Goal: Communication & Community: Answer question/provide support

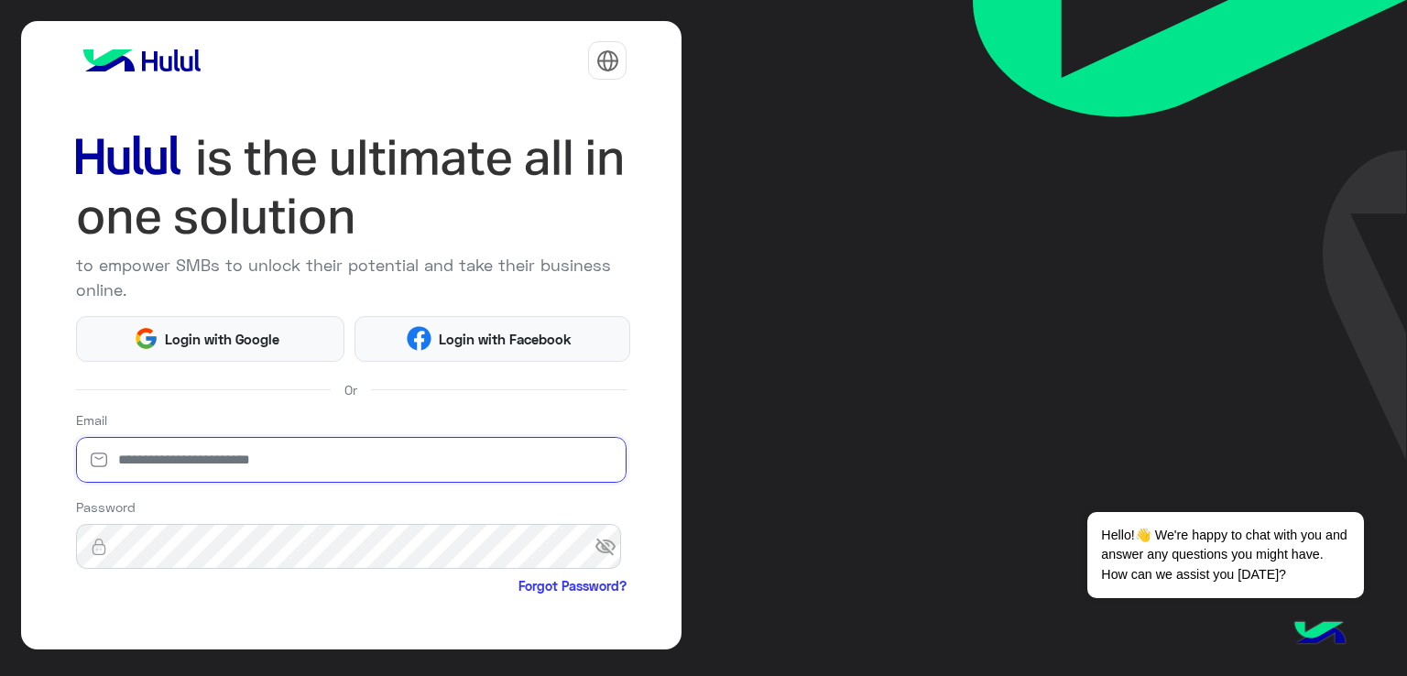
click at [361, 447] on input "email" at bounding box center [351, 460] width 551 height 46
type input "**********"
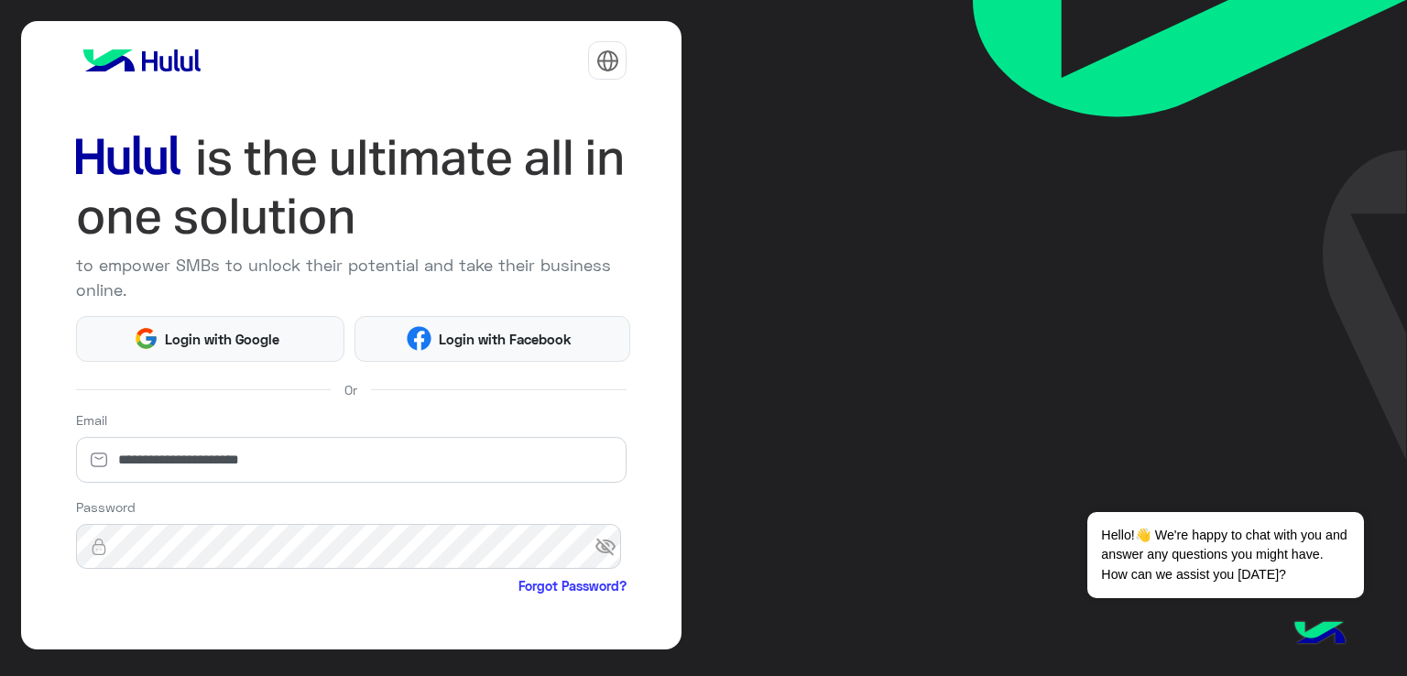
click at [674, 503] on div "**********" at bounding box center [351, 335] width 661 height 628
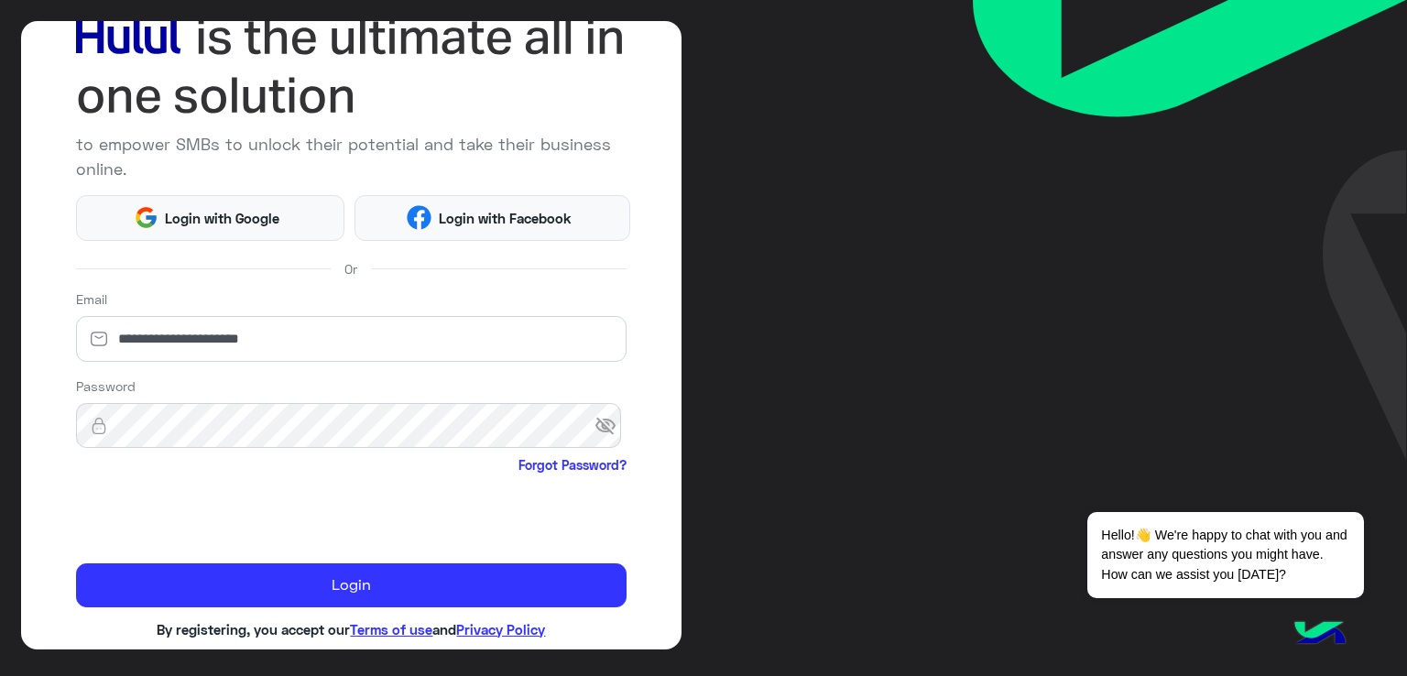
scroll to position [147, 0]
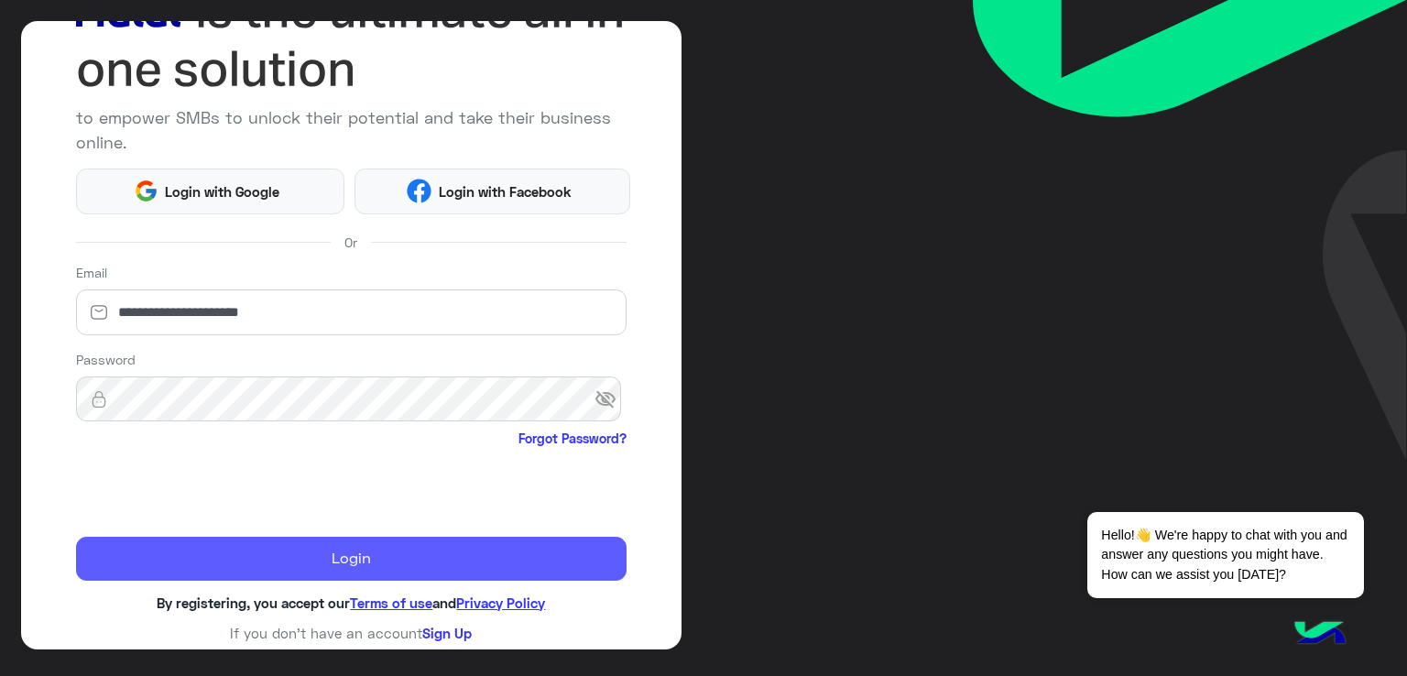
click at [310, 559] on button "Login" at bounding box center [351, 559] width 551 height 44
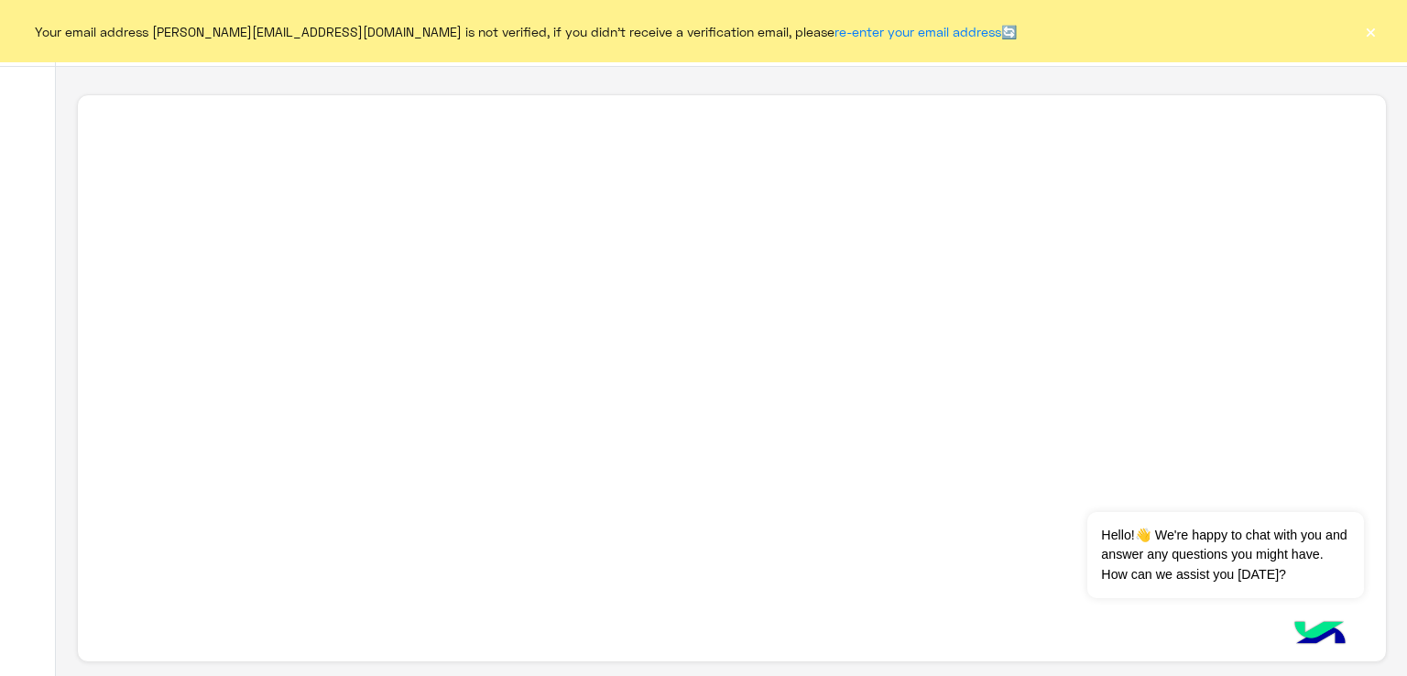
click at [1364, 33] on button "×" at bounding box center [1370, 31] width 18 height 18
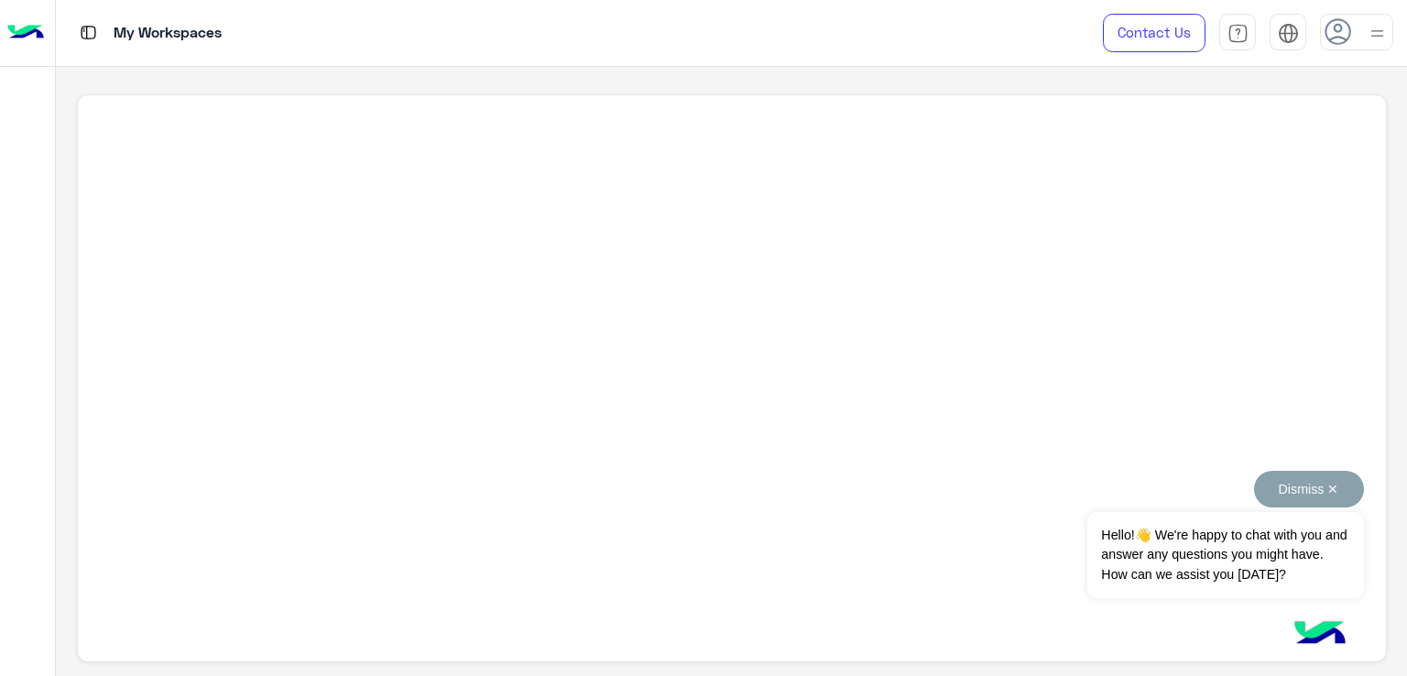
click at [1334, 487] on button "Dismiss ✕" at bounding box center [1309, 489] width 110 height 37
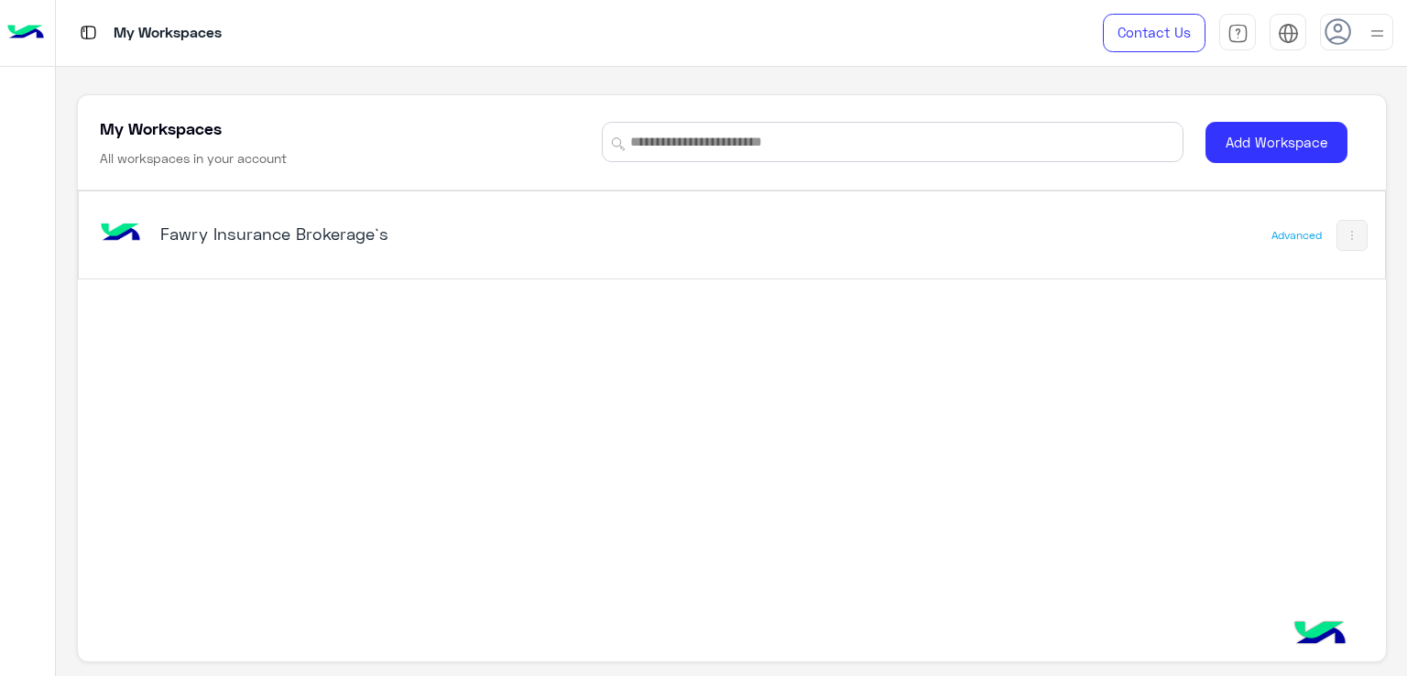
click at [433, 235] on h5 "Fawry Insurance Brokerage`s" at bounding box center [389, 234] width 458 height 22
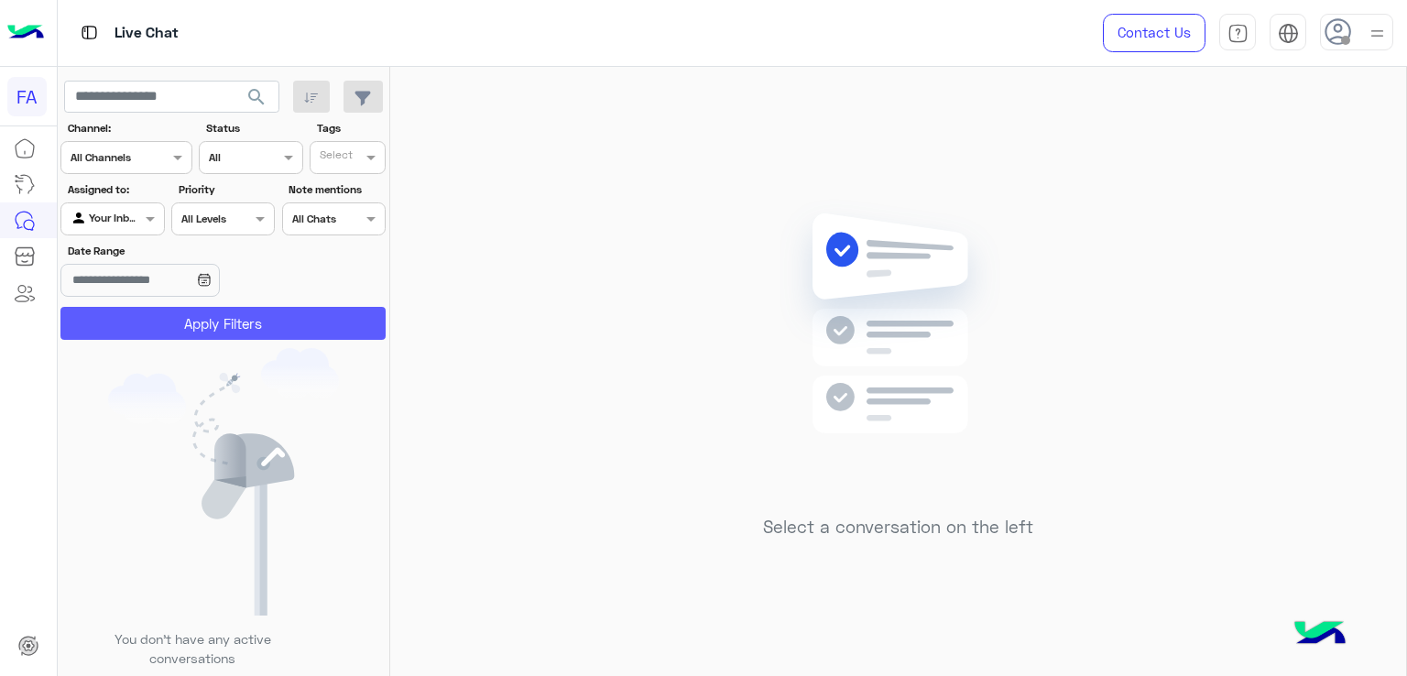
click at [151, 320] on button "Apply Filters" at bounding box center [222, 323] width 325 height 33
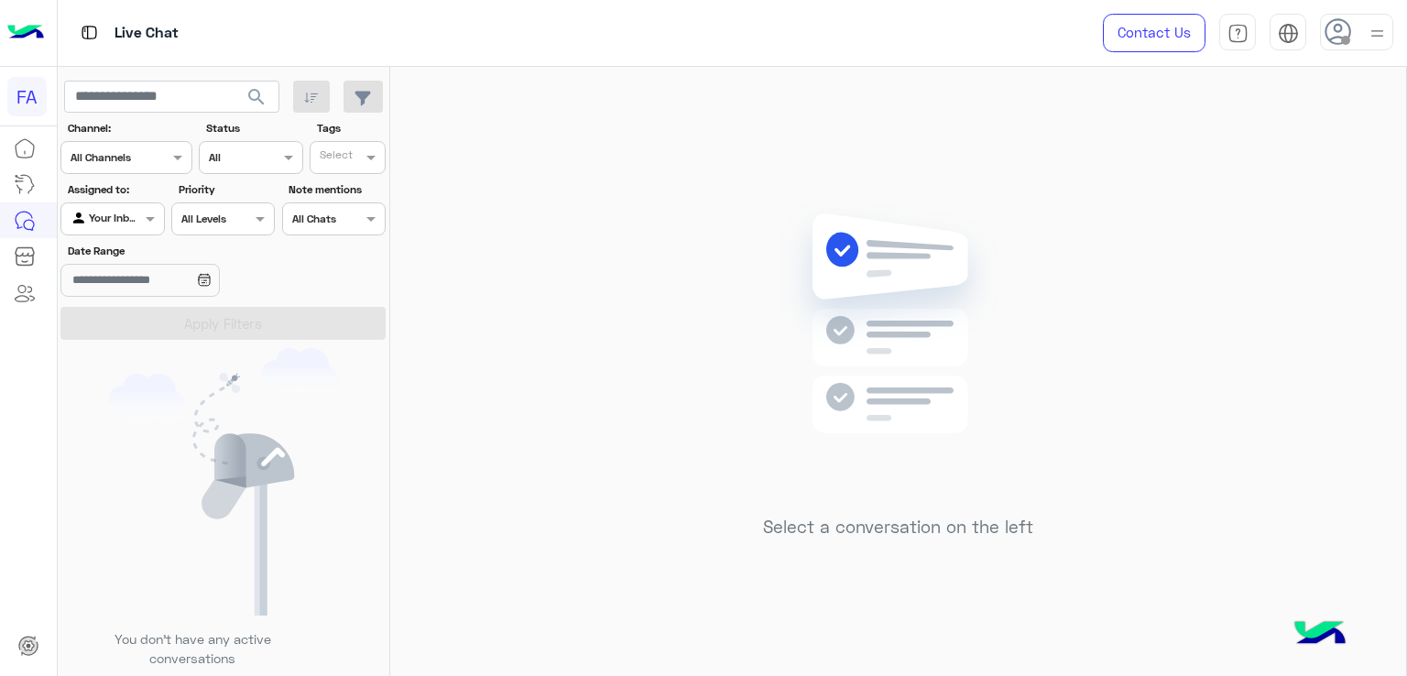
click at [140, 232] on div "Agent Filter Your Inbox" at bounding box center [112, 218] width 104 height 33
click at [135, 288] on b "Unassigned" at bounding box center [123, 289] width 70 height 16
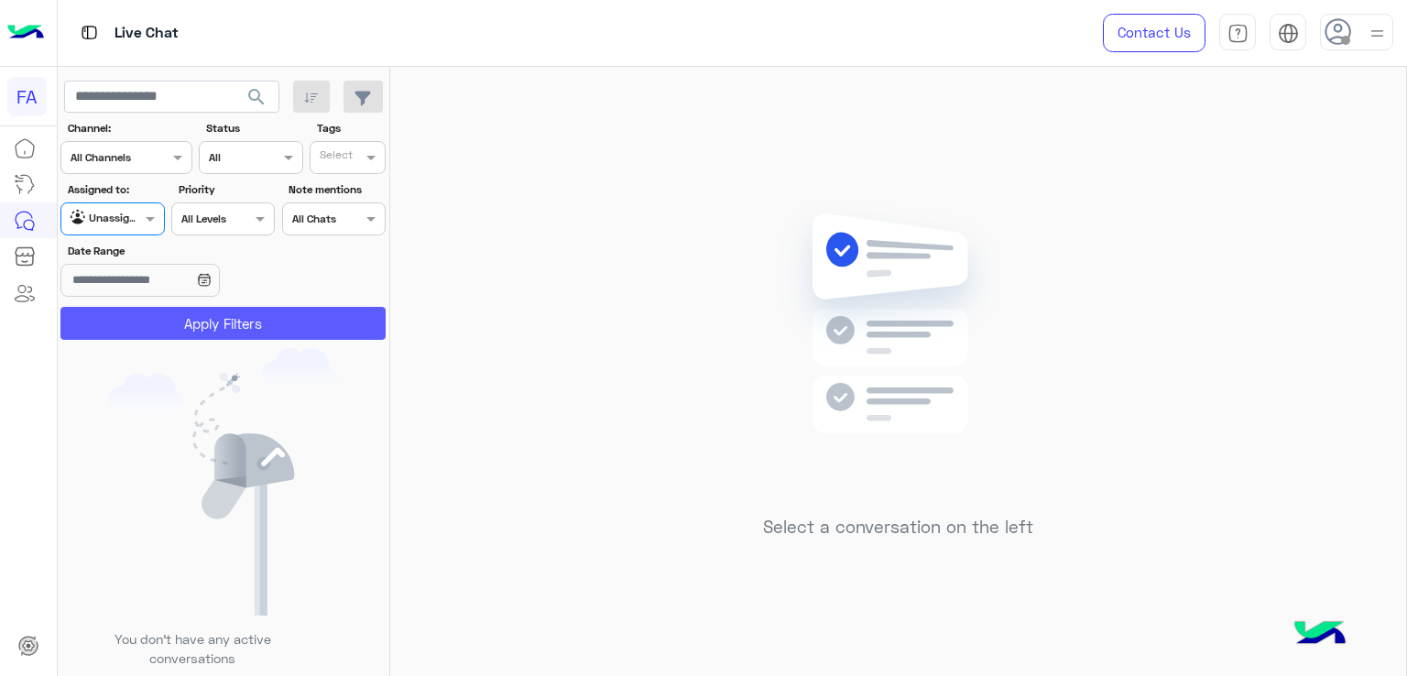
click at [182, 312] on button "Apply Filters" at bounding box center [222, 323] width 325 height 33
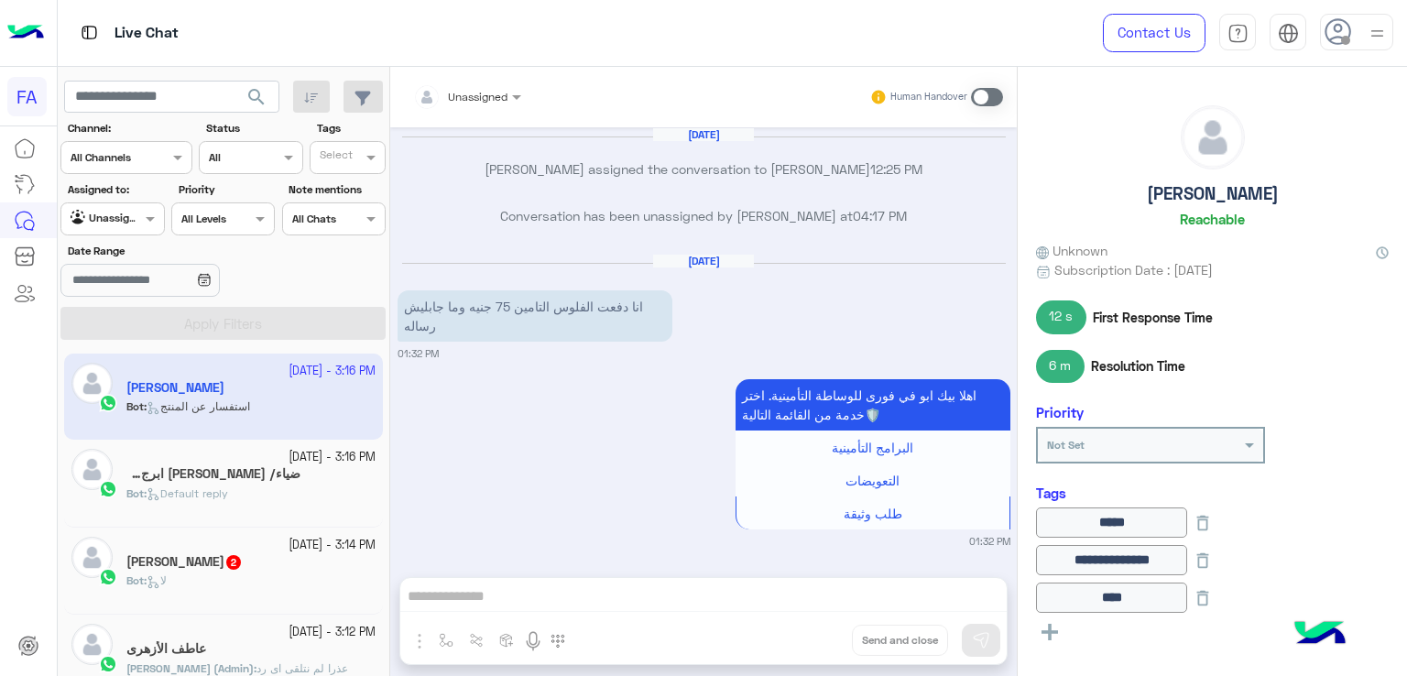
scroll to position [1590, 0]
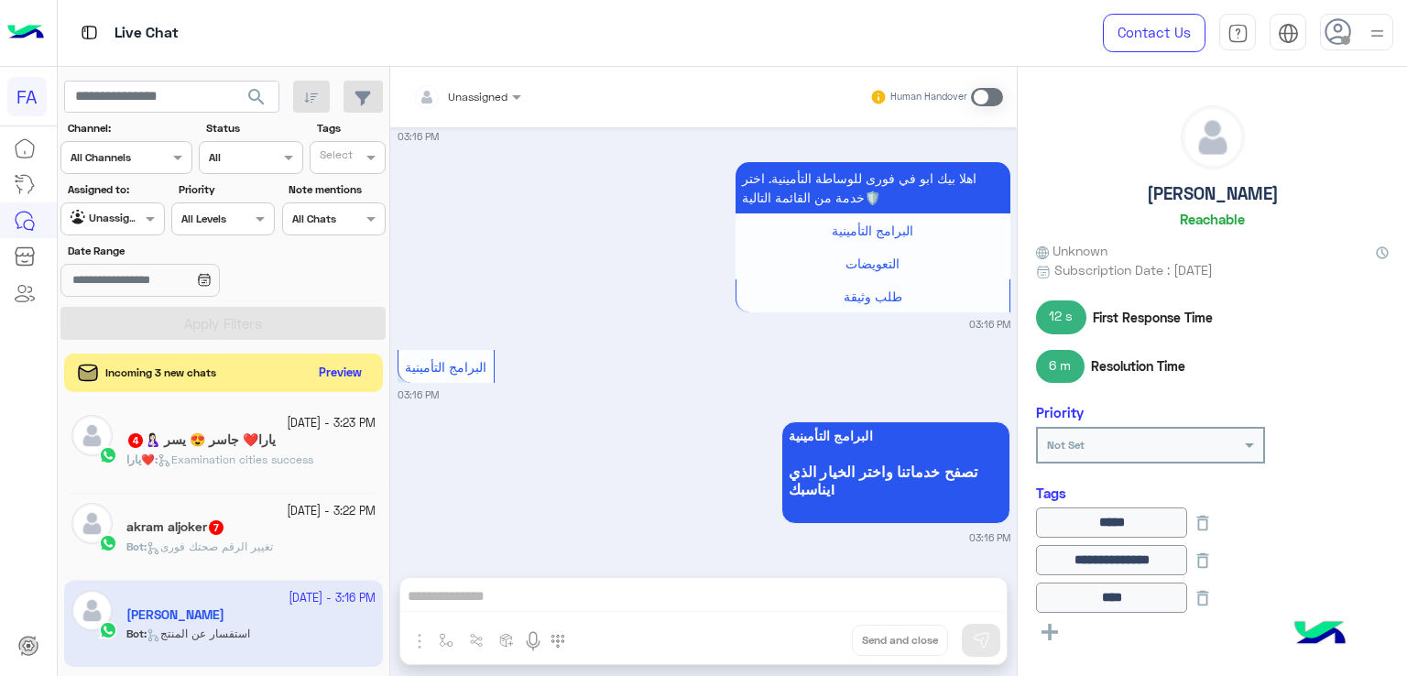
click at [318, 368] on button "Preview" at bounding box center [340, 373] width 57 height 25
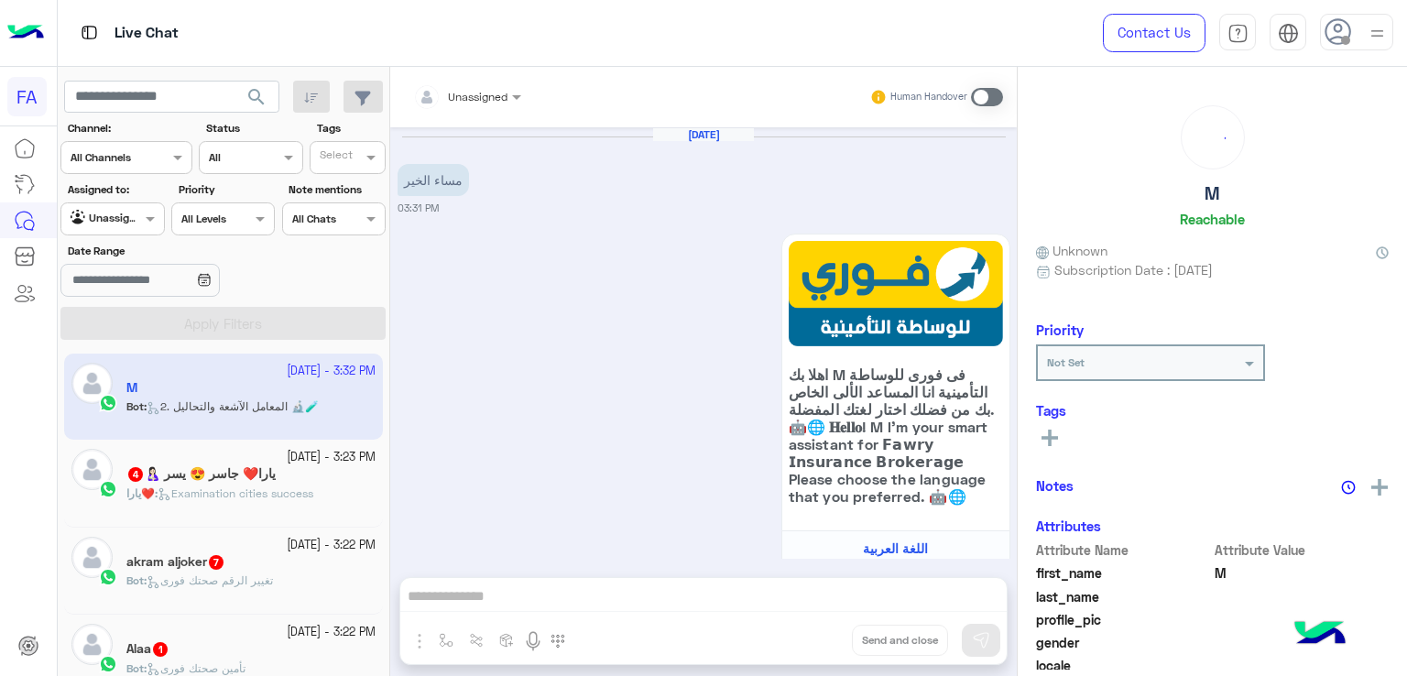
scroll to position [800, 0]
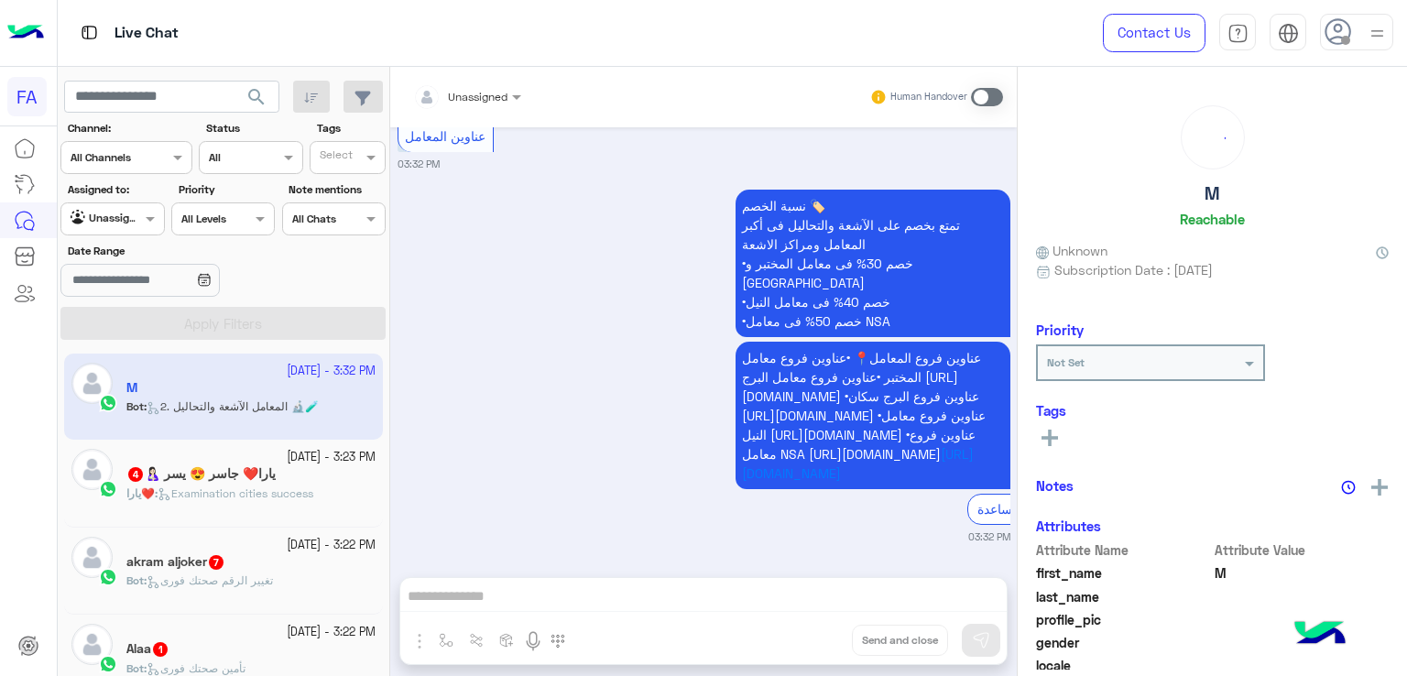
click at [1379, 30] on img at bounding box center [1377, 33] width 23 height 23
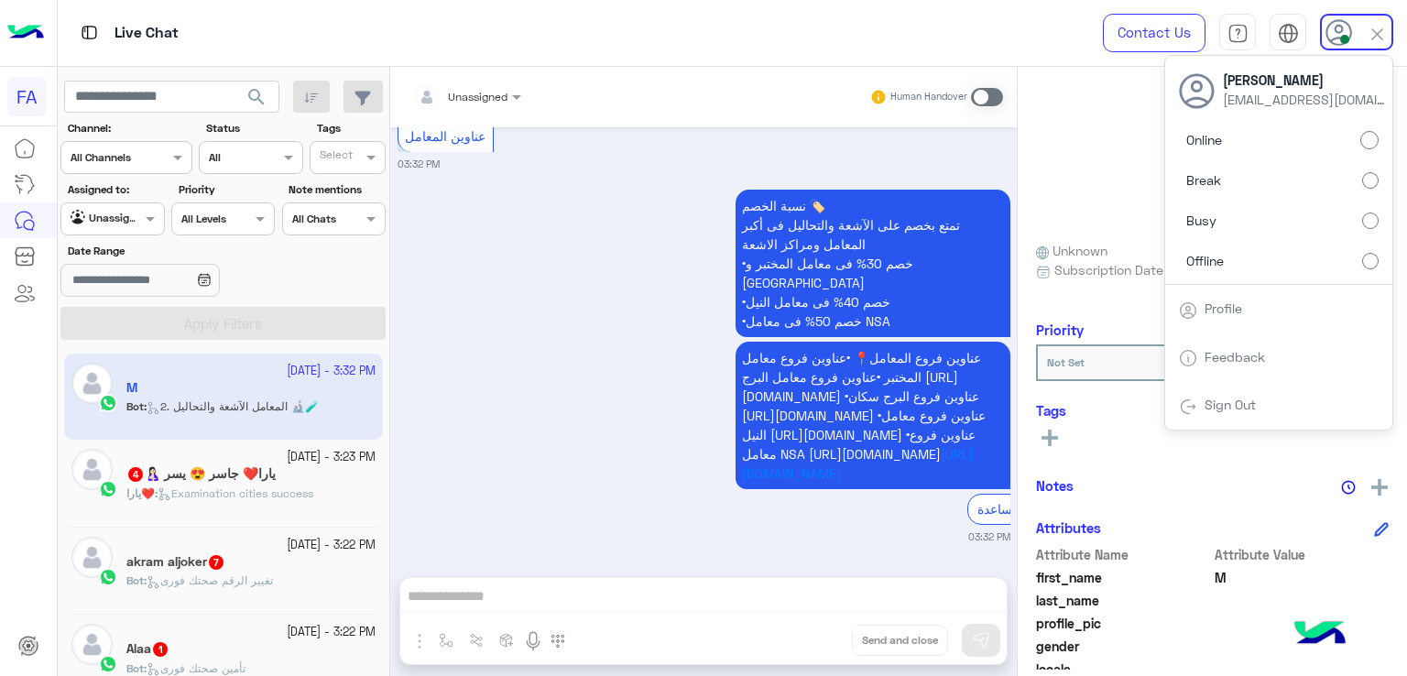
click at [278, 96] on button "search" at bounding box center [257, 100] width 45 height 39
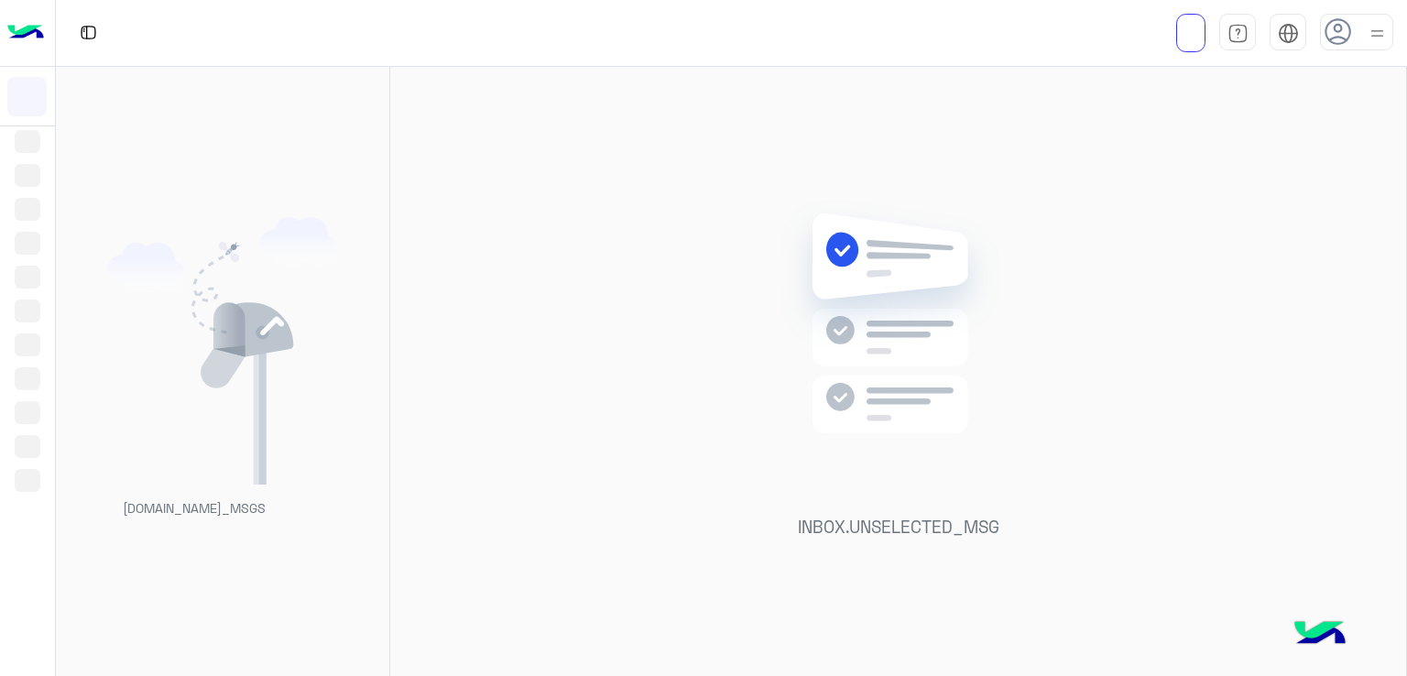
click at [910, 107] on div "INBOX.UNSELECTED_MSG" at bounding box center [898, 375] width 1016 height 617
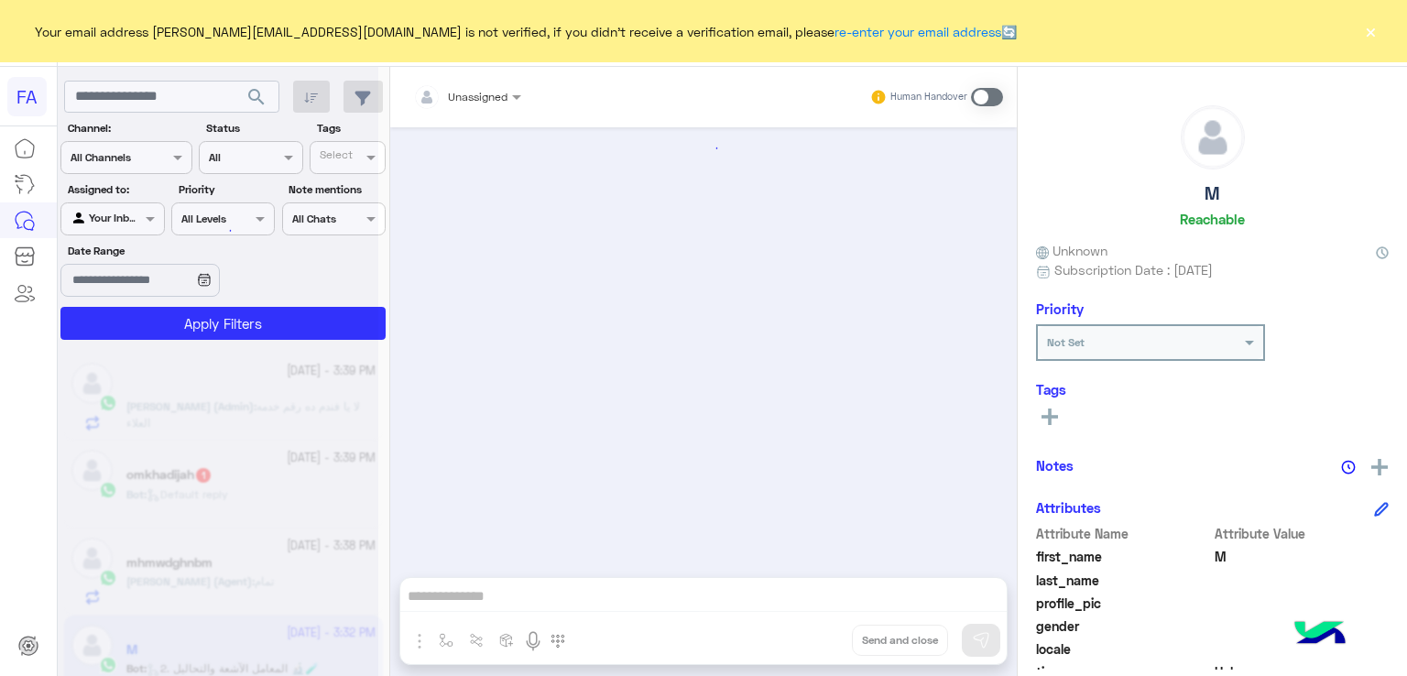
click at [1370, 35] on button "×" at bounding box center [1370, 31] width 18 height 18
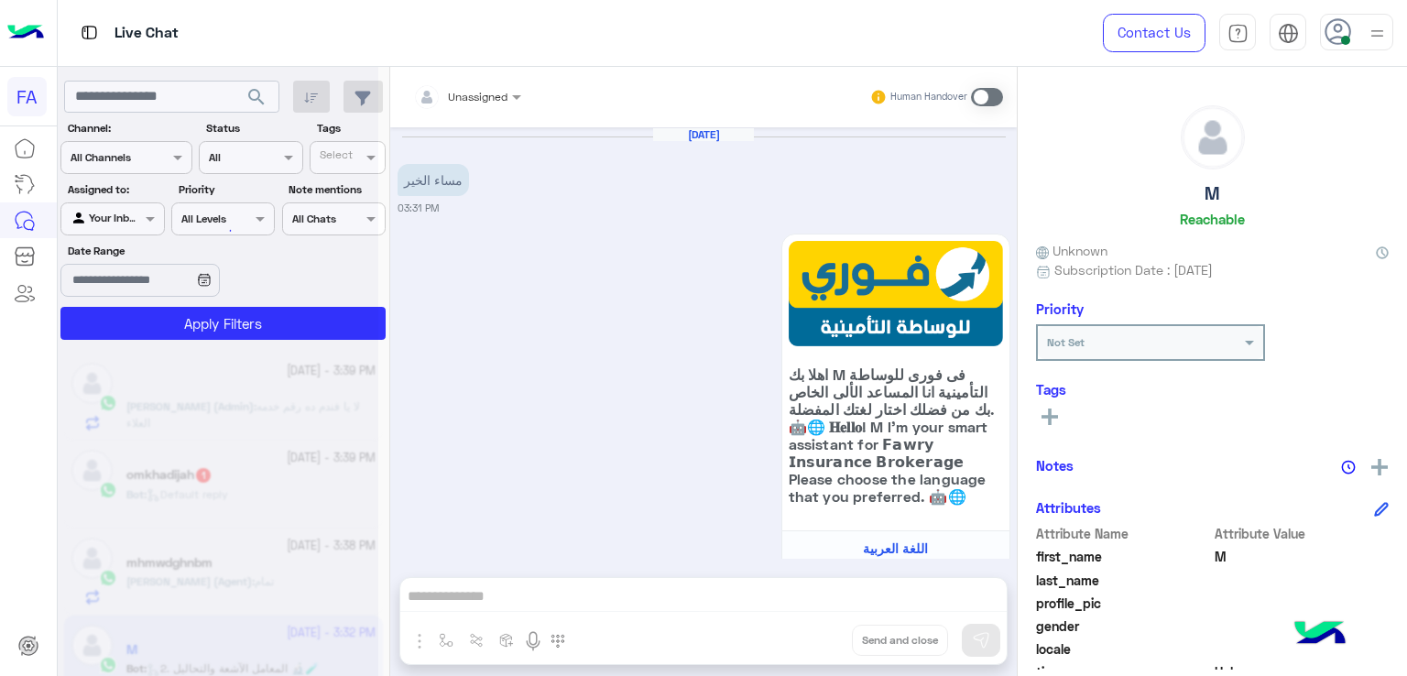
scroll to position [794, 0]
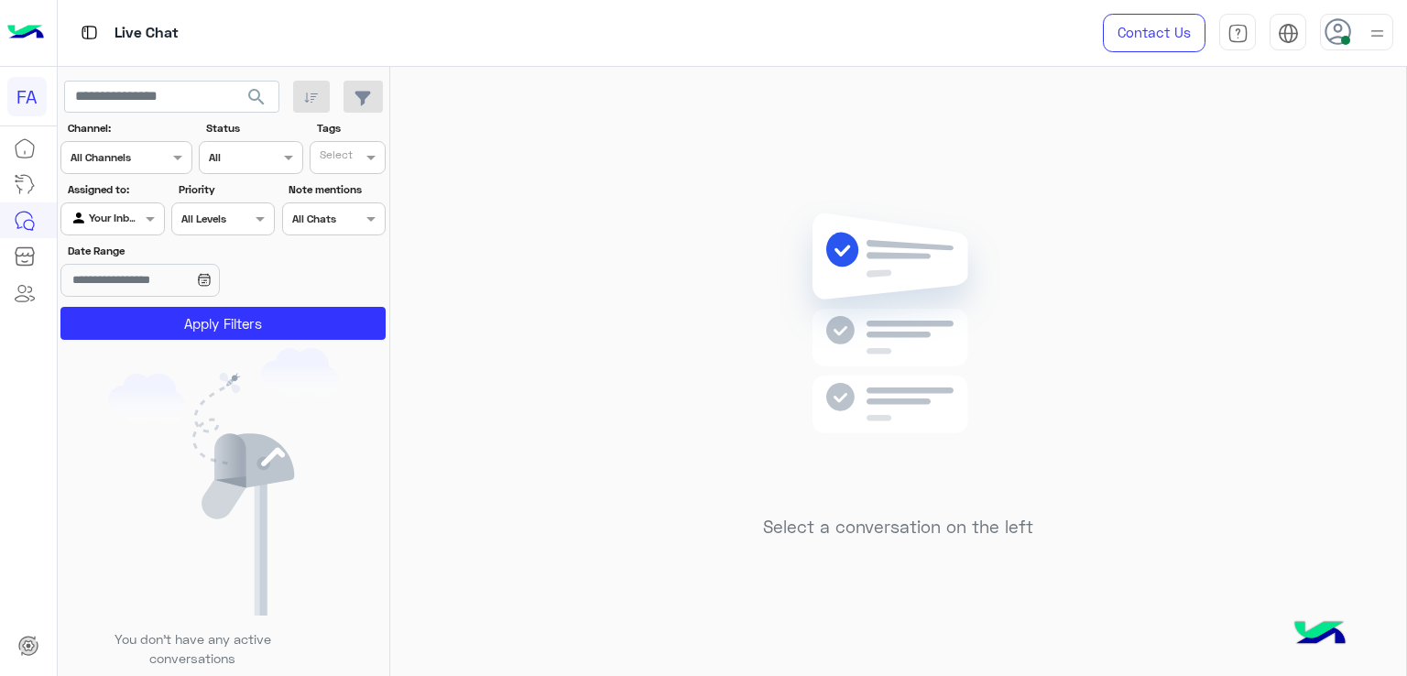
click at [133, 221] on div at bounding box center [112, 216] width 102 height 17
click at [246, 327] on button "Apply Filters" at bounding box center [222, 323] width 325 height 33
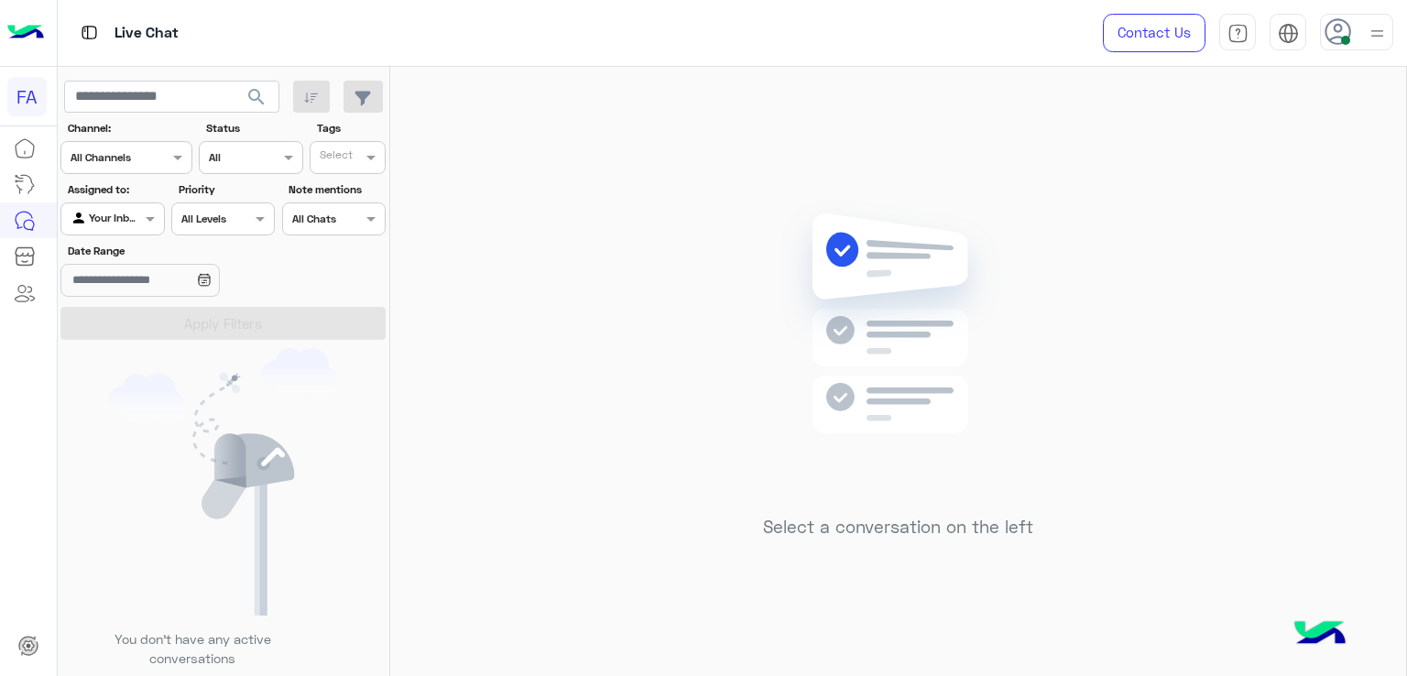
click at [118, 206] on div "Agent Filter Your Inbox" at bounding box center [112, 218] width 104 height 33
click at [135, 292] on b "Unassigned" at bounding box center [123, 289] width 70 height 16
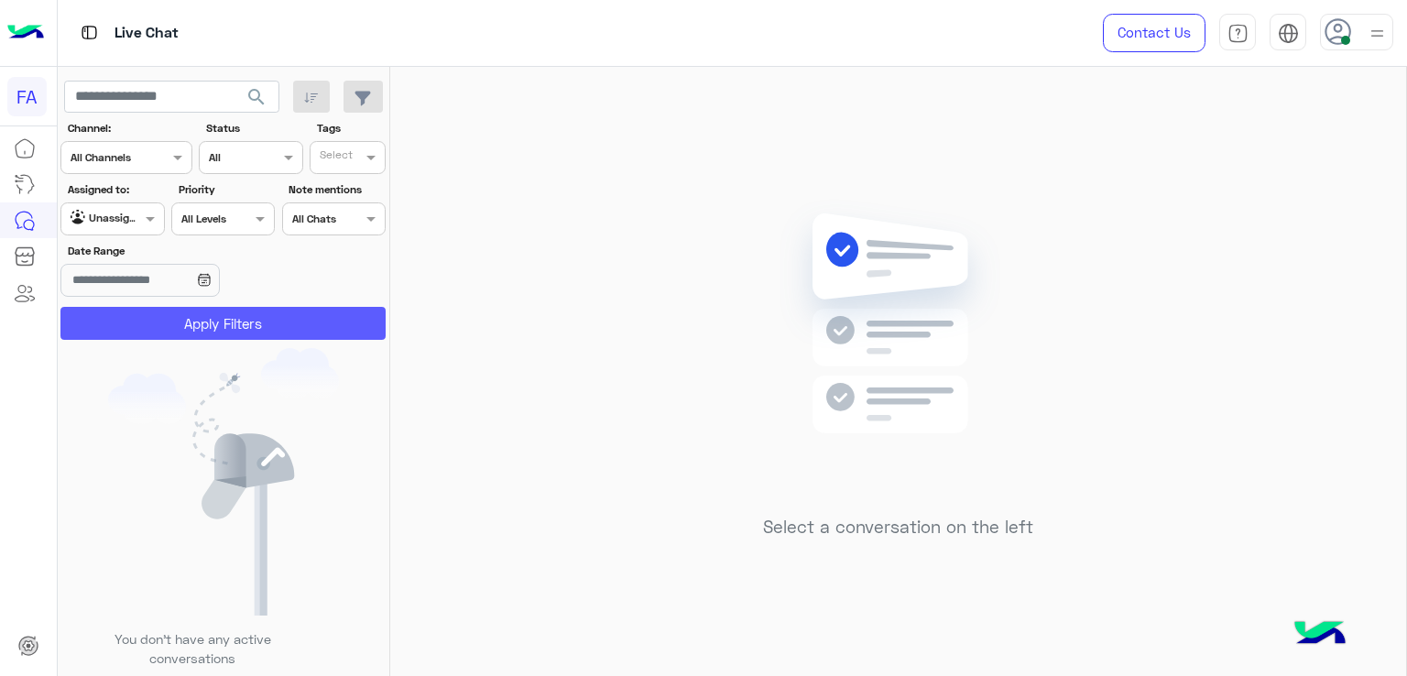
click at [287, 331] on button "Apply Filters" at bounding box center [222, 323] width 325 height 33
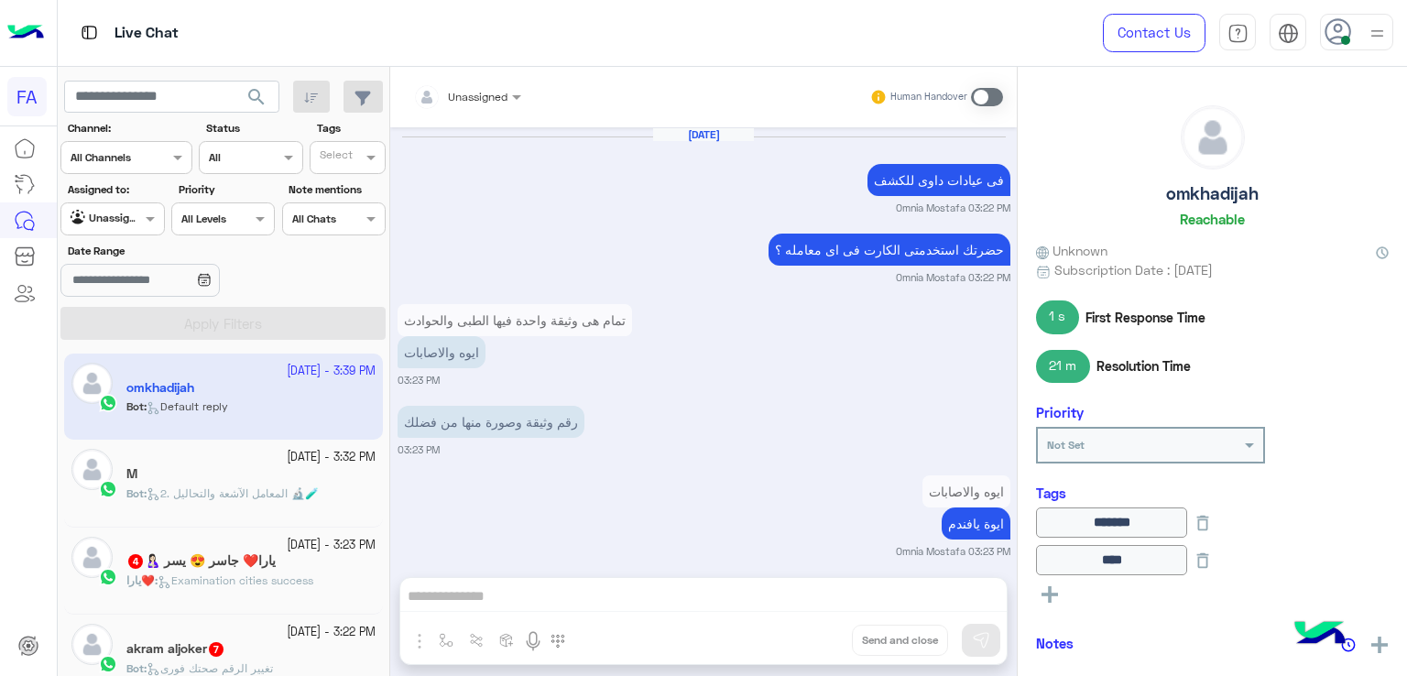
scroll to position [1577, 0]
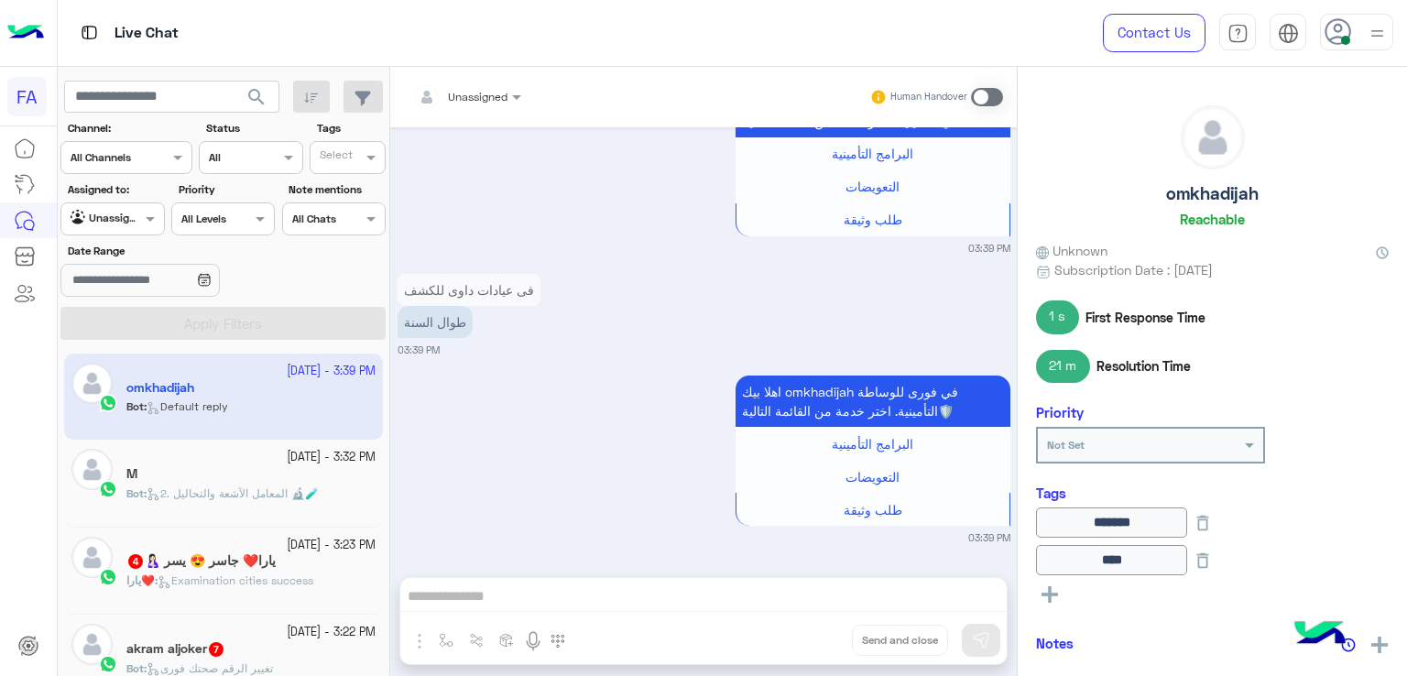
click at [1017, 534] on mat-drawer "[PERSON_NAME] Unknown Subscription Date : [DATE] 1 s First Response Time 21 m R…" at bounding box center [1212, 375] width 390 height 617
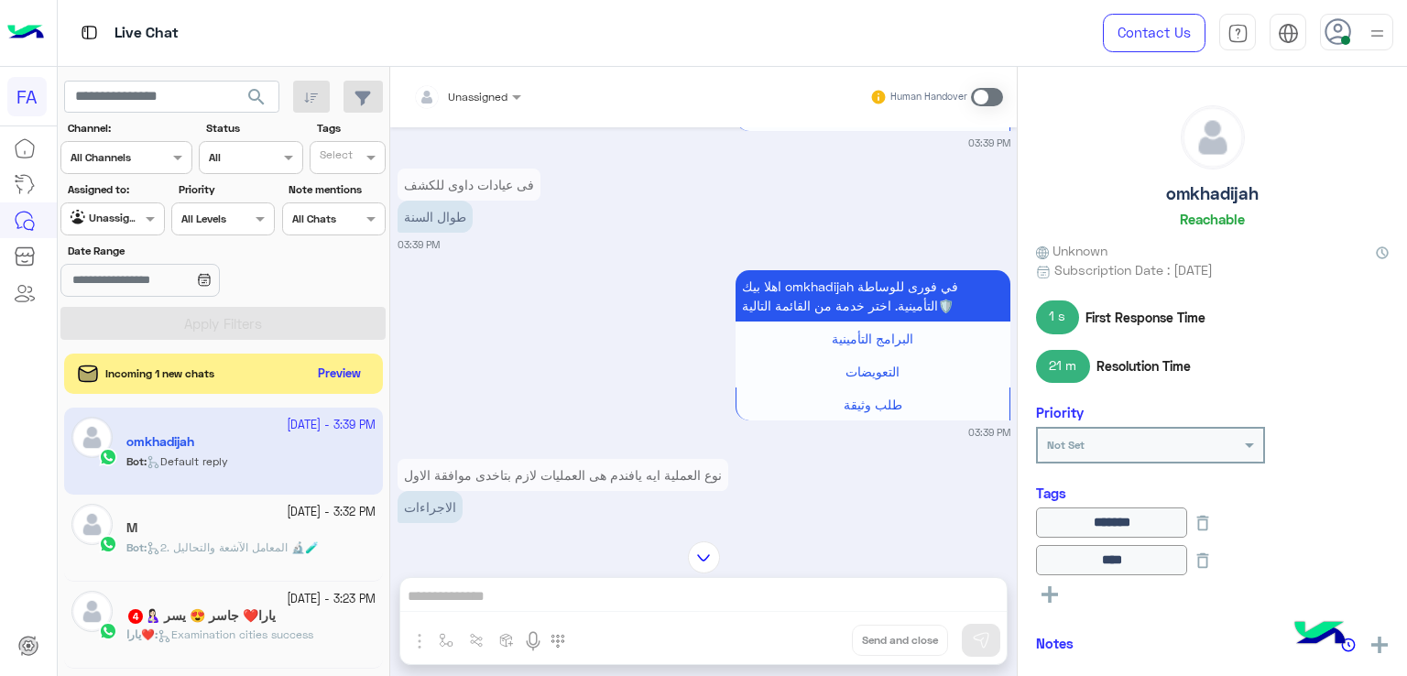
scroll to position [1886, 0]
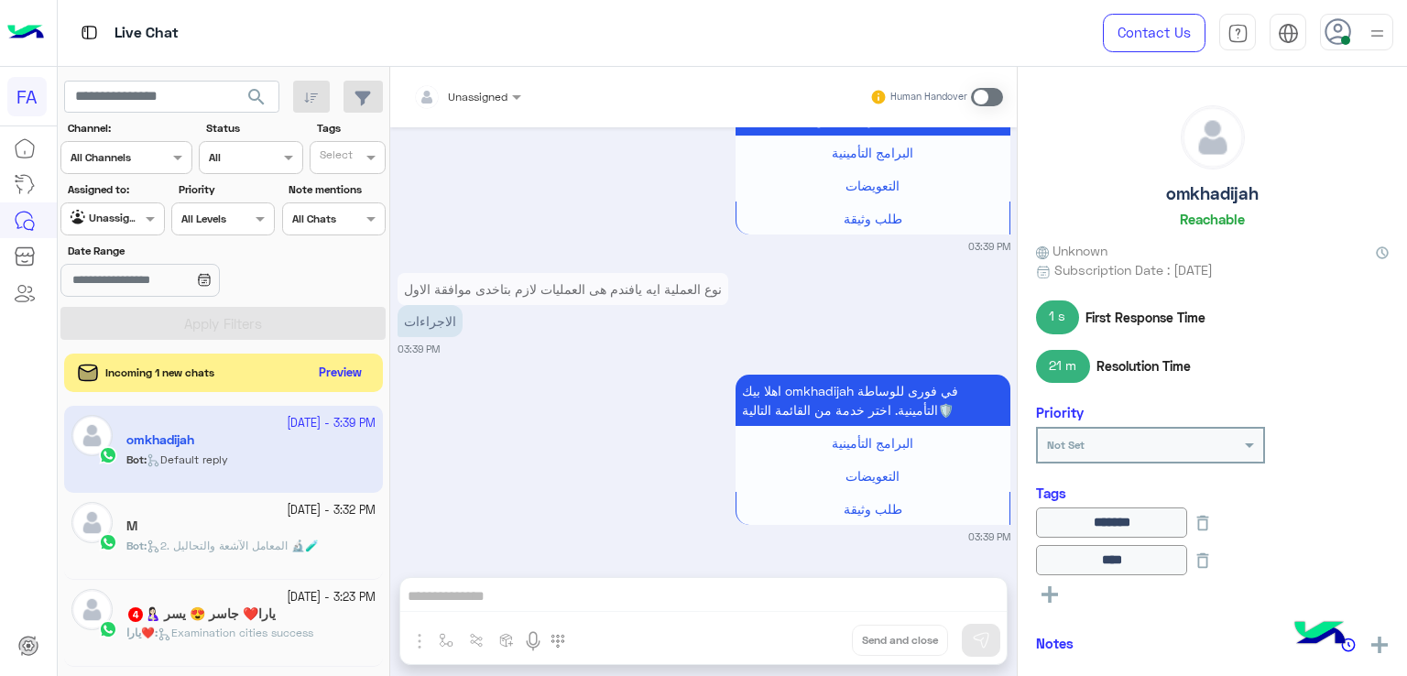
click at [341, 363] on button "Preview" at bounding box center [340, 373] width 57 height 25
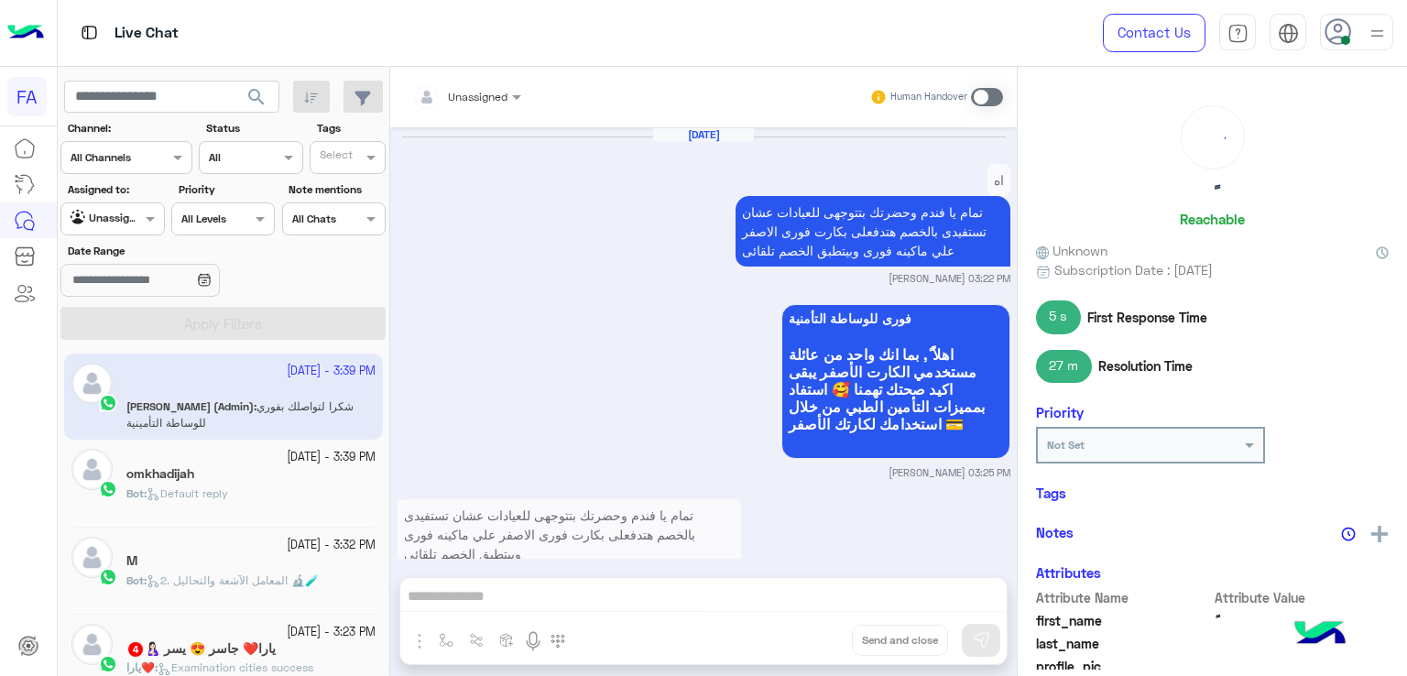
scroll to position [1683, 0]
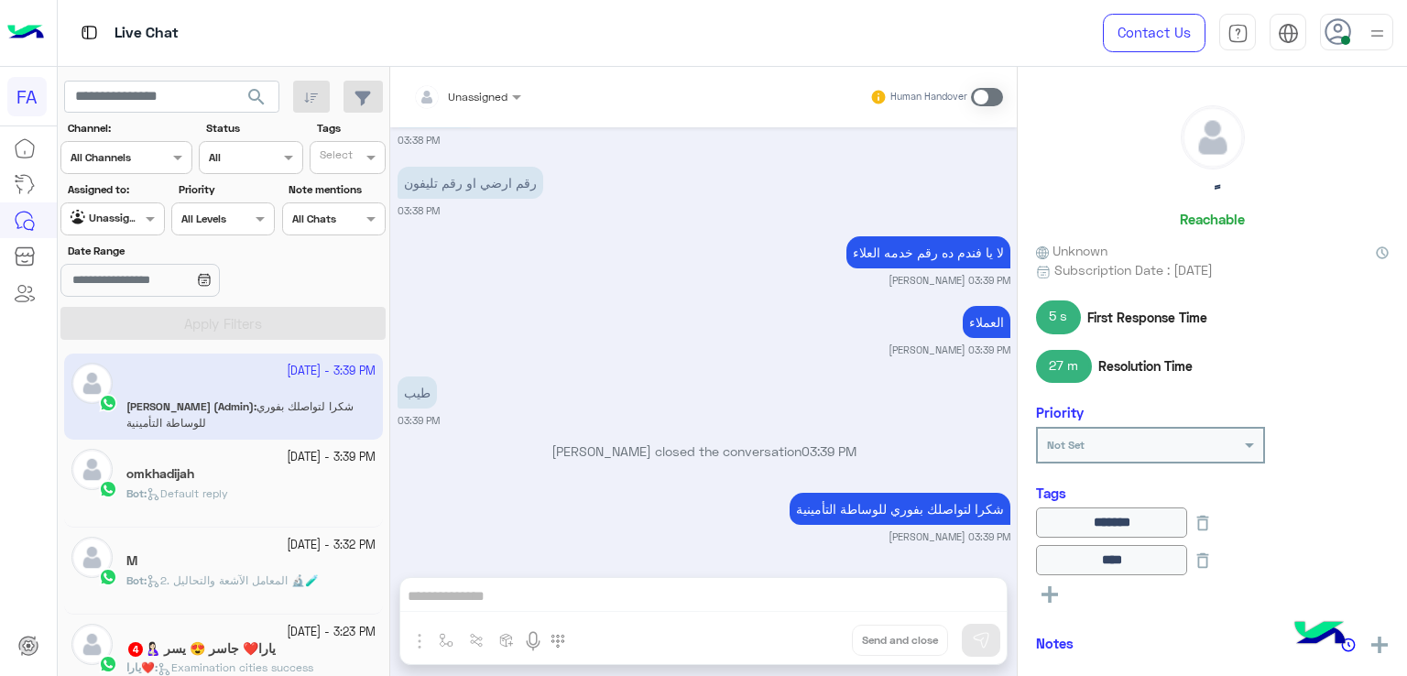
click at [207, 472] on div "omkhadijah" at bounding box center [250, 475] width 249 height 19
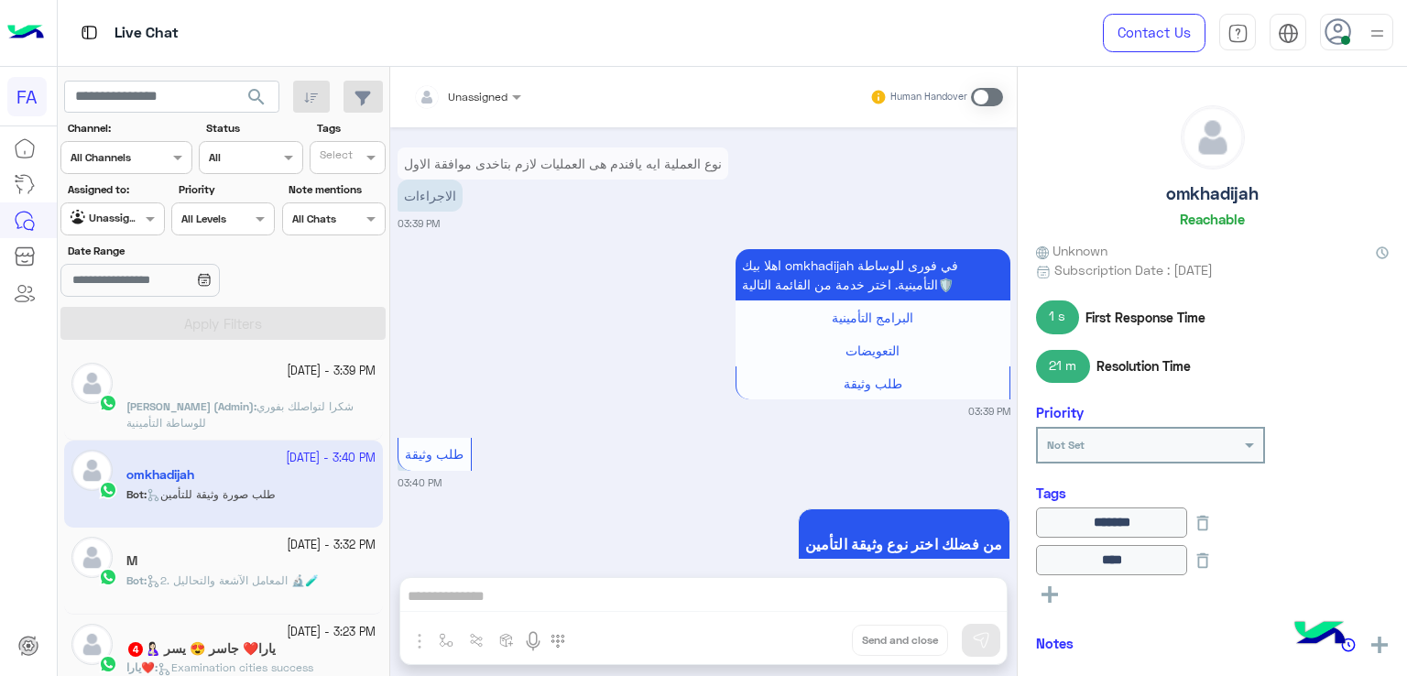
scroll to position [1927, 0]
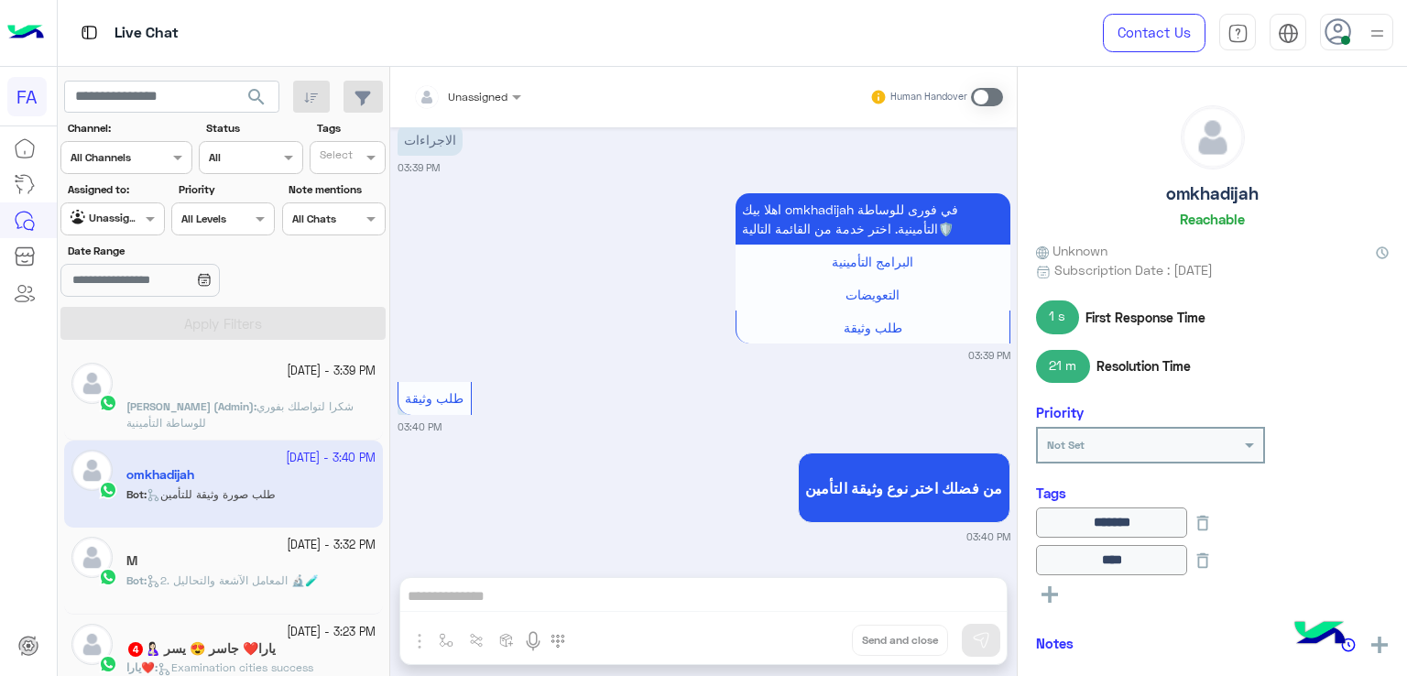
click at [1018, 524] on div "[PERSON_NAME] Unknown Subscription Date : [DATE] 1 s First Response Time 21 m R…" at bounding box center [1212, 368] width 389 height 603
click at [1009, 533] on div "[DATE] تمام هى وثيقة واحدة فيها الطبى والحوادث ايوه والاصابات 03:23 PM رقم وثيق…" at bounding box center [703, 342] width 627 height 431
drag, startPoint x: 1017, startPoint y: 526, endPoint x: 1018, endPoint y: 546, distance: 20.2
click at [1018, 546] on div "[PERSON_NAME] Unknown Subscription Date : [DATE] 1 s First Response Time 21 m R…" at bounding box center [1212, 368] width 389 height 603
click at [1020, 529] on div "[PERSON_NAME] Unknown Subscription Date : [DATE] 1 s First Response Time 21 m R…" at bounding box center [1212, 368] width 389 height 603
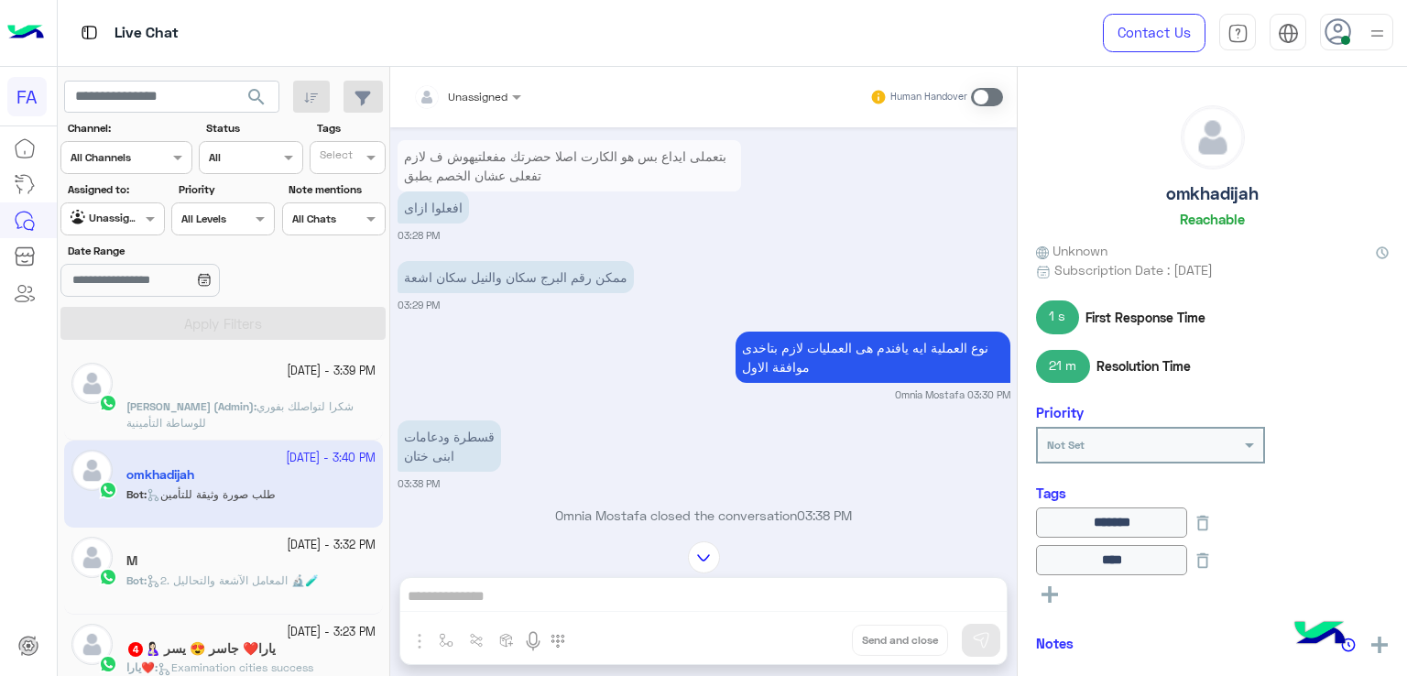
scroll to position [673, 0]
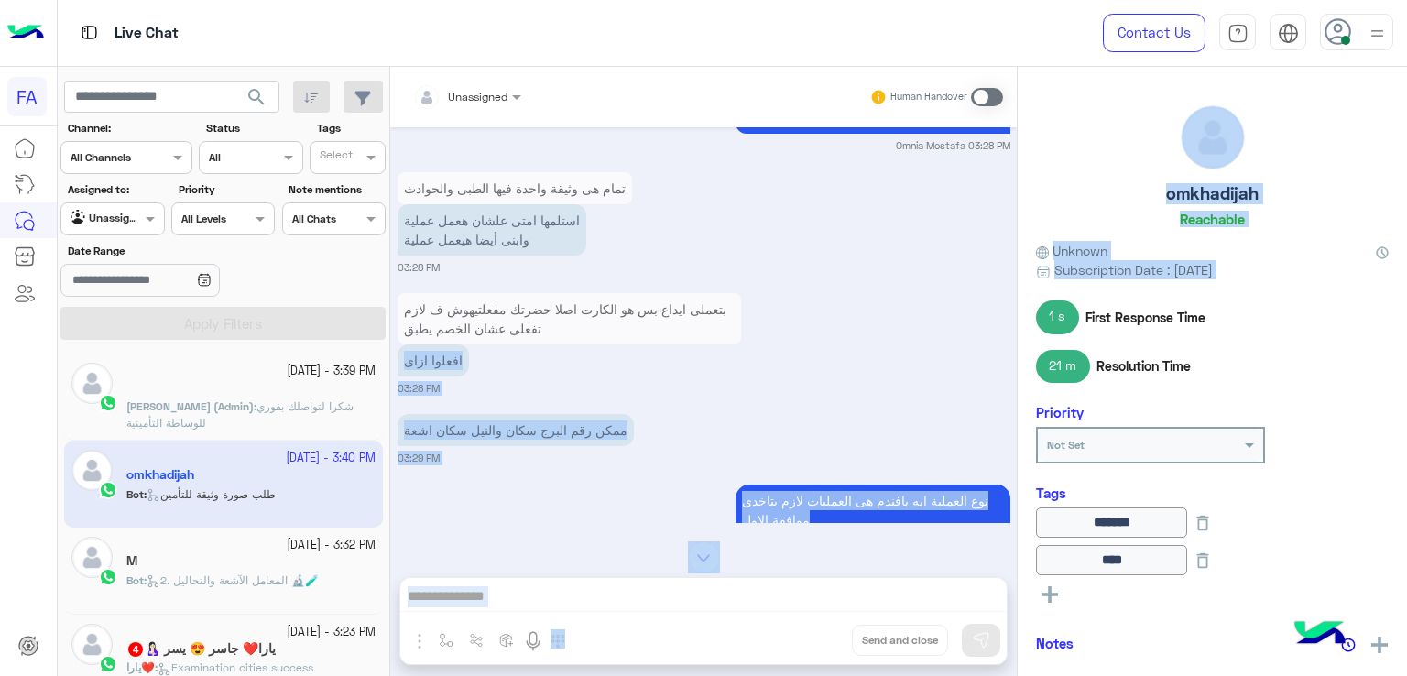
drag, startPoint x: 1016, startPoint y: 337, endPoint x: 1011, endPoint y: 322, distance: 16.2
click at [1011, 322] on mat-drawer-container "Unassigned Human Handover [DATE] تمام هى وثيقة واحدة فيها الطبى والحوادث ايوه و…" at bounding box center [898, 375] width 1017 height 617
click at [975, 323] on div "بتعملى ايداع بس هو الكارت اصلا حضرتك مفعلتيهوش ف لازم تفعلى عشان الخصم يطبق افع…" at bounding box center [704, 342] width 613 height 107
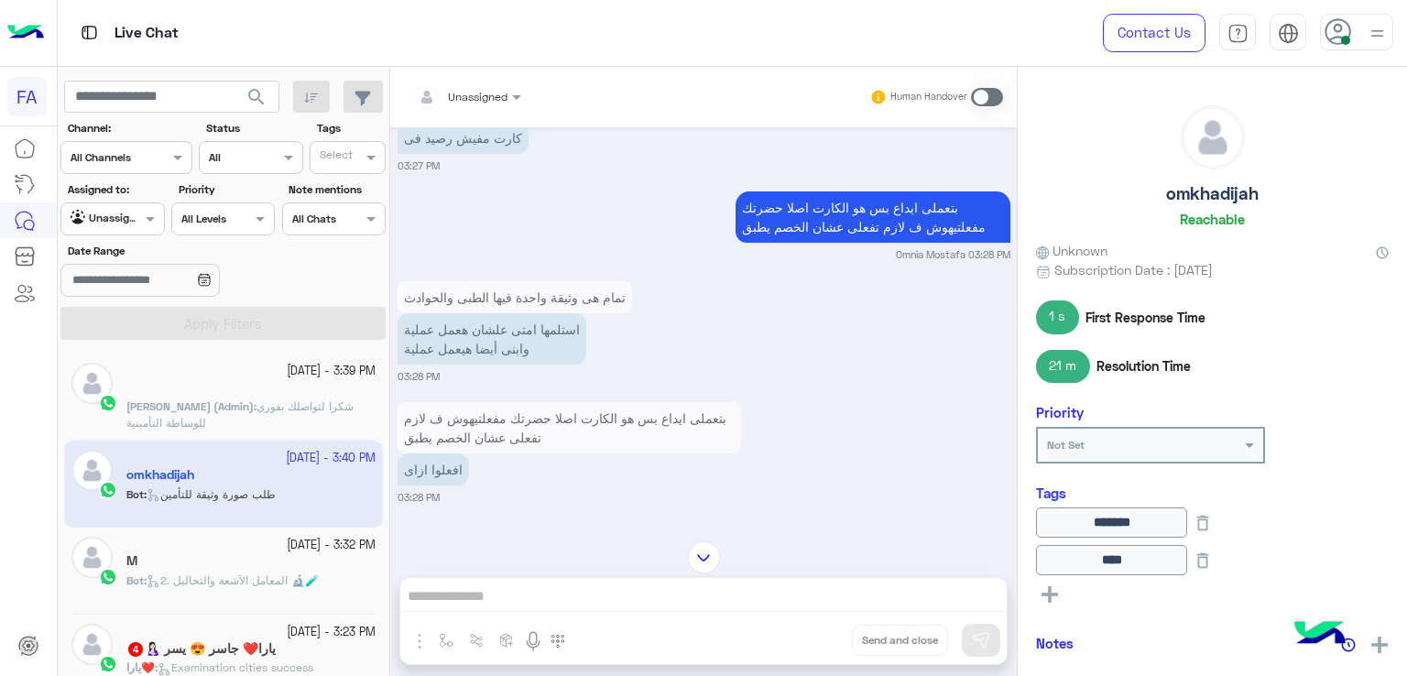
scroll to position [489, 0]
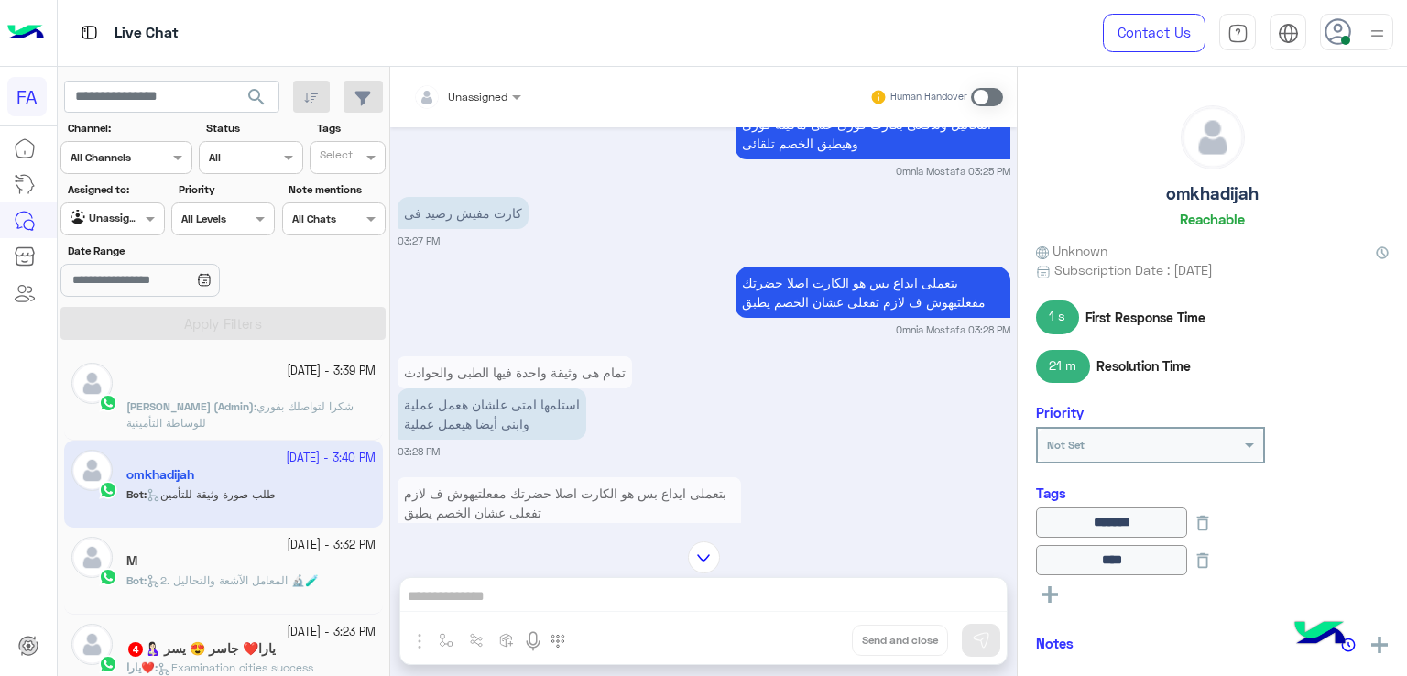
click at [1018, 268] on div "[PERSON_NAME] Unknown Subscription Date : [DATE] 1 s First Response Time 21 m R…" at bounding box center [1212, 368] width 389 height 603
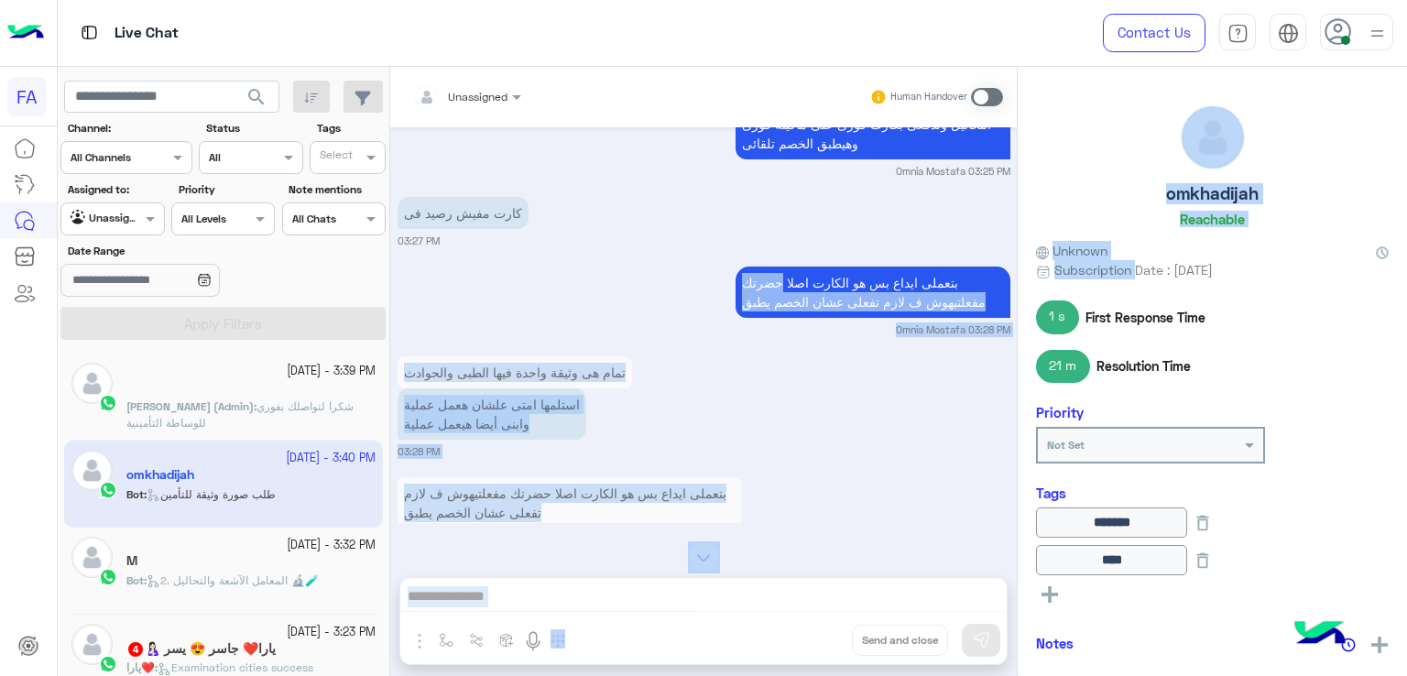
click at [1015, 264] on mat-drawer-container "Unassigned Human Handover [DATE] تمام هى وثيقة واحدة فيها الطبى والحوادث ايوه و…" at bounding box center [898, 375] width 1017 height 617
click at [902, 419] on div "تمام هى وثيقة واحدة فيها الطبى والحوادث استلمها امتى علشان هعمل عملية وابنى أيض…" at bounding box center [704, 405] width 613 height 107
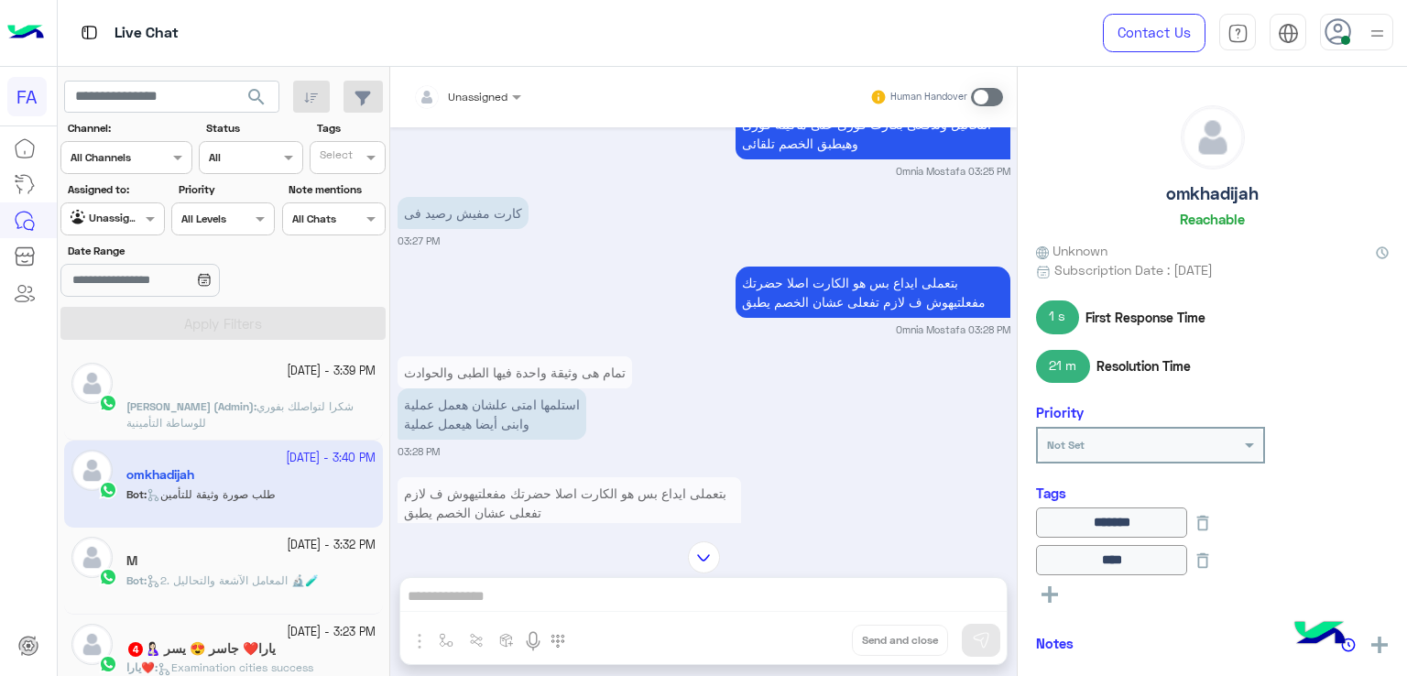
click at [766, 399] on div "تمام هى وثيقة واحدة فيها الطبى والحوادث استلمها امتى علشان هعمل عملية وابنى أيض…" at bounding box center [704, 405] width 613 height 107
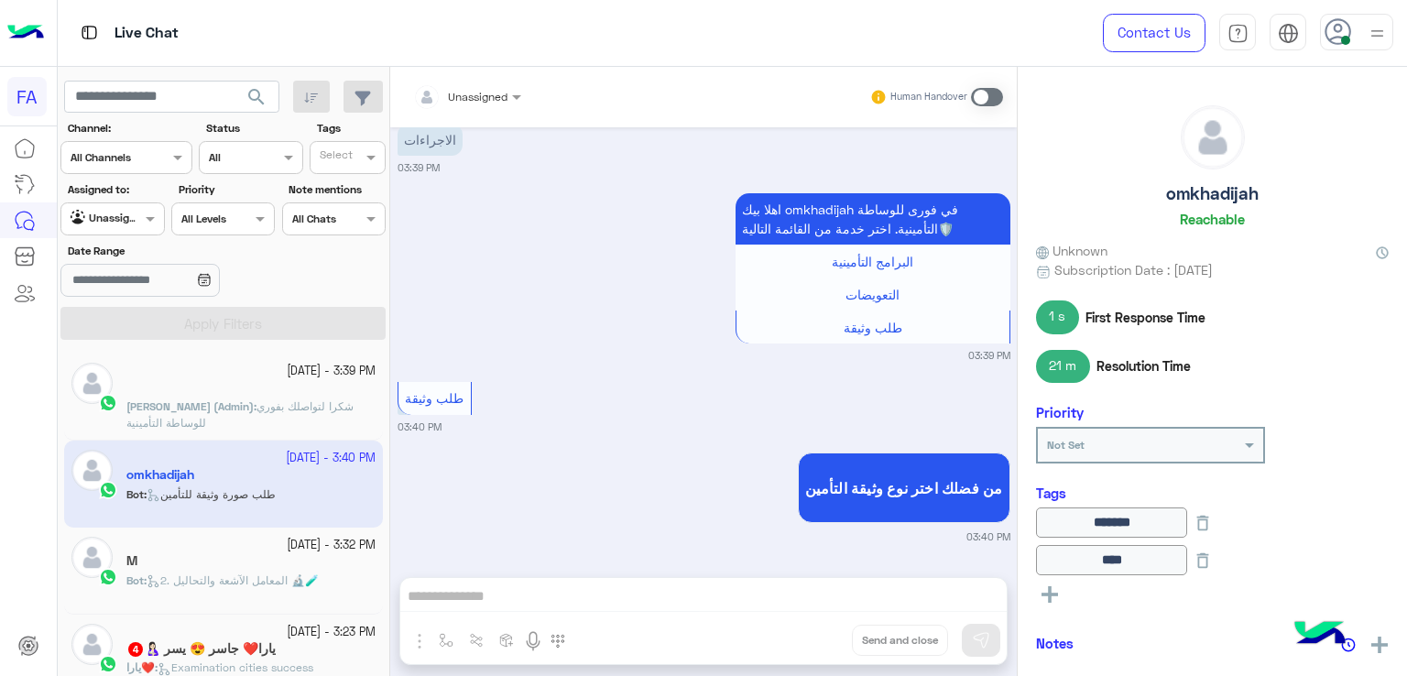
scroll to position [1927, 0]
click at [150, 221] on span at bounding box center [152, 218] width 23 height 19
click at [147, 319] on b "Your Inbox" at bounding box center [120, 325] width 64 height 16
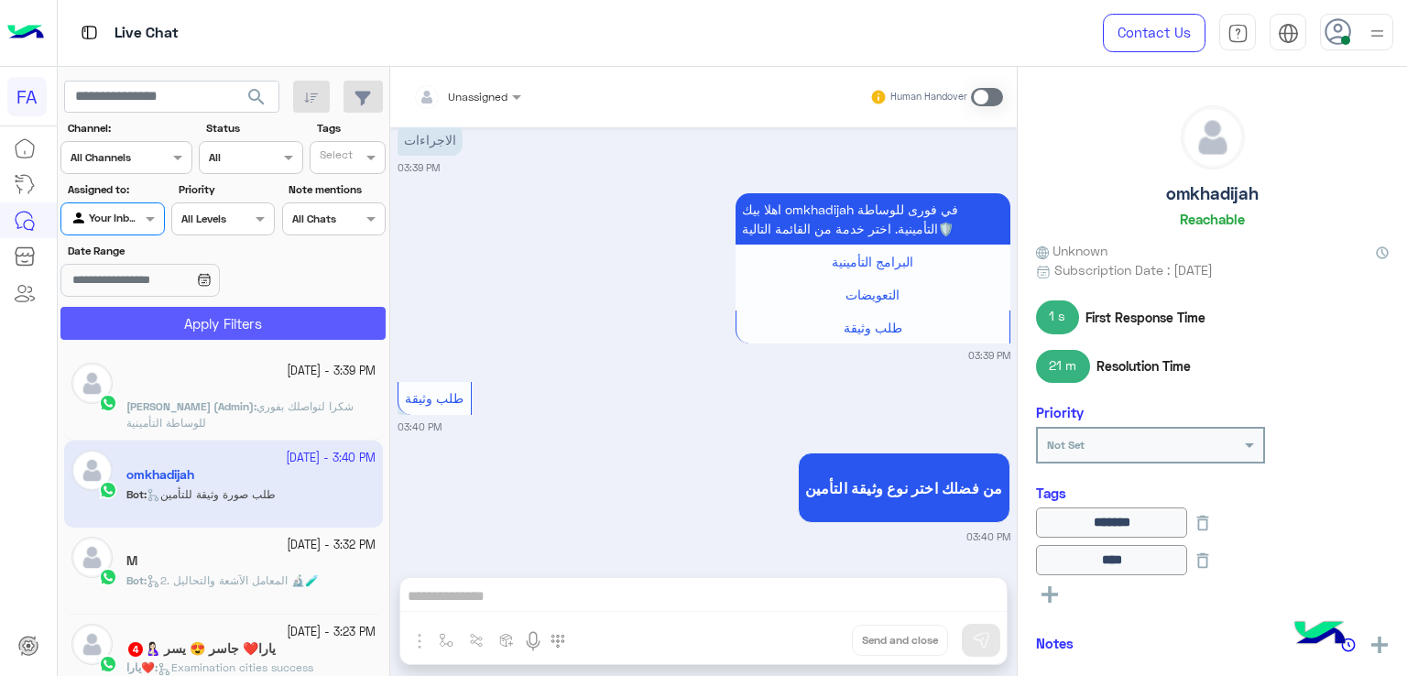
click at [254, 335] on button "Apply Filters" at bounding box center [222, 323] width 325 height 33
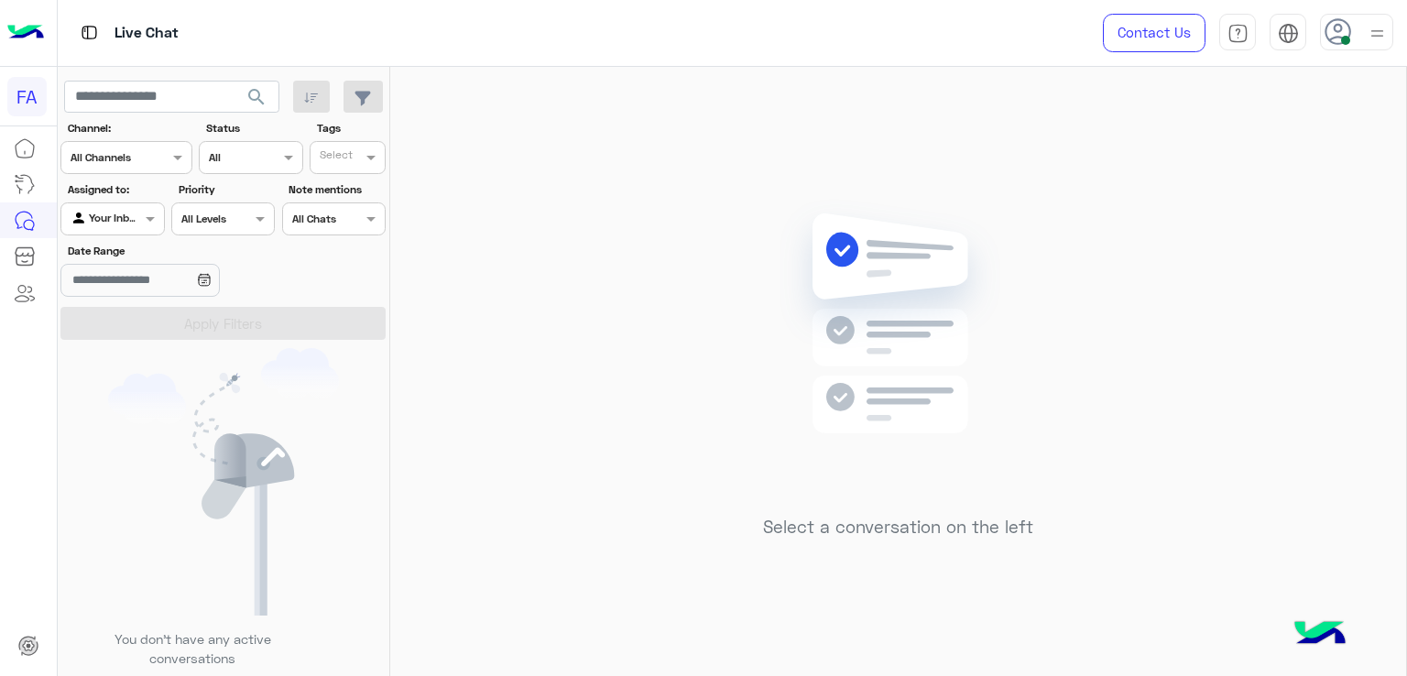
click at [136, 224] on div at bounding box center [112, 216] width 102 height 17
click at [142, 296] on b "Unassigned" at bounding box center [123, 289] width 70 height 16
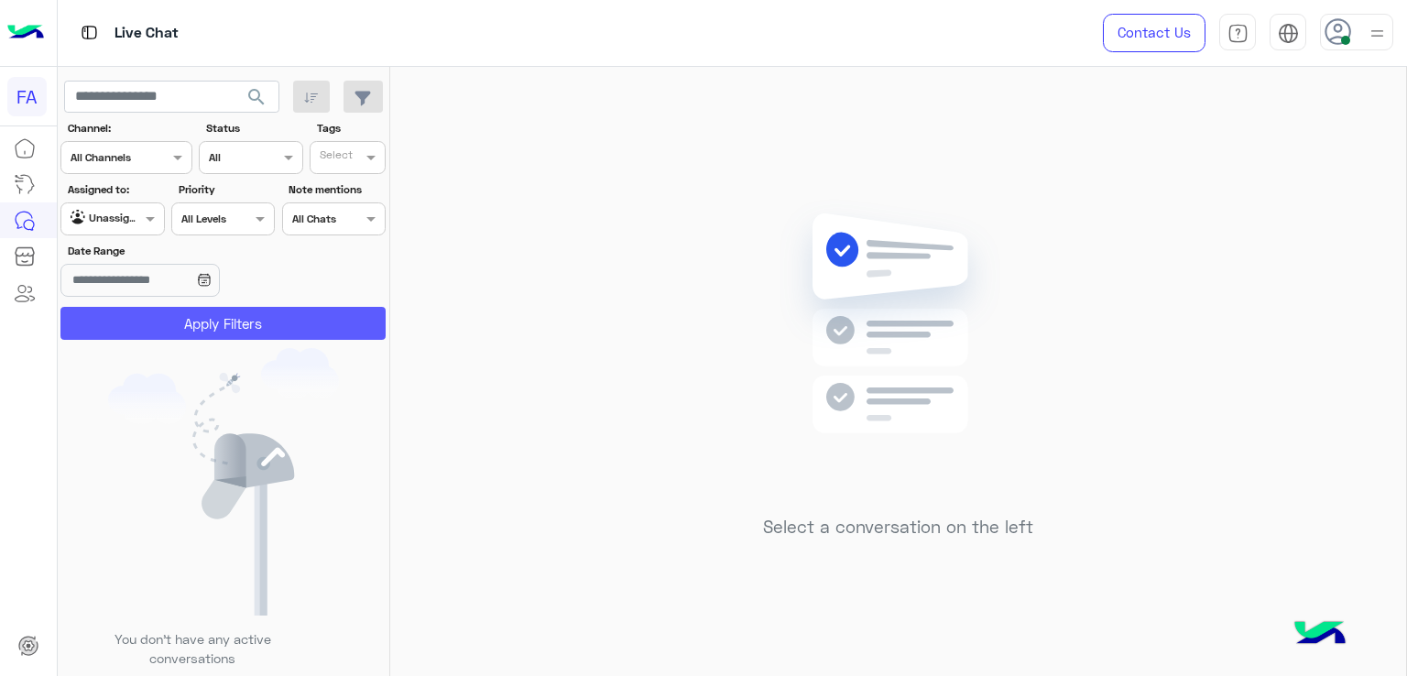
click at [238, 310] on button "Apply Filters" at bounding box center [222, 323] width 325 height 33
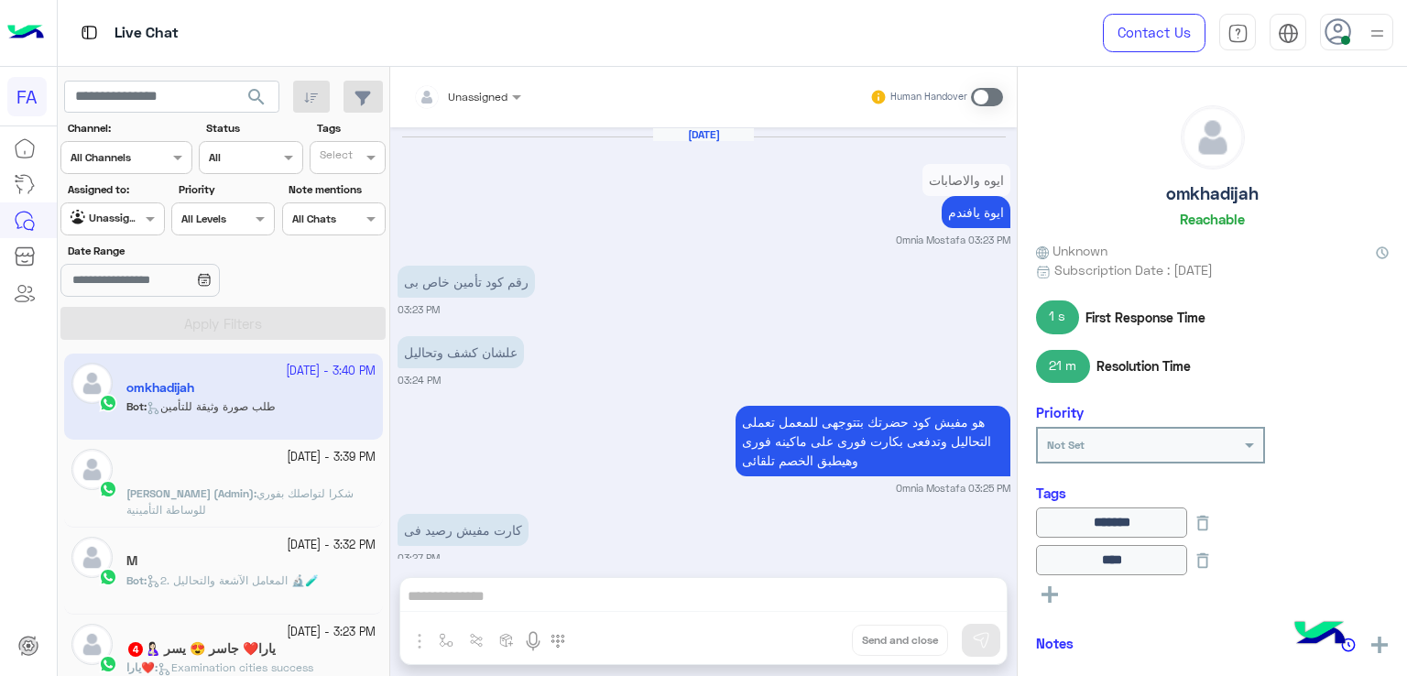
scroll to position [1755, 0]
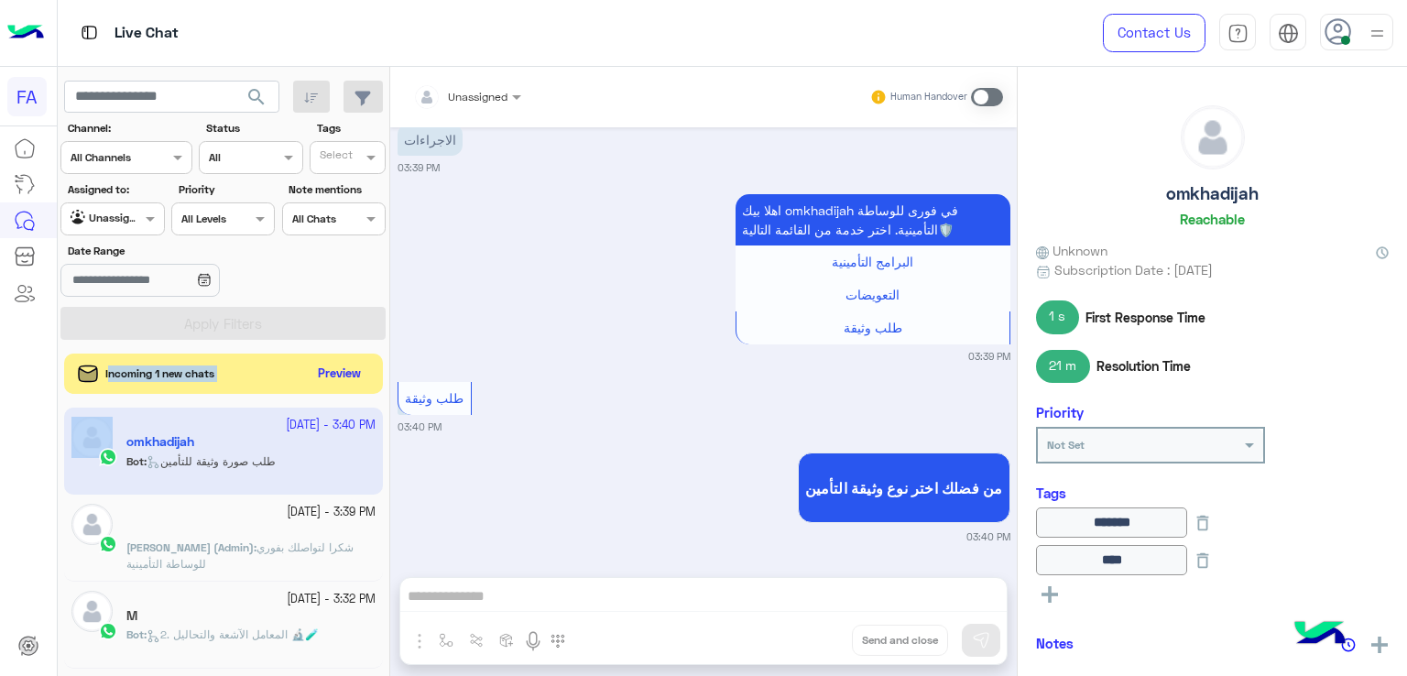
click at [338, 350] on div "search Channel: Channel All Channels Status Channel All Tags Select Assigned to…" at bounding box center [224, 375] width 333 height 617
click at [341, 363] on button "Preview" at bounding box center [340, 373] width 57 height 25
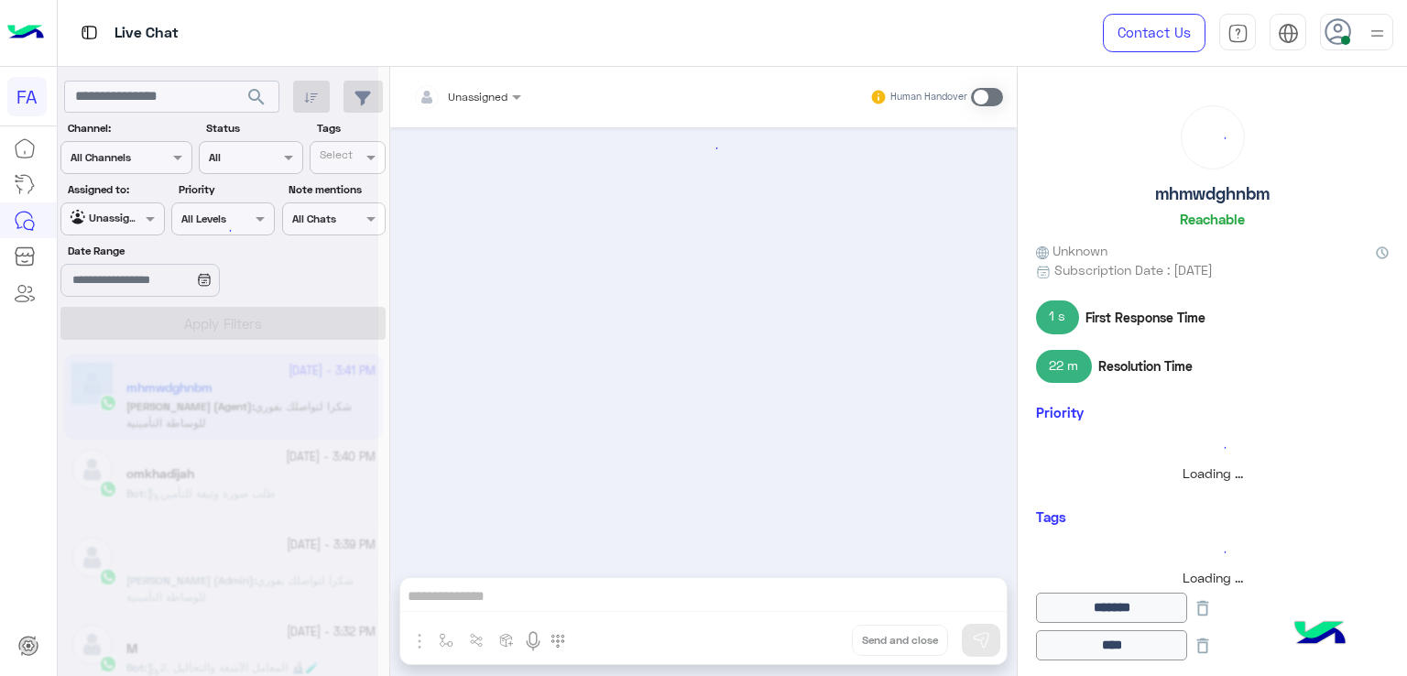
scroll to position [1250, 0]
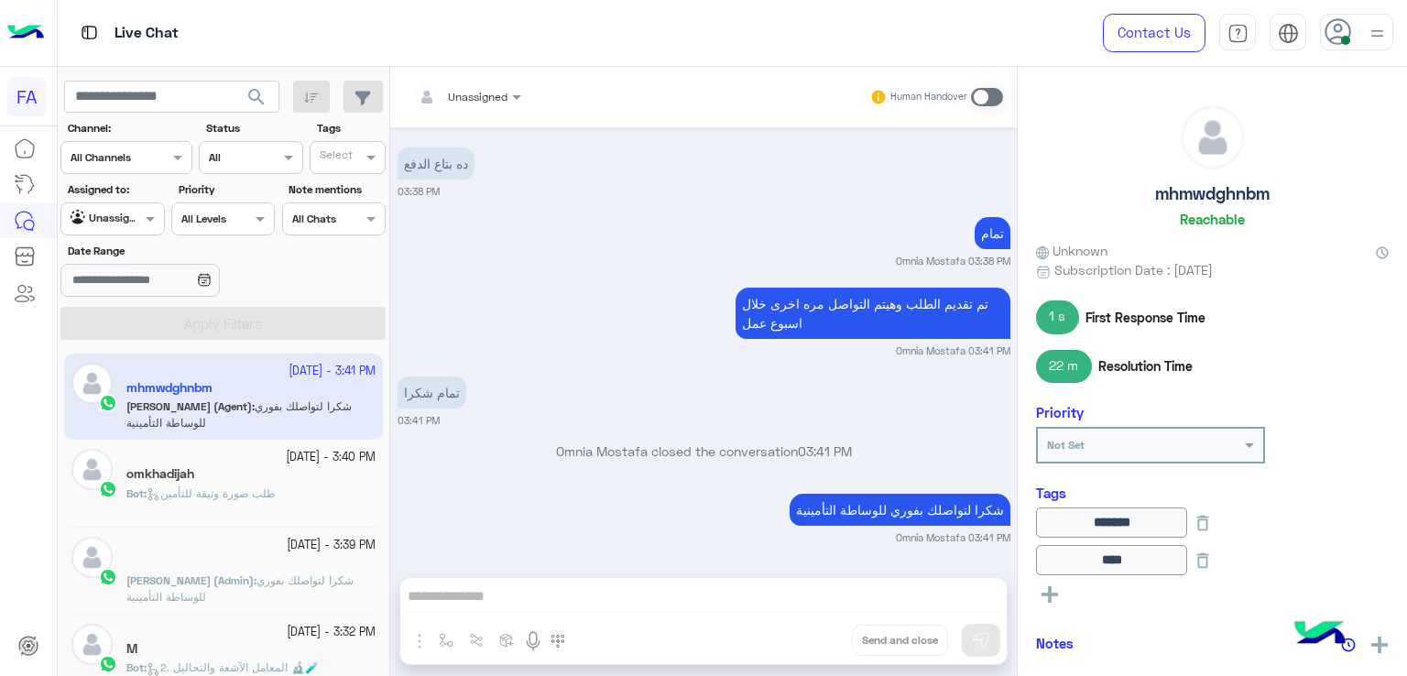
click at [289, 494] on div "Bot : طلب صورة وثيقة للتأمين" at bounding box center [250, 502] width 249 height 32
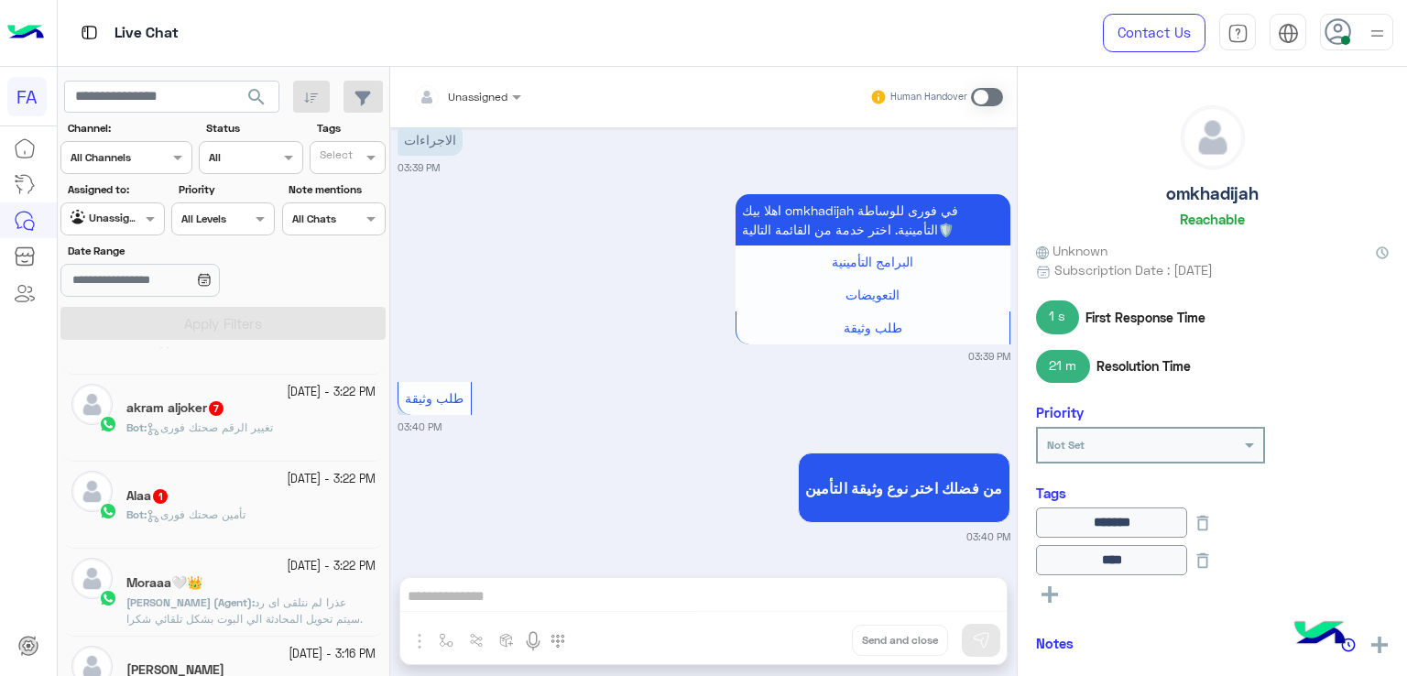
scroll to position [458, 0]
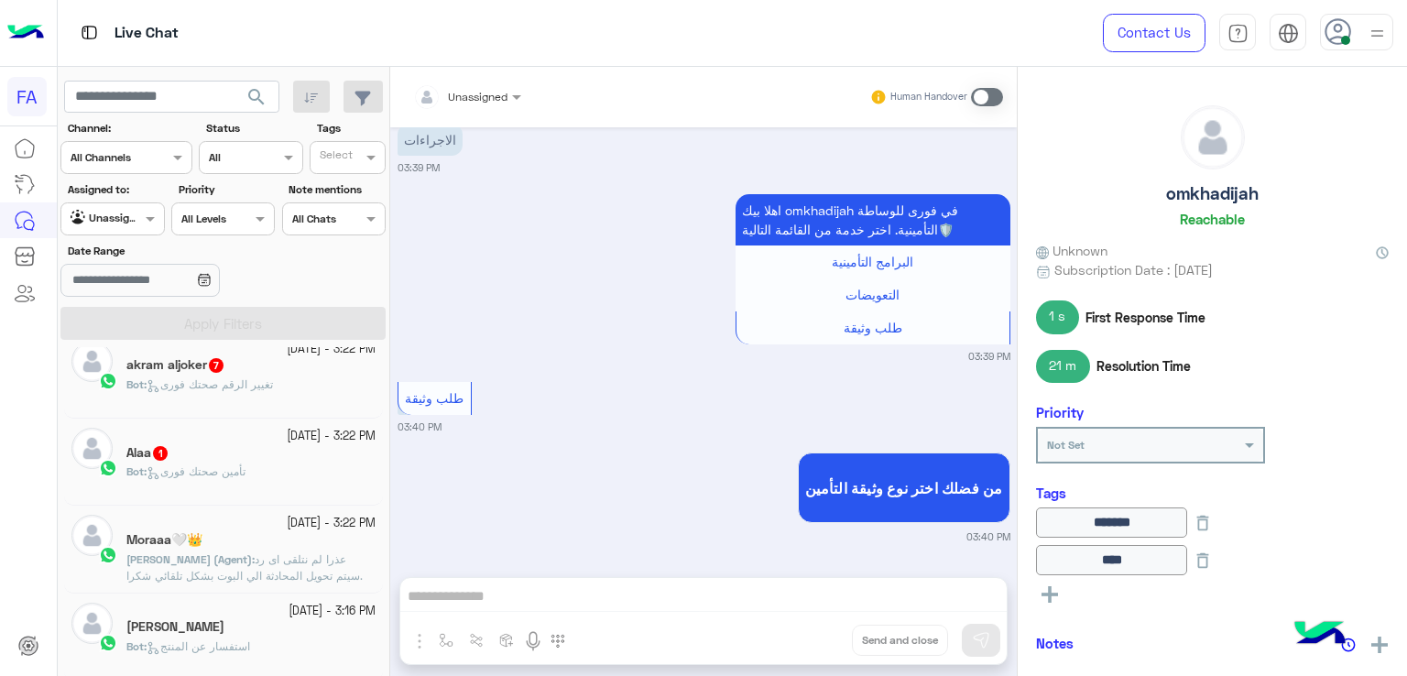
click at [244, 470] on span "تأمين صحتك فورى" at bounding box center [196, 471] width 99 height 14
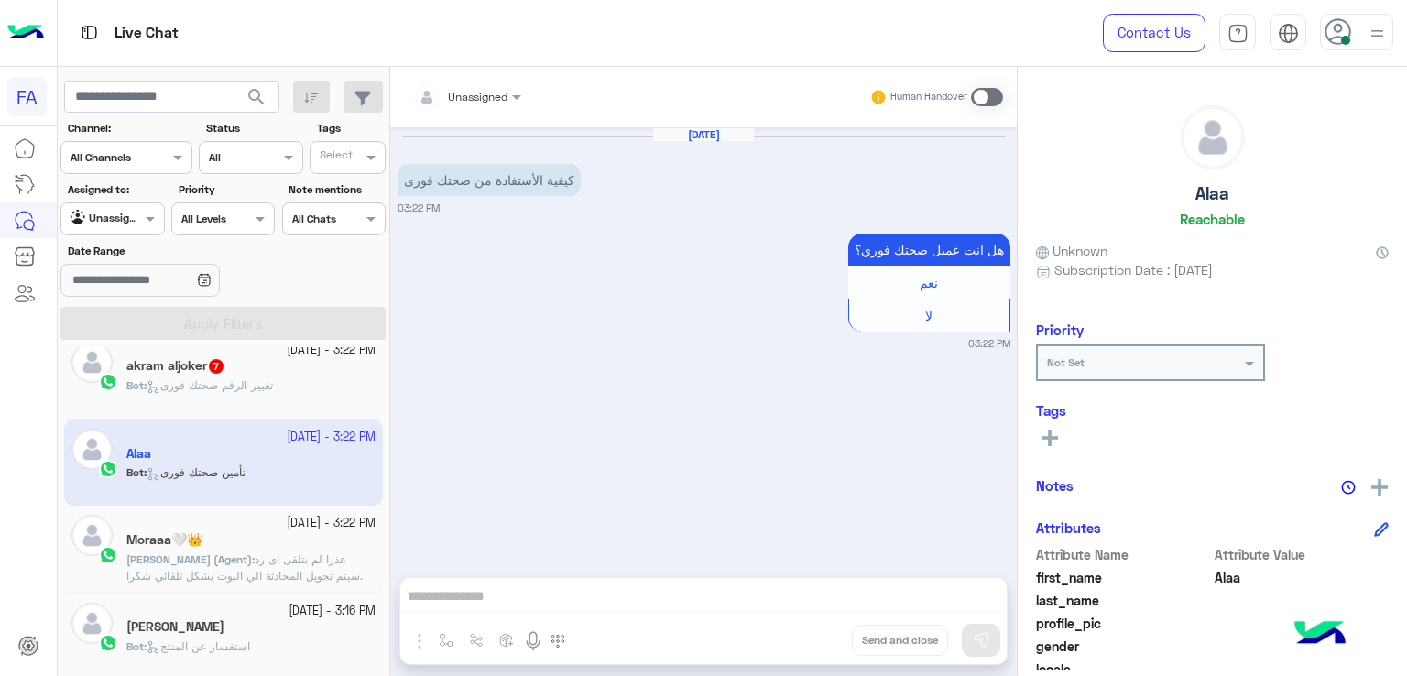
click at [249, 381] on span "تغيير الرقم صحتك فورى" at bounding box center [210, 385] width 126 height 14
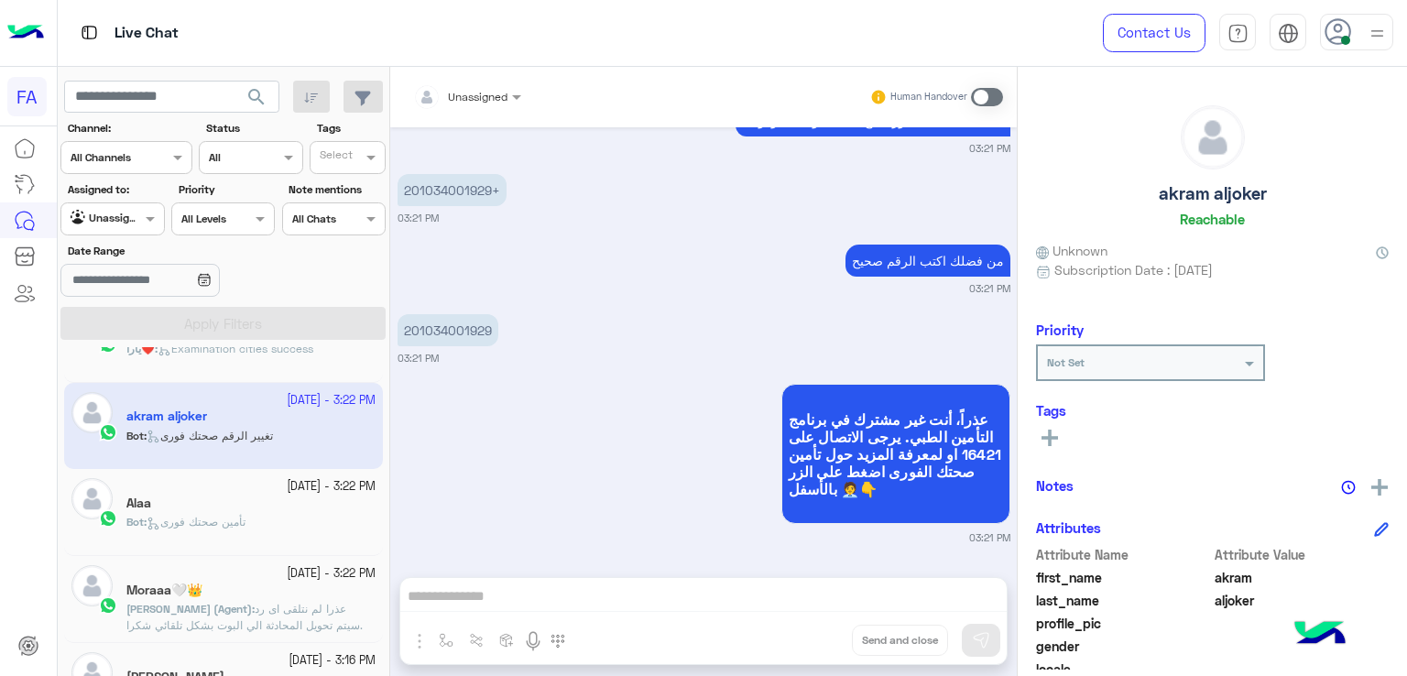
scroll to position [366, 0]
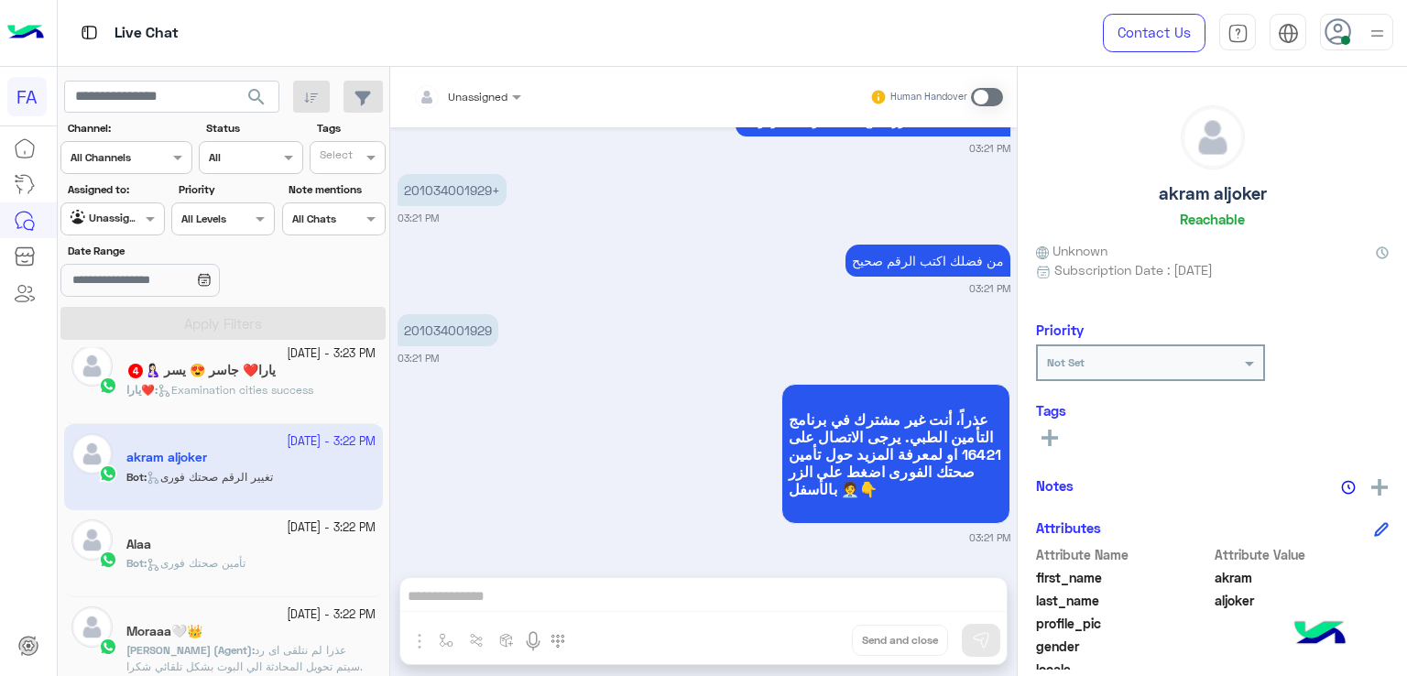
click at [256, 388] on span "Examination cities success" at bounding box center [236, 390] width 156 height 14
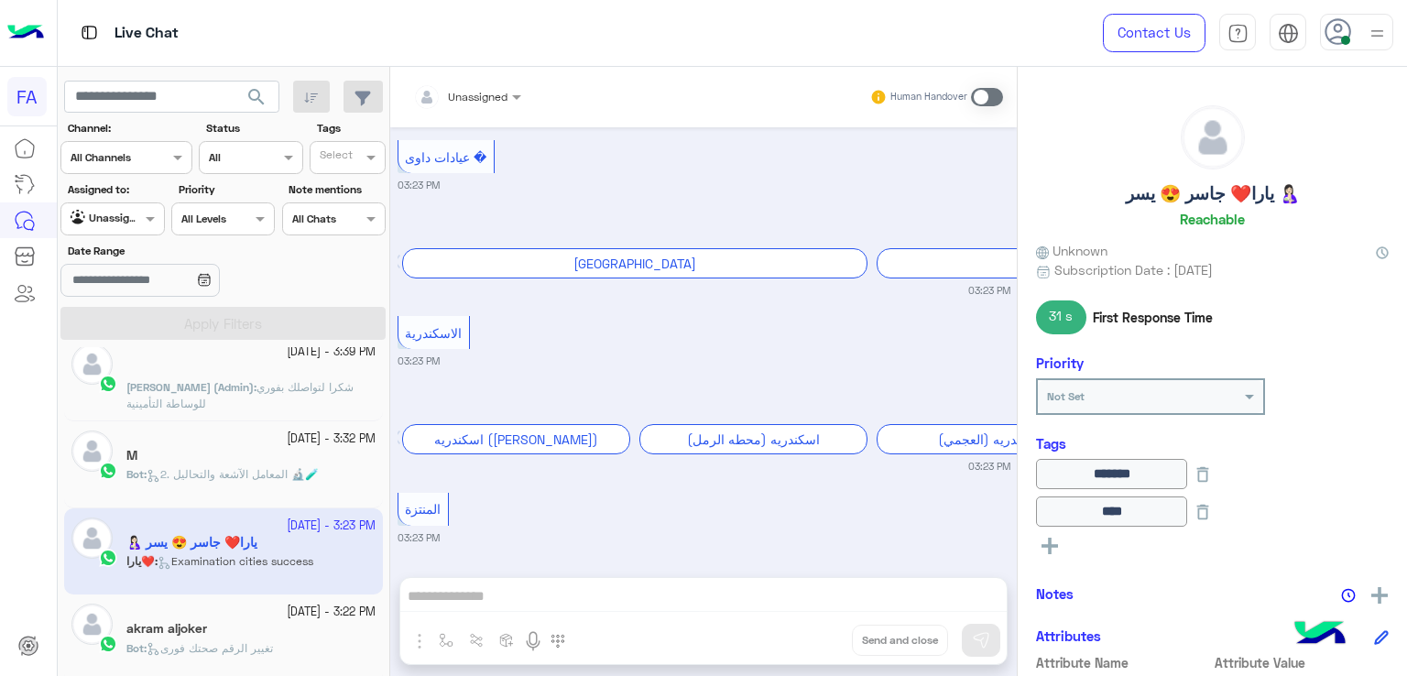
scroll to position [183, 0]
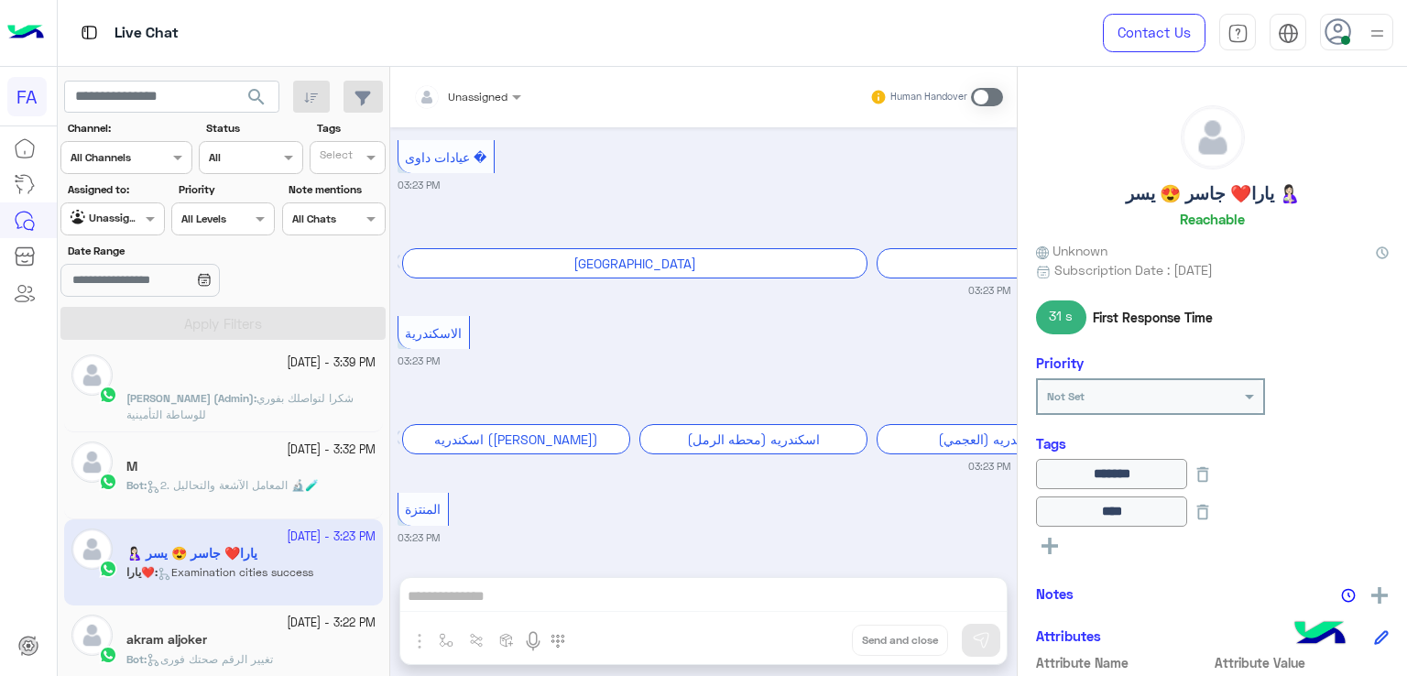
click at [286, 461] on div "M" at bounding box center [250, 468] width 249 height 19
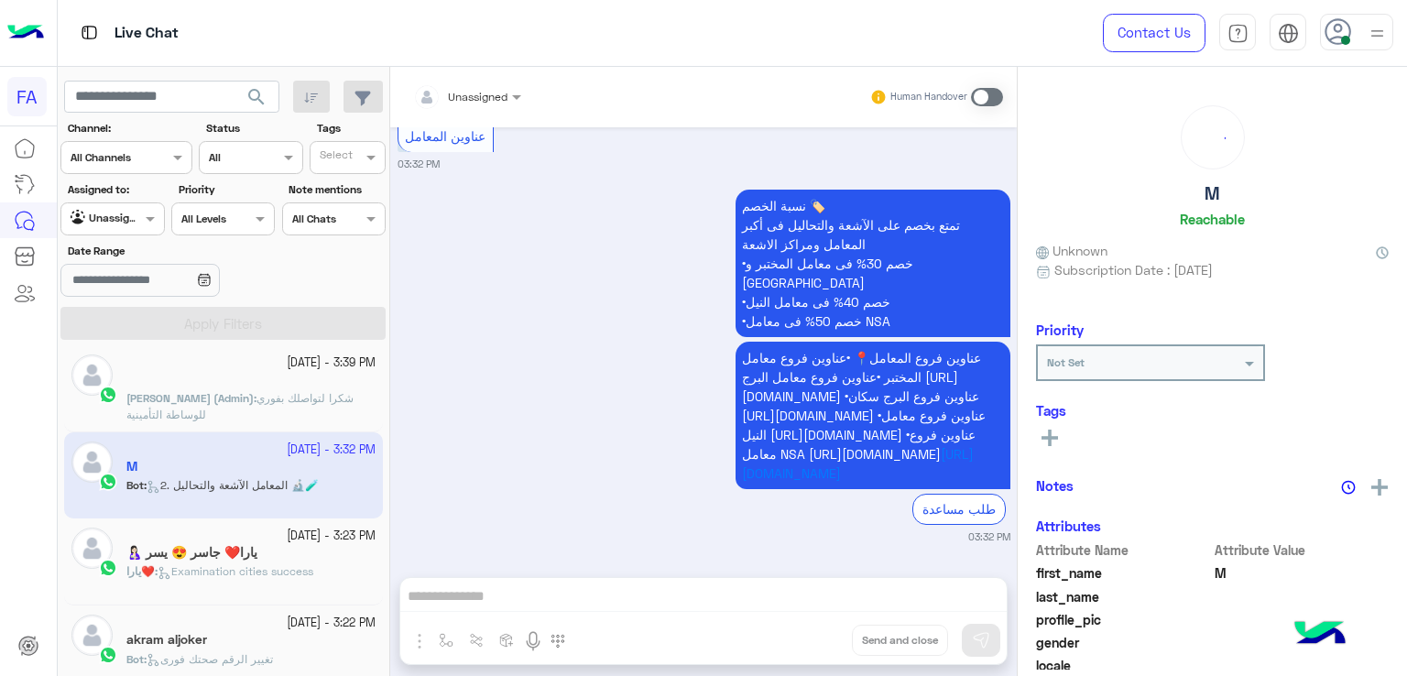
scroll to position [92, 0]
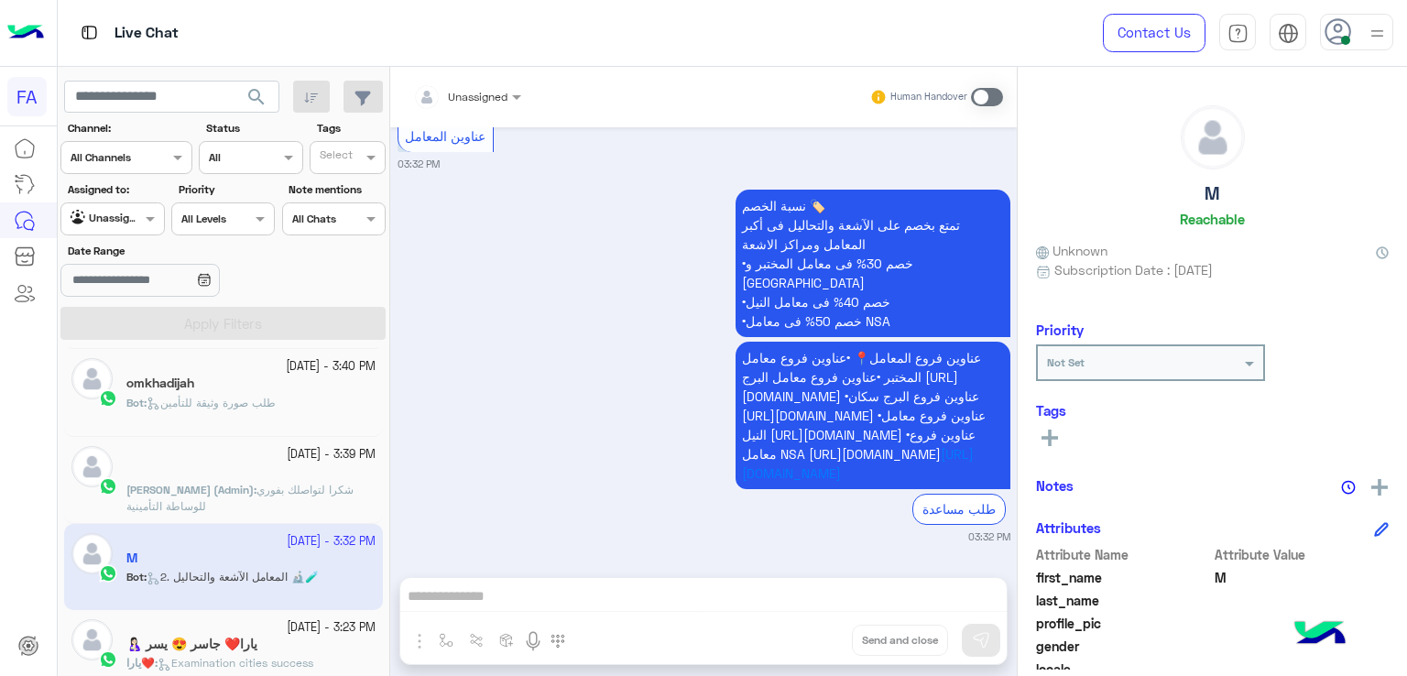
click at [248, 487] on span "شكرا لتواصلك بفوري للوساطة التأمينية" at bounding box center [239, 498] width 227 height 30
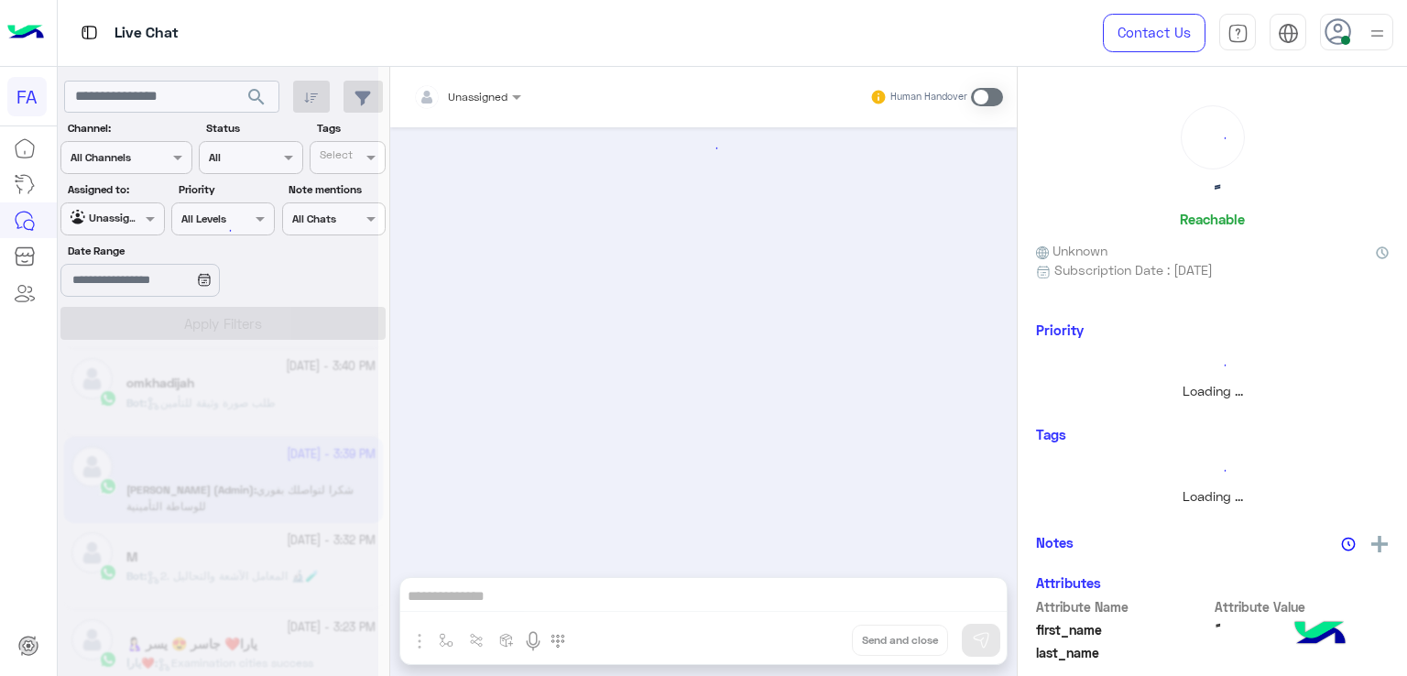
click at [237, 410] on div at bounding box center [218, 345] width 321 height 676
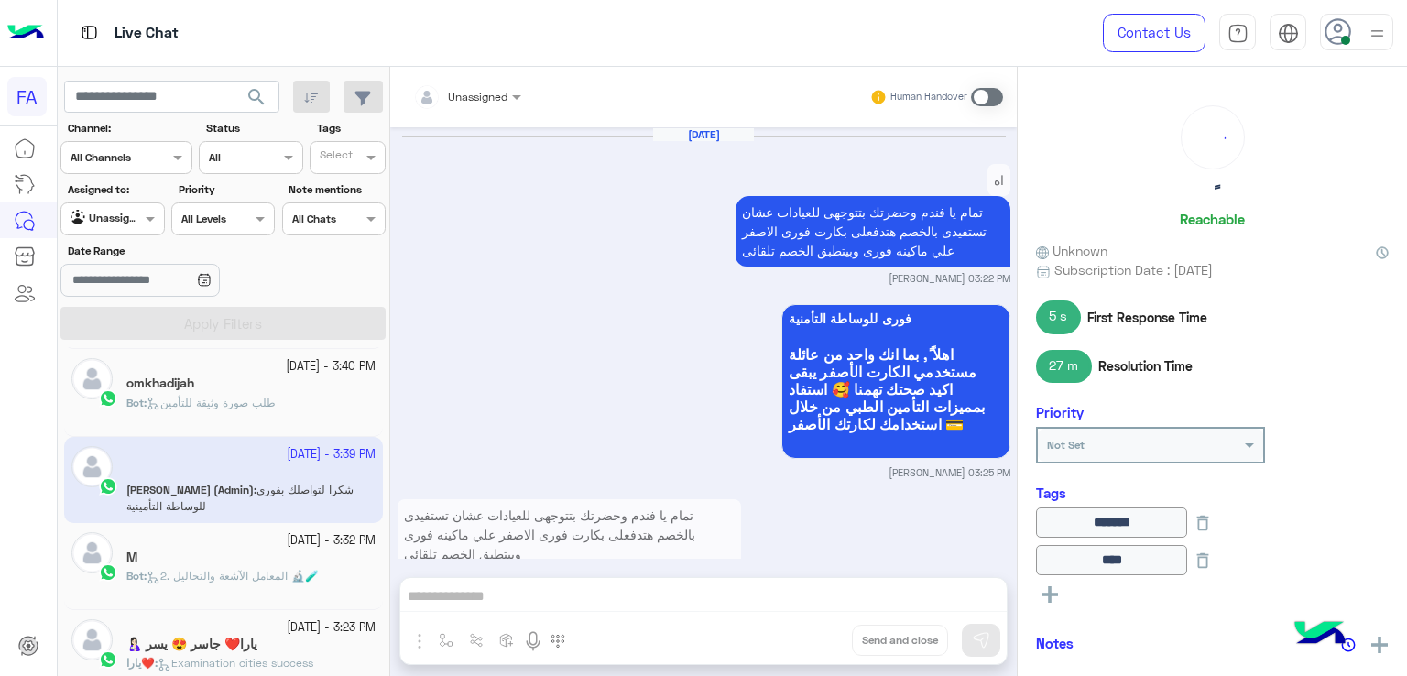
scroll to position [1683, 0]
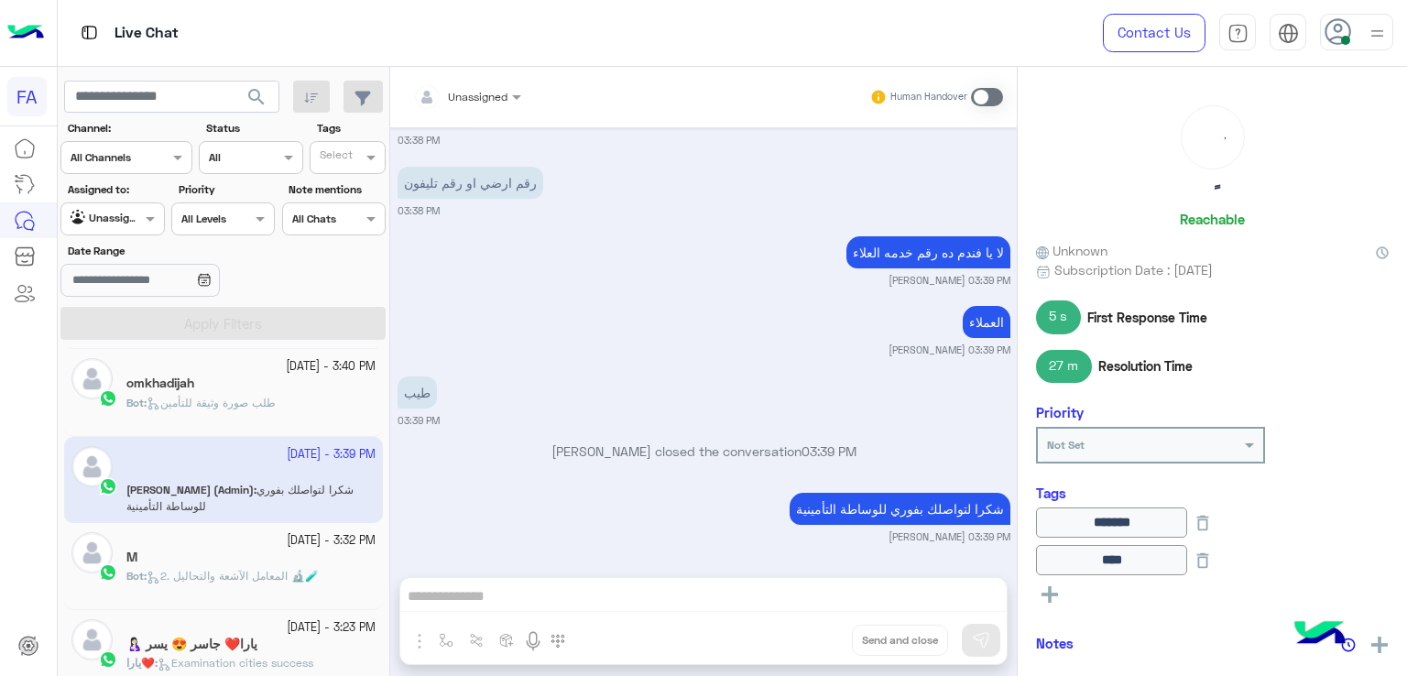
click at [237, 386] on div "omkhadijah" at bounding box center [250, 385] width 249 height 19
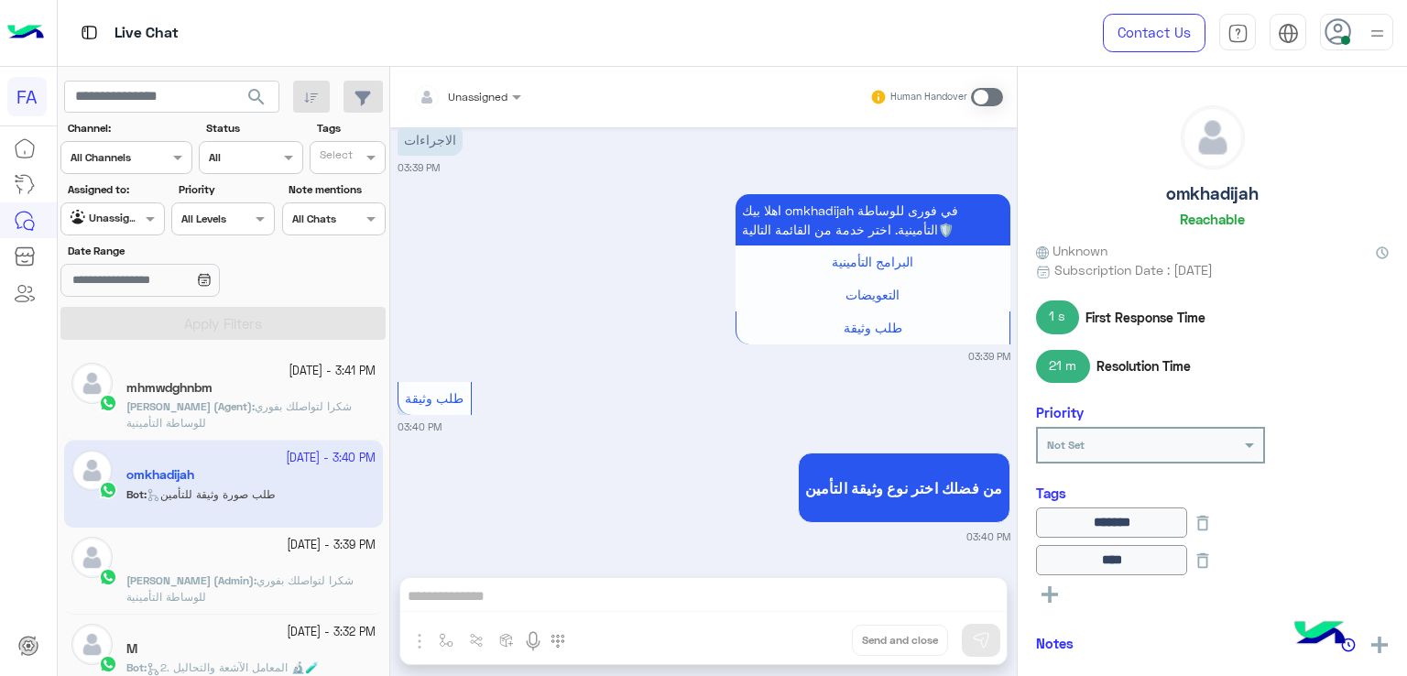
click at [203, 424] on span "شكرا لتواصلك بفوري للوساطة التأمينية" at bounding box center [238, 414] width 225 height 30
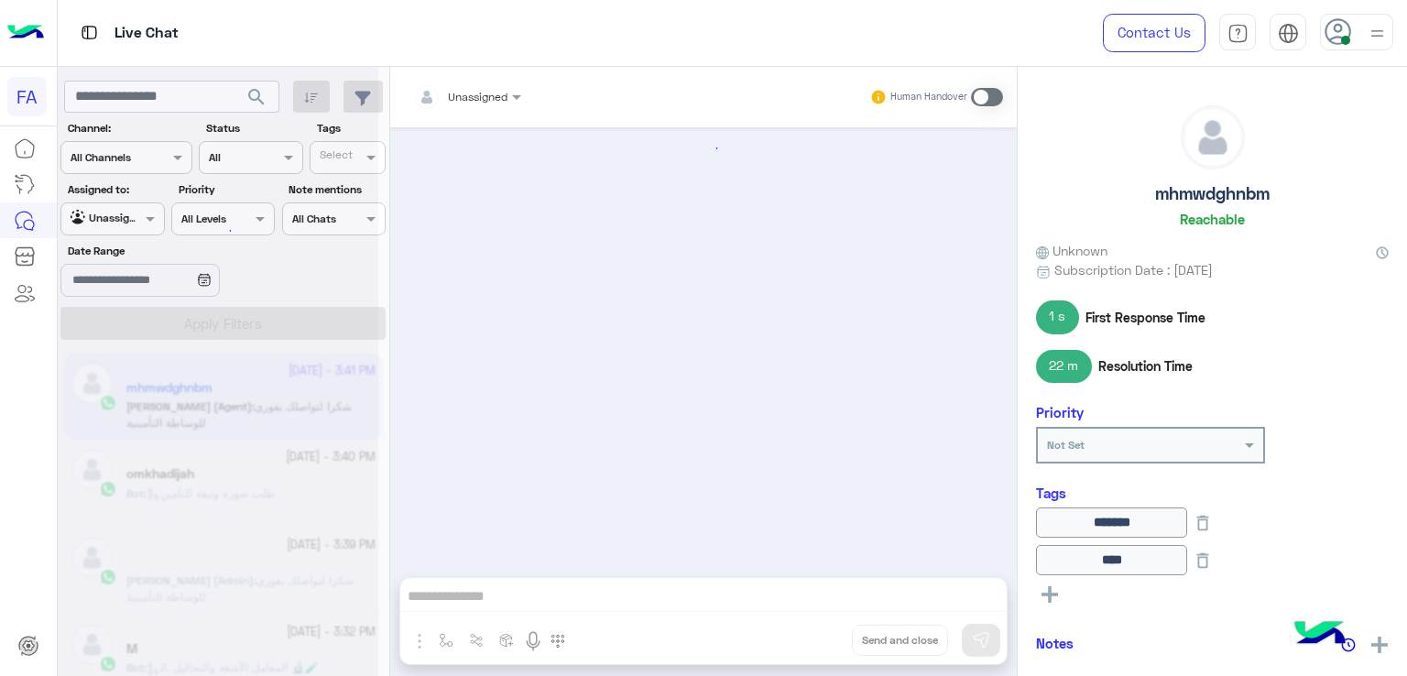
scroll to position [1250, 0]
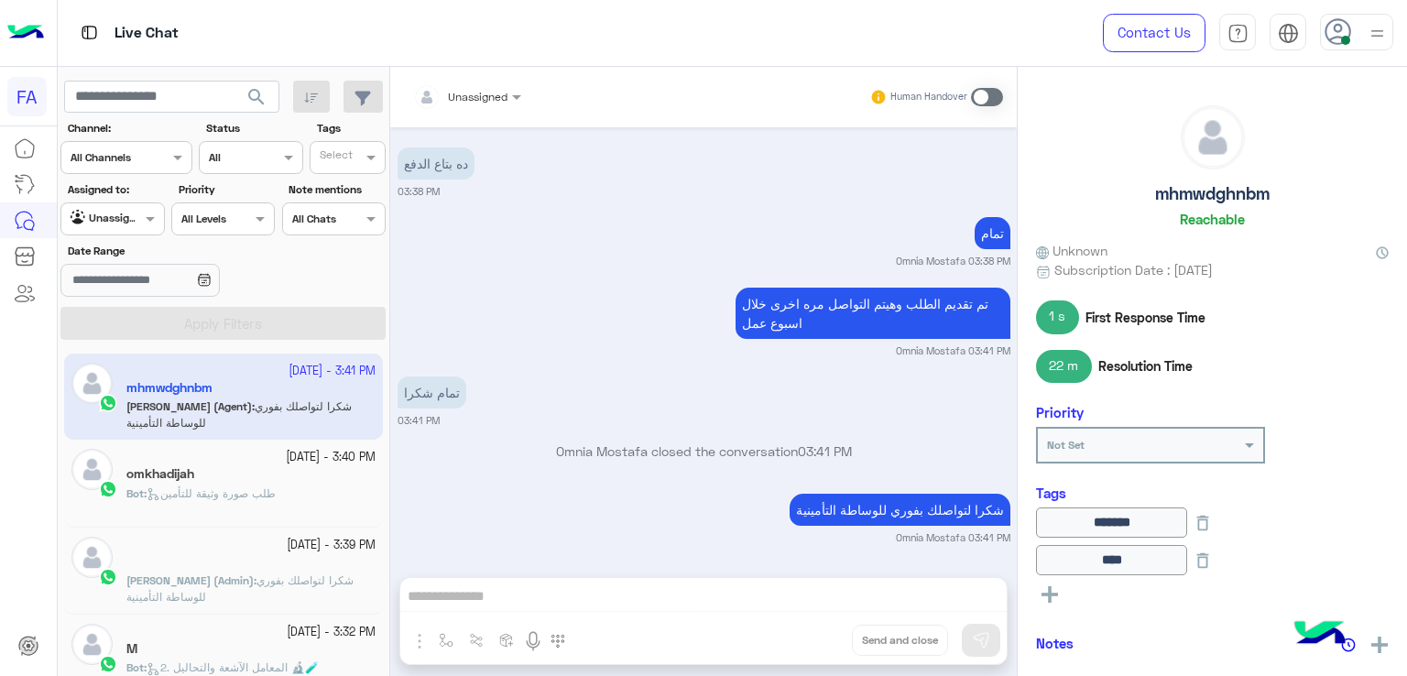
click at [198, 478] on div "omkhadijah" at bounding box center [250, 475] width 249 height 19
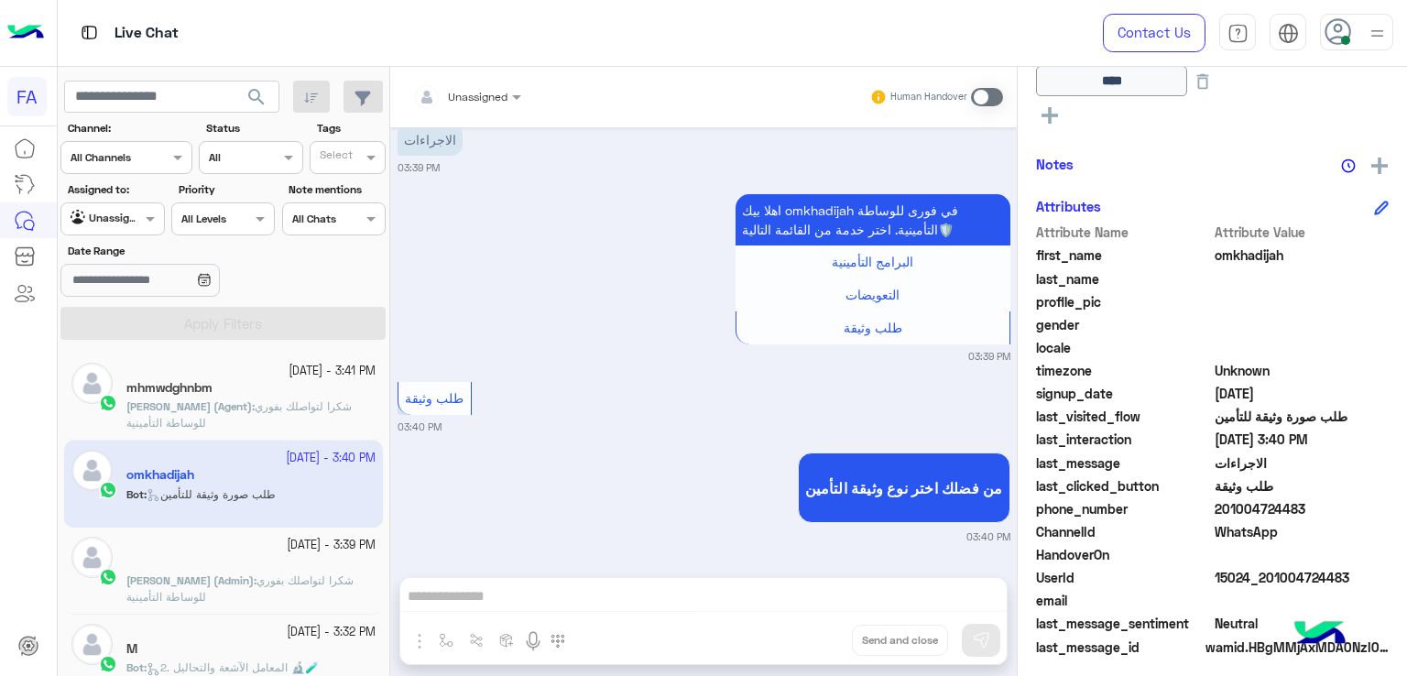
scroll to position [486, 0]
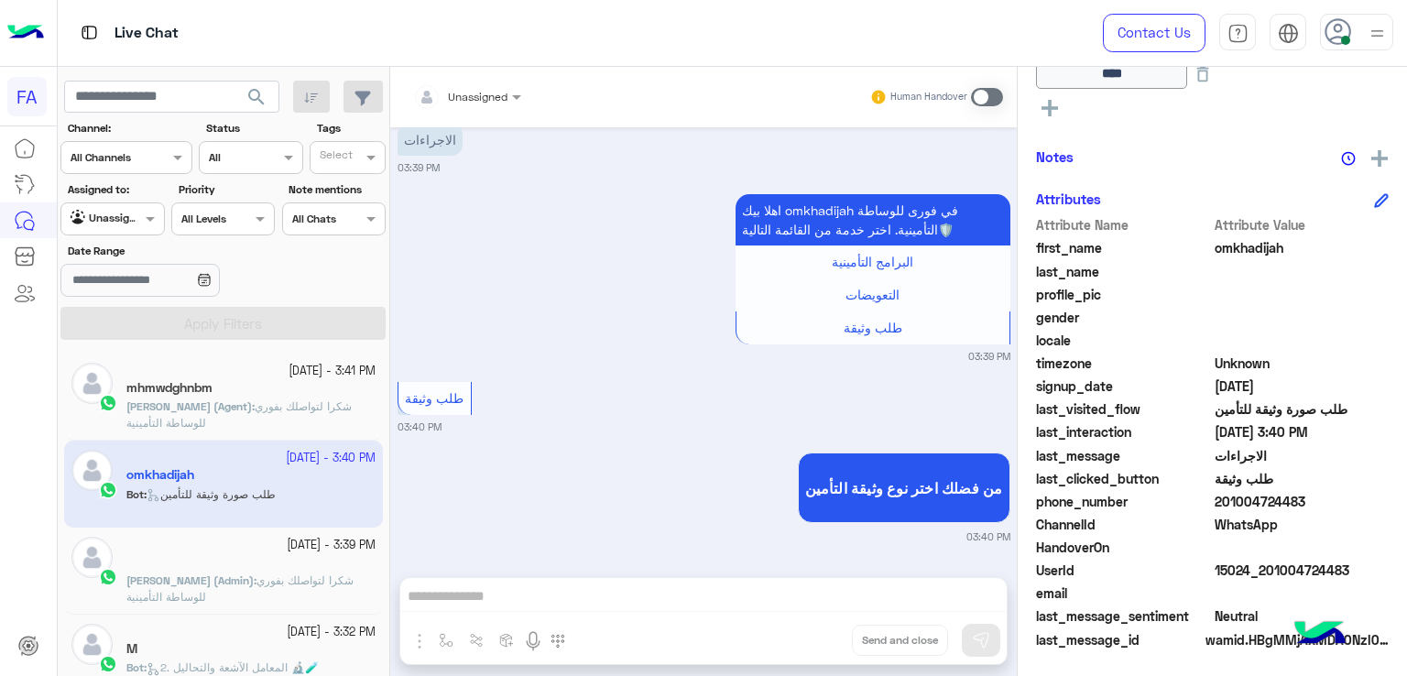
drag, startPoint x: 1305, startPoint y: 497, endPoint x: 1228, endPoint y: 506, distance: 78.4
click at [1228, 506] on span "201004724483" at bounding box center [1302, 501] width 175 height 19
copy span "1004724483"
click at [136, 211] on div at bounding box center [112, 216] width 102 height 17
click at [135, 313] on div "Your Inbox" at bounding box center [113, 326] width 106 height 36
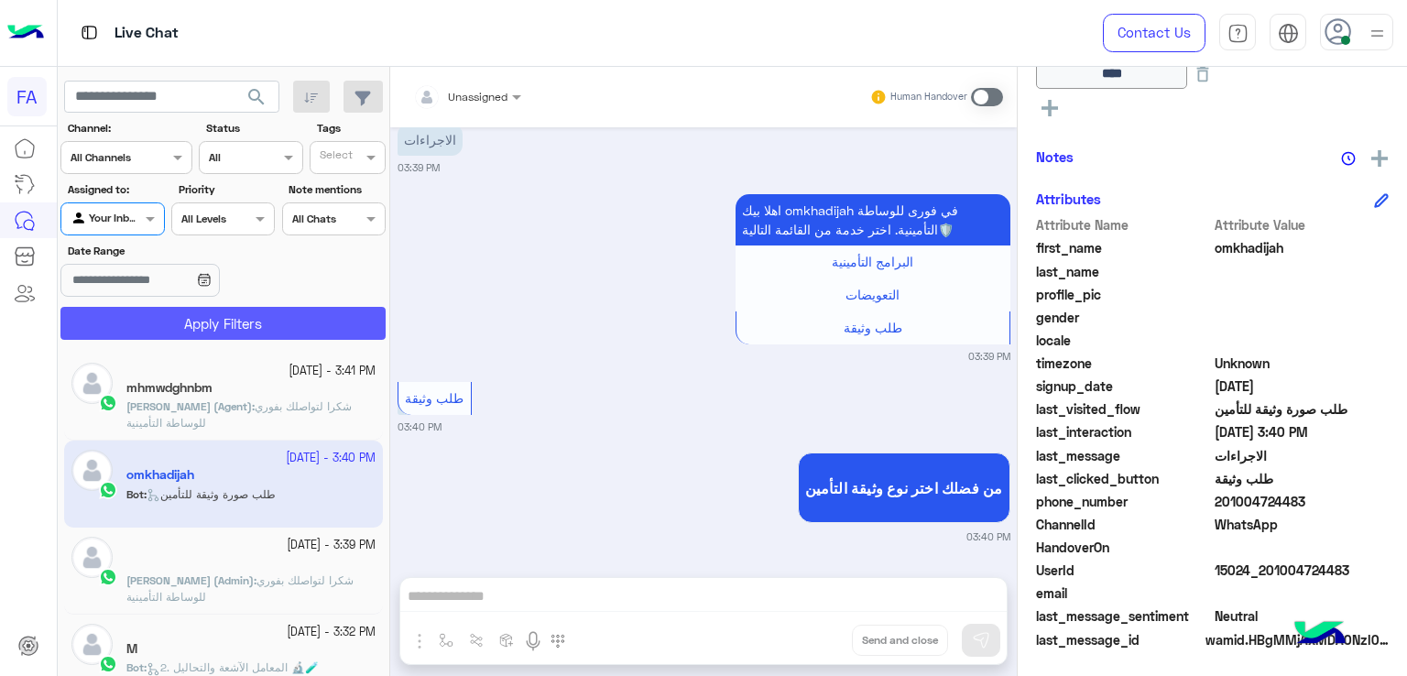
click at [270, 319] on button "Apply Filters" at bounding box center [222, 323] width 325 height 33
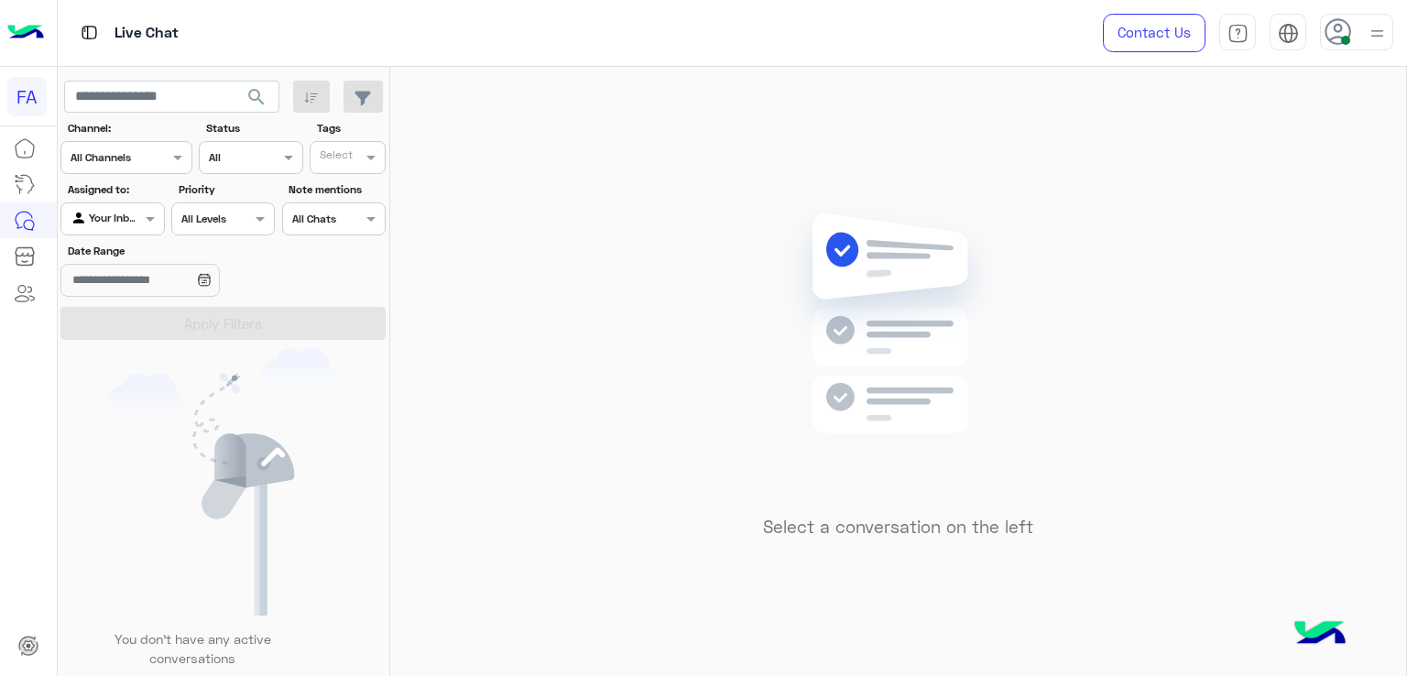
click at [104, 226] on div "Your Inbox" at bounding box center [106, 219] width 70 height 18
click at [121, 300] on div "Unassigned" at bounding box center [113, 290] width 106 height 36
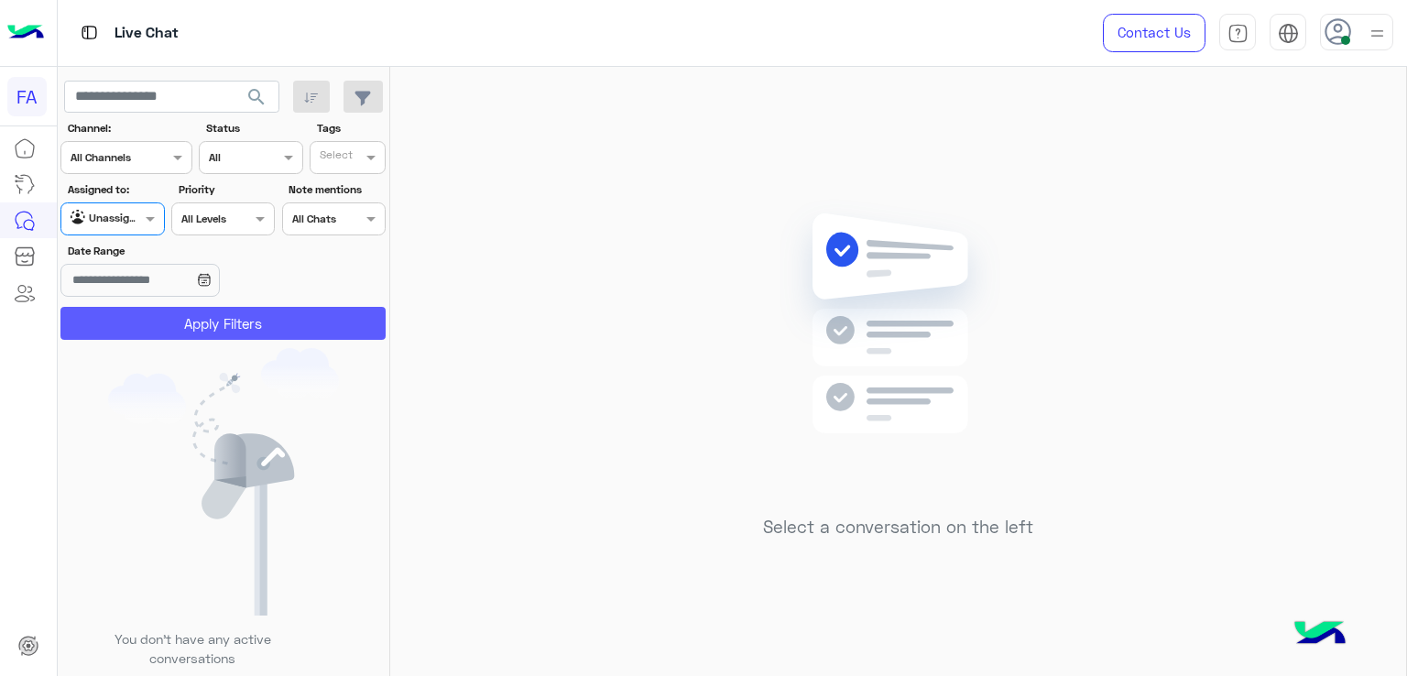
click at [192, 329] on button "Apply Filters" at bounding box center [222, 323] width 325 height 33
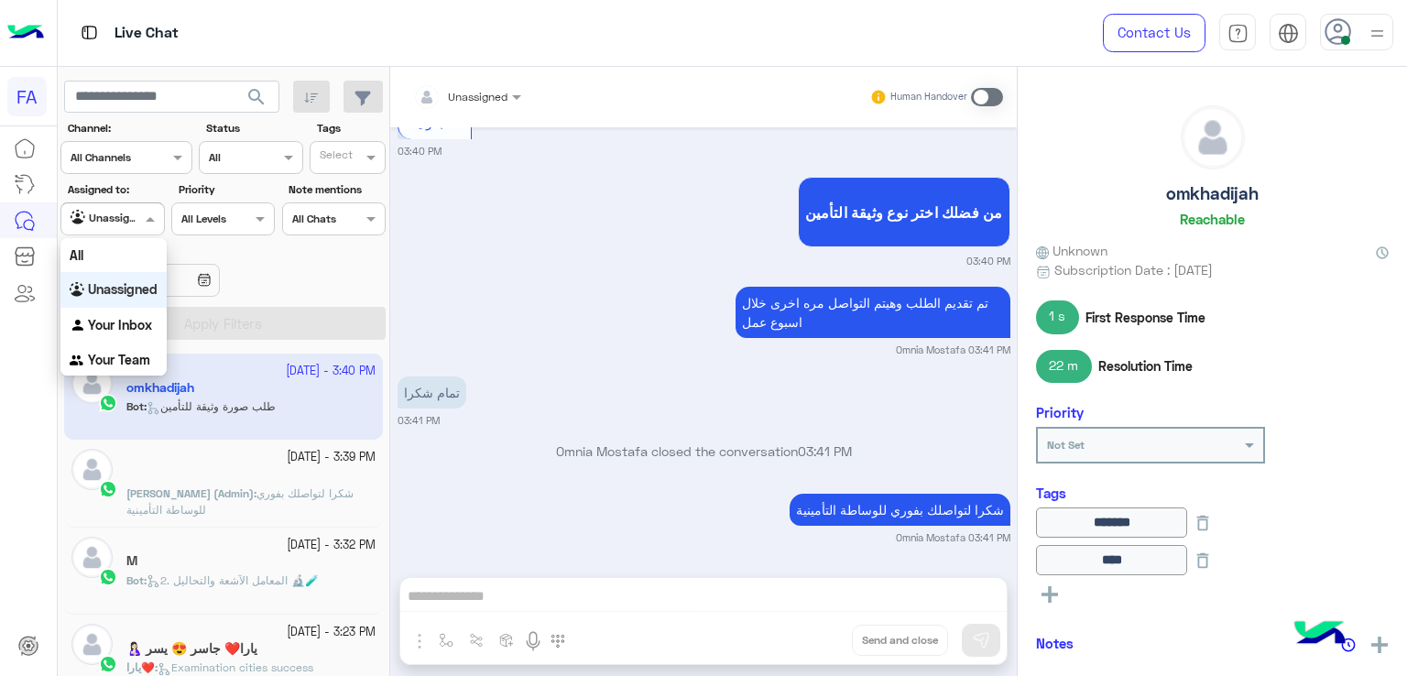
drag, startPoint x: 131, startPoint y: 221, endPoint x: 130, endPoint y: 283, distance: 62.3
click at [130, 221] on div at bounding box center [112, 216] width 102 height 17
drag, startPoint x: 123, startPoint y: 320, endPoint x: 136, endPoint y: 320, distance: 12.8
click at [123, 320] on b "Your Inbox" at bounding box center [120, 325] width 64 height 16
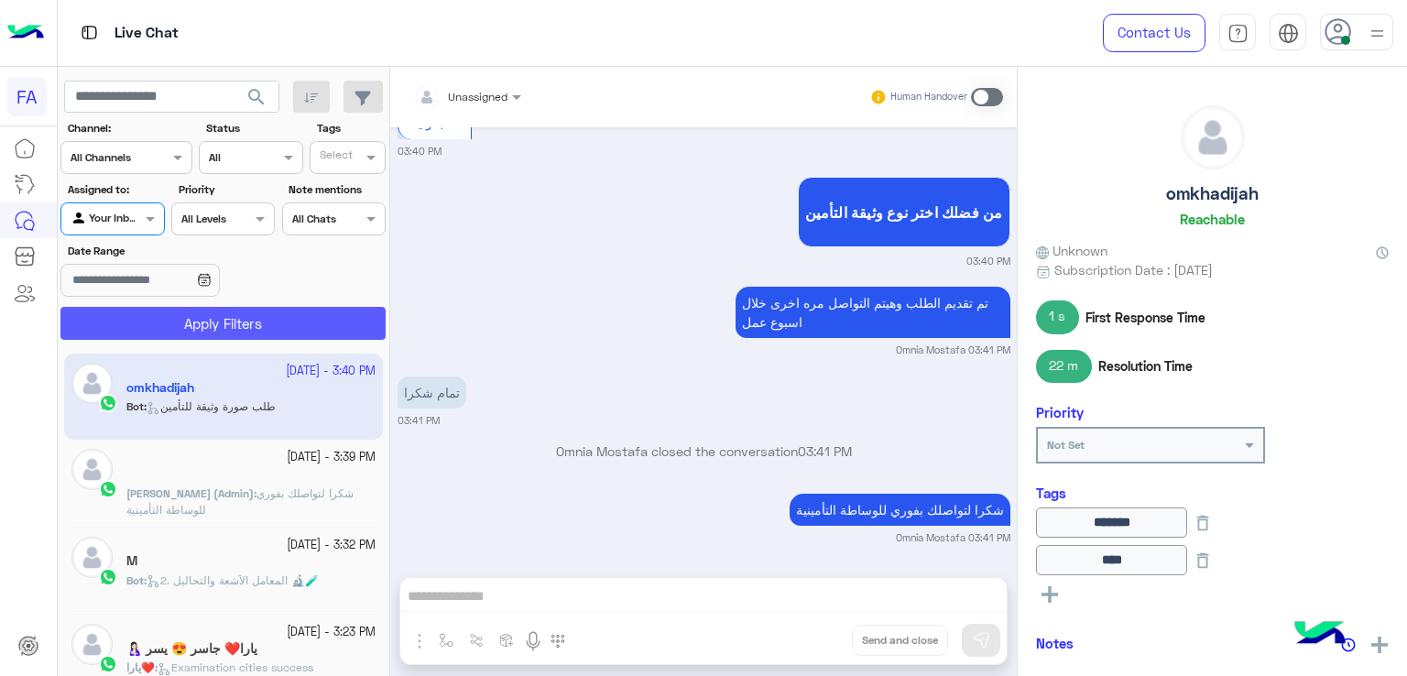
click at [164, 320] on button "Apply Filters" at bounding box center [222, 323] width 325 height 33
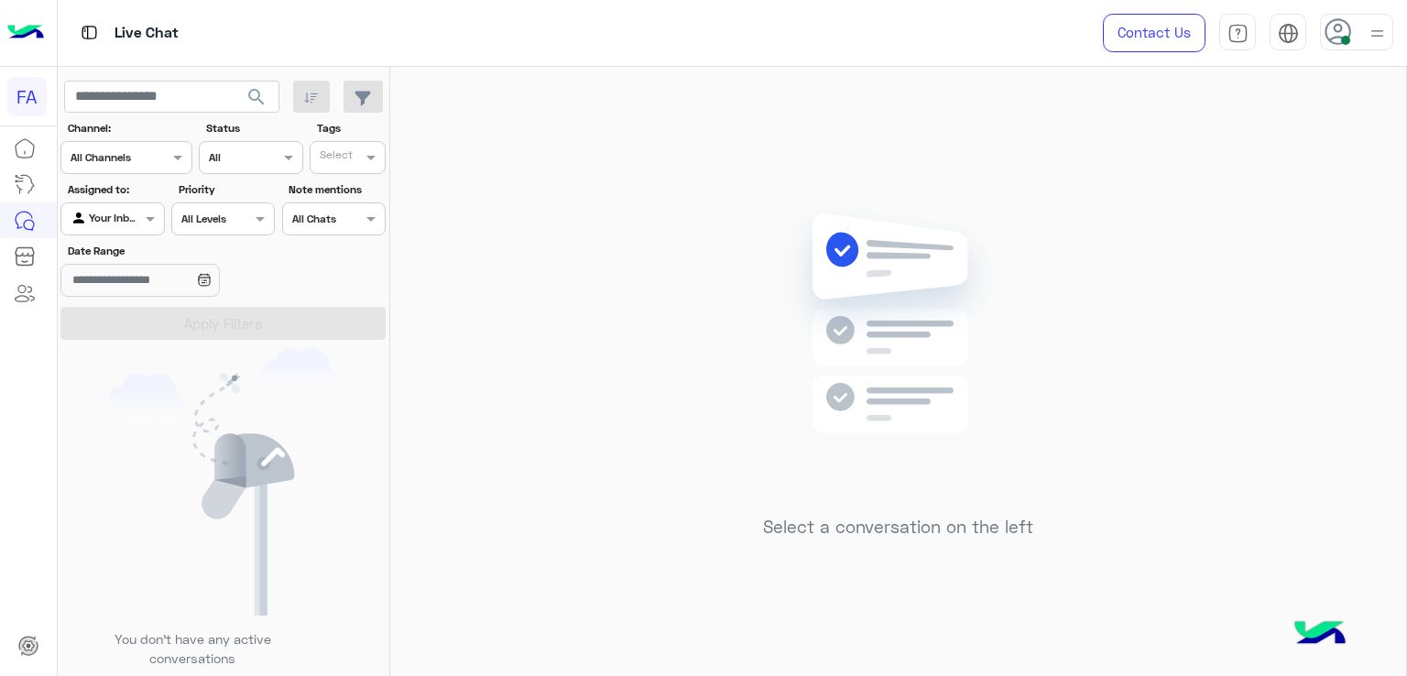
click at [136, 235] on section "Channel: Channel All Channels Status Channel All Tags Select Assigned to: Agent…" at bounding box center [223, 230] width 305 height 220
click at [127, 240] on section "Channel: Channel All Channels Status Channel All Tags Select Assigned to: Agent…" at bounding box center [223, 230] width 305 height 220
click at [122, 223] on div at bounding box center [112, 216] width 102 height 17
click at [122, 293] on b "Unassigned" at bounding box center [123, 289] width 70 height 16
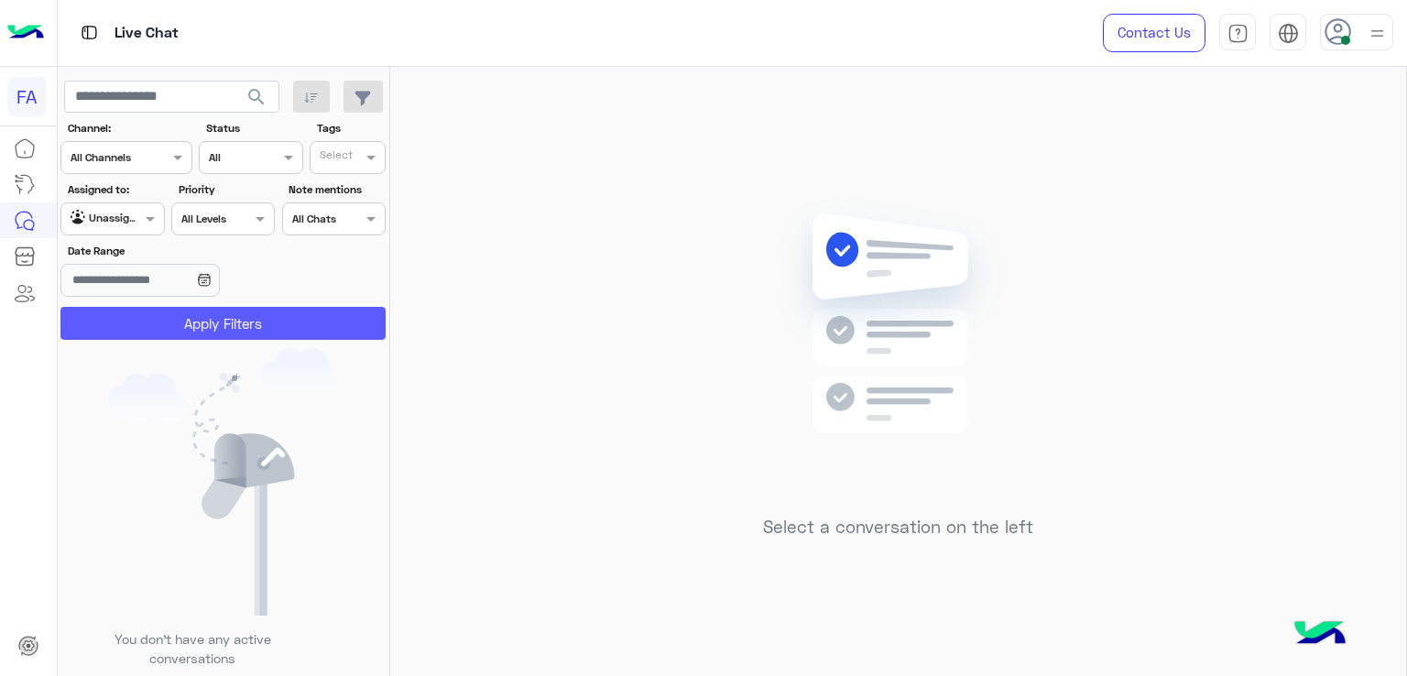
click at [148, 323] on button "Apply Filters" at bounding box center [222, 323] width 325 height 33
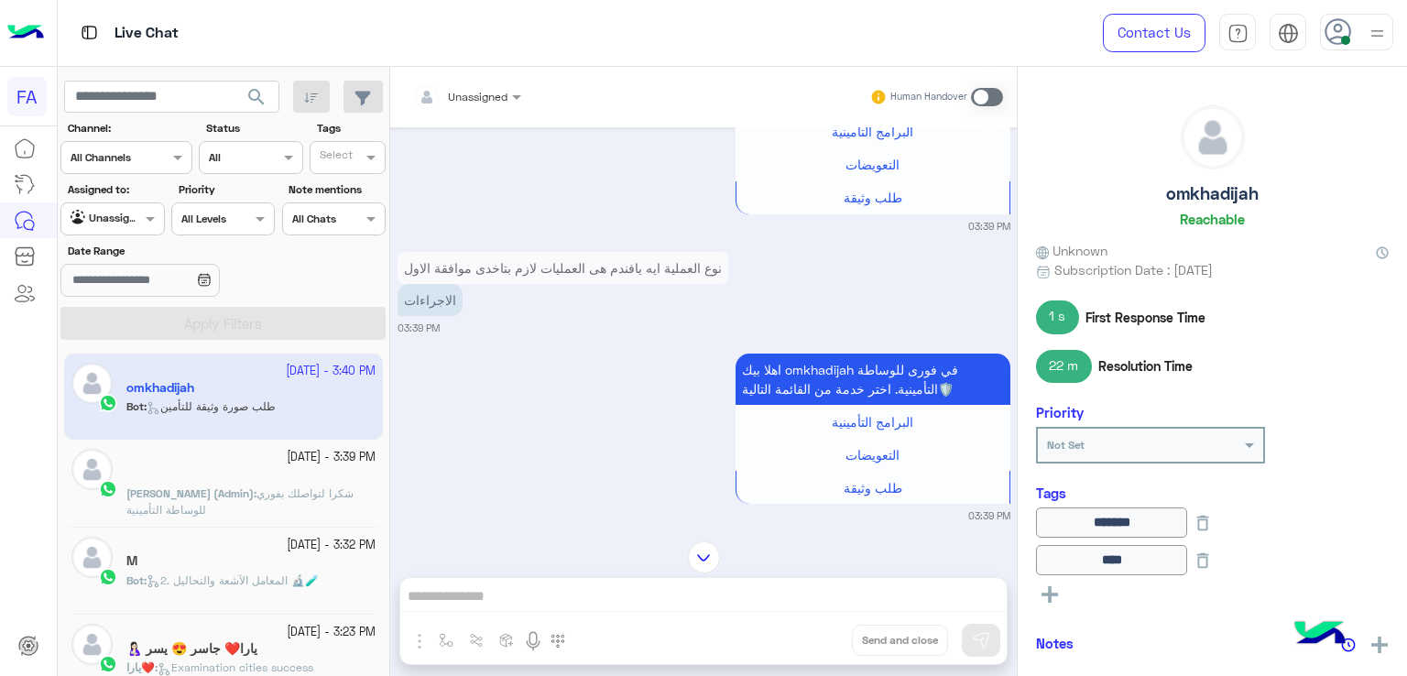
scroll to position [3404, 0]
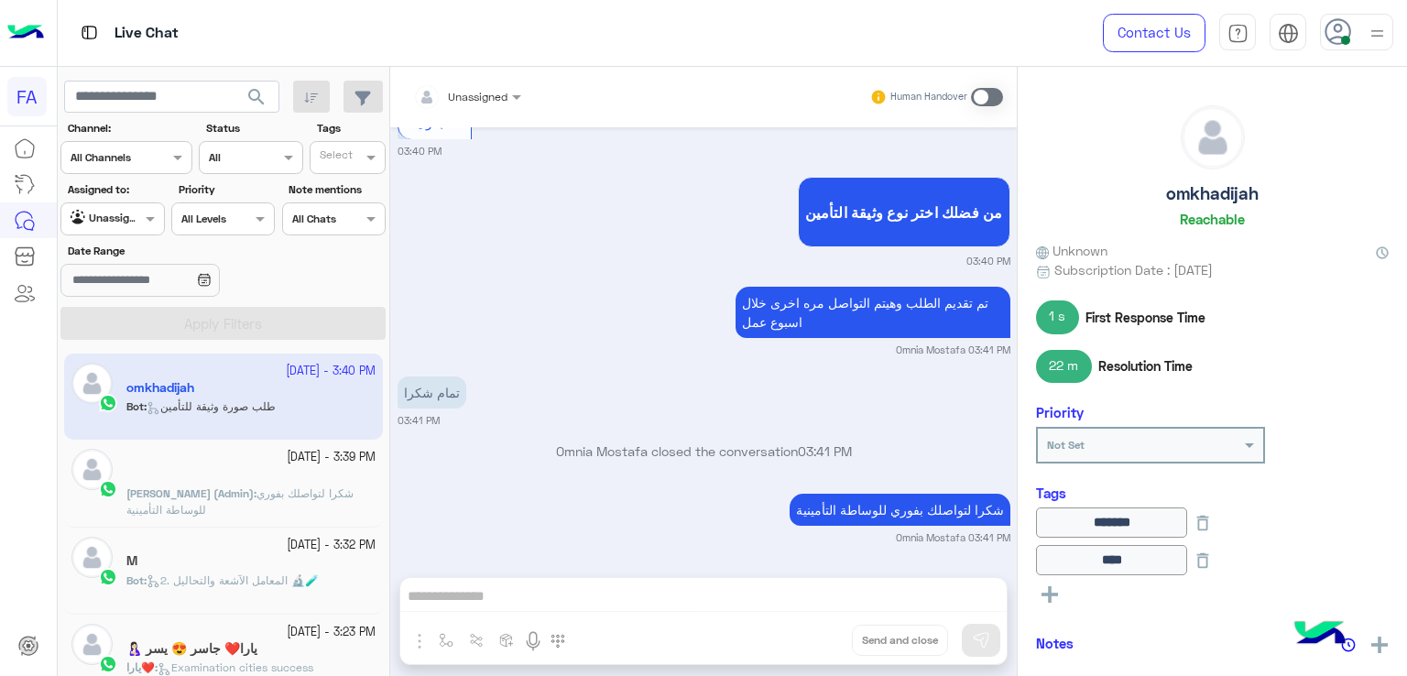
click at [264, 102] on span "search" at bounding box center [257, 97] width 22 height 22
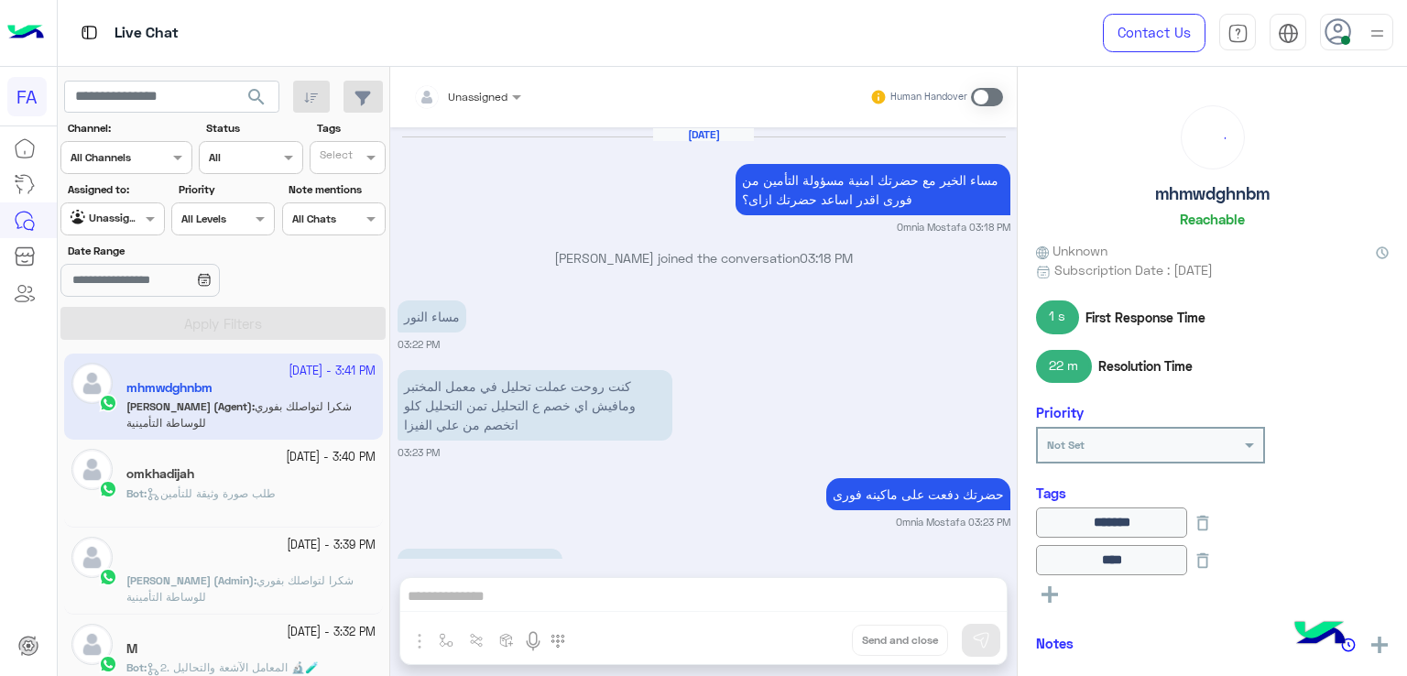
scroll to position [1250, 0]
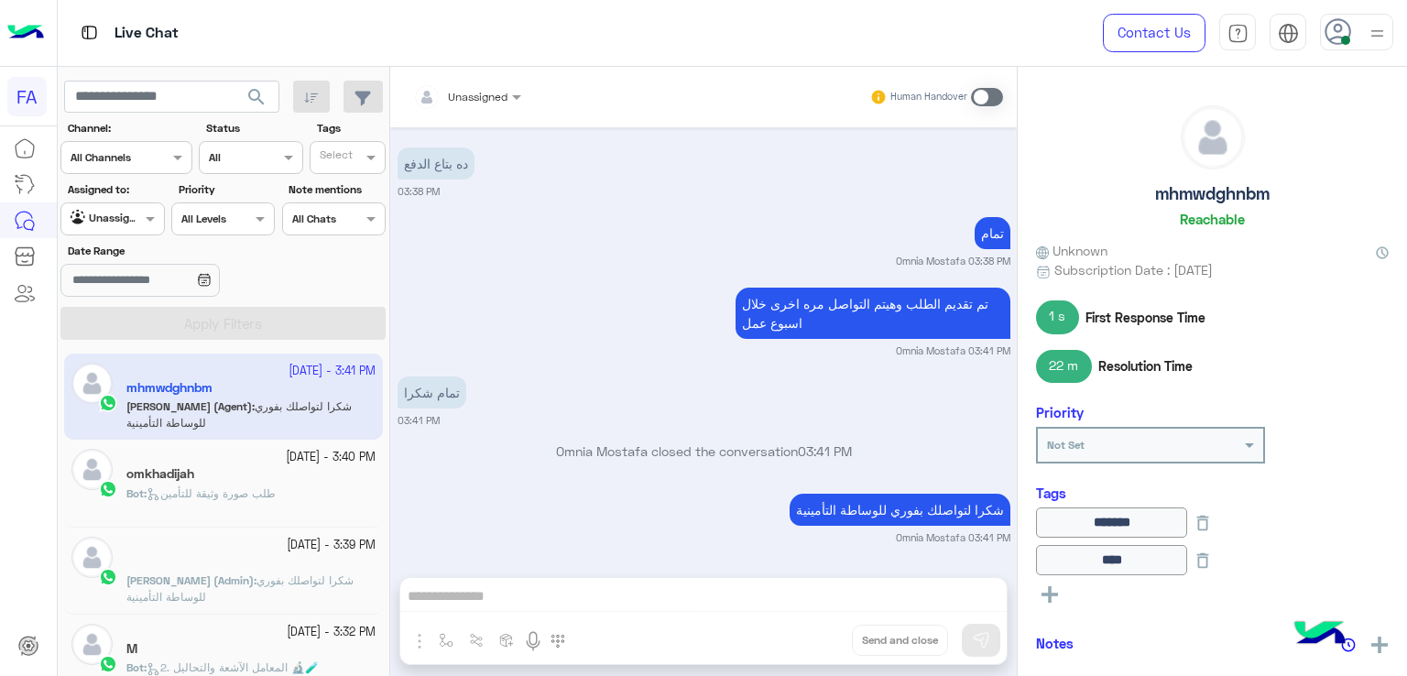
click at [233, 481] on div "omkhadijah" at bounding box center [250, 475] width 249 height 19
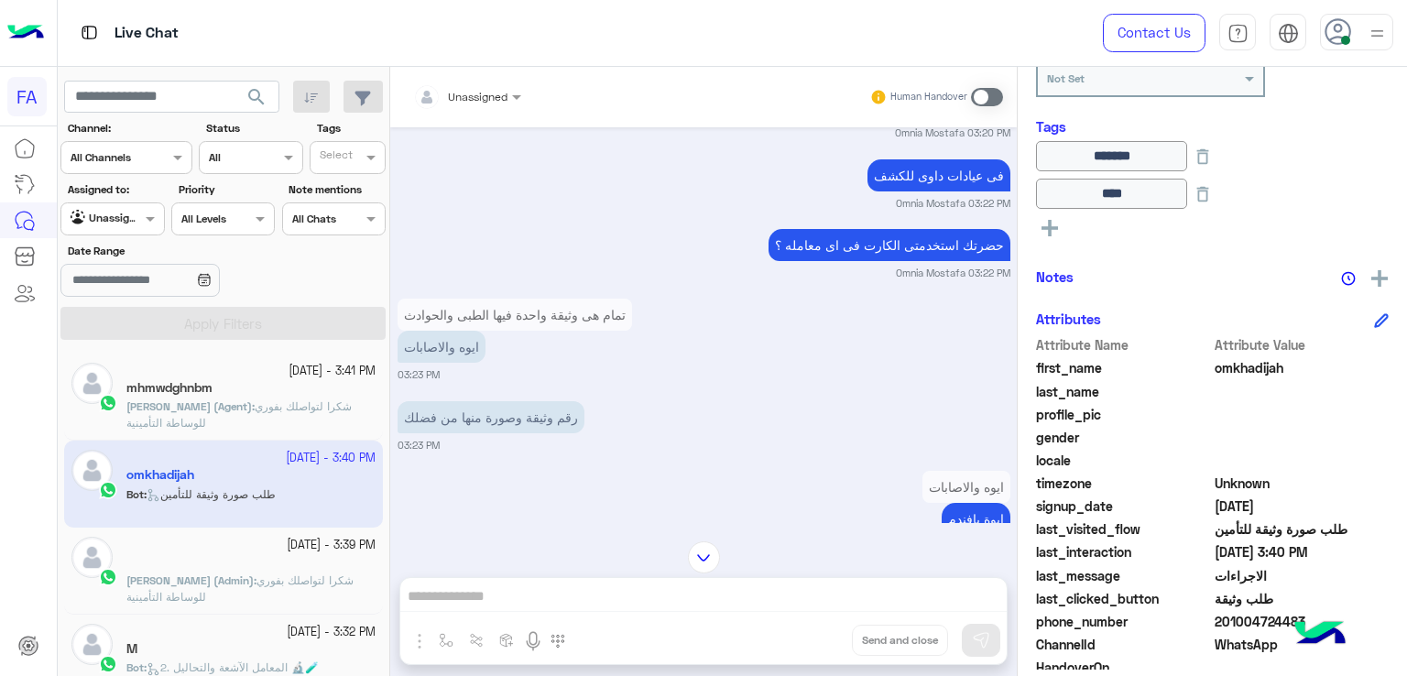
scroll to position [1688, 0]
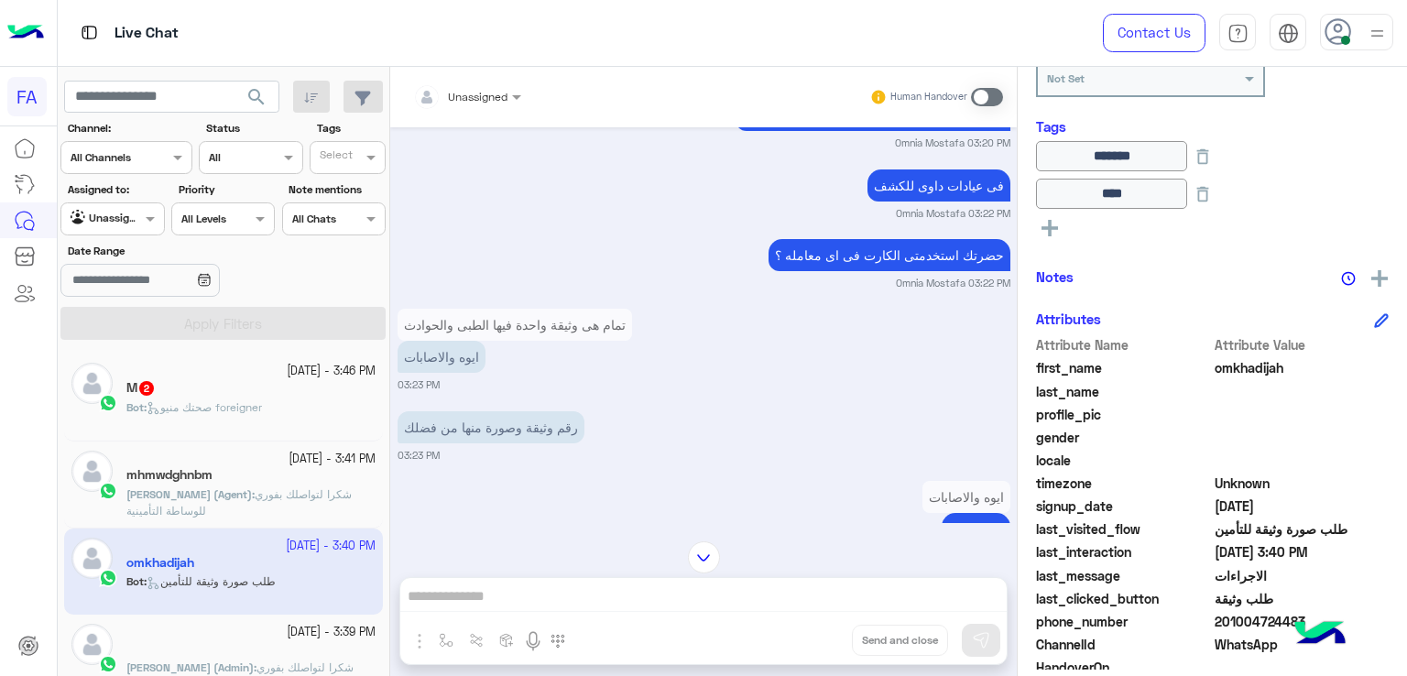
click at [441, 95] on input "text" at bounding box center [445, 94] width 64 height 16
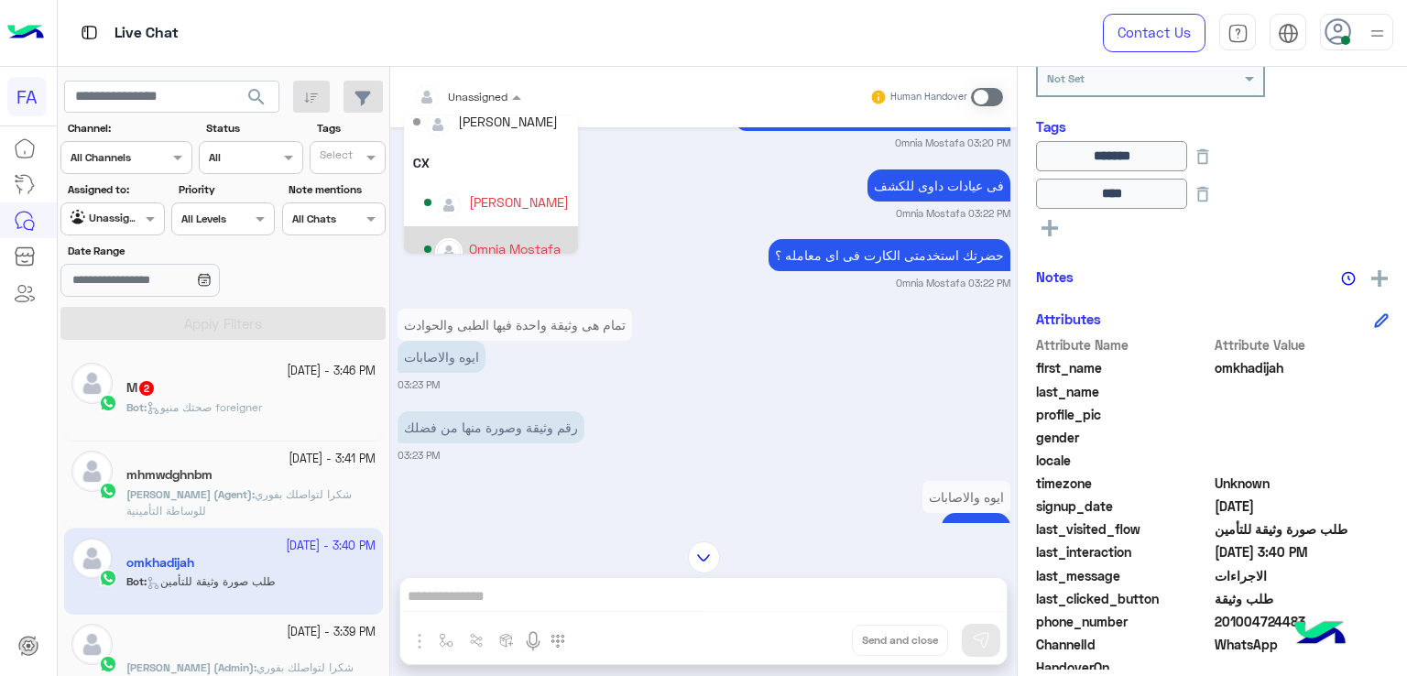
scroll to position [82, 0]
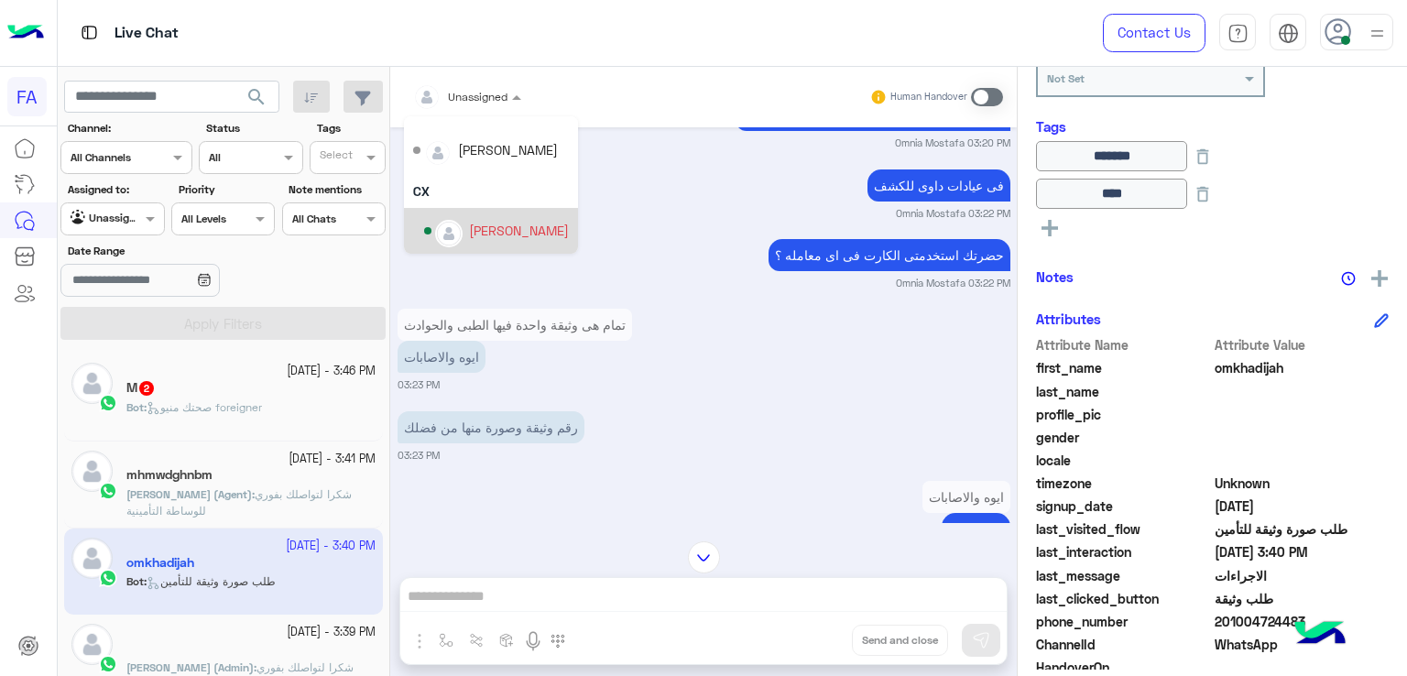
click at [491, 228] on div "[PERSON_NAME]" at bounding box center [519, 230] width 100 height 19
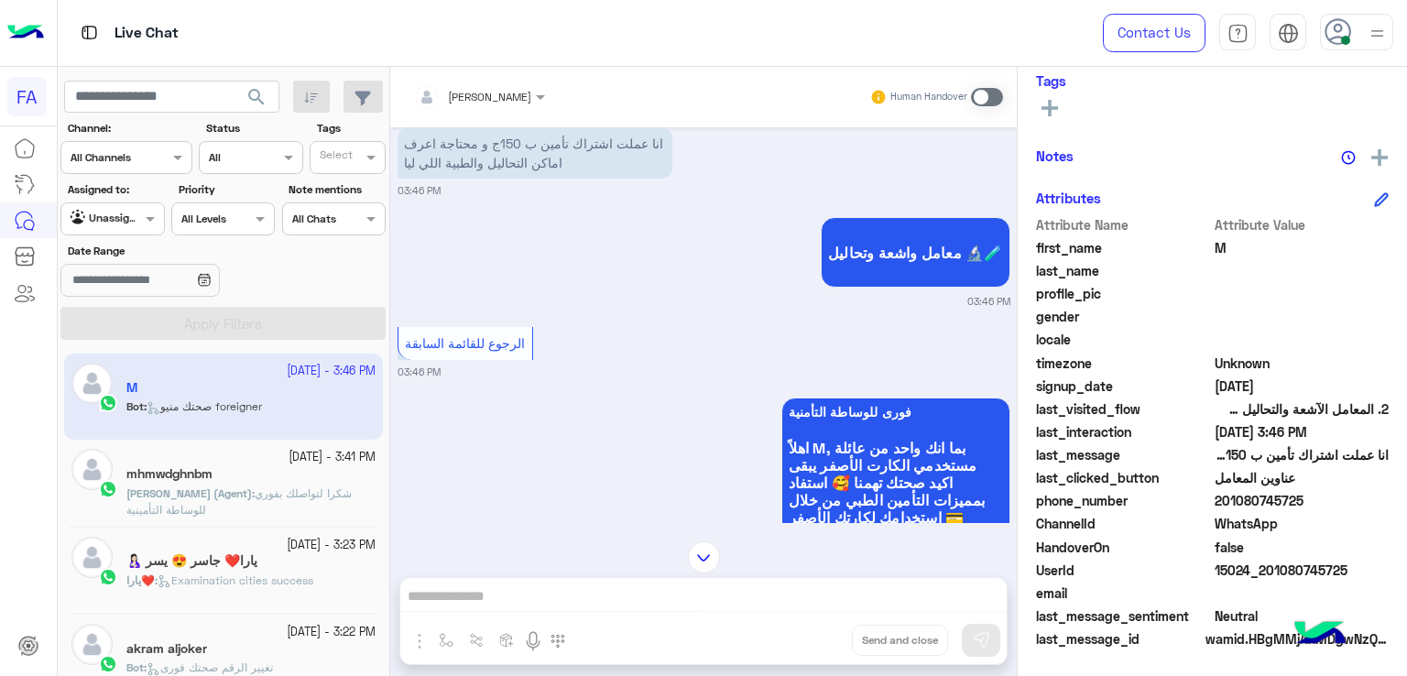
scroll to position [1258, 0]
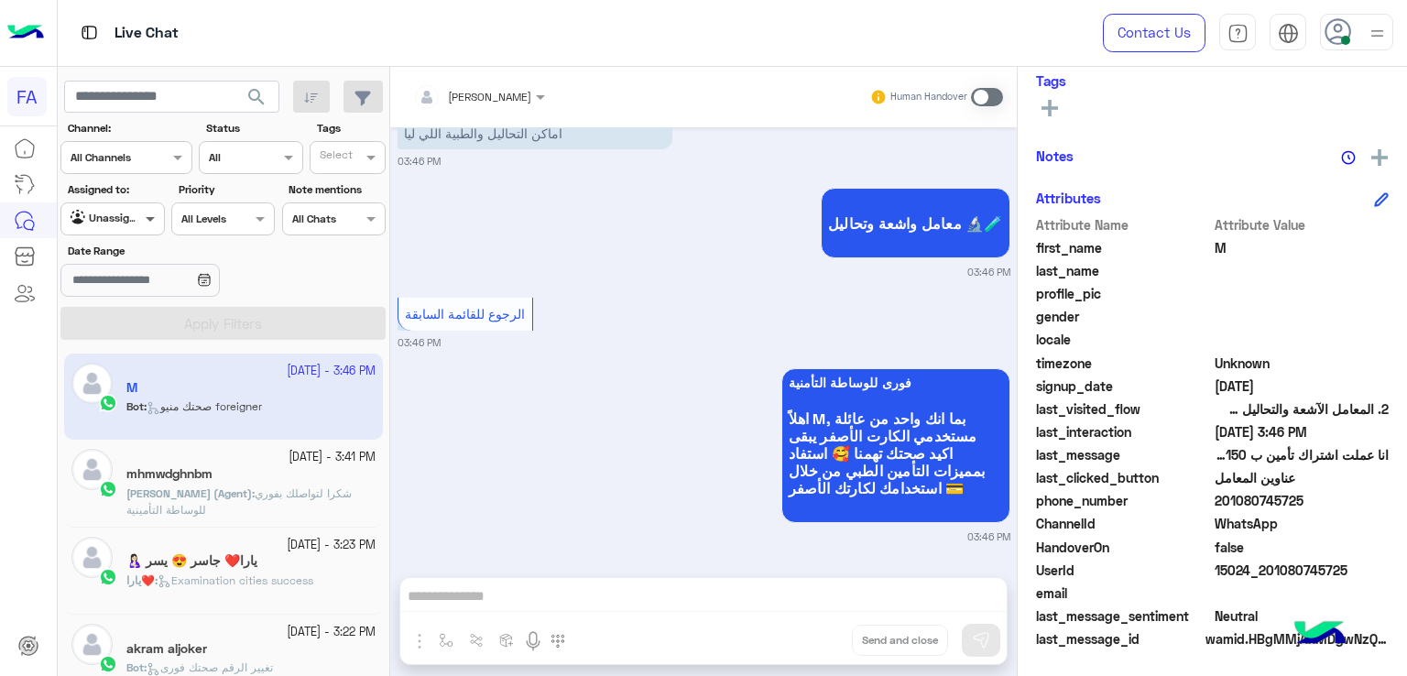
click at [141, 224] on span at bounding box center [152, 218] width 23 height 19
click at [147, 320] on b "Your Inbox" at bounding box center [120, 325] width 64 height 16
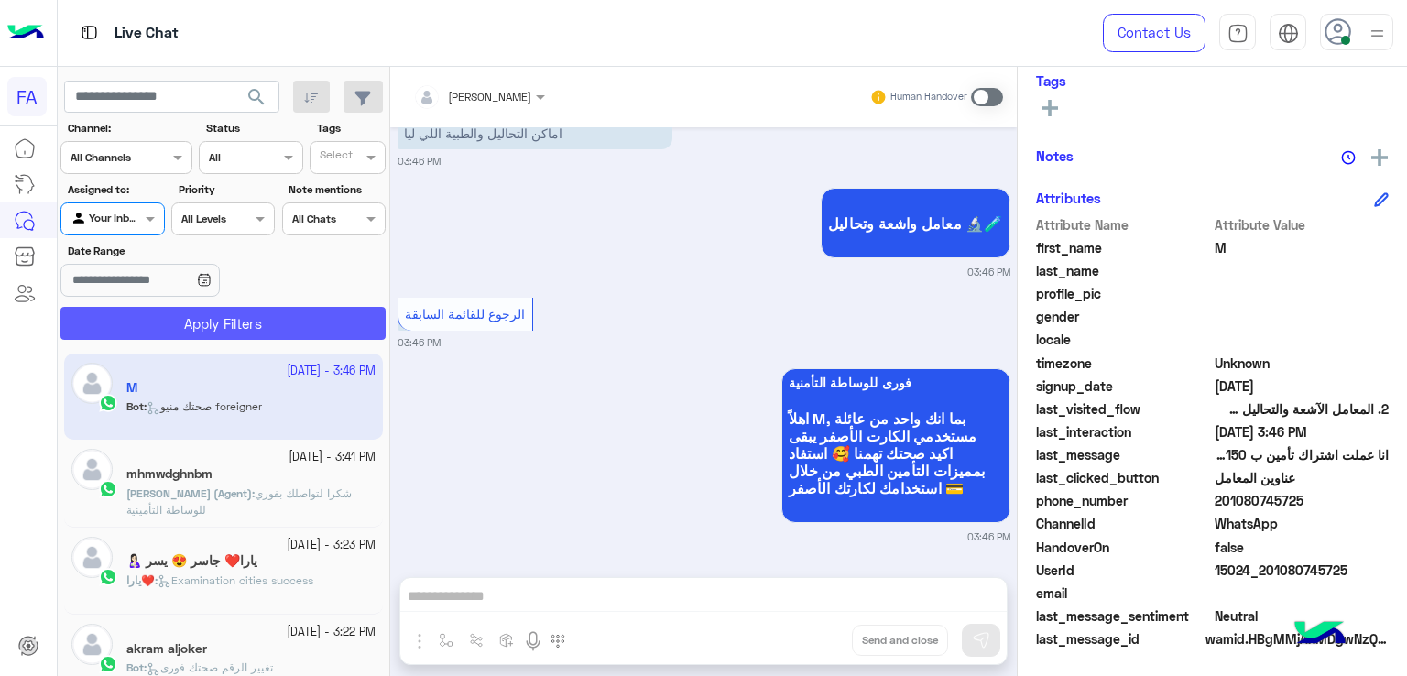
click at [180, 320] on button "Apply Filters" at bounding box center [222, 323] width 325 height 33
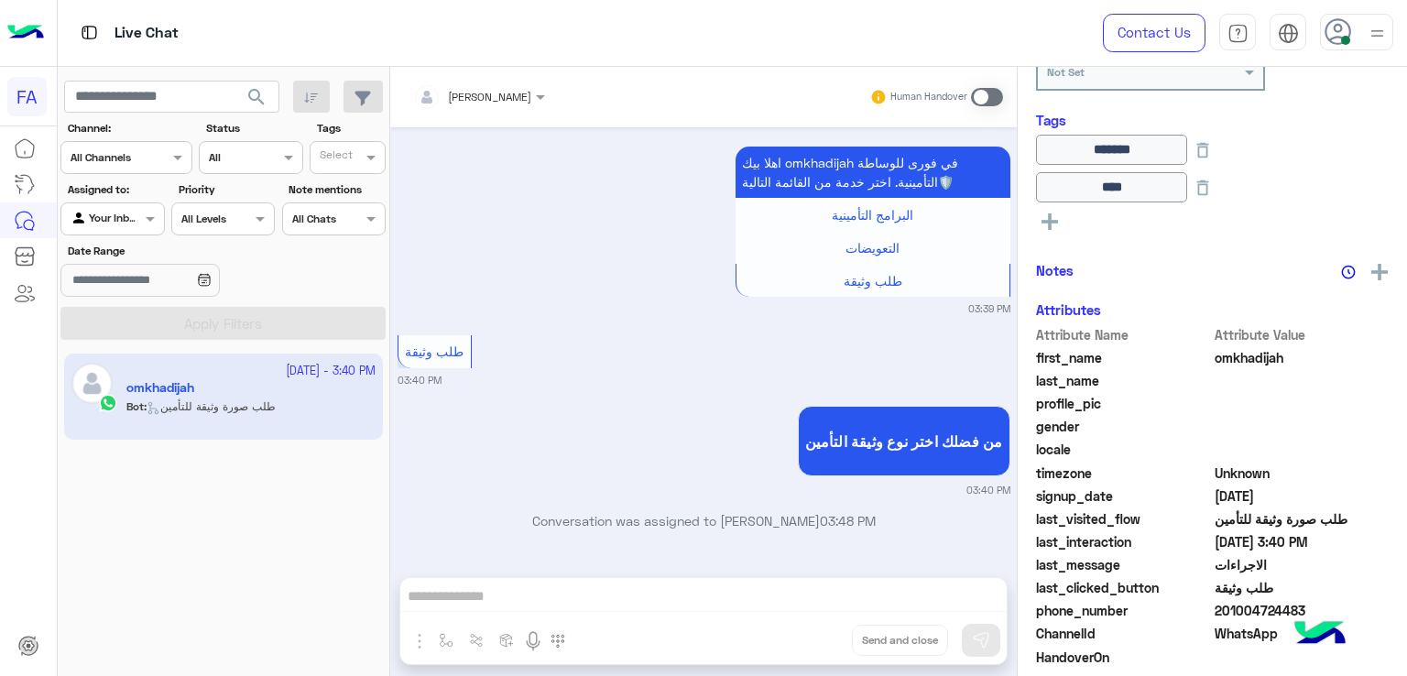
scroll to position [427, 0]
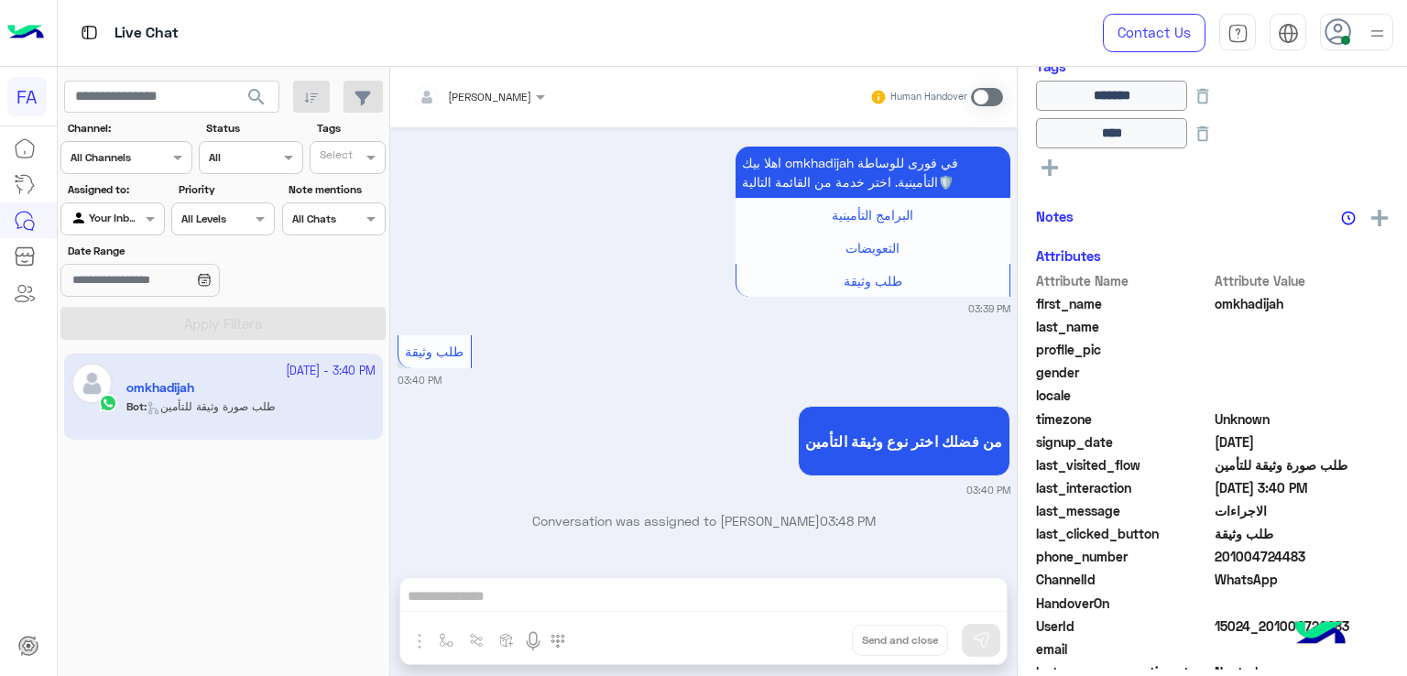
click at [971, 97] on span at bounding box center [987, 97] width 32 height 18
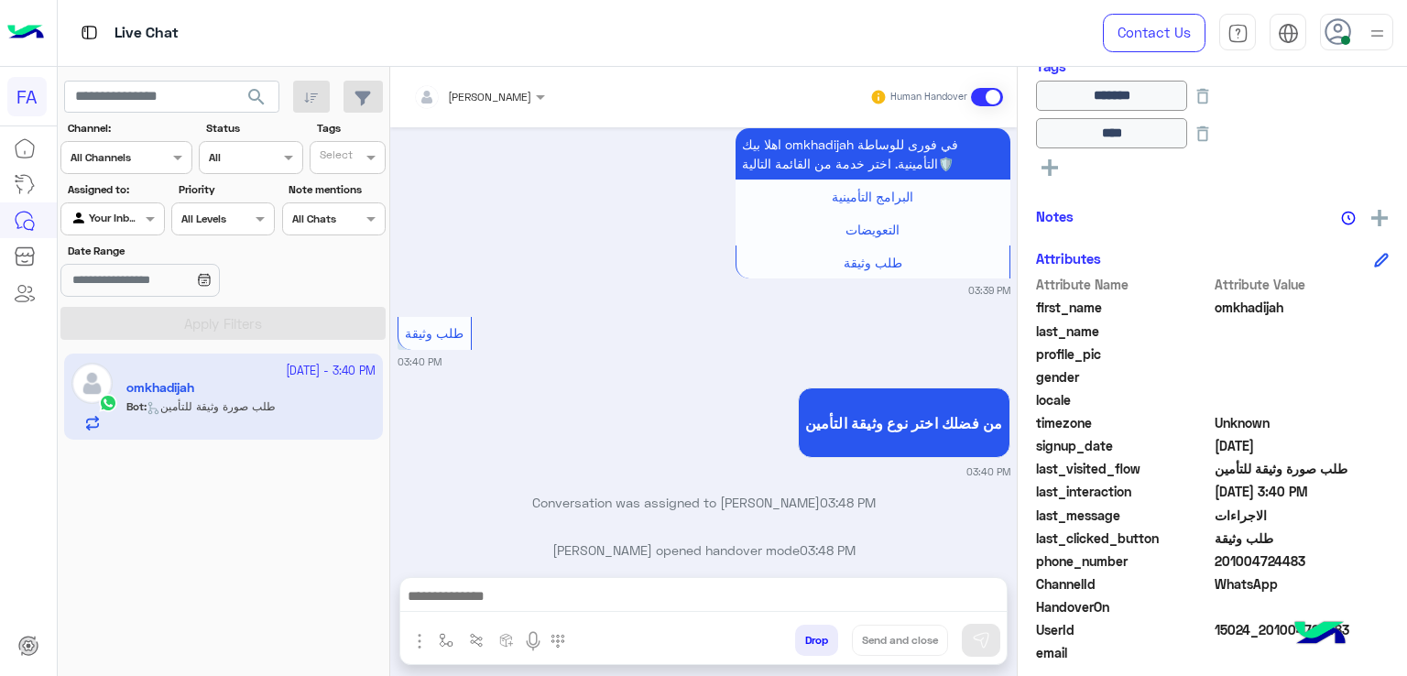
scroll to position [1748, 0]
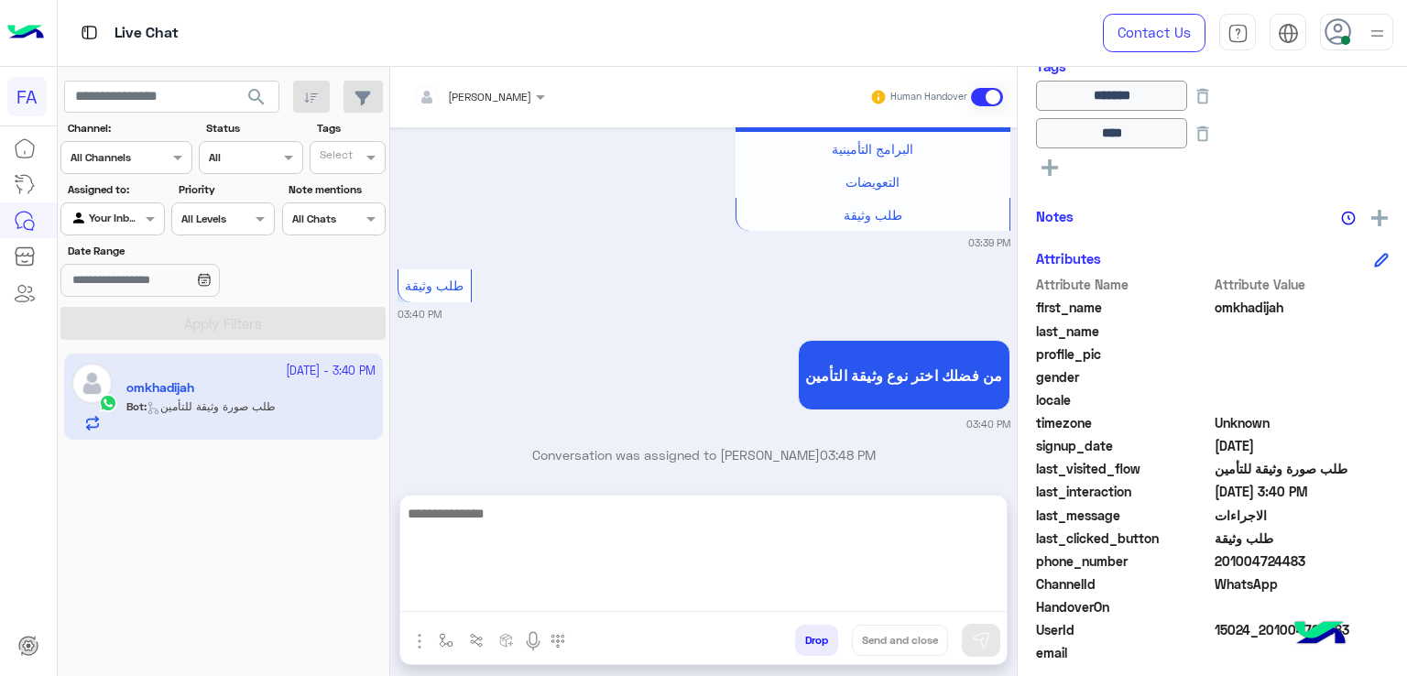
click at [664, 598] on textarea at bounding box center [703, 557] width 606 height 110
paste textarea "**********"
type textarea "**********"
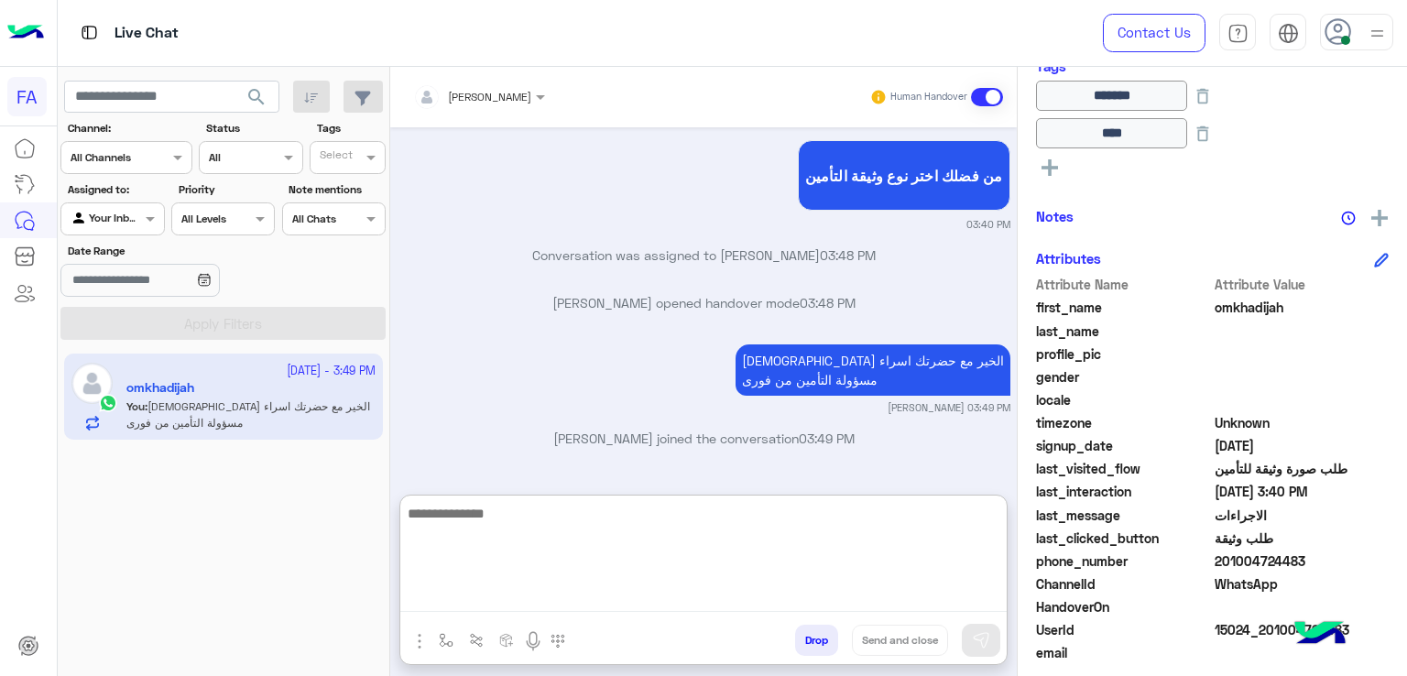
scroll to position [377, 0]
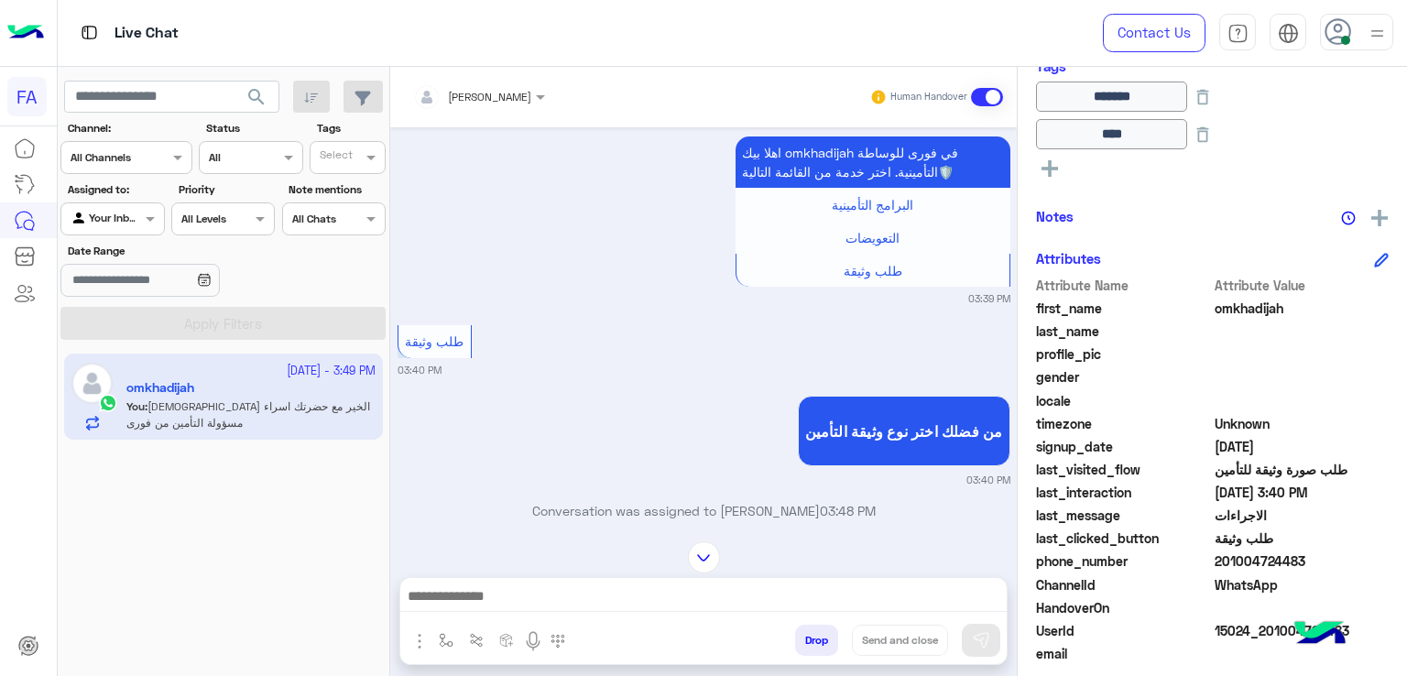
click at [575, 306] on small "03:39 PM" at bounding box center [704, 298] width 613 height 15
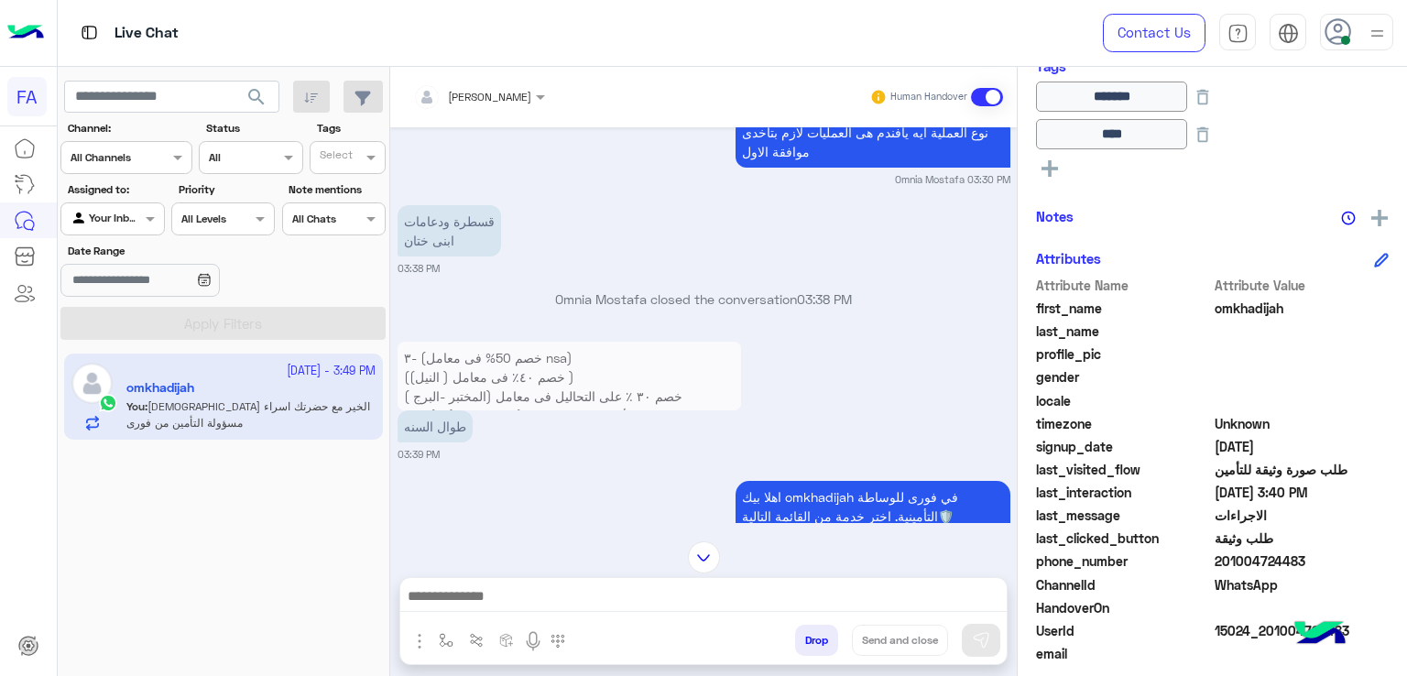
scroll to position [868, 0]
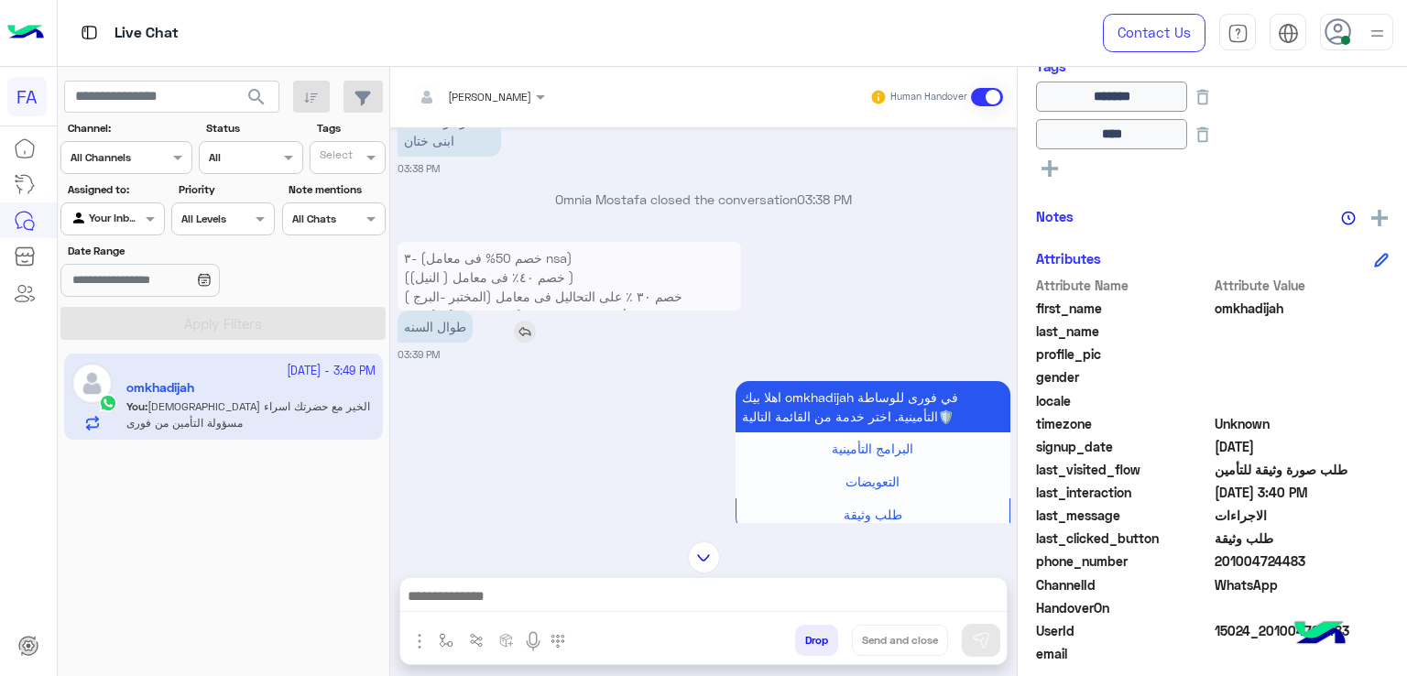
click at [526, 337] on img at bounding box center [525, 332] width 22 height 22
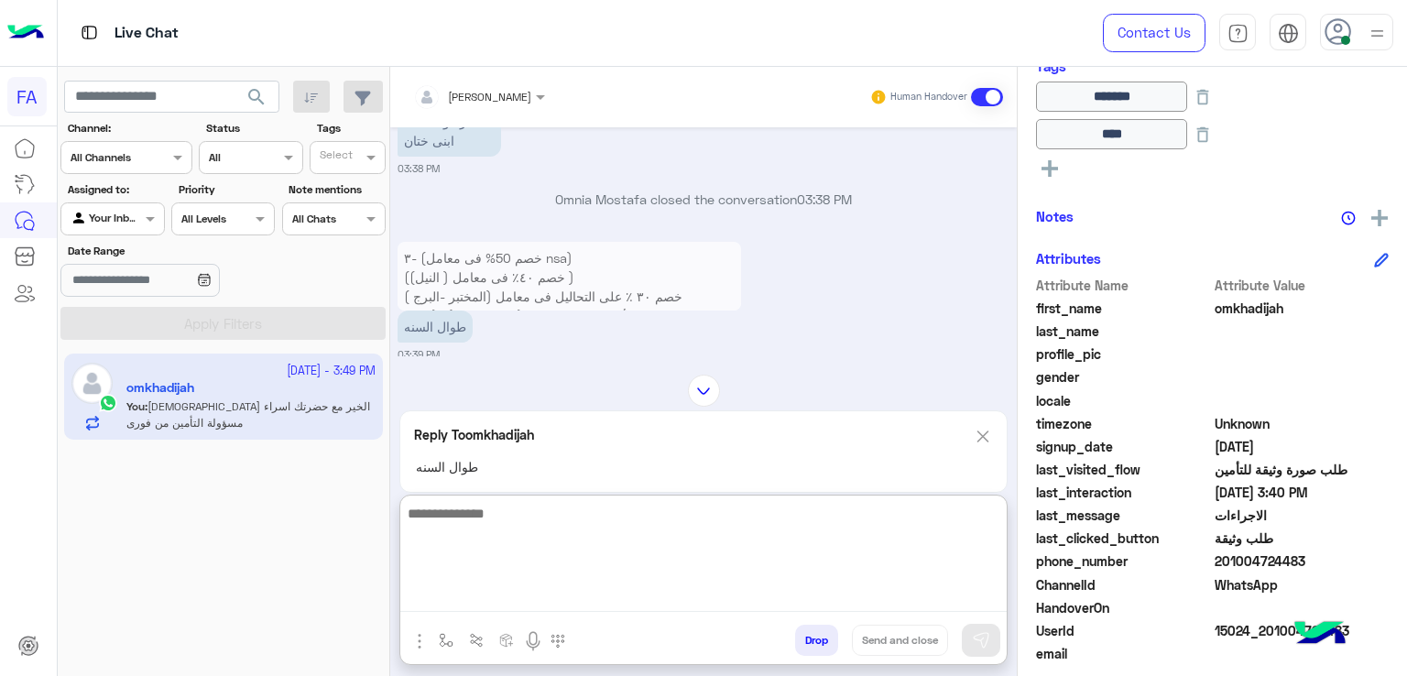
click at [682, 602] on textarea at bounding box center [703, 557] width 606 height 110
click at [682, 598] on textarea "**********" at bounding box center [703, 557] width 606 height 110
type textarea "**********"
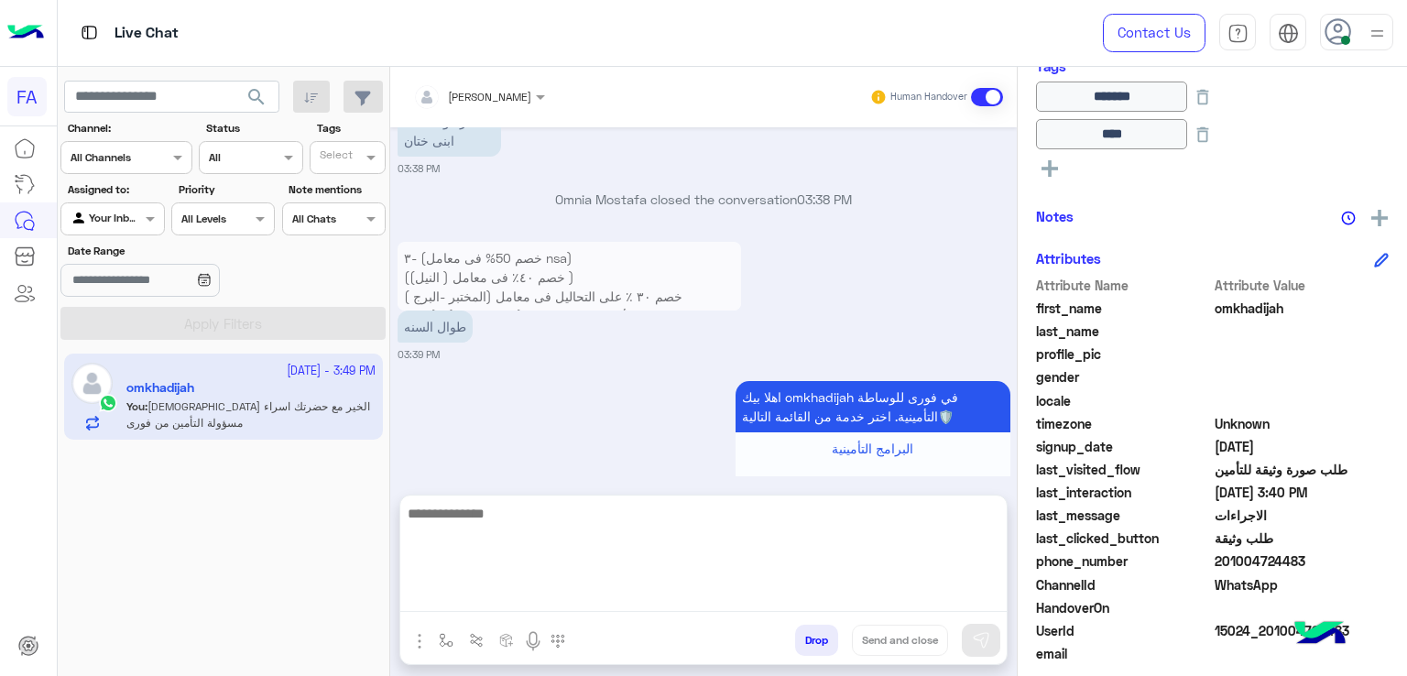
scroll to position [2088, 0]
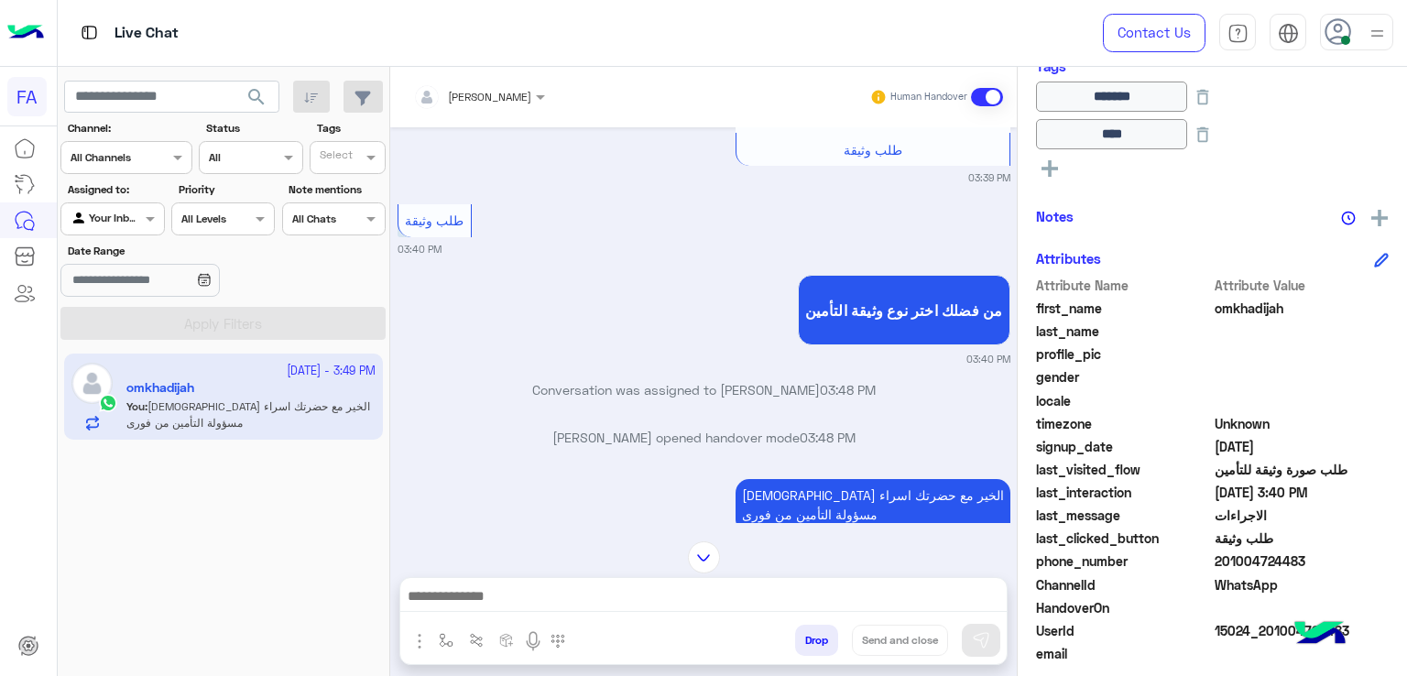
click at [654, 335] on div "من فضلك اختر نوع وثيقة التأمين 03:40 PM" at bounding box center [704, 318] width 613 height 96
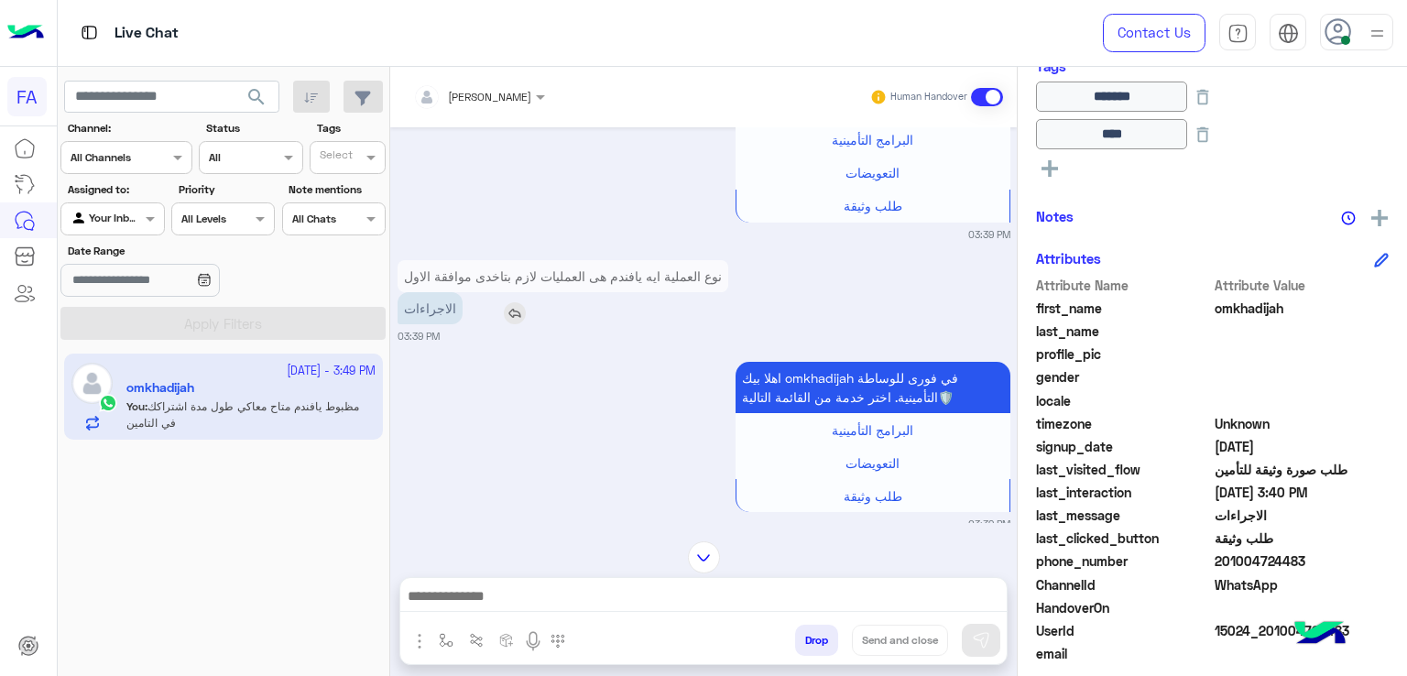
scroll to position [1455, 0]
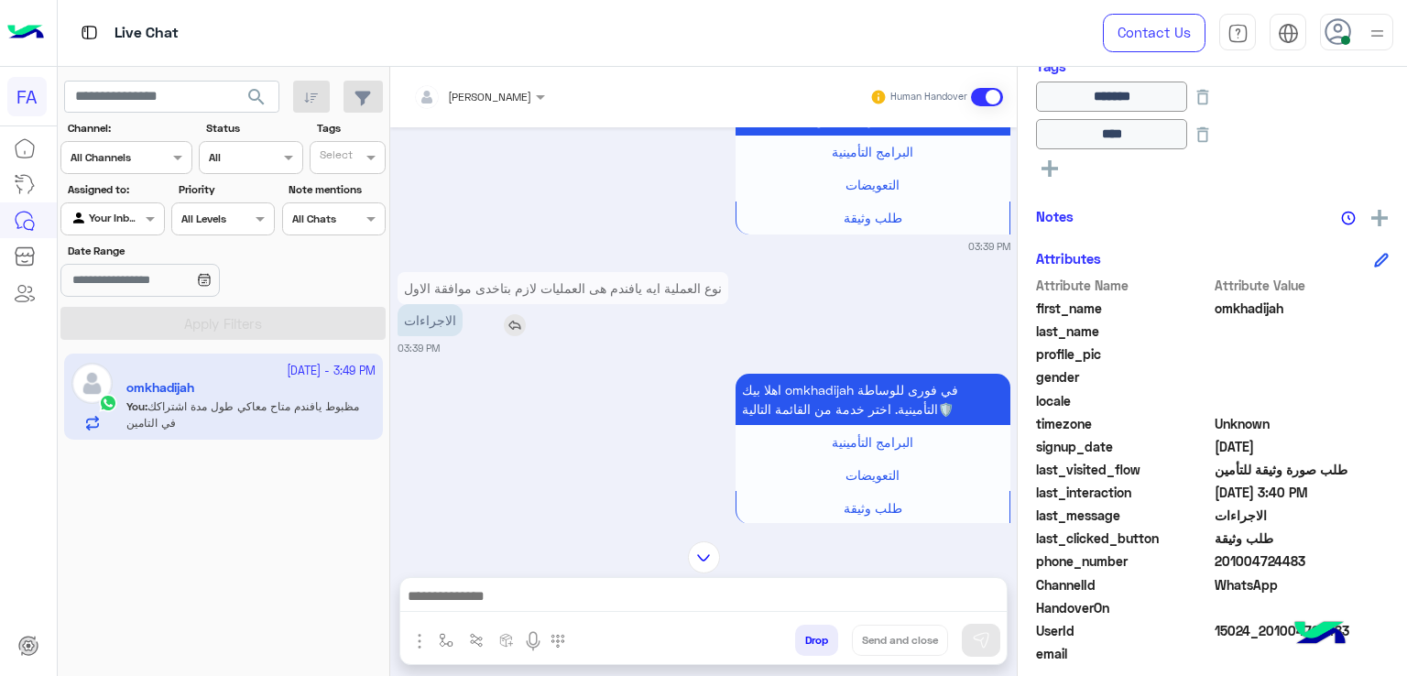
click at [504, 336] on img at bounding box center [515, 325] width 22 height 22
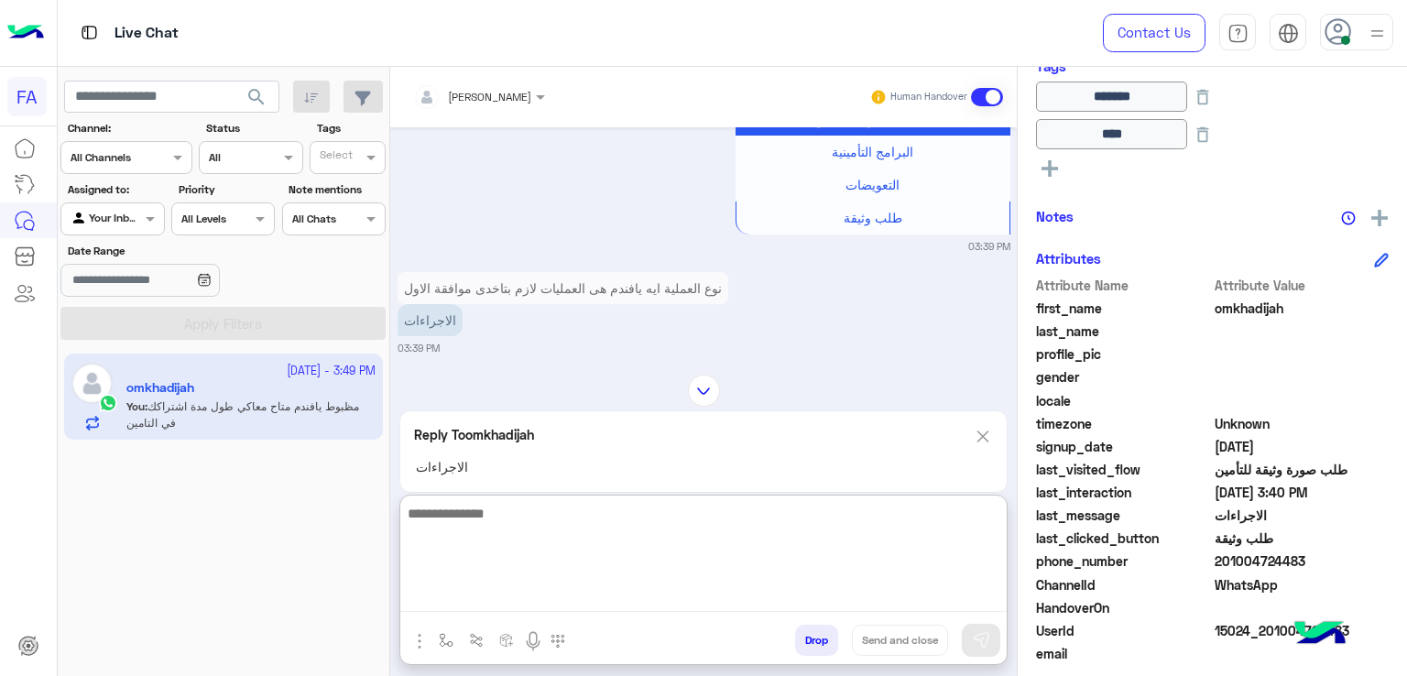
drag, startPoint x: 650, startPoint y: 593, endPoint x: 640, endPoint y: 591, distance: 10.2
click at [649, 594] on textarea at bounding box center [703, 557] width 606 height 110
type textarea "**********"
click at [642, 591] on textarea "**********" at bounding box center [703, 557] width 606 height 110
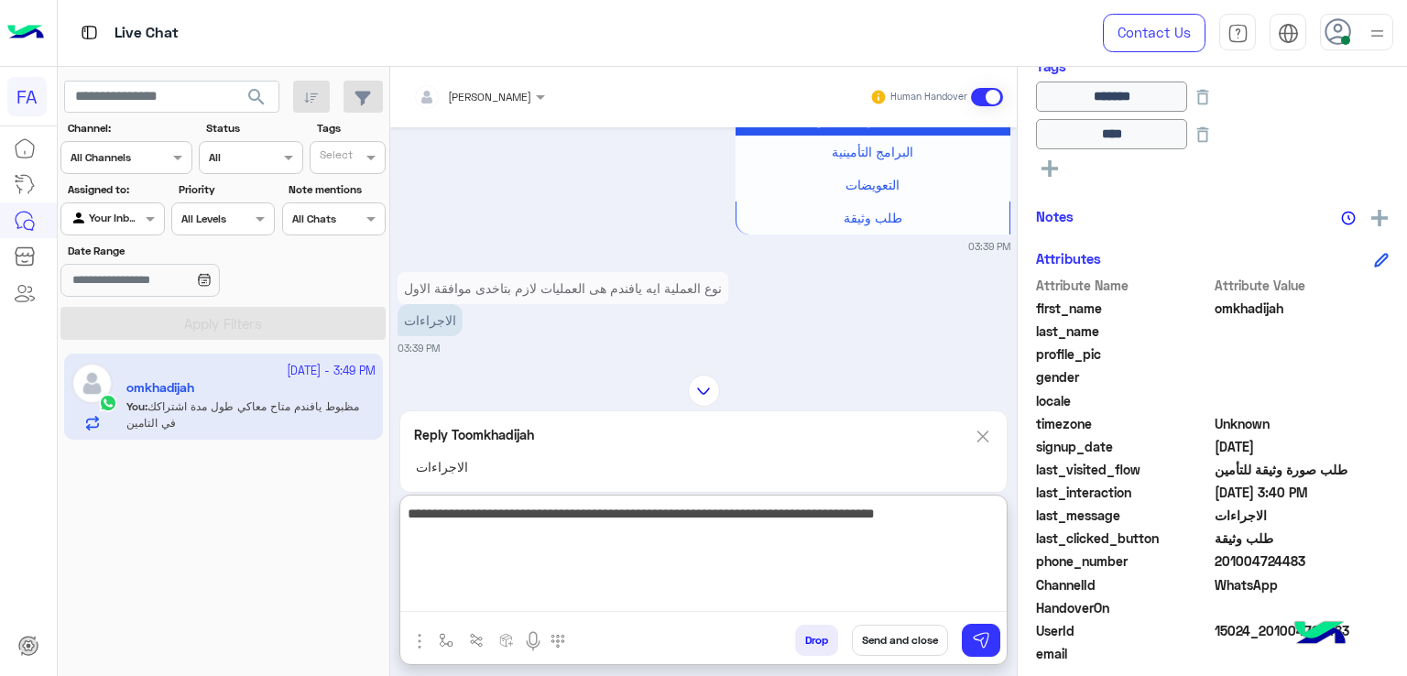
scroll to position [2293, 0]
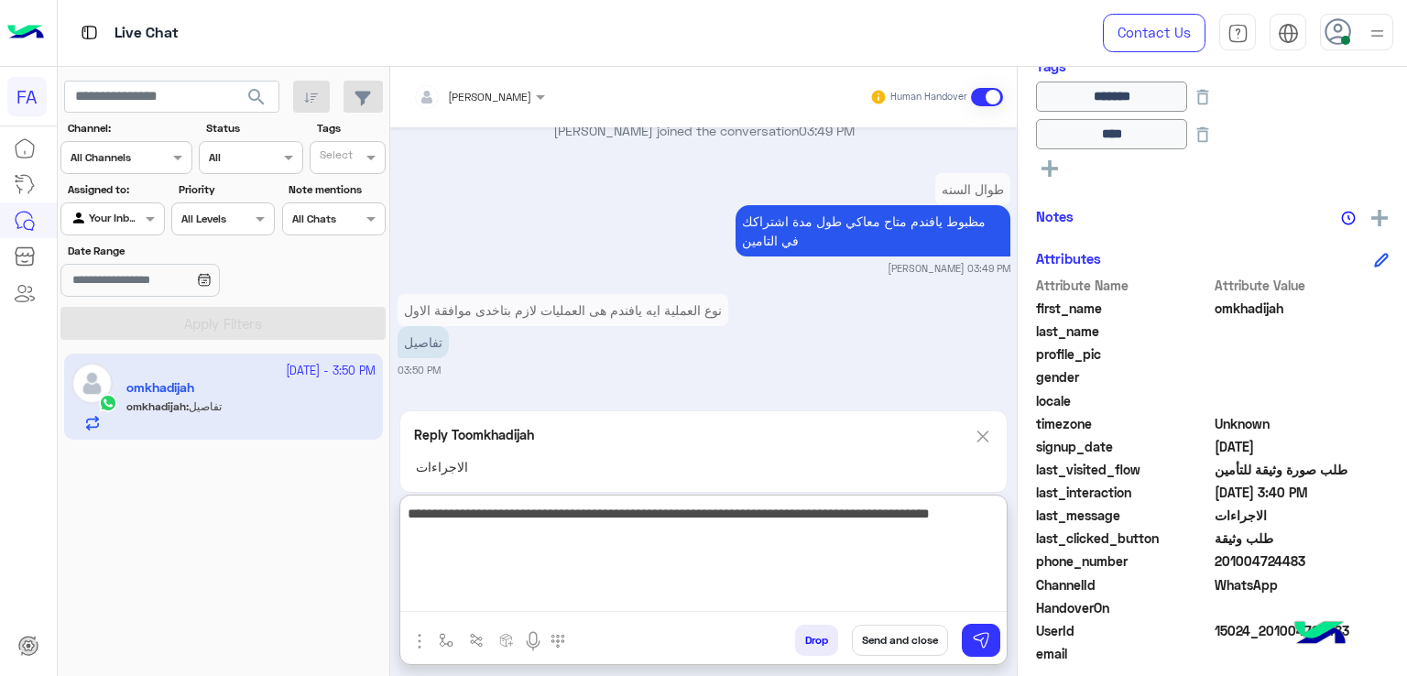
click at [642, 593] on textarea "**********" at bounding box center [703, 557] width 606 height 110
click at [445, 516] on textarea "**********" at bounding box center [703, 557] width 606 height 110
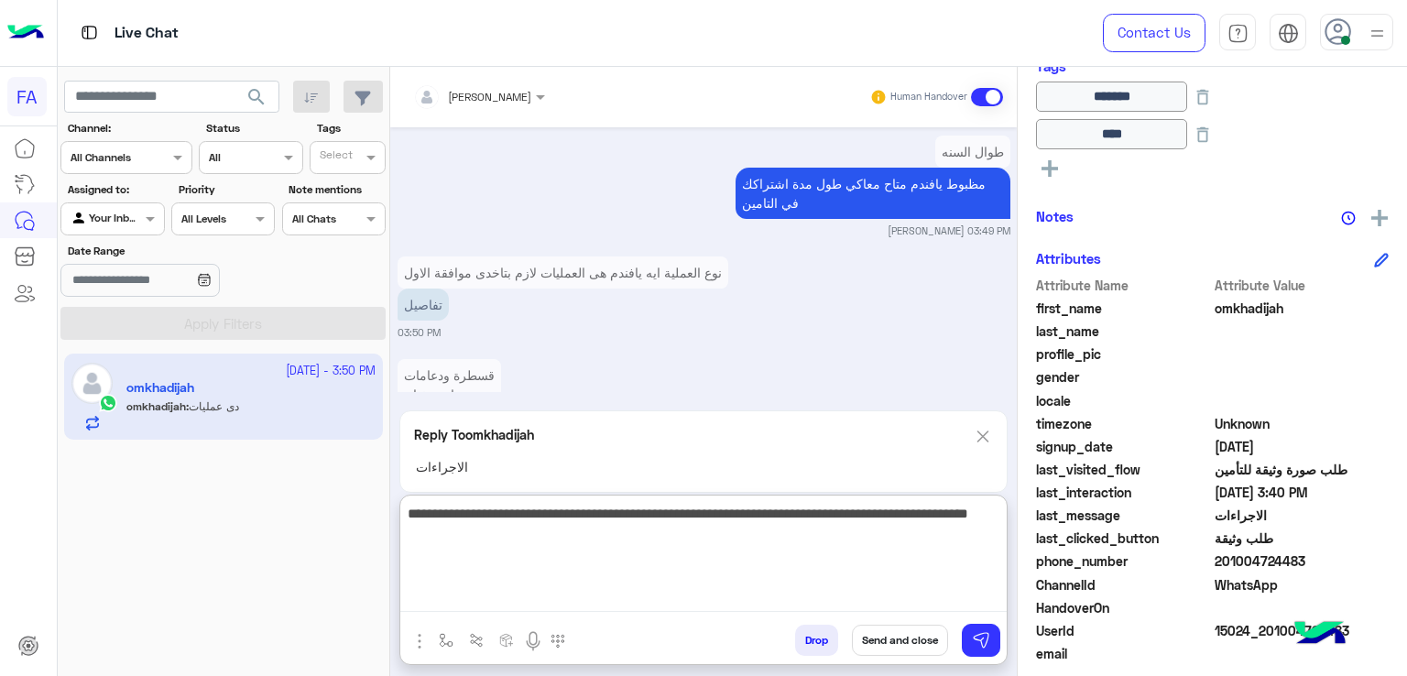
scroll to position [2414, 0]
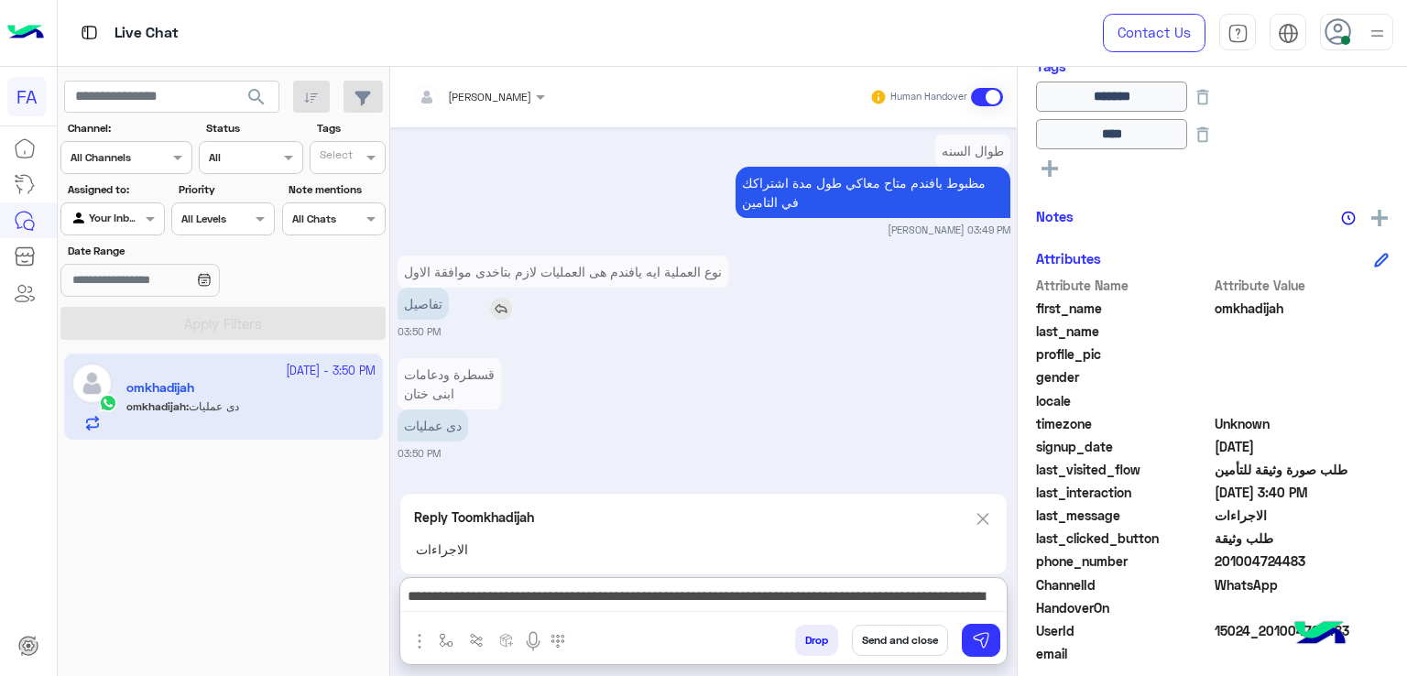
click at [499, 288] on div "تفاصيل" at bounding box center [563, 304] width 331 height 32
click at [491, 307] on img at bounding box center [501, 309] width 22 height 22
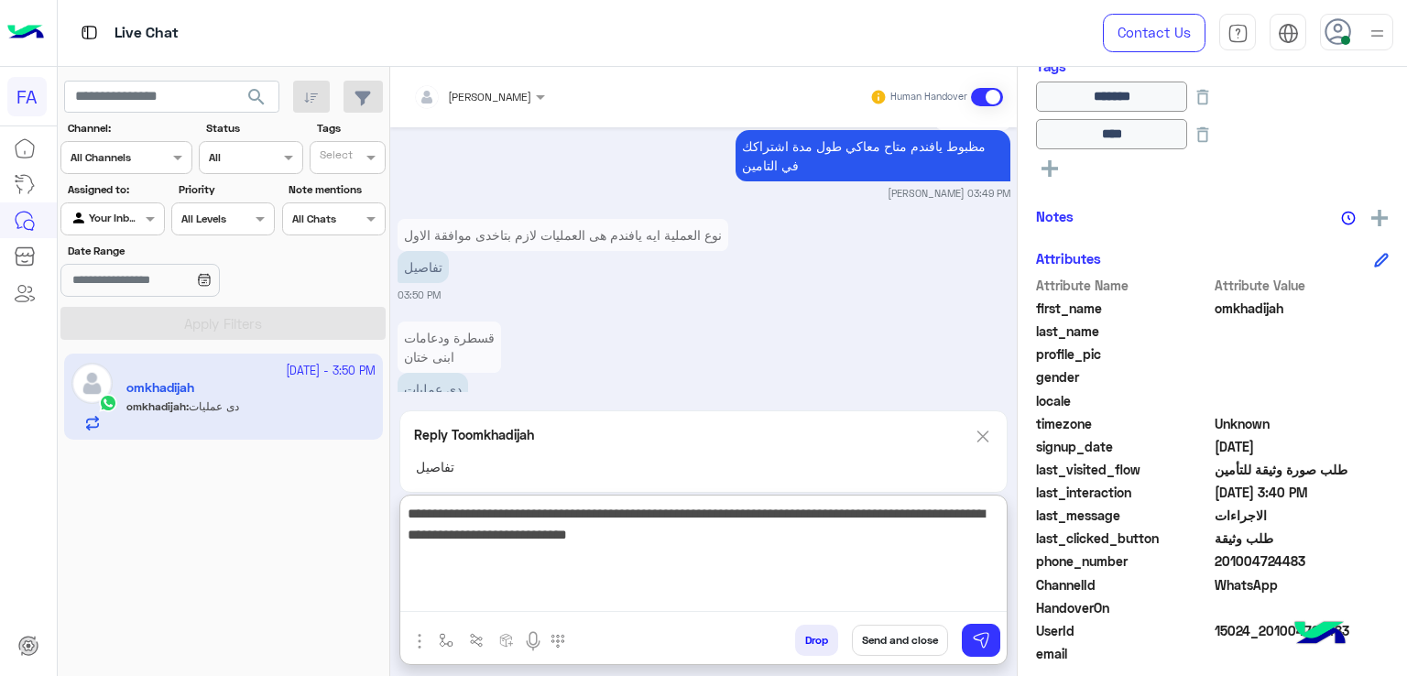
click at [569, 594] on textarea "**********" at bounding box center [703, 557] width 606 height 110
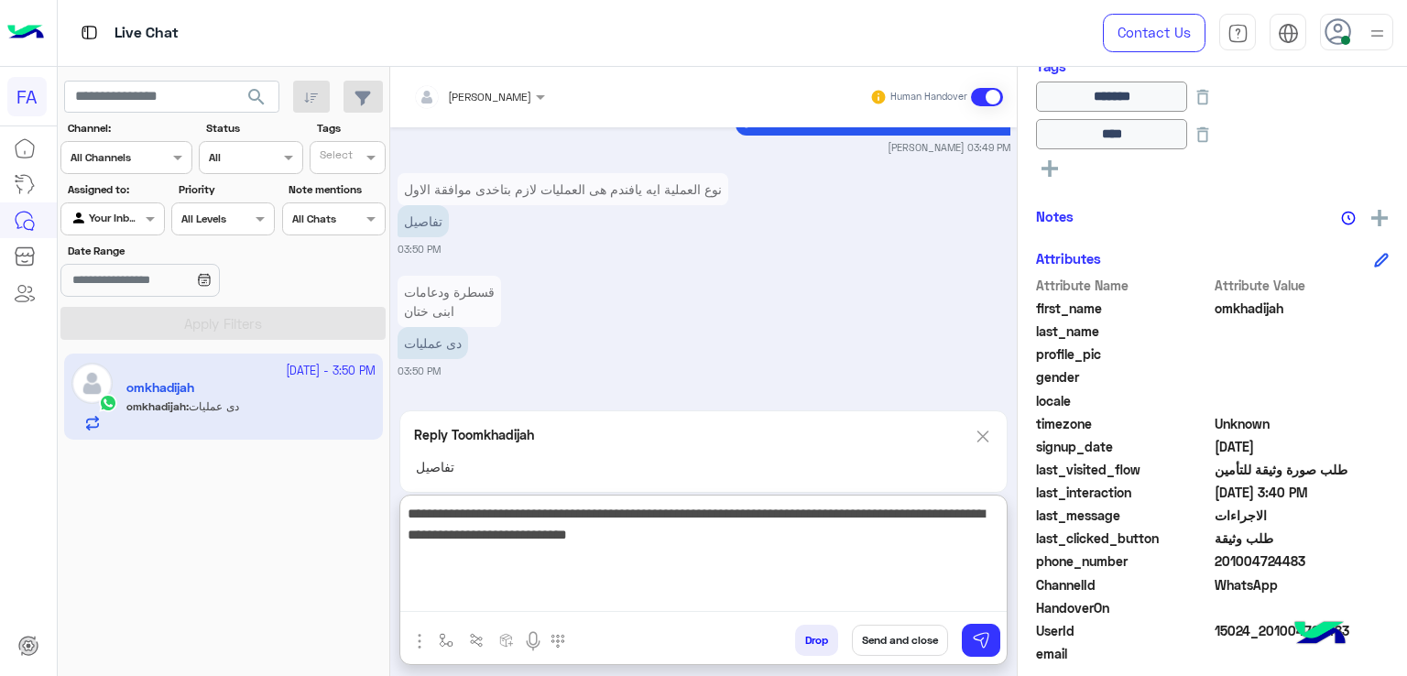
scroll to position [2414, 0]
click at [693, 543] on textarea "**********" at bounding box center [703, 557] width 606 height 110
type textarea "**********"
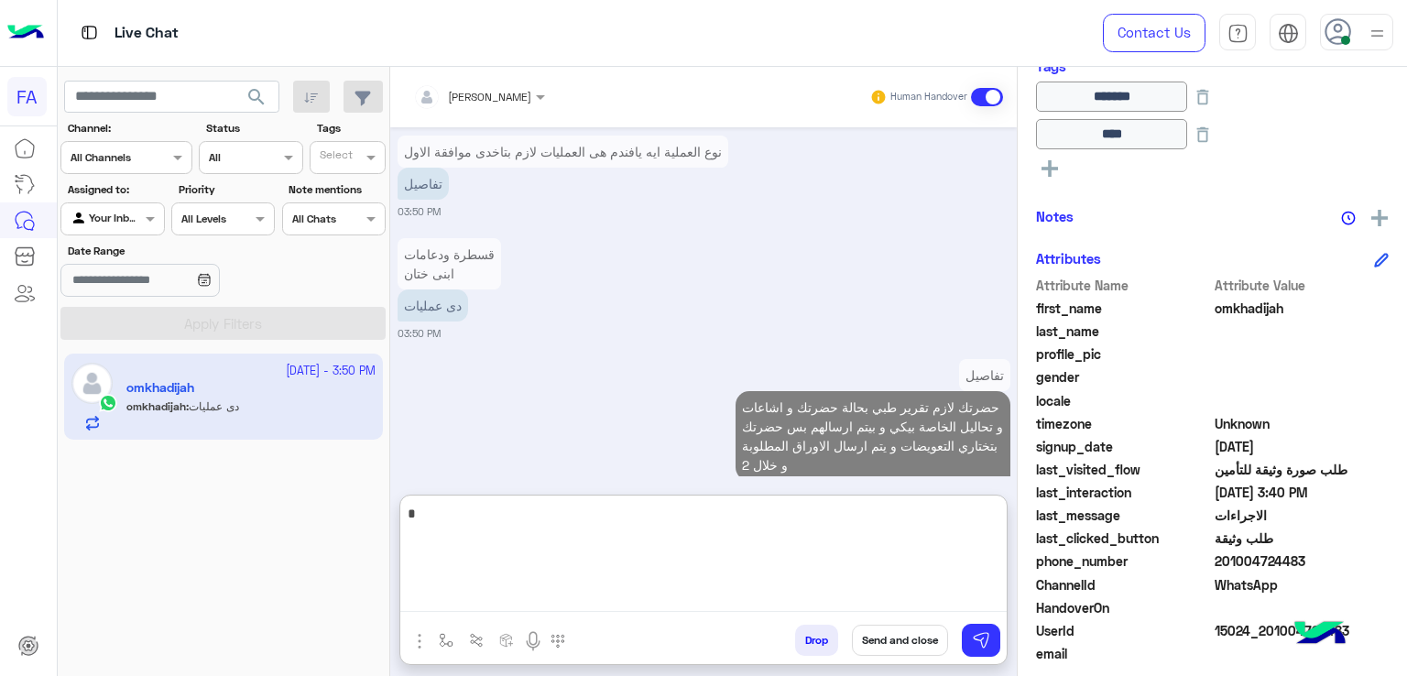
scroll to position [2490, 0]
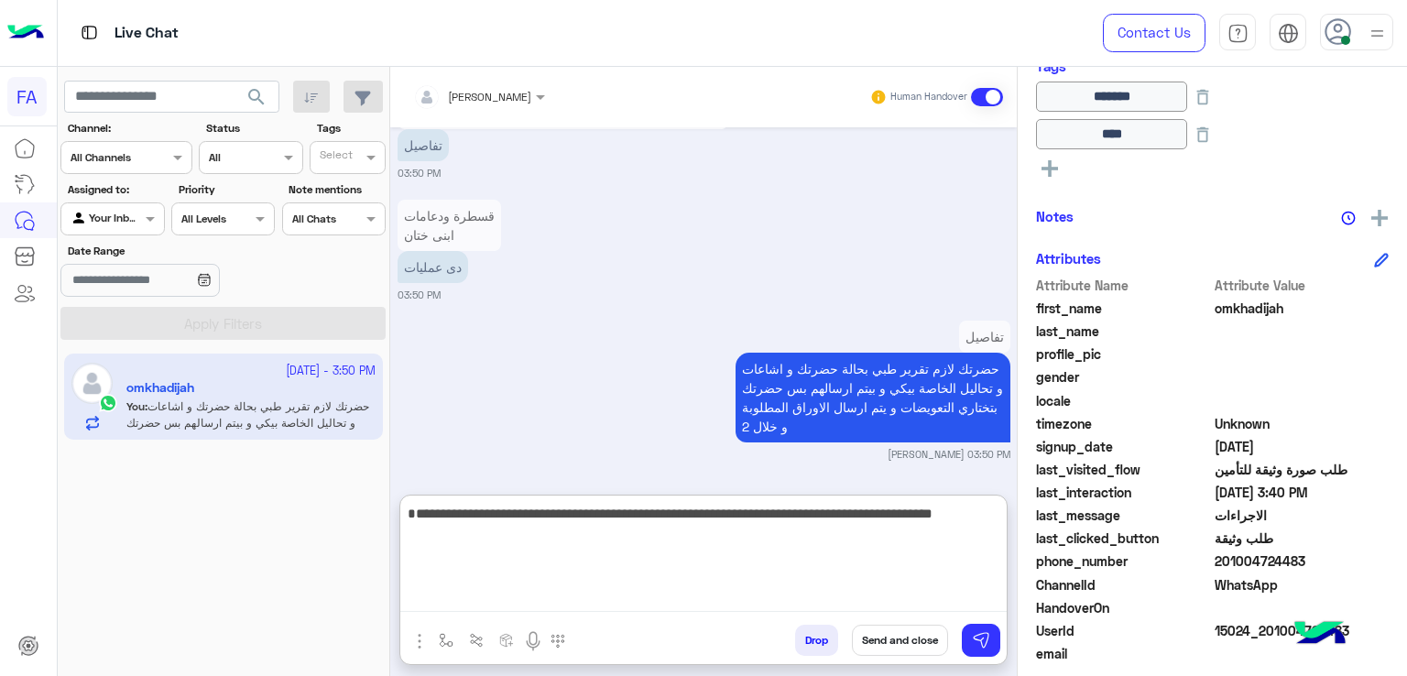
type textarea "**********"
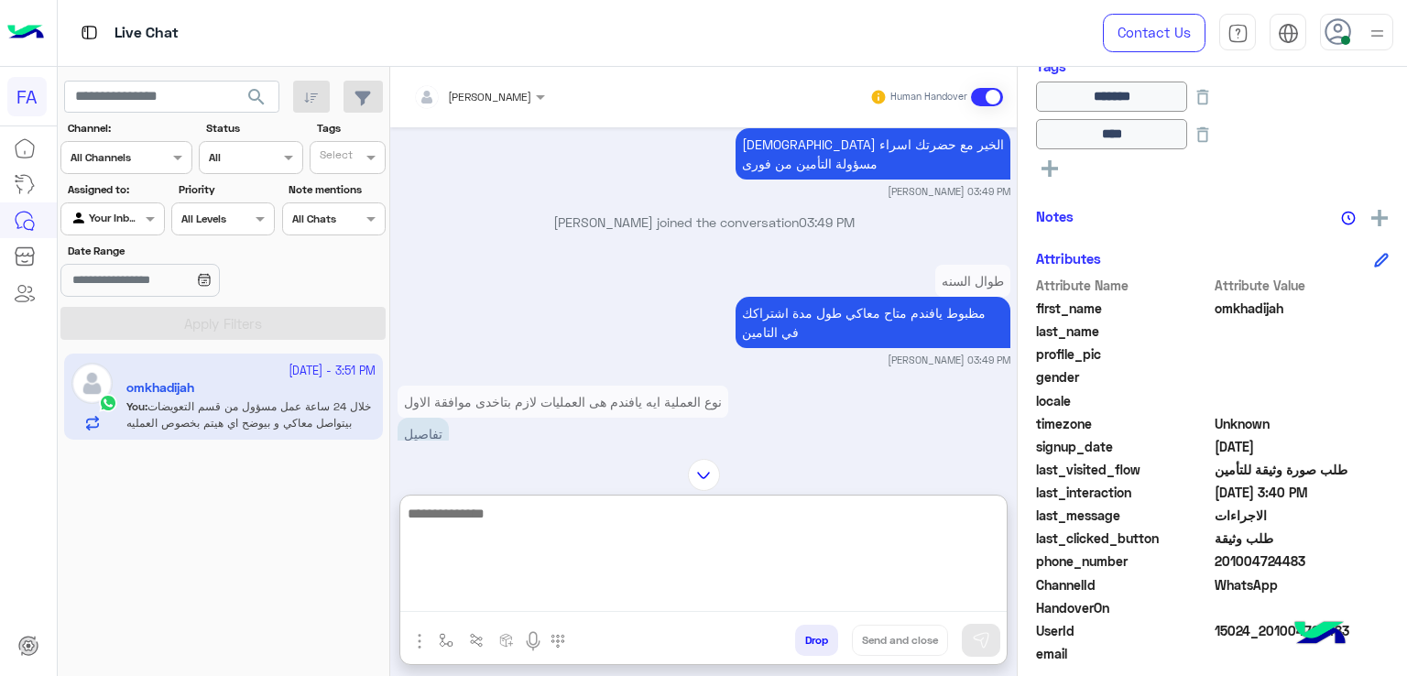
scroll to position [2415, 0]
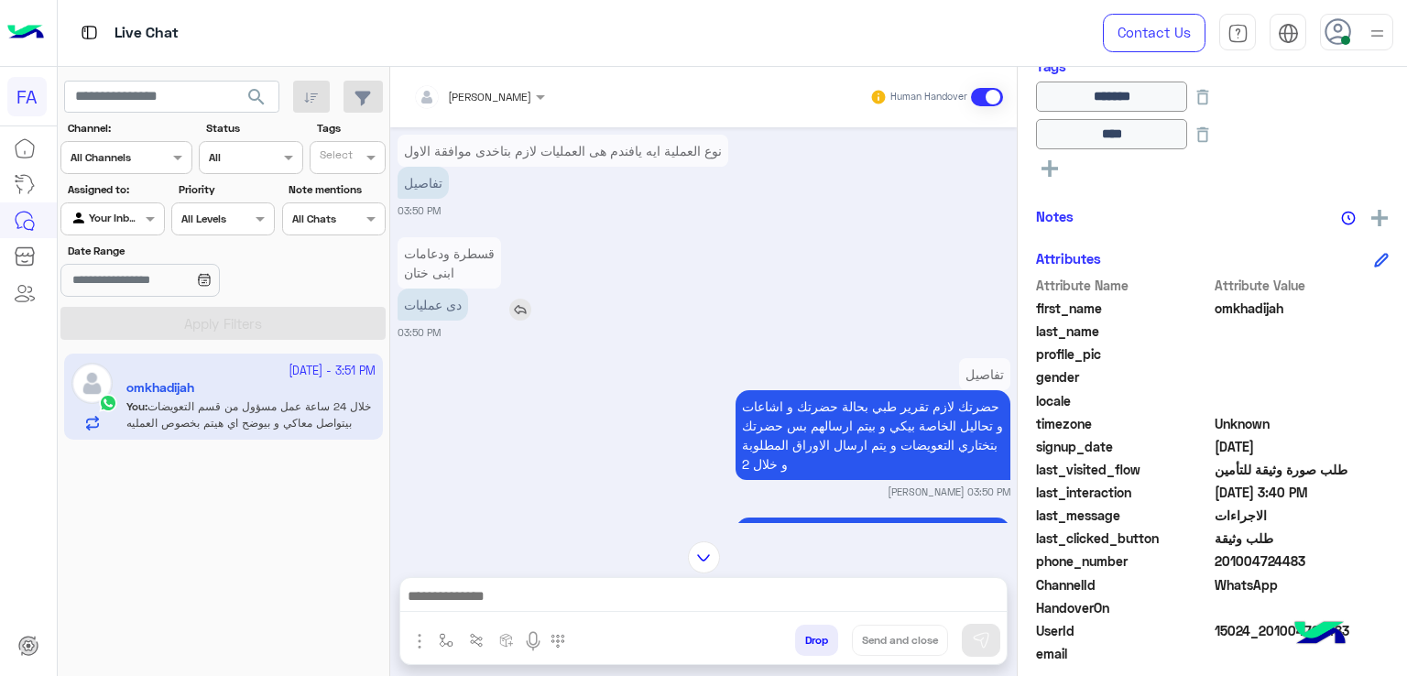
click at [432, 321] on p "دى عمليات" at bounding box center [433, 305] width 71 height 32
click at [451, 289] on p "قسطرة ودعامات ابنى ختان" at bounding box center [450, 262] width 104 height 51
click at [476, 289] on p "قسطرة ودعامات ابنى ختان" at bounding box center [450, 262] width 104 height 51
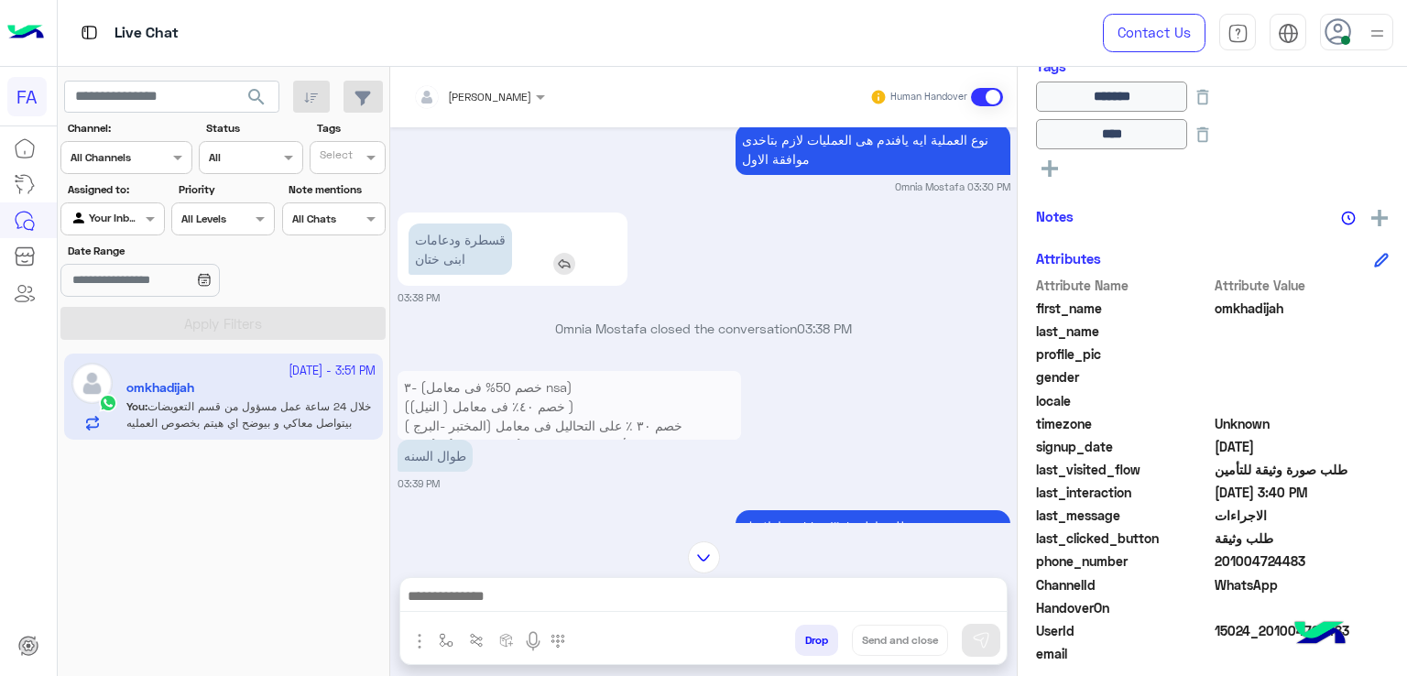
scroll to position [684, 0]
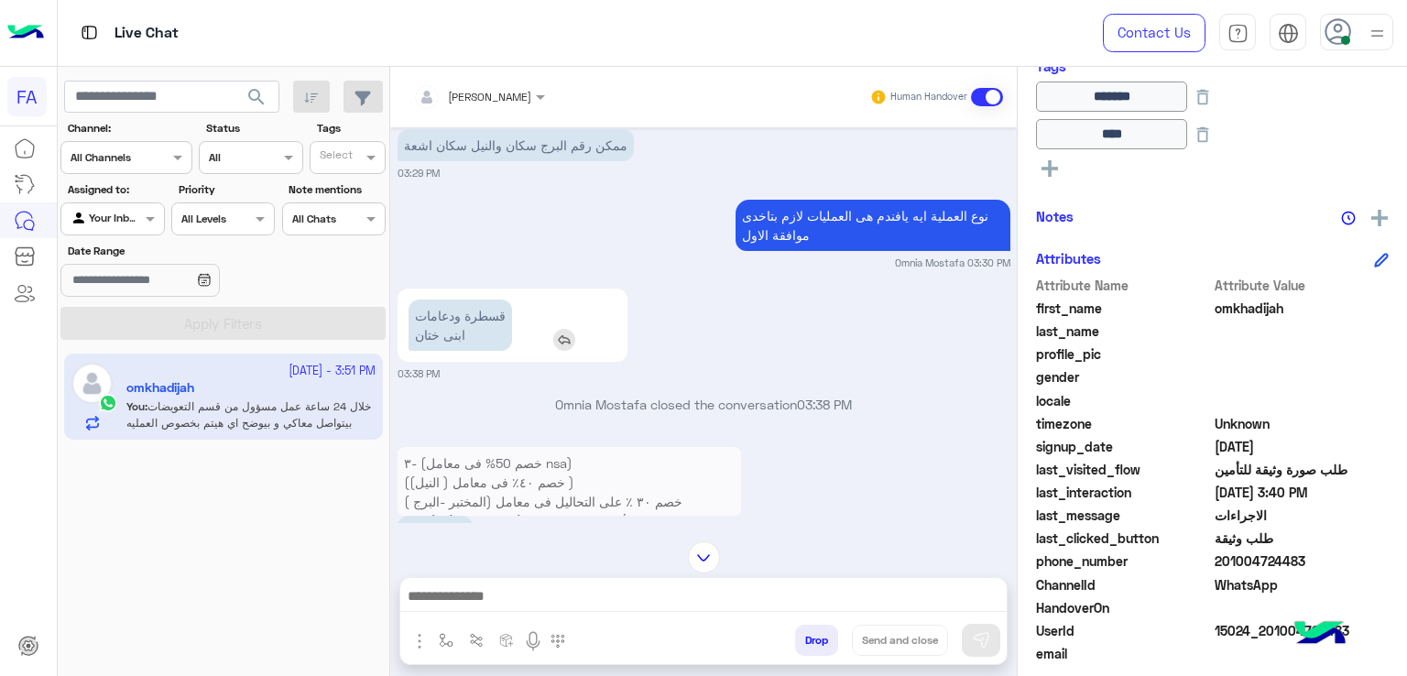
click at [564, 341] on img at bounding box center [564, 340] width 22 height 22
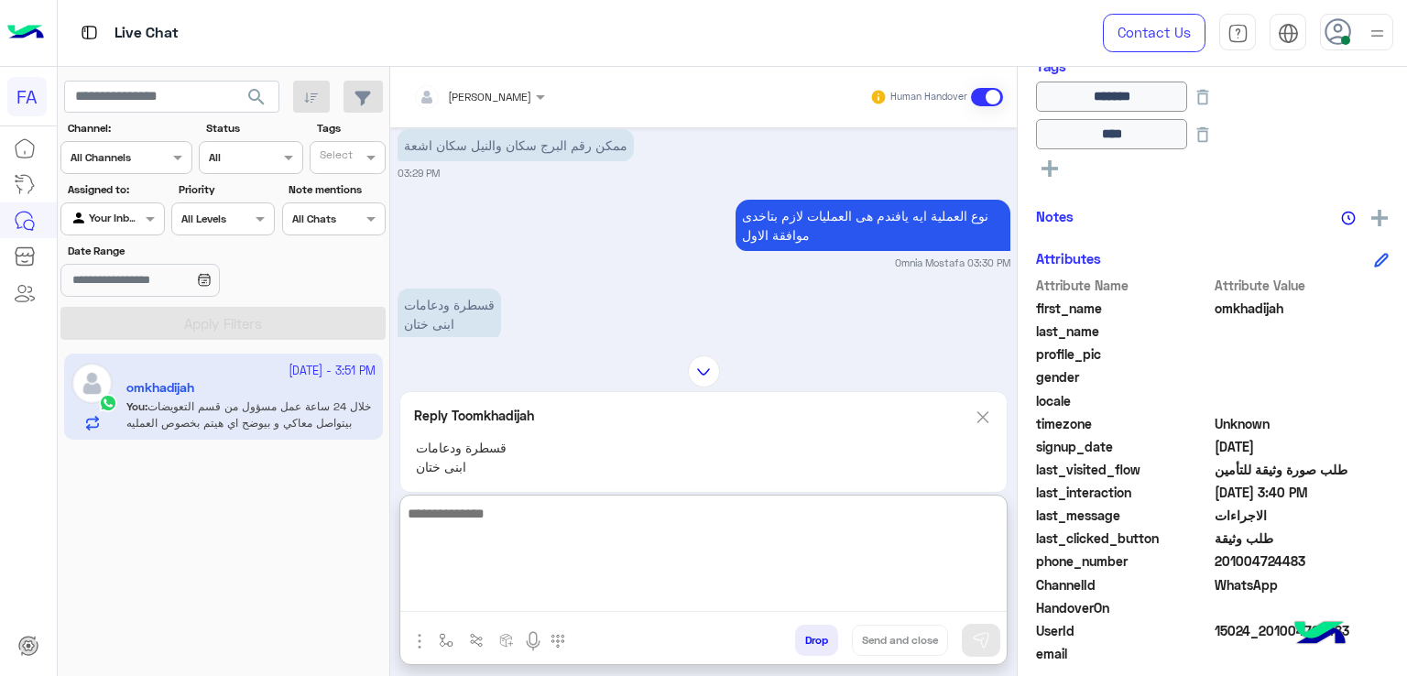
click at [652, 607] on textarea at bounding box center [703, 557] width 606 height 110
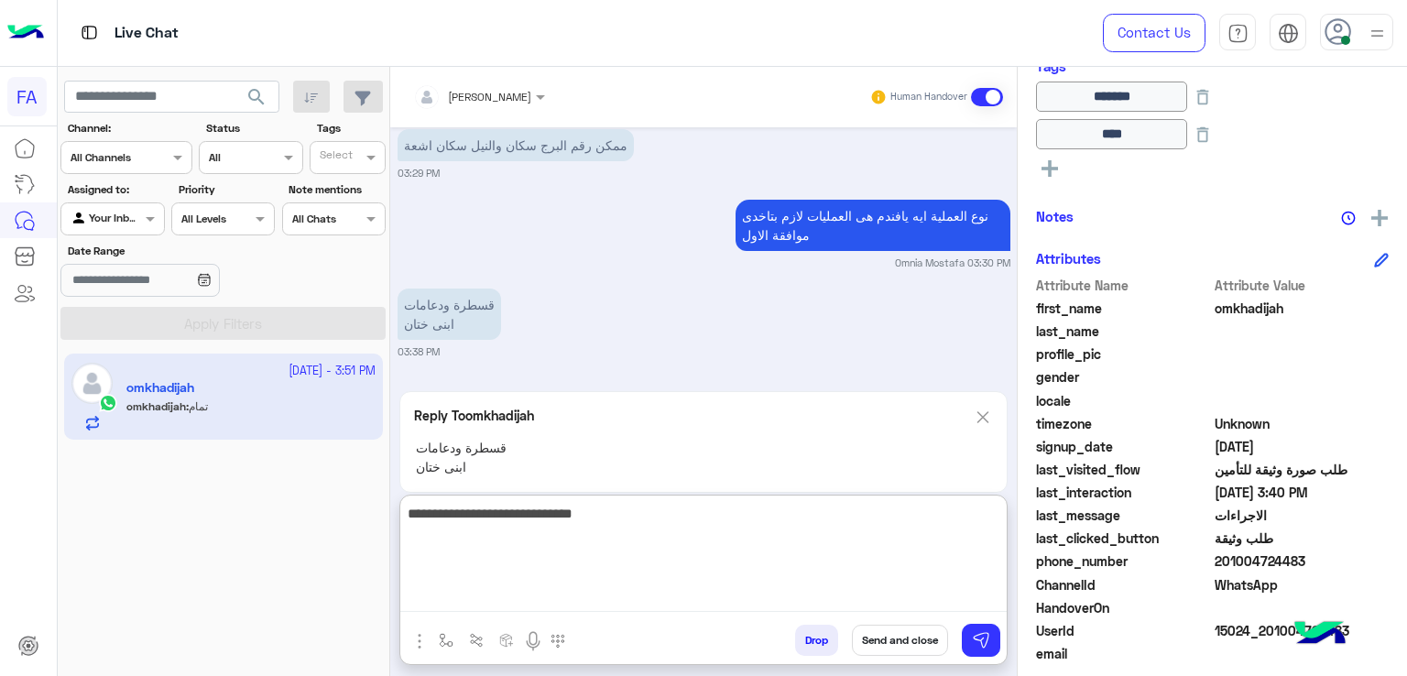
scroll to position [2770, 0]
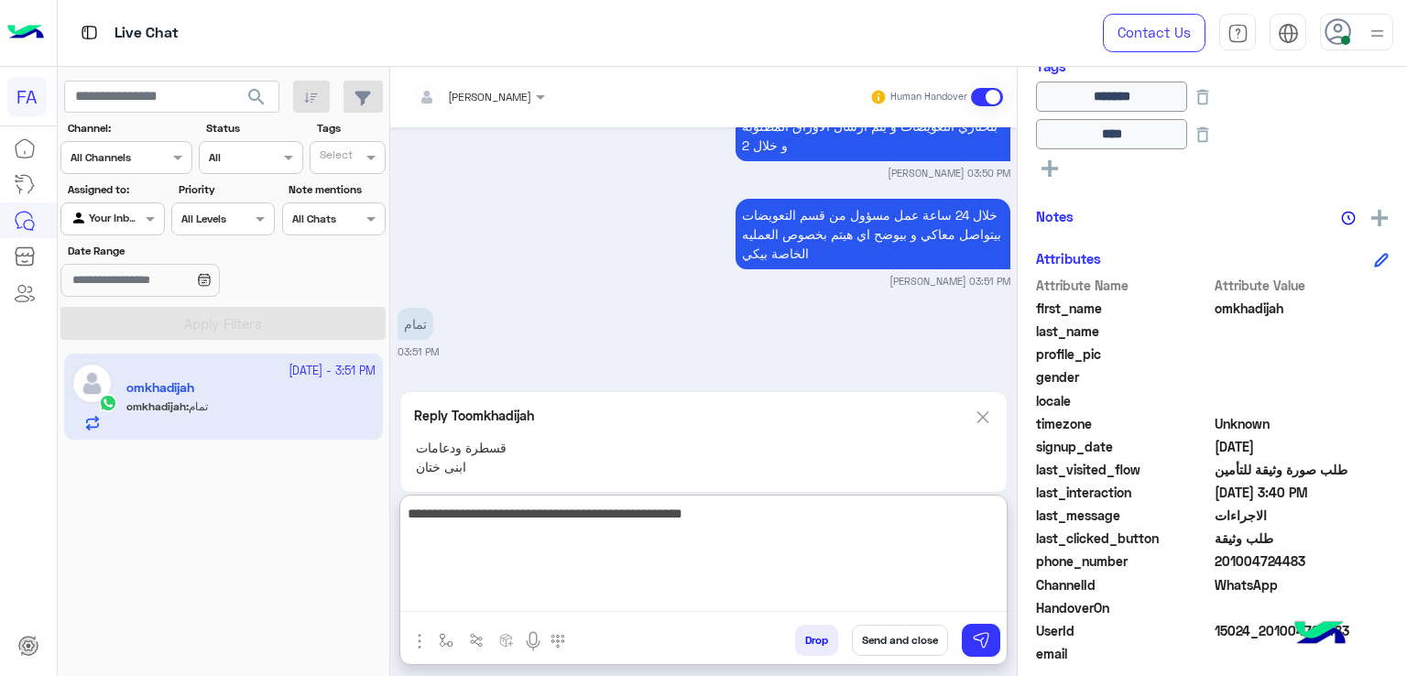
type textarea "**********"
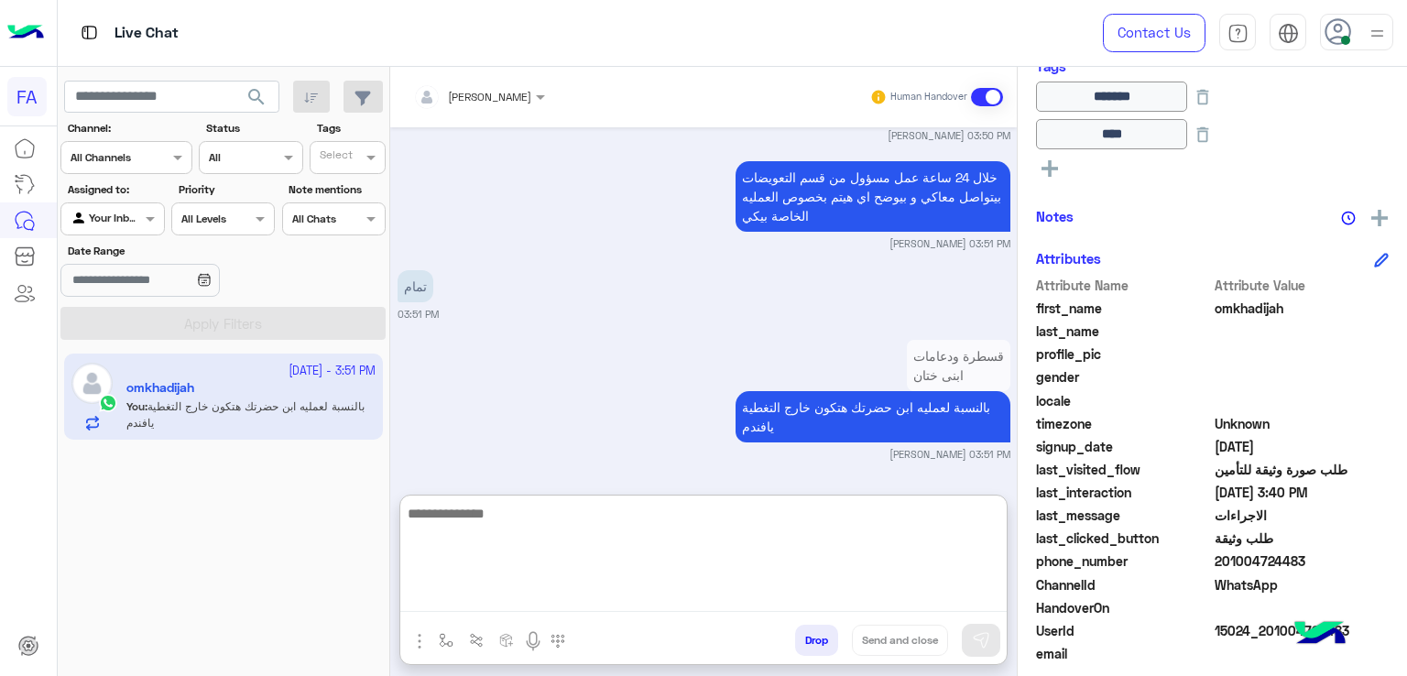
click at [752, 529] on textarea at bounding box center [703, 557] width 606 height 110
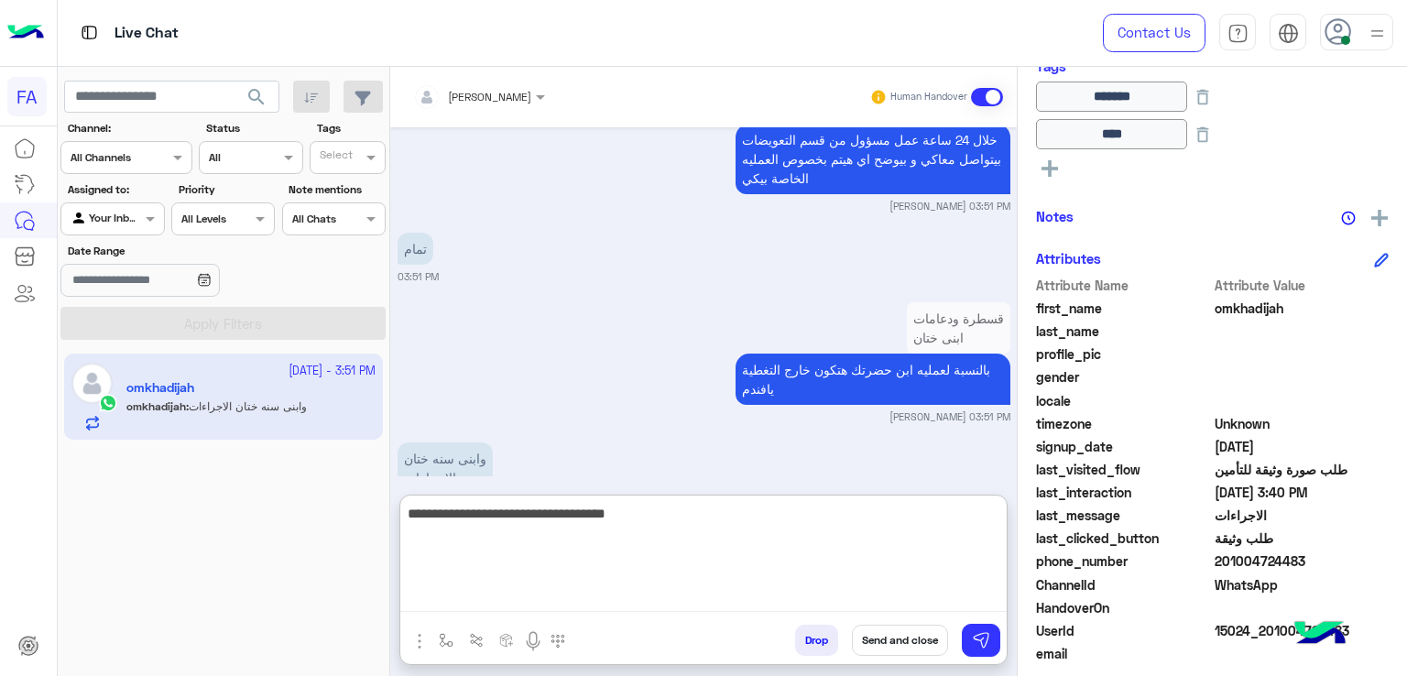
scroll to position [2898, 0]
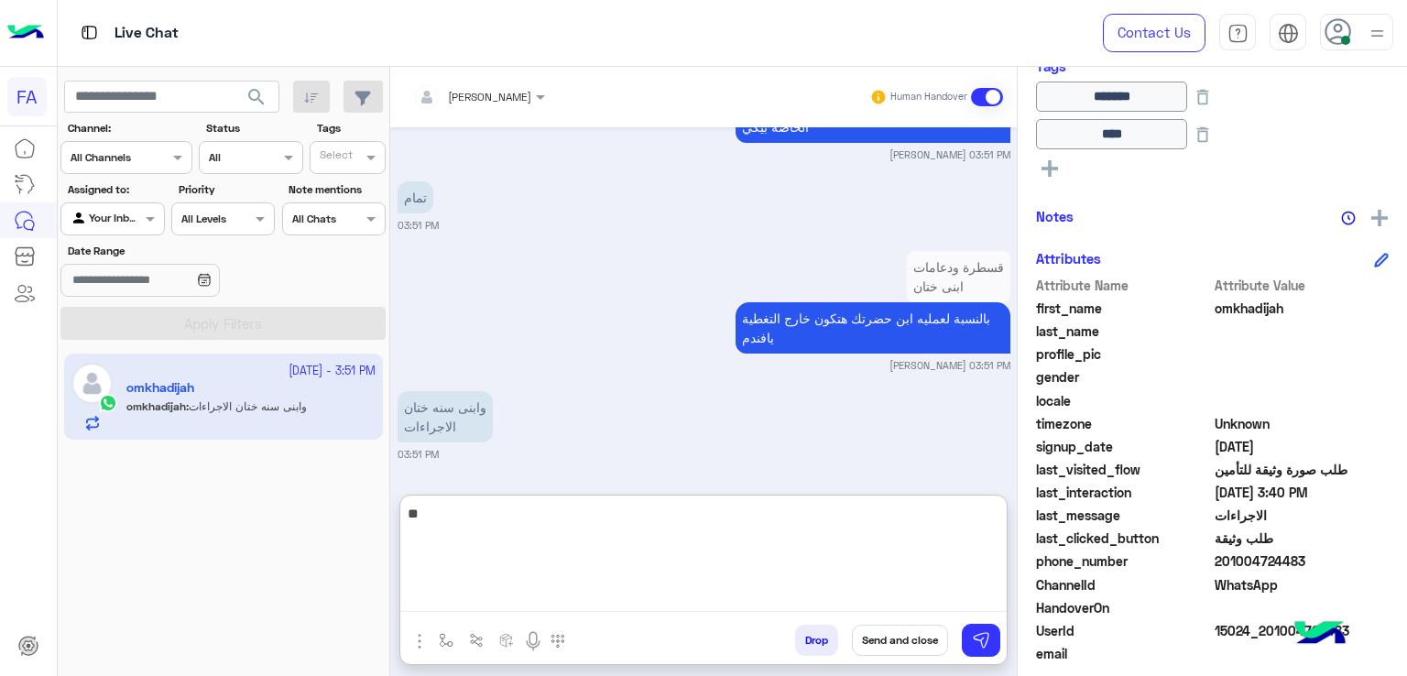
type textarea "*"
type textarea "***"
click at [826, 514] on textarea "***" at bounding box center [703, 557] width 606 height 110
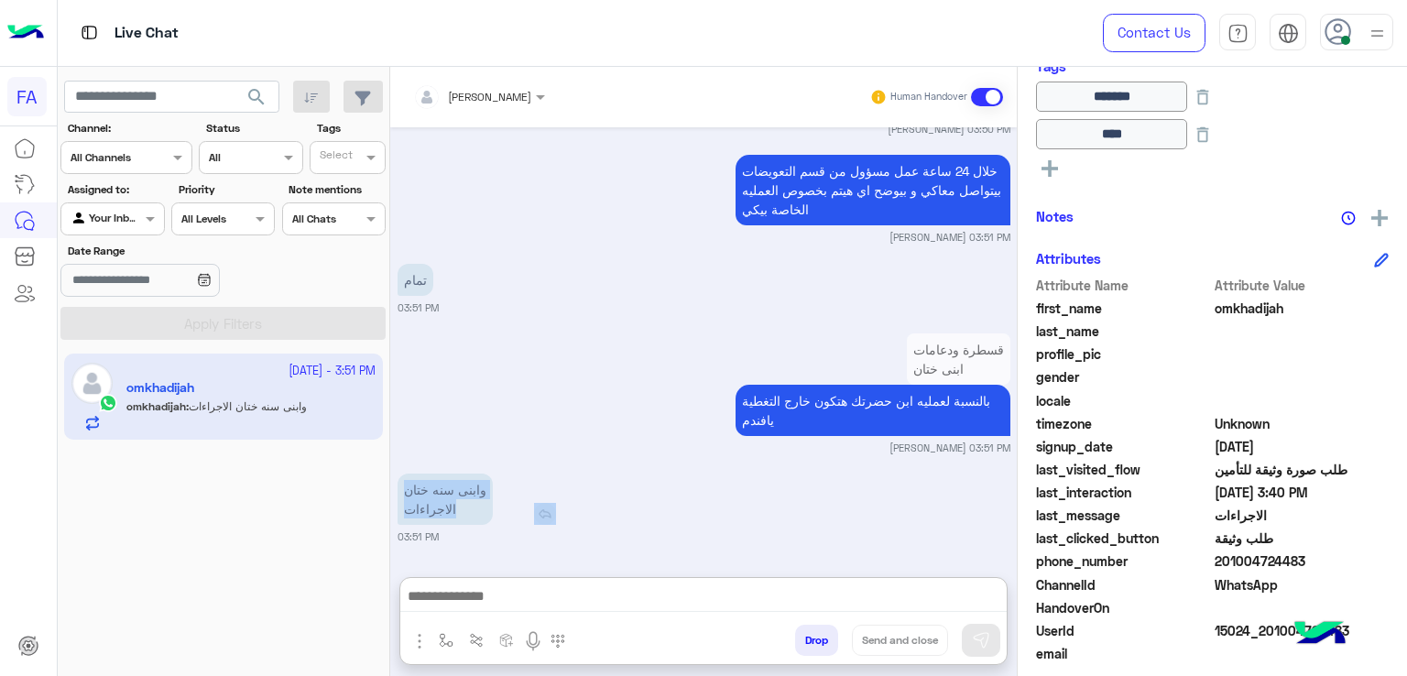
click at [555, 474] on div "وابنى سنه ختان الاجراءات" at bounding box center [498, 499] width 200 height 51
click at [540, 524] on img at bounding box center [545, 514] width 22 height 22
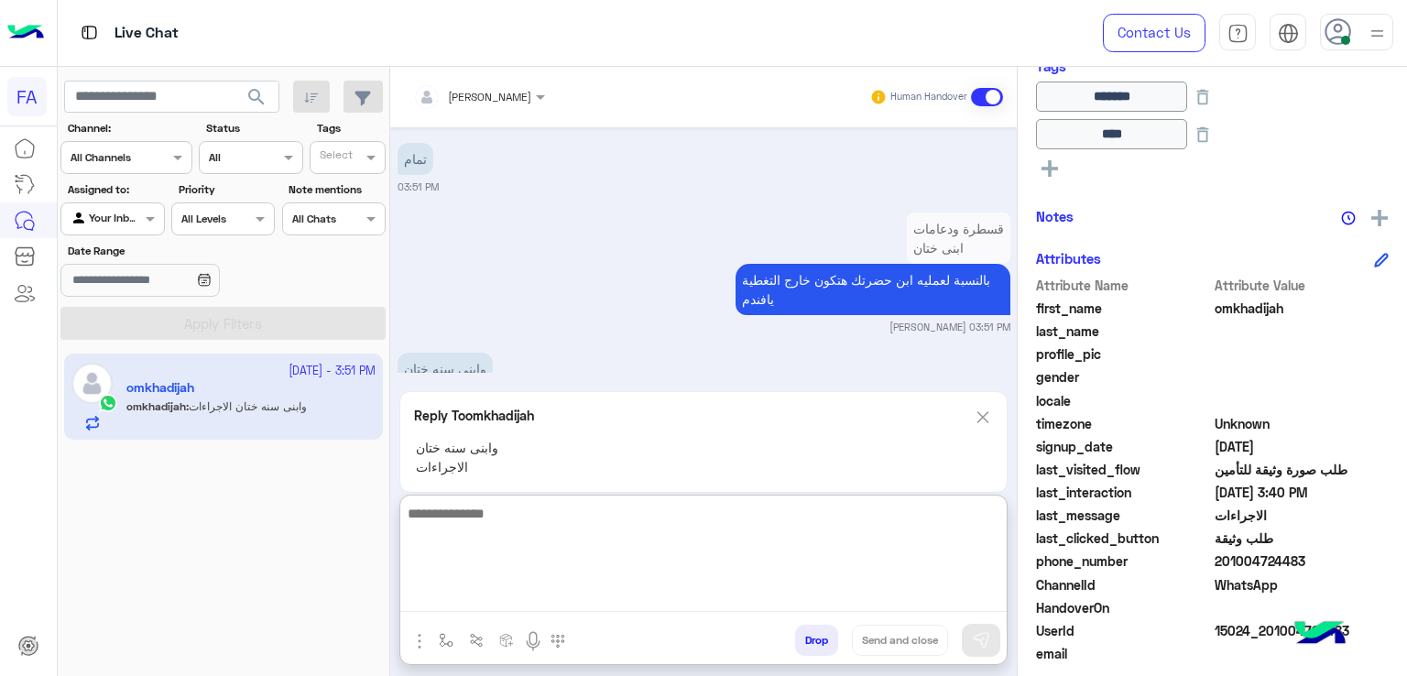
click at [595, 593] on textarea at bounding box center [703, 557] width 606 height 110
type textarea "**********"
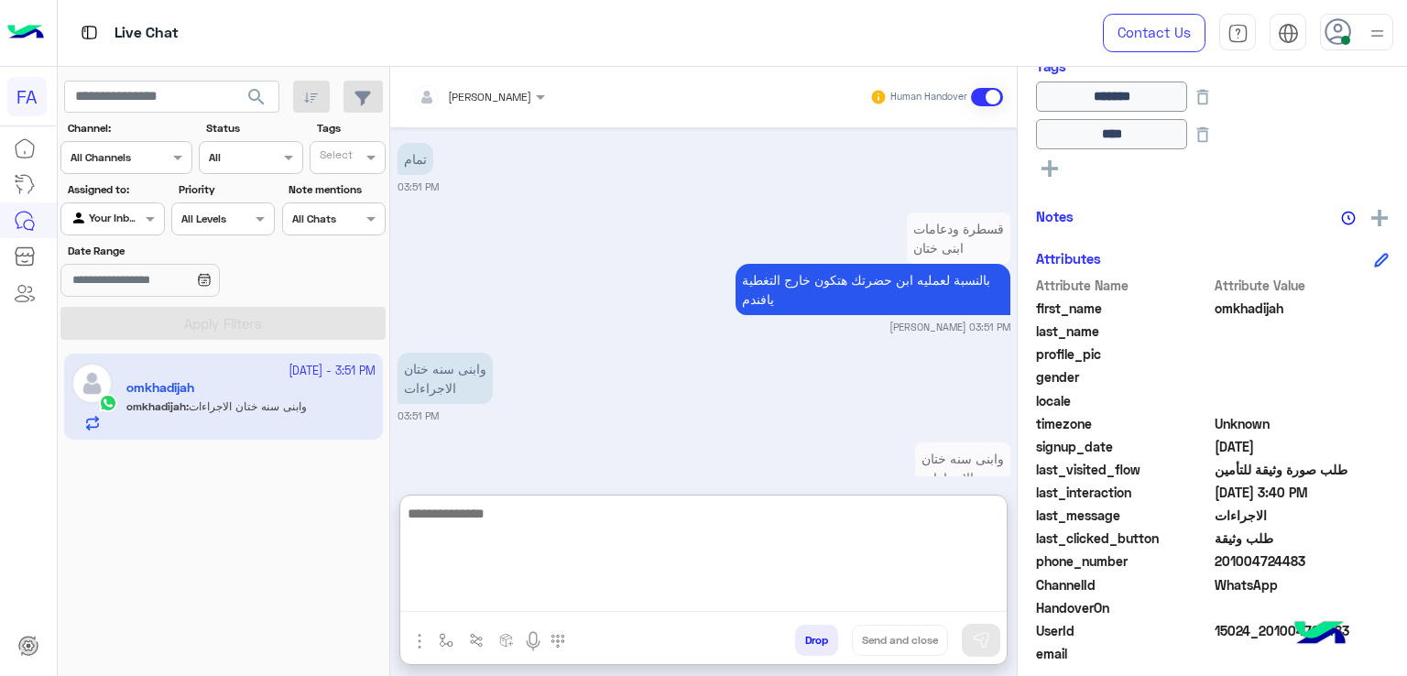
scroll to position [3019, 0]
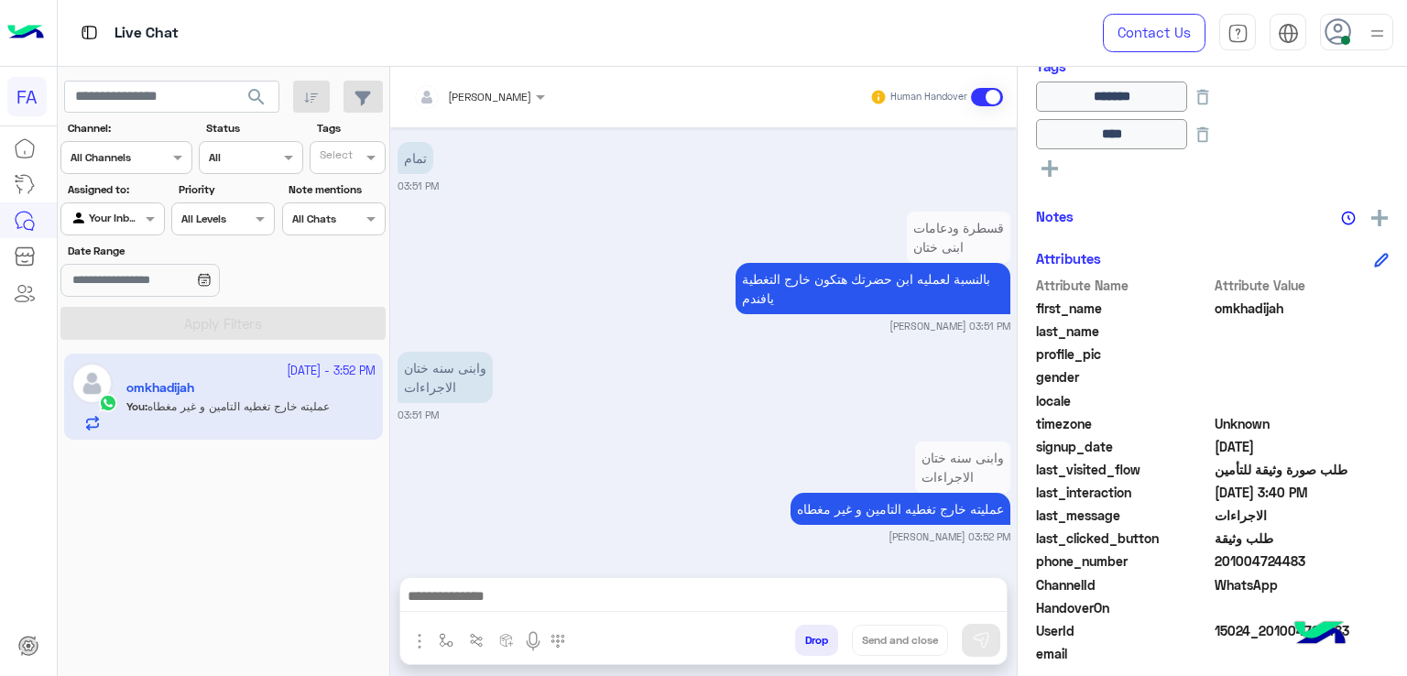
click at [729, 347] on div "وابنى سنه ختان الاجراءات 03:51 PM" at bounding box center [704, 384] width 613 height 75
drag, startPoint x: 729, startPoint y: 333, endPoint x: 712, endPoint y: 553, distance: 220.5
click at [734, 420] on div "وابنى سنه ختان الاجراءات 03:51 PM" at bounding box center [704, 384] width 613 height 75
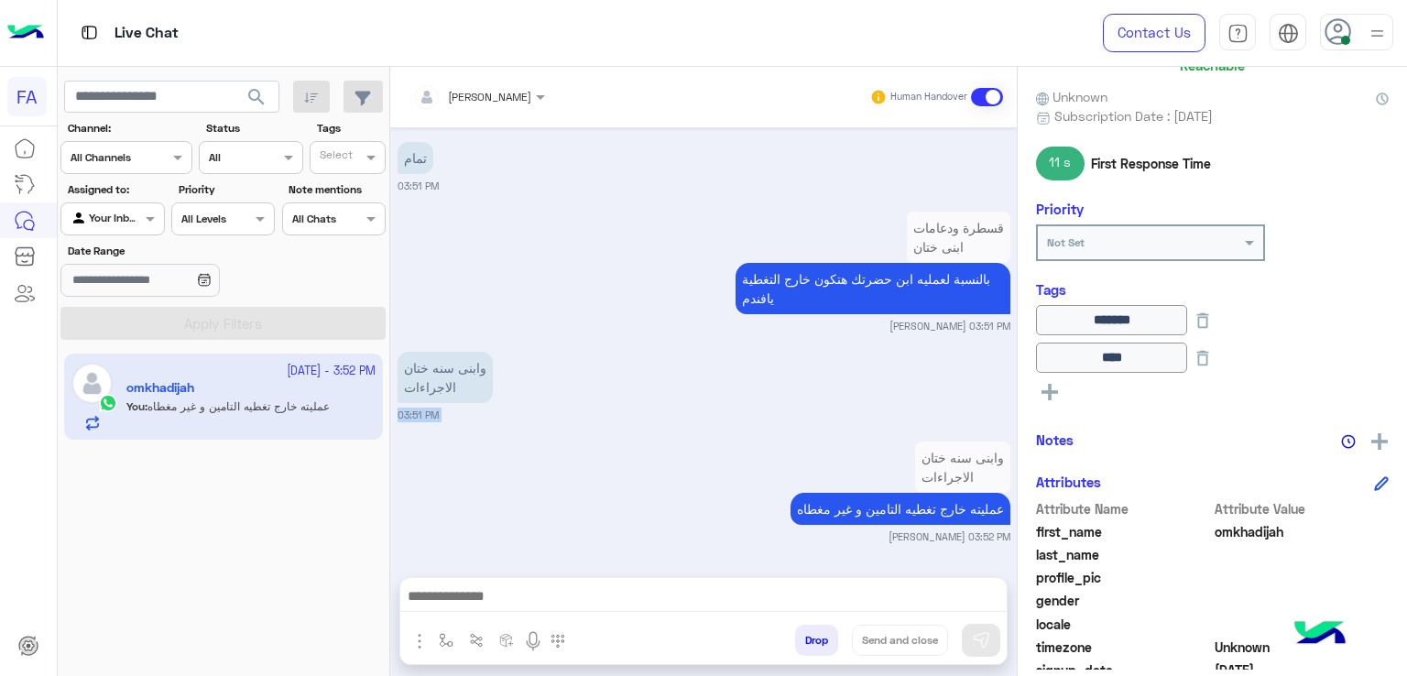
scroll to position [437, 0]
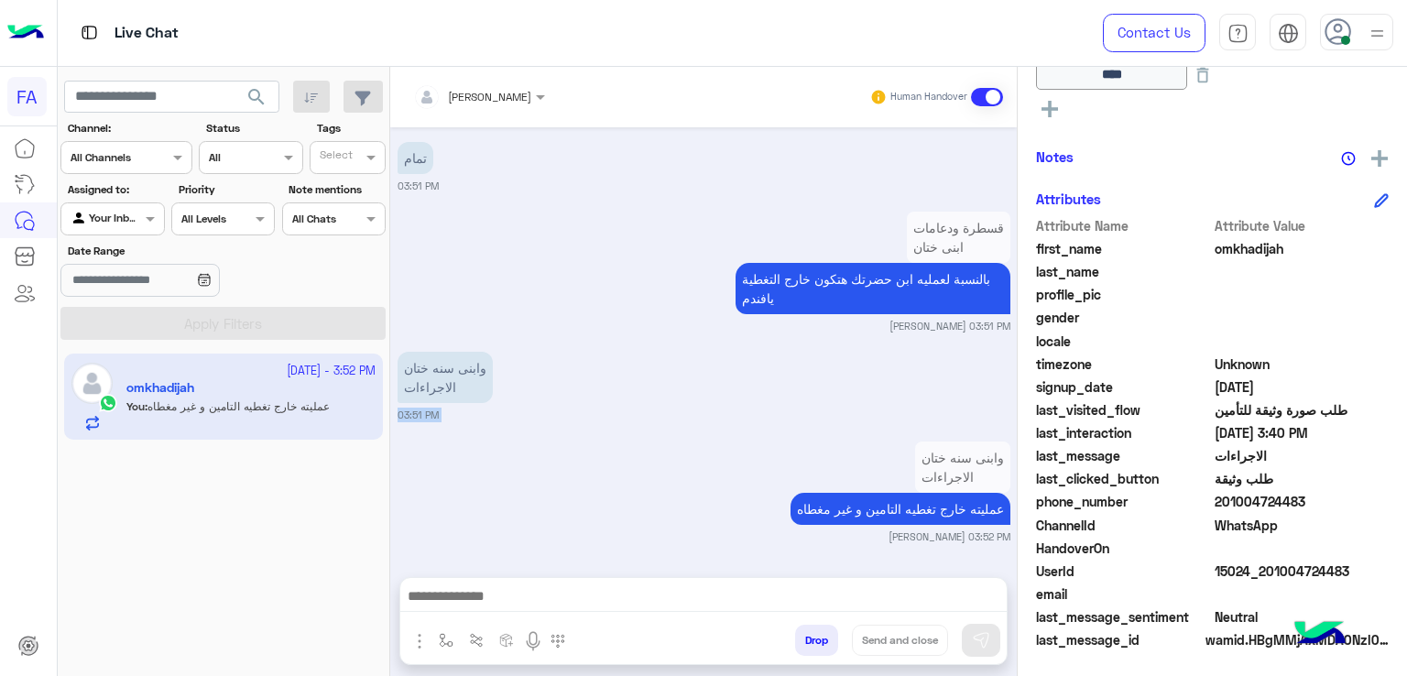
drag, startPoint x: 1306, startPoint y: 497, endPoint x: 1231, endPoint y: 508, distance: 76.1
click at [1231, 508] on span "201004724483" at bounding box center [1302, 501] width 175 height 19
click at [1255, 506] on span "201004724483" at bounding box center [1302, 501] width 175 height 19
click at [1295, 501] on span "201004724483" at bounding box center [1302, 501] width 175 height 19
drag, startPoint x: 1304, startPoint y: 501, endPoint x: 1226, endPoint y: 509, distance: 78.3
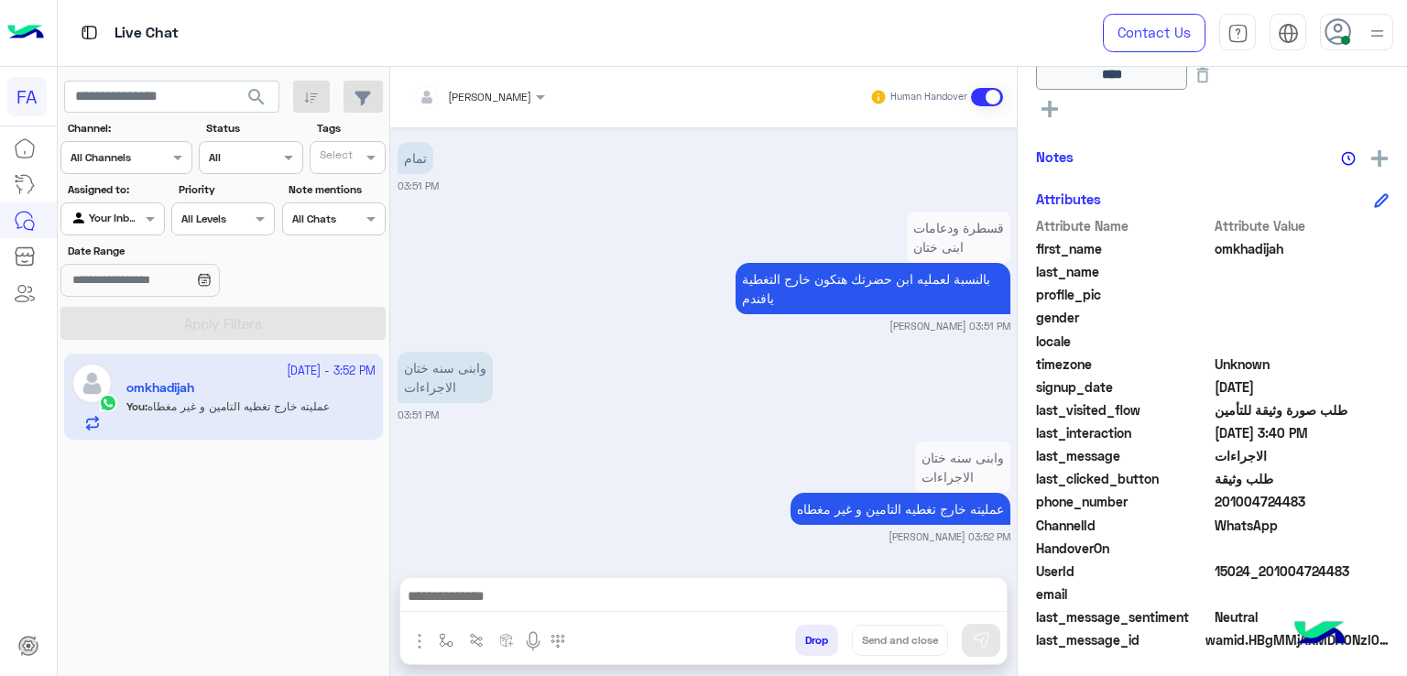
click at [1226, 509] on div "phone_number [PHONE_NUMBER]" at bounding box center [1212, 503] width 353 height 23
copy span "1004724483"
click at [263, 104] on span "search" at bounding box center [257, 97] width 22 height 22
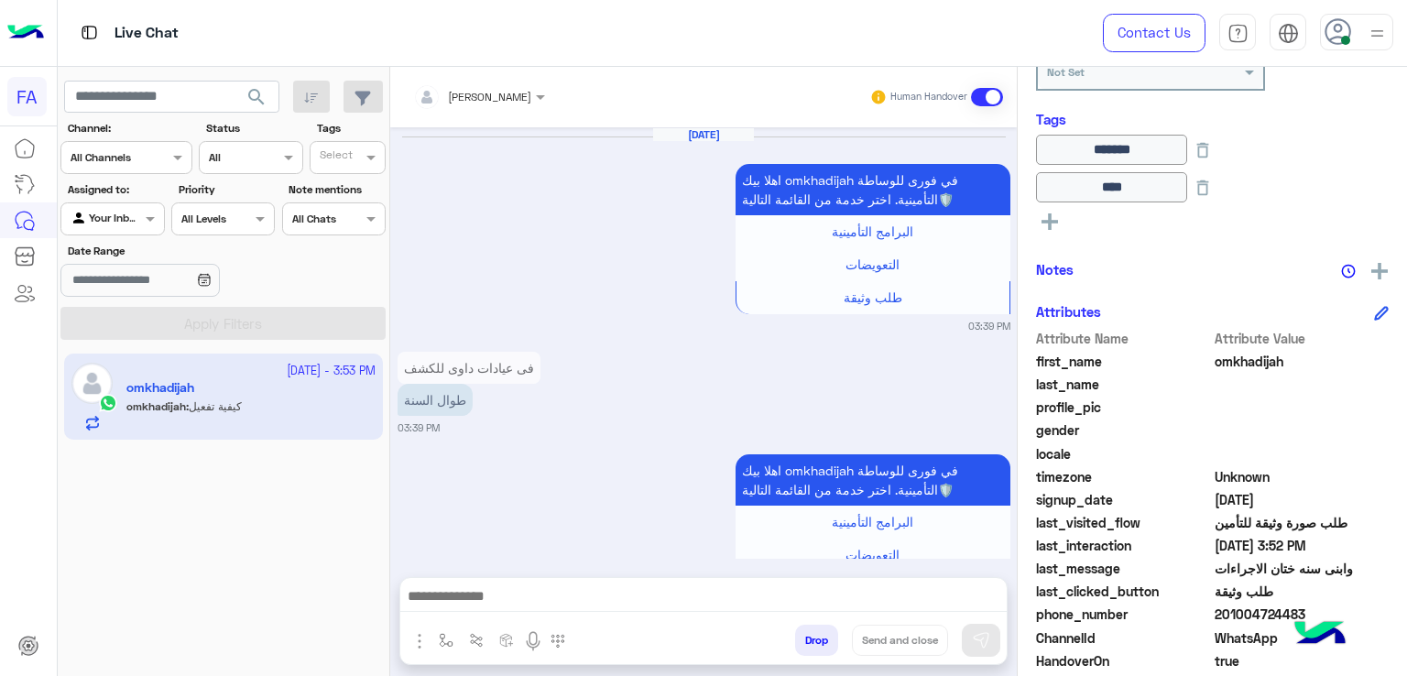
scroll to position [438, 0]
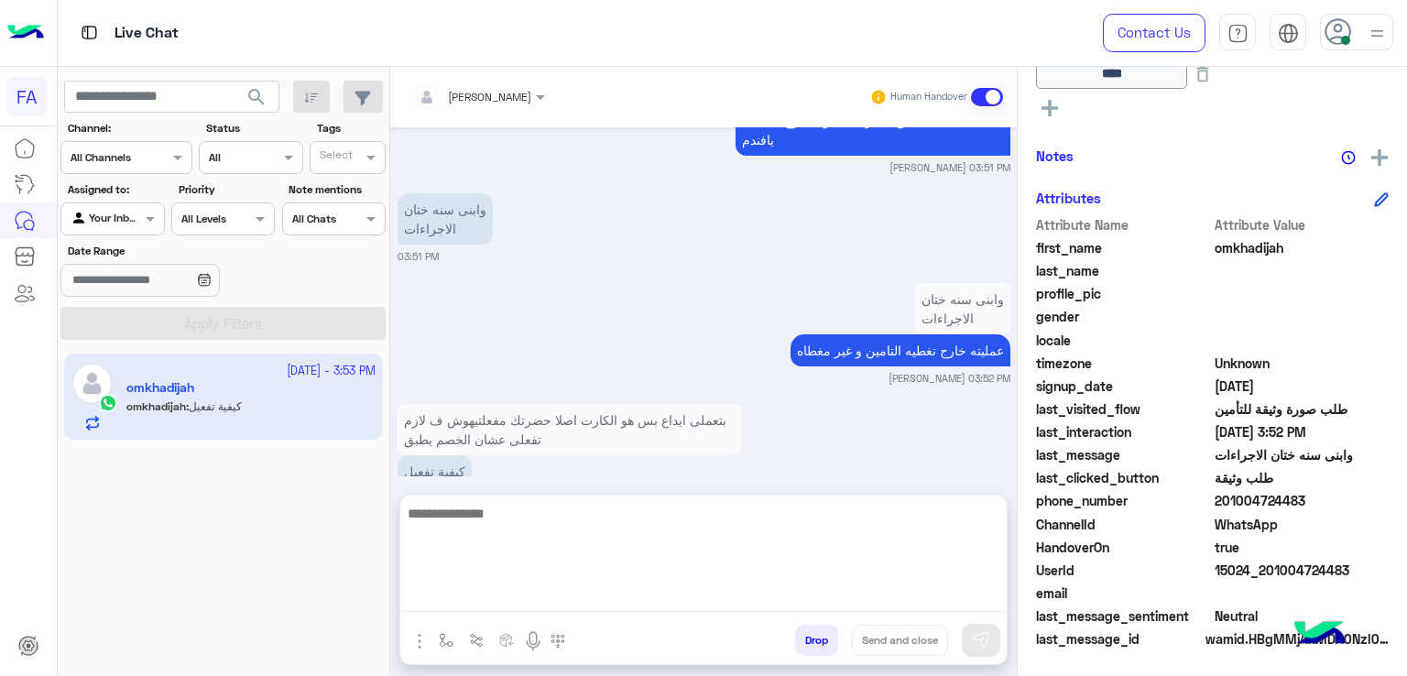
click at [630, 602] on textarea at bounding box center [703, 557] width 606 height 110
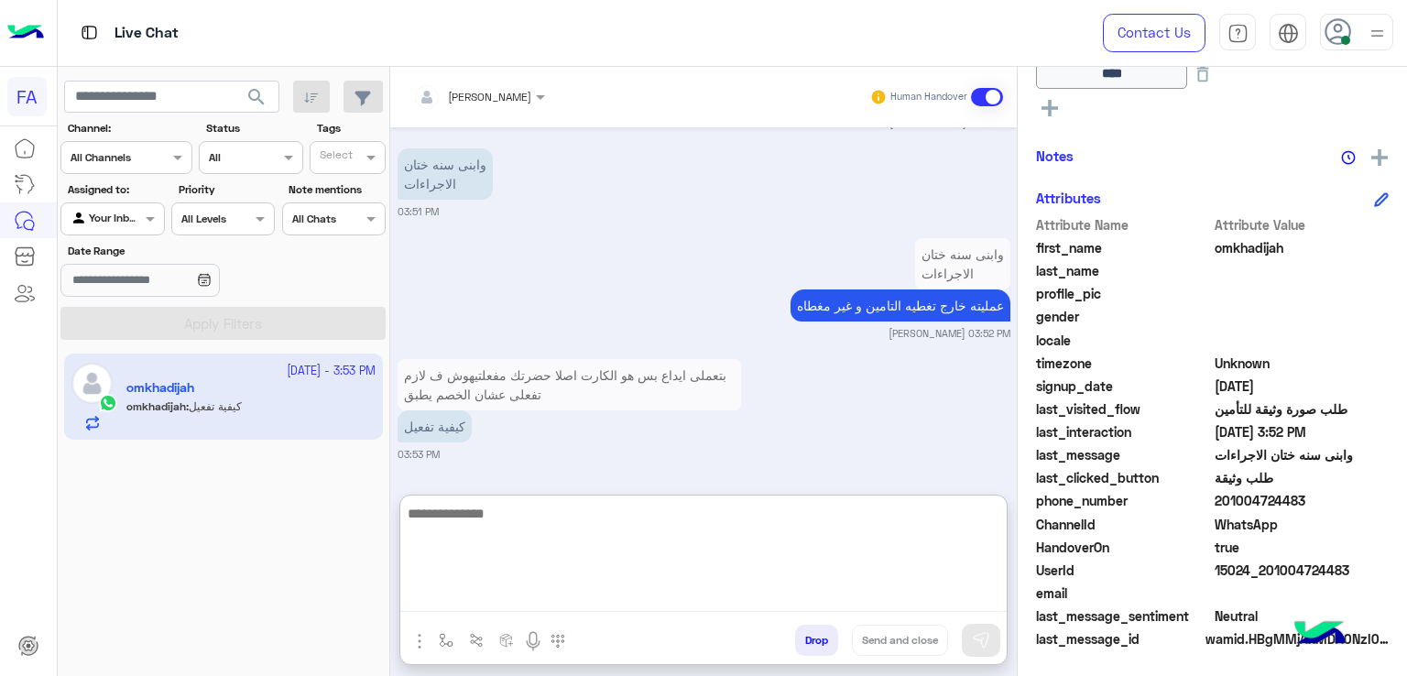
click at [690, 564] on textarea at bounding box center [703, 557] width 606 height 110
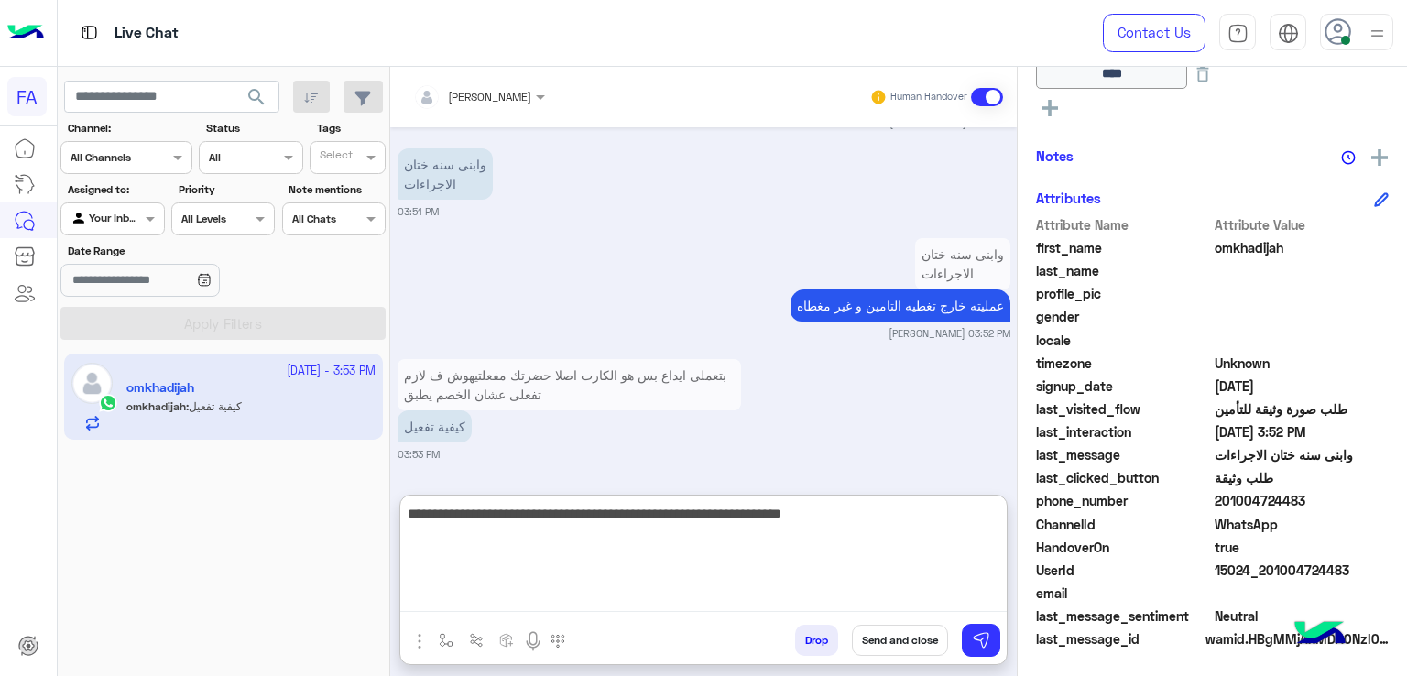
type textarea "**********"
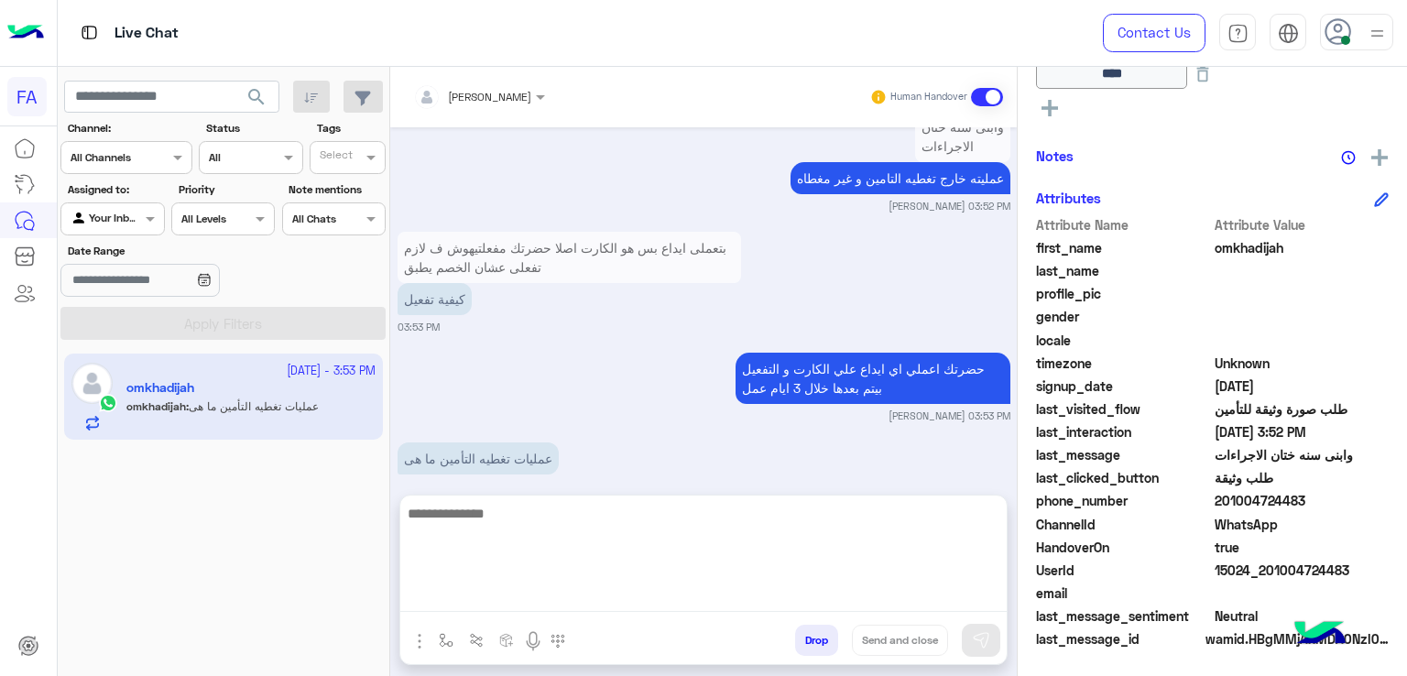
scroll to position [2215, 0]
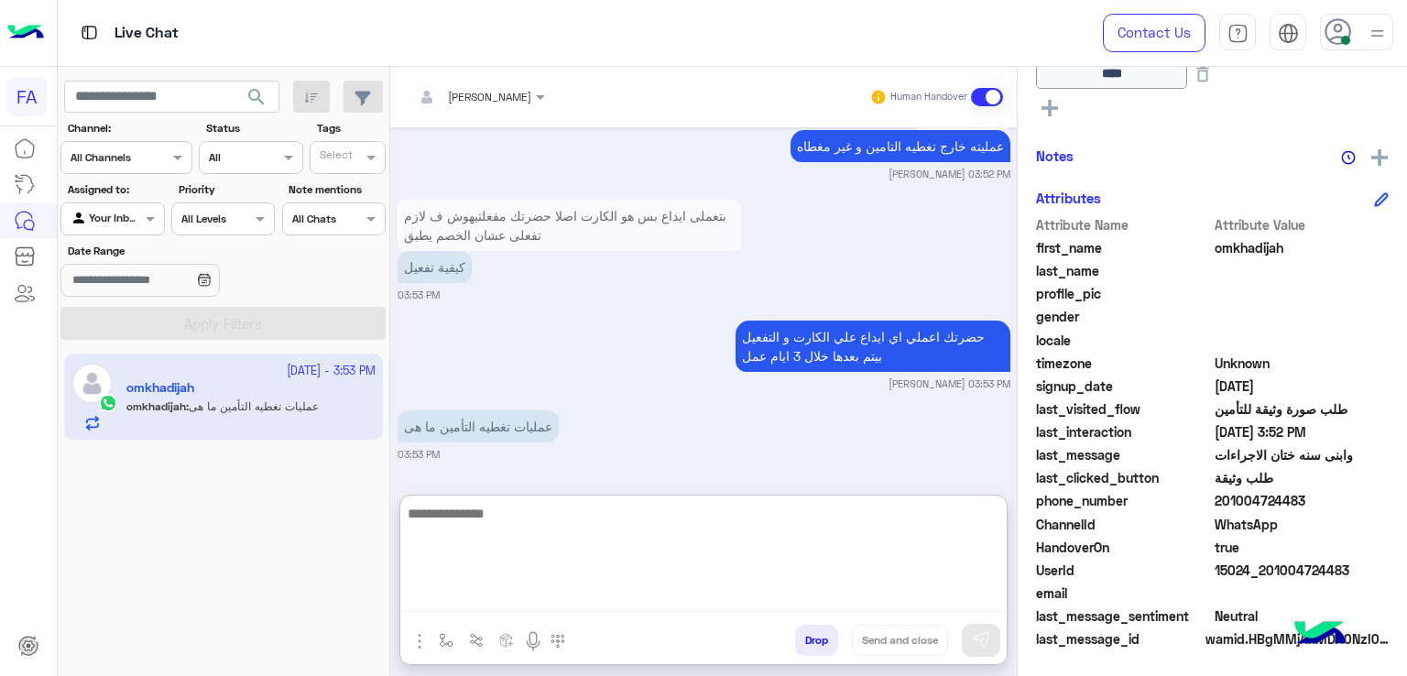
click at [642, 518] on textarea at bounding box center [703, 557] width 606 height 110
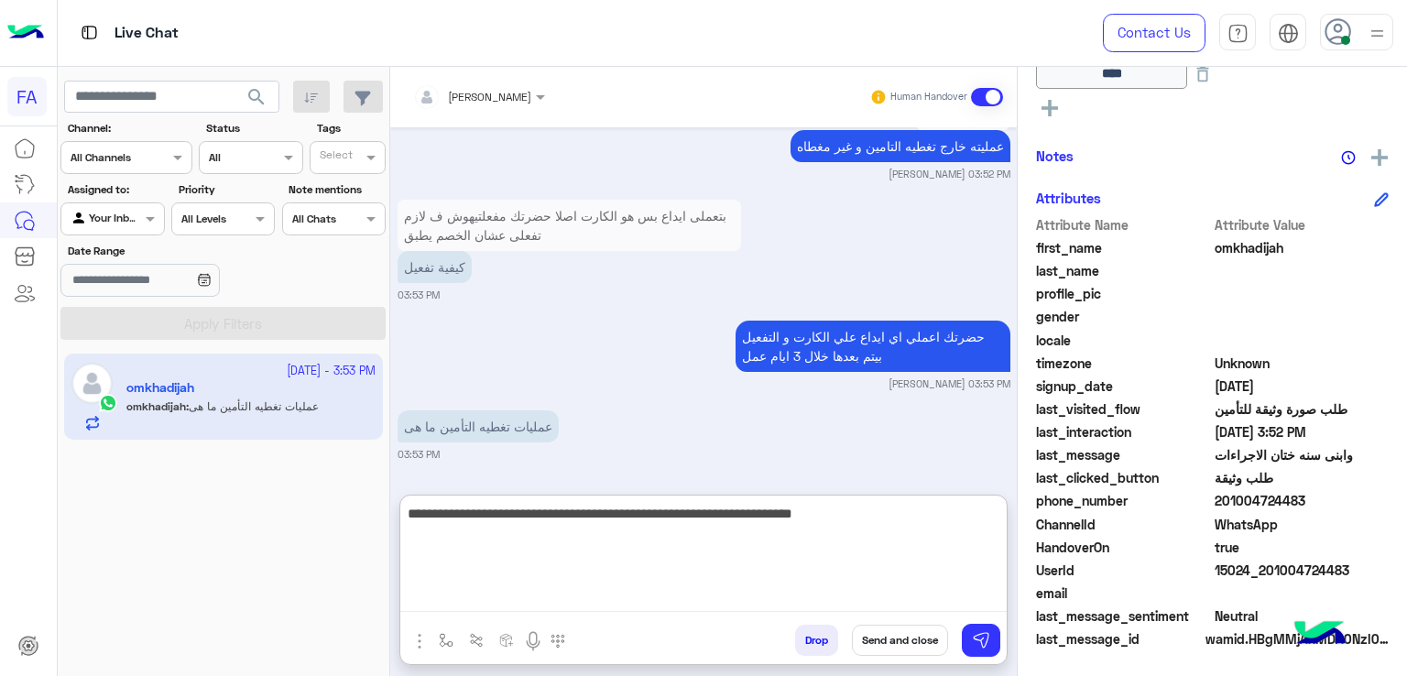
type textarea "**********"
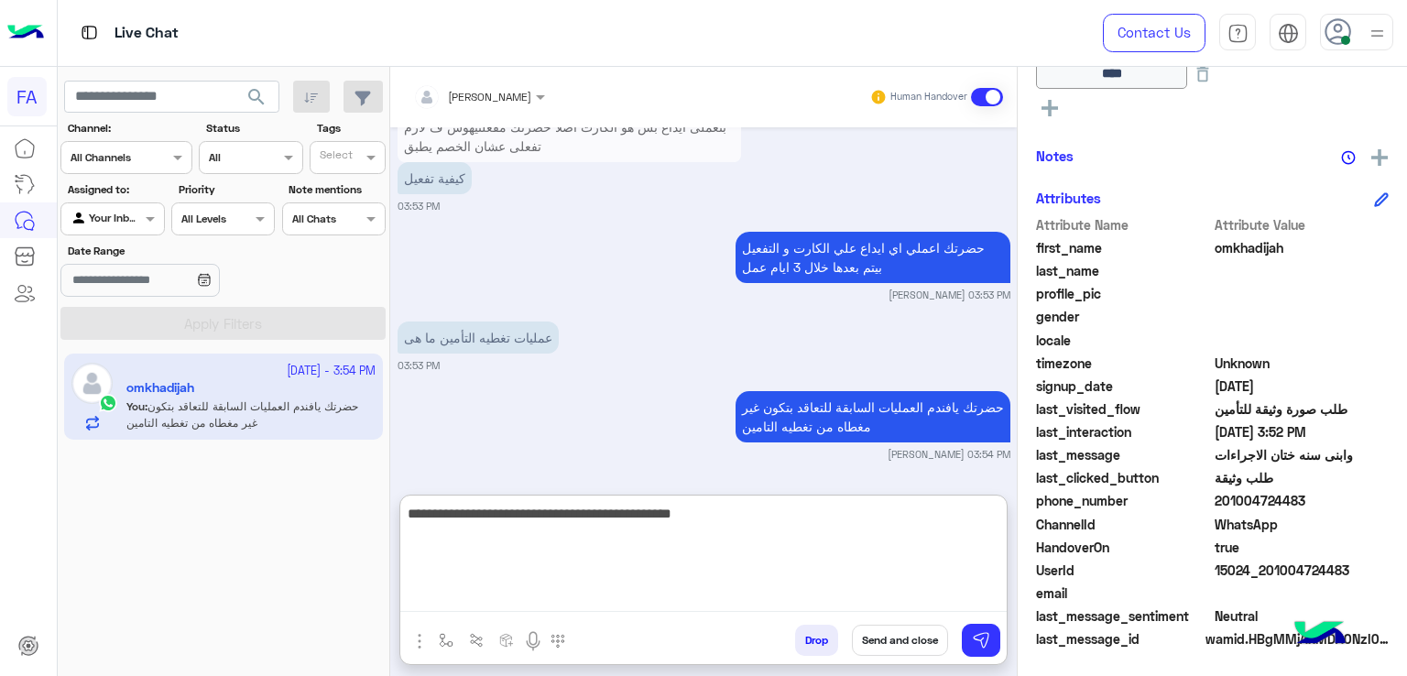
type textarea "**********"
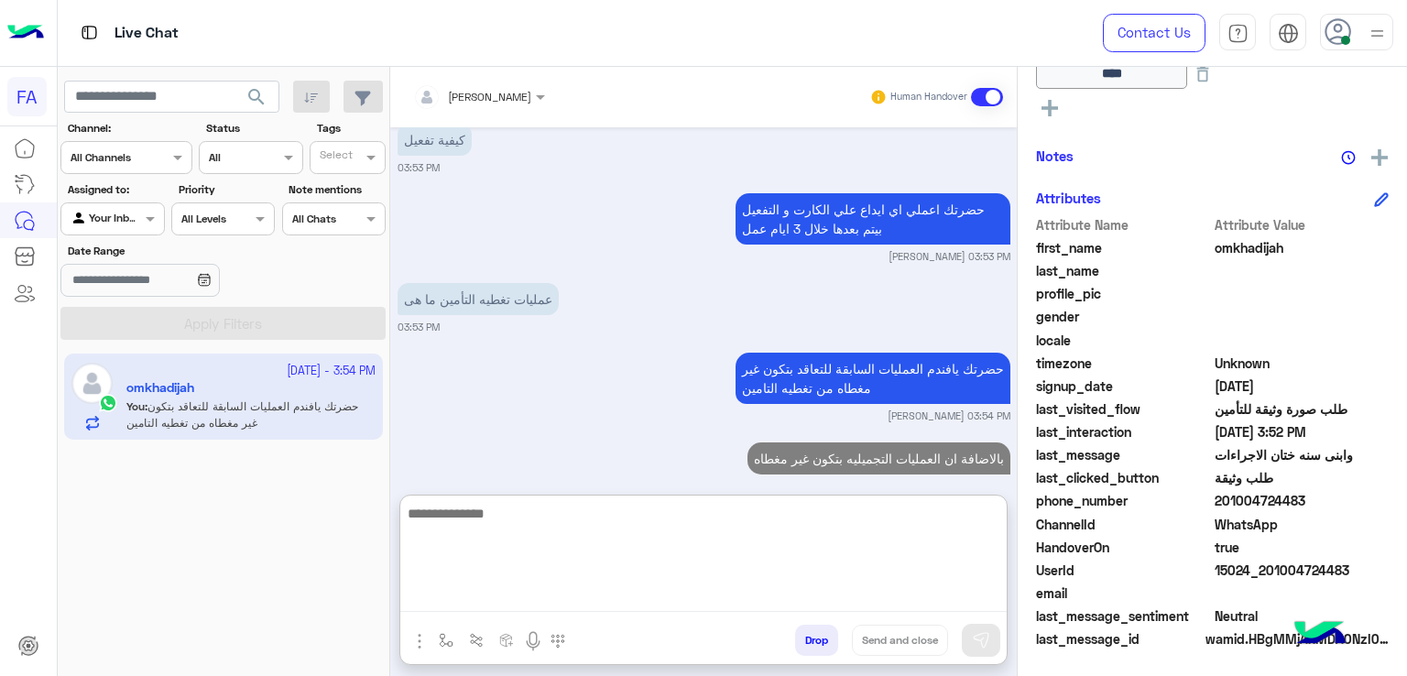
scroll to position [2374, 0]
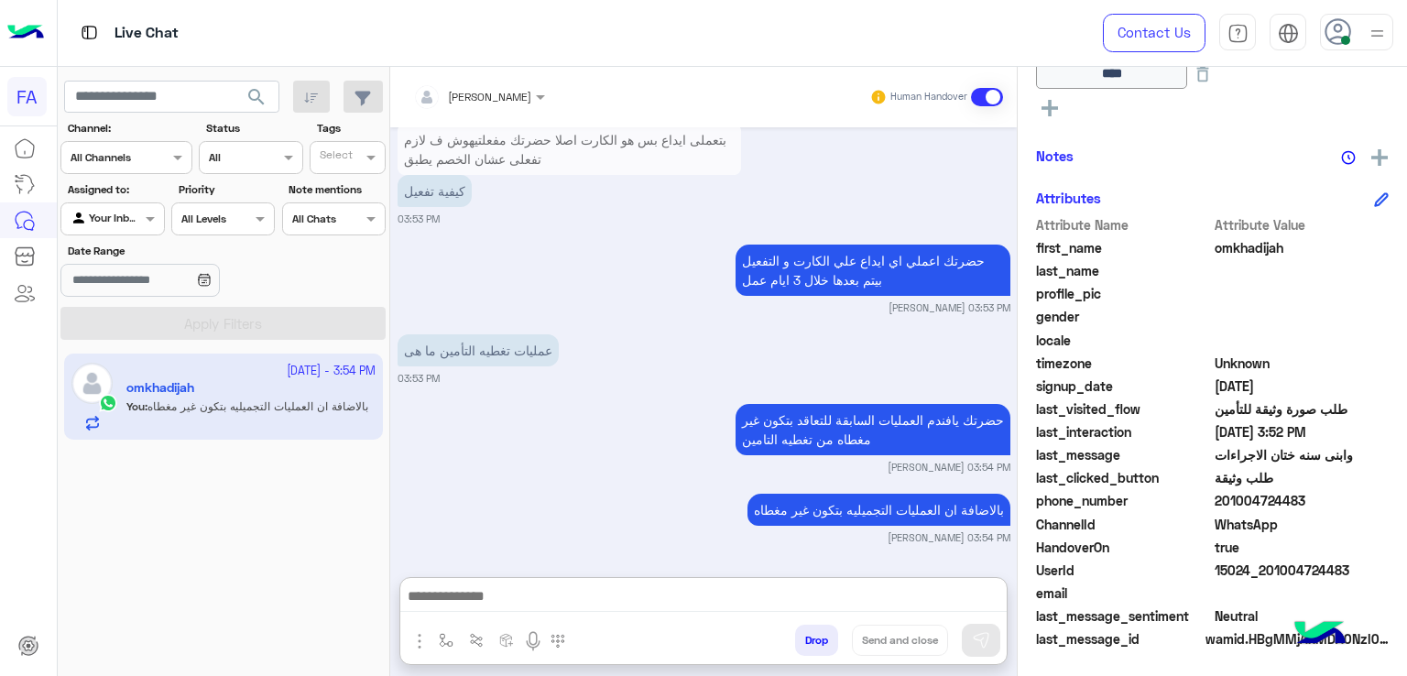
click at [263, 100] on span "search" at bounding box center [257, 97] width 22 height 22
click at [161, 221] on span at bounding box center [152, 218] width 23 height 19
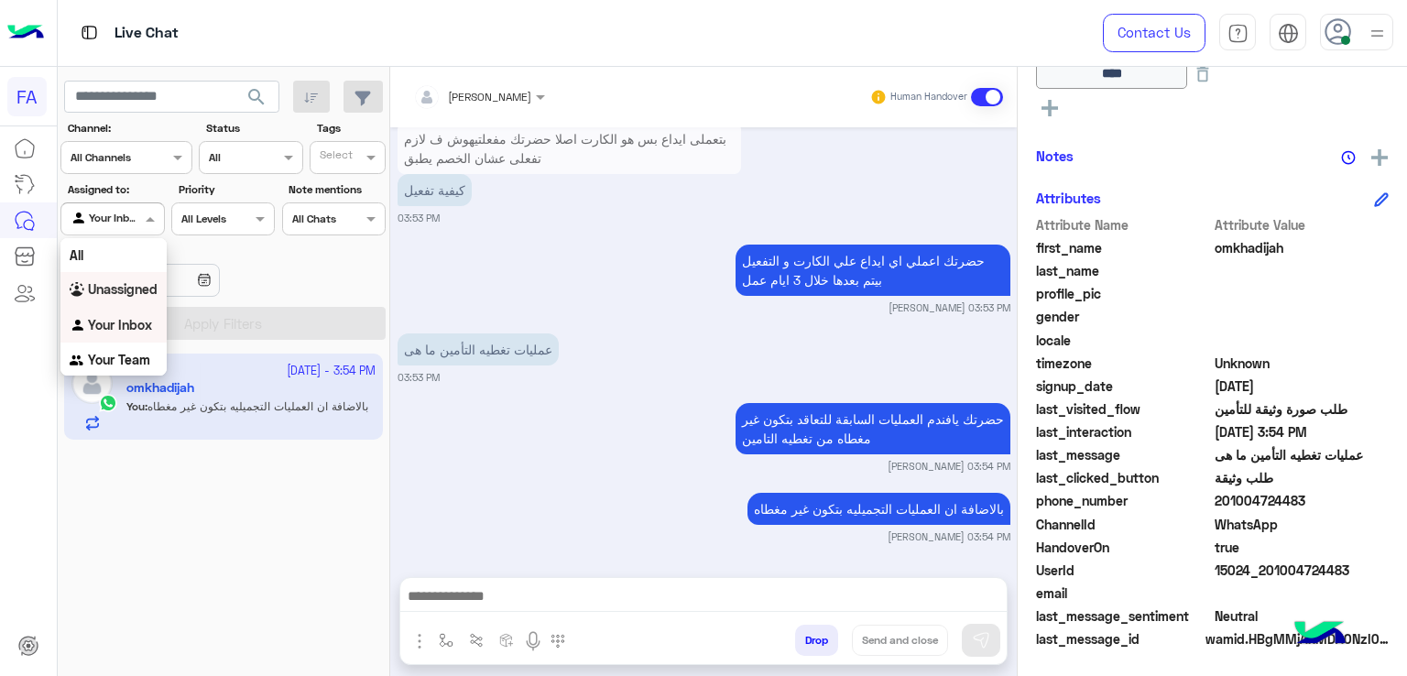
click at [114, 298] on div "Unassigned" at bounding box center [113, 290] width 106 height 36
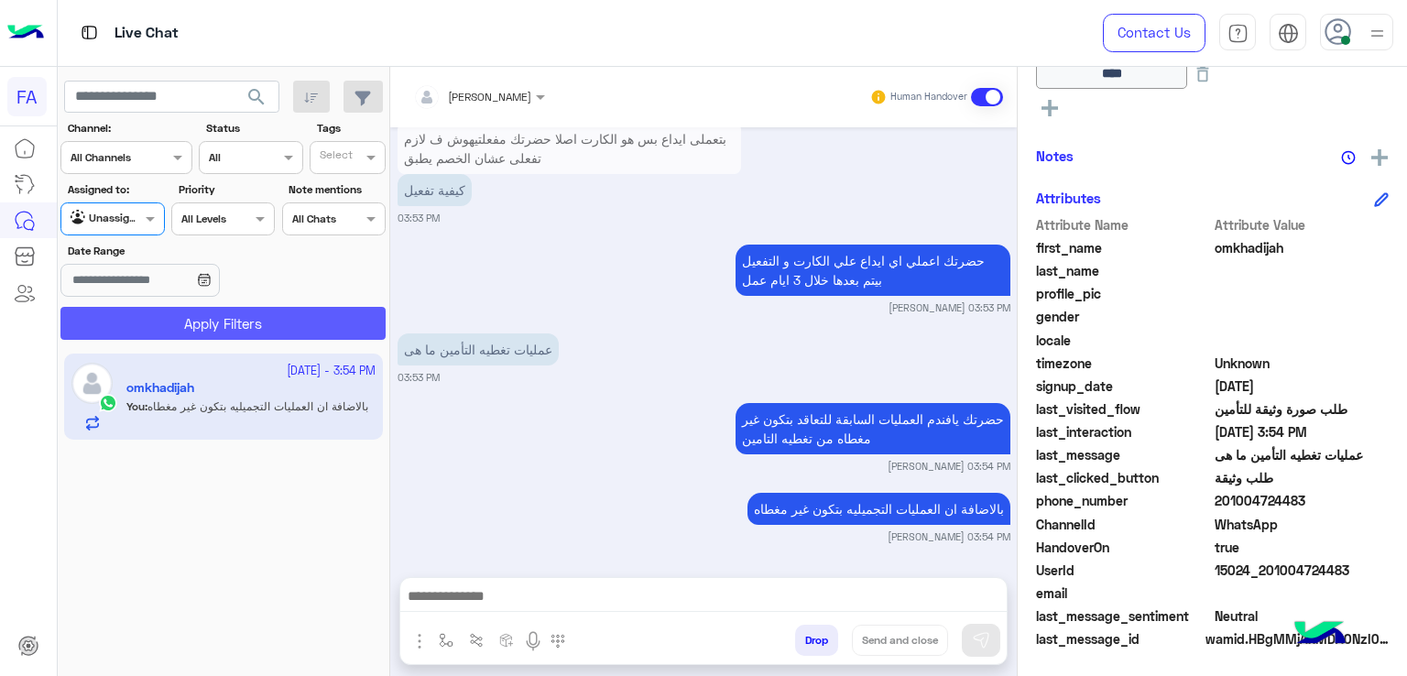
click at [135, 320] on button "Apply Filters" at bounding box center [222, 323] width 325 height 33
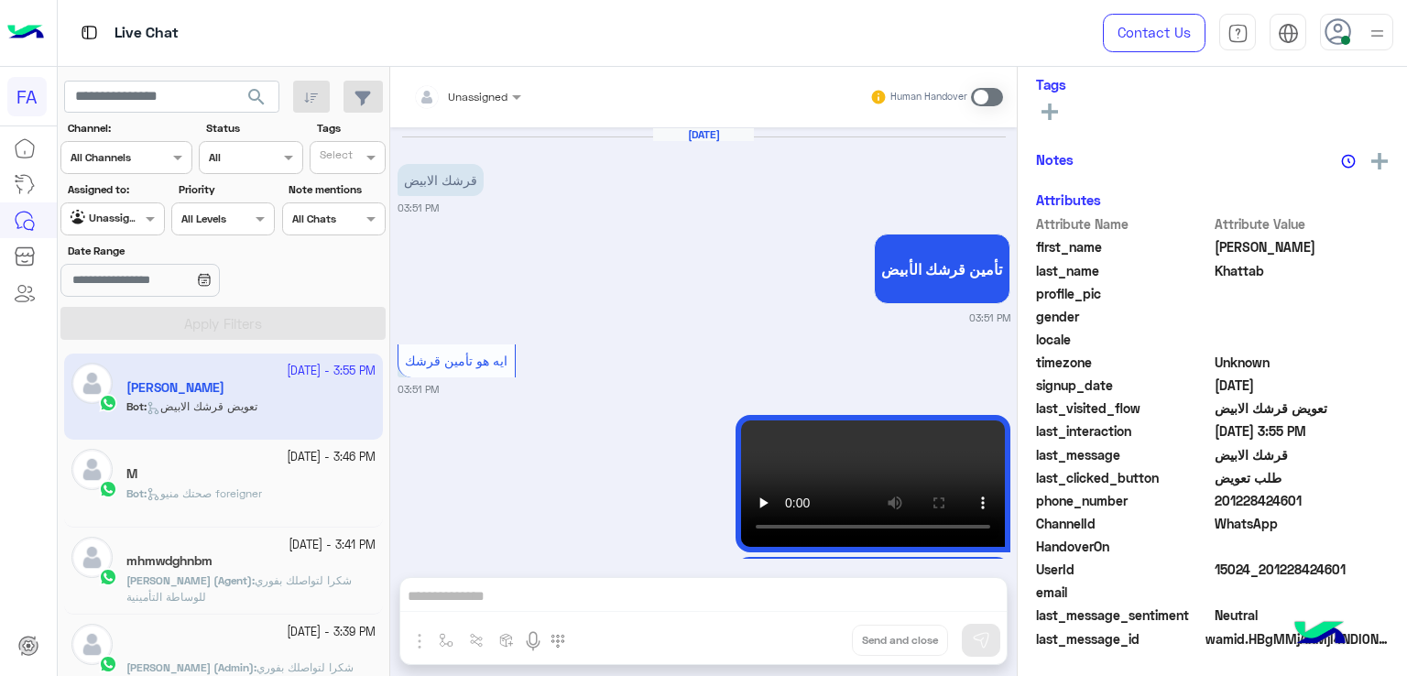
scroll to position [1686, 0]
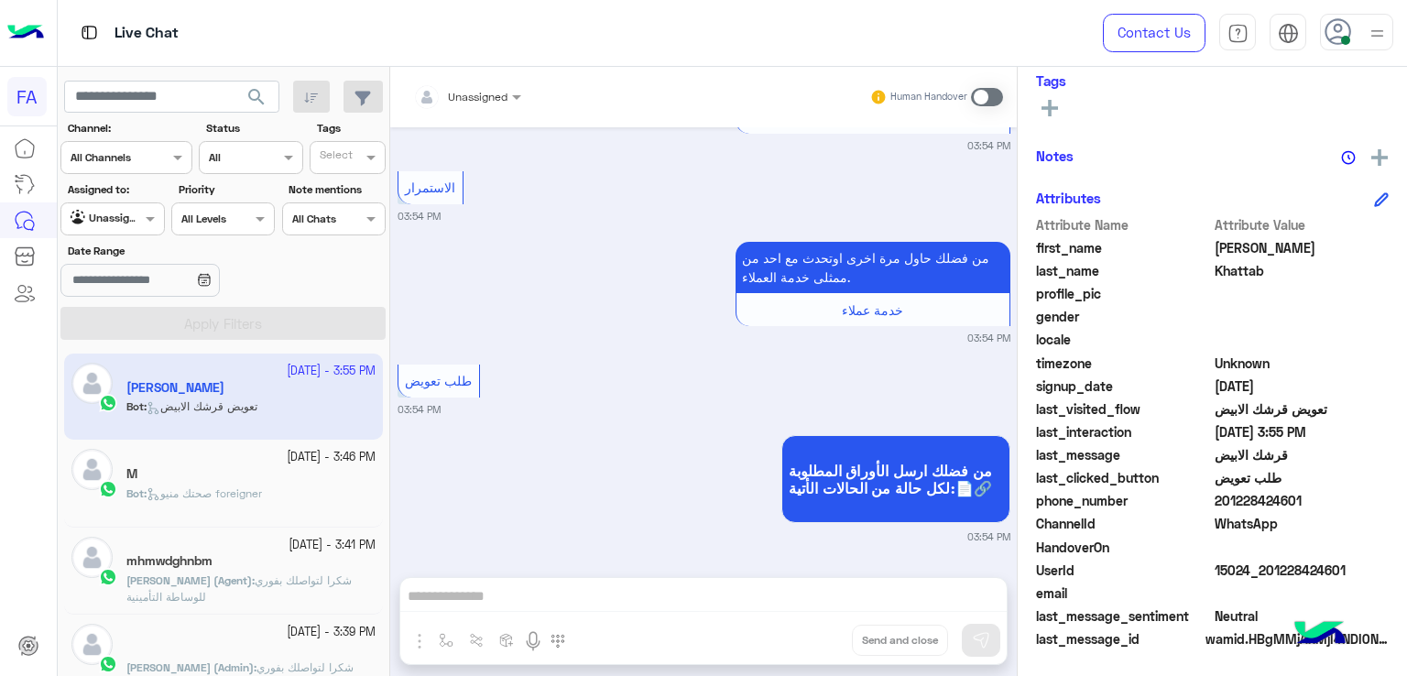
click at [267, 477] on div "M" at bounding box center [250, 475] width 249 height 19
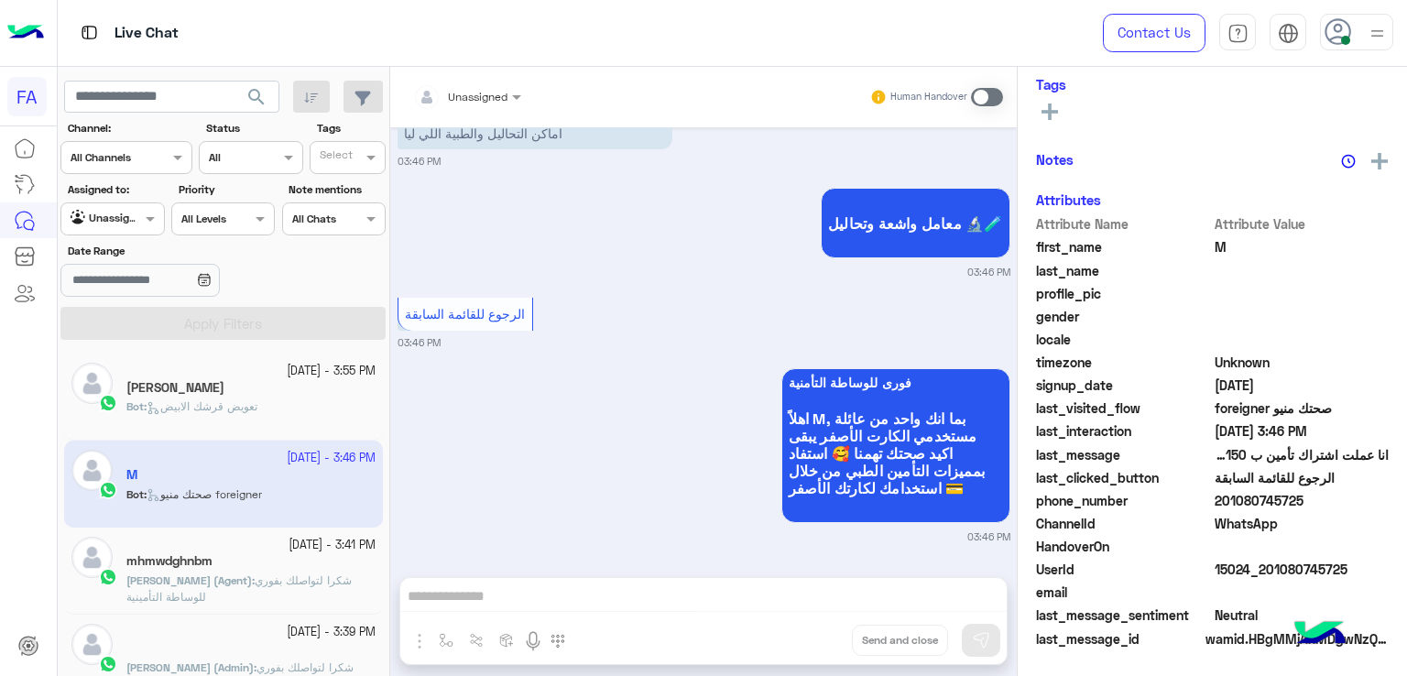
scroll to position [330, 0]
drag, startPoint x: 1345, startPoint y: 569, endPoint x: 1270, endPoint y: 571, distance: 75.1
click at [1270, 571] on span "15024_201080745725" at bounding box center [1302, 570] width 175 height 19
copy span "1080745725"
drag, startPoint x: 131, startPoint y: 204, endPoint x: 129, endPoint y: 224, distance: 20.2
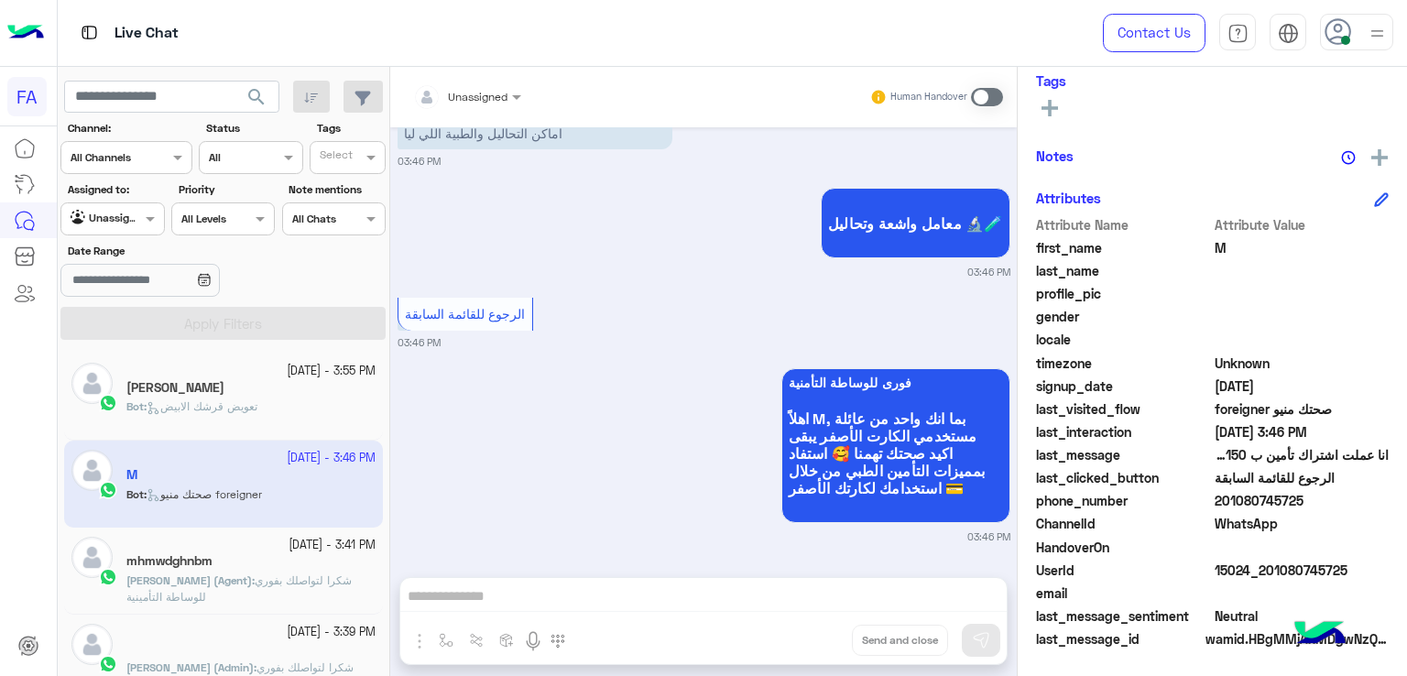
click at [131, 205] on div "Agent Filter Unassigned" at bounding box center [112, 218] width 104 height 33
drag, startPoint x: 109, startPoint y: 331, endPoint x: 121, endPoint y: 322, distance: 14.5
click at [109, 331] on b "Your Inbox" at bounding box center [120, 325] width 64 height 16
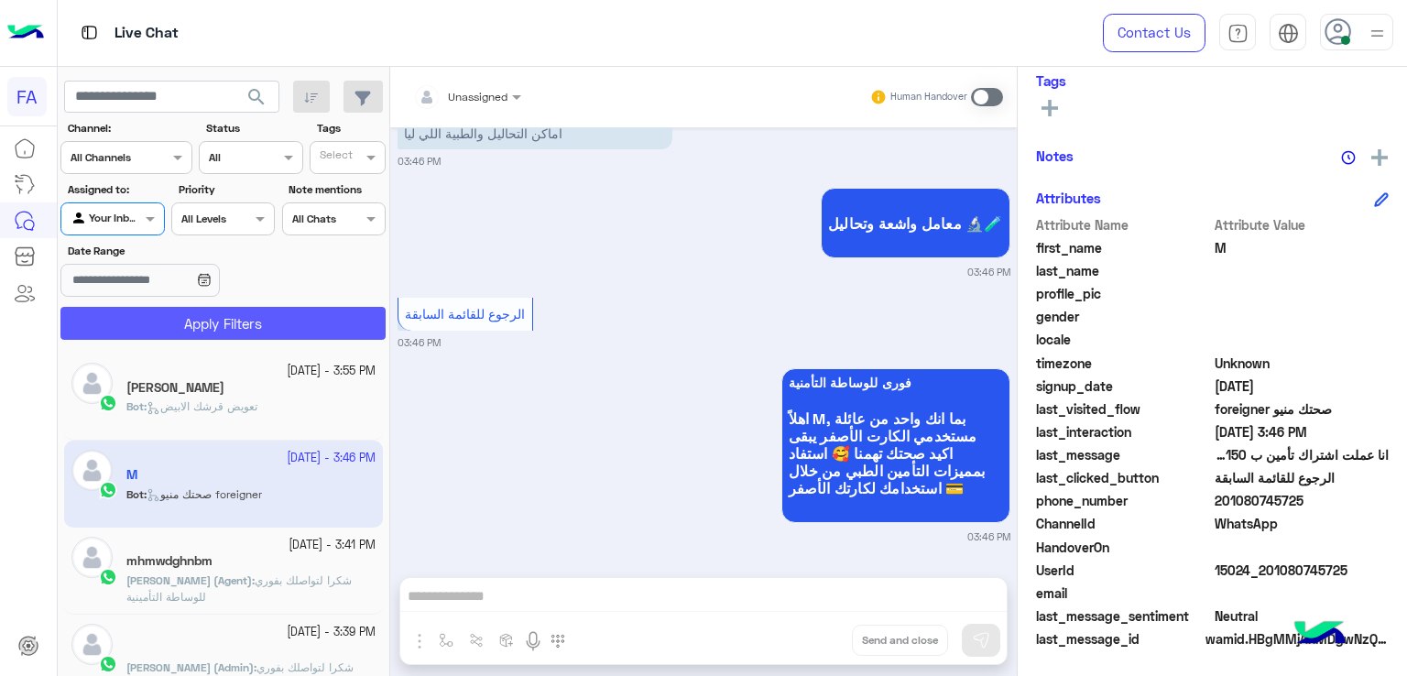
click at [180, 317] on button "Apply Filters" at bounding box center [222, 323] width 325 height 33
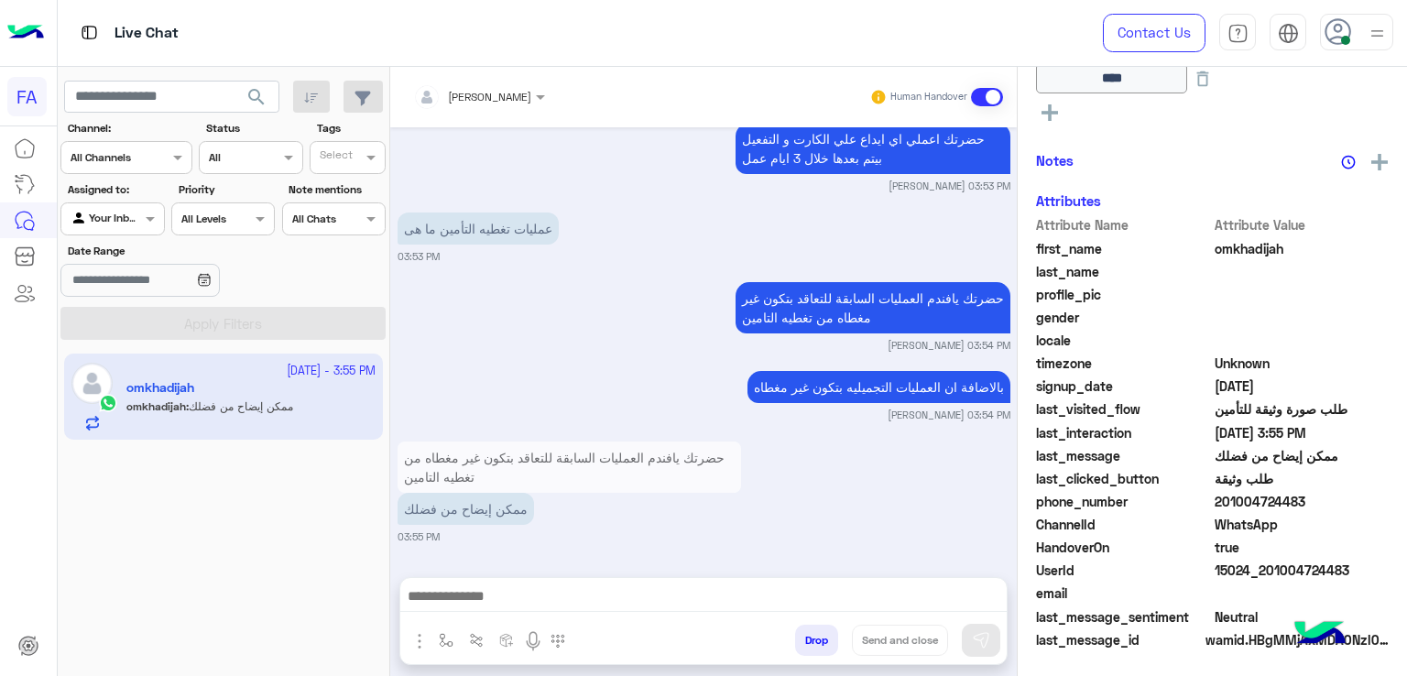
scroll to position [438, 0]
click at [588, 521] on img at bounding box center [586, 514] width 22 height 22
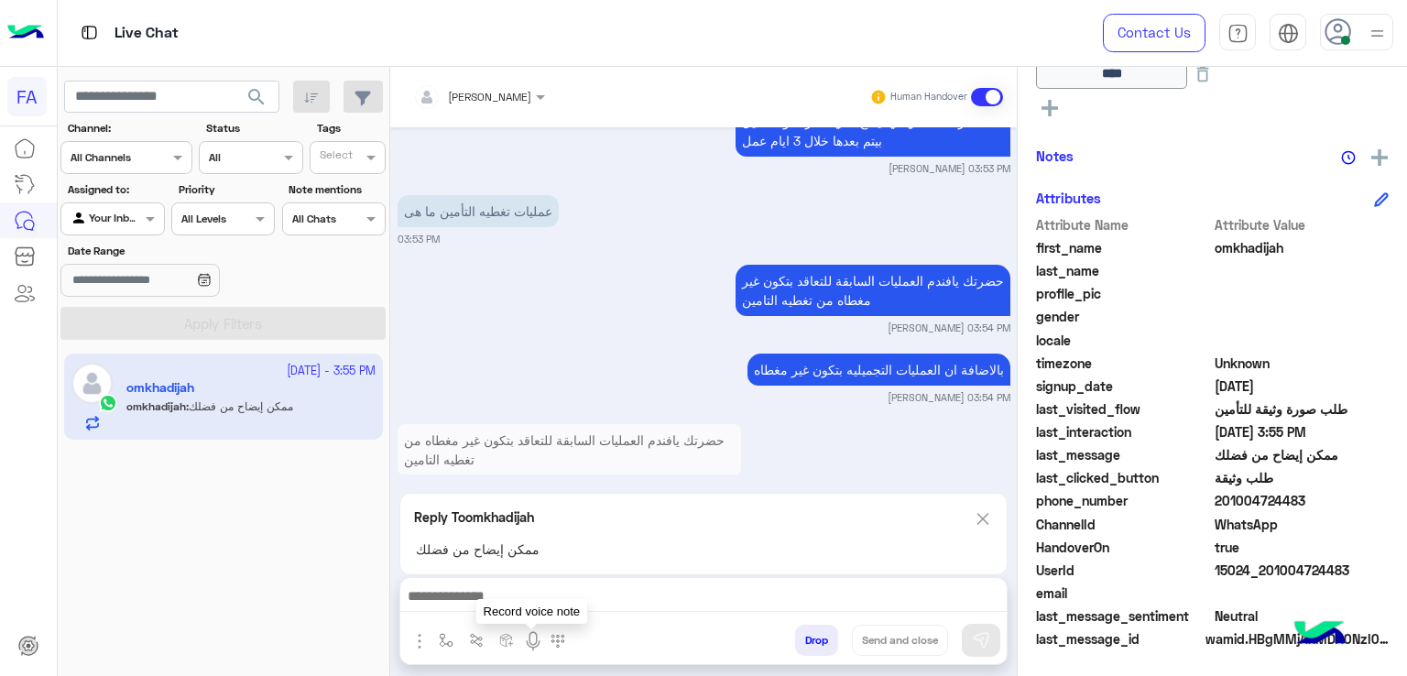
click at [535, 650] on img at bounding box center [533, 641] width 22 height 22
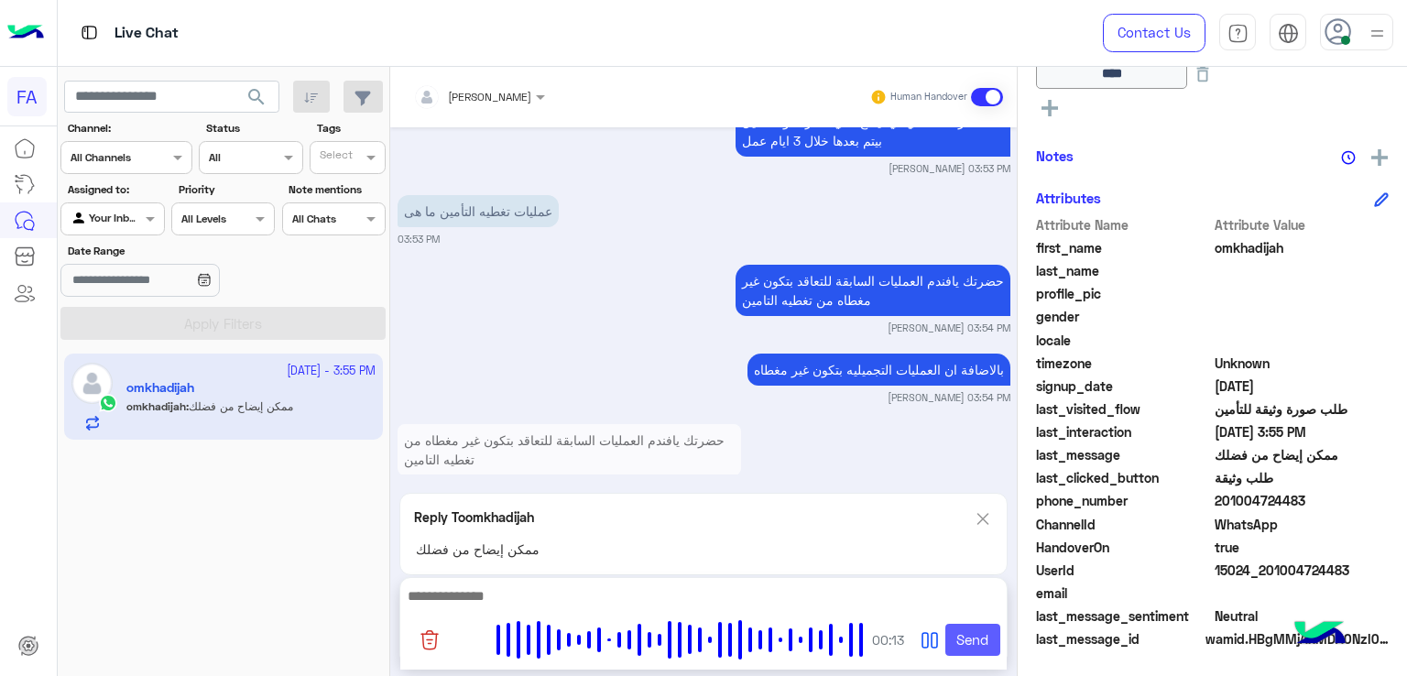
click at [969, 642] on button "Send" at bounding box center [972, 640] width 55 height 33
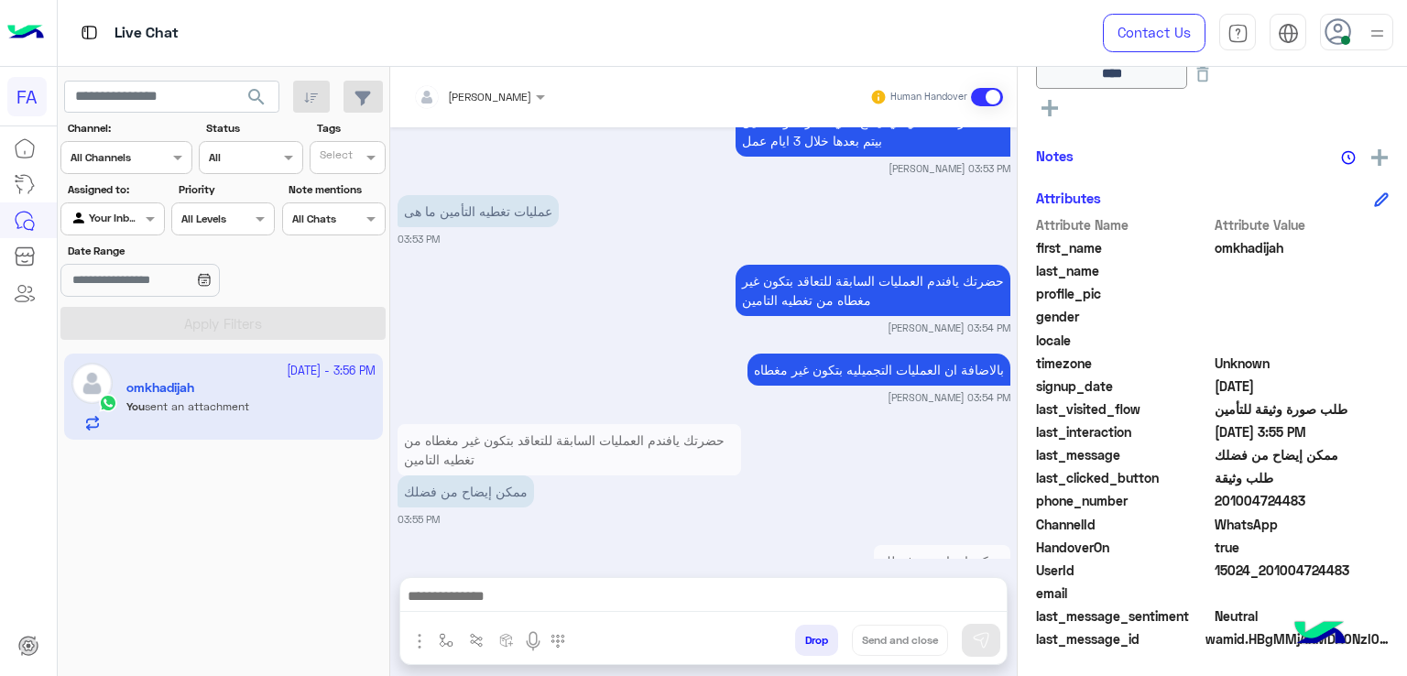
scroll to position [1674, 0]
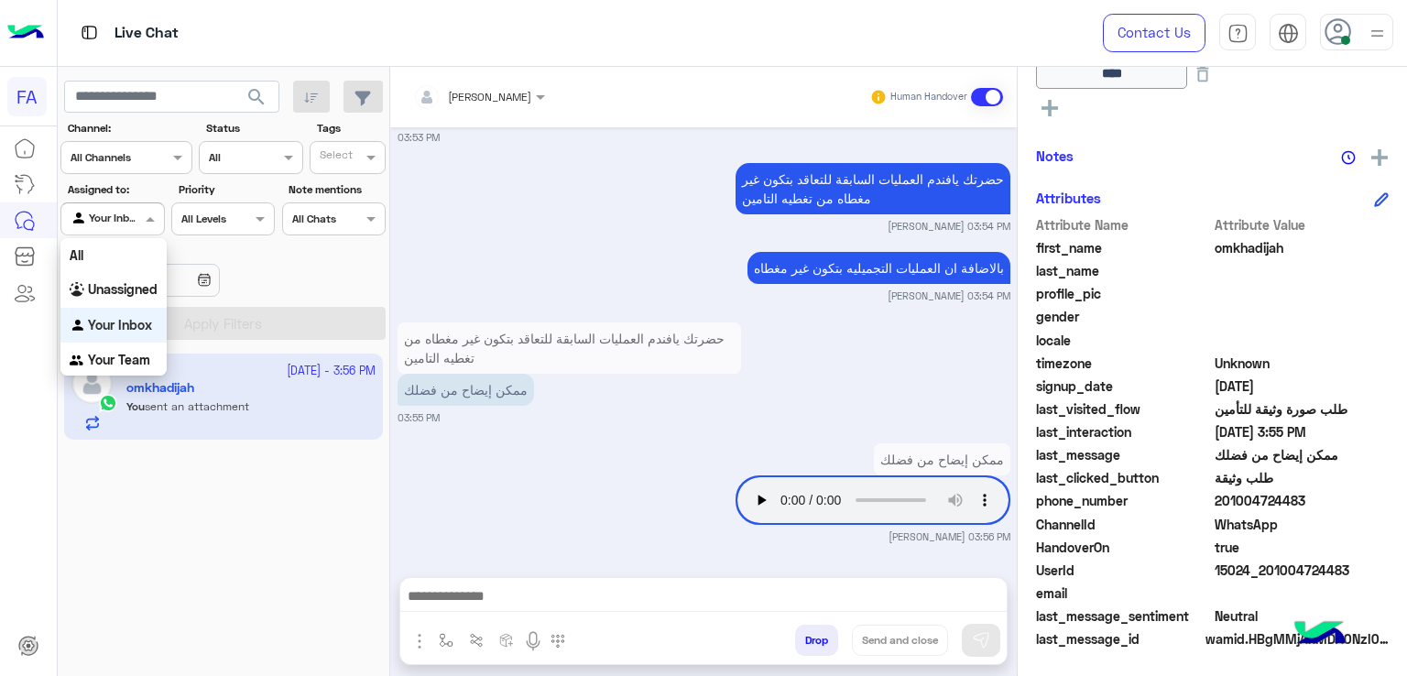
click at [136, 217] on div at bounding box center [112, 216] width 102 height 17
click at [149, 294] on b "Unassigned" at bounding box center [123, 289] width 70 height 16
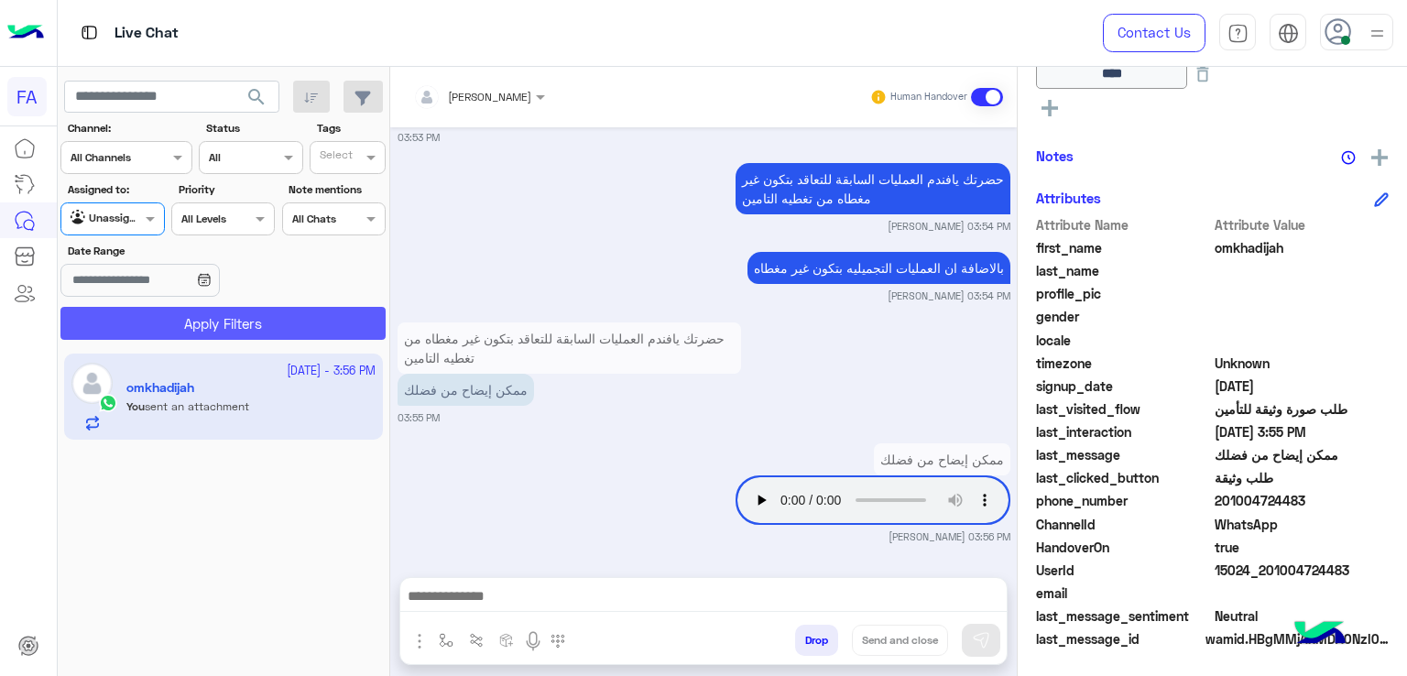
click at [180, 316] on button "Apply Filters" at bounding box center [222, 323] width 325 height 33
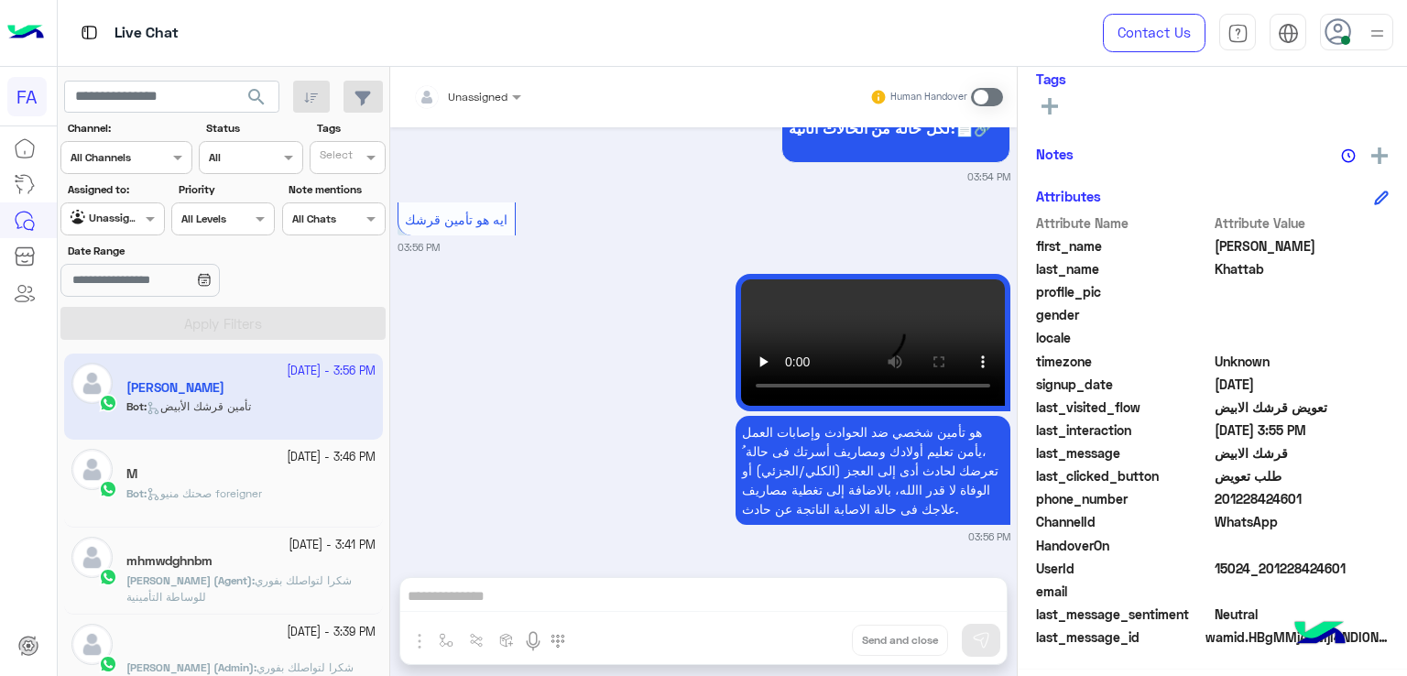
scroll to position [330, 0]
click at [258, 486] on p "Bot : صحتك منيو foreigner" at bounding box center [194, 494] width 136 height 16
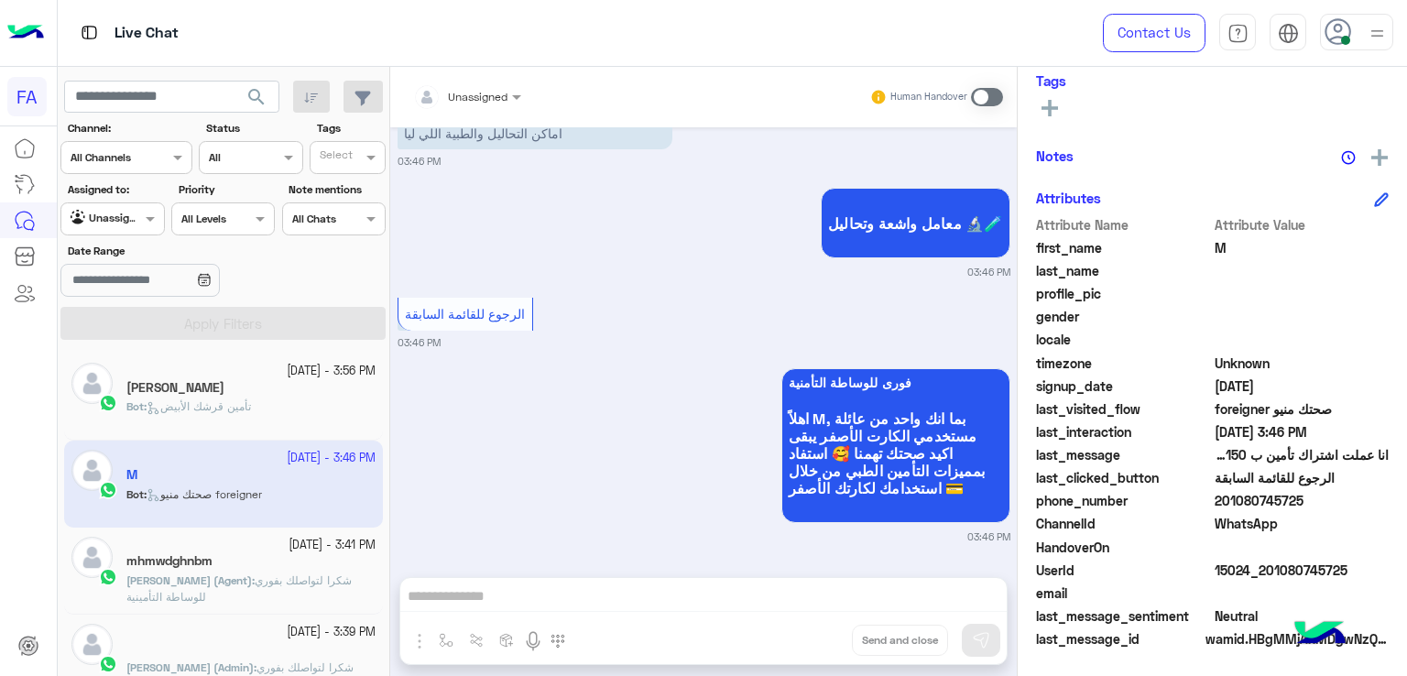
scroll to position [1166, 0]
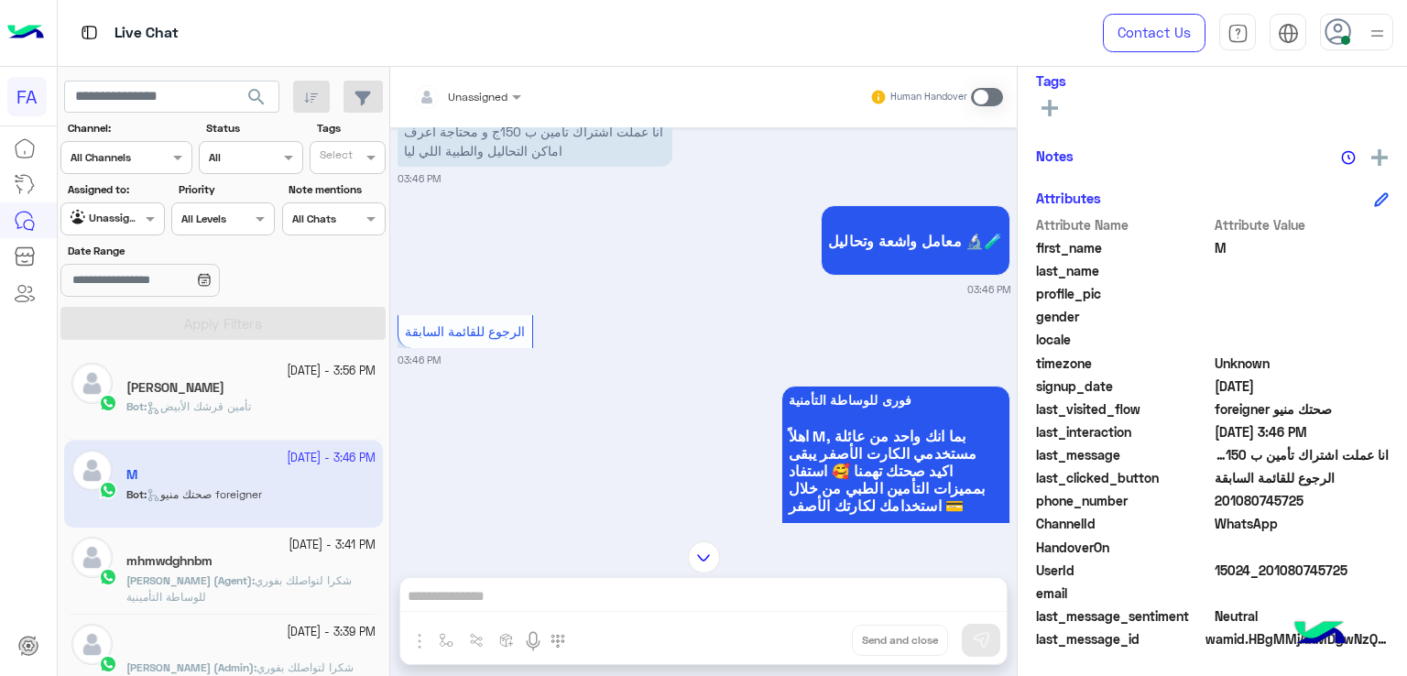
click at [486, 91] on div at bounding box center [467, 93] width 126 height 17
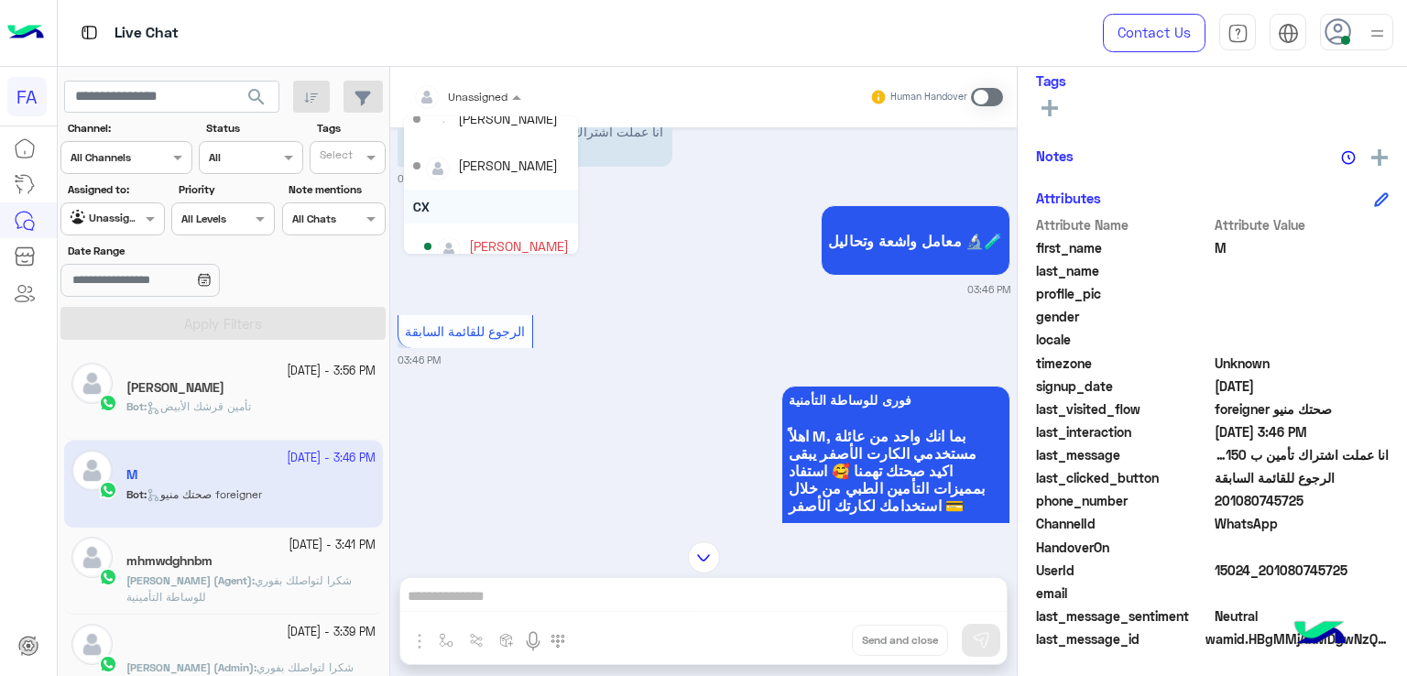
scroll to position [129, 0]
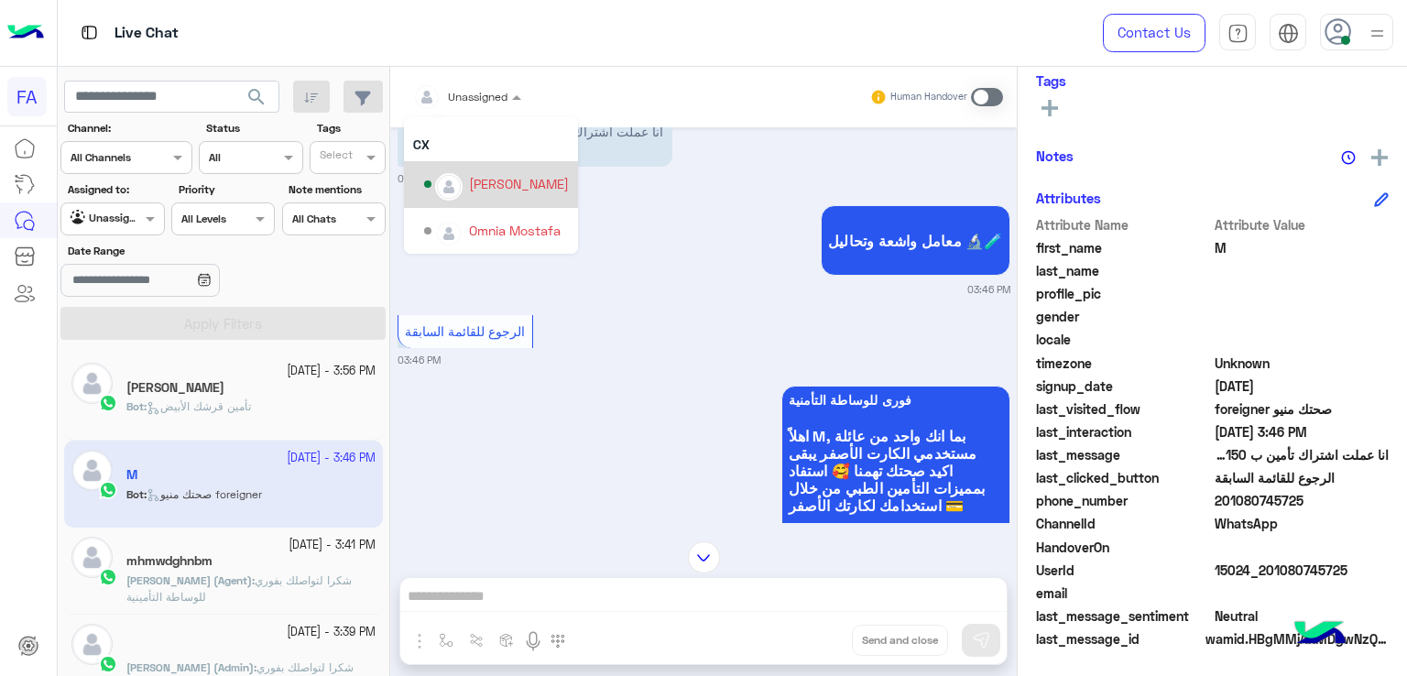
click at [505, 178] on div "[PERSON_NAME]" at bounding box center [519, 183] width 100 height 19
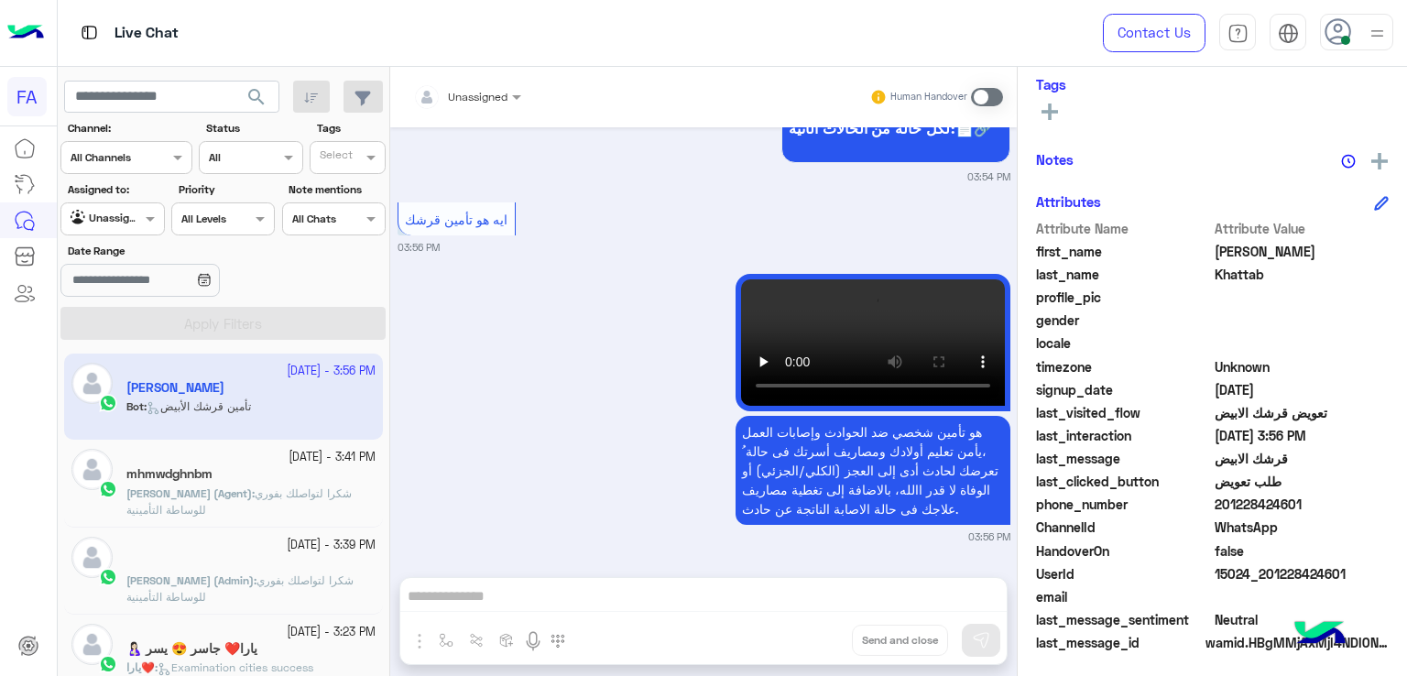
scroll to position [330, 0]
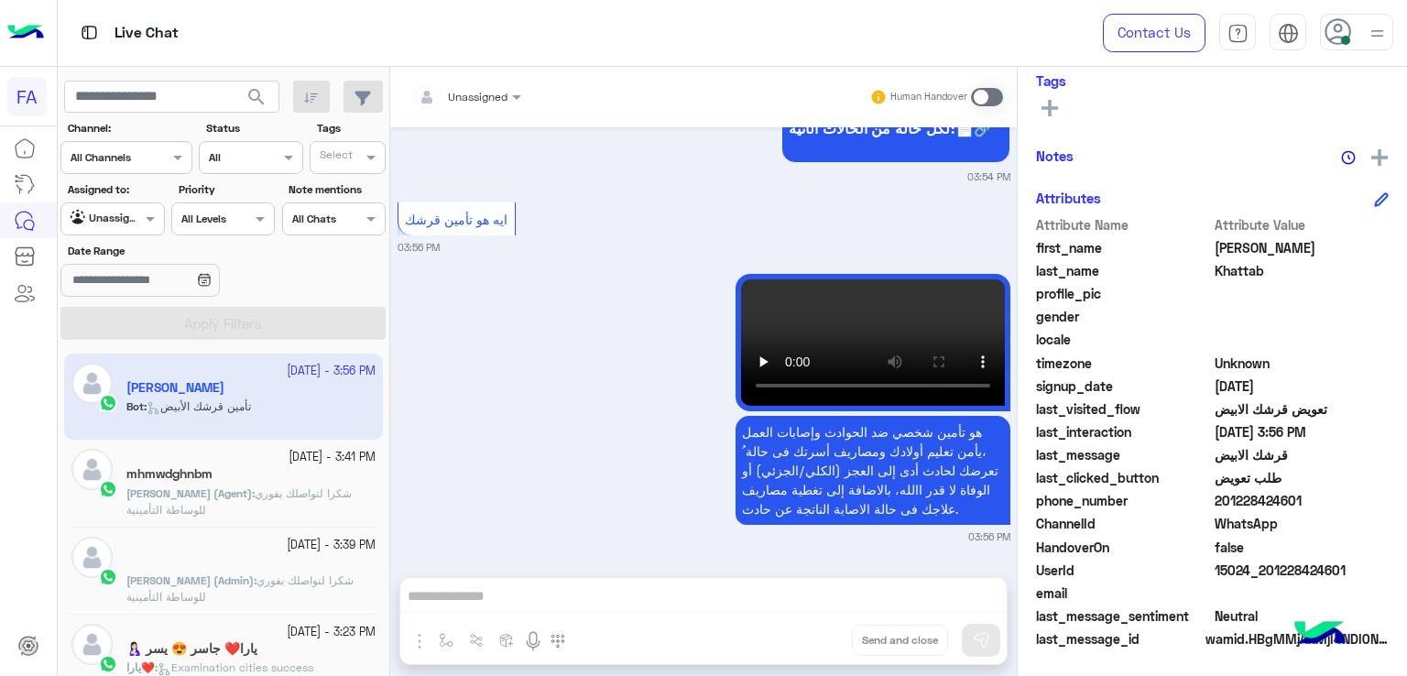
click at [258, 102] on span "search" at bounding box center [257, 97] width 22 height 22
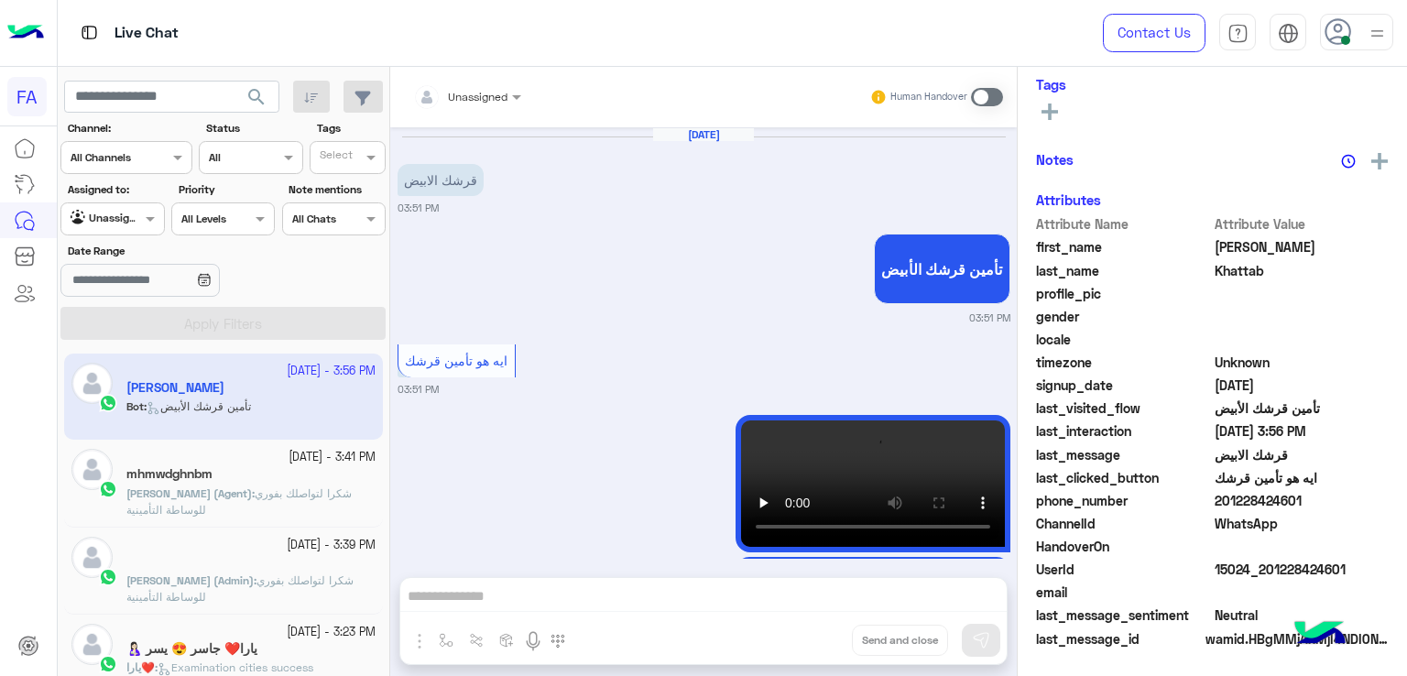
scroll to position [2045, 0]
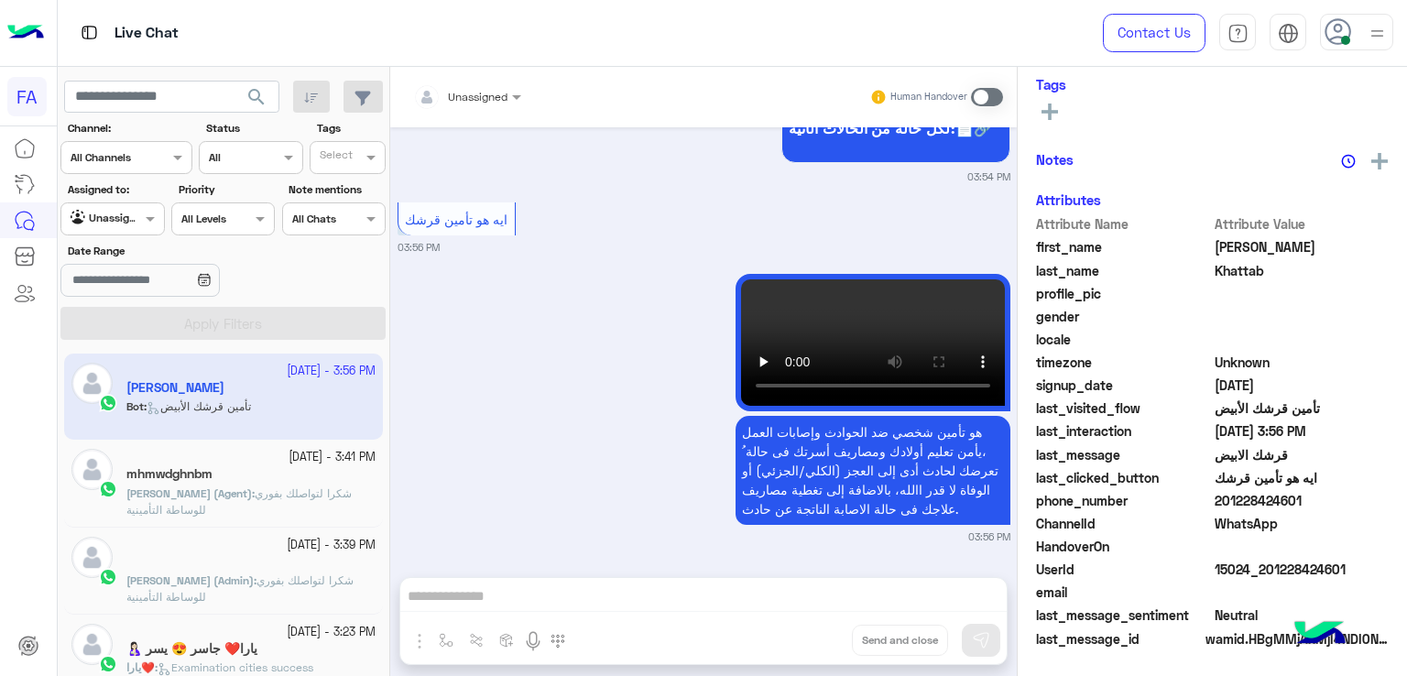
click at [138, 210] on div at bounding box center [112, 216] width 102 height 17
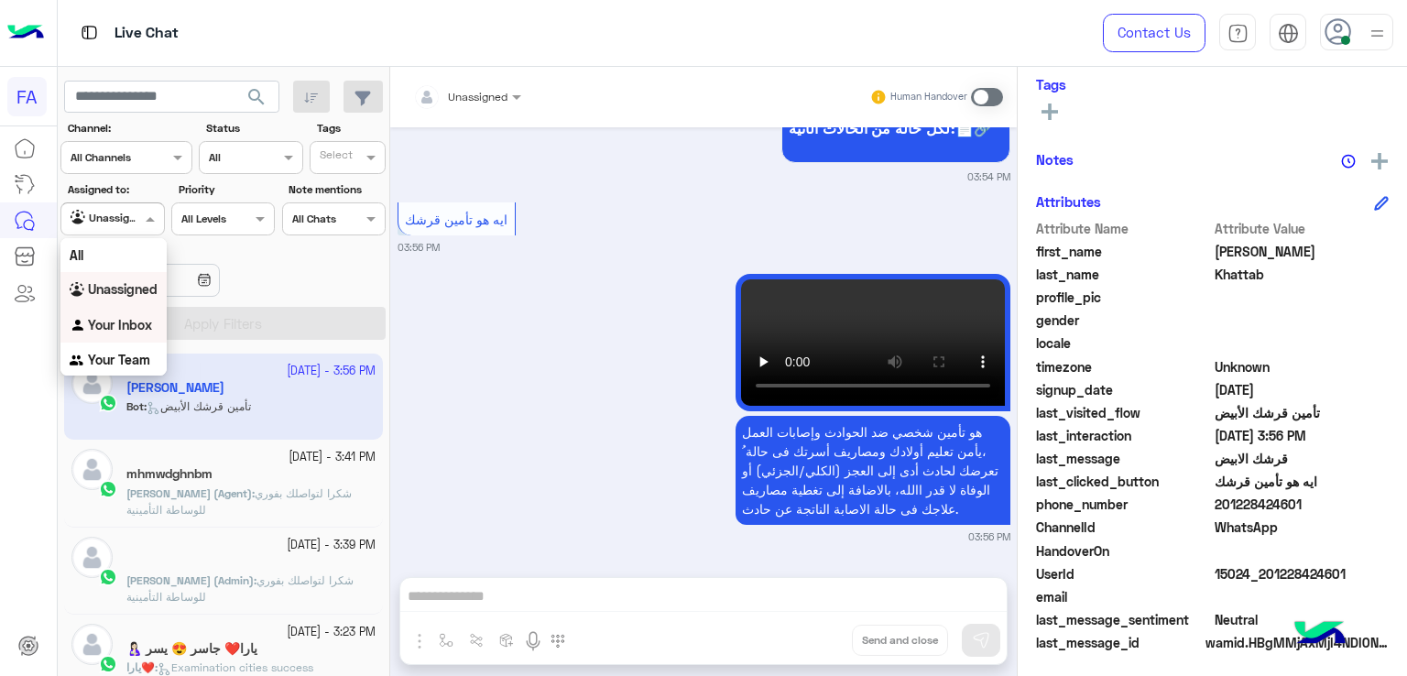
scroll to position [330, 0]
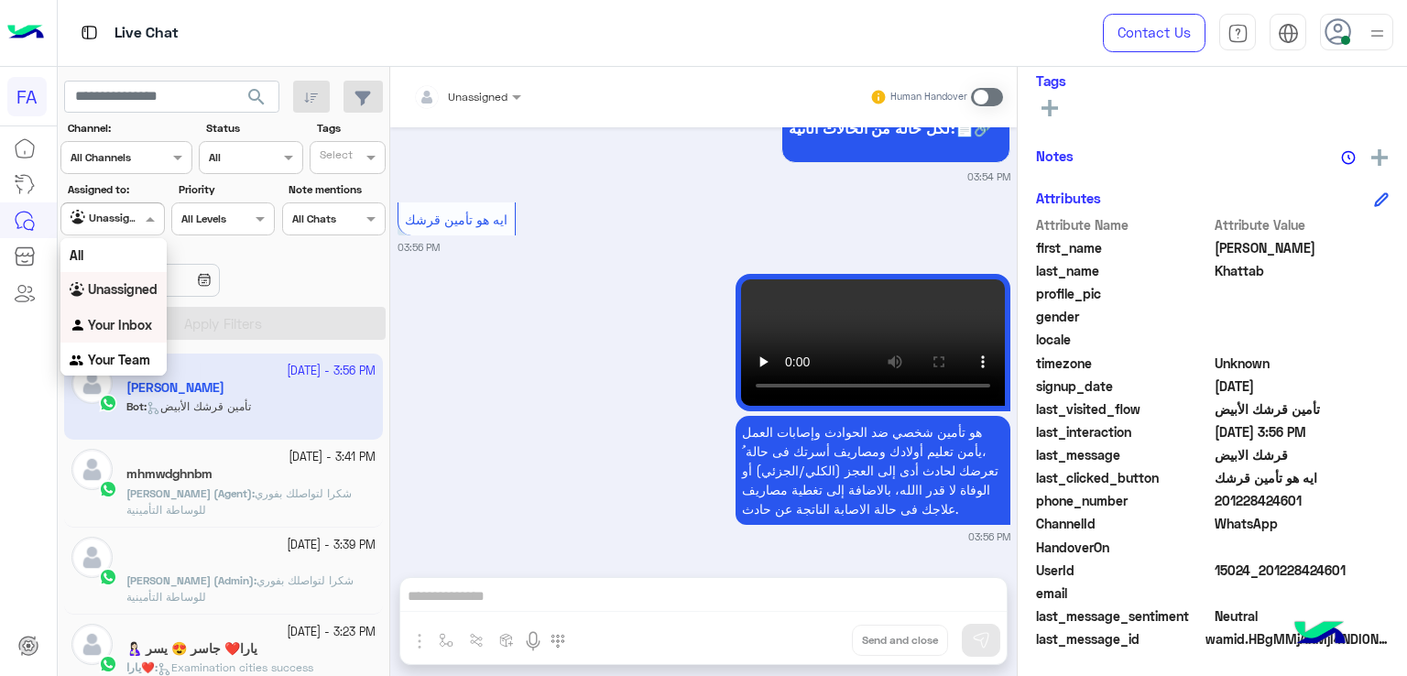
click at [121, 323] on b "Your Inbox" at bounding box center [120, 325] width 64 height 16
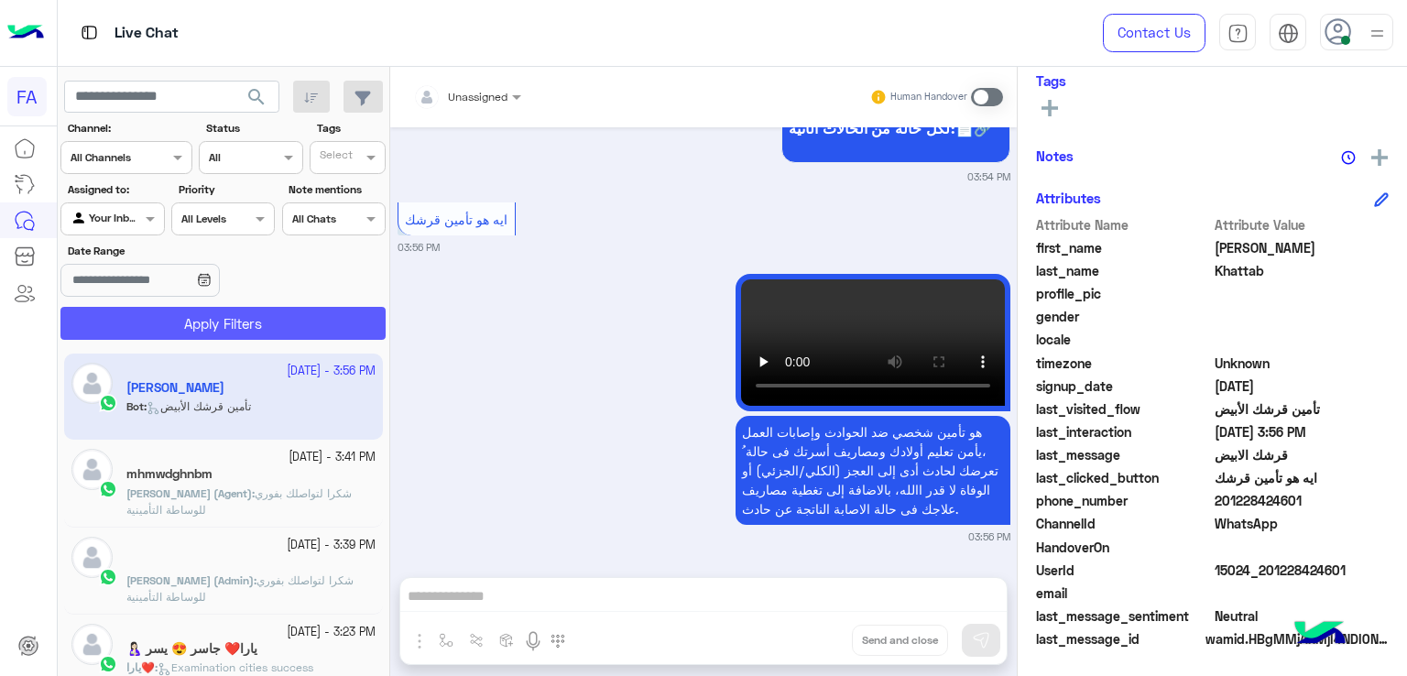
click at [143, 314] on button "Apply Filters" at bounding box center [222, 323] width 325 height 33
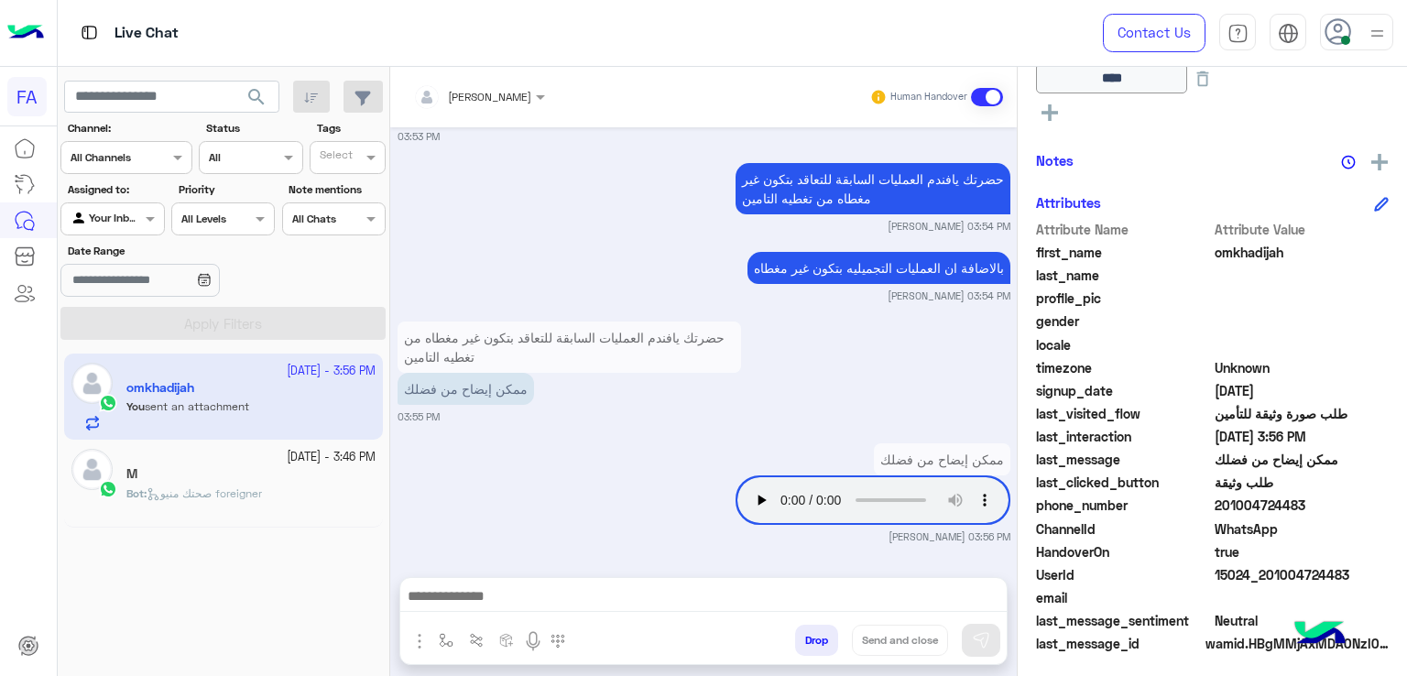
scroll to position [438, 0]
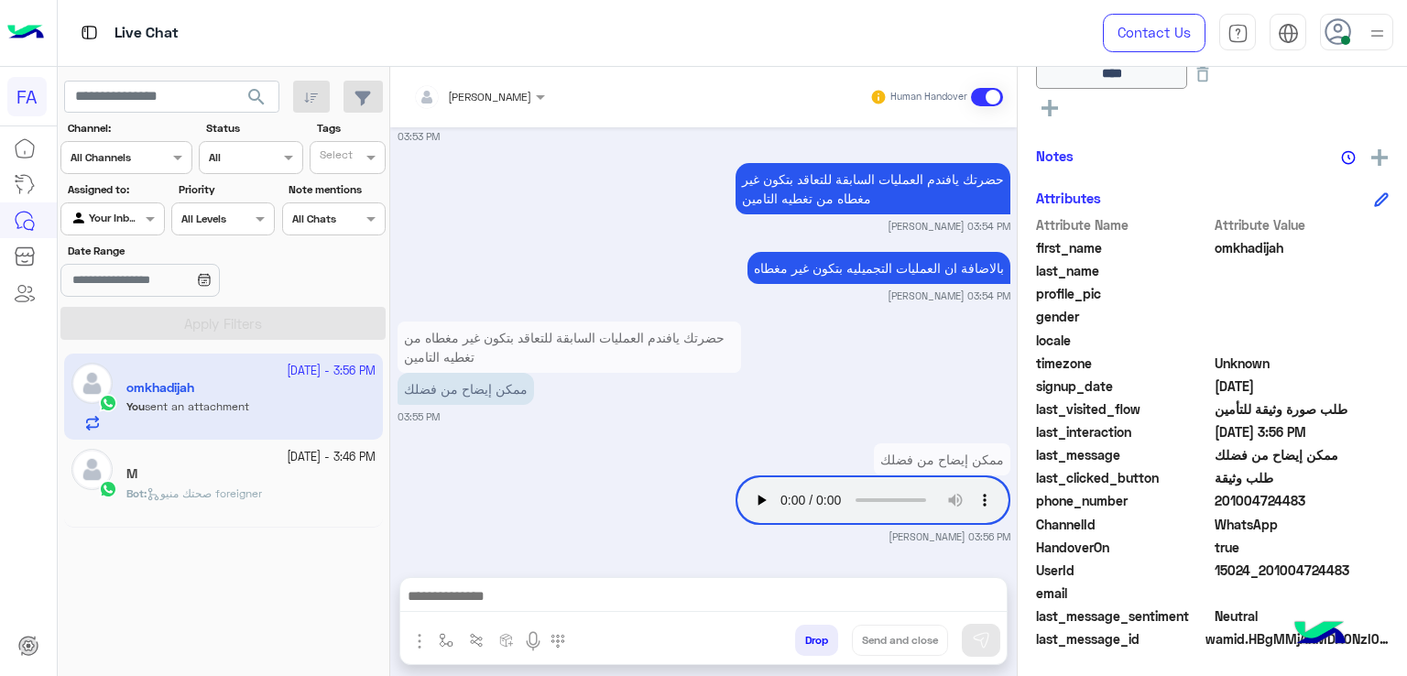
click at [262, 488] on span "صحتك منيو foreigner" at bounding box center [204, 493] width 115 height 14
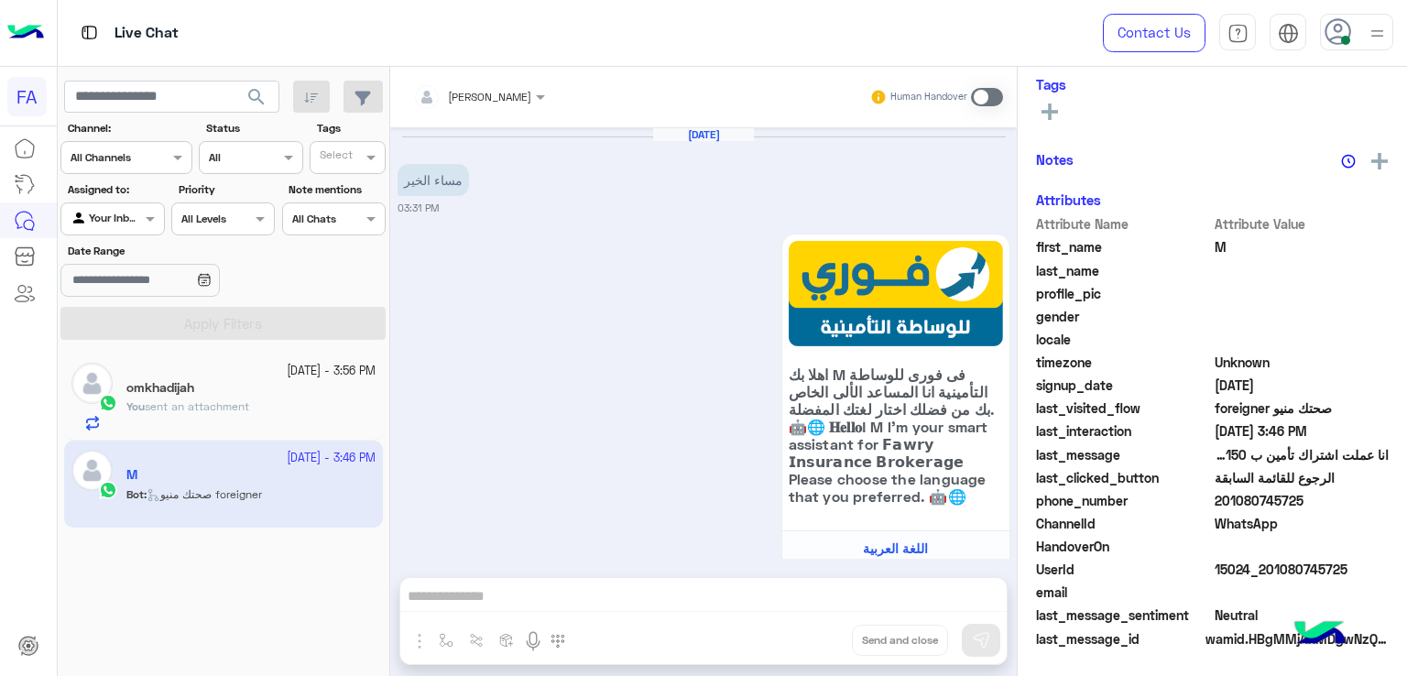
scroll to position [1305, 0]
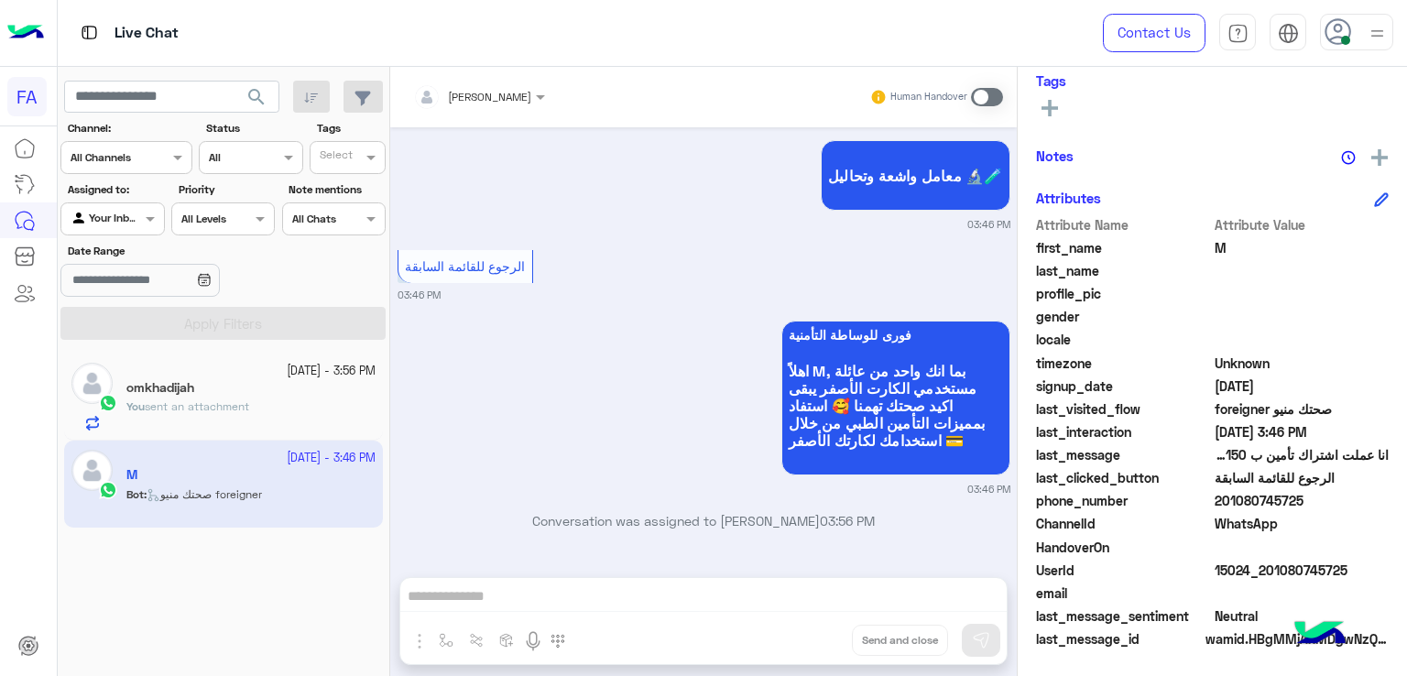
click at [982, 93] on span at bounding box center [987, 97] width 32 height 18
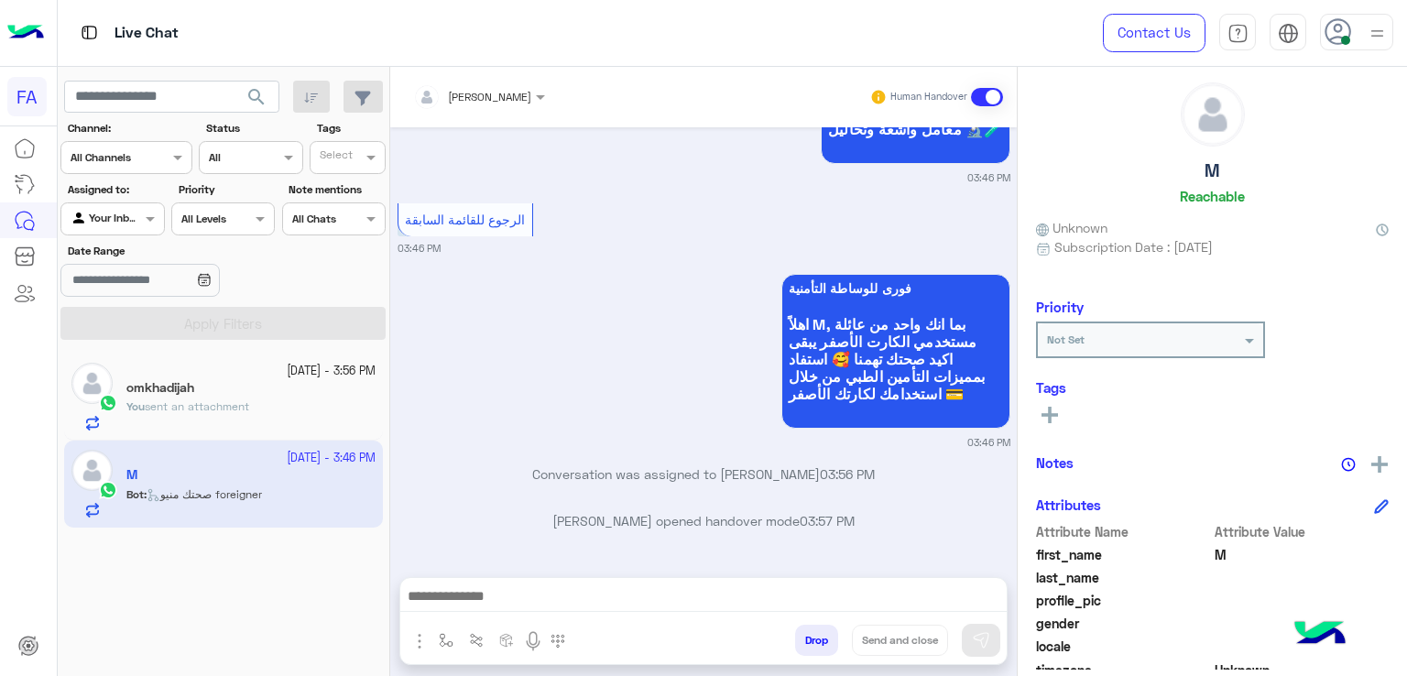
scroll to position [0, 0]
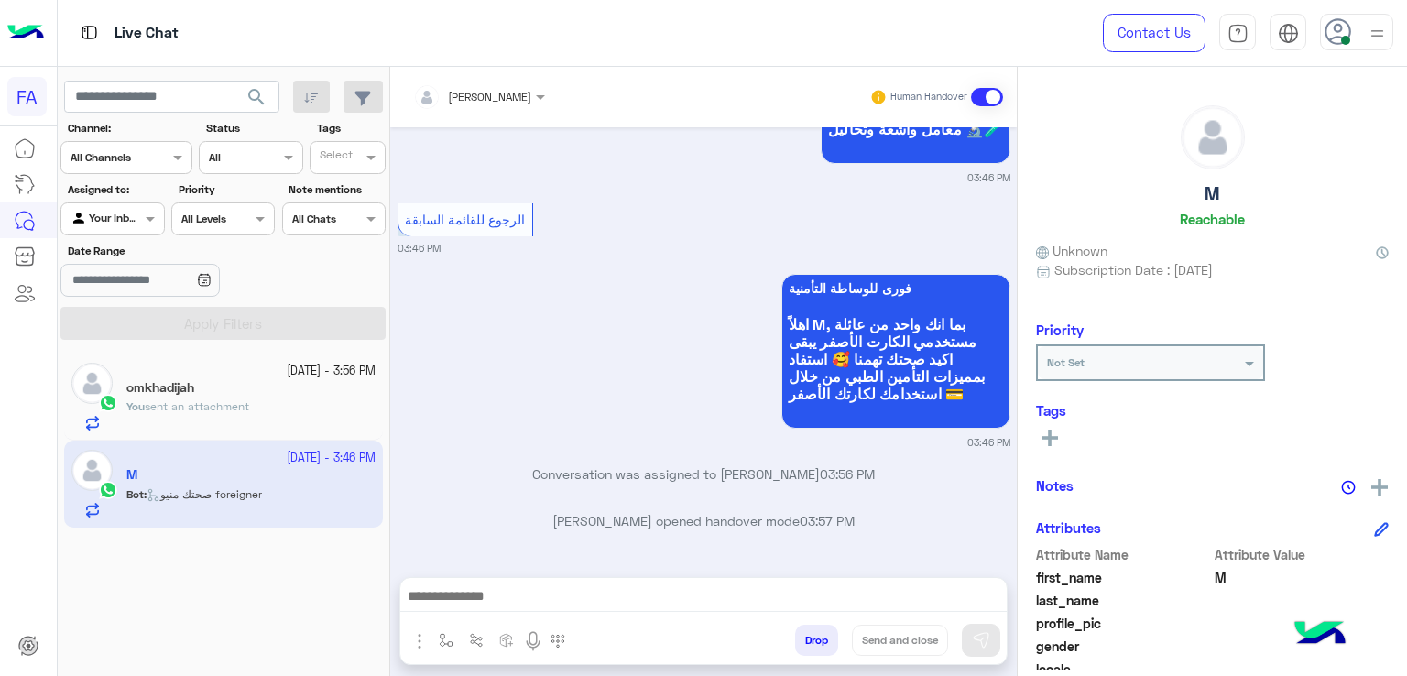
click at [1053, 432] on icon at bounding box center [1050, 438] width 16 height 16
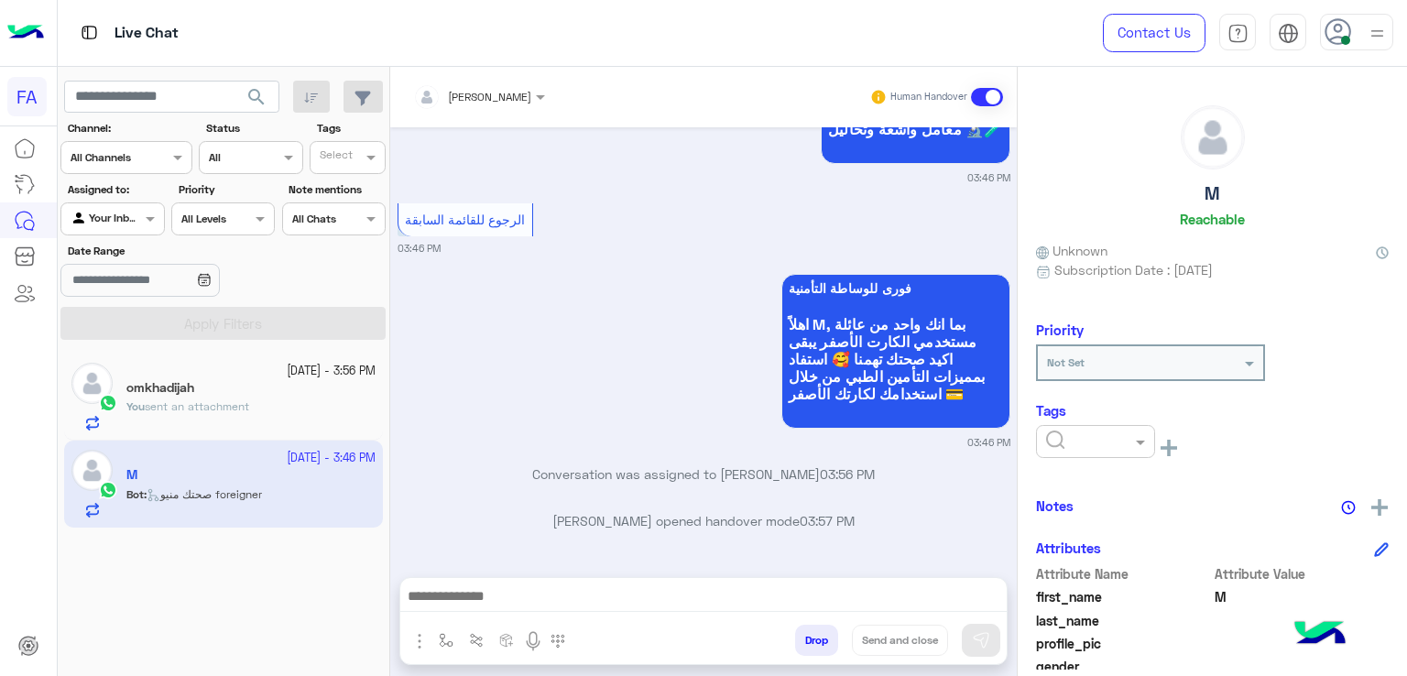
click at [1076, 443] on input "text" at bounding box center [1074, 439] width 56 height 16
click at [1070, 523] on span "Pending" at bounding box center [1069, 521] width 49 height 16
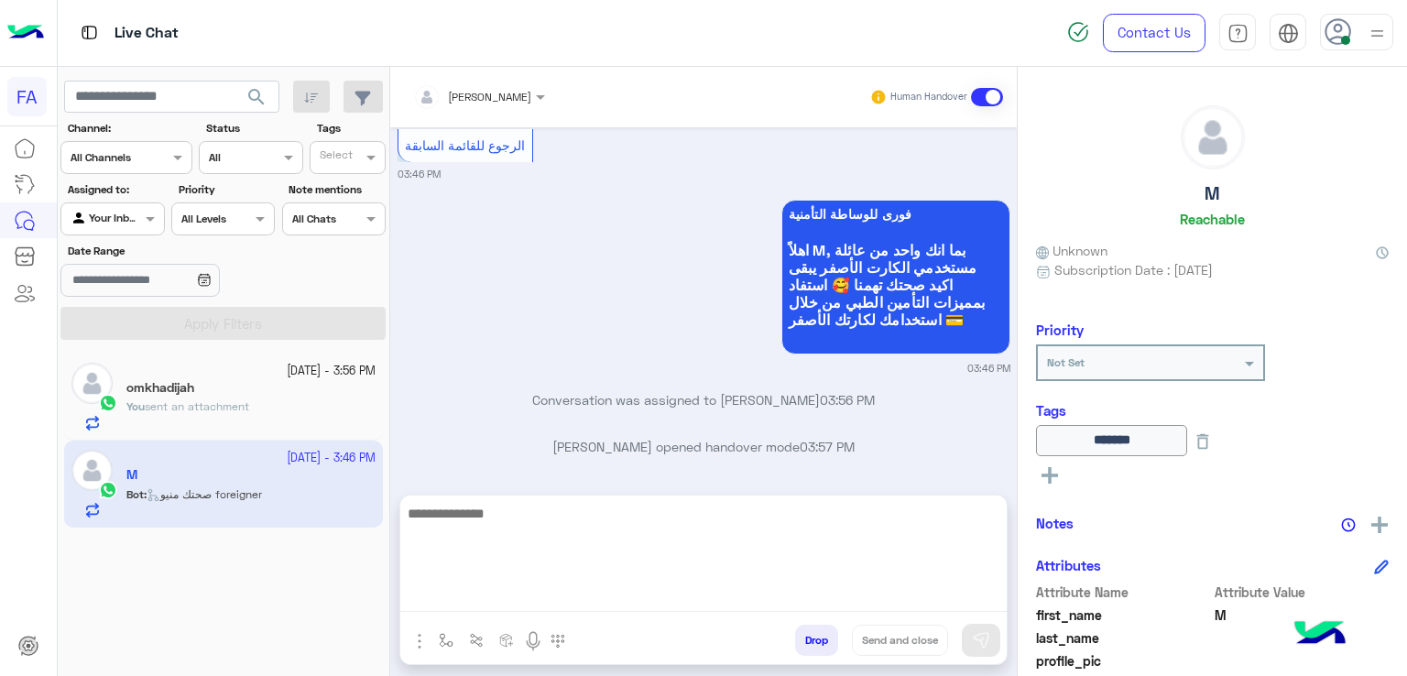
click at [773, 591] on textarea at bounding box center [703, 557] width 606 height 110
paste textarea "**********"
type textarea "**********"
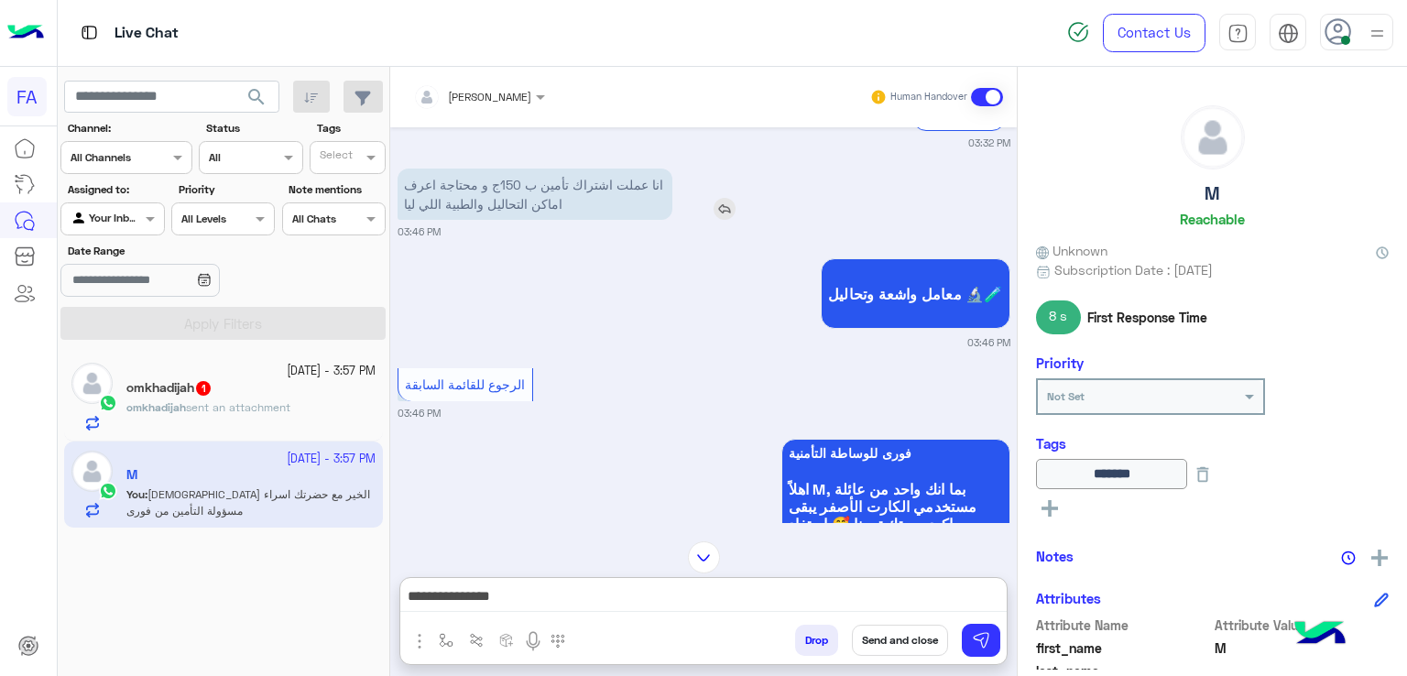
click at [720, 220] on img at bounding box center [725, 209] width 22 height 22
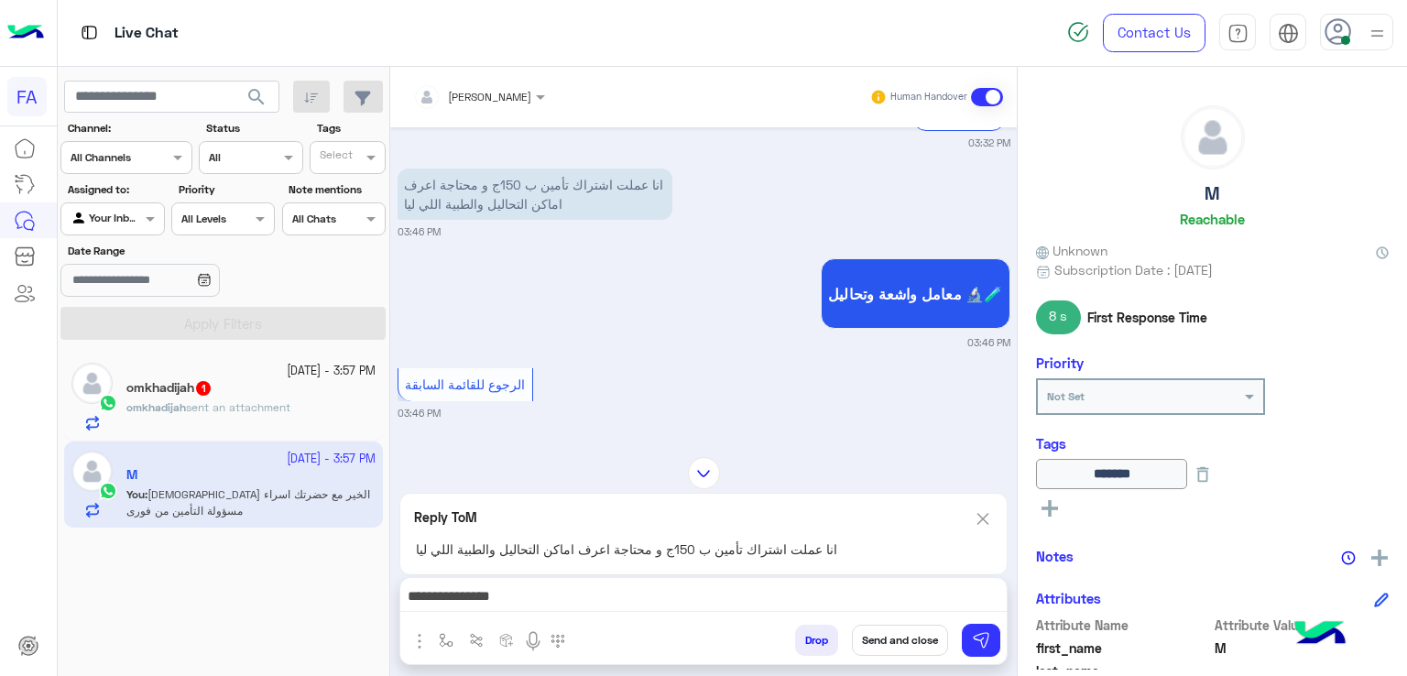
click at [810, 584] on div "**********" at bounding box center [703, 601] width 606 height 46
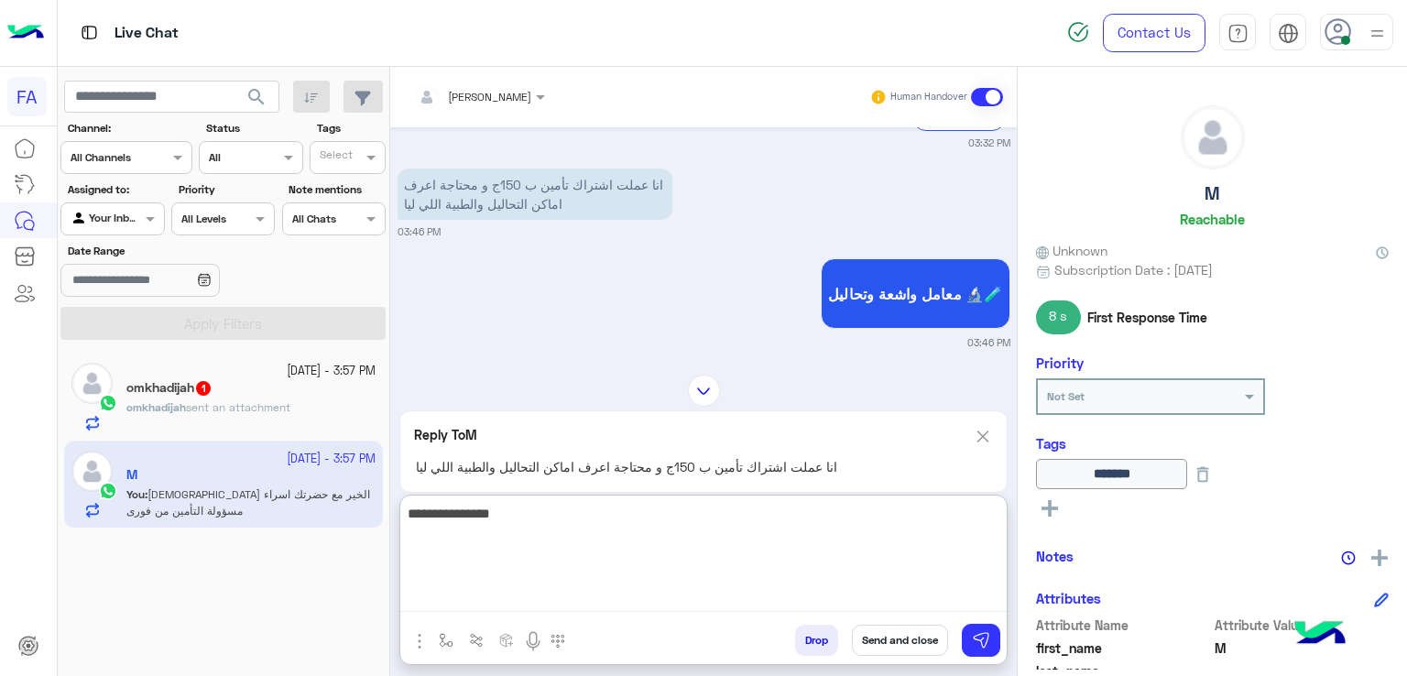
click at [810, 585] on textarea "**********" at bounding box center [703, 557] width 606 height 110
type textarea "**********"
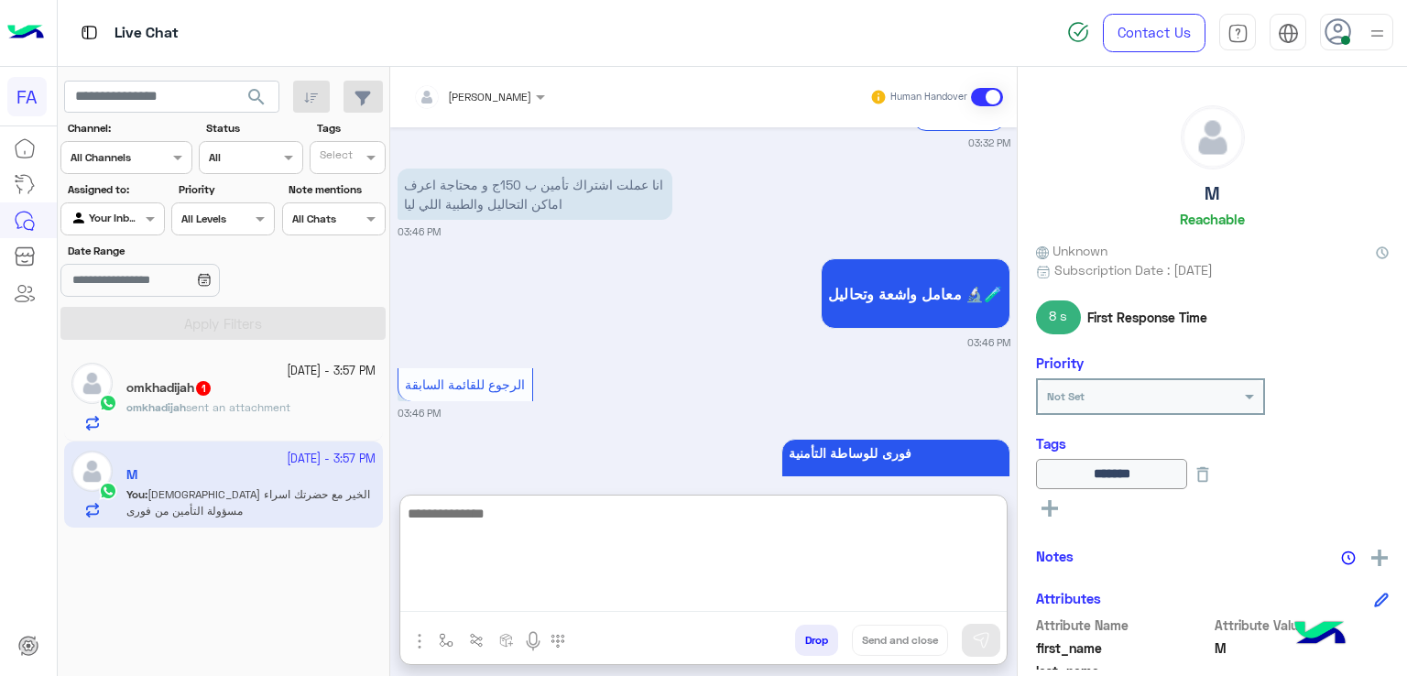
scroll to position [1730, 0]
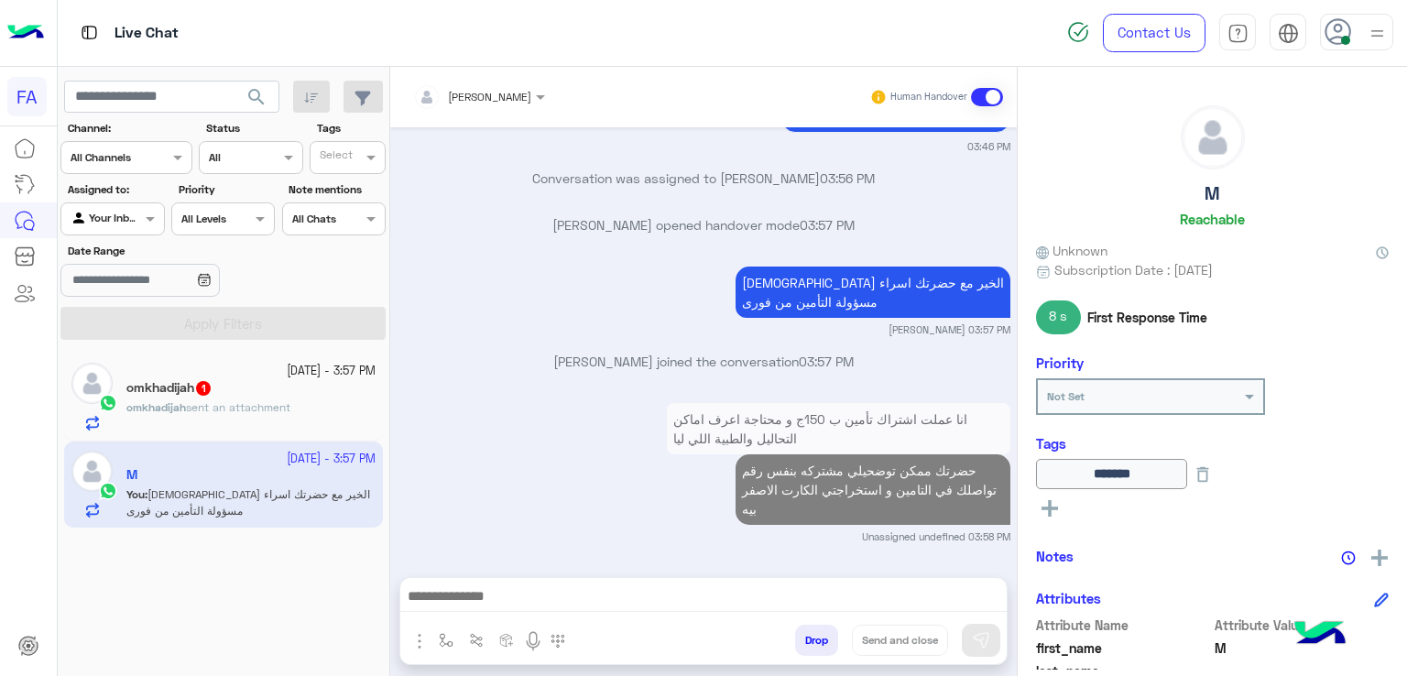
click at [267, 400] on span "sent an attachment" at bounding box center [238, 407] width 104 height 14
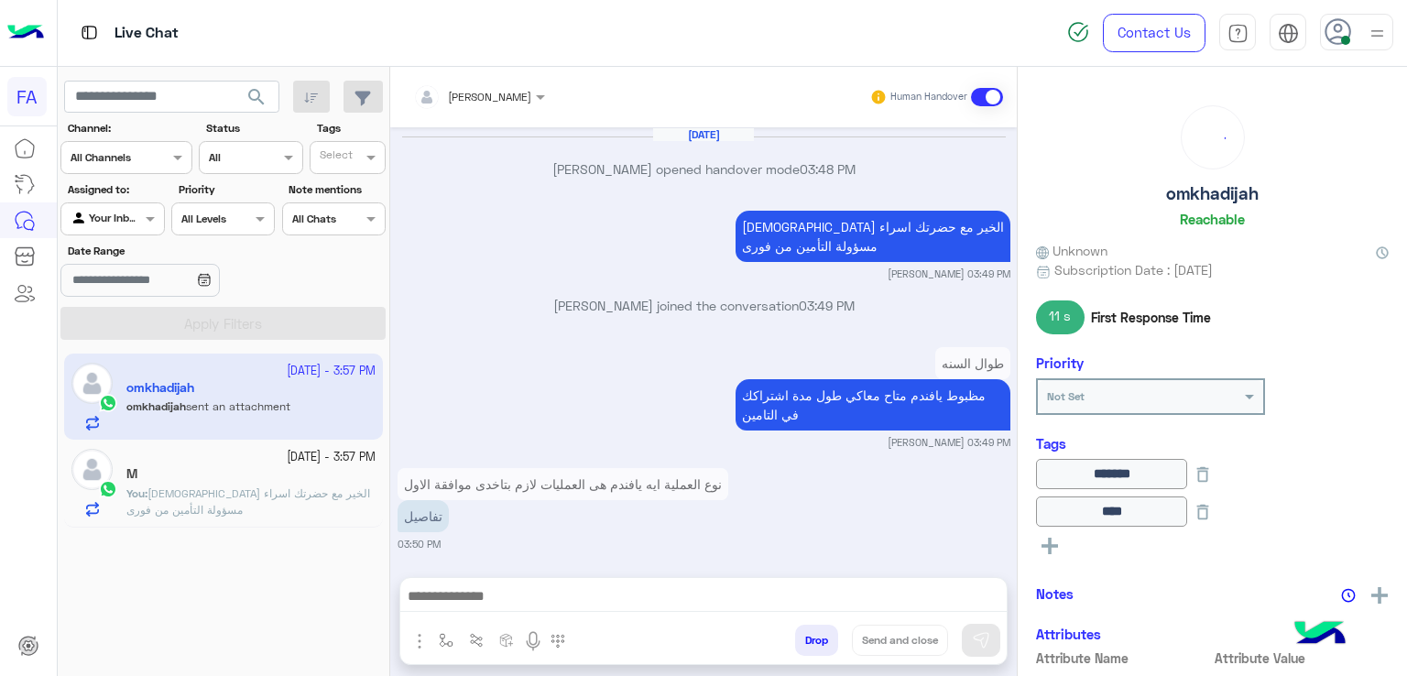
scroll to position [1604, 0]
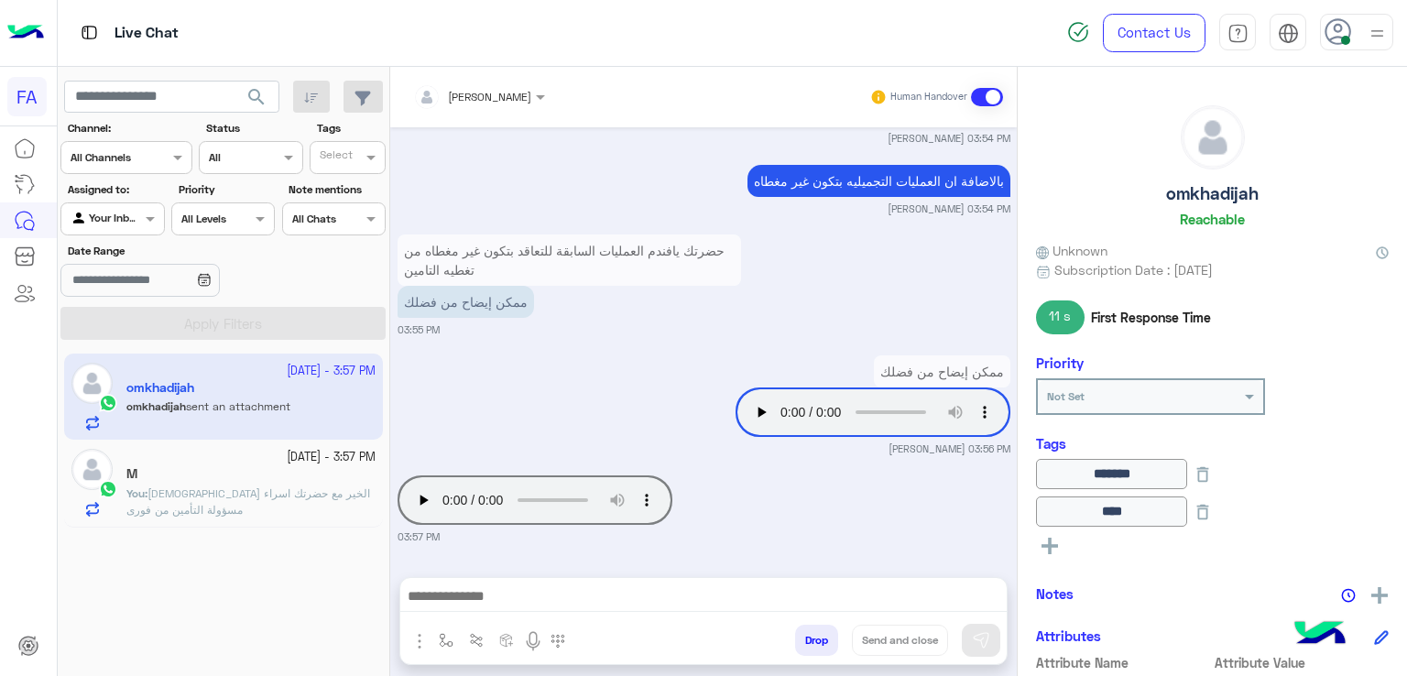
click at [246, 491] on span "[DEMOGRAPHIC_DATA] الخير مع حضرتك اسراء مسؤولة التأمين من فورى" at bounding box center [248, 501] width 244 height 30
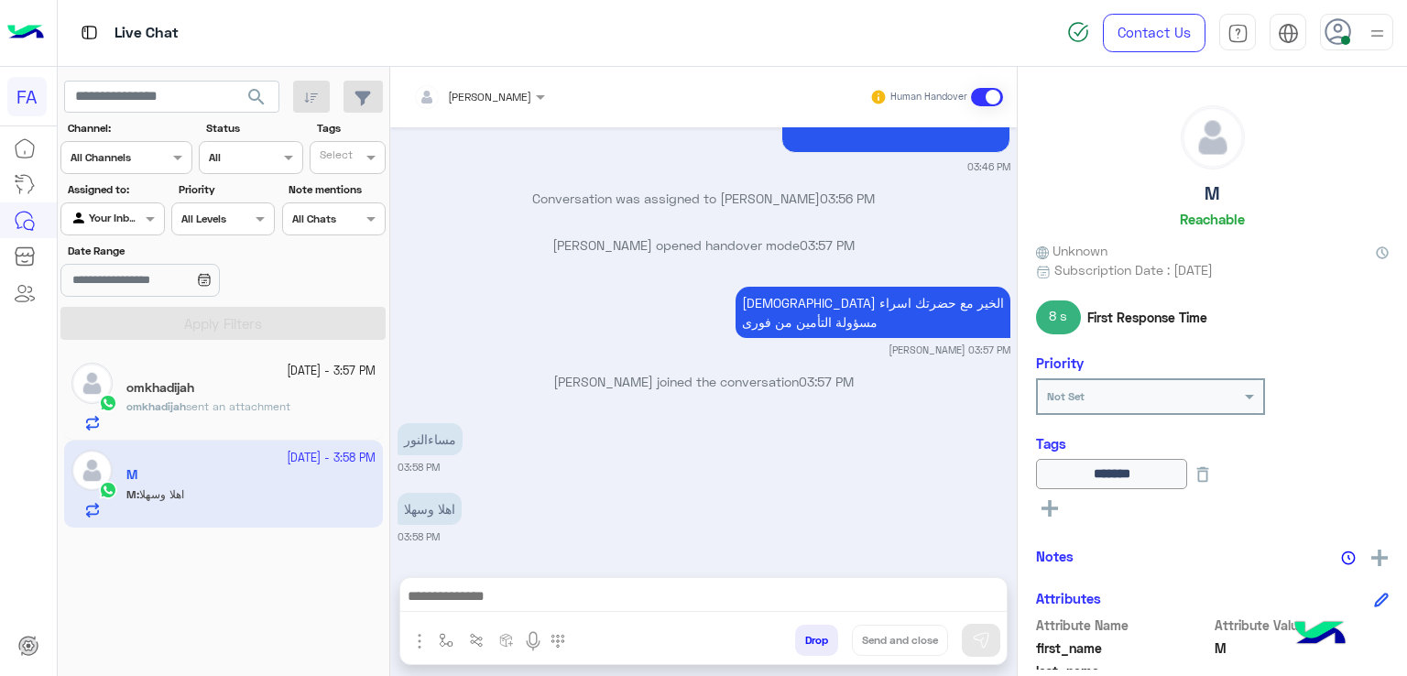
scroll to position [1788, 0]
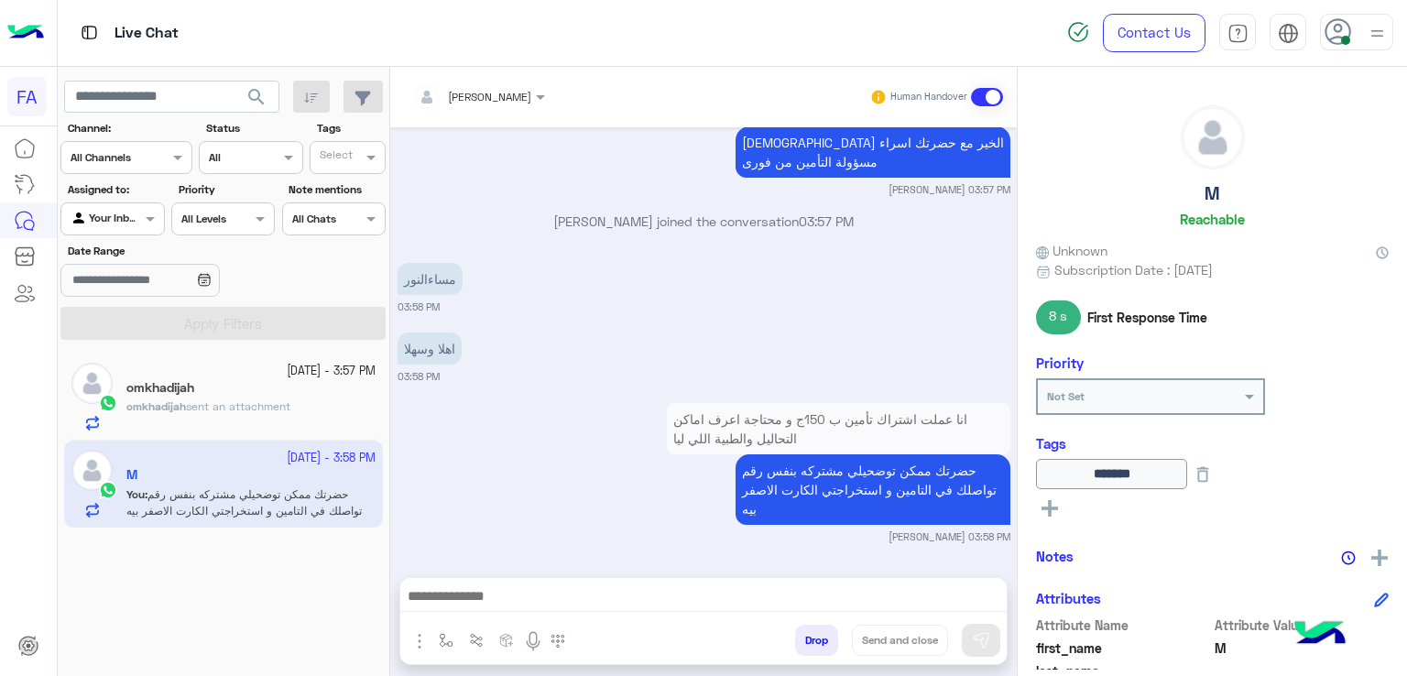
click at [246, 98] on span "search" at bounding box center [257, 97] width 22 height 22
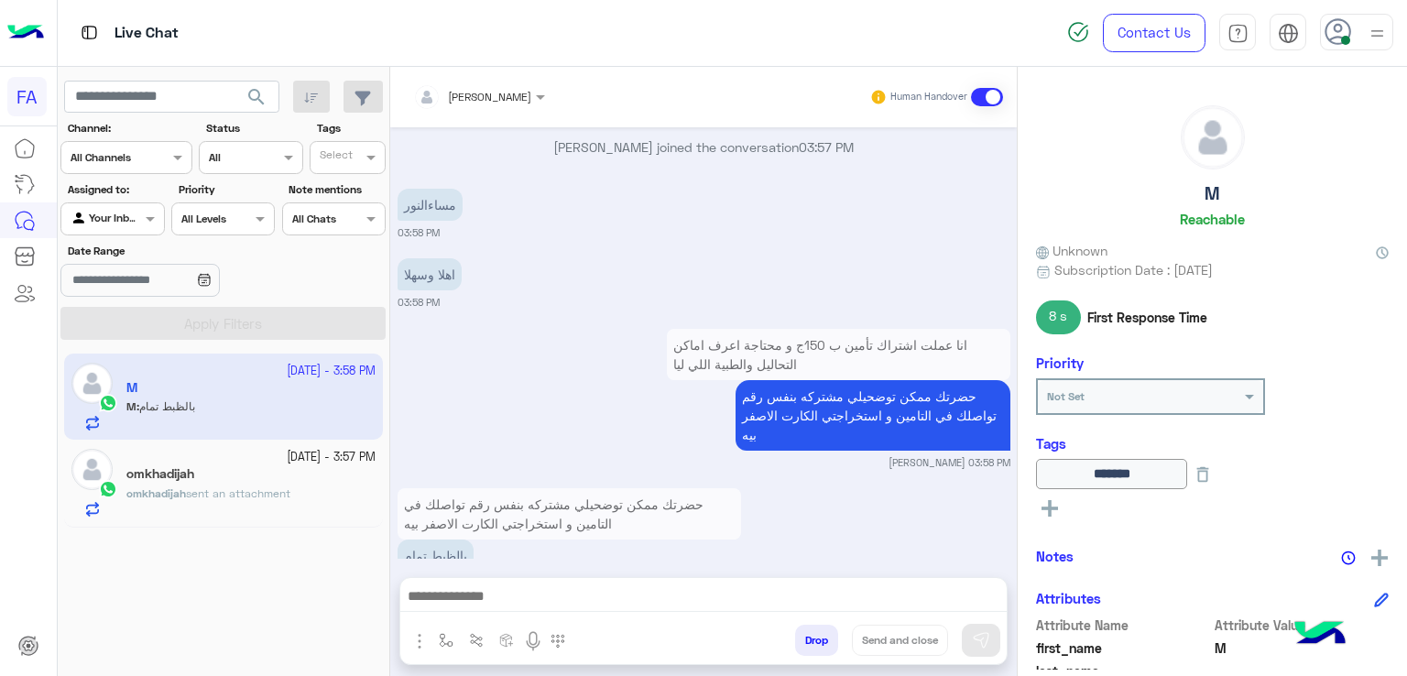
scroll to position [1909, 0]
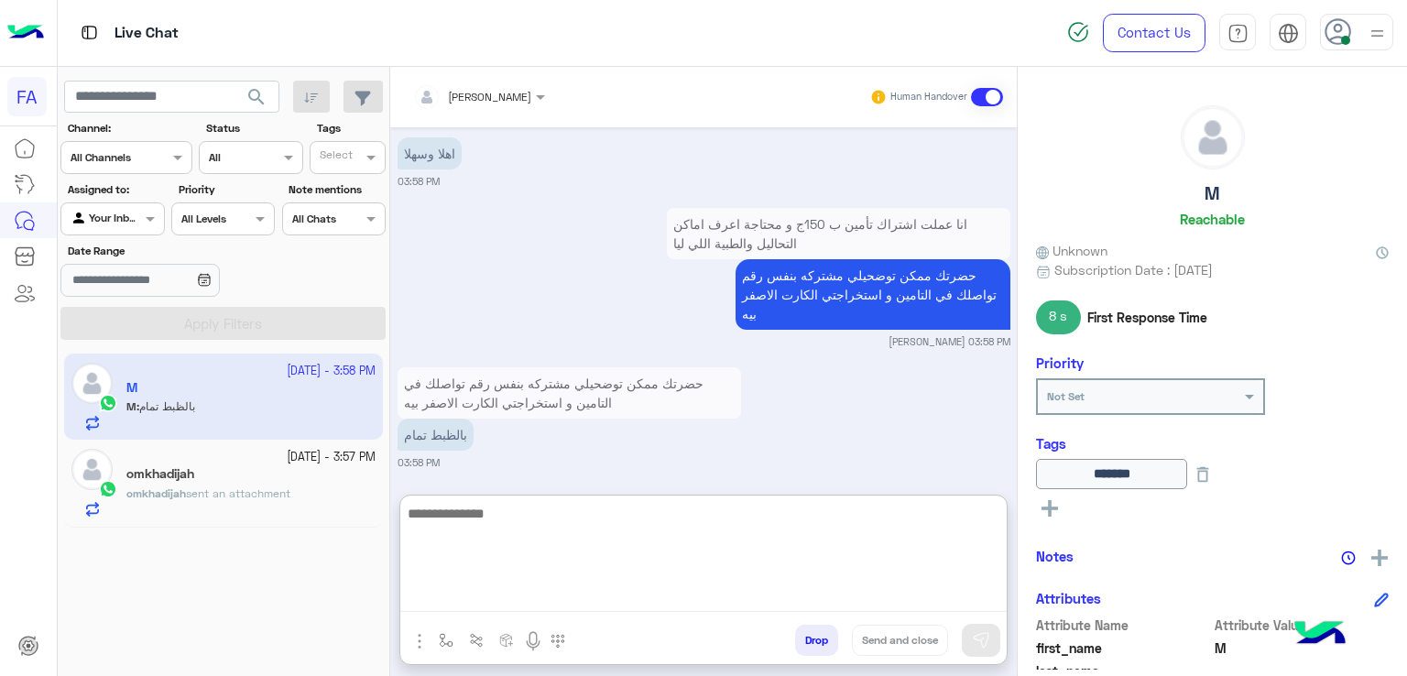
click at [515, 590] on textarea at bounding box center [703, 557] width 606 height 110
click at [515, 588] on textarea at bounding box center [703, 557] width 606 height 110
type textarea "**********"
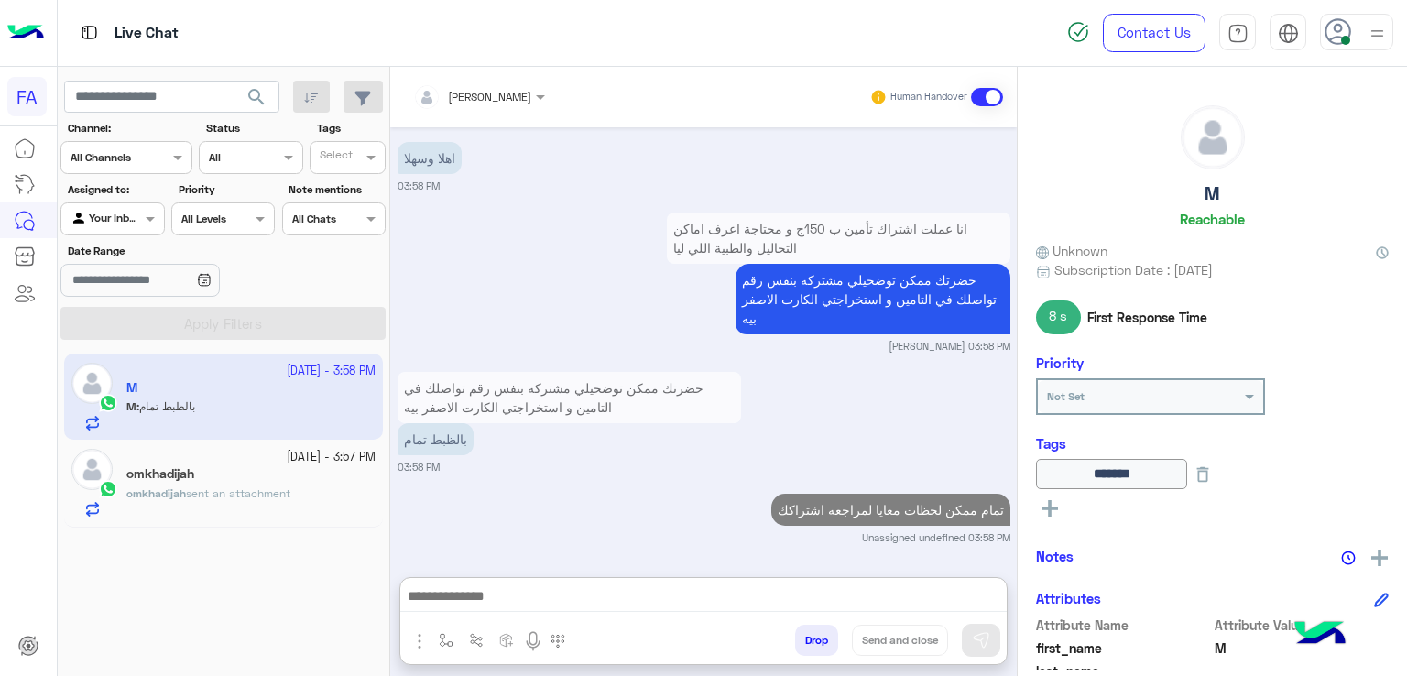
click at [255, 478] on div "omkhadijah" at bounding box center [250, 475] width 249 height 19
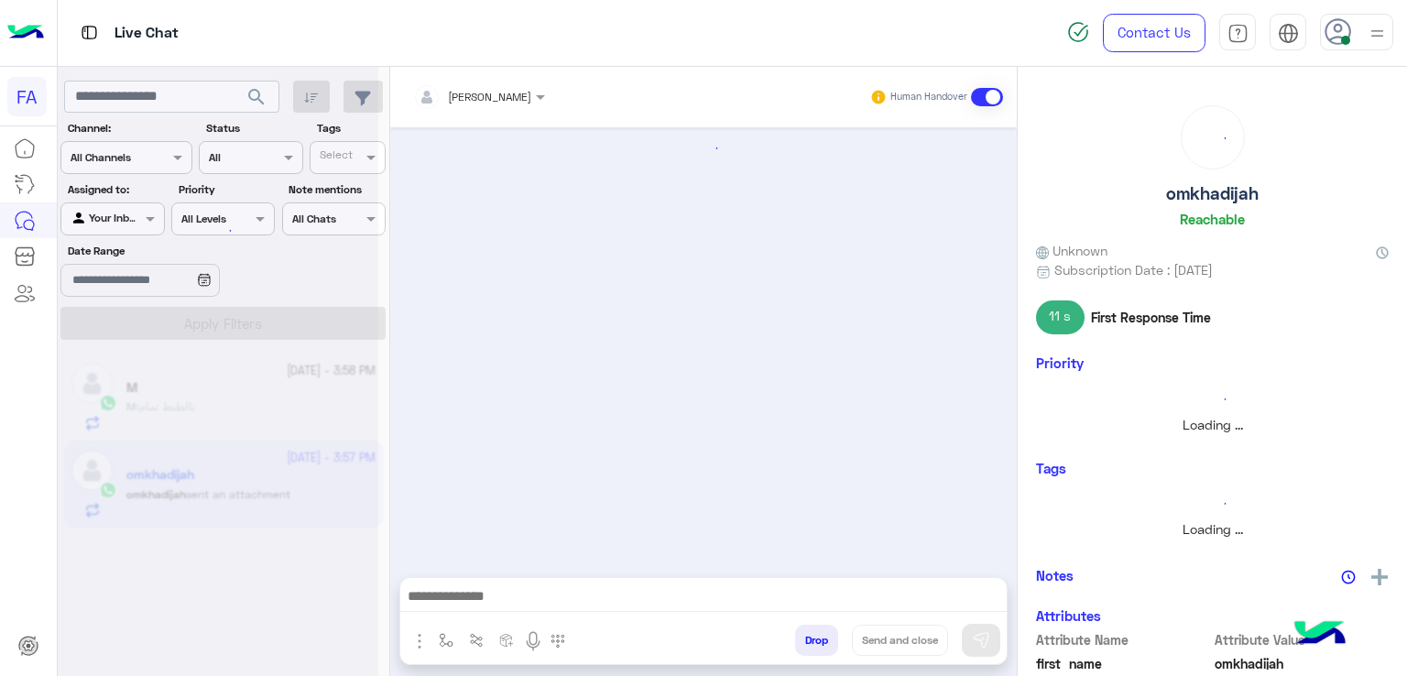
scroll to position [1604, 0]
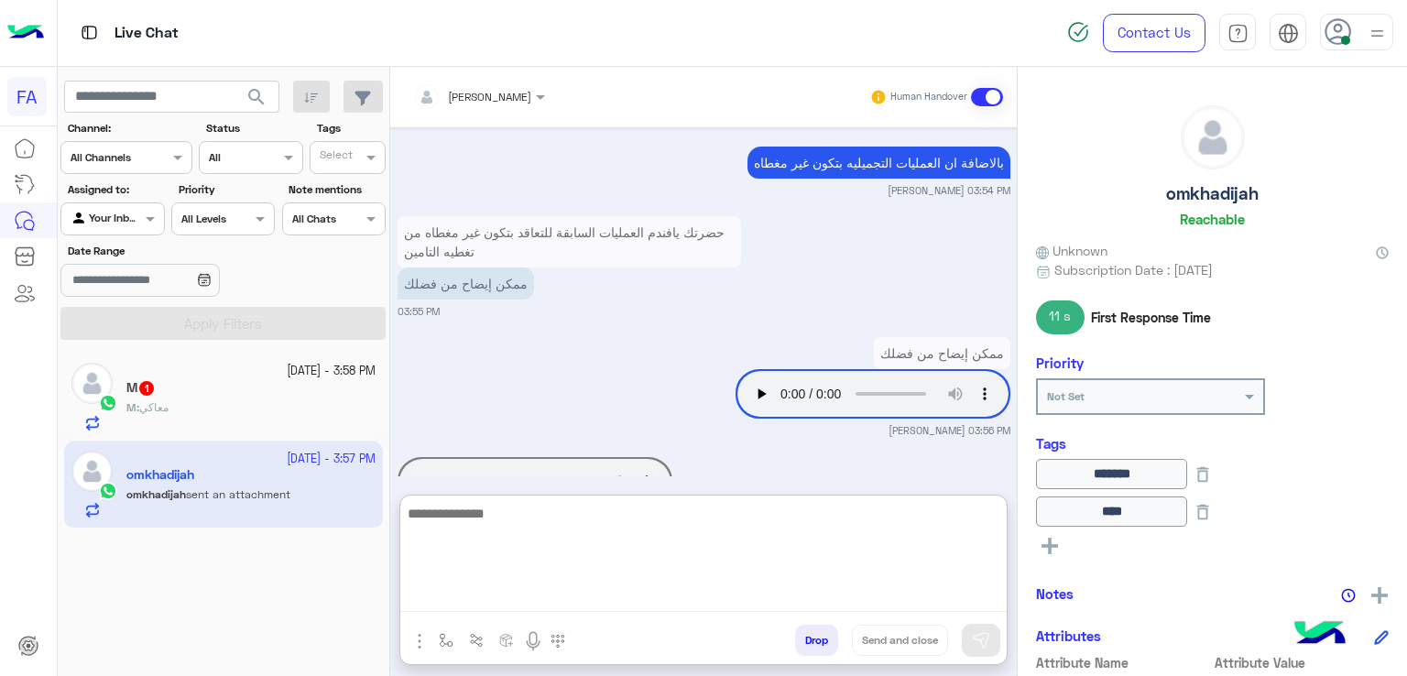
click at [518, 588] on textarea at bounding box center [703, 557] width 606 height 110
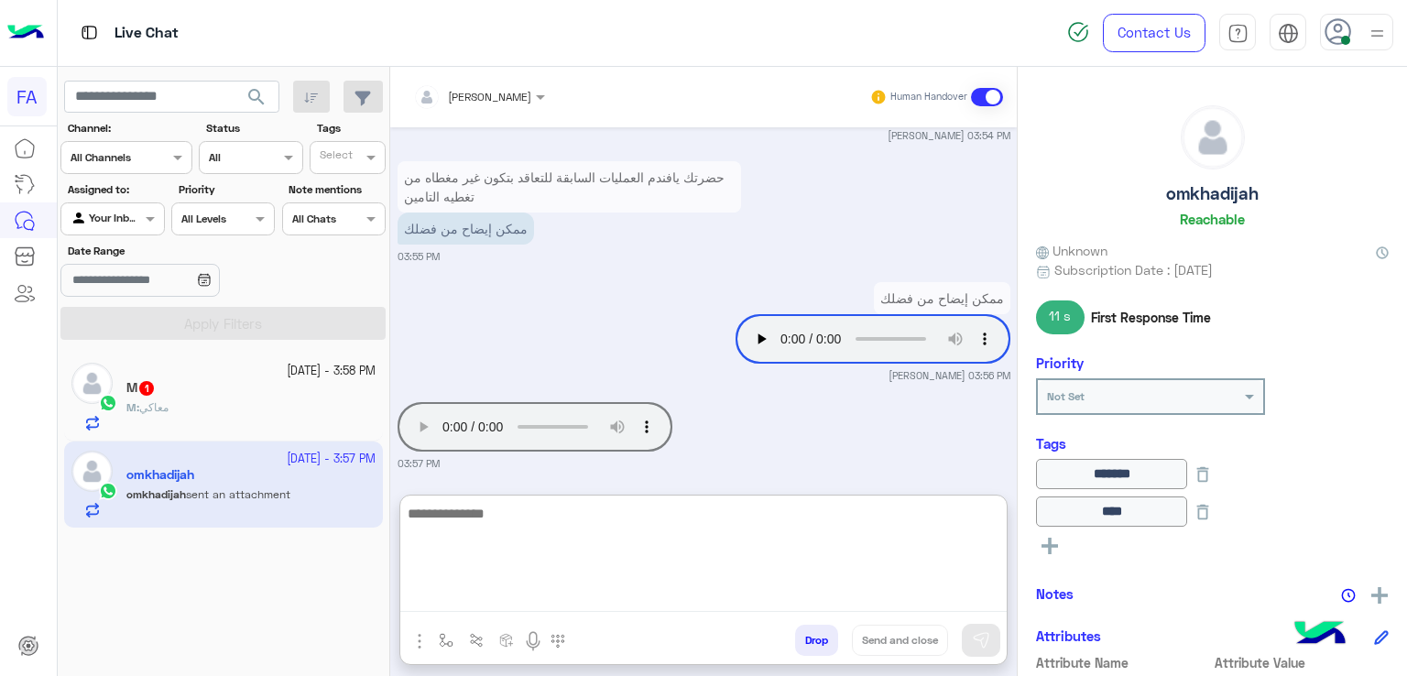
scroll to position [1687, 0]
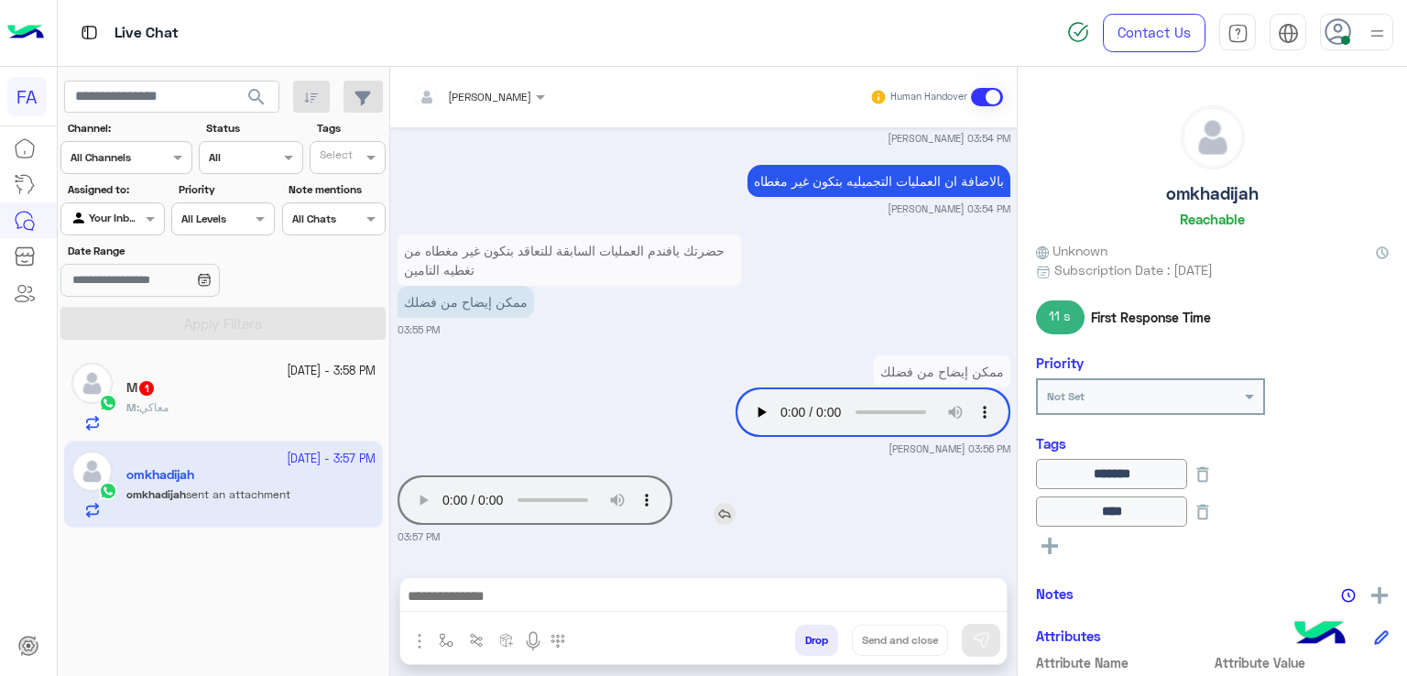
click at [412, 409] on div "[DATE] [PERSON_NAME] opened handover mode 03:48 PM مساء الخير مع حضرتك اسراء مس…" at bounding box center [703, 342] width 627 height 431
click at [525, 643] on img at bounding box center [533, 641] width 22 height 22
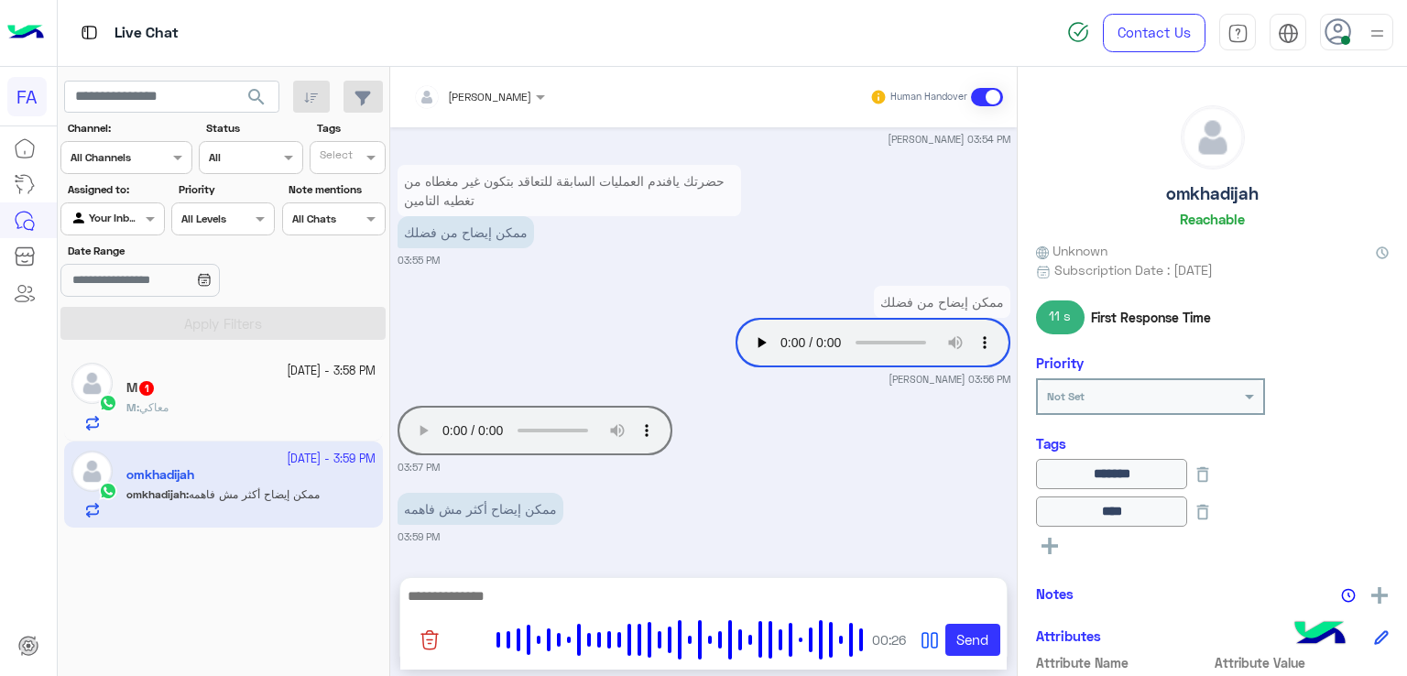
scroll to position [1763, 0]
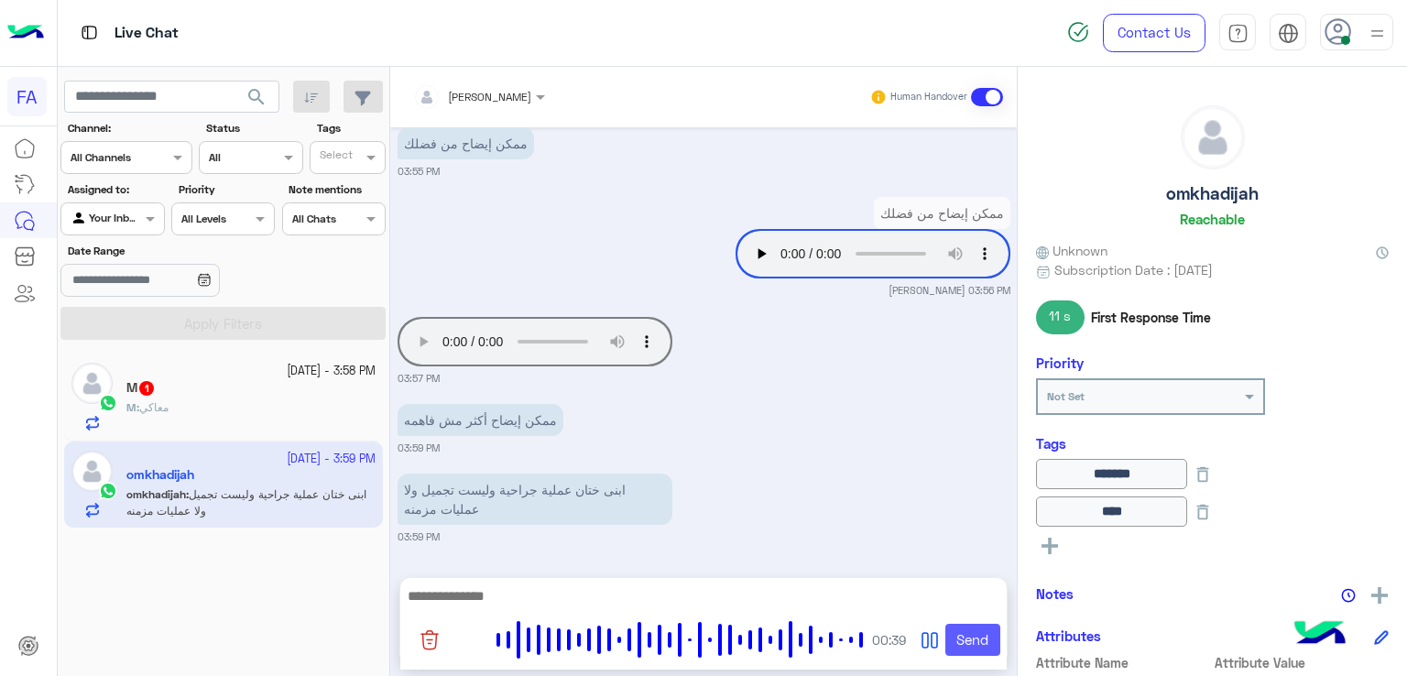
click at [973, 640] on button "Send" at bounding box center [972, 640] width 55 height 33
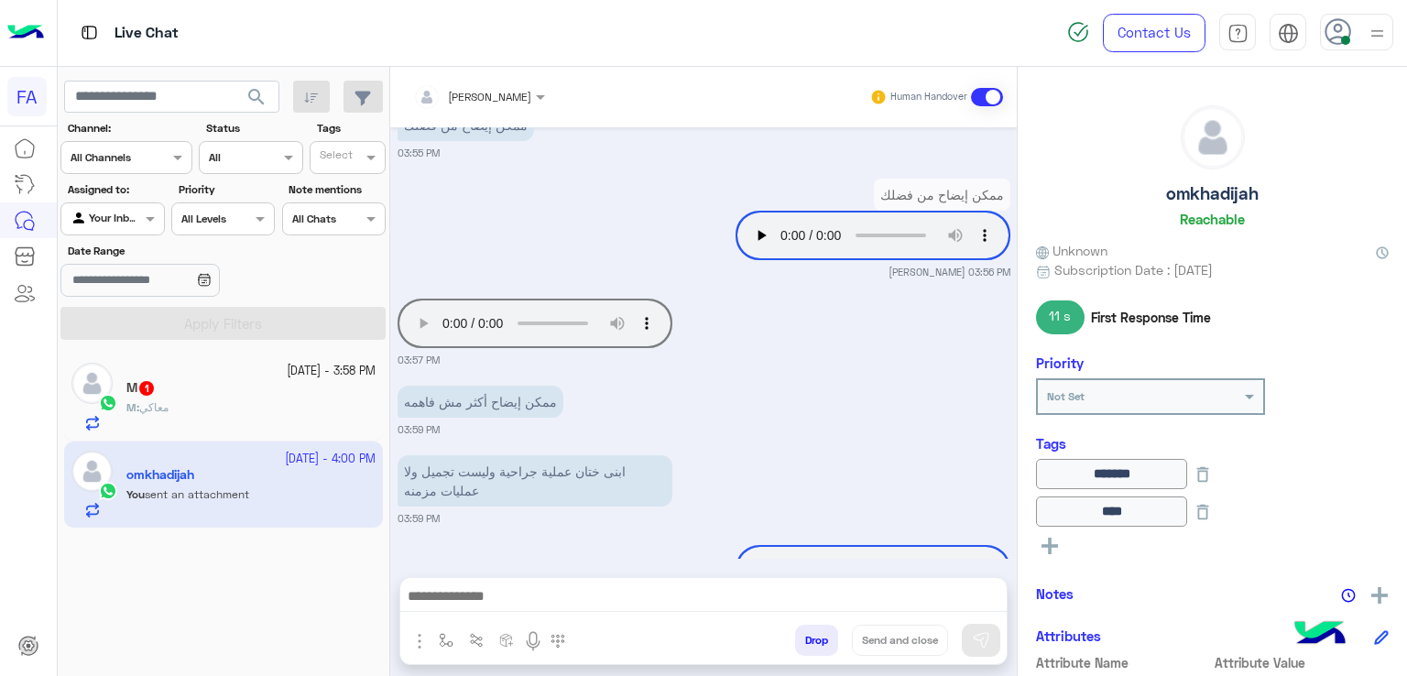
scroll to position [1850, 0]
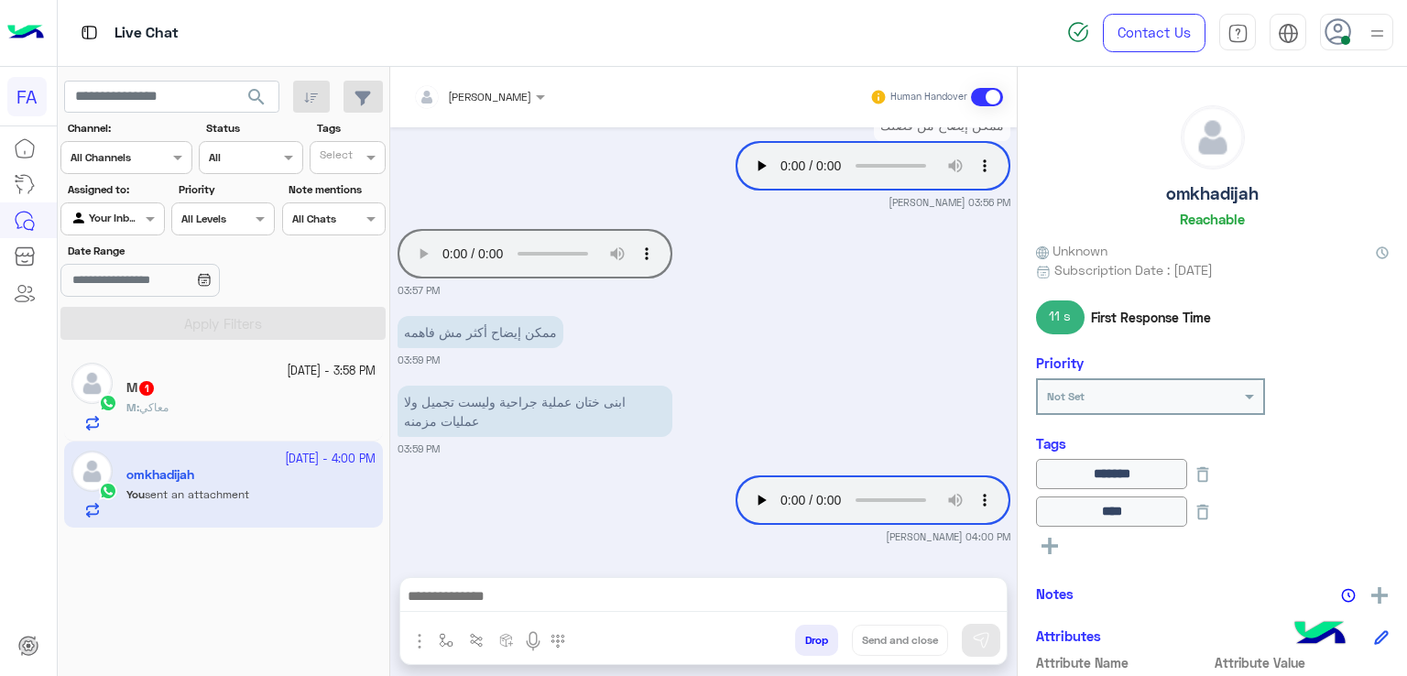
click at [202, 388] on div "M 1" at bounding box center [250, 389] width 249 height 19
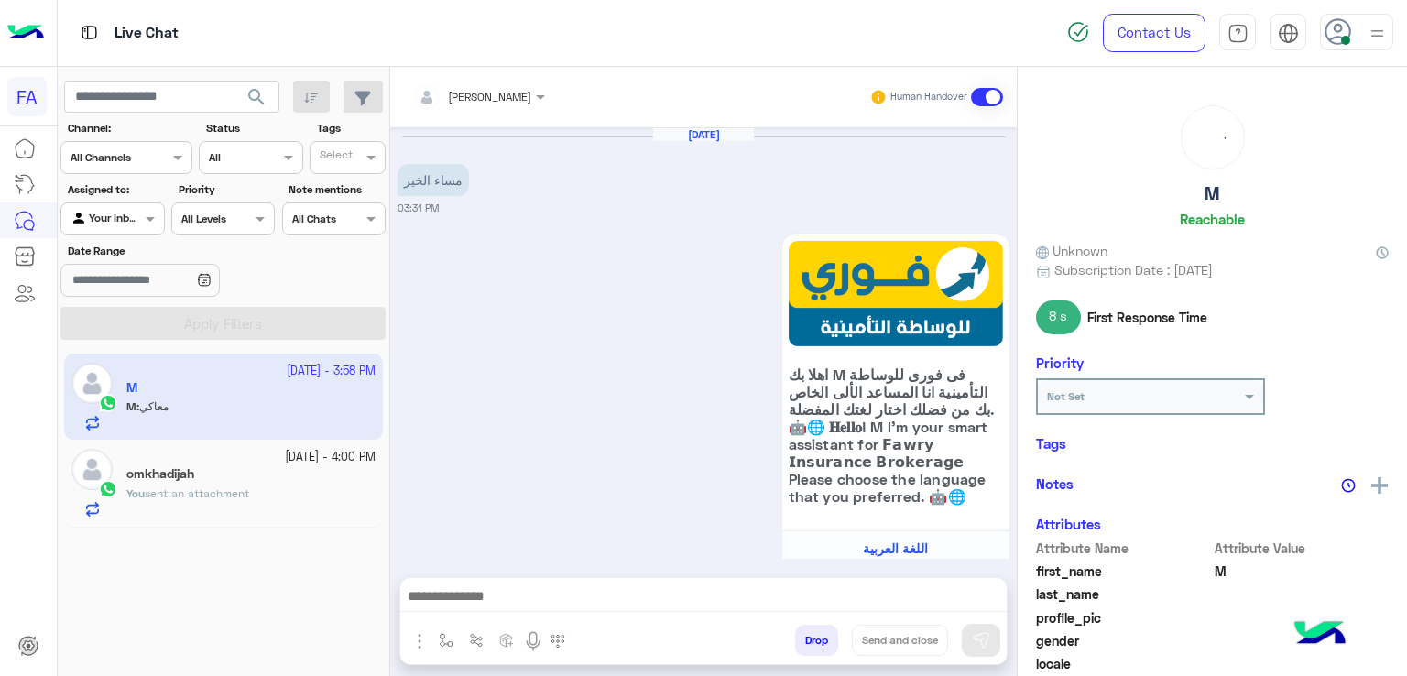
scroll to position [2081, 0]
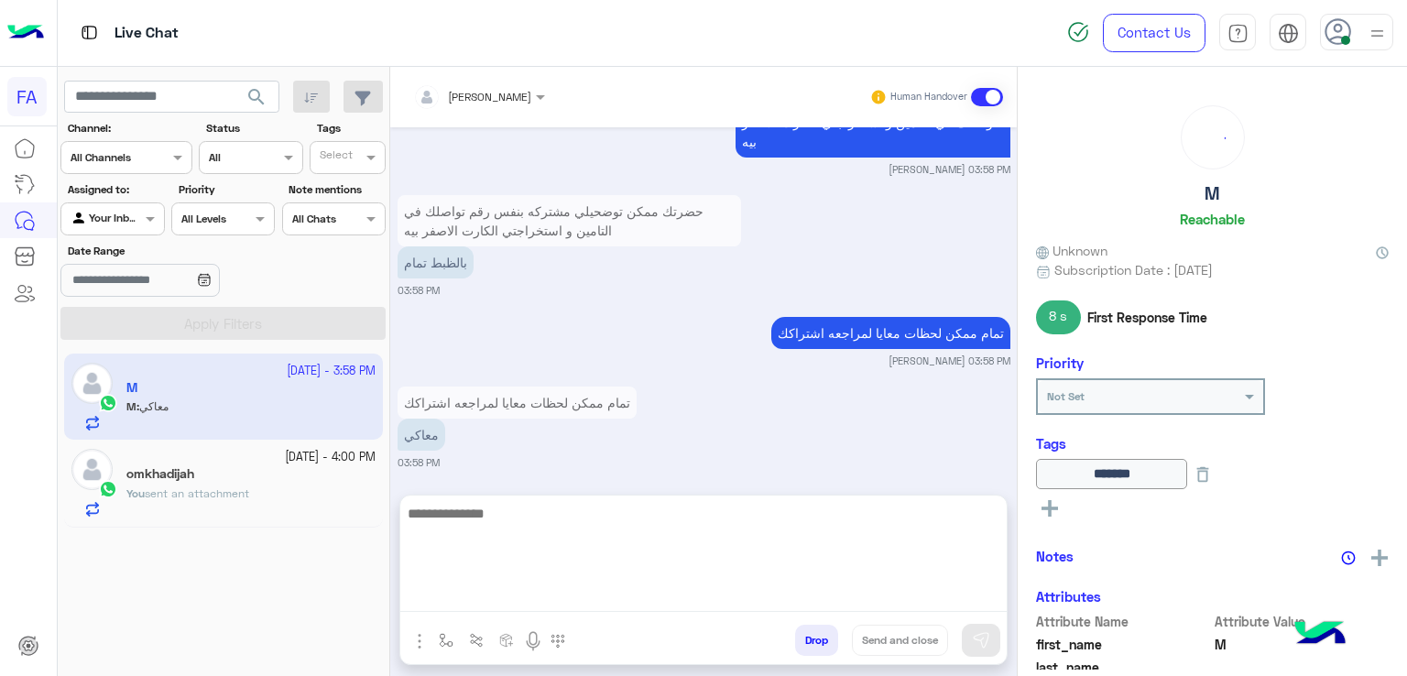
click at [709, 590] on textarea at bounding box center [703, 557] width 606 height 110
type textarea "**********"
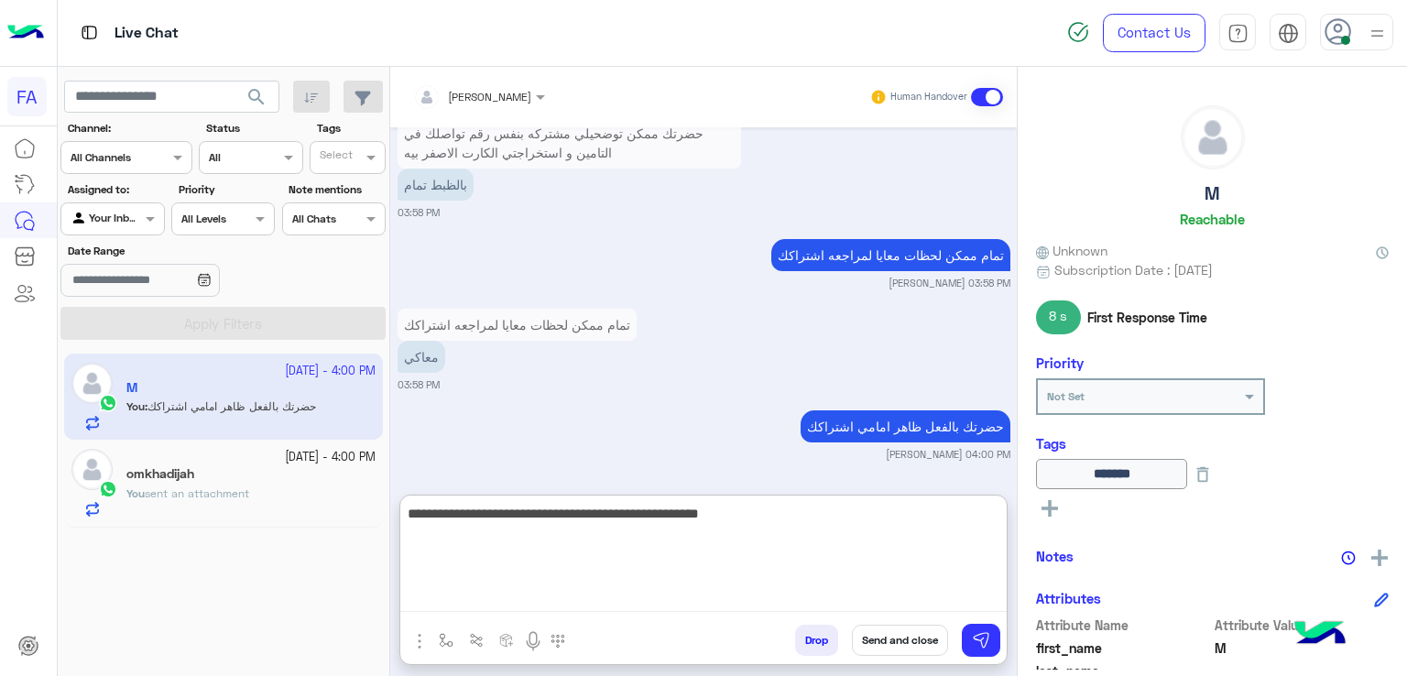
type textarea "**********"
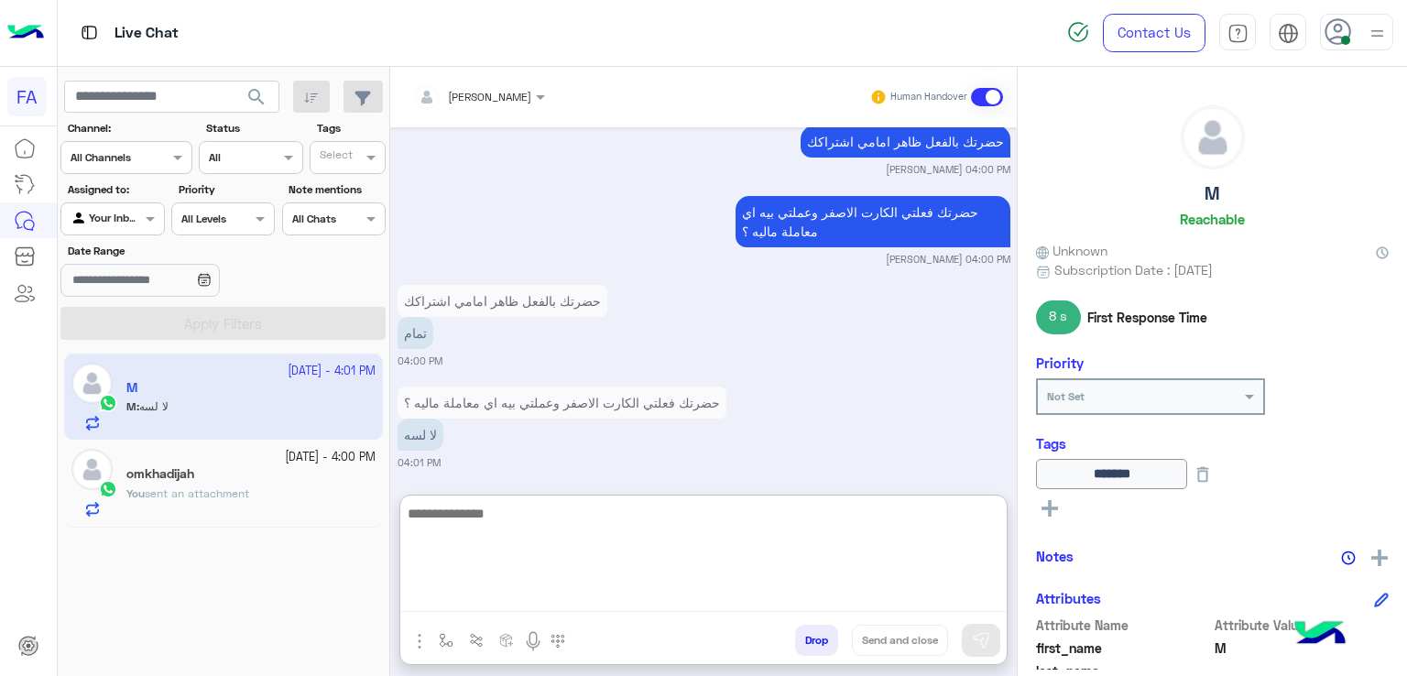
scroll to position [2527, 0]
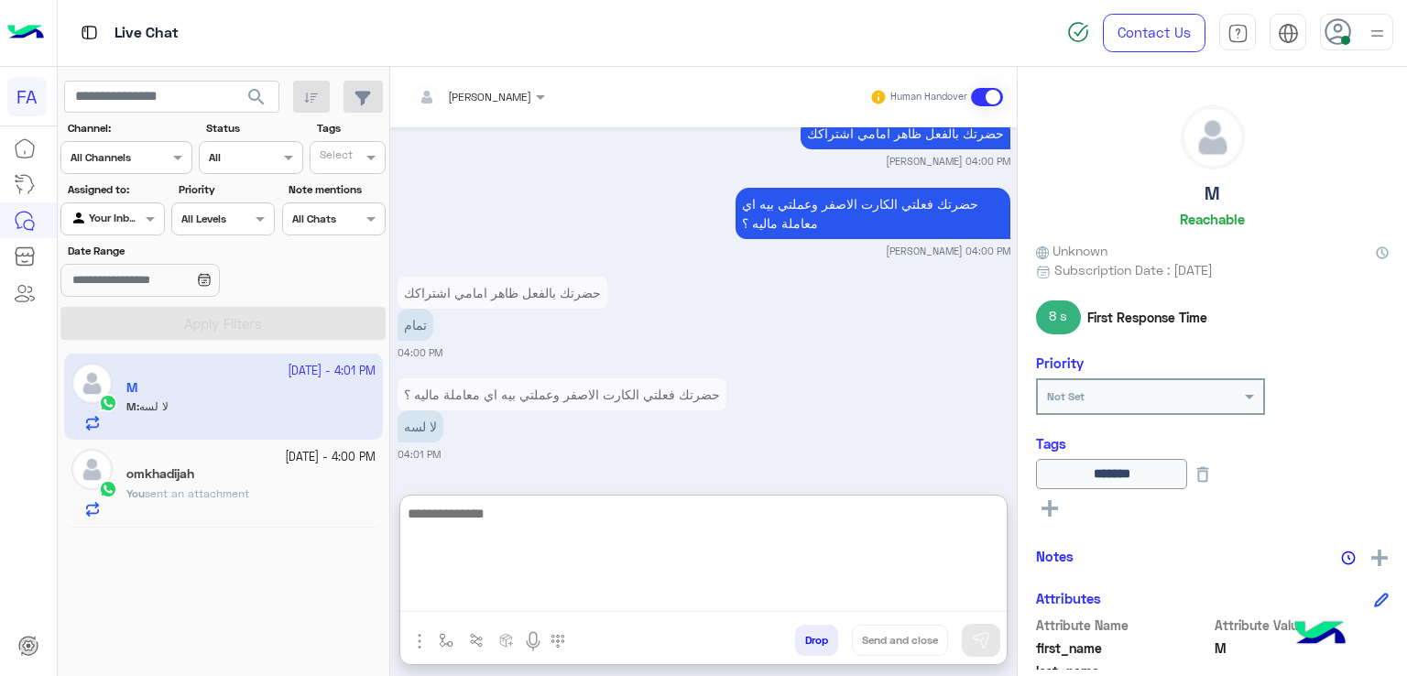
click at [572, 519] on textarea at bounding box center [703, 557] width 606 height 110
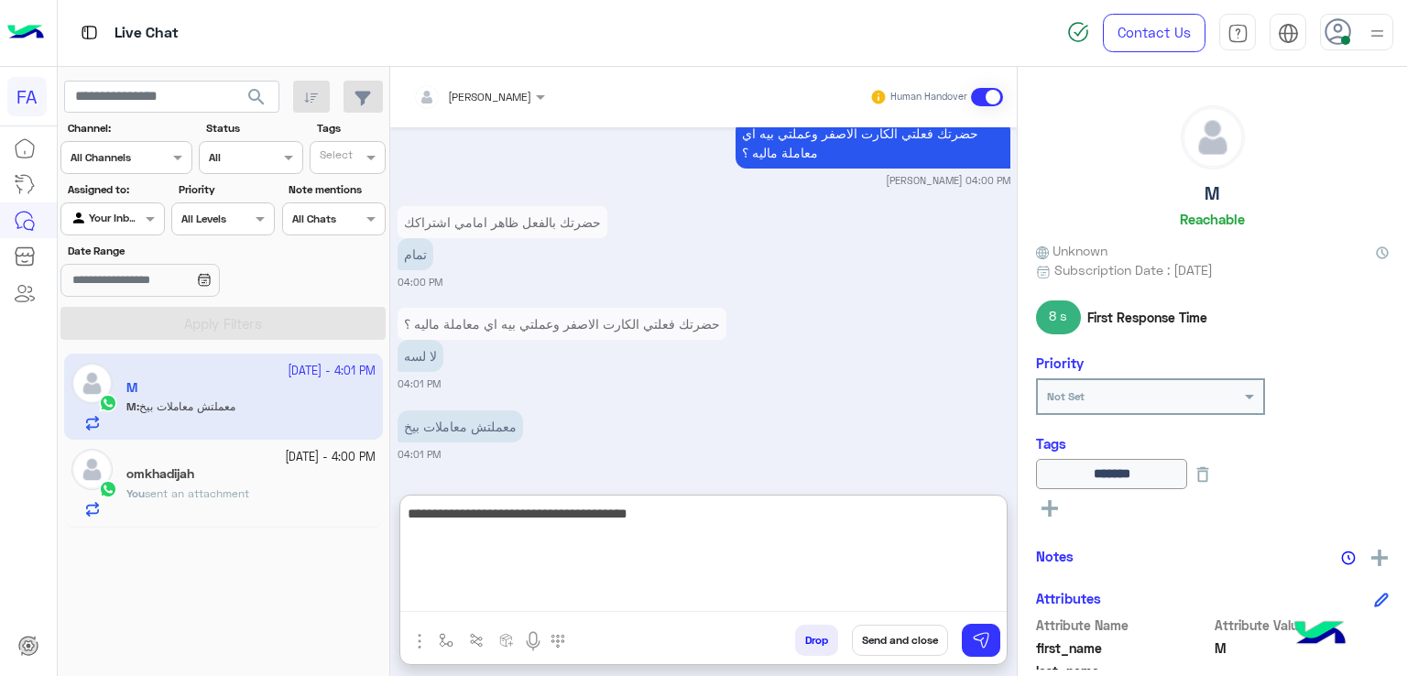
scroll to position [2668, 0]
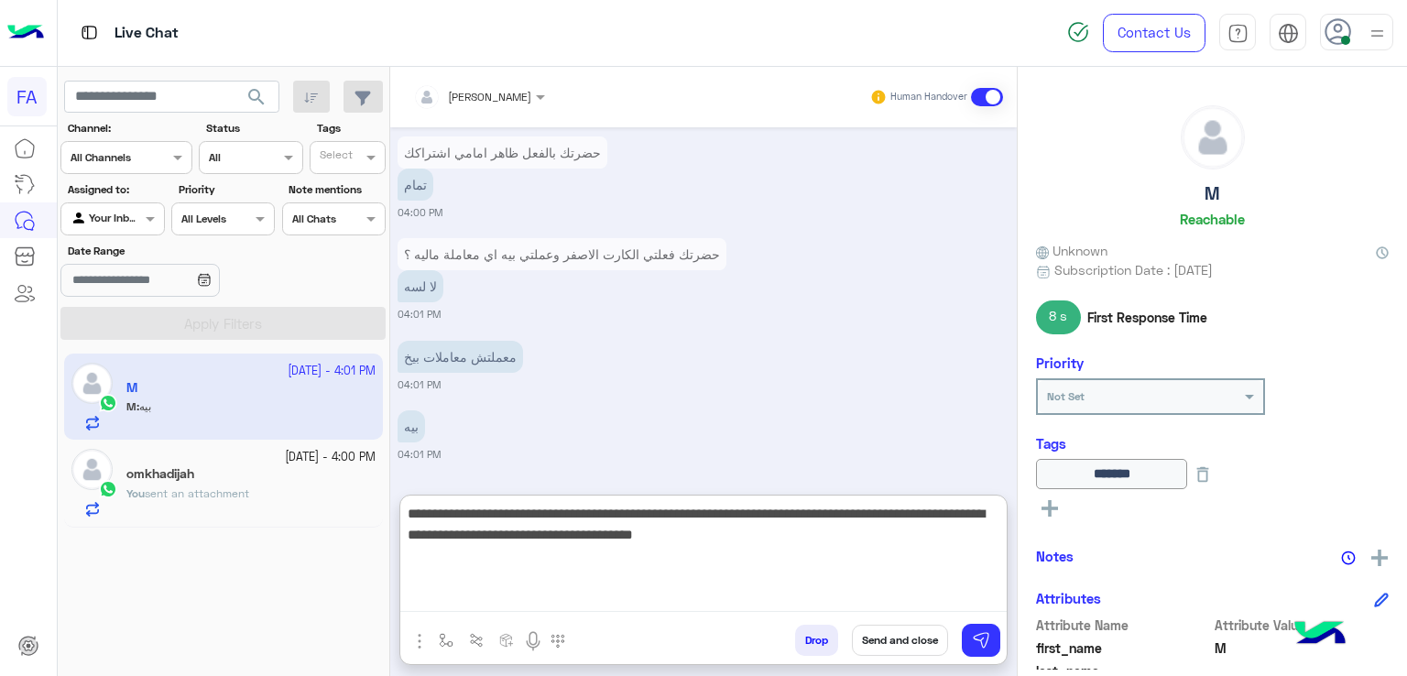
type textarea "**********"
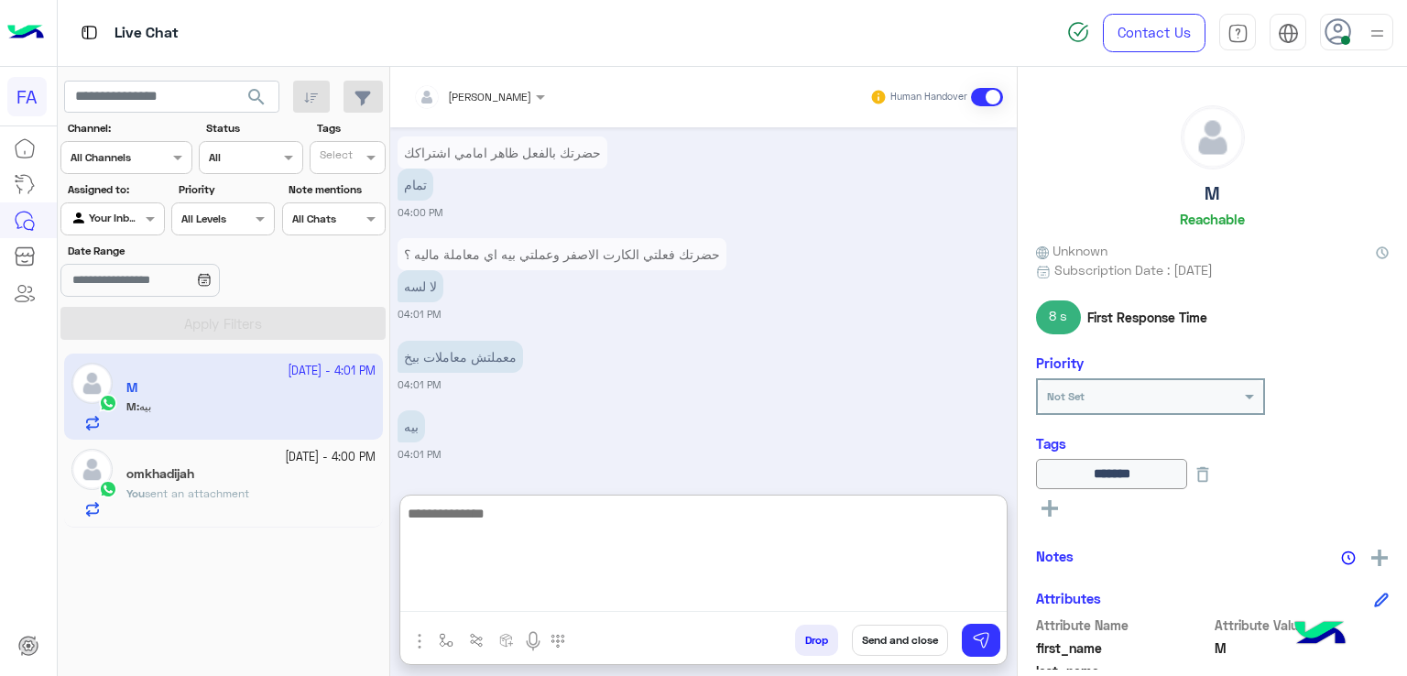
scroll to position [2795, 0]
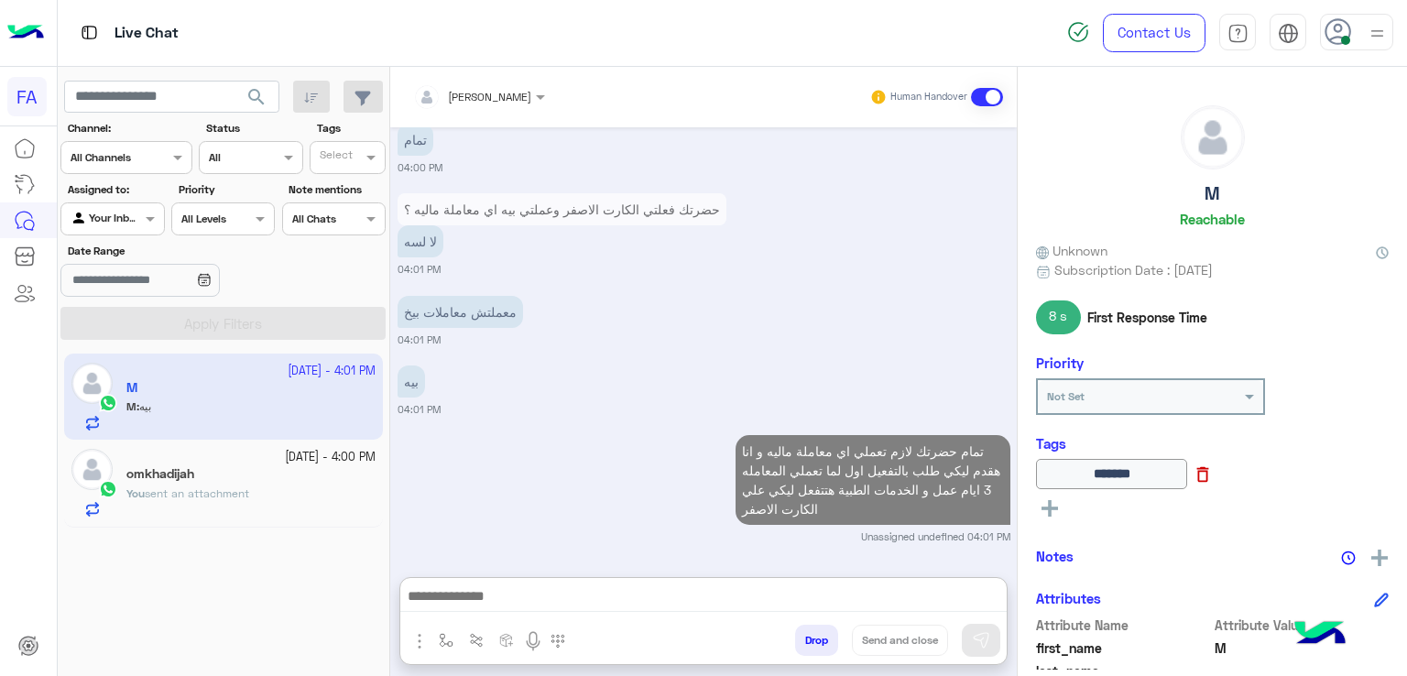
click at [1213, 471] on icon at bounding box center [1203, 474] width 20 height 20
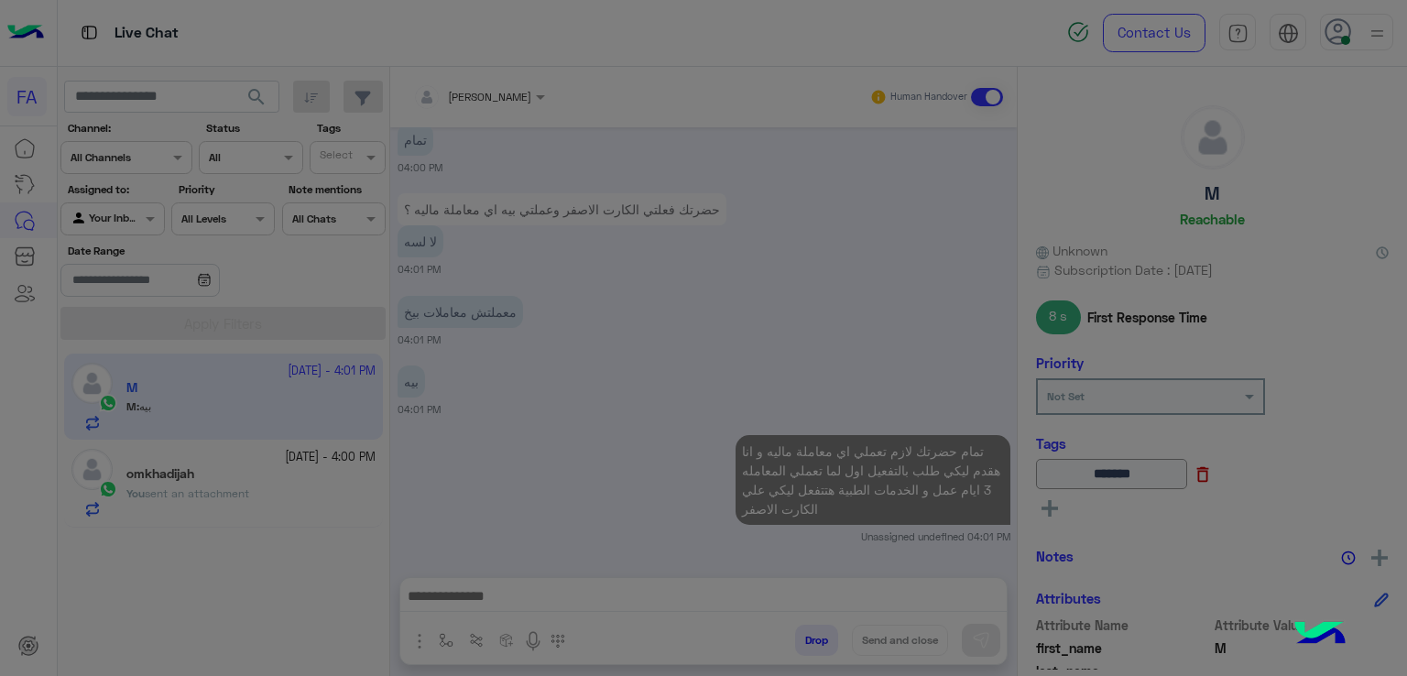
scroll to position [2712, 0]
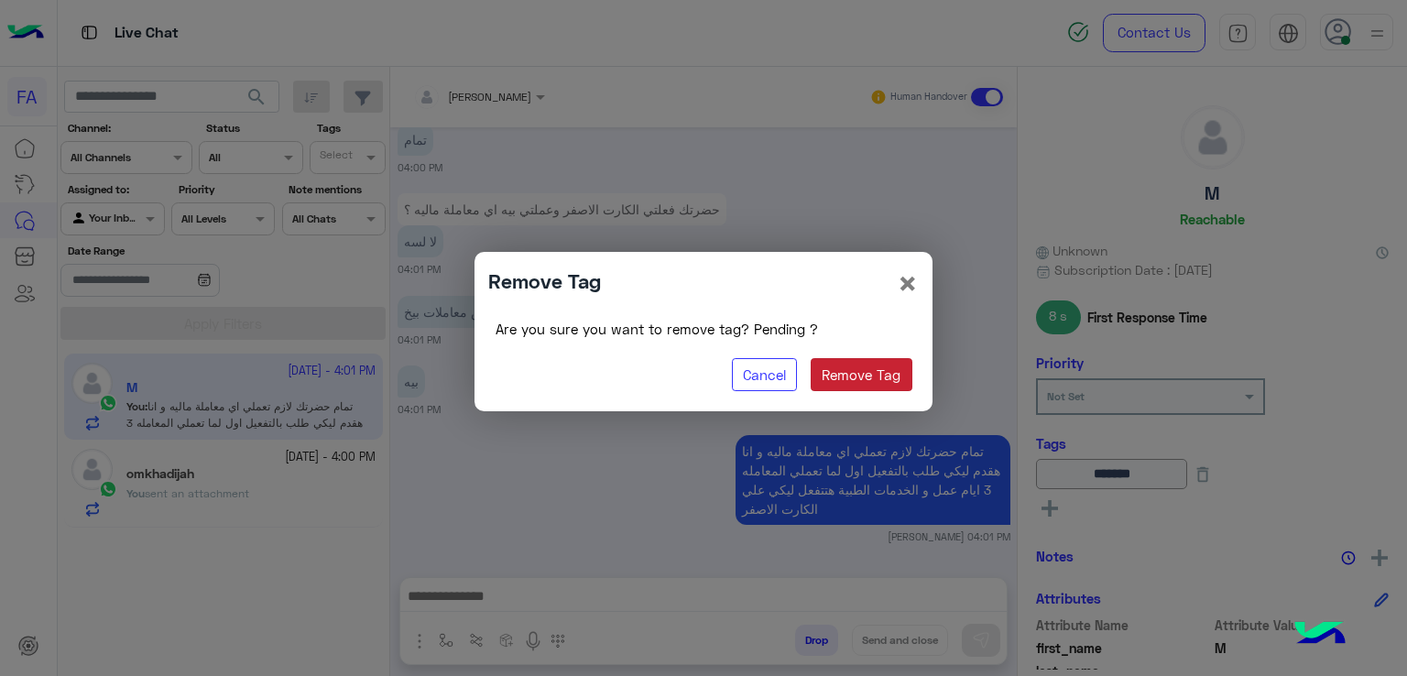
click at [872, 367] on button "Remove Tag" at bounding box center [862, 374] width 102 height 33
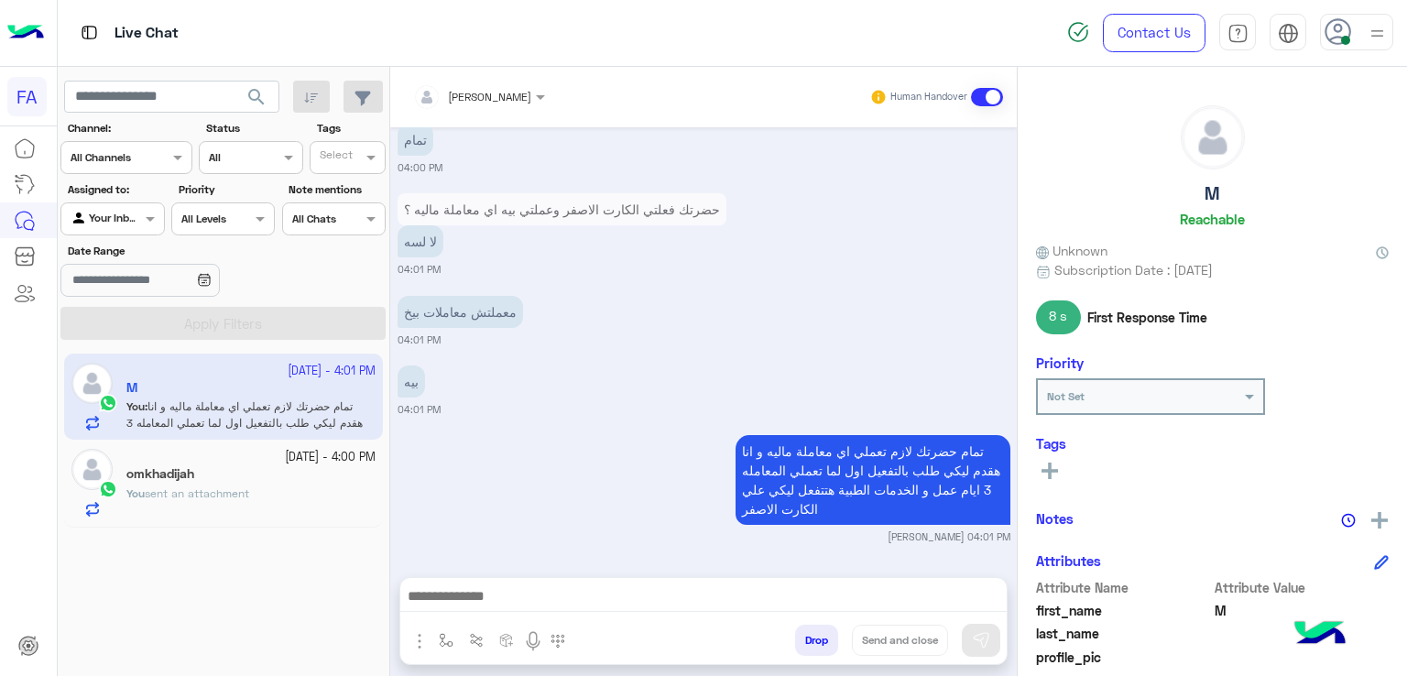
click at [1054, 466] on icon at bounding box center [1050, 471] width 16 height 16
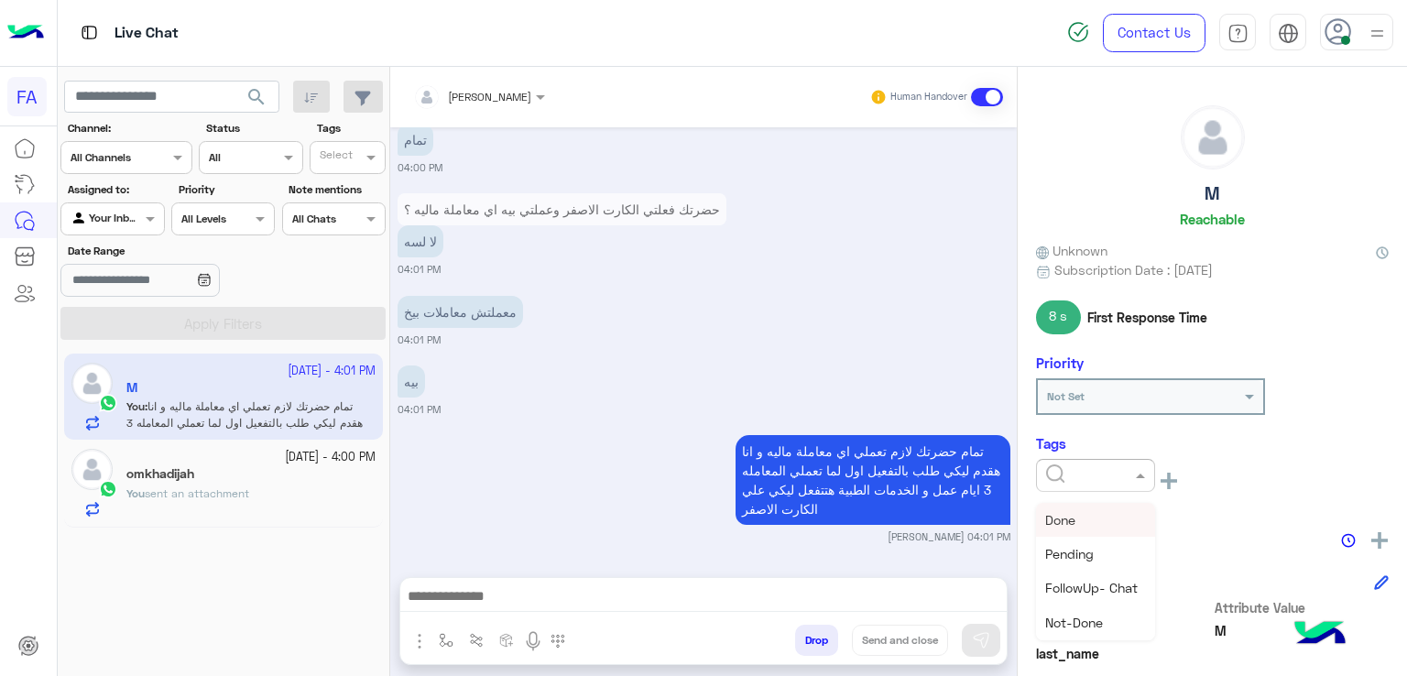
click at [1084, 481] on div at bounding box center [1095, 475] width 119 height 33
click at [1090, 525] on span "Medical" at bounding box center [1068, 521] width 47 height 16
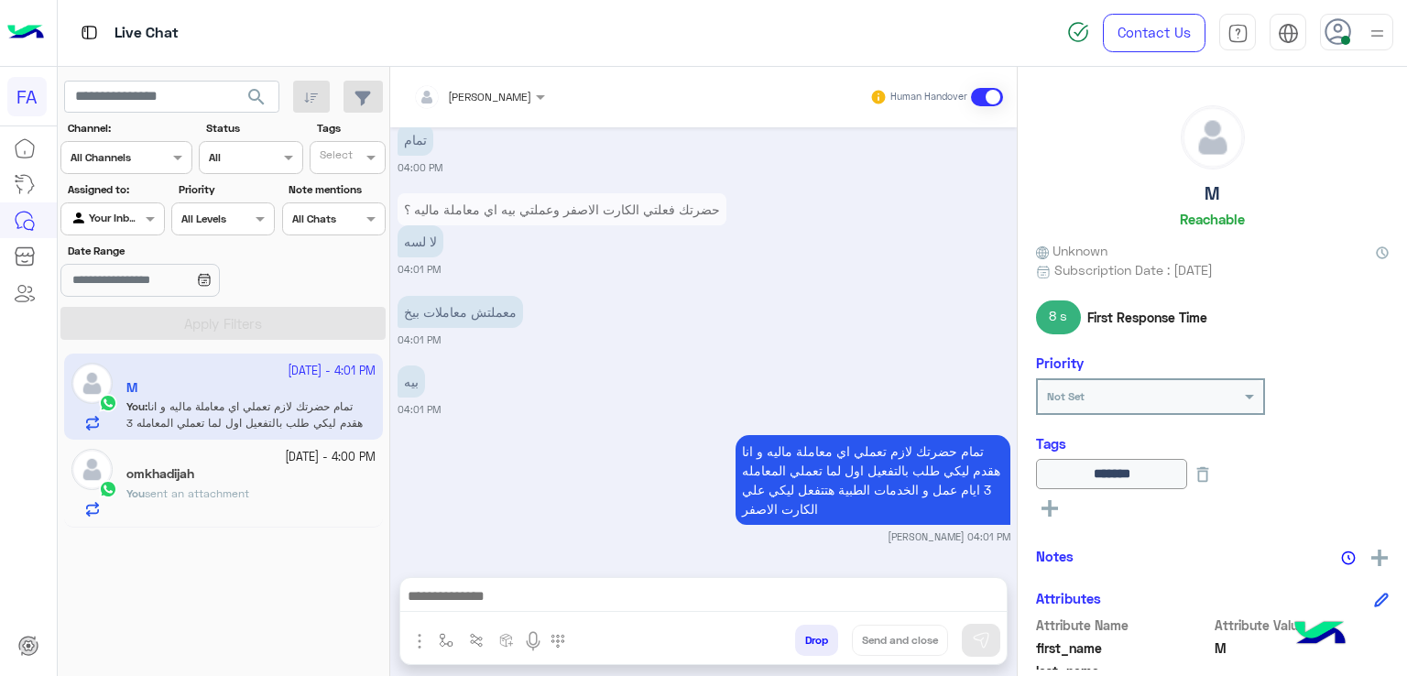
click at [1061, 507] on button at bounding box center [1049, 508] width 27 height 22
click at [1076, 517] on div at bounding box center [1095, 513] width 119 height 33
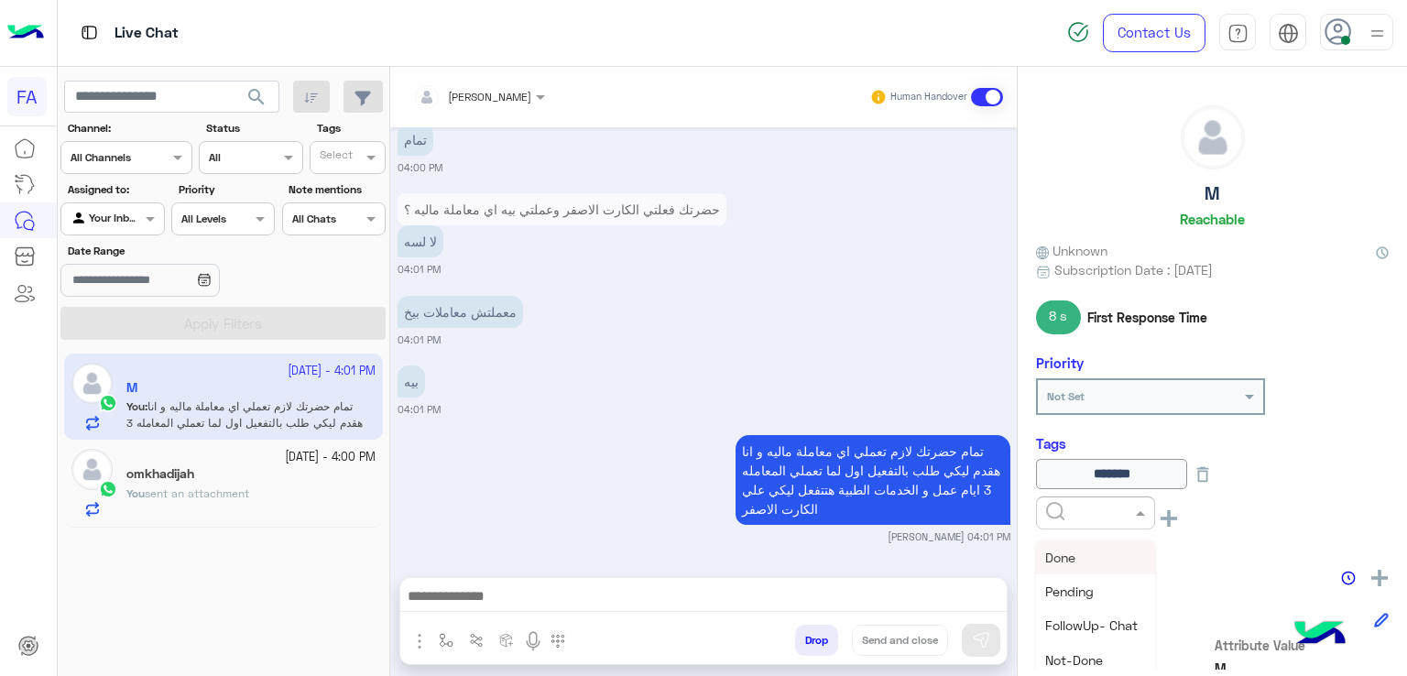
click at [1096, 555] on div "Done" at bounding box center [1095, 557] width 119 height 34
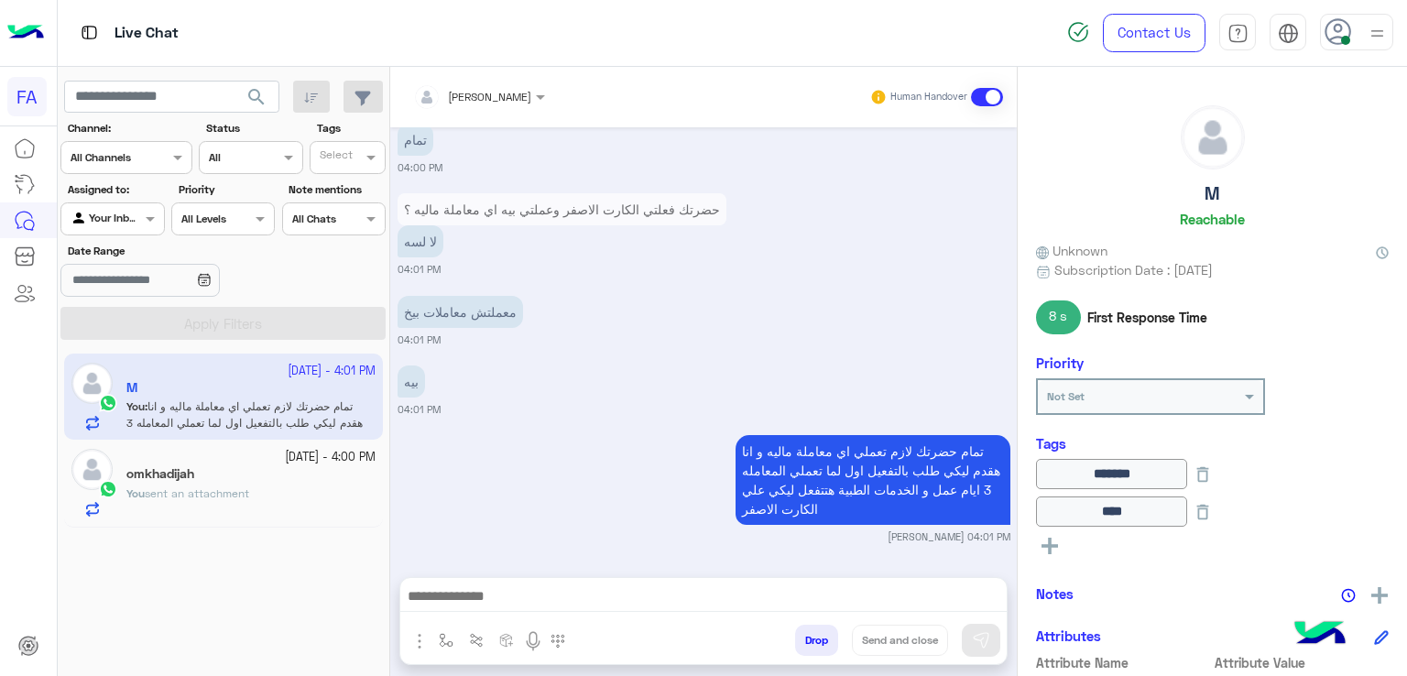
click at [261, 487] on div "You sent an attachment" at bounding box center [250, 502] width 249 height 32
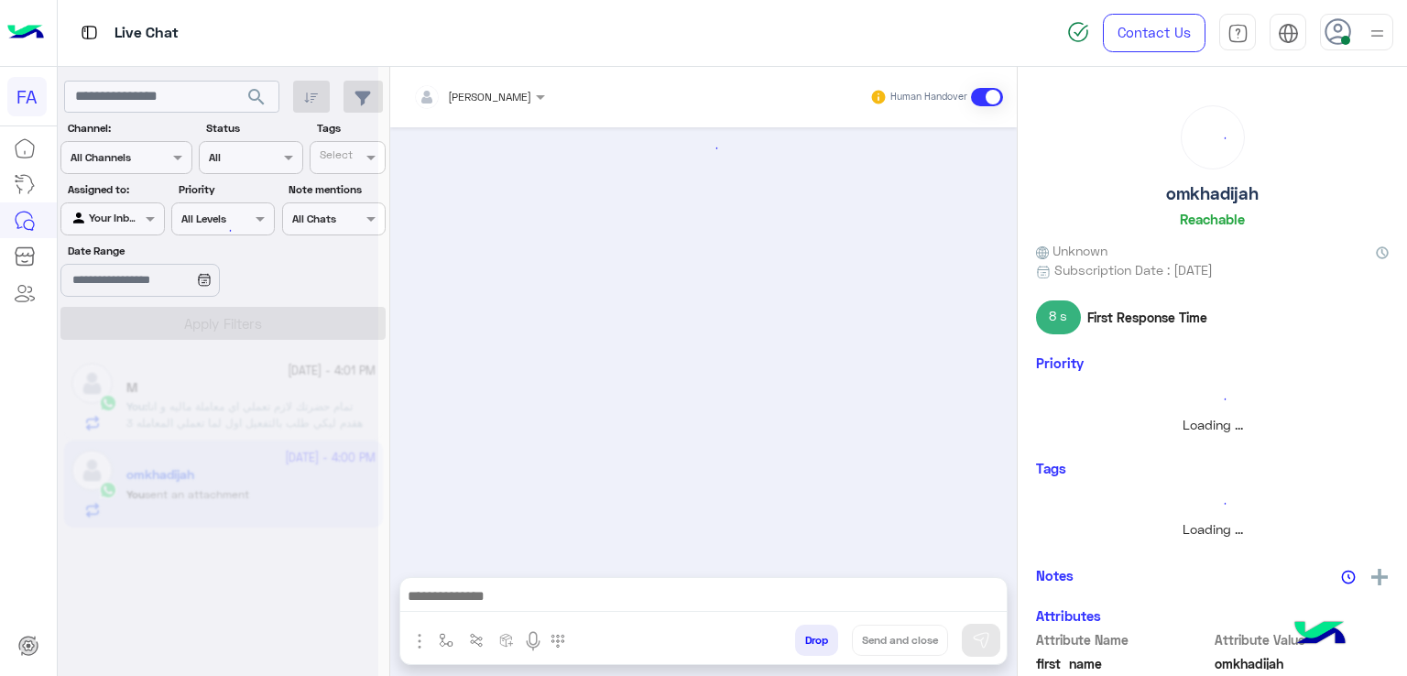
scroll to position [1667, 0]
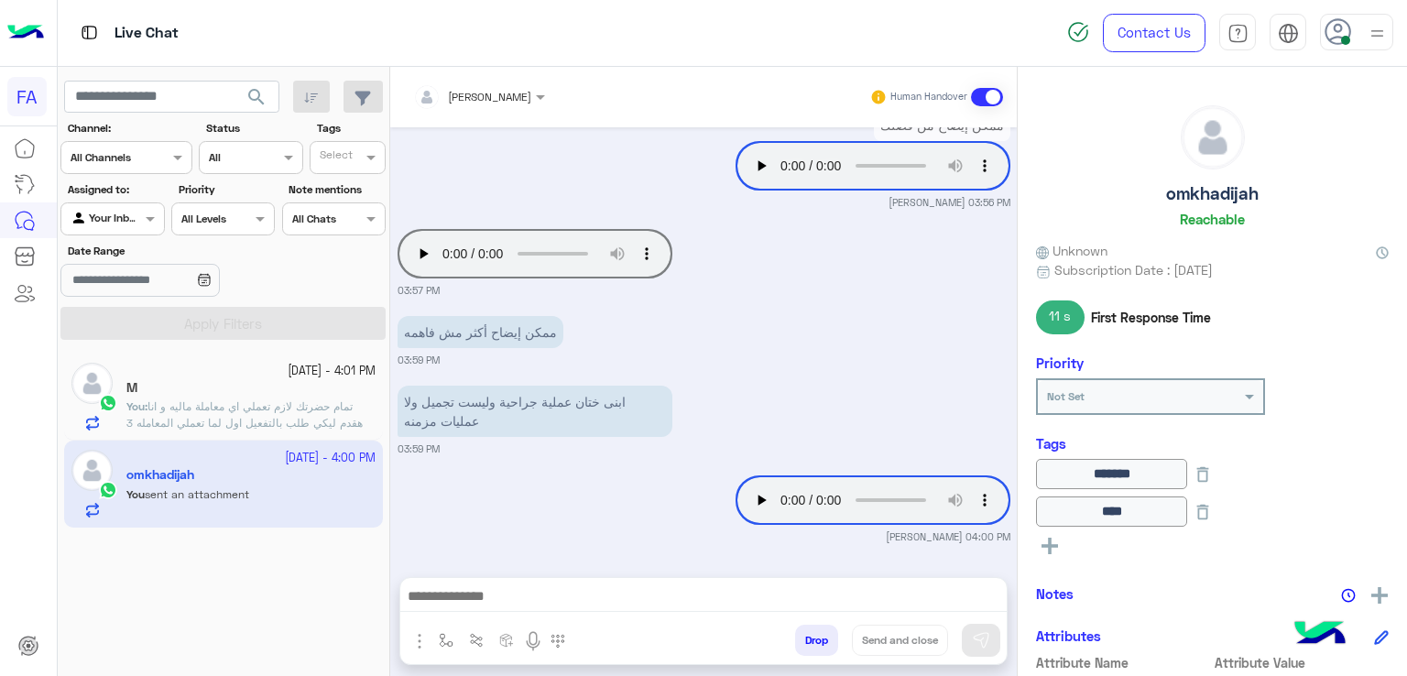
click at [200, 391] on div "M" at bounding box center [250, 389] width 249 height 19
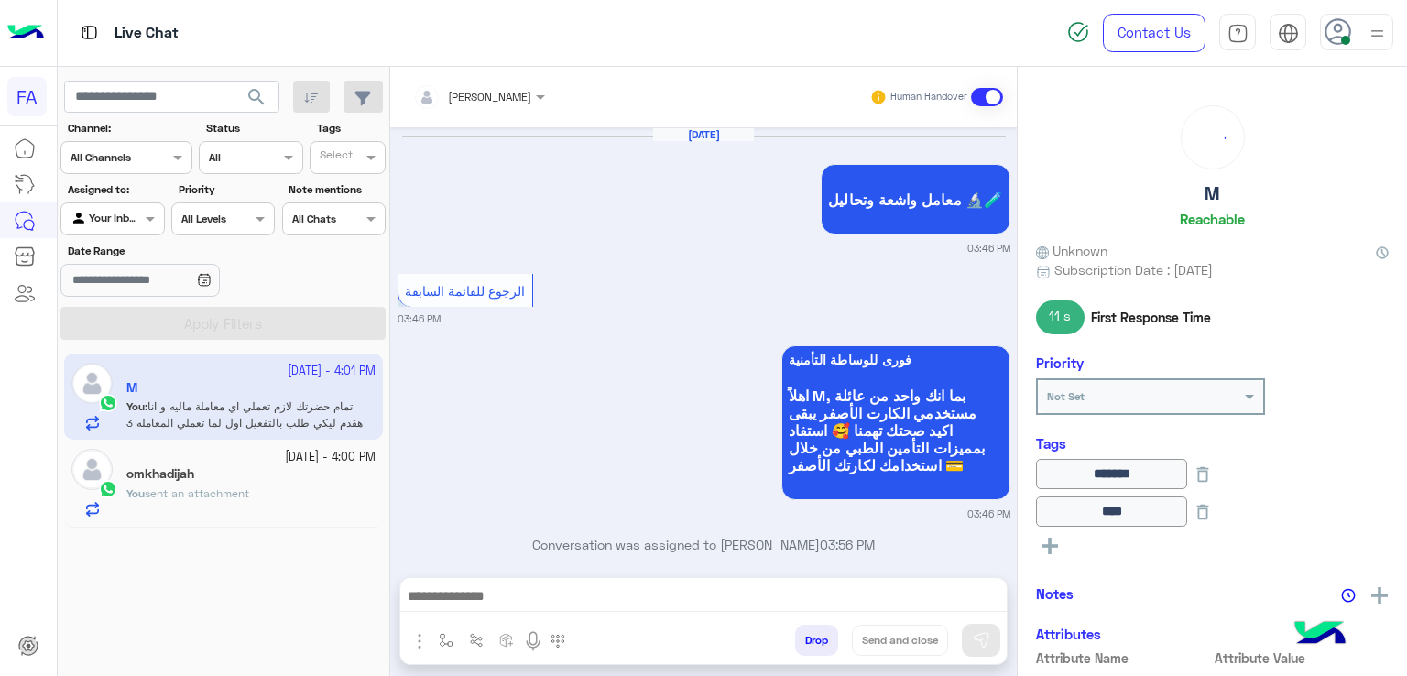
scroll to position [1429, 0]
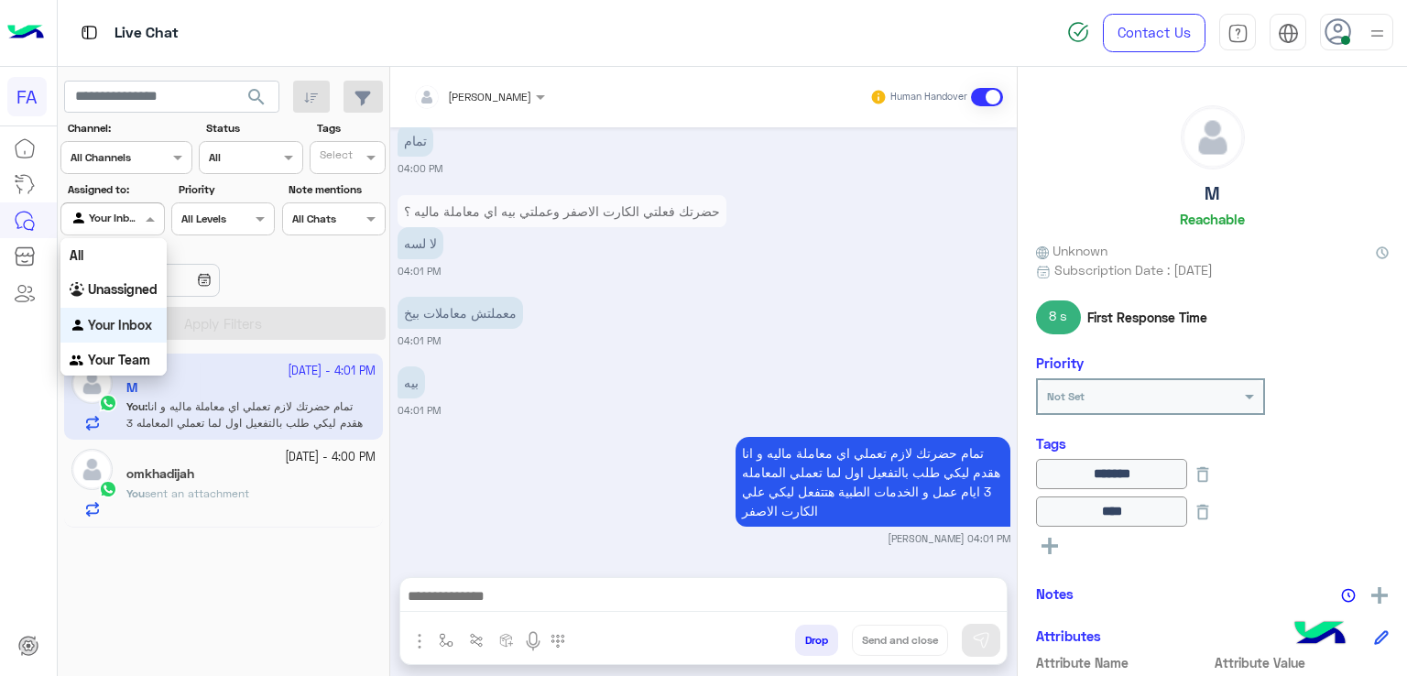
click at [109, 209] on input "text" at bounding box center [92, 217] width 42 height 16
click at [126, 293] on b "Unassigned" at bounding box center [123, 289] width 70 height 16
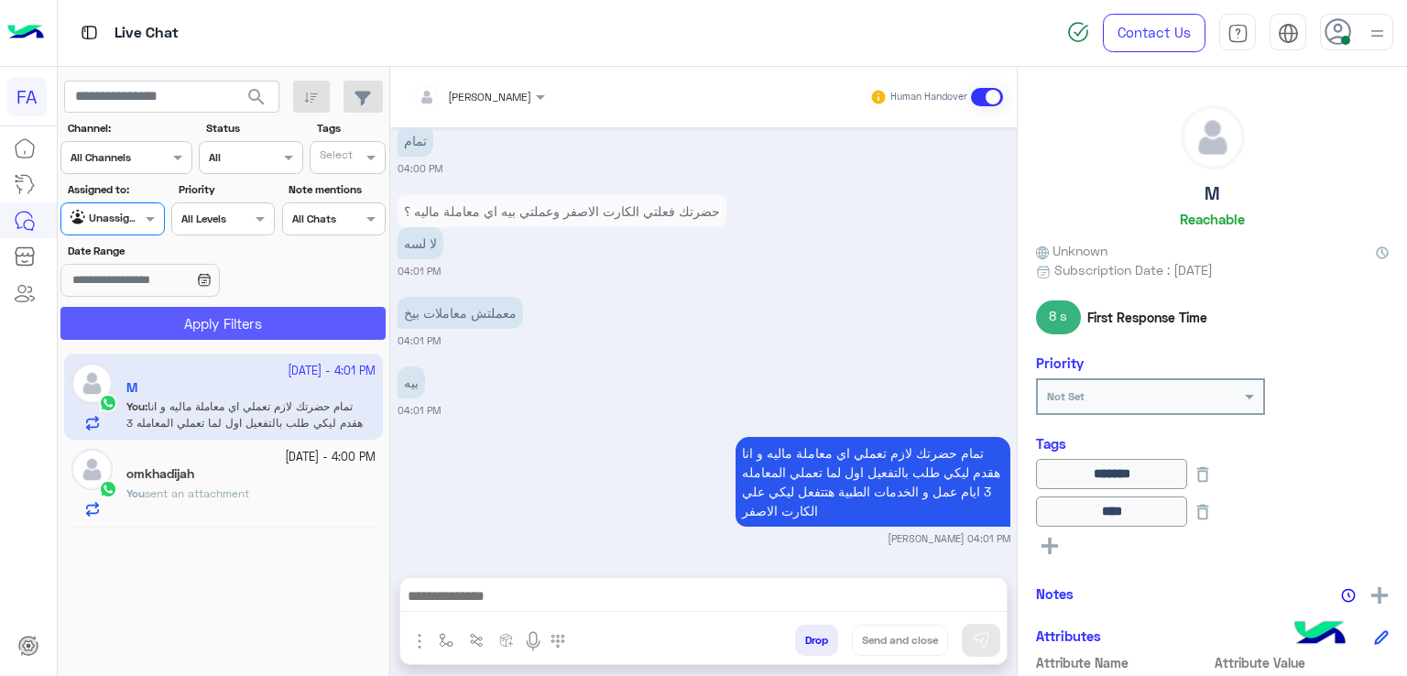
click at [175, 320] on button "Apply Filters" at bounding box center [222, 323] width 325 height 33
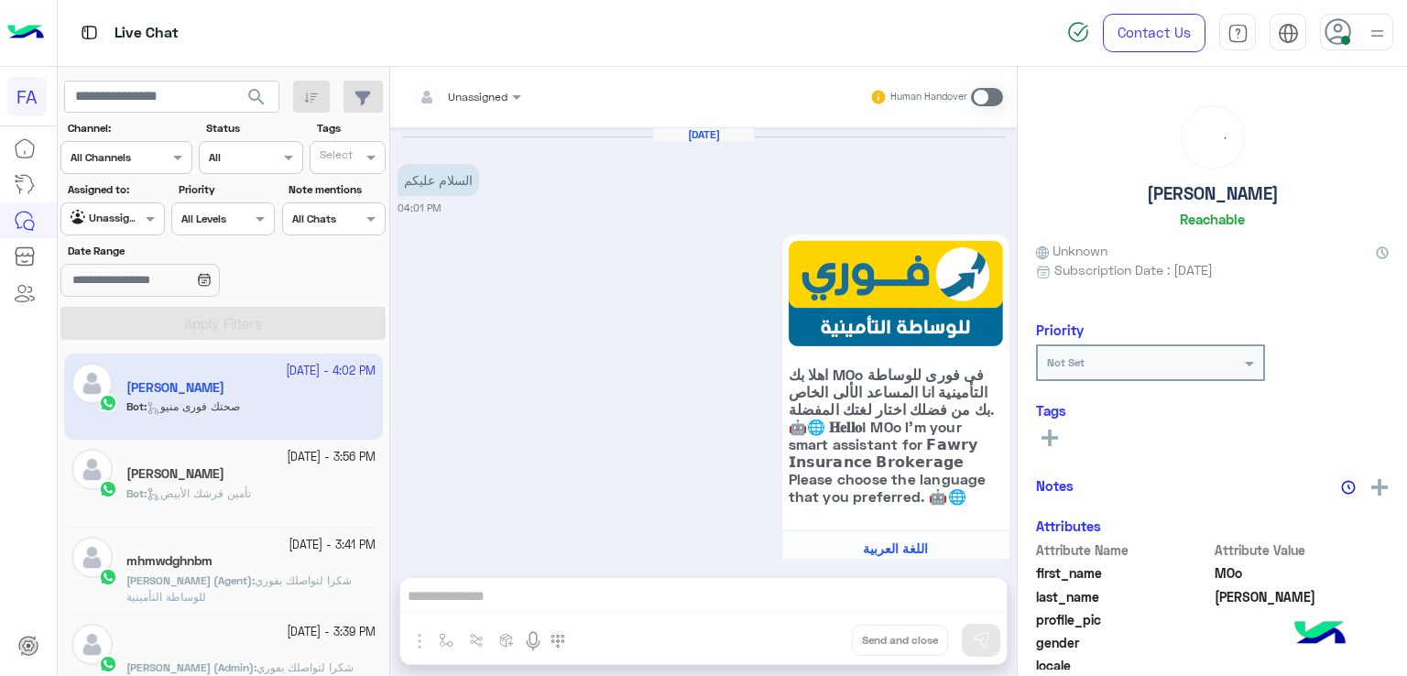
scroll to position [663, 0]
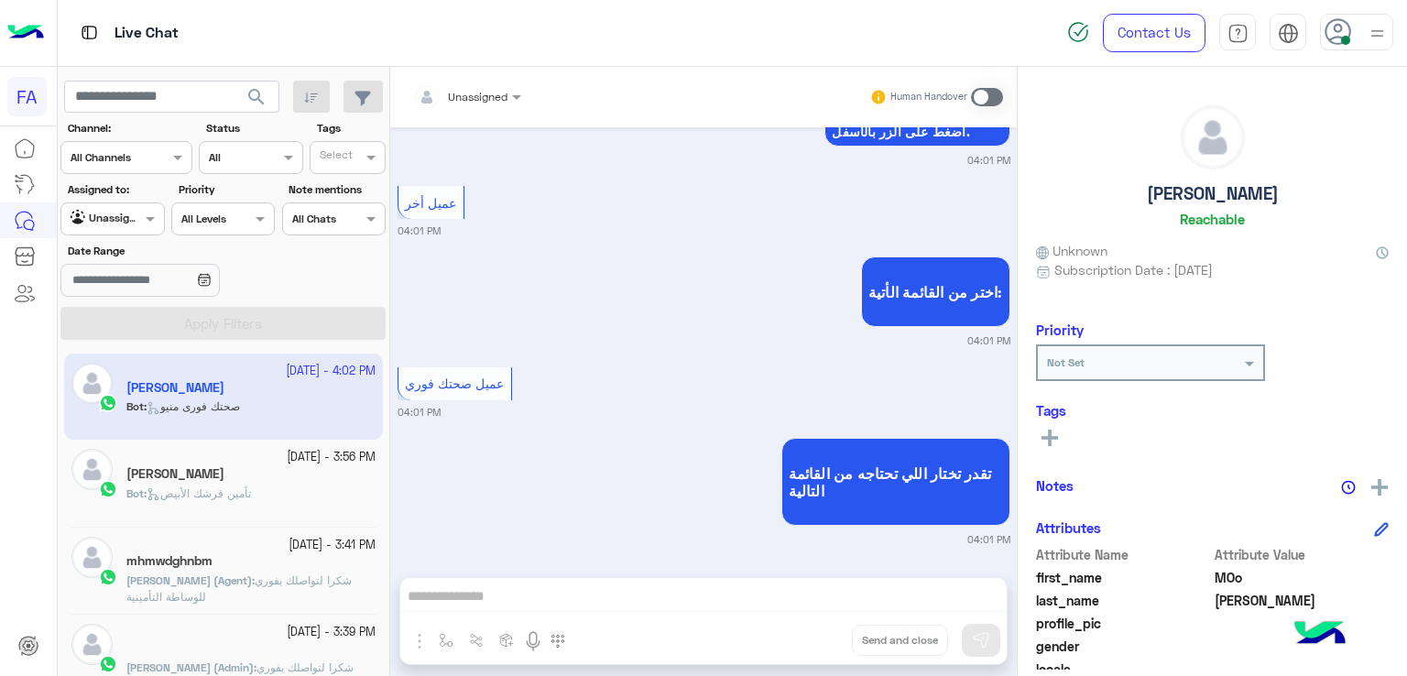
click at [261, 97] on span "search" at bounding box center [257, 97] width 22 height 22
click at [116, 219] on div at bounding box center [112, 216] width 102 height 17
click at [103, 320] on b "Your Inbox" at bounding box center [120, 325] width 64 height 16
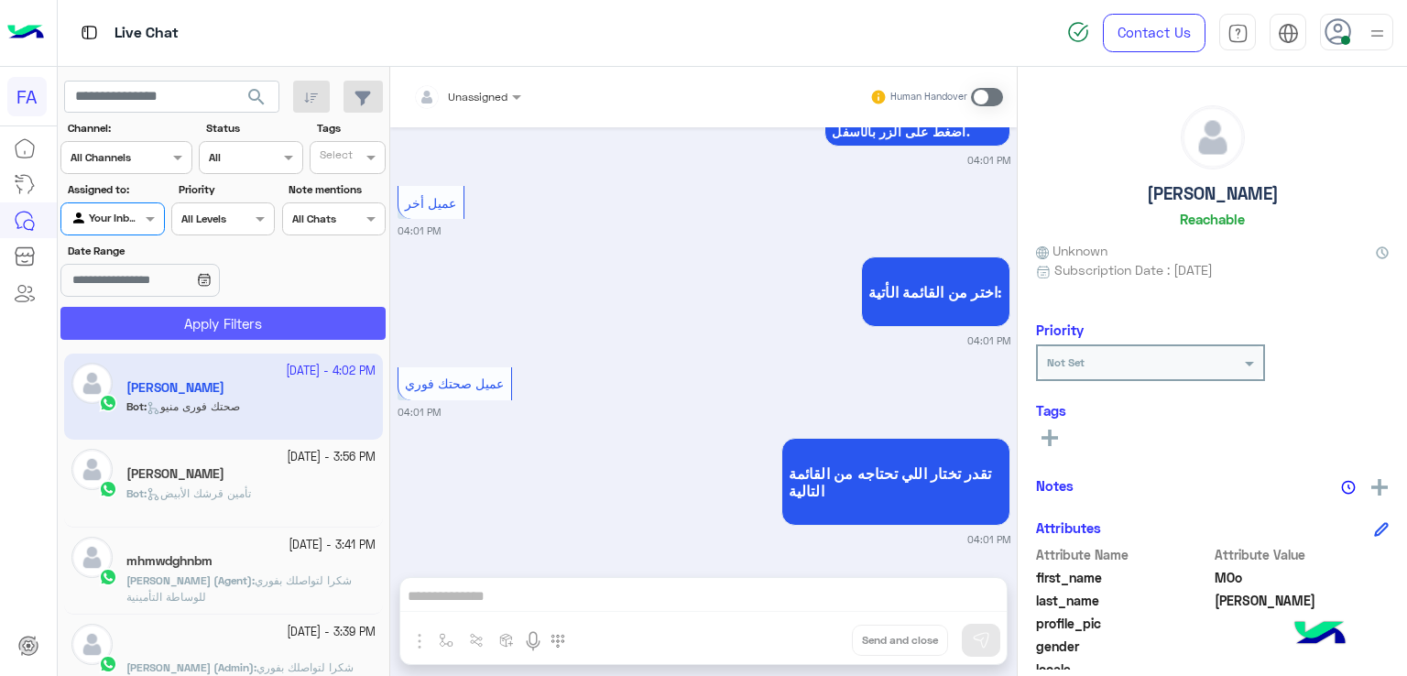
click at [216, 322] on button "Apply Filters" at bounding box center [222, 323] width 325 height 33
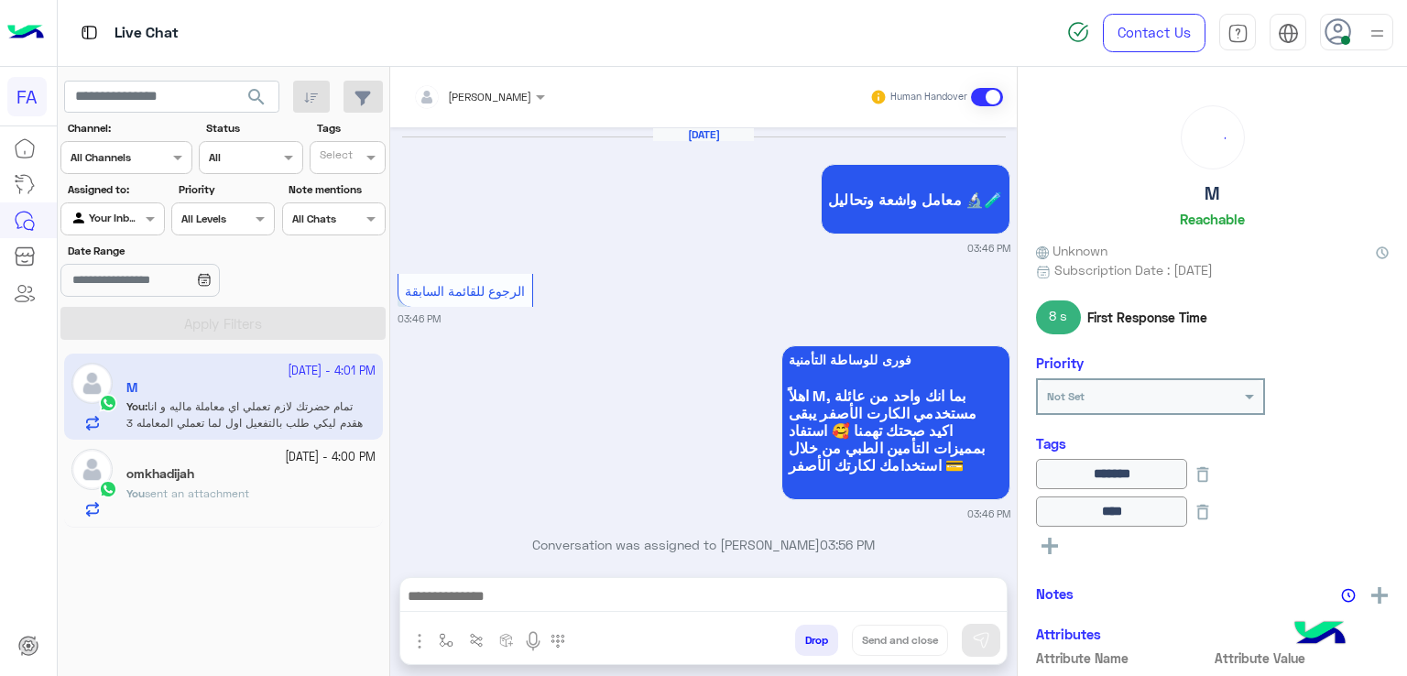
scroll to position [1429, 0]
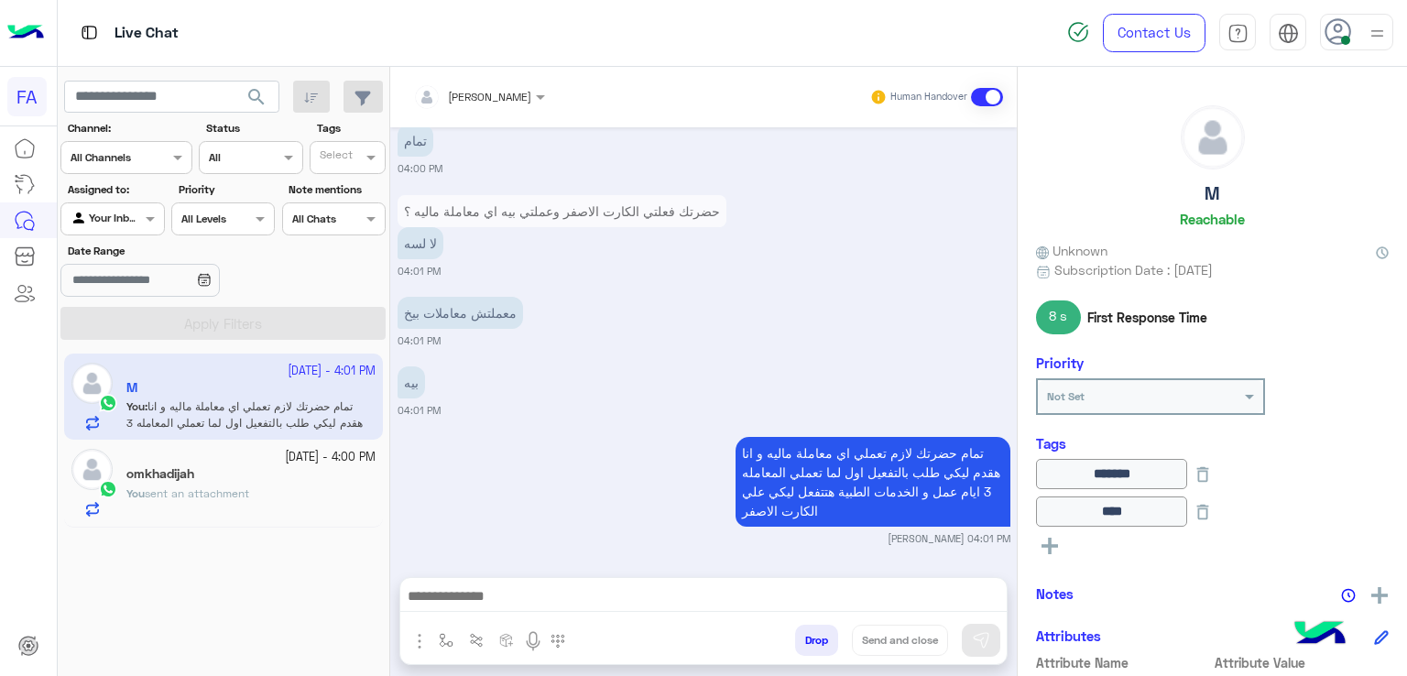
click at [252, 117] on button "search" at bounding box center [257, 100] width 45 height 39
click at [134, 220] on div at bounding box center [112, 216] width 102 height 17
click at [132, 318] on b "Your Inbox" at bounding box center [120, 325] width 64 height 16
click at [127, 215] on div at bounding box center [112, 216] width 102 height 17
click at [139, 287] on b "Unassigned" at bounding box center [123, 289] width 70 height 16
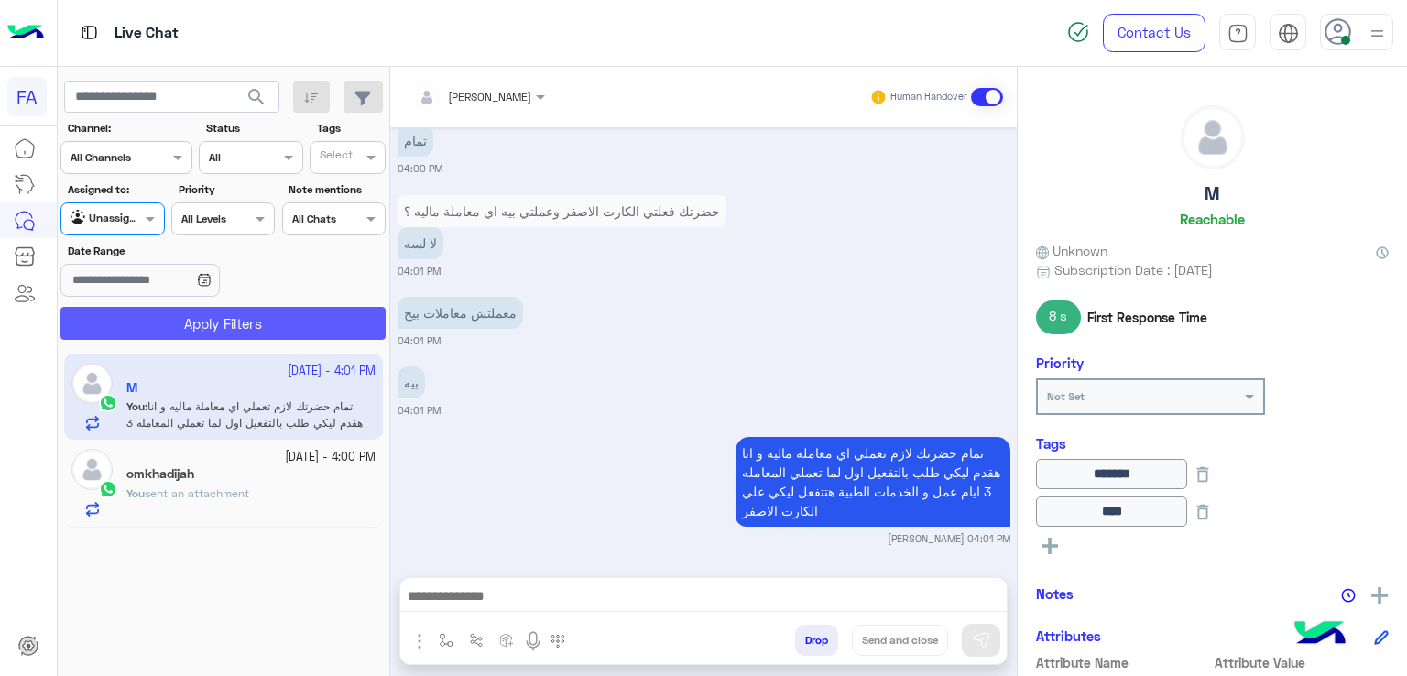
click at [171, 310] on button "Apply Filters" at bounding box center [222, 323] width 325 height 33
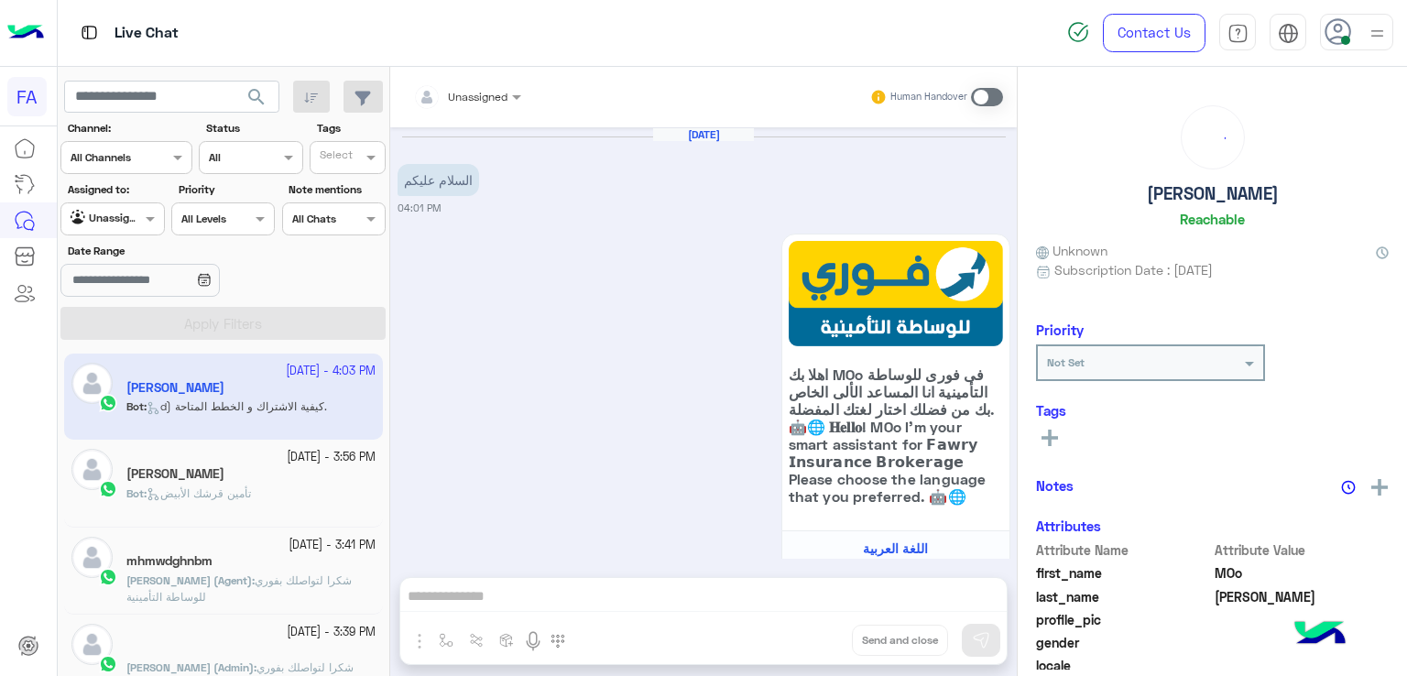
scroll to position [1851, 0]
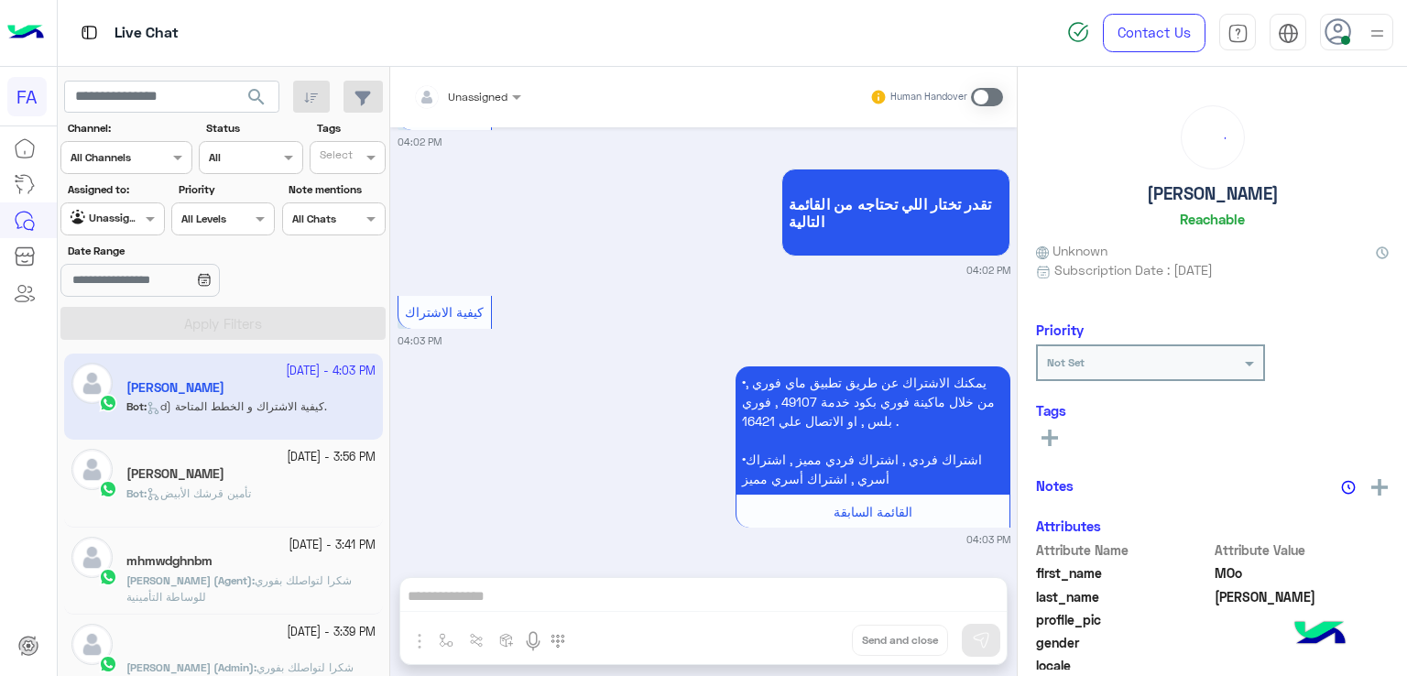
click at [191, 497] on span "تأمين قرشك الأبيض" at bounding box center [199, 493] width 104 height 14
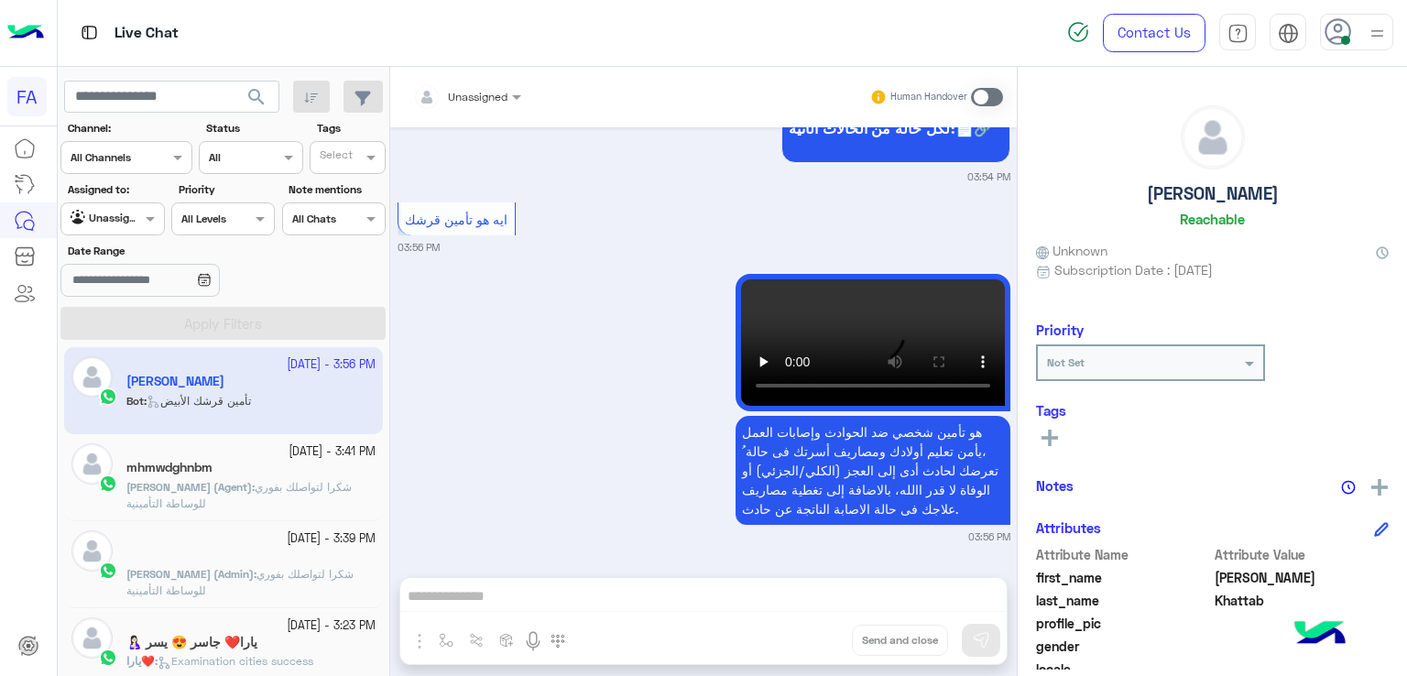
scroll to position [183, 0]
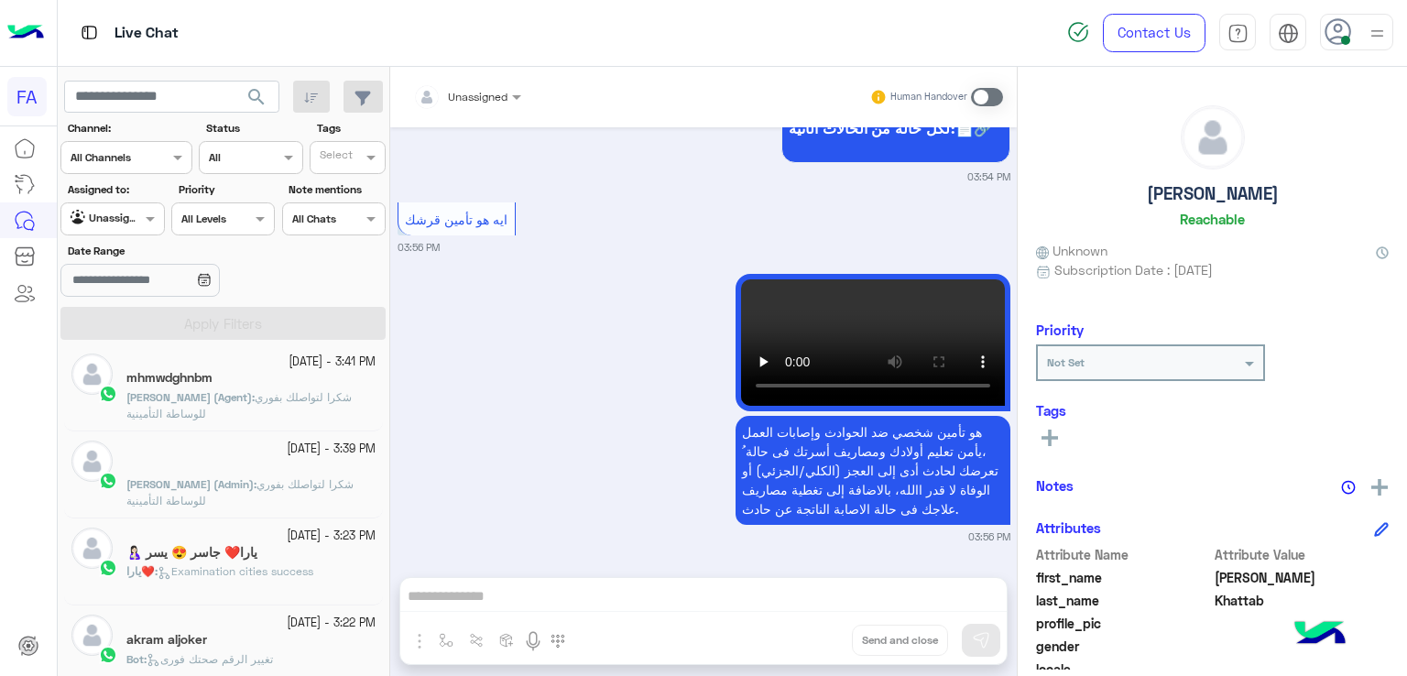
click at [213, 406] on p "[PERSON_NAME] (Agent) : شكرا لتواصلك بفوري للوساطة التأمينية" at bounding box center [250, 405] width 249 height 33
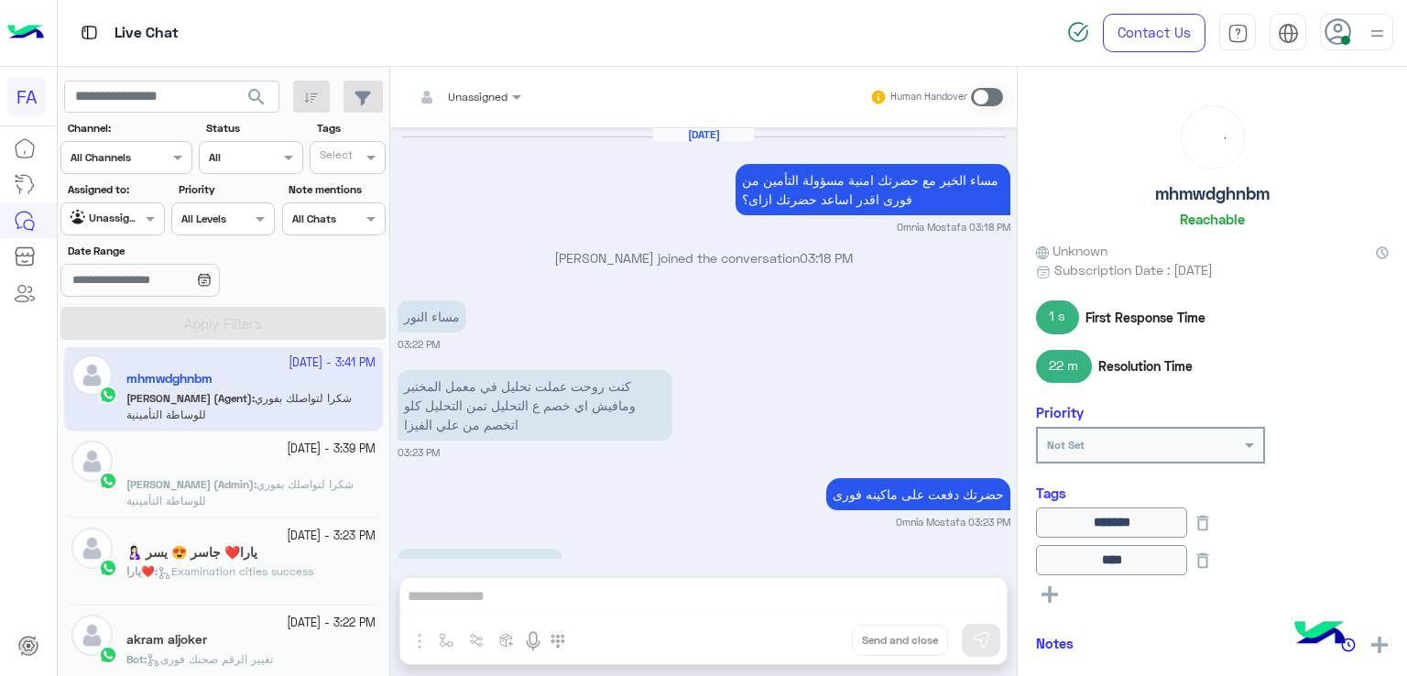
scroll to position [1250, 0]
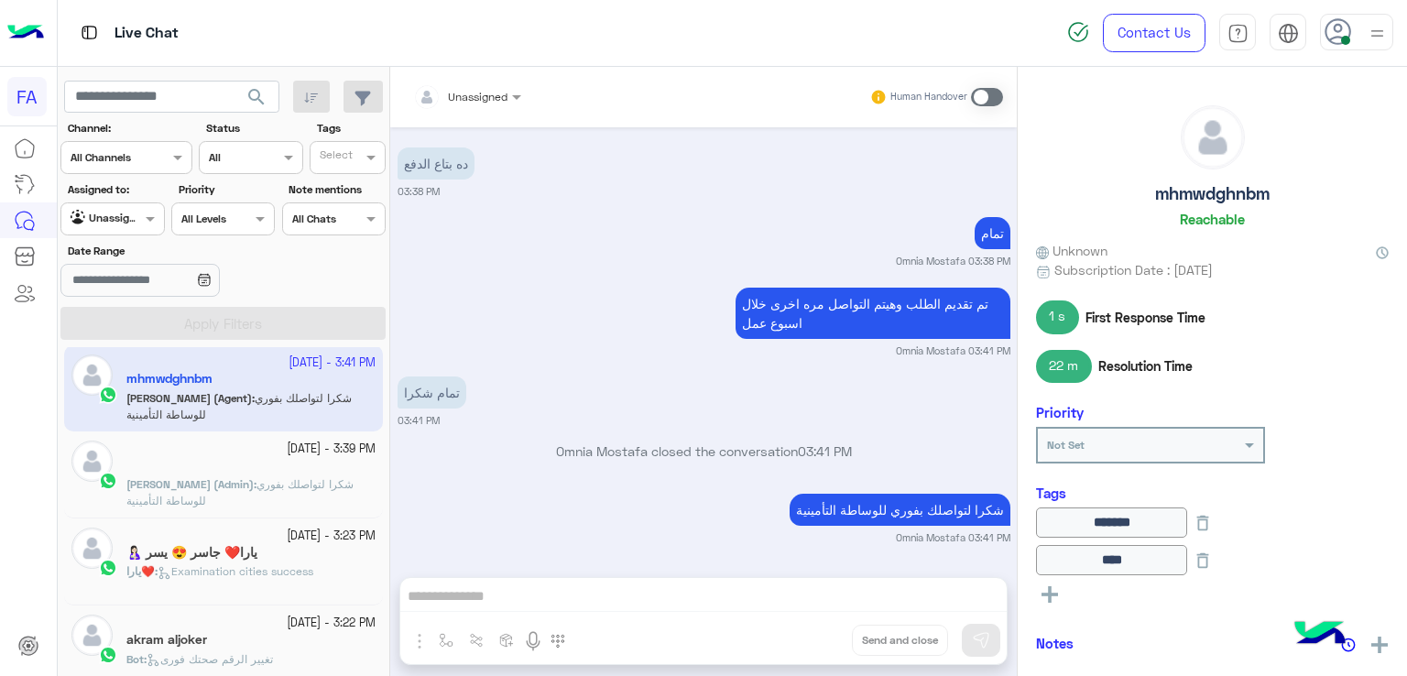
click at [231, 481] on span "شكرا لتواصلك بفوري للوساطة التأمينية" at bounding box center [239, 492] width 227 height 30
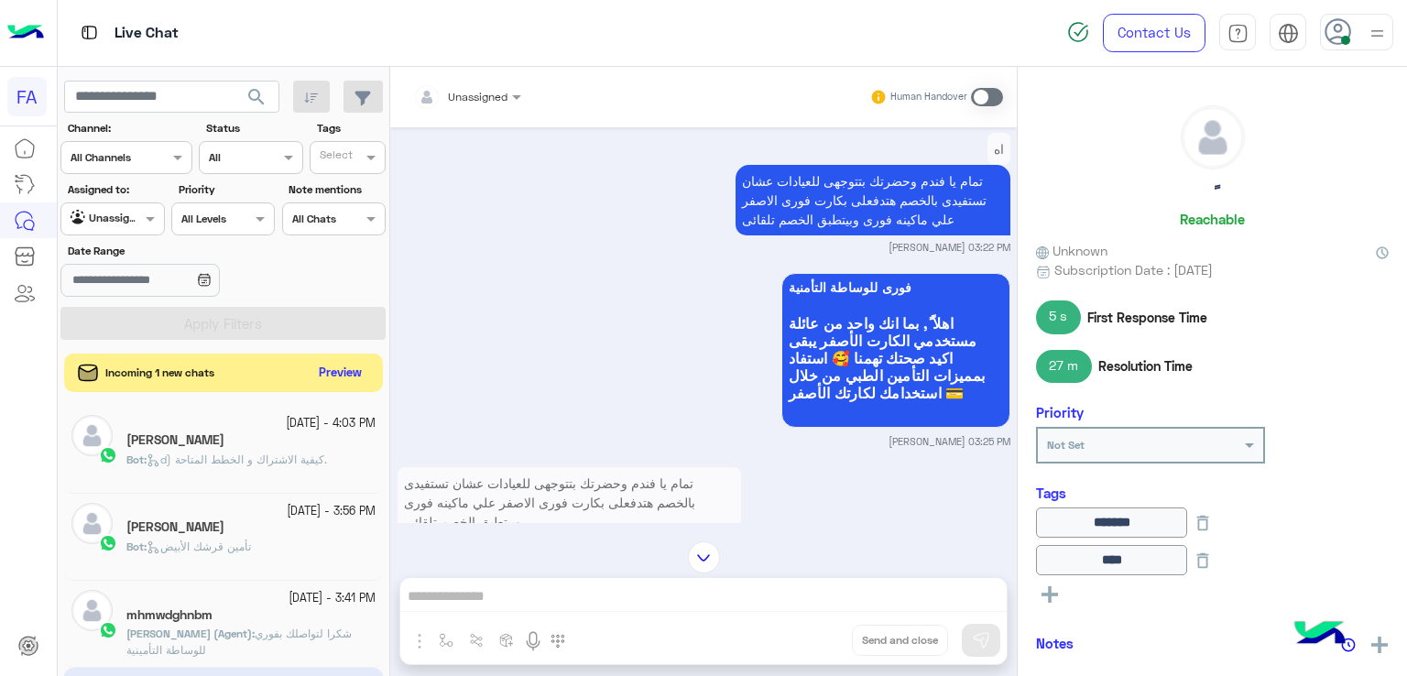
click at [336, 367] on button "Preview" at bounding box center [340, 373] width 57 height 25
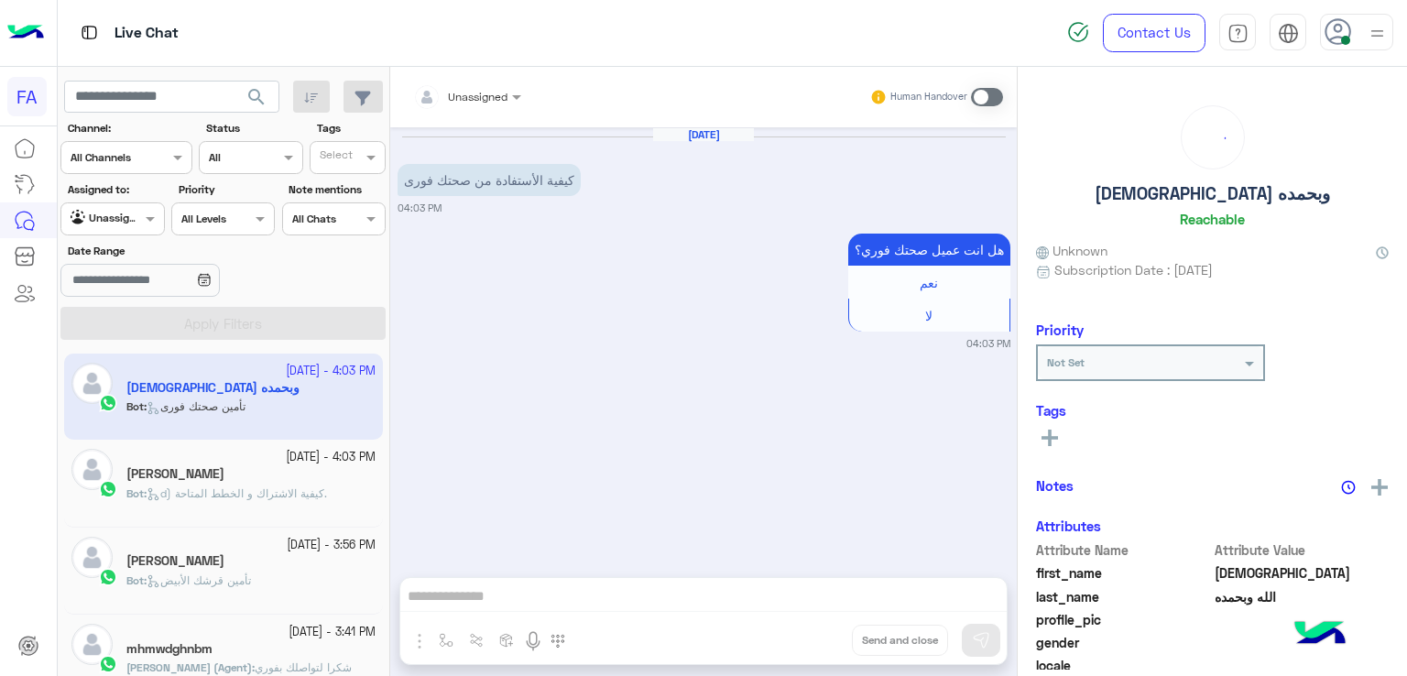
click at [126, 228] on div "Agent Filter Unassigned" at bounding box center [112, 218] width 104 height 33
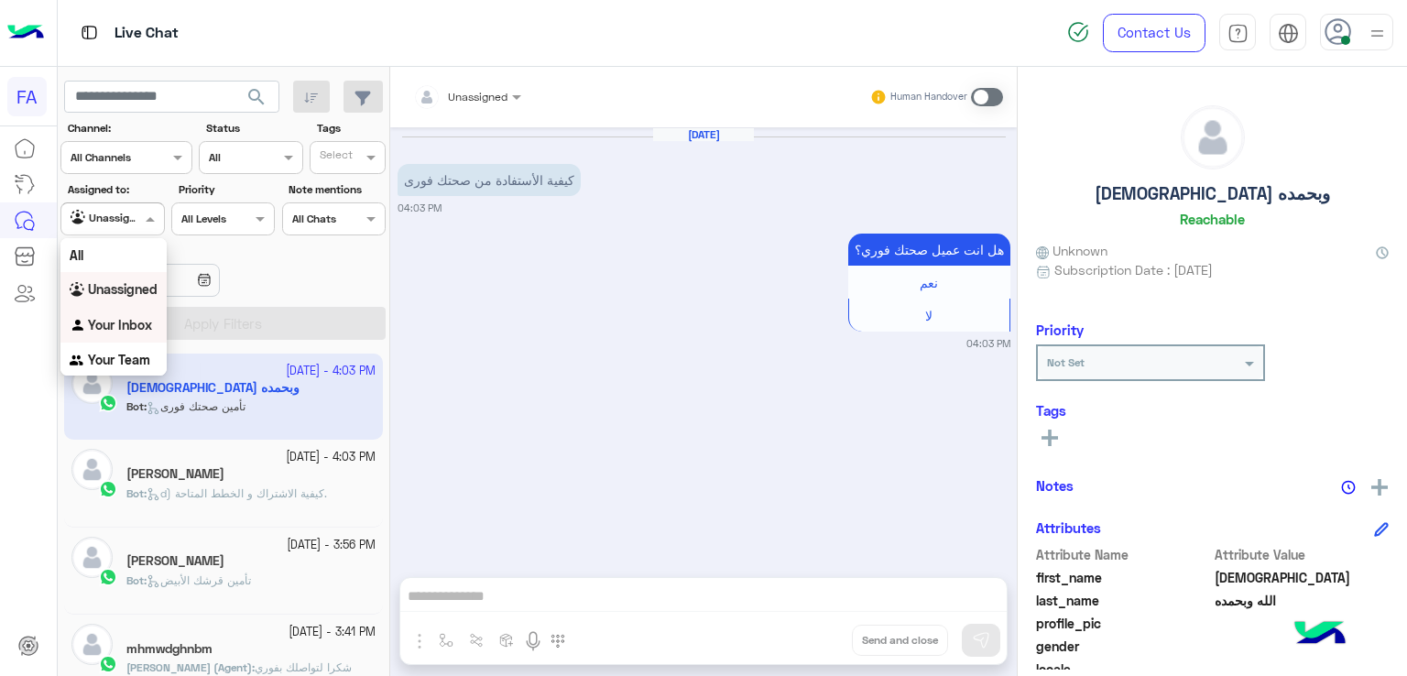
drag, startPoint x: 136, startPoint y: 316, endPoint x: 167, endPoint y: 320, distance: 31.4
click at [136, 317] on b "Your Inbox" at bounding box center [120, 325] width 64 height 16
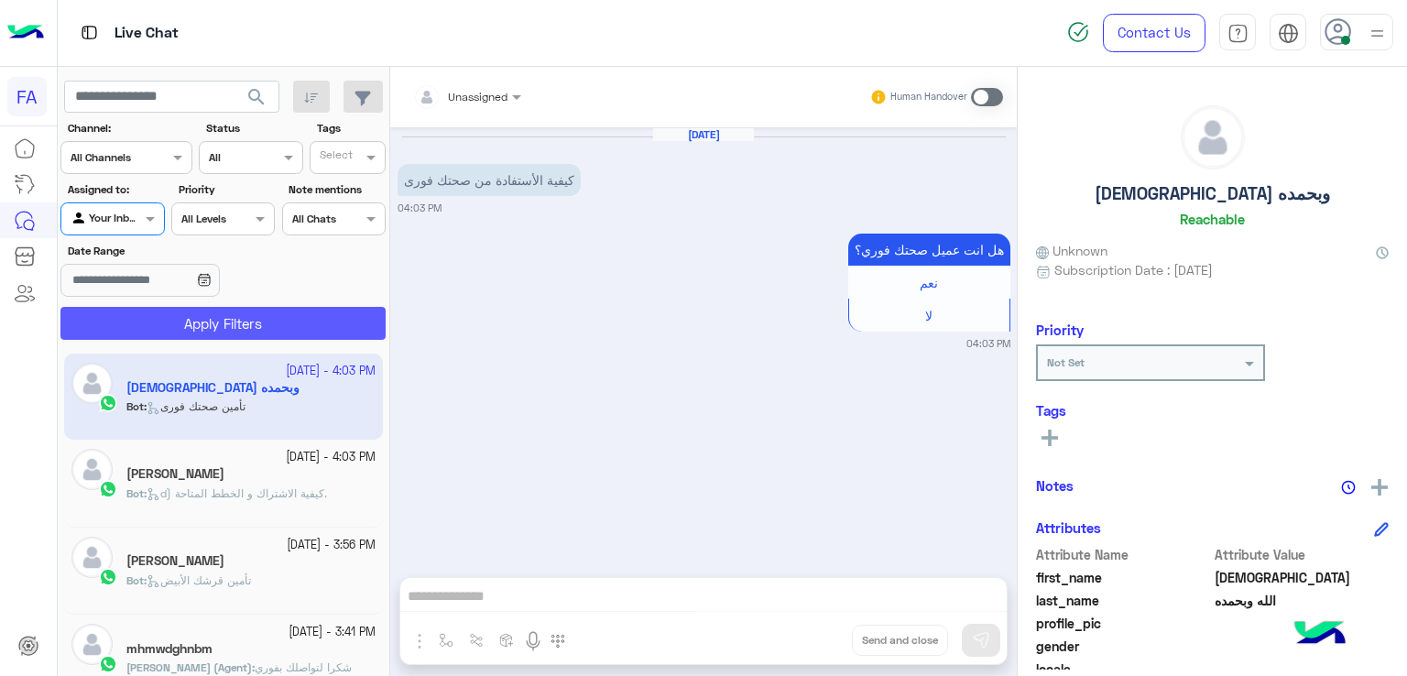
click at [167, 320] on button "Apply Filters" at bounding box center [222, 323] width 325 height 33
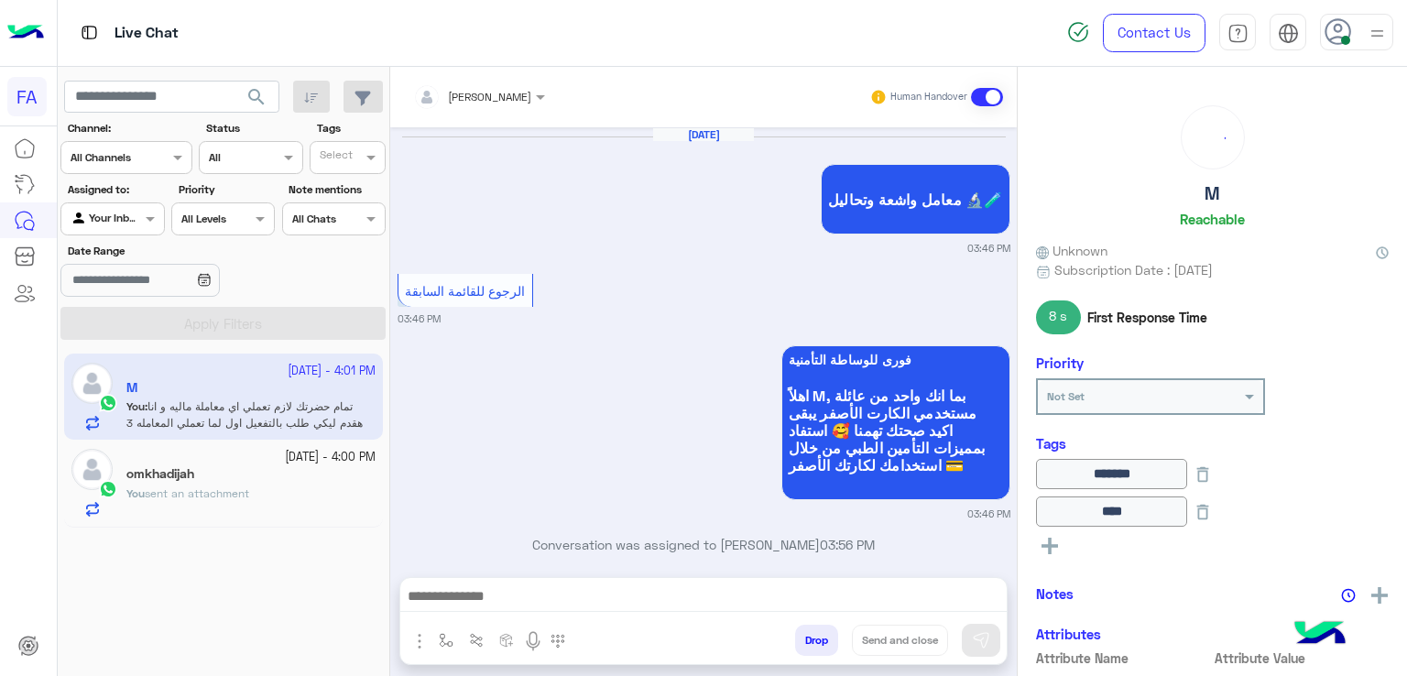
scroll to position [1429, 0]
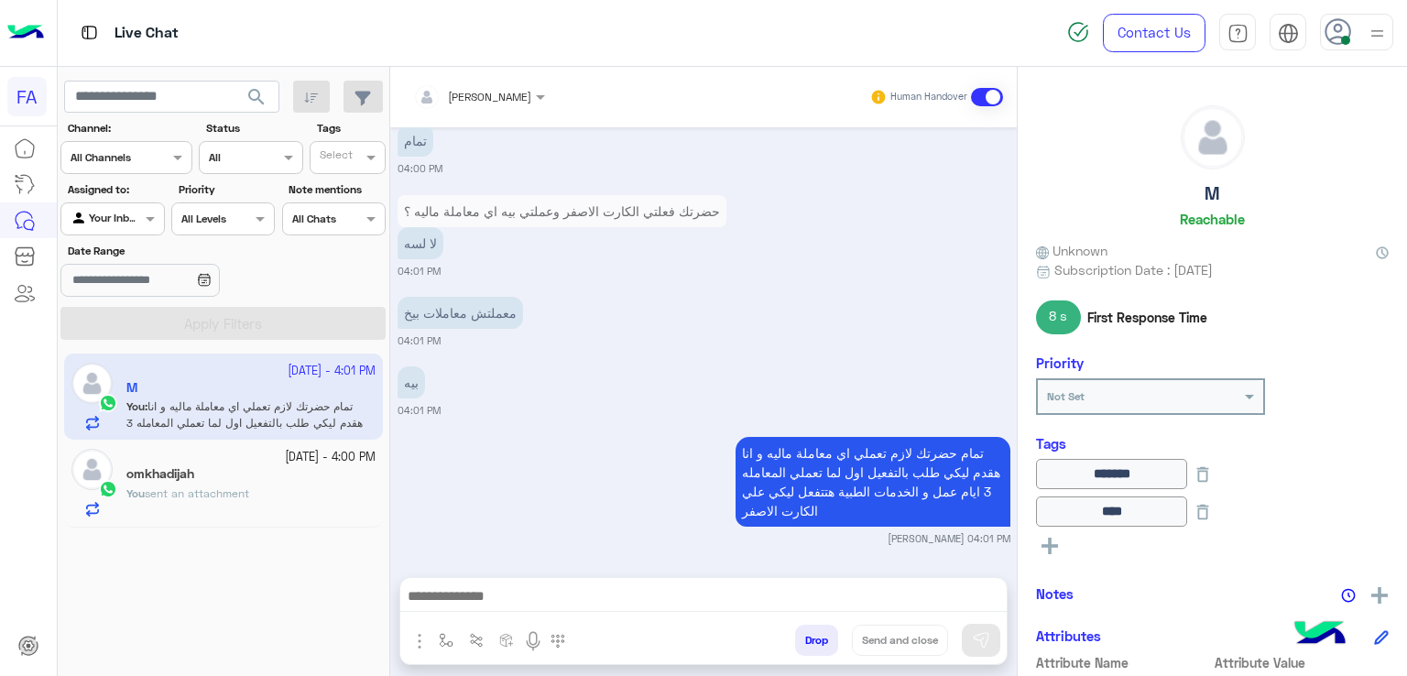
click at [203, 486] on p "You sent an attachment" at bounding box center [187, 494] width 123 height 16
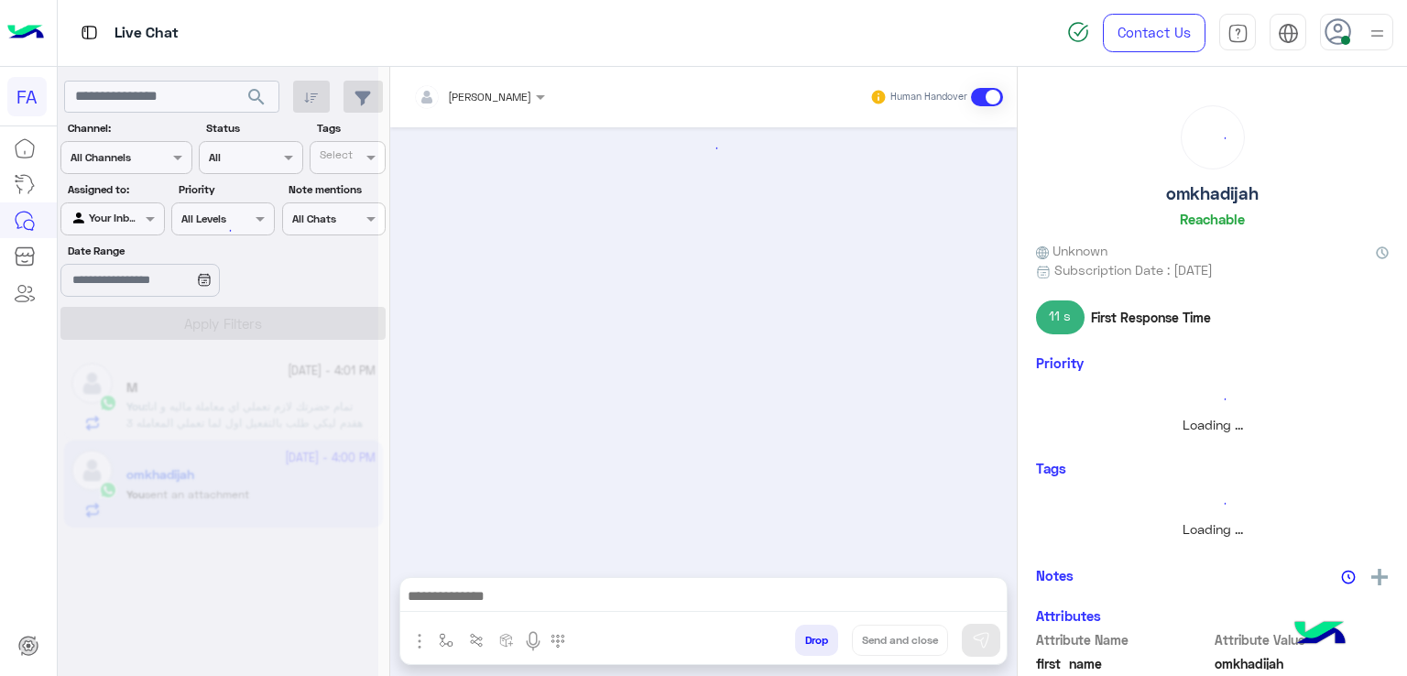
scroll to position [1667, 0]
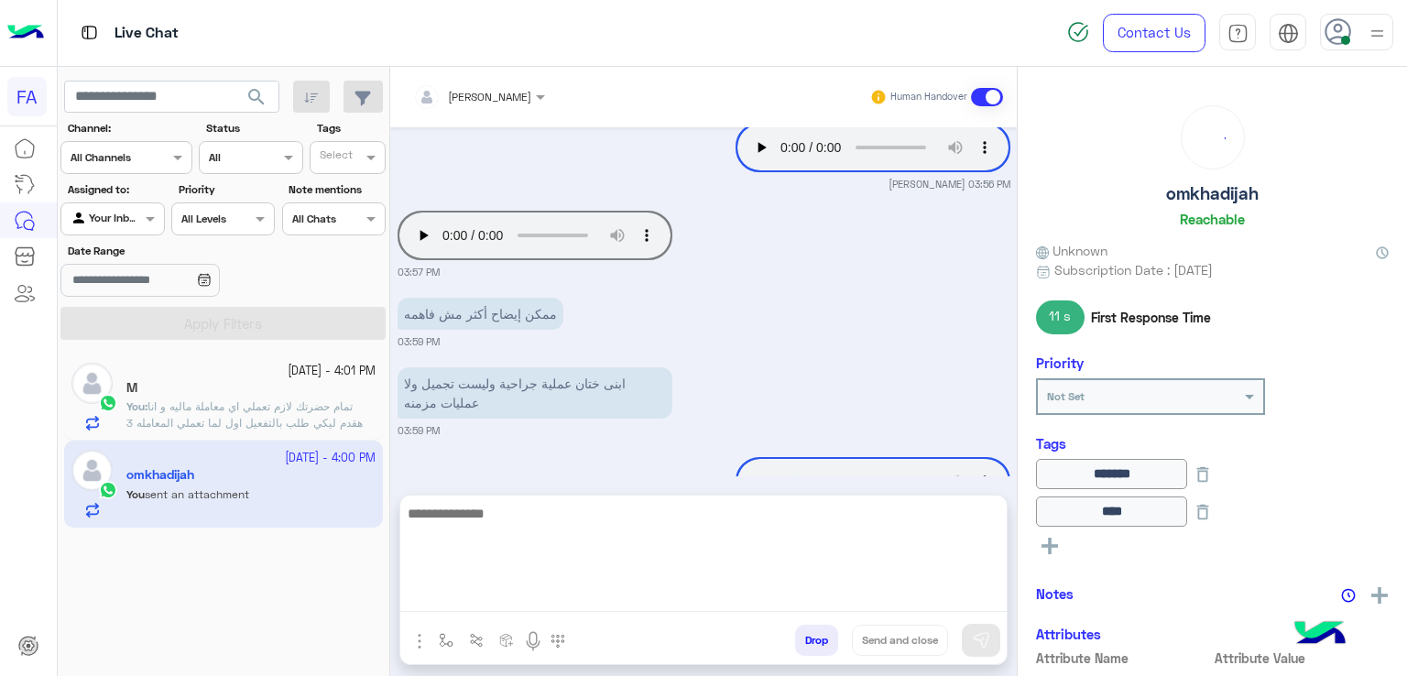
click at [801, 598] on textarea at bounding box center [703, 557] width 606 height 110
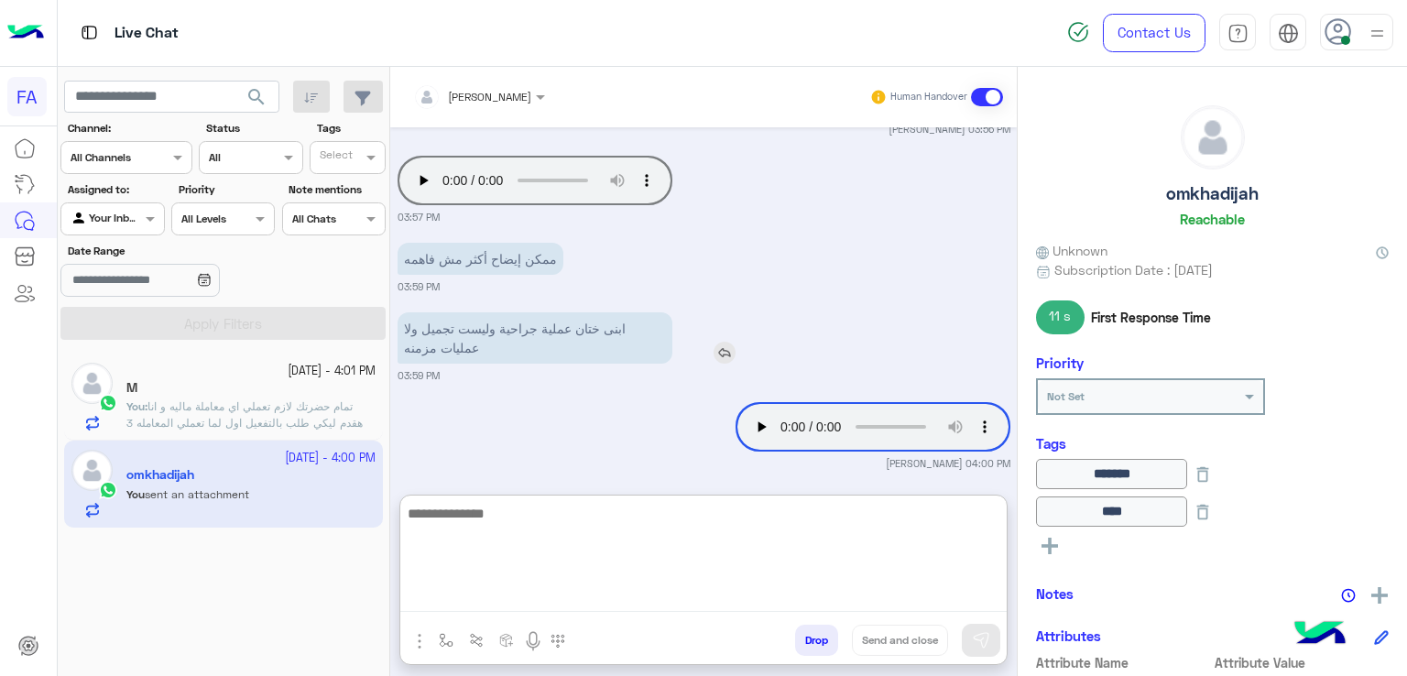
scroll to position [1750, 0]
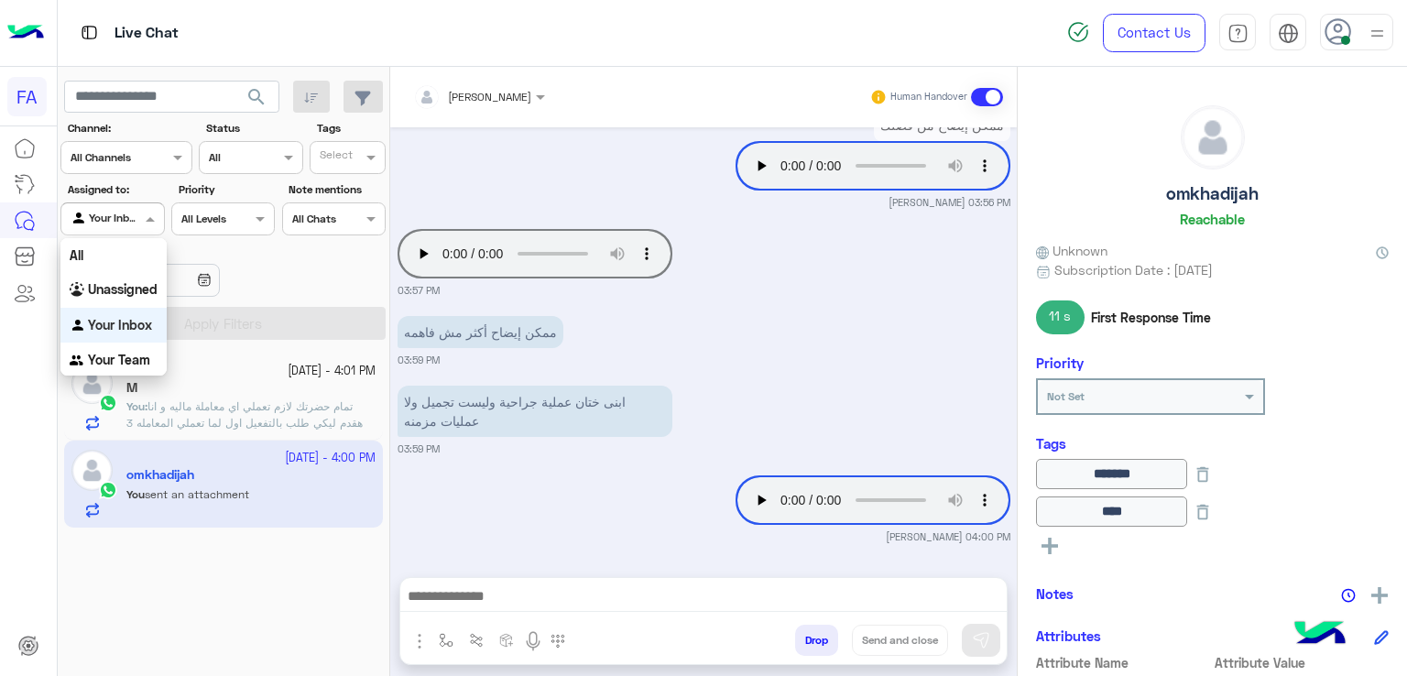
click at [107, 228] on div "Your Inbox" at bounding box center [106, 219] width 70 height 18
click at [125, 297] on b "Unassigned" at bounding box center [123, 289] width 70 height 16
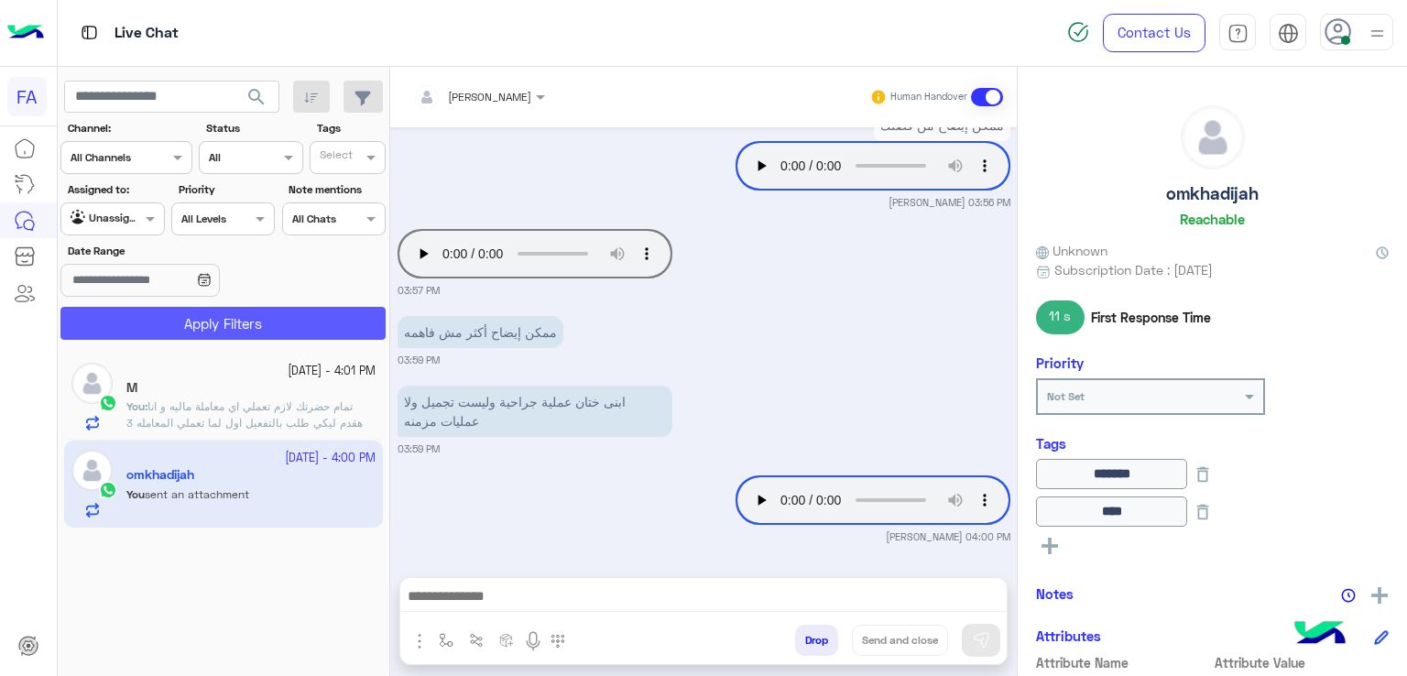
click at [206, 329] on button "Apply Filters" at bounding box center [222, 323] width 325 height 33
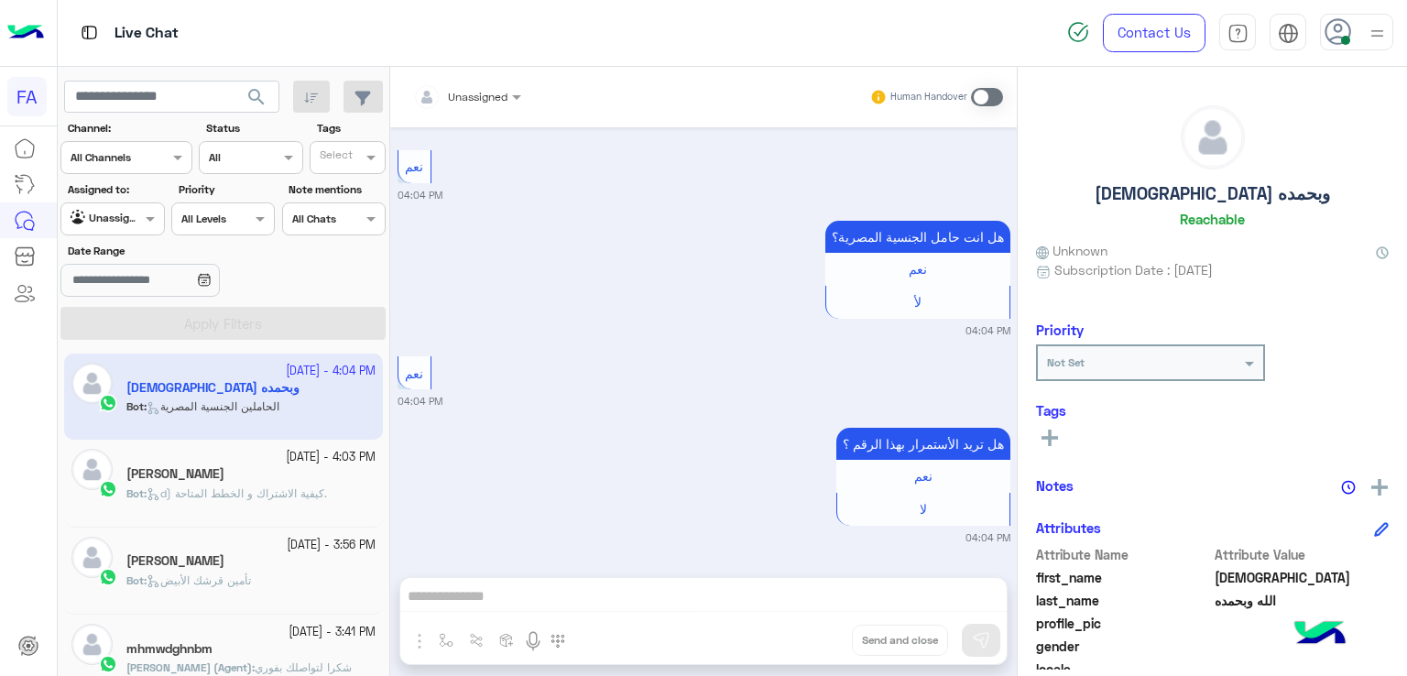
scroll to position [275, 0]
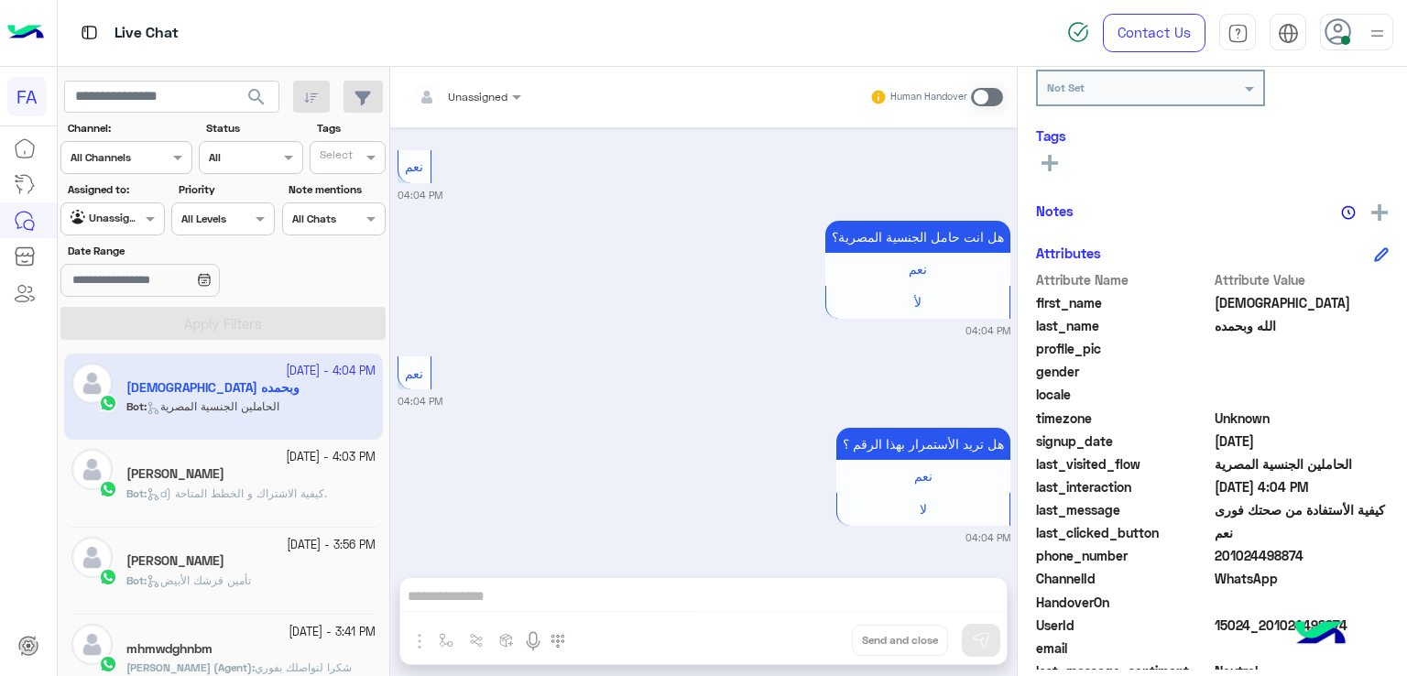
drag, startPoint x: 1301, startPoint y: 566, endPoint x: 1224, endPoint y: 566, distance: 77.0
click at [1224, 566] on div "phone_number [PHONE_NUMBER]" at bounding box center [1212, 557] width 353 height 23
copy span "1024498874"
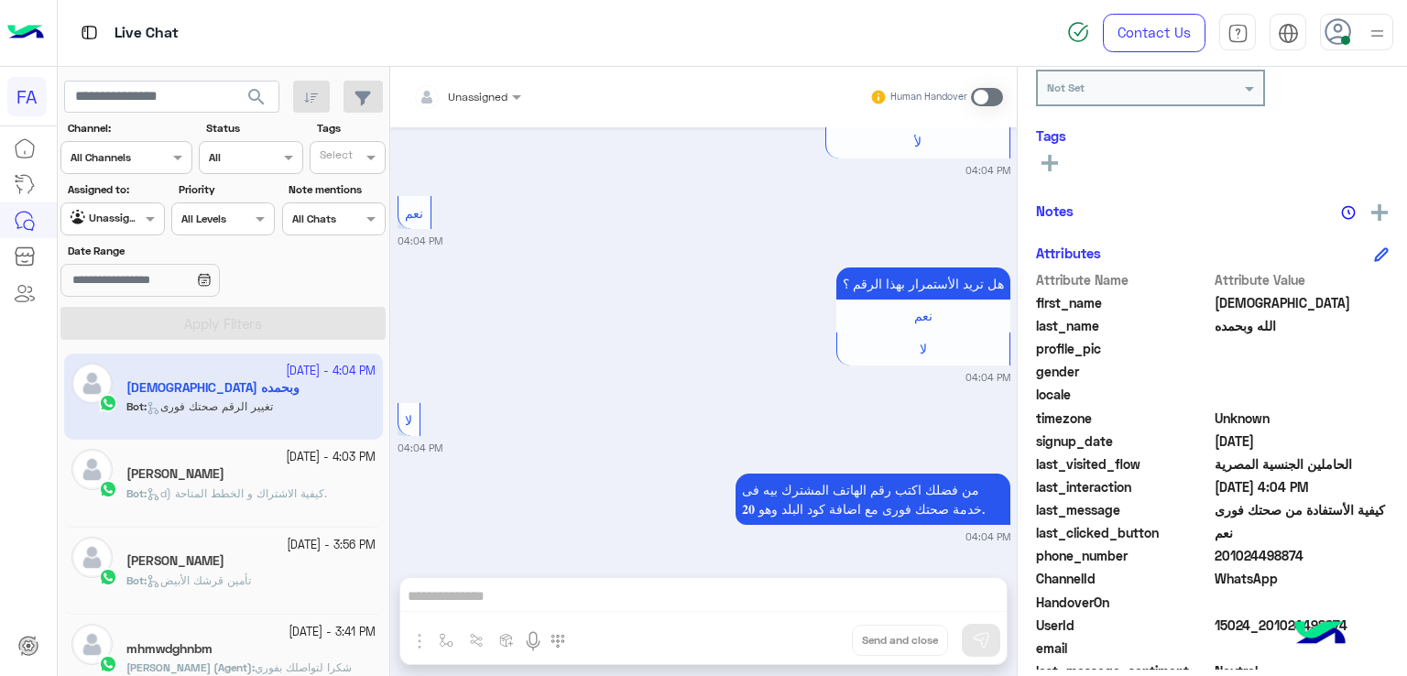
click at [119, 202] on div "Agent Filter Unassigned" at bounding box center [112, 218] width 104 height 33
click at [119, 325] on b "Your Inbox" at bounding box center [120, 325] width 64 height 16
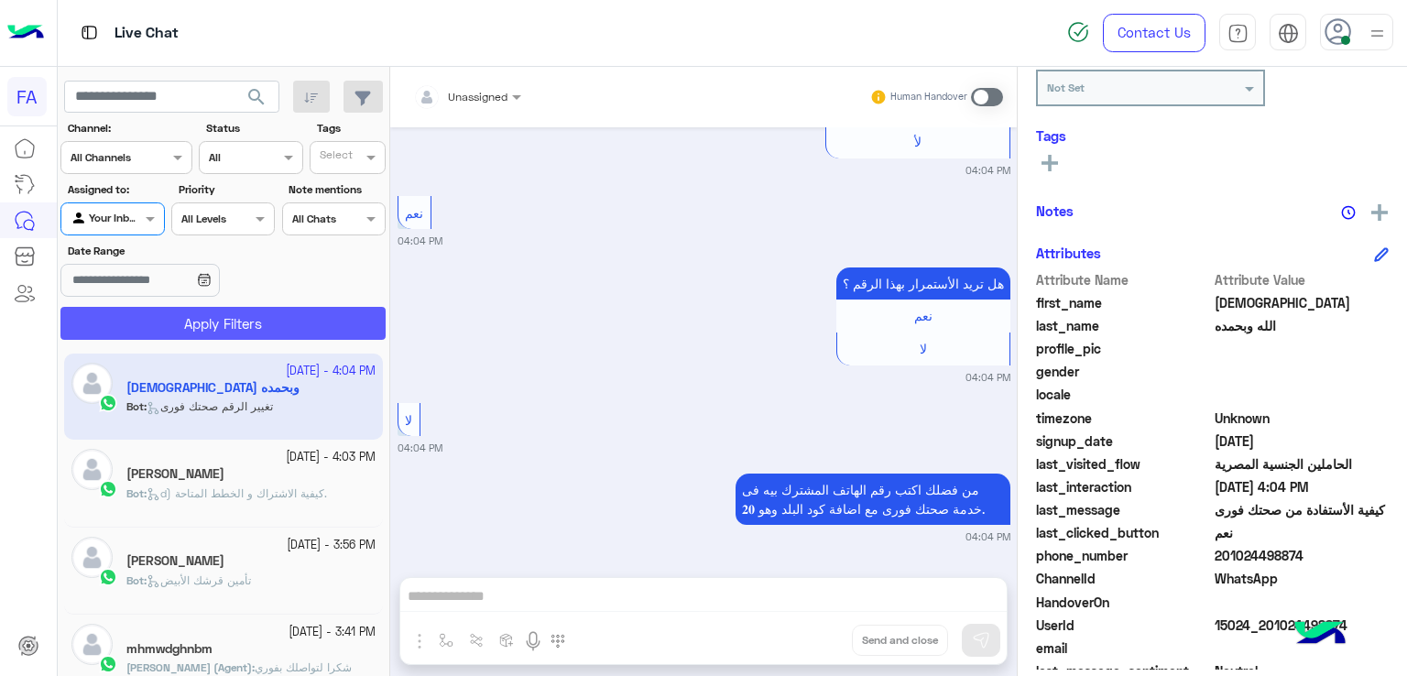
click at [187, 316] on button "Apply Filters" at bounding box center [222, 323] width 325 height 33
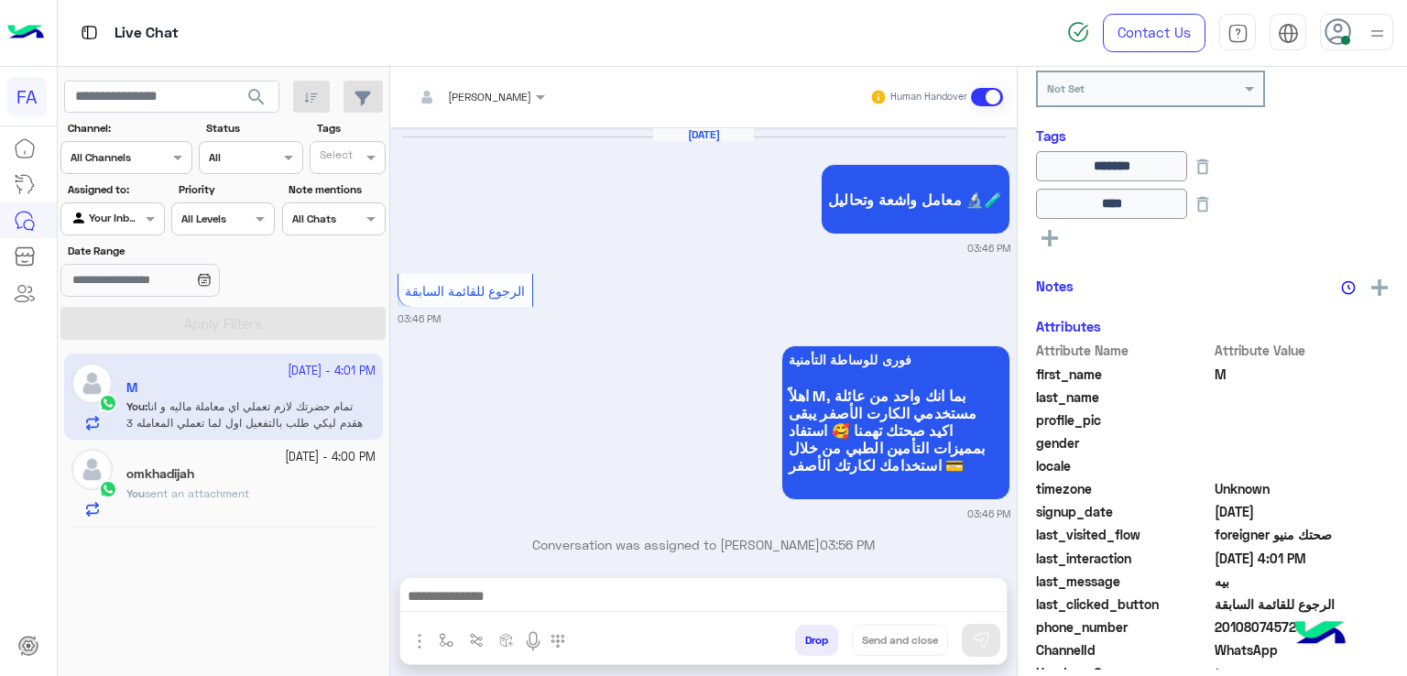
scroll to position [1429, 0]
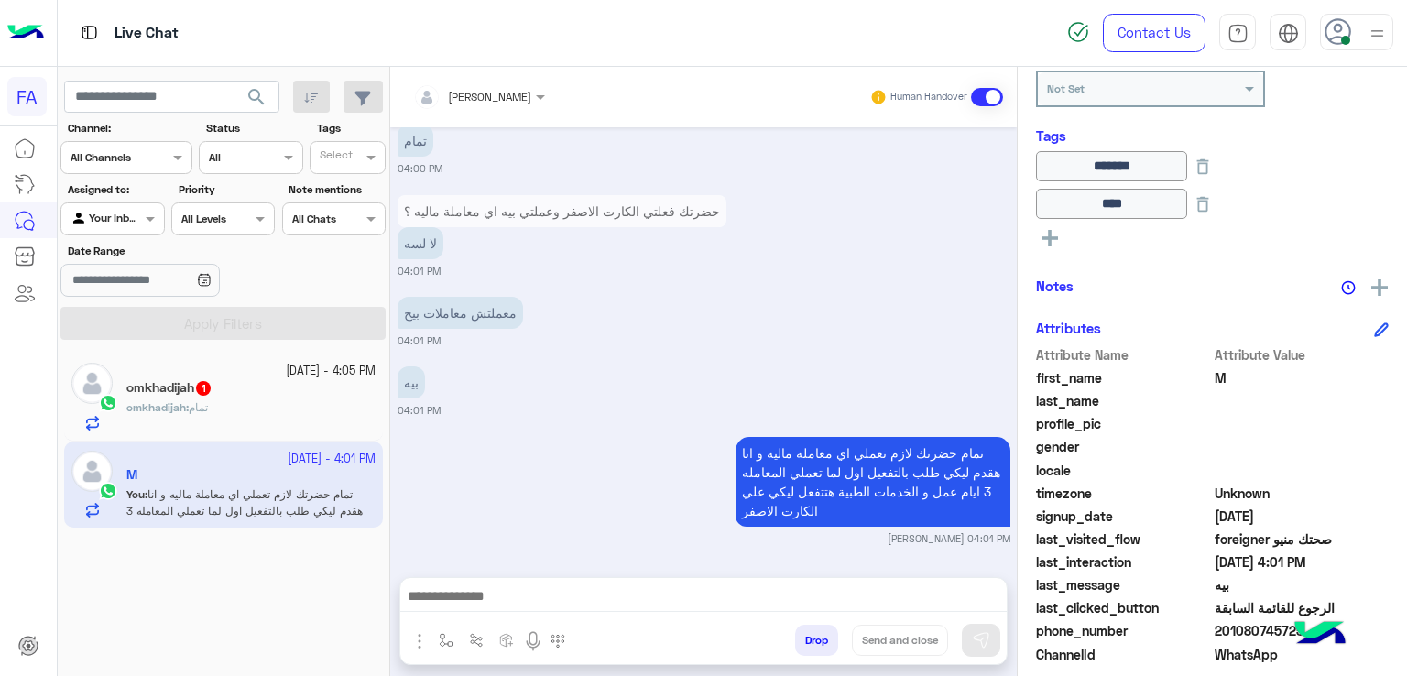
click at [278, 393] on div "omkhadijah 1" at bounding box center [250, 389] width 249 height 19
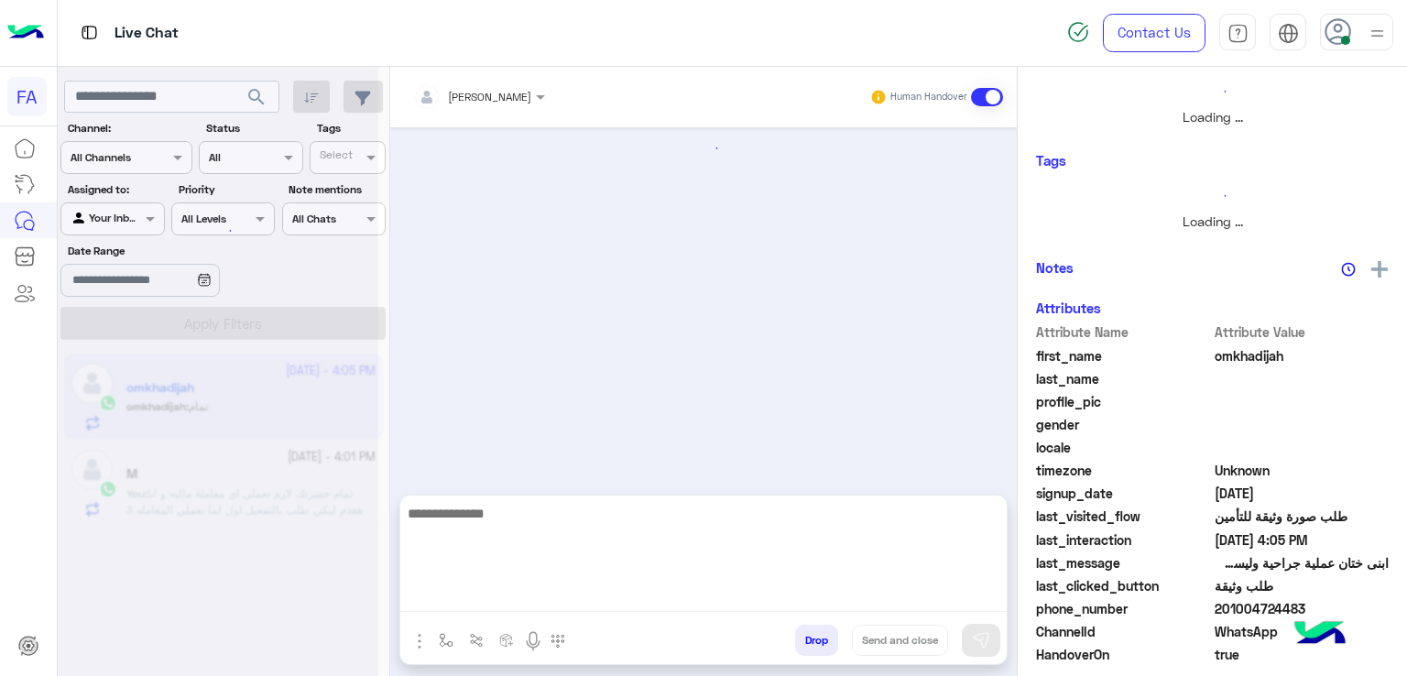
click at [658, 604] on textarea at bounding box center [703, 557] width 606 height 110
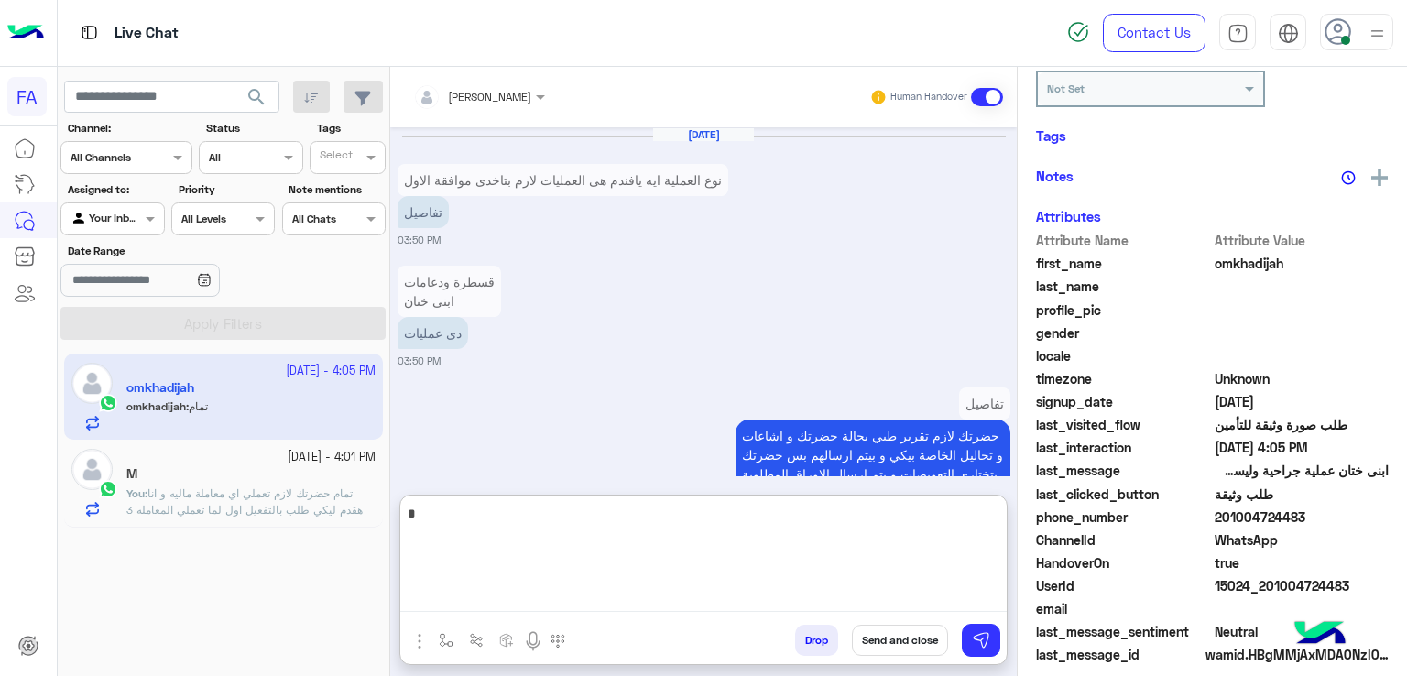
scroll to position [1698, 0]
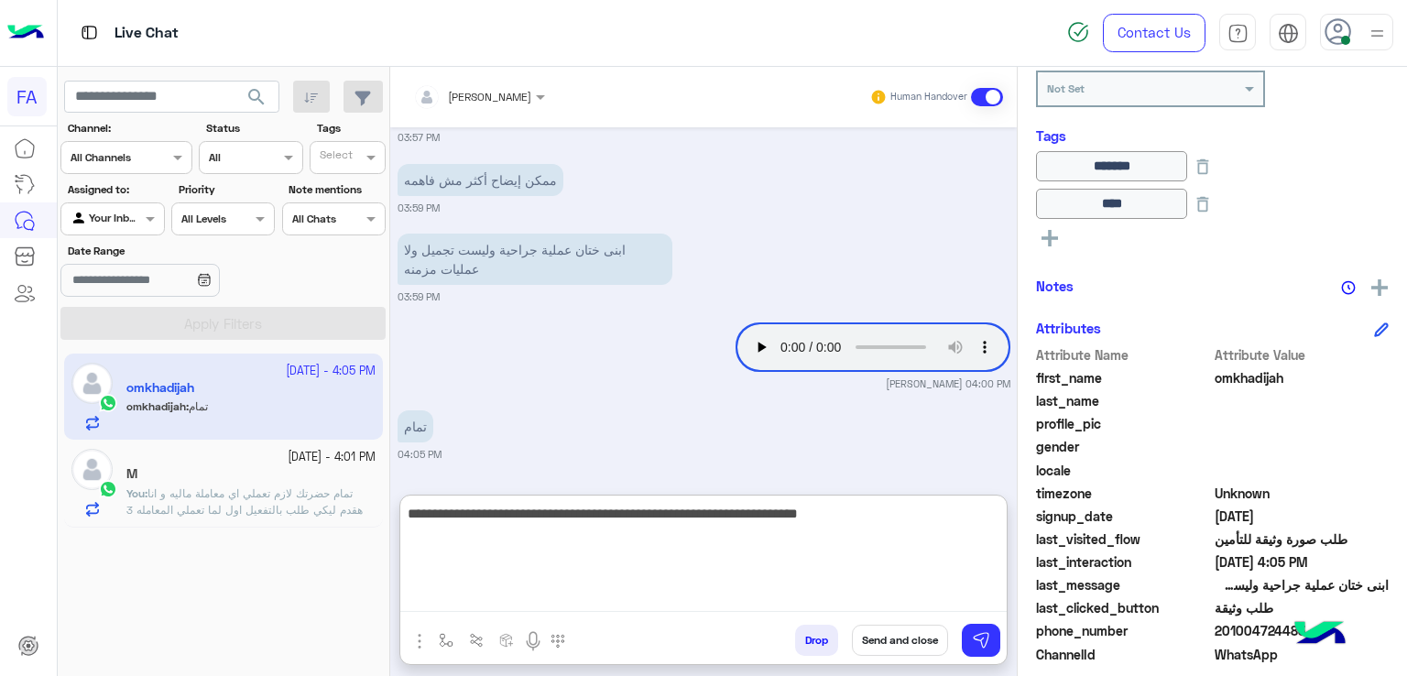
type textarea "**********"
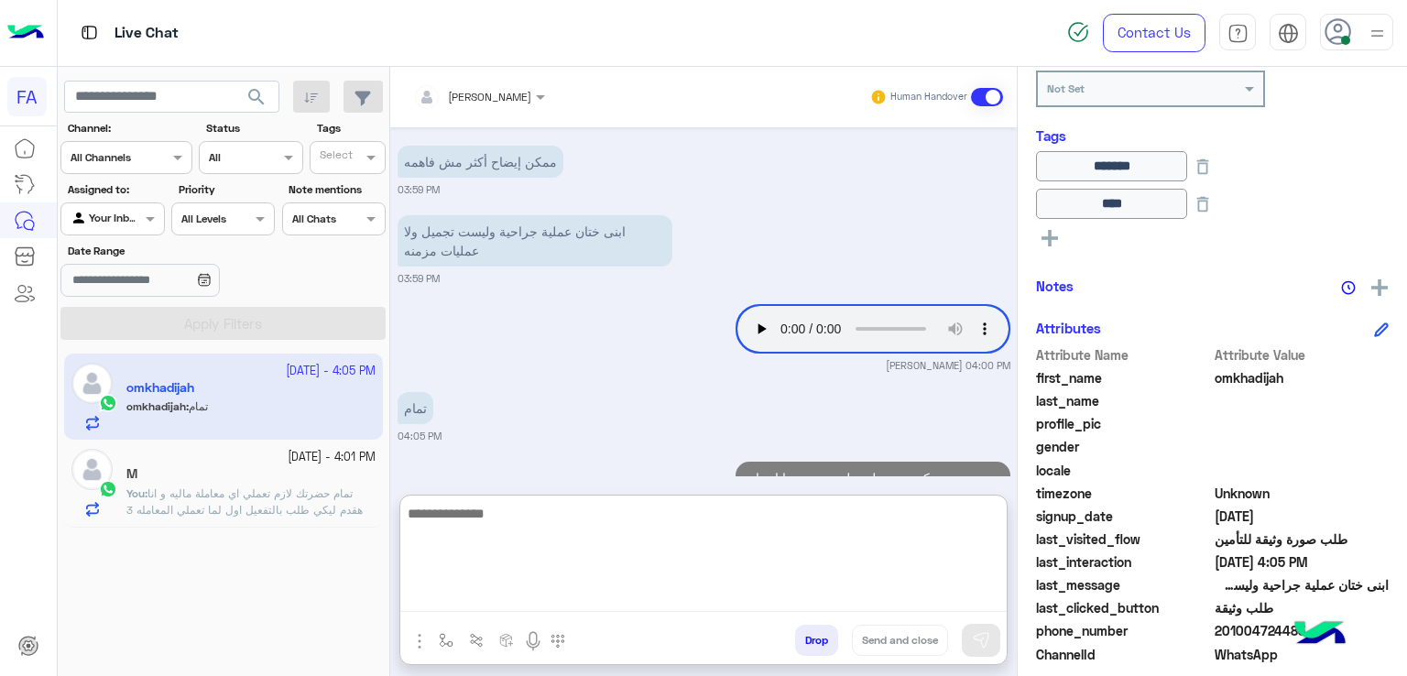
scroll to position [1788, 0]
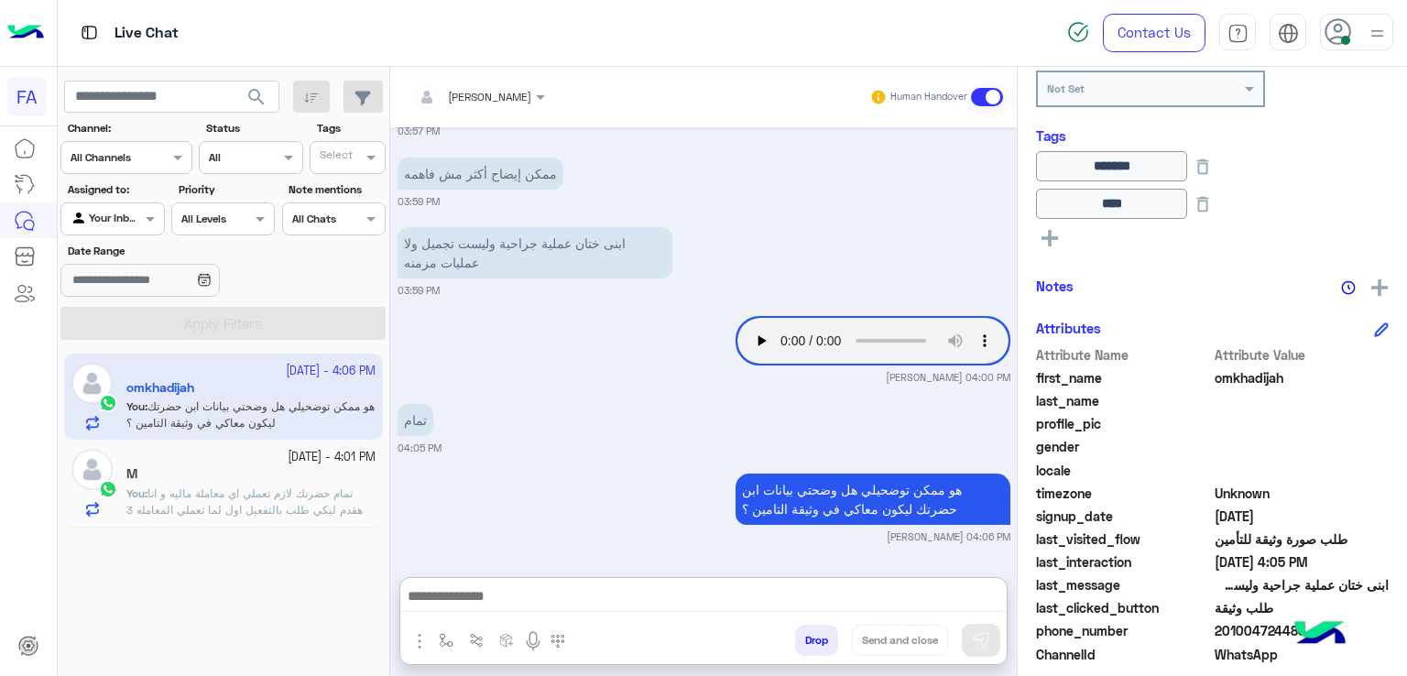
click at [548, 469] on div "هو ممكن توضحيلي هل وضحتي بيانات ابن حضرتك ليكون معاكي في وثيقة التامين ؟ [PERSO…" at bounding box center [704, 506] width 613 height 75
click at [259, 103] on span "search" at bounding box center [257, 97] width 22 height 22
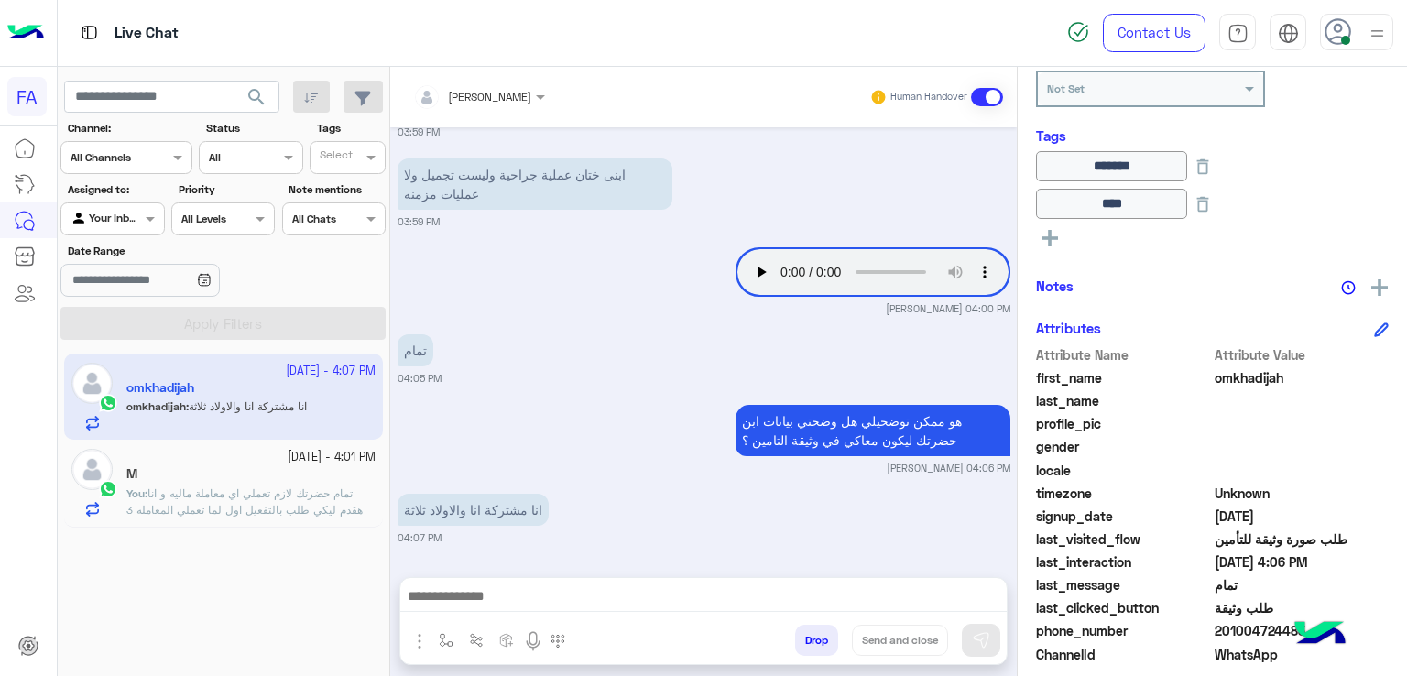
drag, startPoint x: 661, startPoint y: 554, endPoint x: 667, endPoint y: 573, distance: 19.1
click at [667, 572] on div "[PERSON_NAME] Human Handover [DATE] قسطرة ودعامات ابنى ختان دى عمليات 03:50 PM …" at bounding box center [703, 375] width 627 height 617
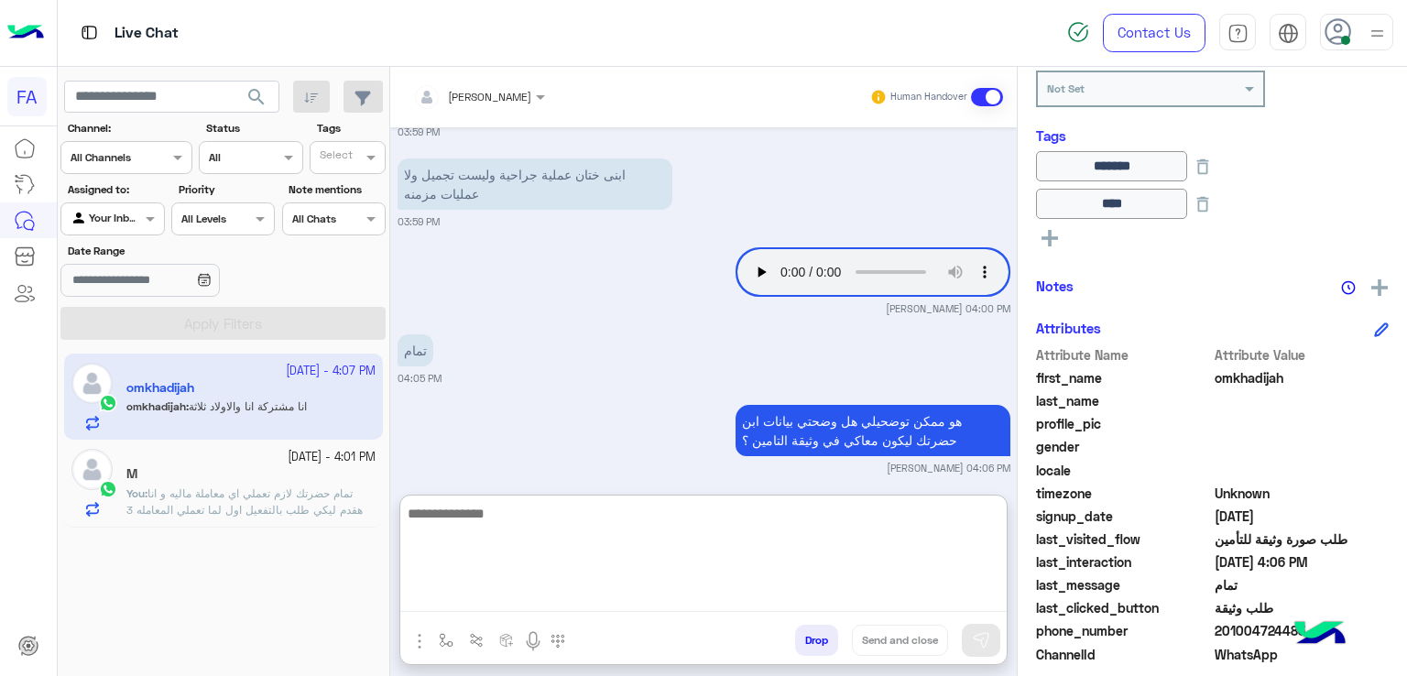
drag, startPoint x: 671, startPoint y: 595, endPoint x: 660, endPoint y: 567, distance: 29.6
click at [670, 595] on textarea at bounding box center [703, 557] width 606 height 110
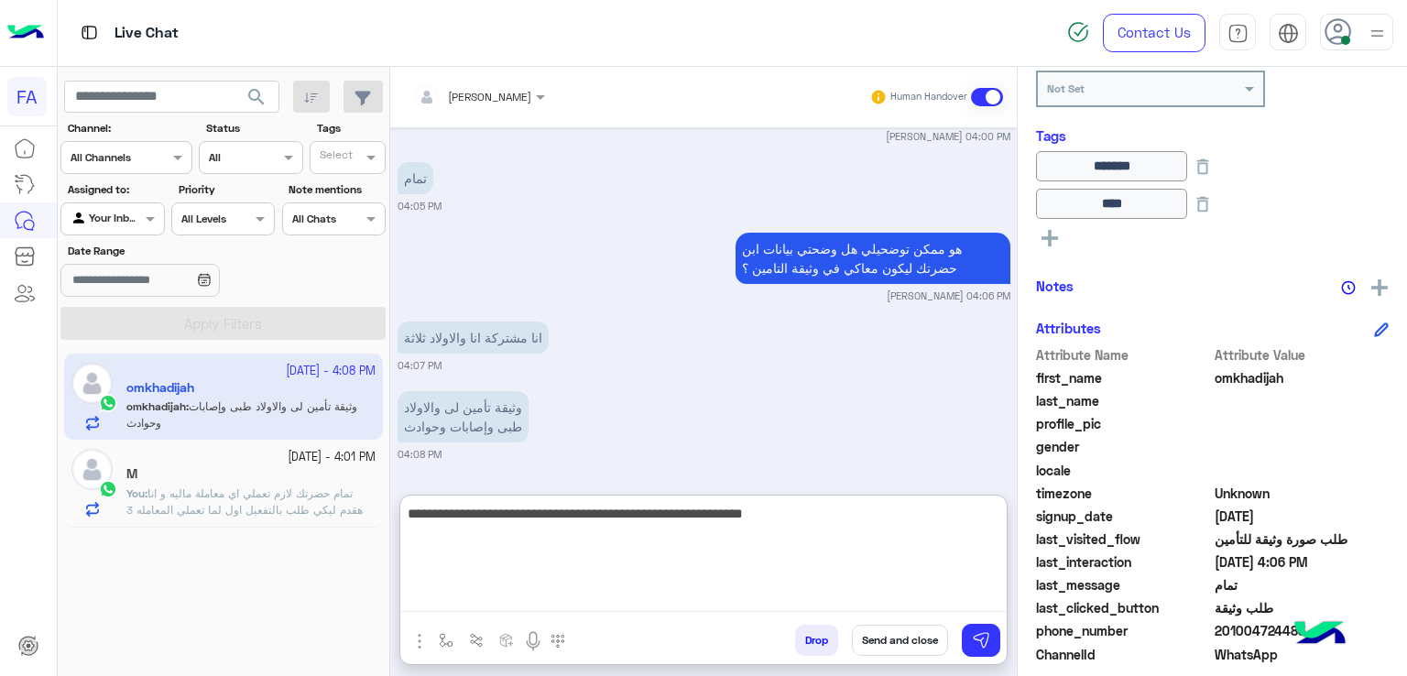
type textarea "**********"
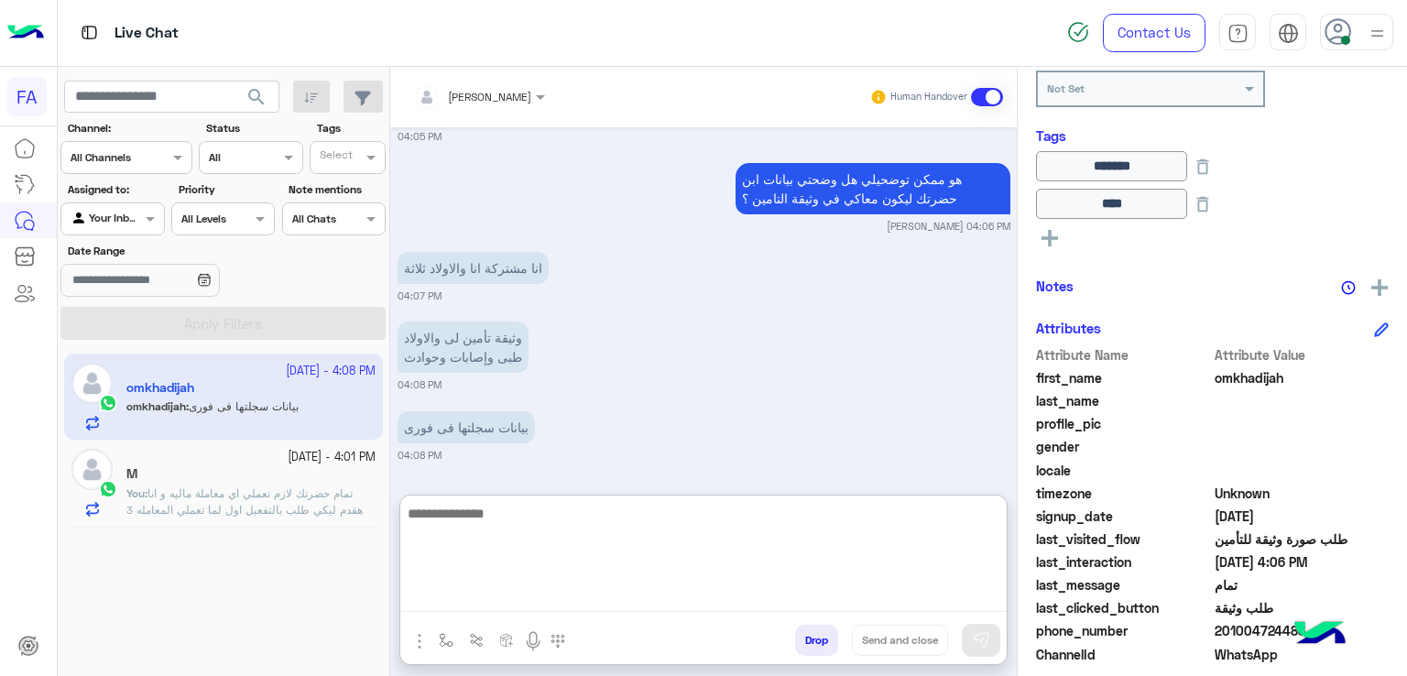
scroll to position [1985, 0]
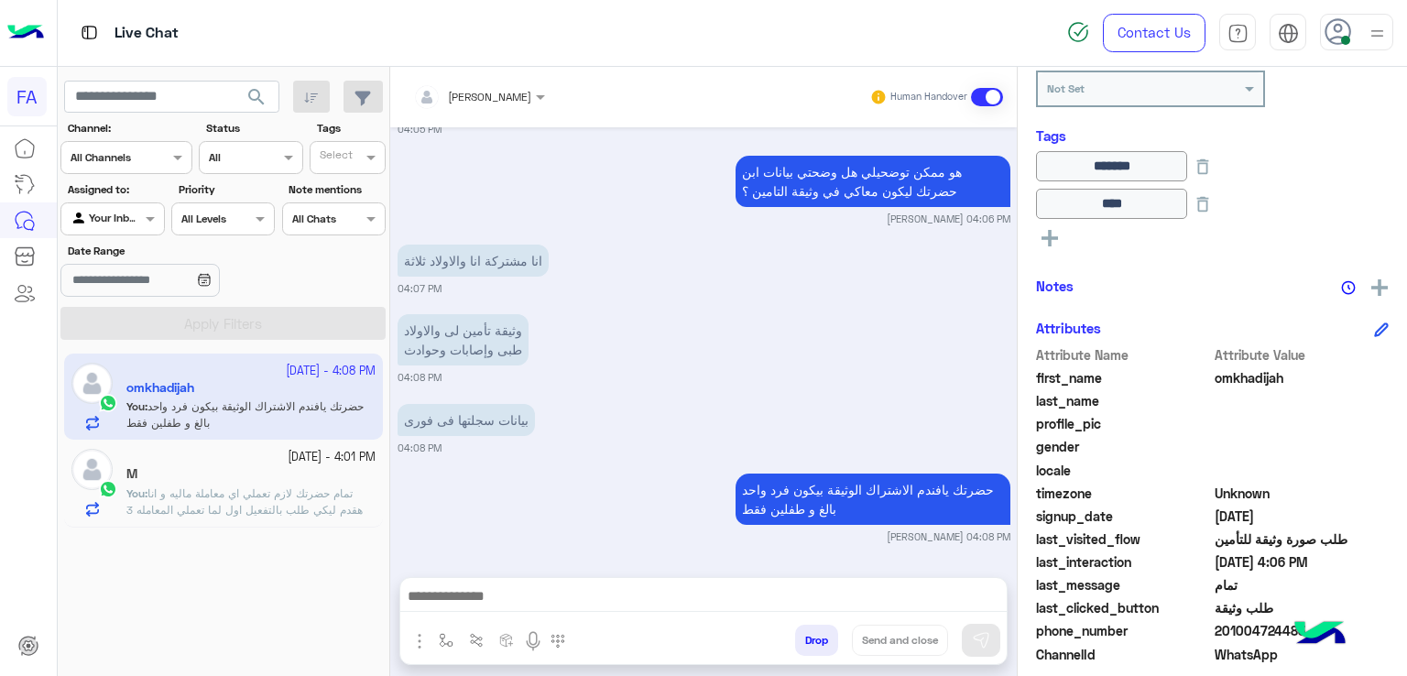
click at [293, 484] on div "M" at bounding box center [250, 475] width 249 height 19
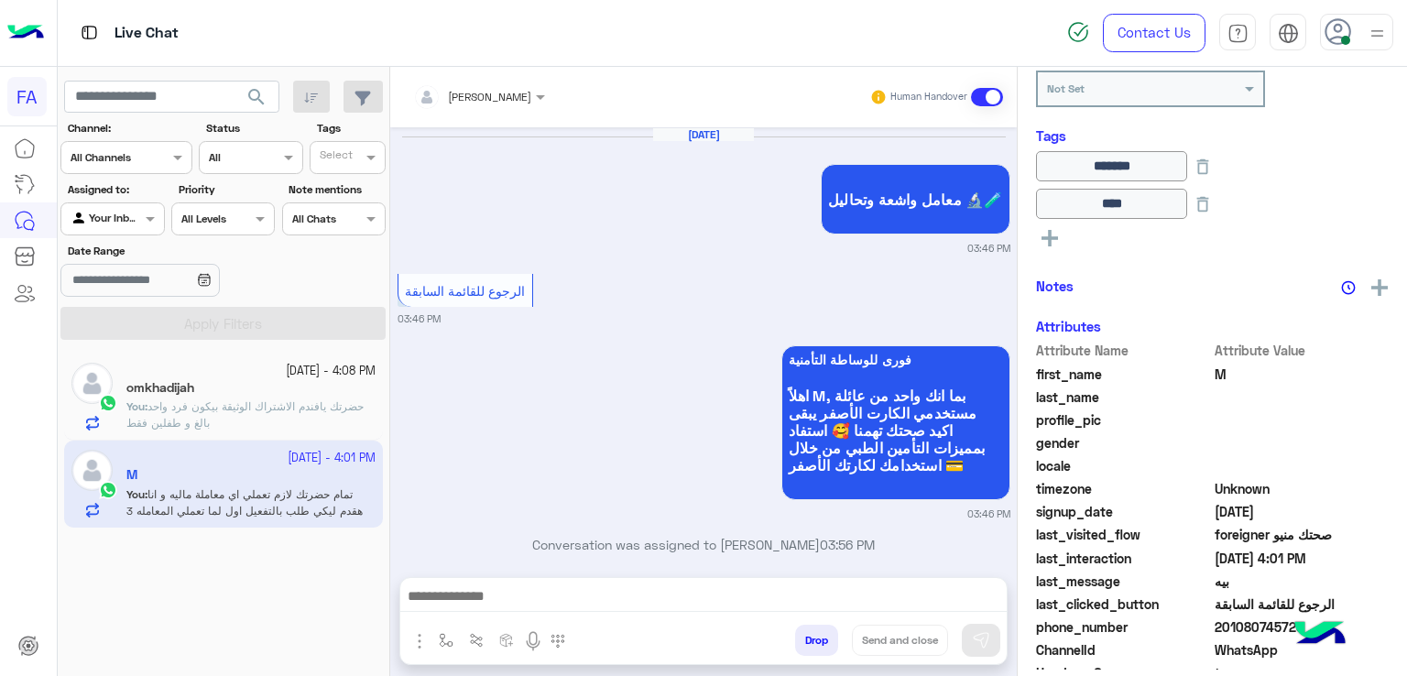
scroll to position [1429, 0]
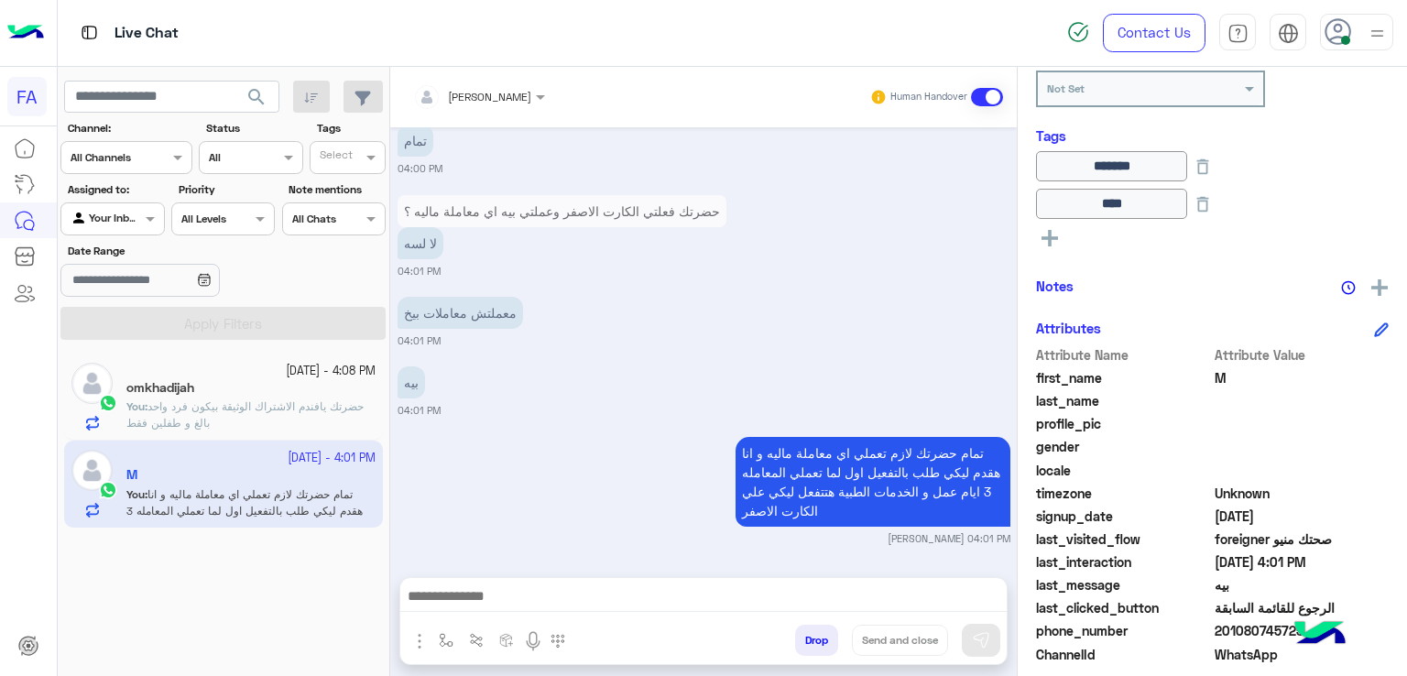
click at [641, 620] on div at bounding box center [703, 601] width 606 height 46
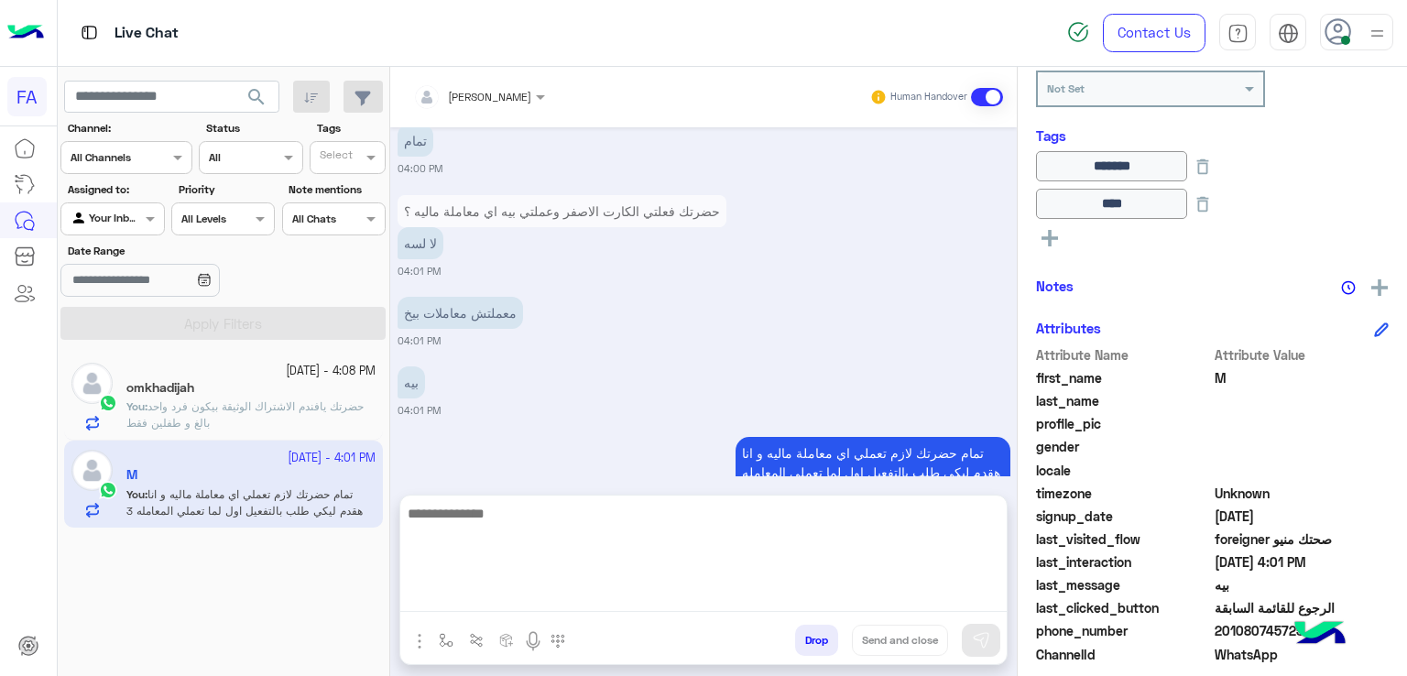
click at [649, 598] on textarea at bounding box center [703, 557] width 606 height 110
paste textarea "**********"
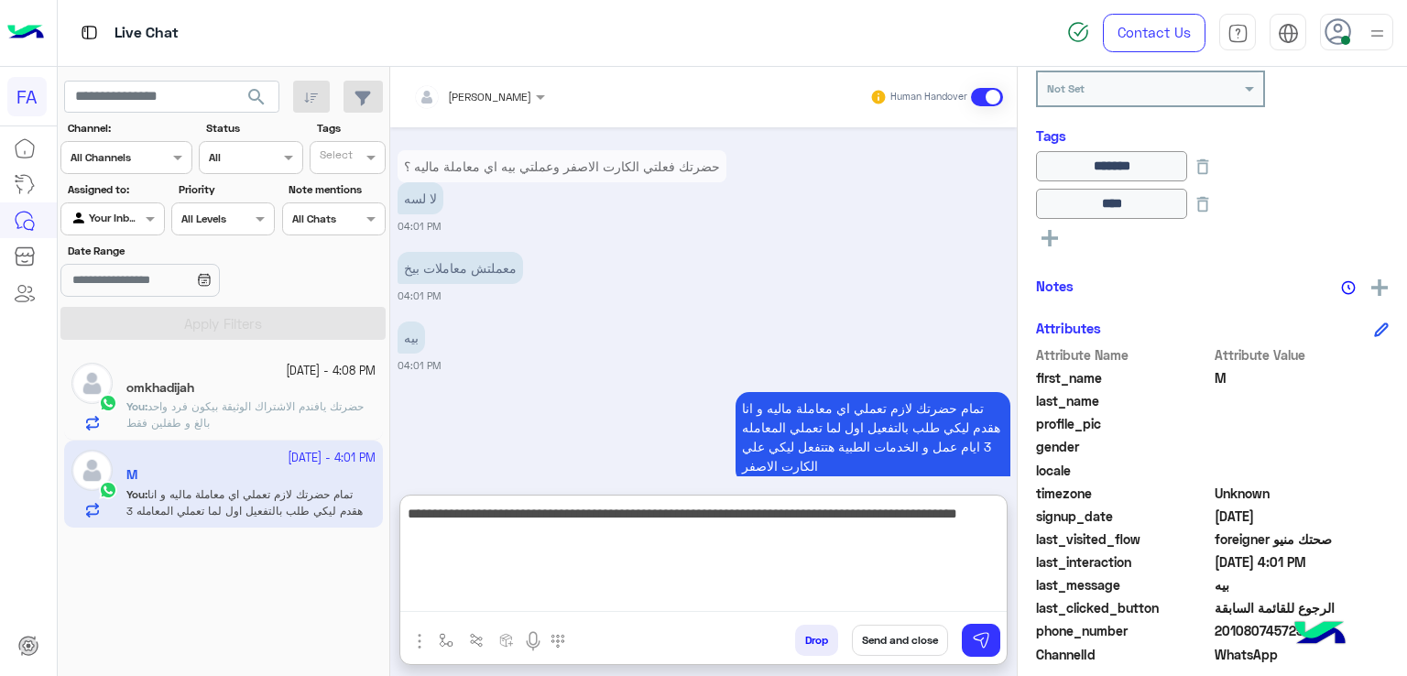
scroll to position [1512, 0]
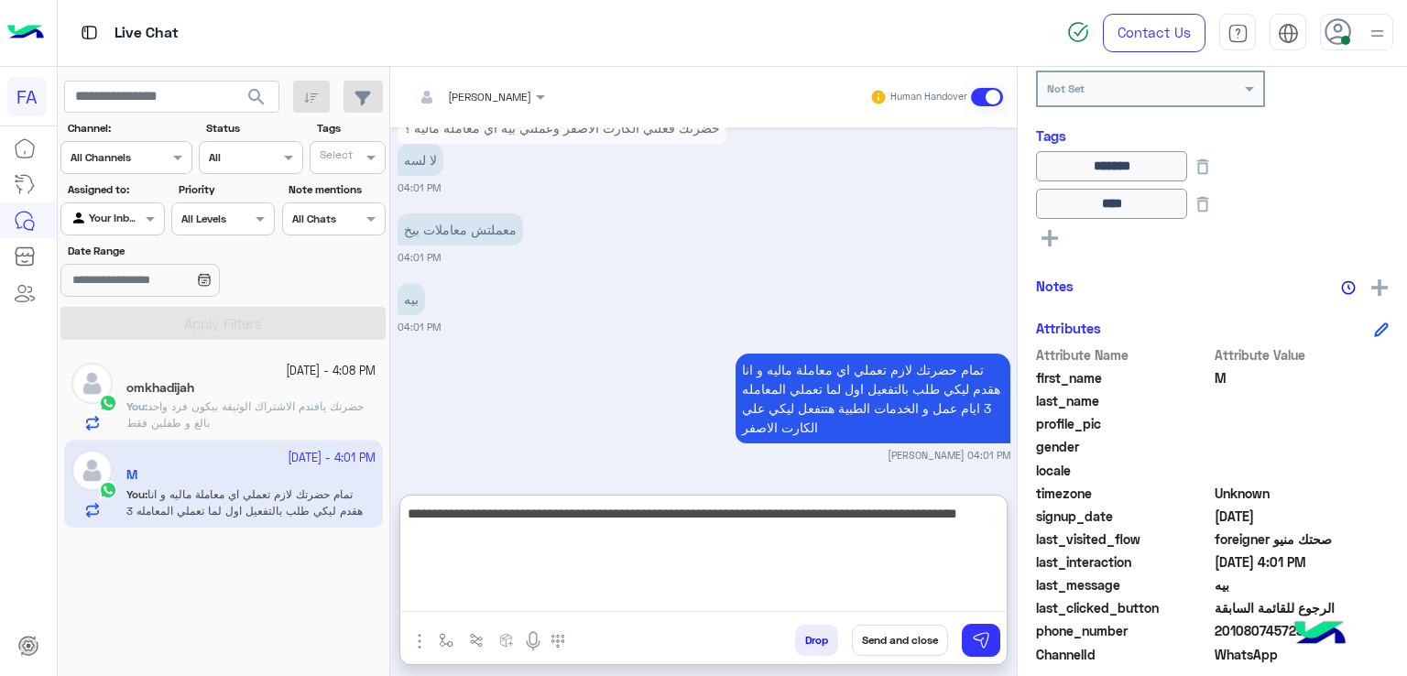
type textarea "**********"
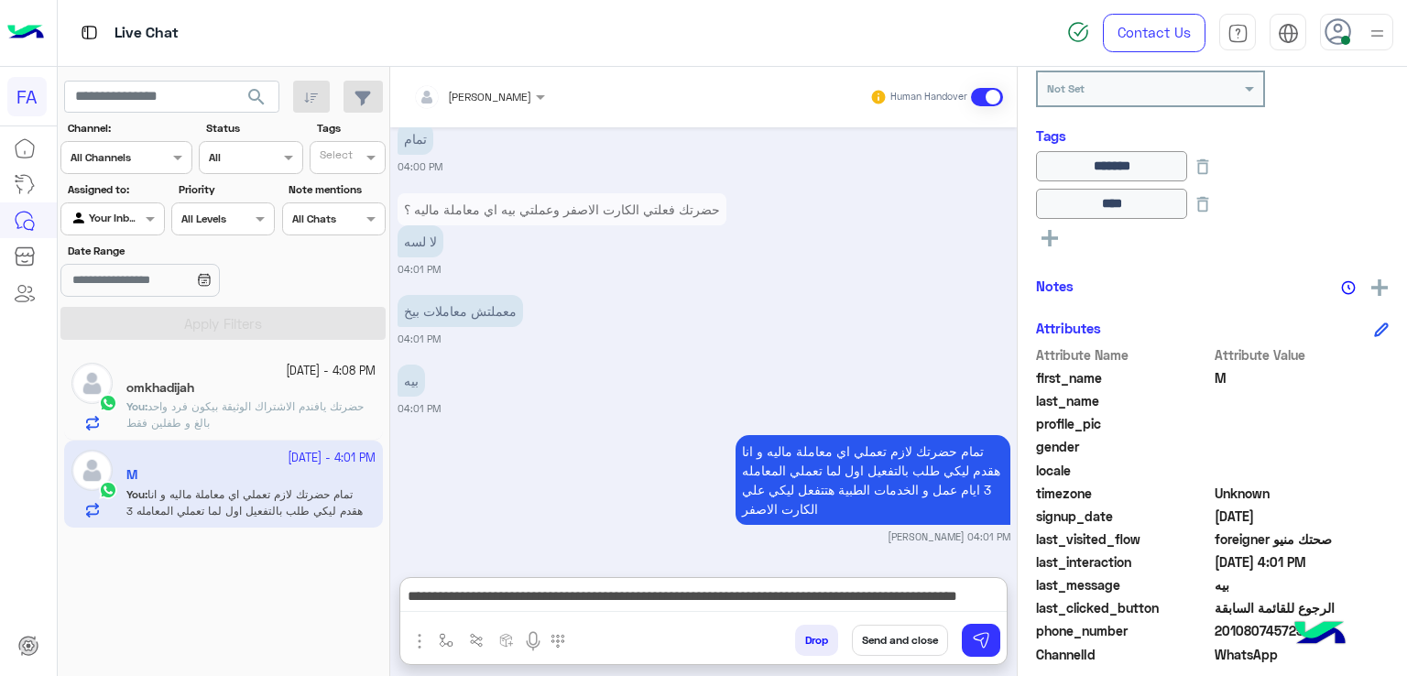
click at [890, 638] on button "Send and close" at bounding box center [900, 640] width 96 height 31
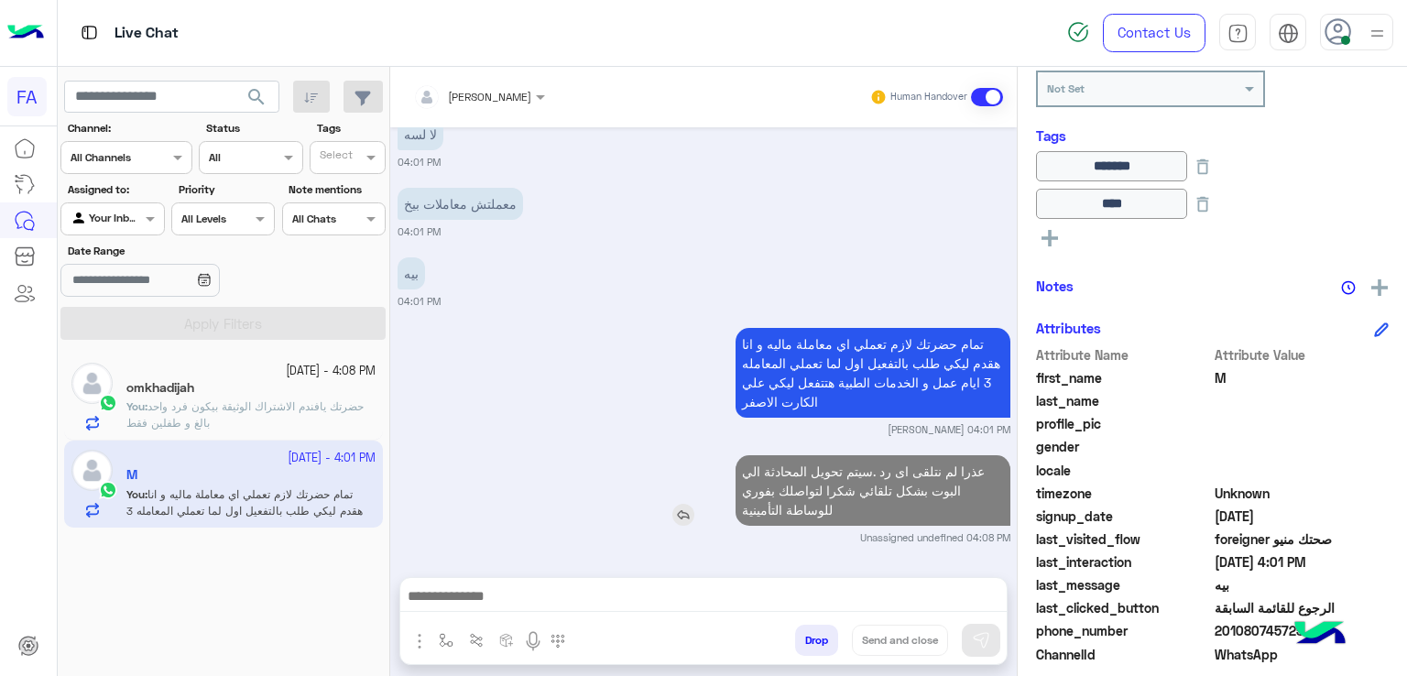
scroll to position [1585, 0]
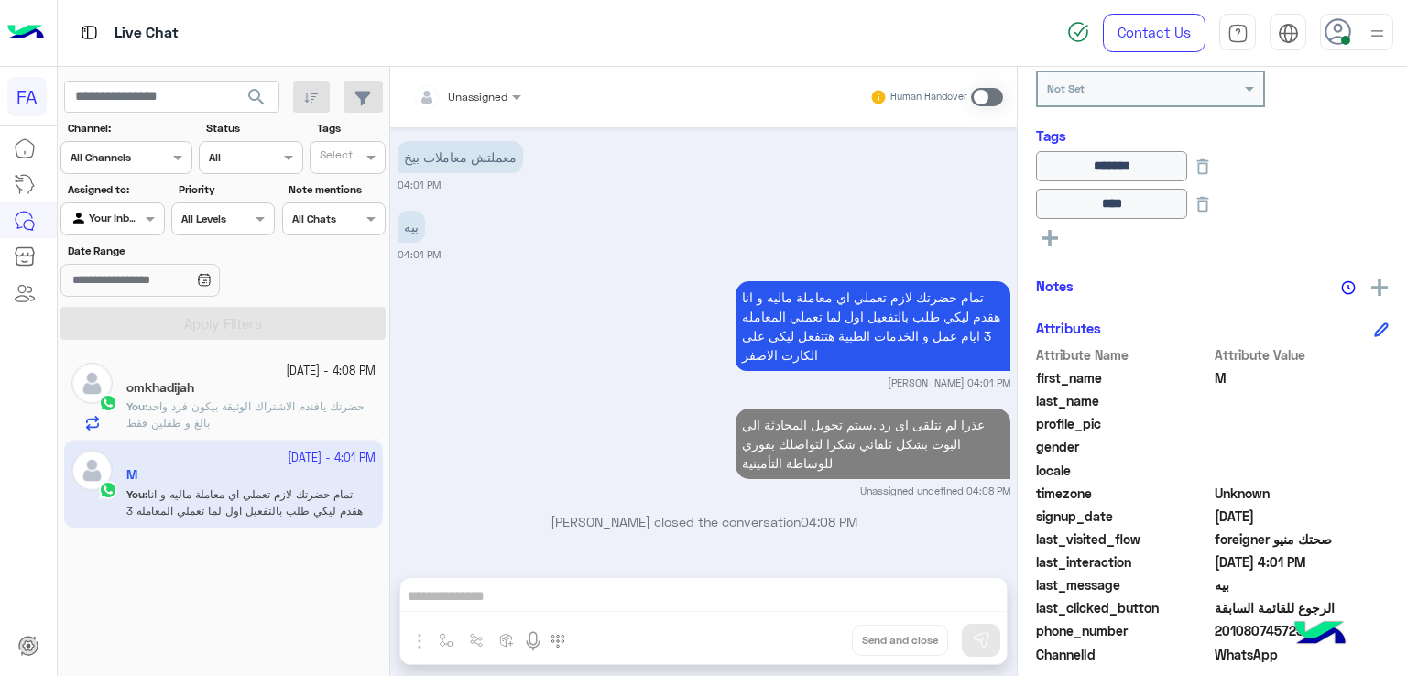
click at [264, 78] on app-inbox-users-filters "search Channel: Channel All Channels Status Channel All Tags Select Assigned to…" at bounding box center [224, 207] width 333 height 280
click at [259, 90] on span "search" at bounding box center [257, 97] width 22 height 22
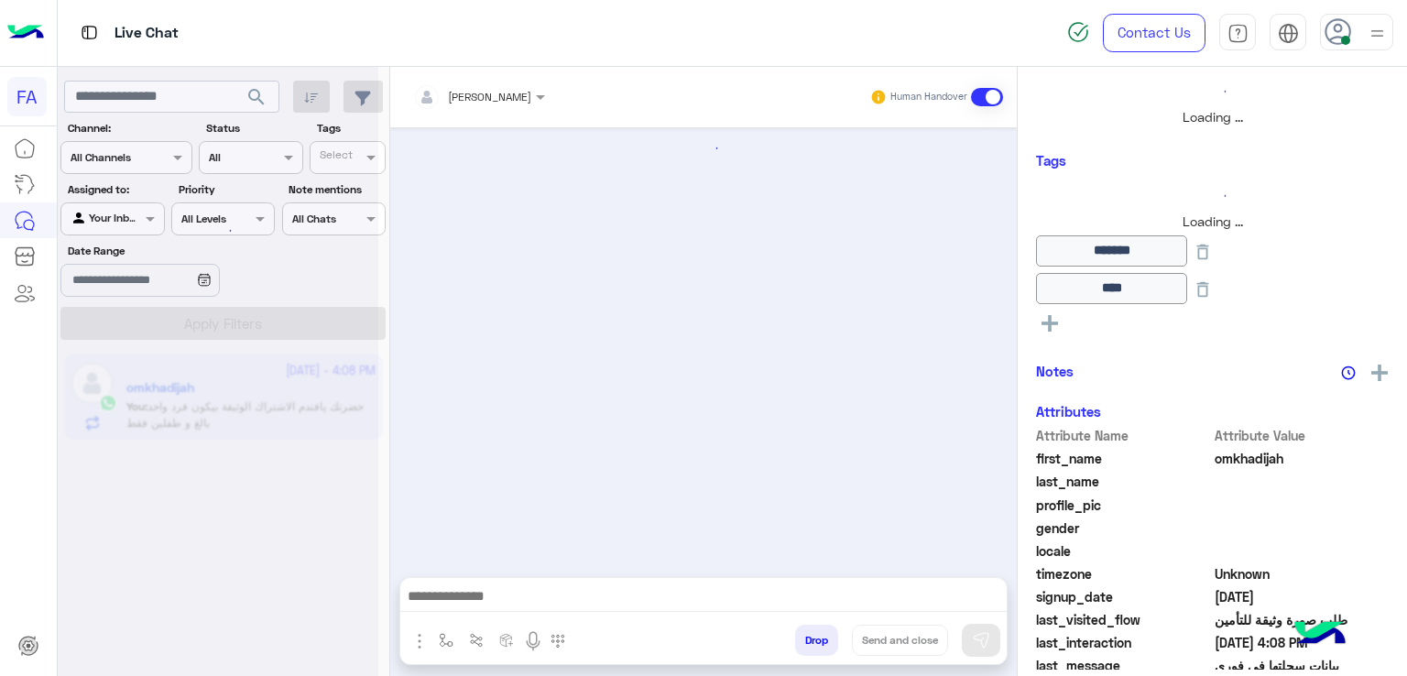
scroll to position [1443, 0]
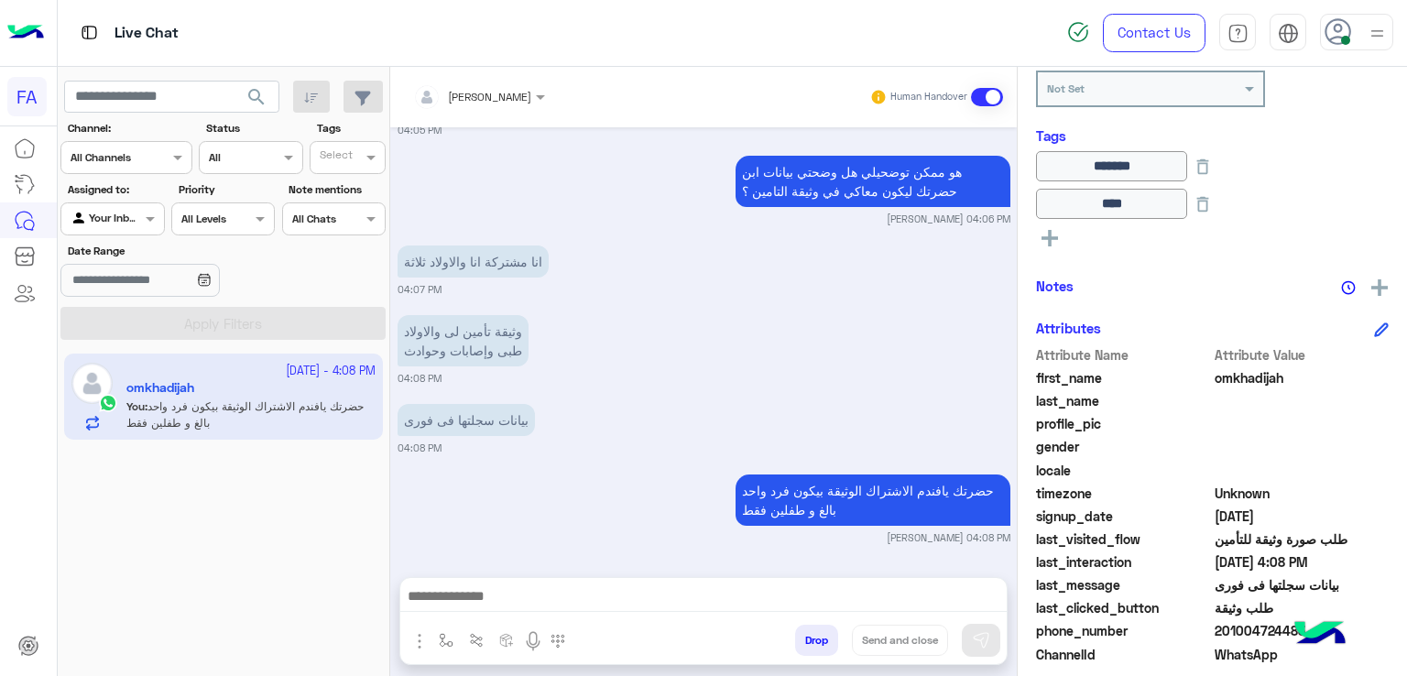
click at [139, 220] on div at bounding box center [112, 216] width 102 height 17
click at [134, 326] on b "Your Inbox" at bounding box center [120, 325] width 64 height 16
click at [139, 219] on div at bounding box center [112, 216] width 102 height 17
click at [132, 290] on b "Unassigned" at bounding box center [123, 289] width 70 height 16
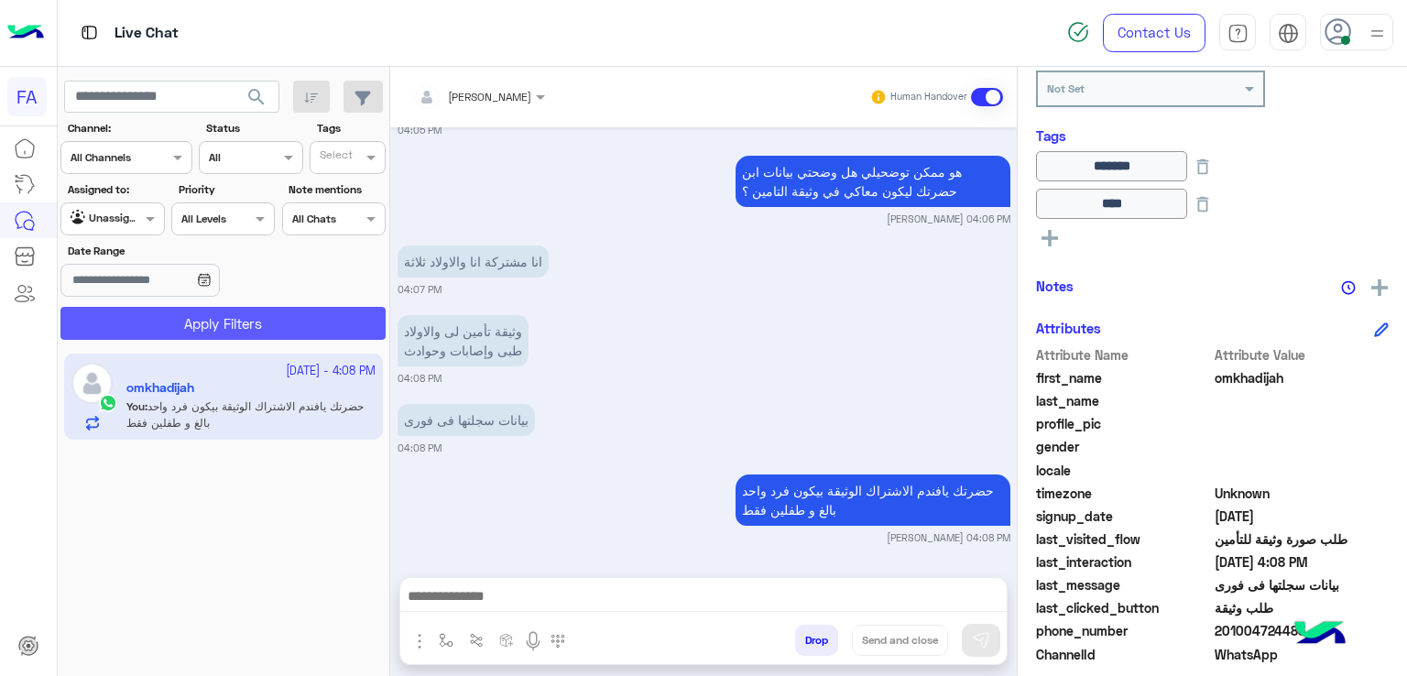
click at [170, 316] on button "Apply Filters" at bounding box center [222, 323] width 325 height 33
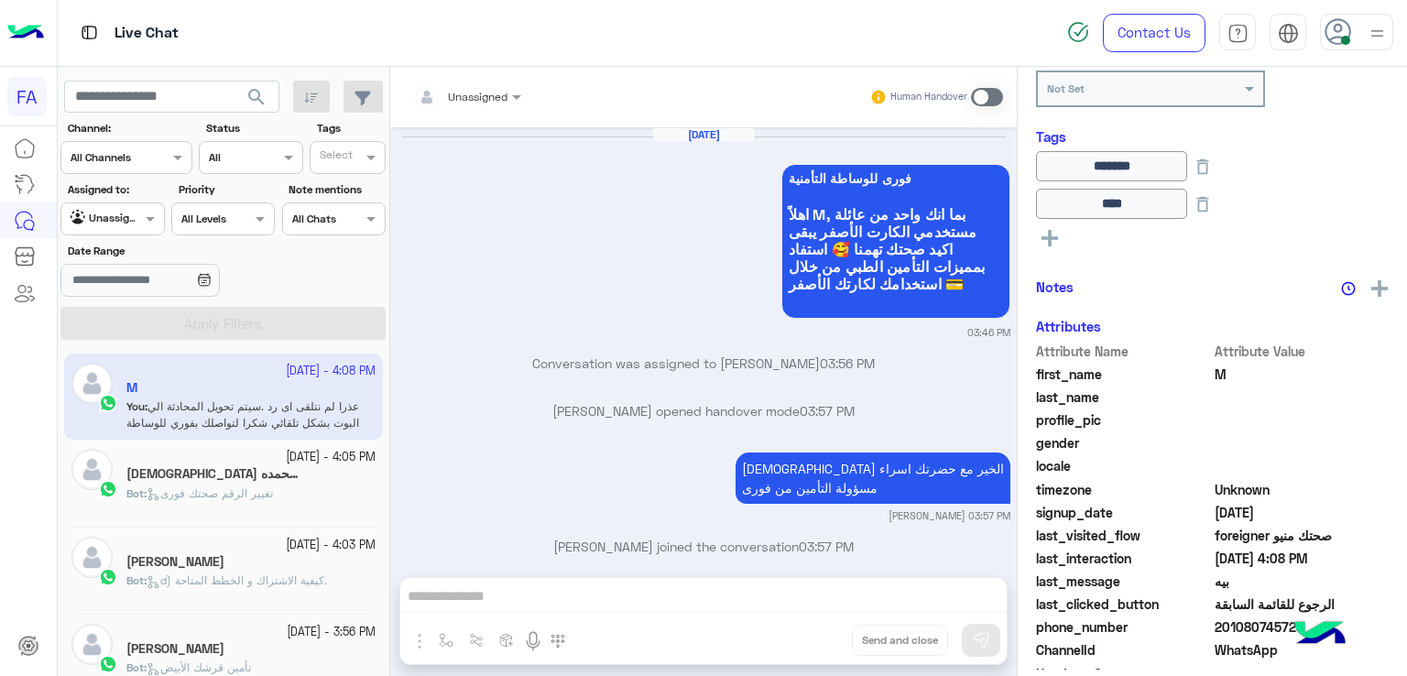
scroll to position [1403, 0]
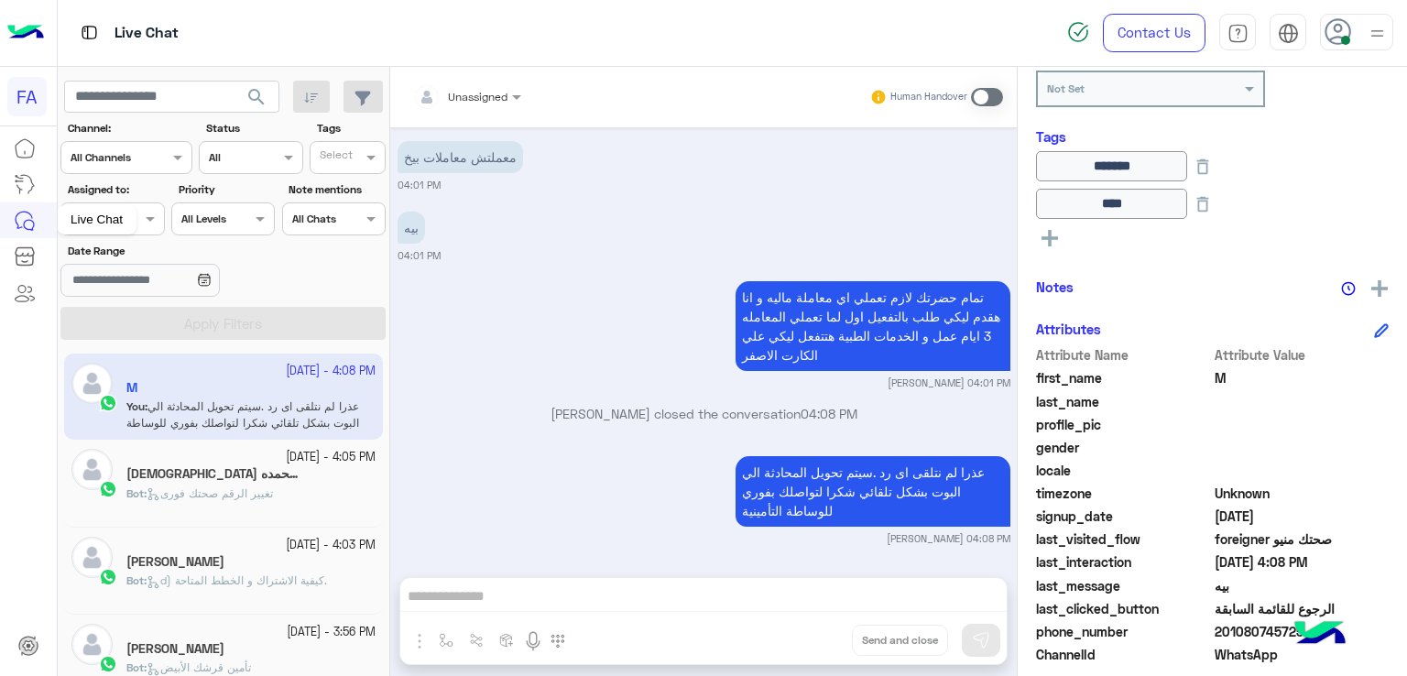
click at [132, 216] on div "Live Chat" at bounding box center [97, 219] width 80 height 29
click at [137, 230] on div "Agent Filter Unassigned" at bounding box center [112, 218] width 104 height 33
click at [131, 328] on b "Your Inbox" at bounding box center [120, 325] width 64 height 16
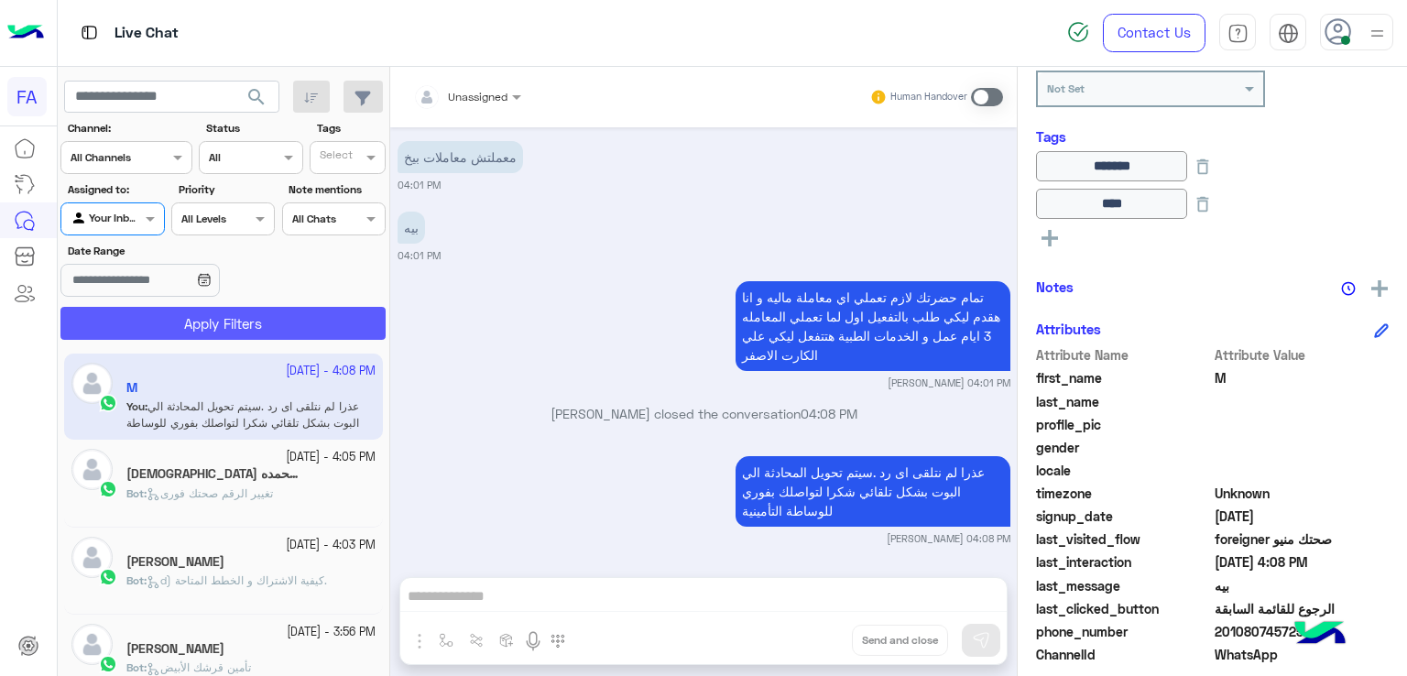
click at [189, 316] on button "Apply Filters" at bounding box center [222, 323] width 325 height 33
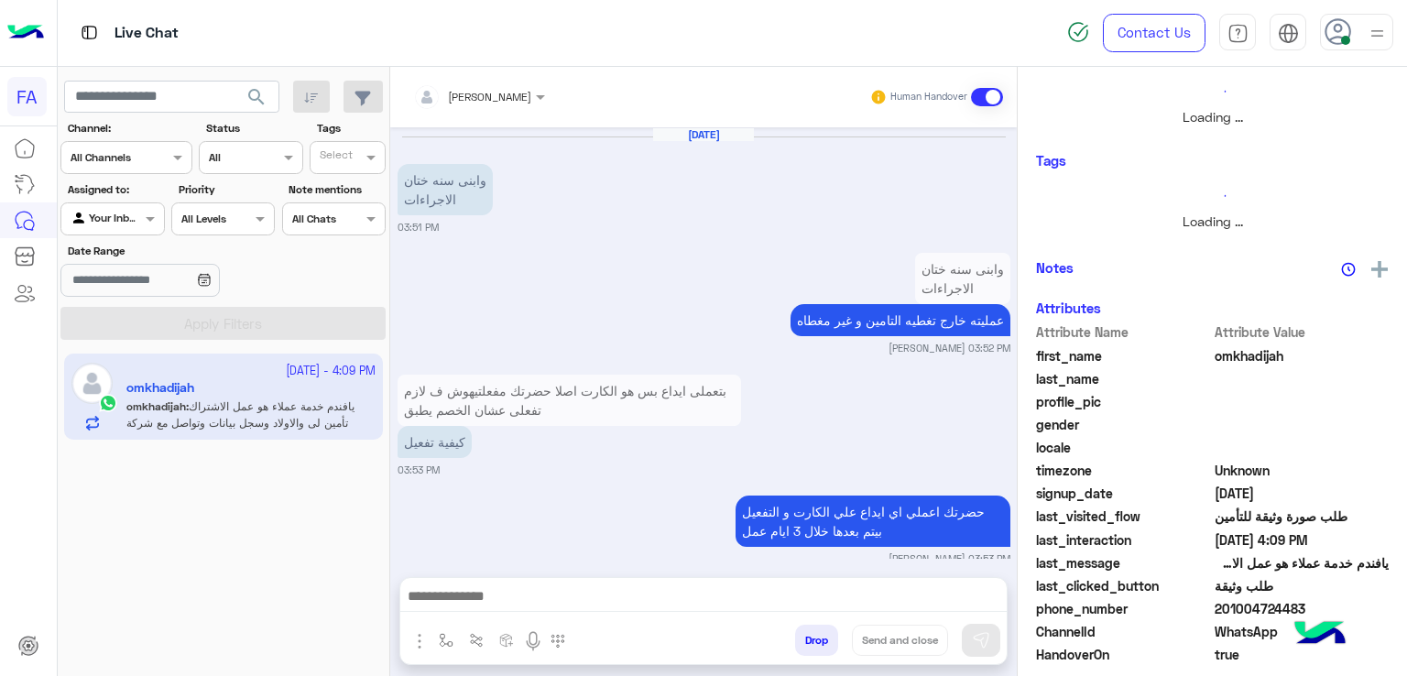
scroll to position [1430, 0]
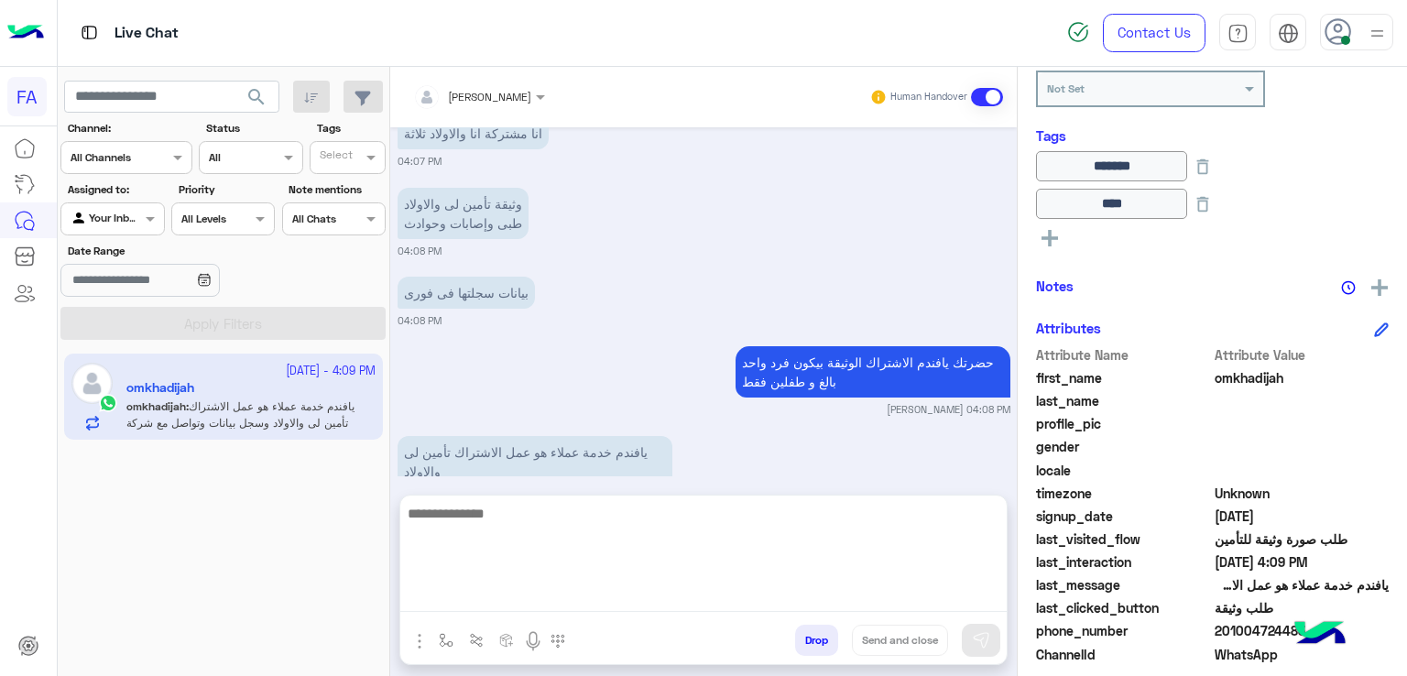
click at [654, 588] on textarea at bounding box center [703, 557] width 606 height 110
click at [773, 518] on textarea "**********" at bounding box center [703, 557] width 606 height 110
type textarea "**********"
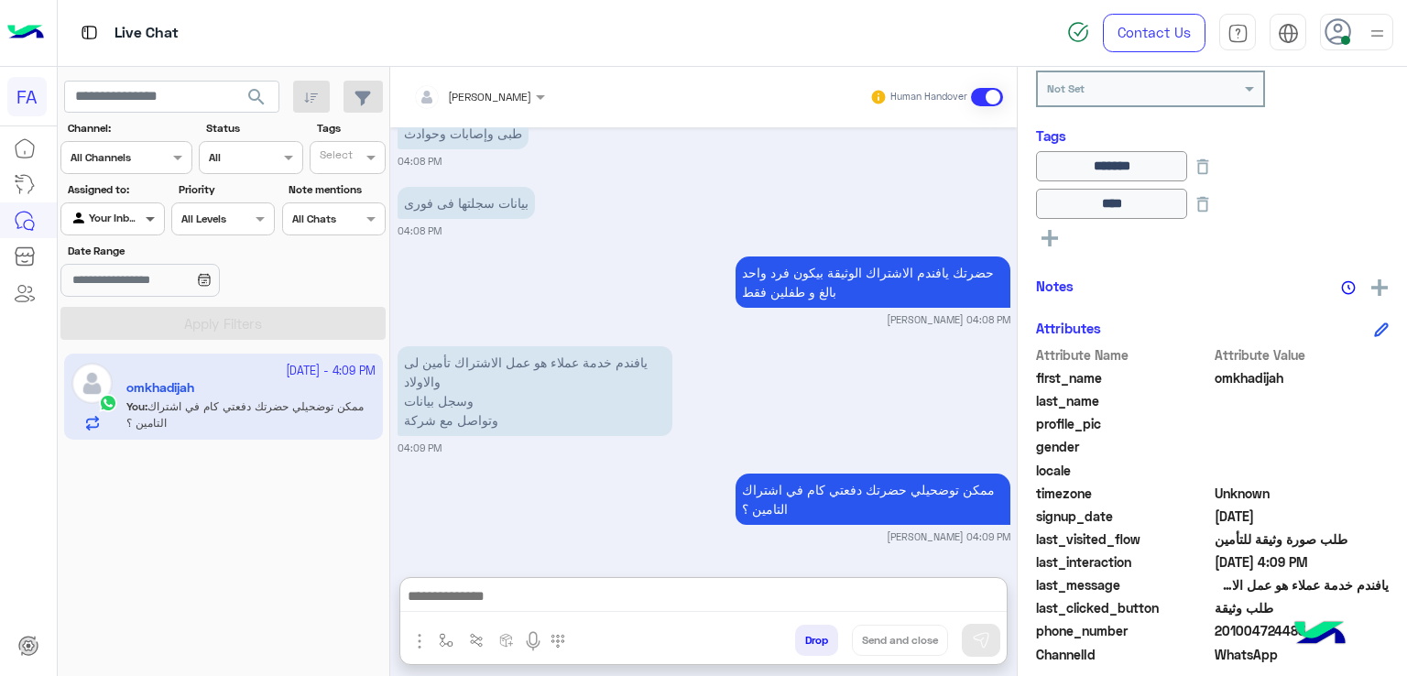
click at [150, 223] on span at bounding box center [152, 218] width 23 height 19
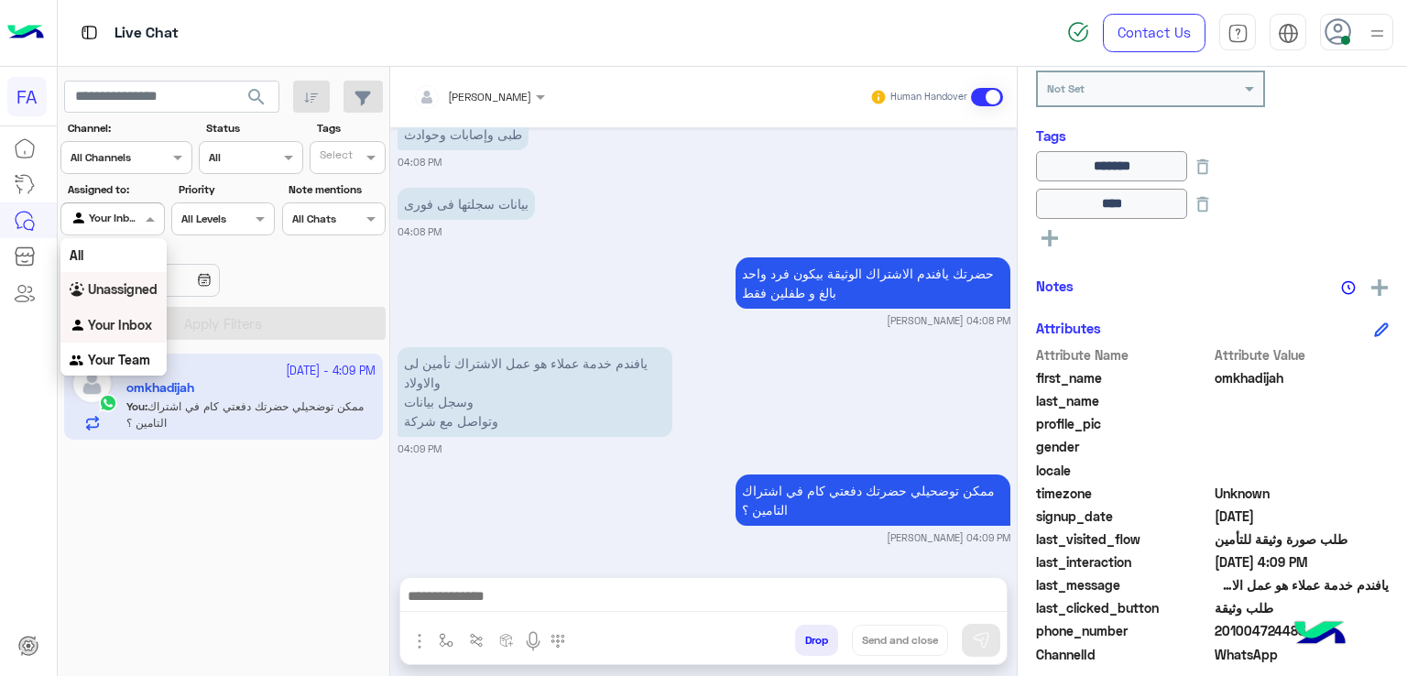
click at [114, 289] on b "Unassigned" at bounding box center [123, 289] width 70 height 16
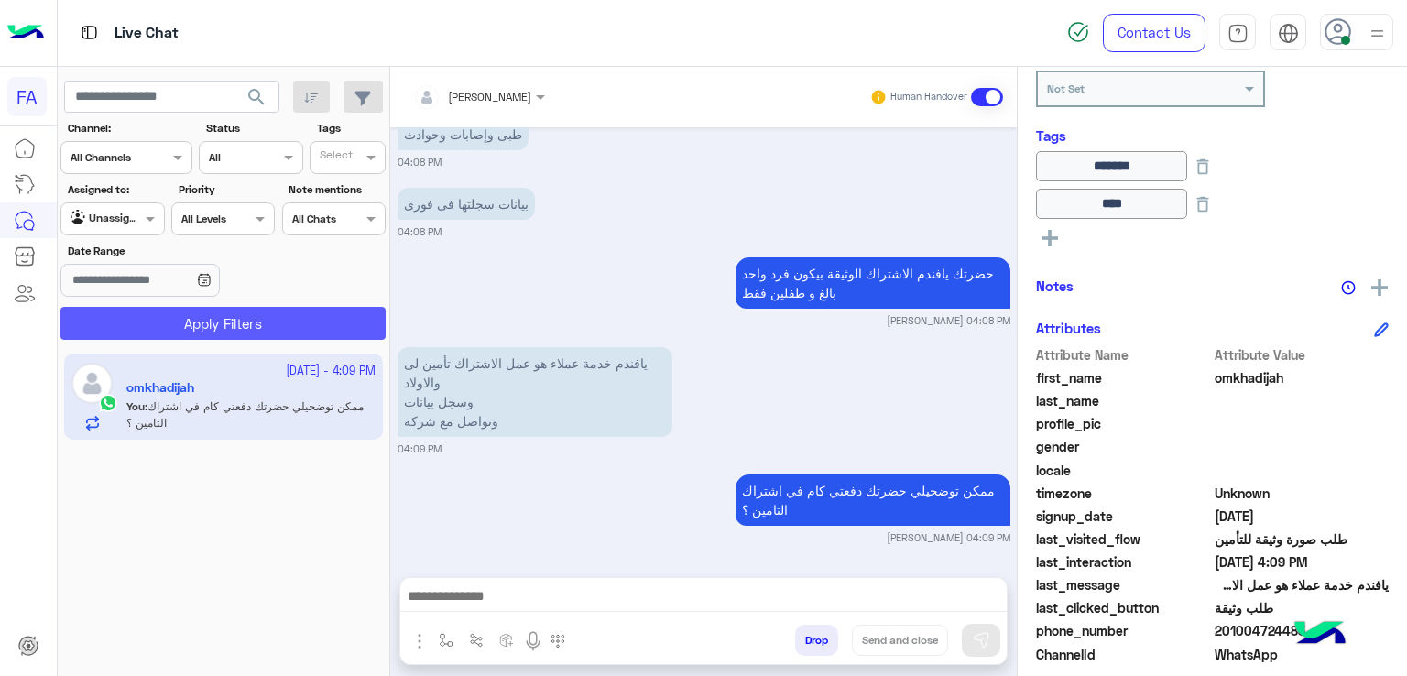
click at [210, 309] on button "Apply Filters" at bounding box center [222, 323] width 325 height 33
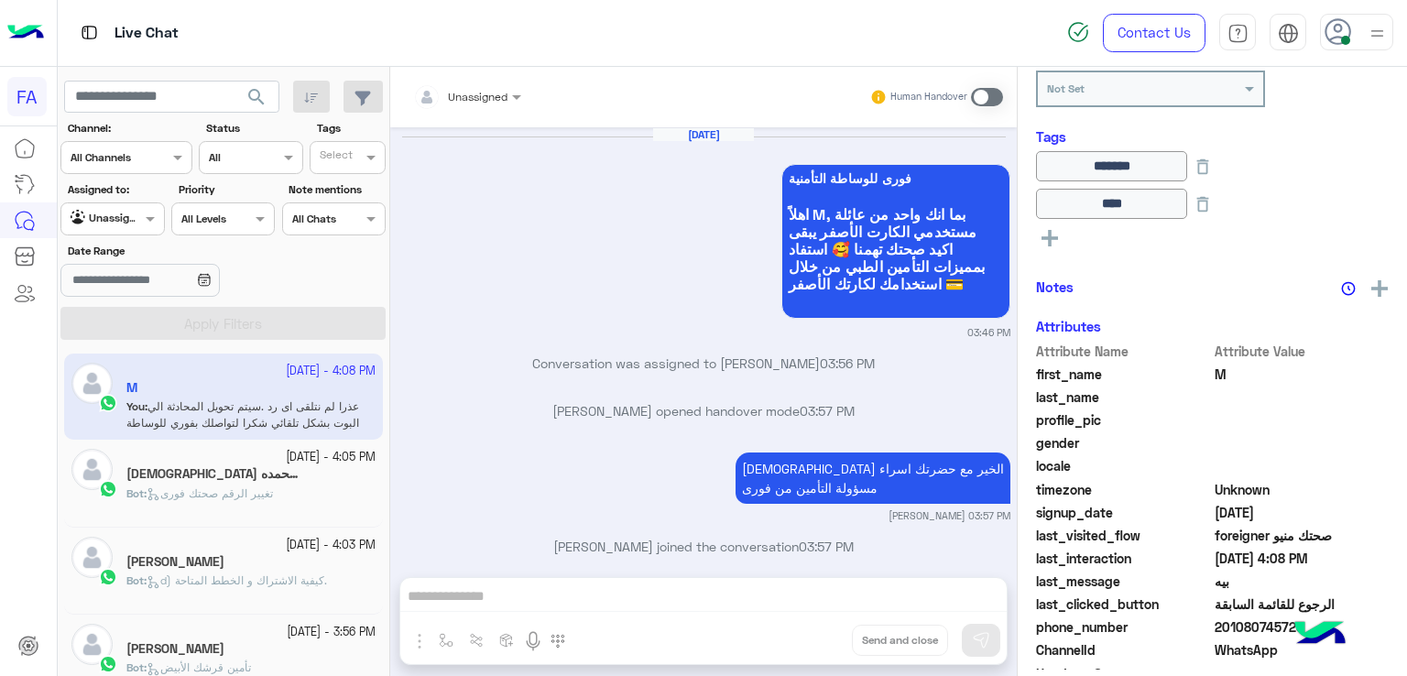
scroll to position [1403, 0]
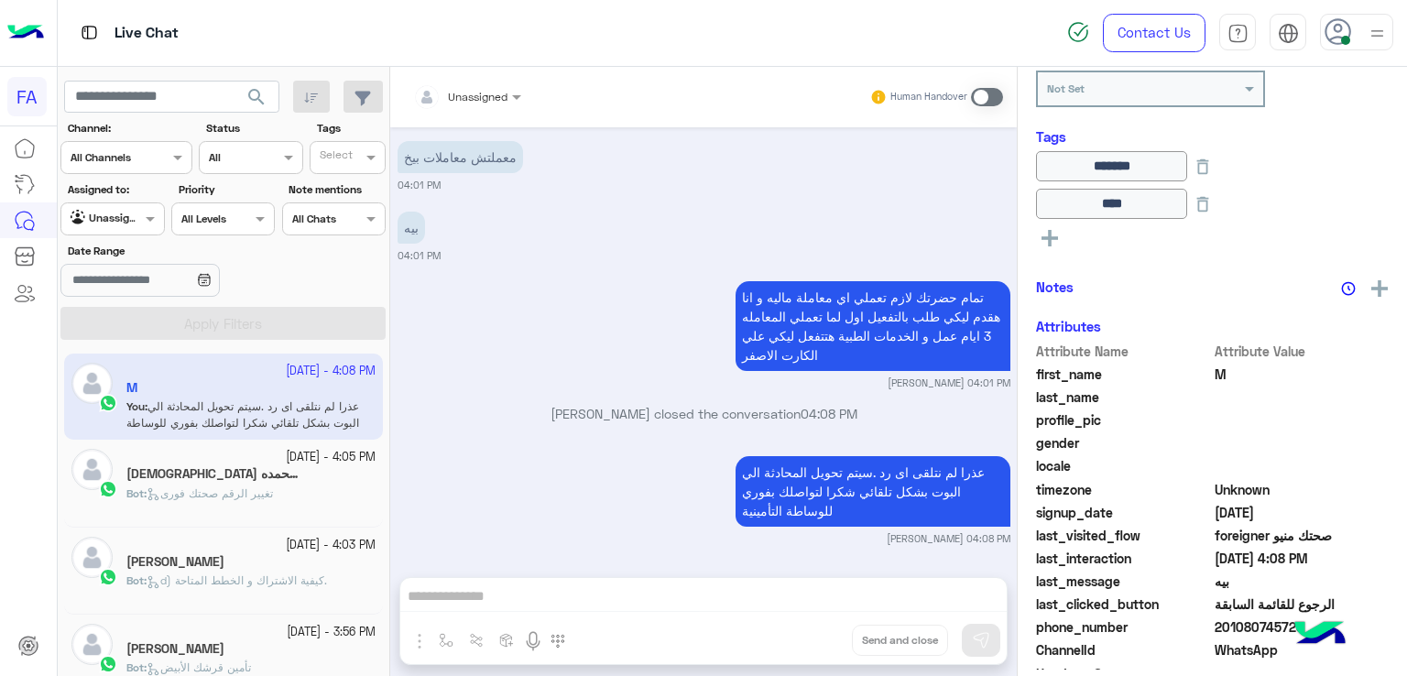
click at [198, 499] on span "تغيير الرقم صحتك فورى" at bounding box center [210, 493] width 126 height 14
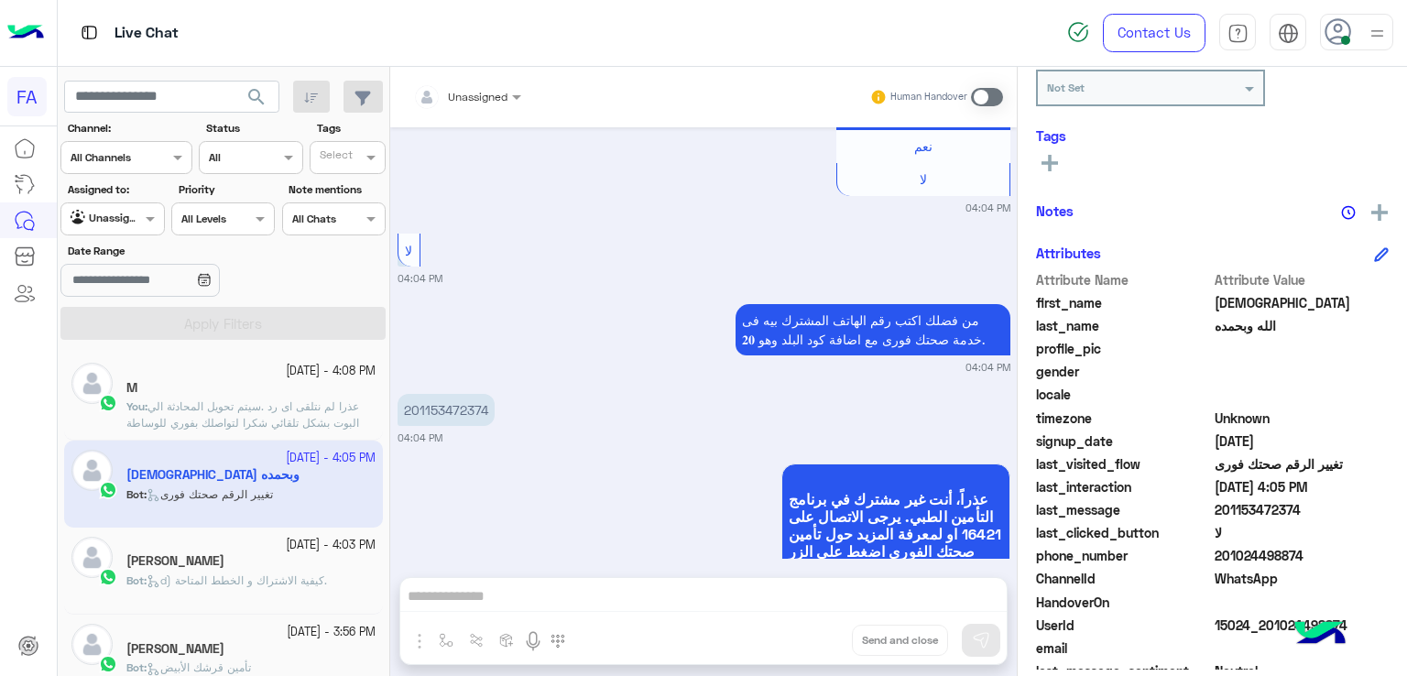
scroll to position [629, 0]
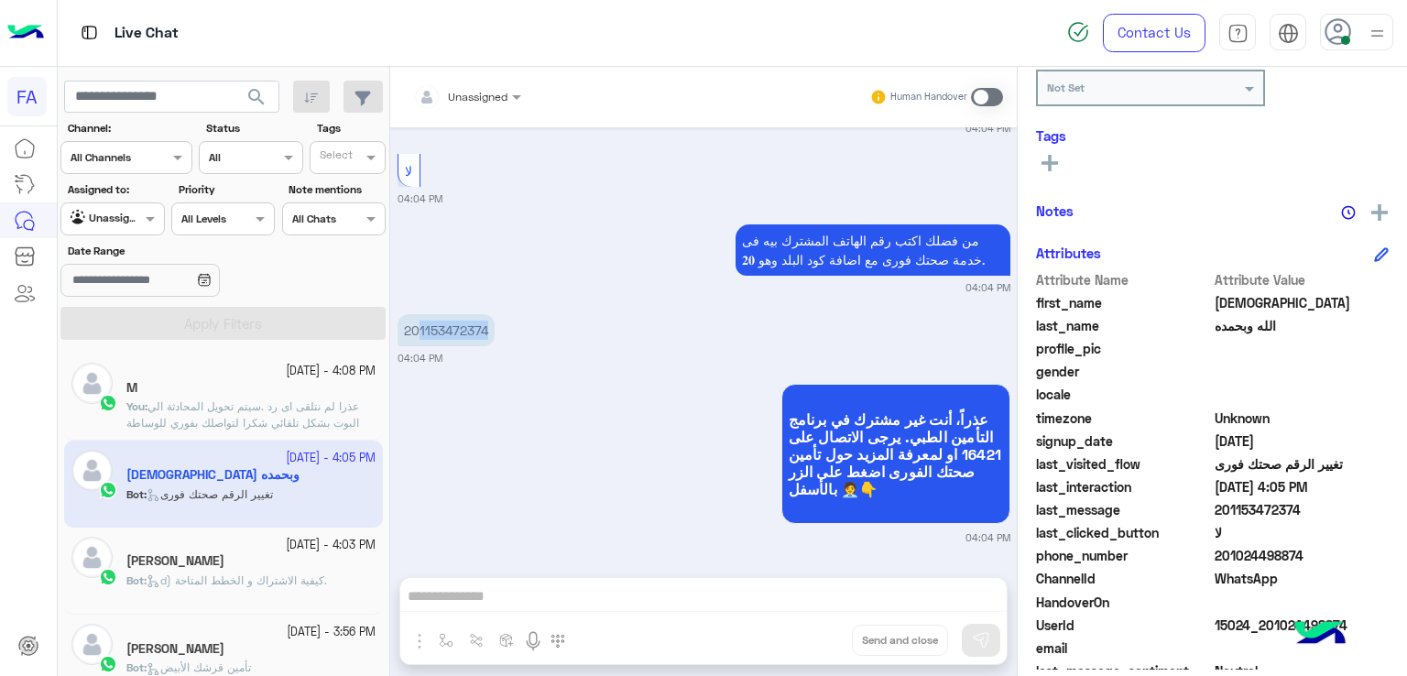
drag, startPoint x: 484, startPoint y: 334, endPoint x: 420, endPoint y: 346, distance: 65.2
click at [420, 346] on div "201153472374" at bounding box center [446, 330] width 97 height 41
copy p "1153472374"
click at [117, 213] on div at bounding box center [112, 216] width 102 height 17
click at [610, 389] on div "عذراً، أنت غير مشترك في برنامج التأمين الطبي. يرجى الاتصال على 16421 او لمعرفة …" at bounding box center [704, 462] width 613 height 166
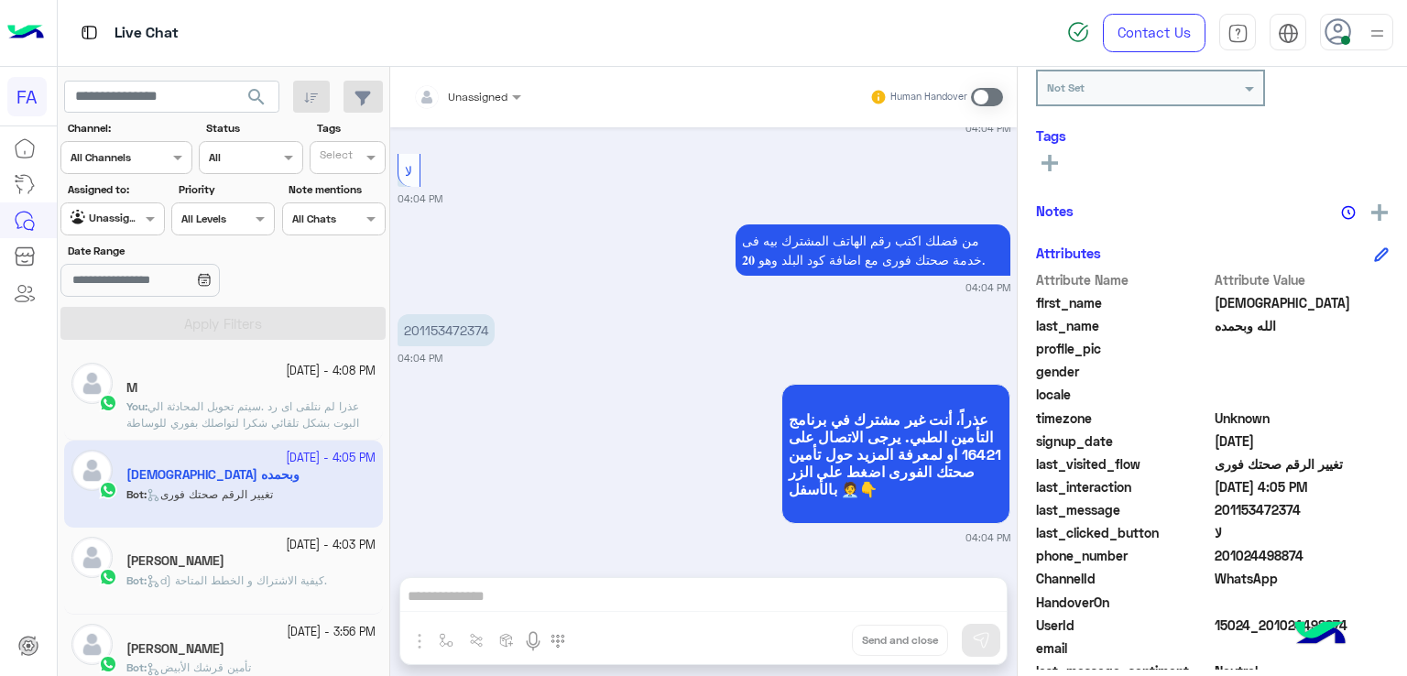
click at [232, 420] on span "عذرا لم نتلقى اى رد .سيتم تحويل المحادثة الي البوت بشكل تلقائي شكرا لتواصلك بفو…" at bounding box center [242, 422] width 233 height 47
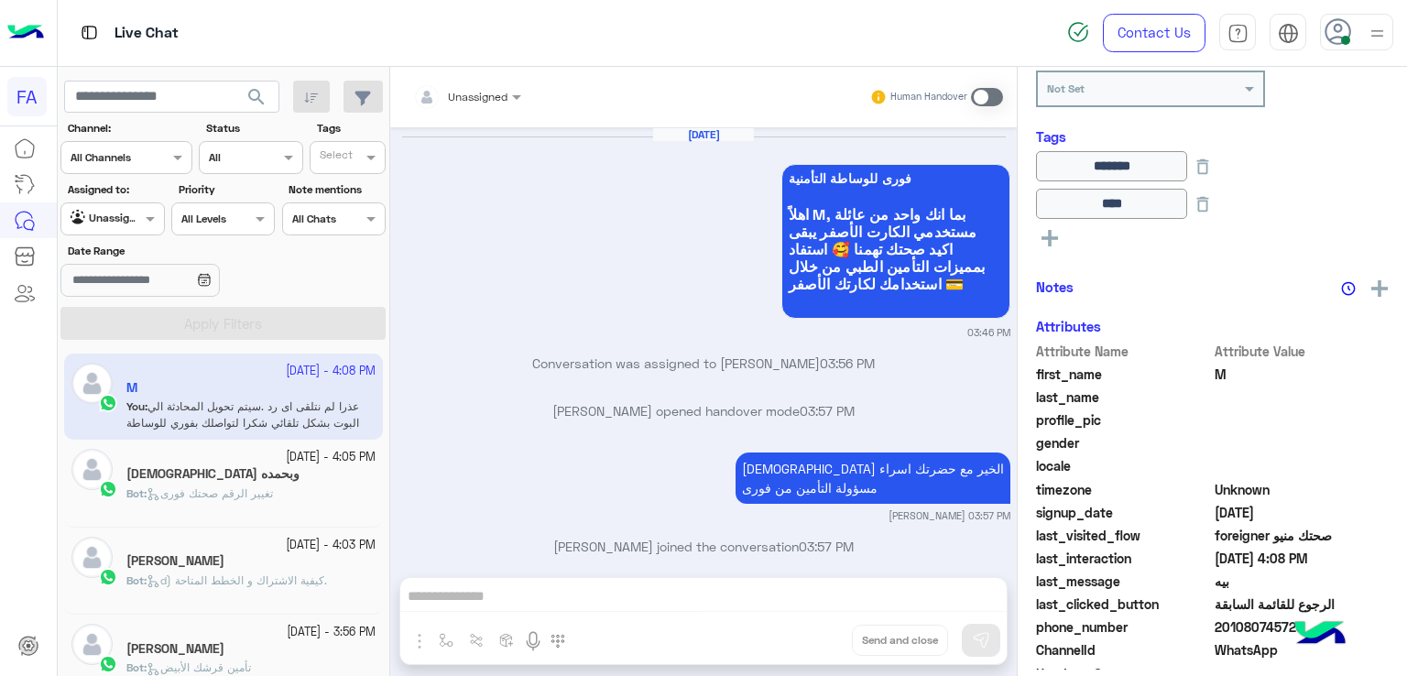
scroll to position [1403, 0]
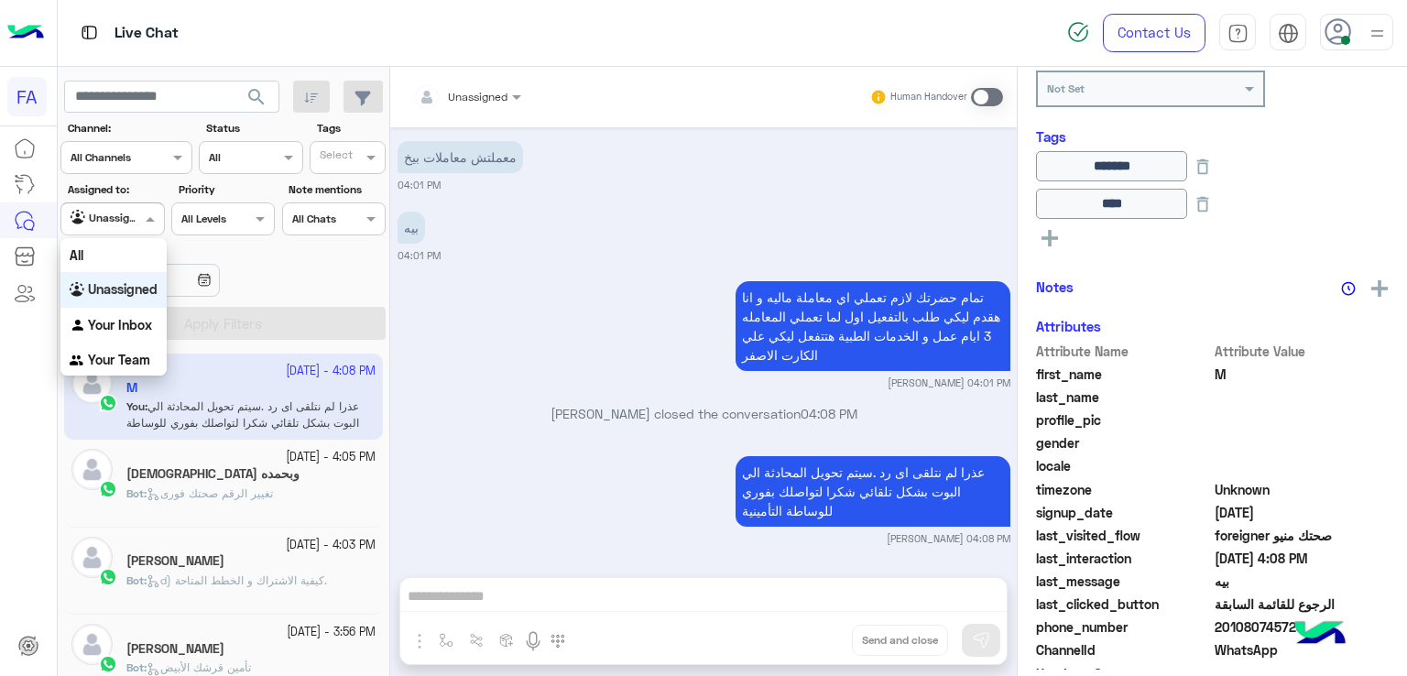
click at [114, 209] on div at bounding box center [112, 216] width 102 height 17
click at [80, 329] on img "Options list" at bounding box center [79, 326] width 18 height 18
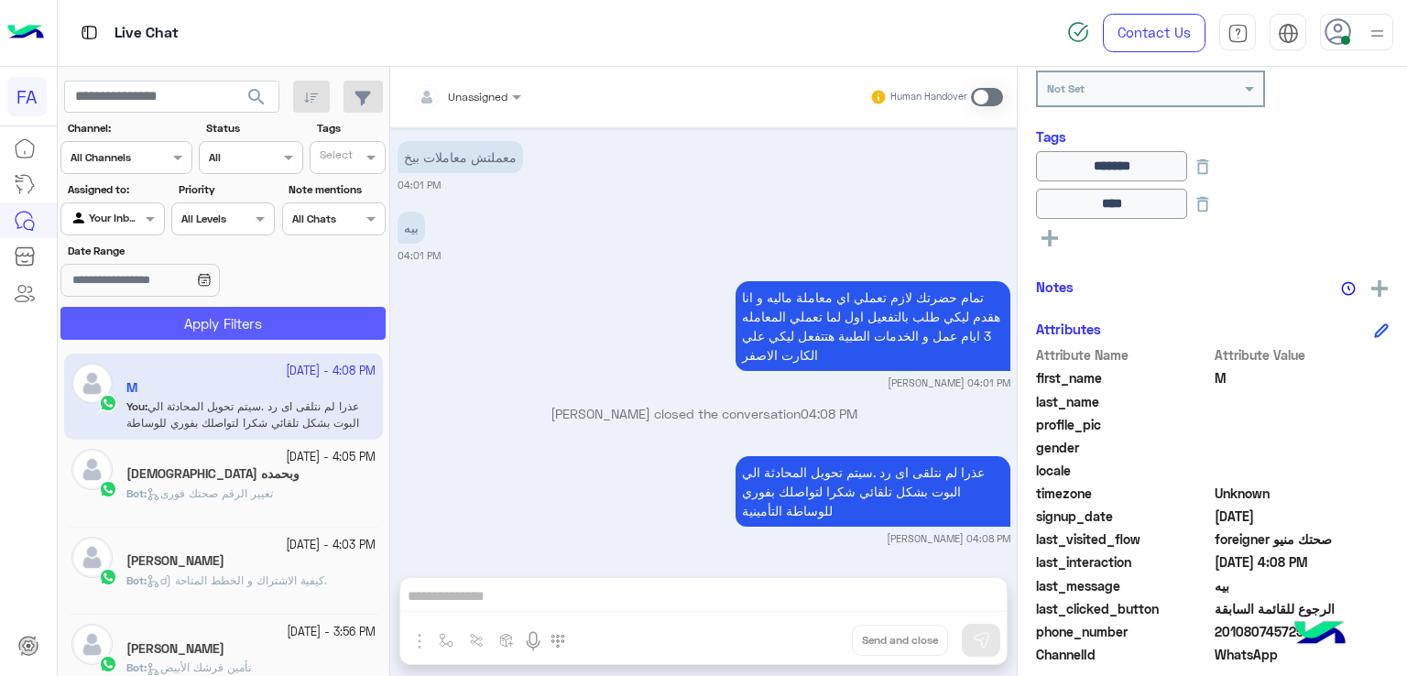
click at [174, 315] on button "Apply Filters" at bounding box center [222, 323] width 325 height 33
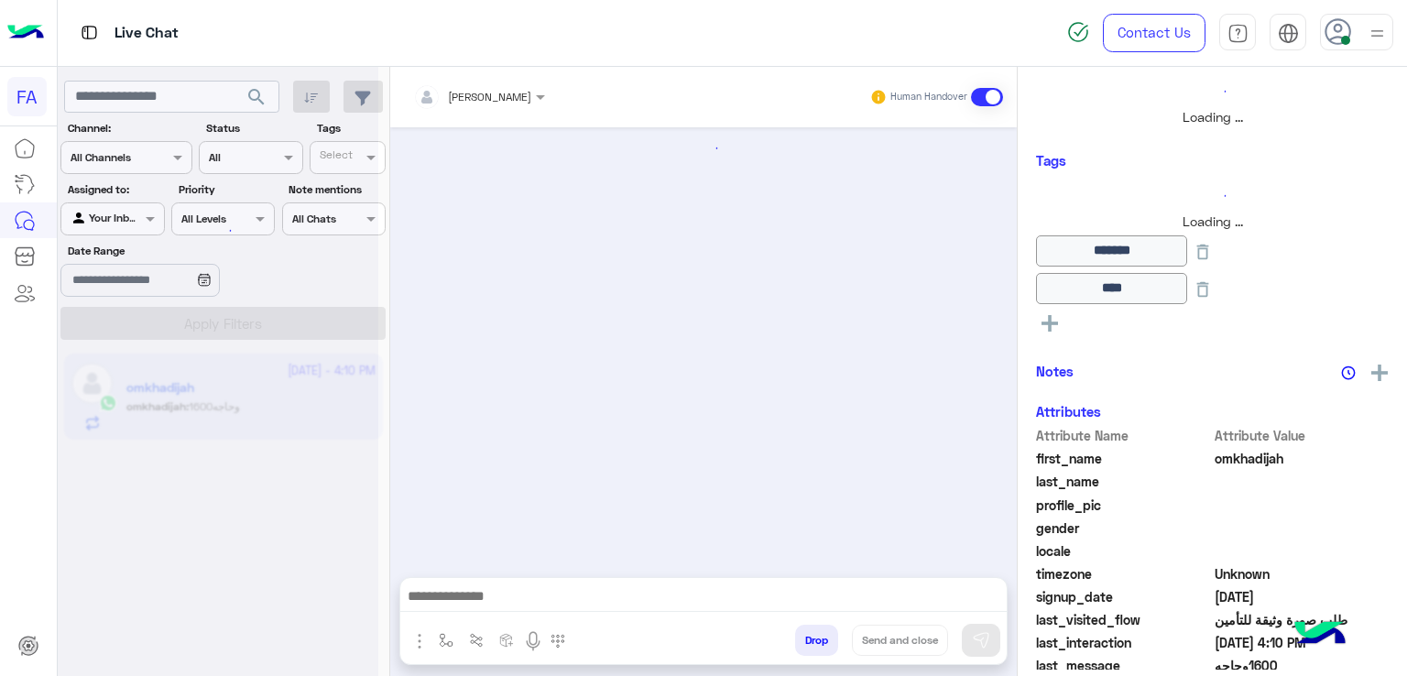
scroll to position [1379, 0]
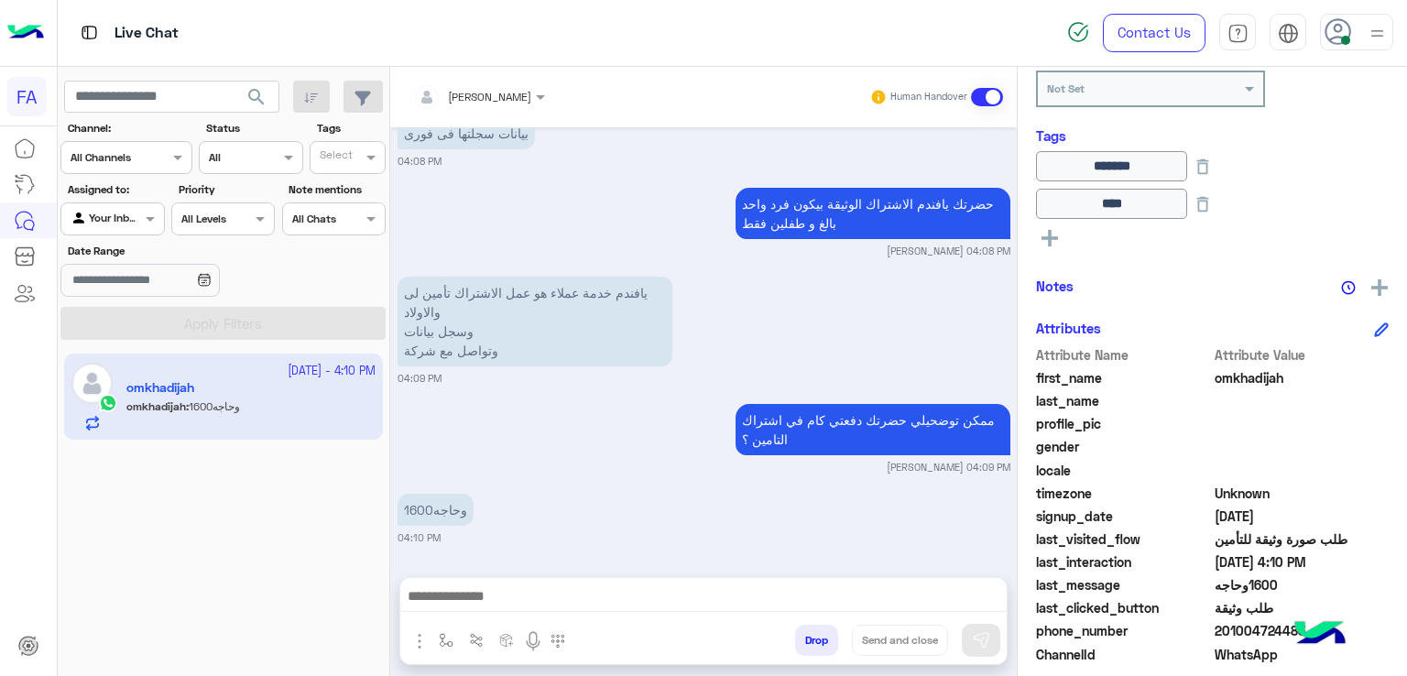
click at [610, 571] on div "[PERSON_NAME] Human Handover [DATE] بتعملى ايداع بس هو الكارت اصلا حضرتك مفعلتي…" at bounding box center [703, 375] width 627 height 617
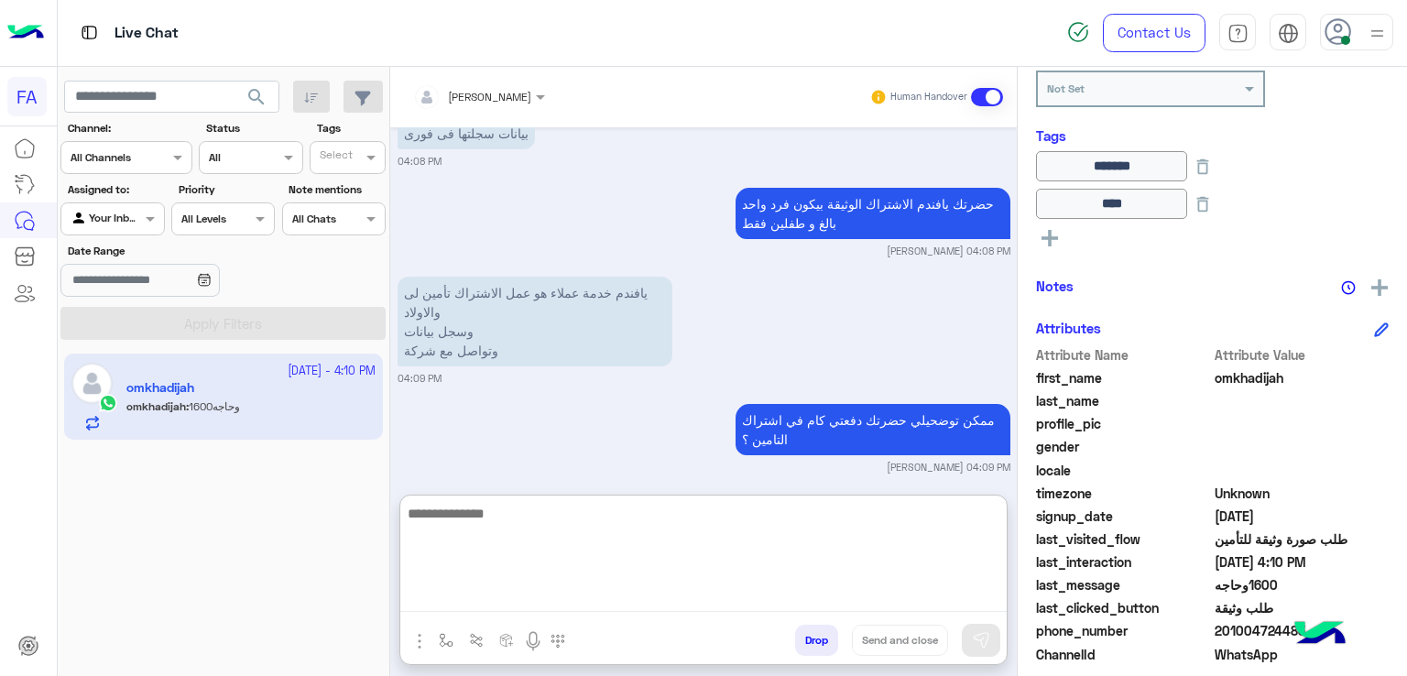
click at [601, 597] on textarea at bounding box center [703, 557] width 606 height 110
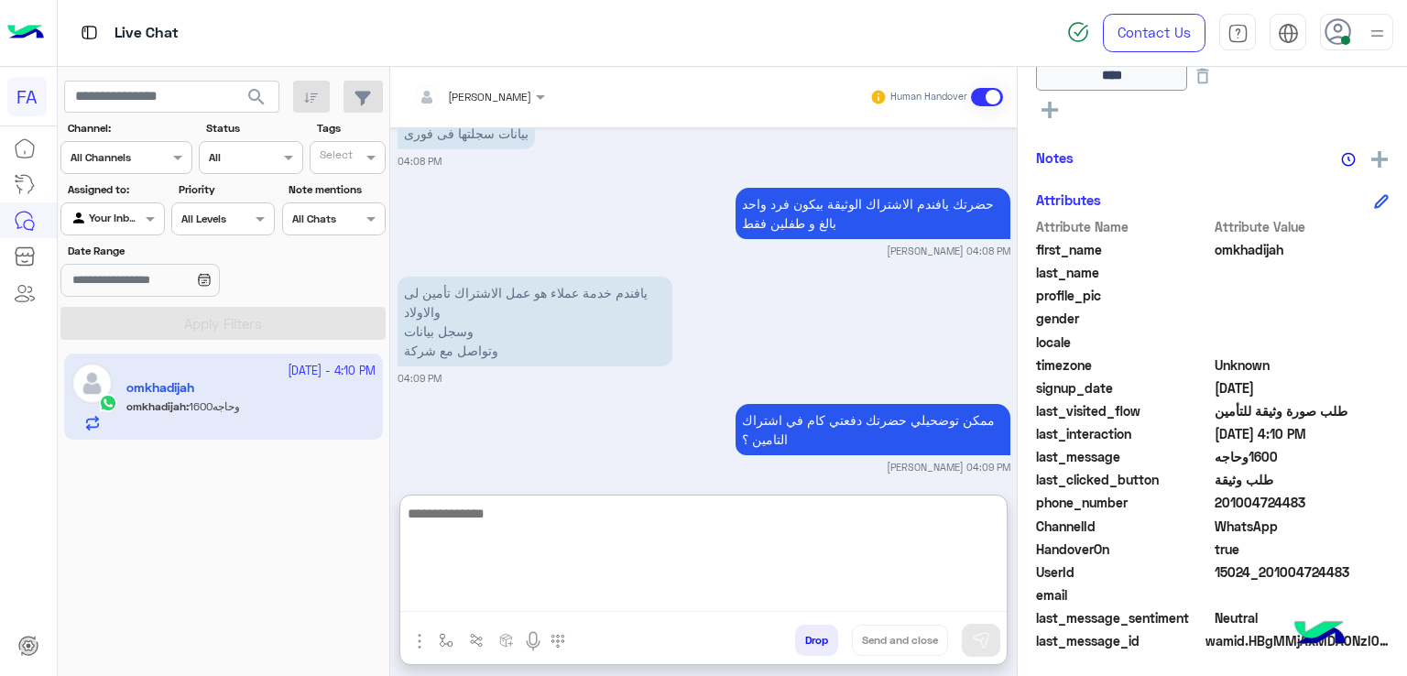
scroll to position [437, 0]
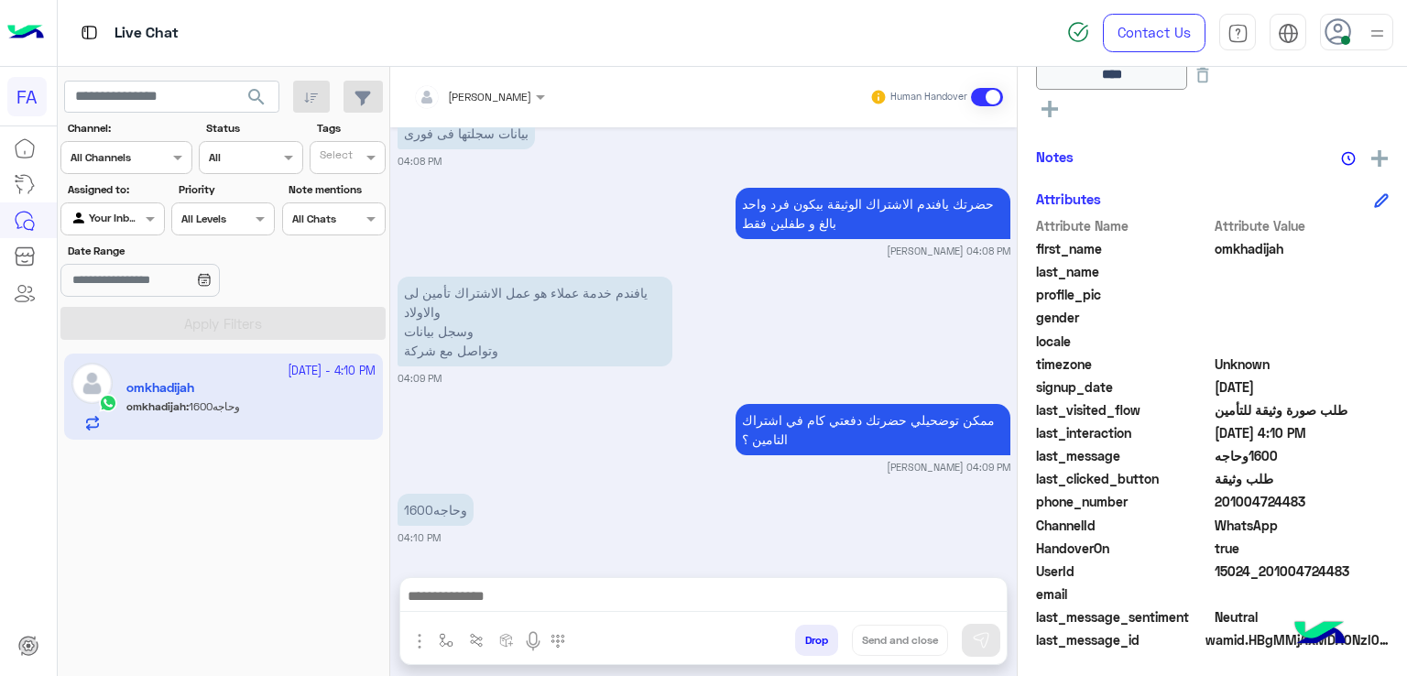
drag, startPoint x: 1317, startPoint y: 504, endPoint x: 1239, endPoint y: 507, distance: 77.9
click at [1235, 507] on span "201004724483" at bounding box center [1302, 501] width 175 height 19
click at [1270, 502] on span "201004724483" at bounding box center [1302, 501] width 175 height 19
drag, startPoint x: 1303, startPoint y: 502, endPoint x: 1228, endPoint y: 508, distance: 75.4
click at [1228, 508] on span "201004724483" at bounding box center [1302, 501] width 175 height 19
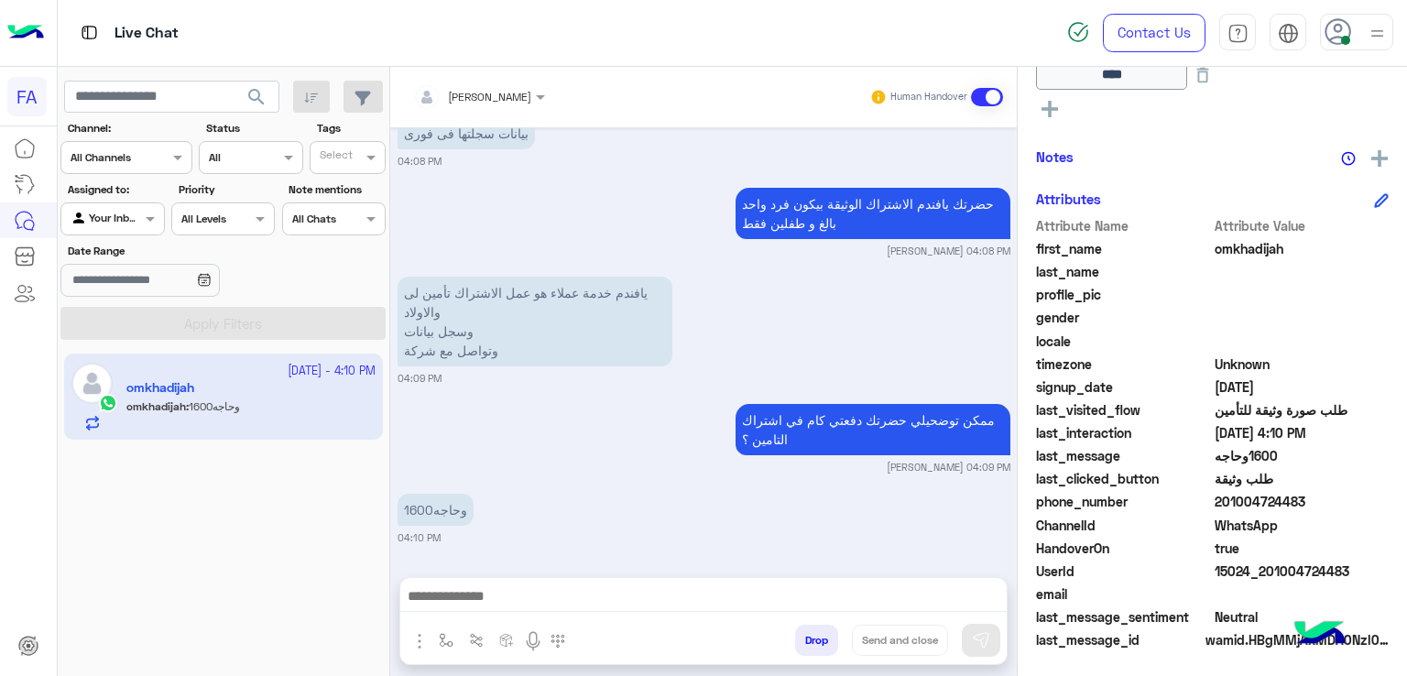
copy span "1004724483"
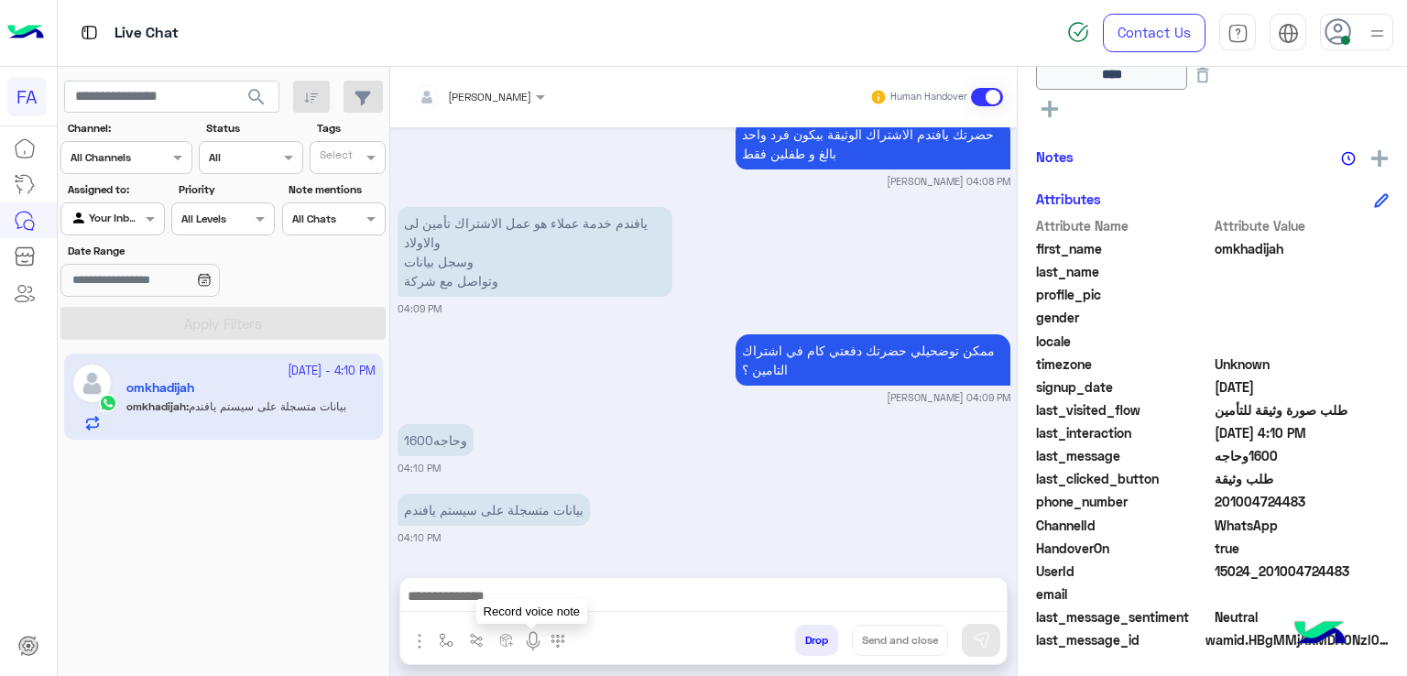
click at [529, 642] on img at bounding box center [533, 641] width 22 height 22
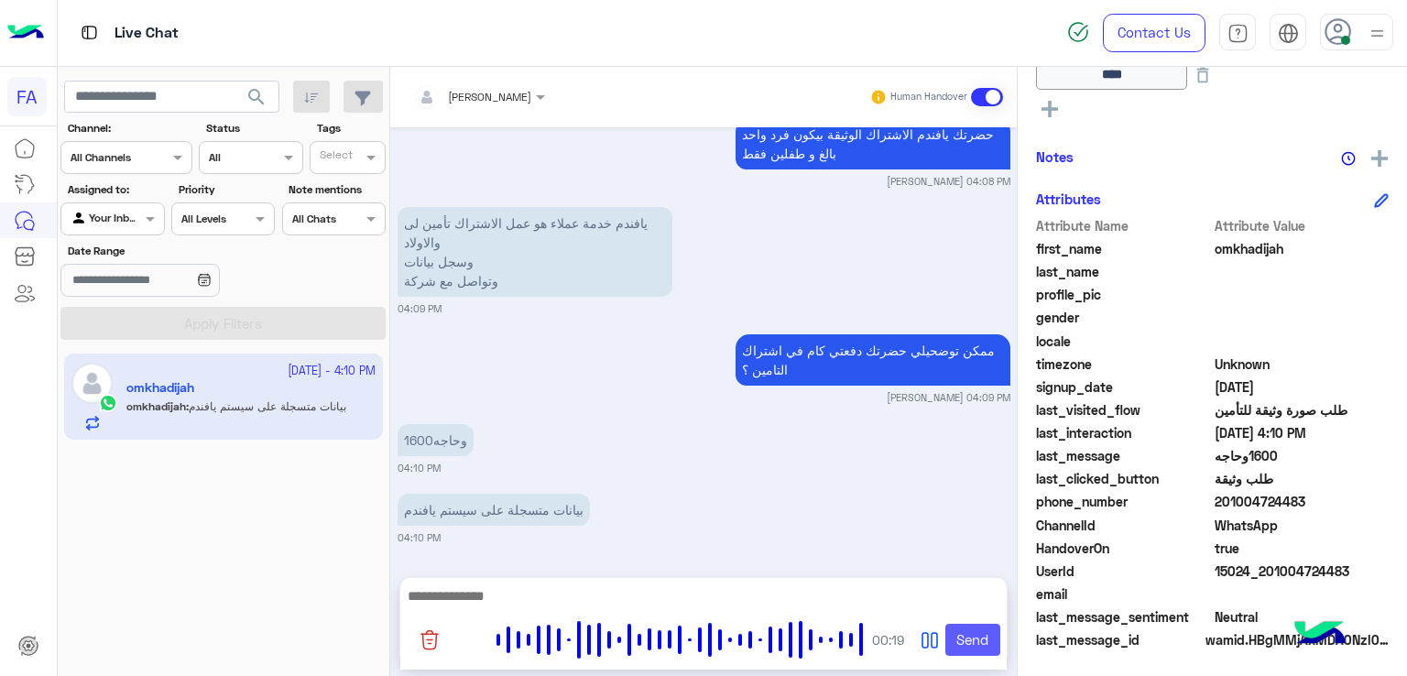
click at [985, 644] on button "Send" at bounding box center [972, 640] width 55 height 33
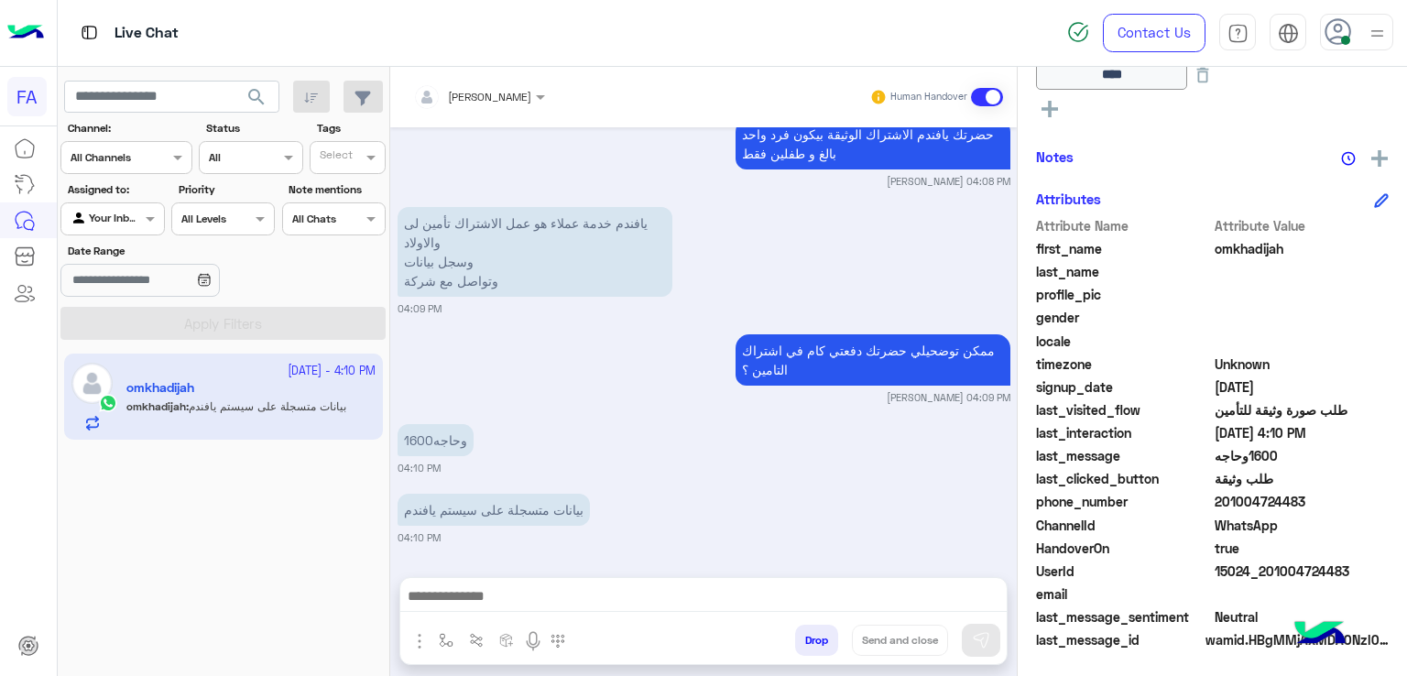
scroll to position [1625, 0]
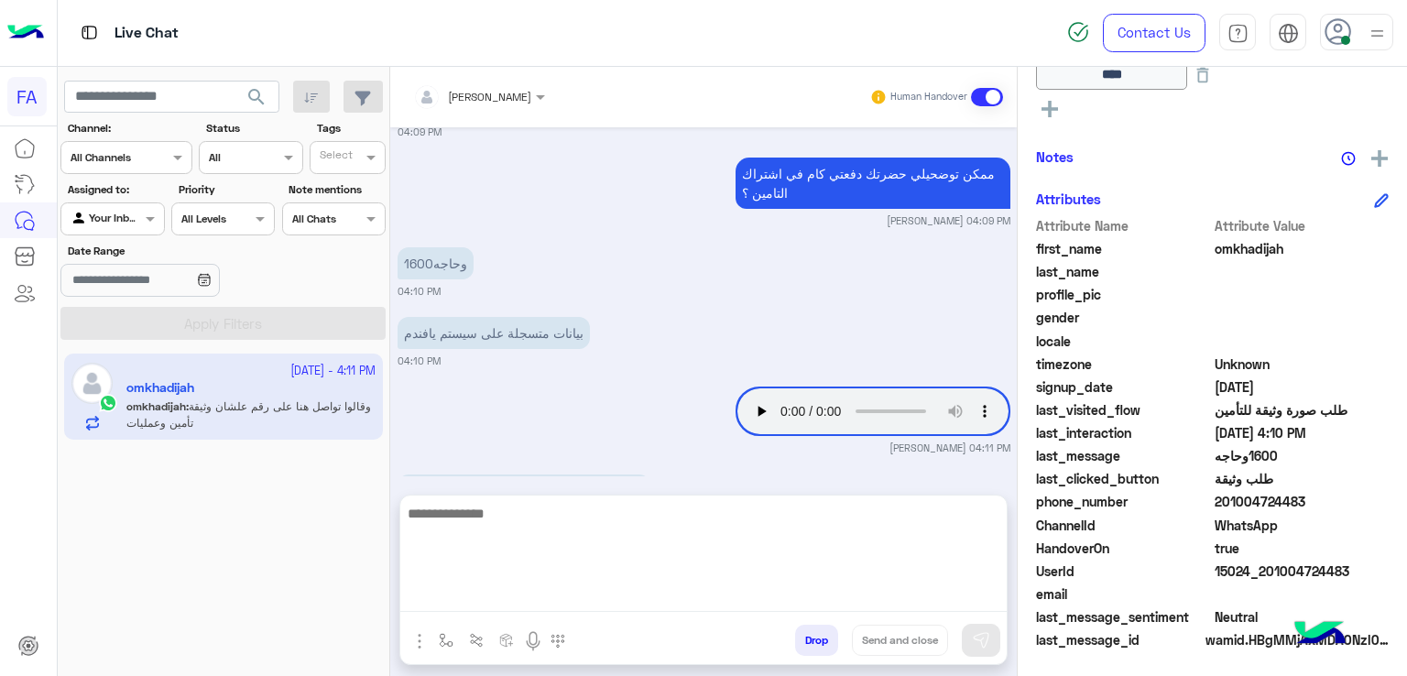
click at [586, 595] on textarea at bounding box center [703, 557] width 606 height 110
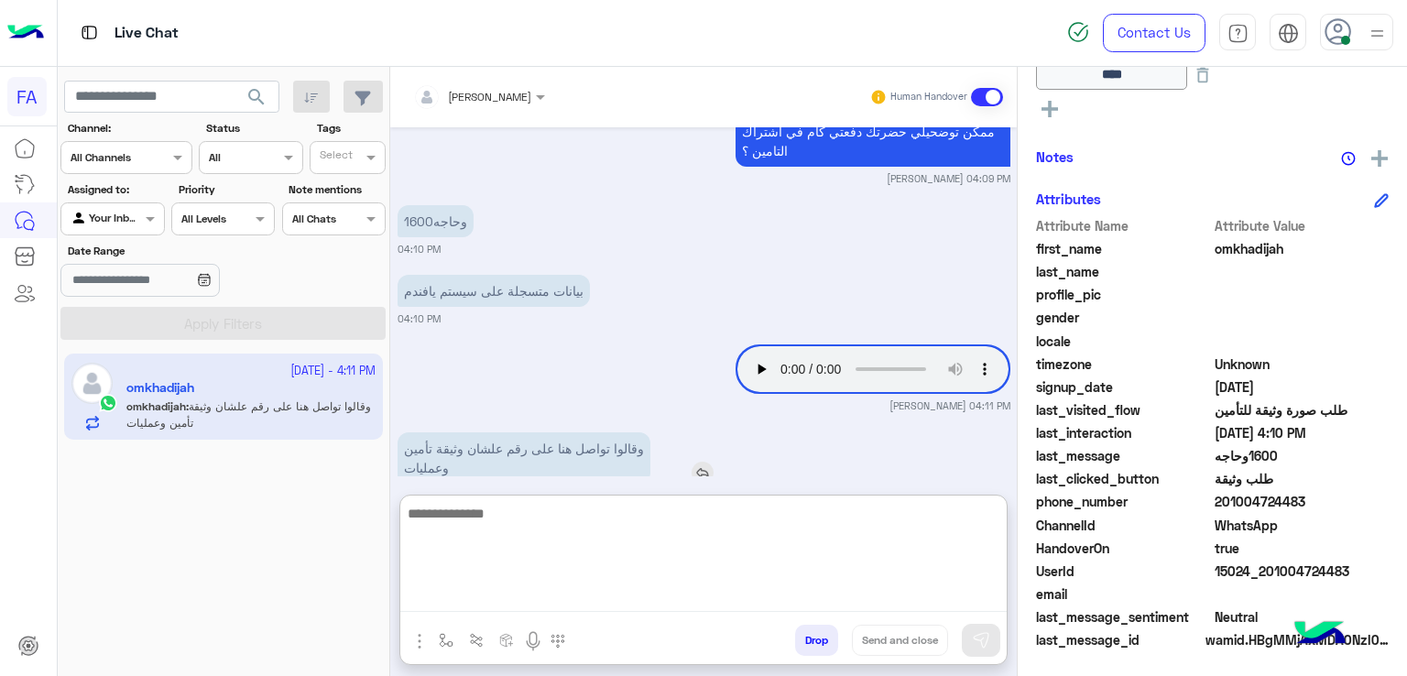
scroll to position [1708, 0]
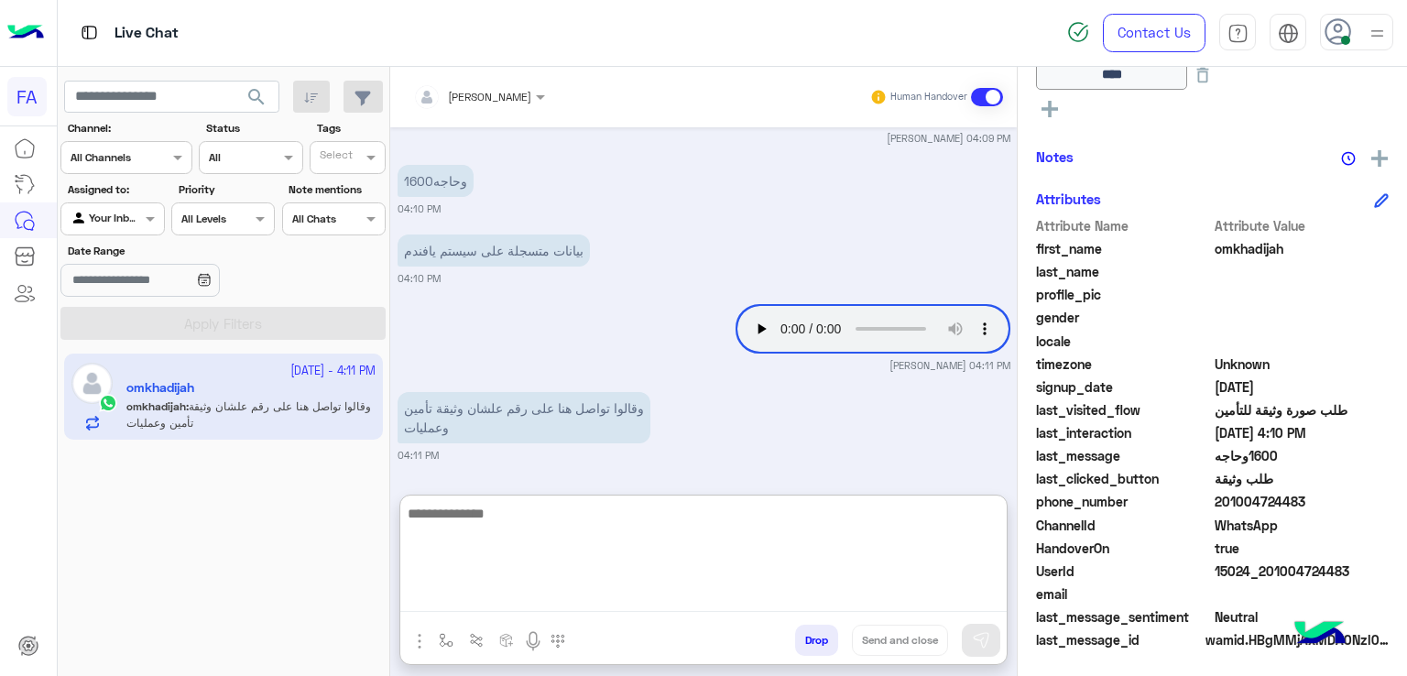
click at [563, 558] on textarea at bounding box center [703, 557] width 606 height 110
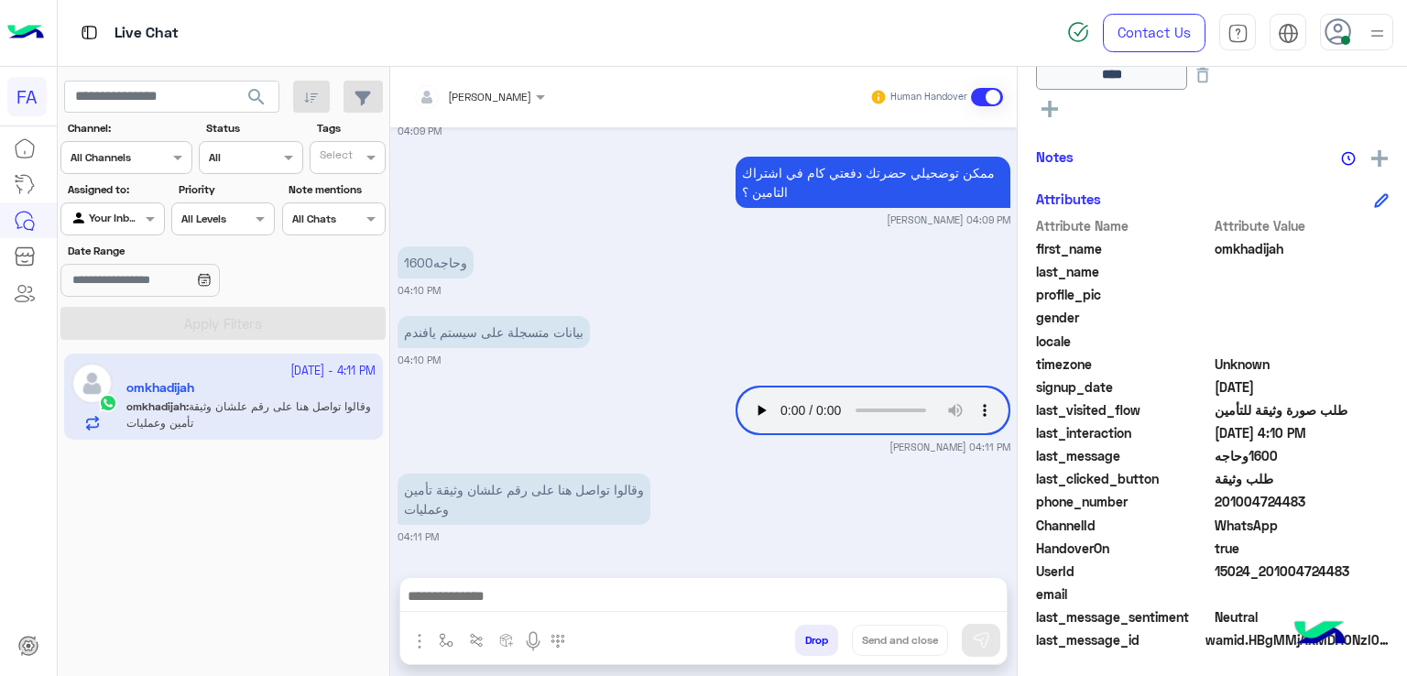
click at [764, 242] on div "1600وحاجه 04:10 PM" at bounding box center [704, 270] width 613 height 56
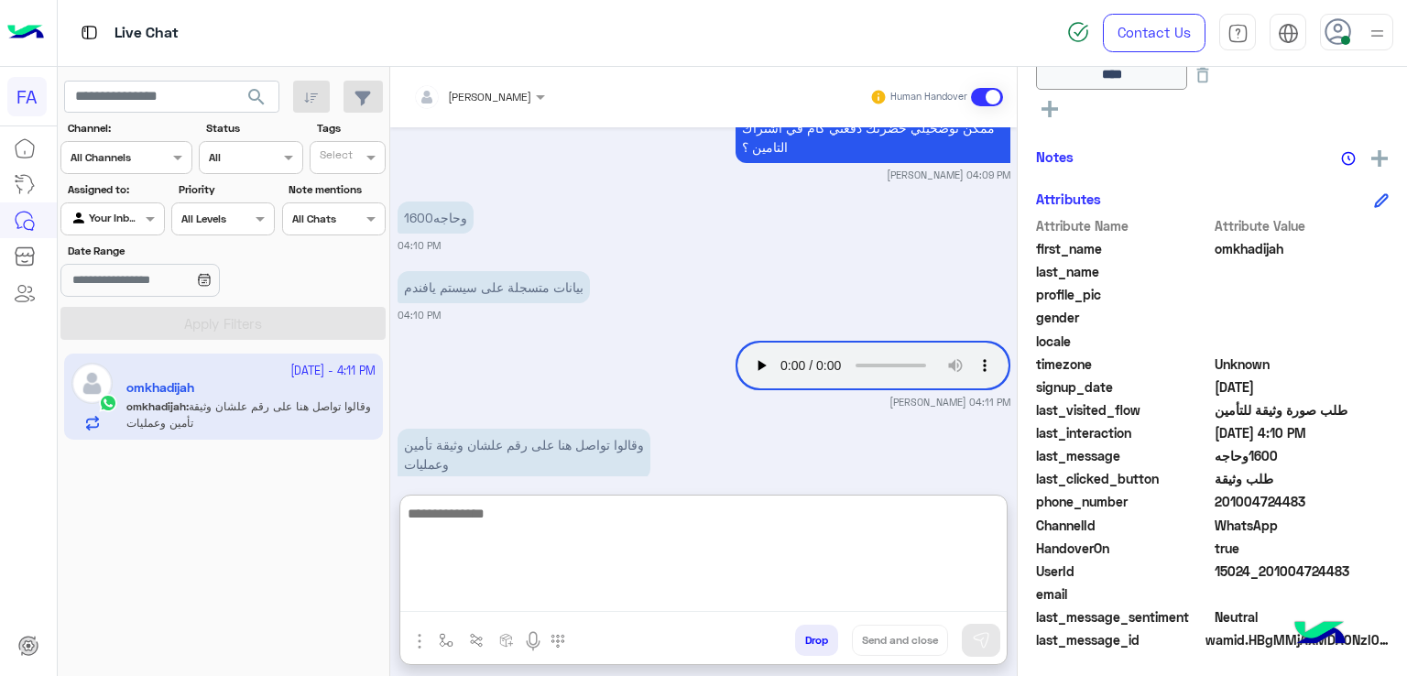
click at [701, 591] on textarea at bounding box center [703, 557] width 606 height 110
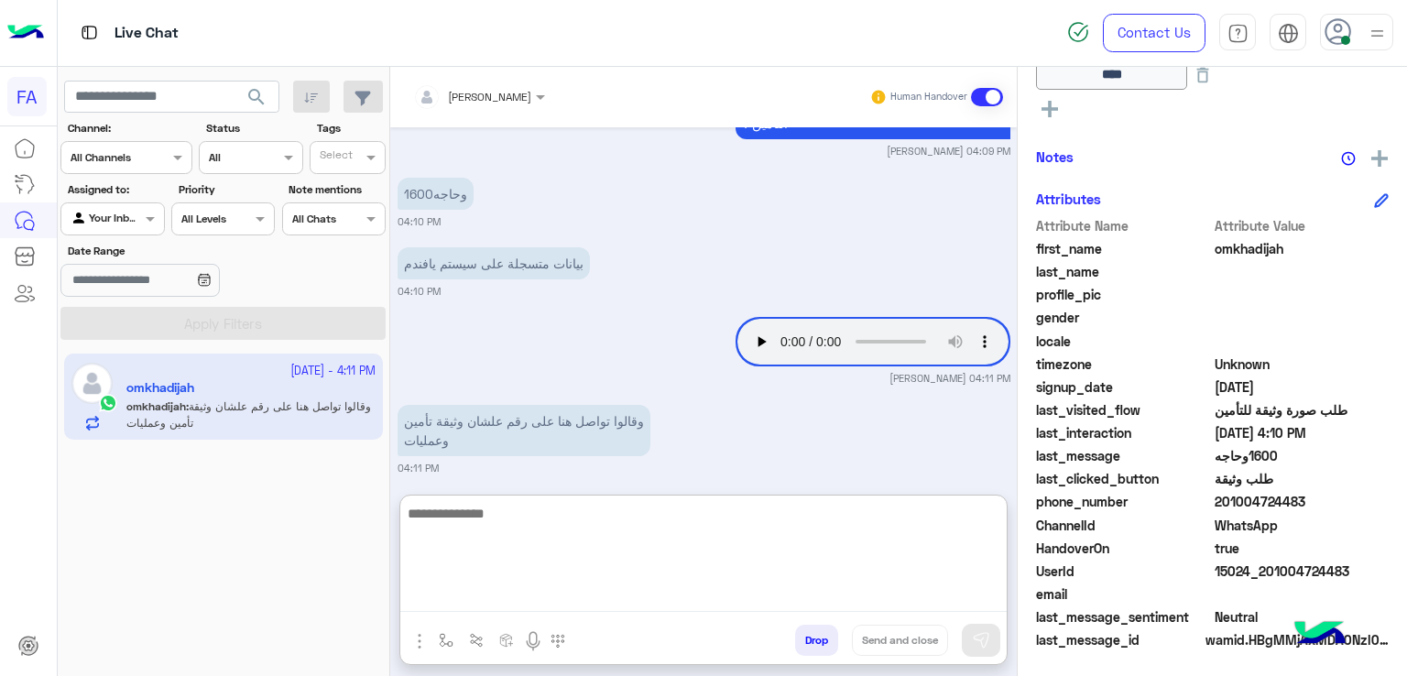
scroll to position [1708, 0]
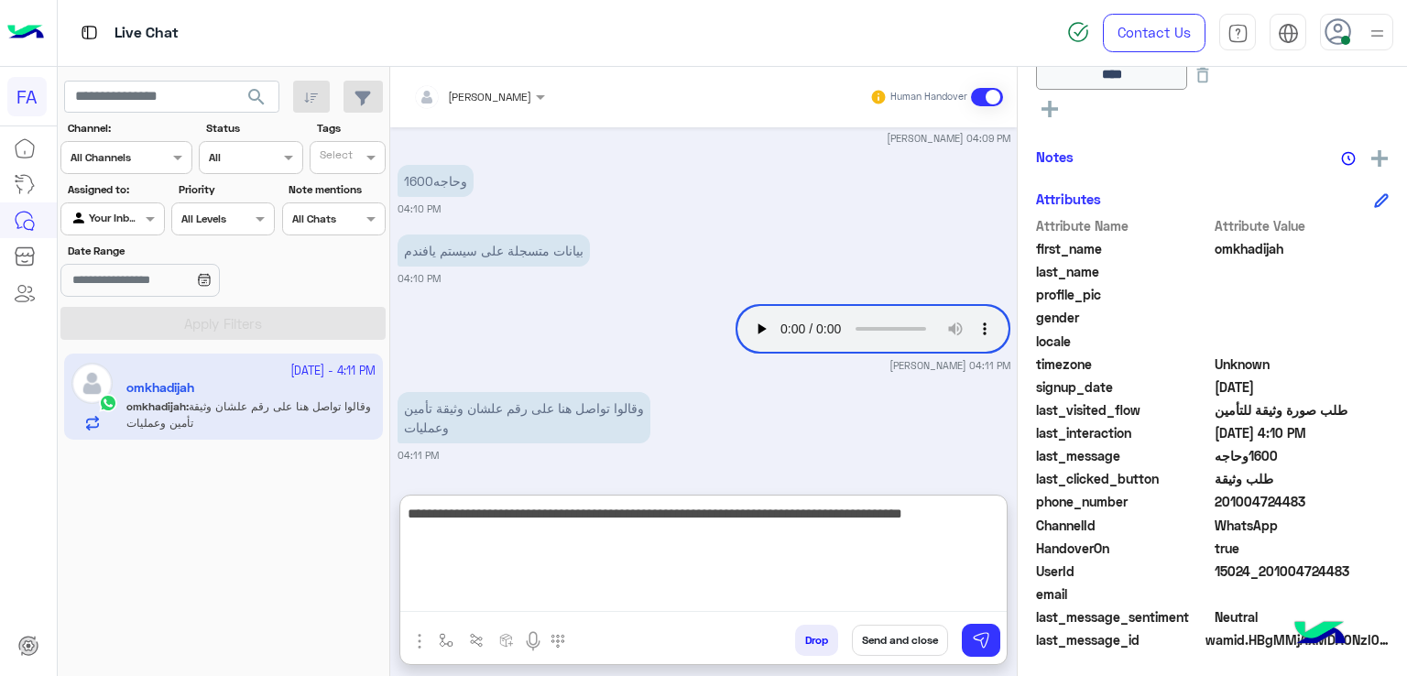
type textarea "**********"
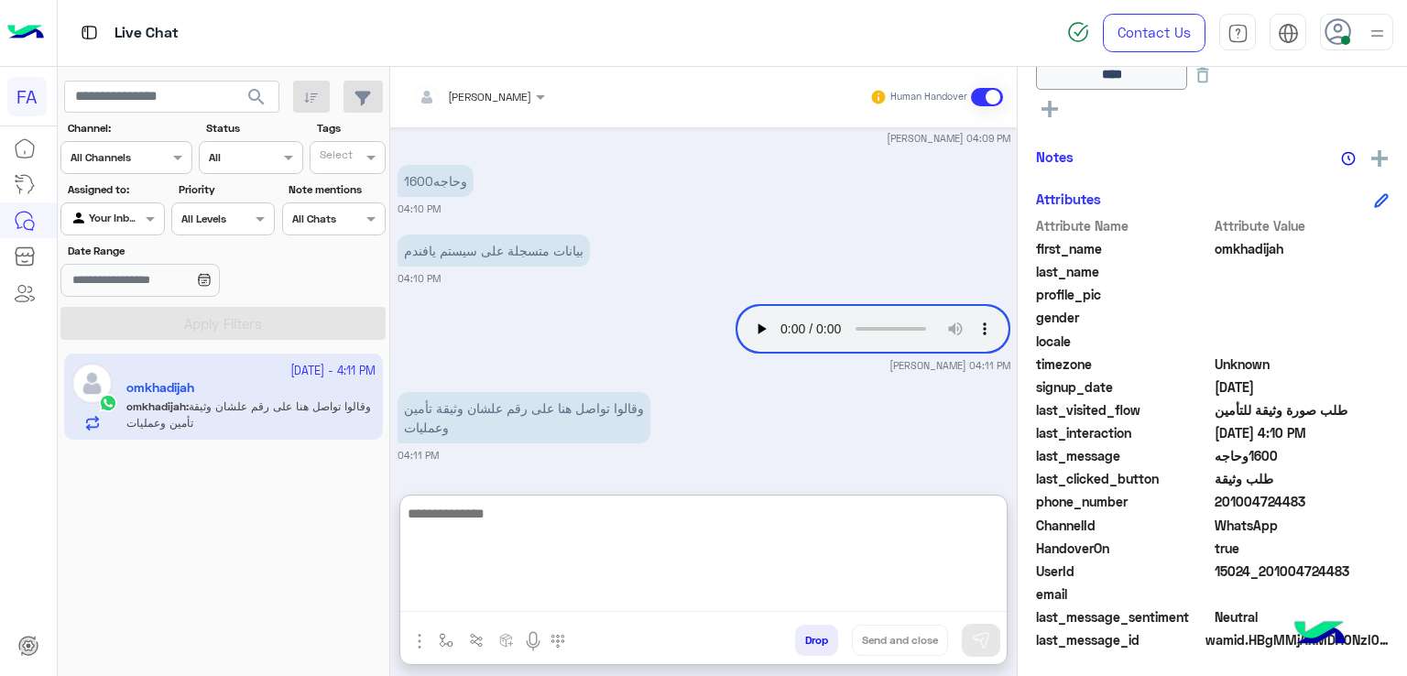
scroll to position [1797, 0]
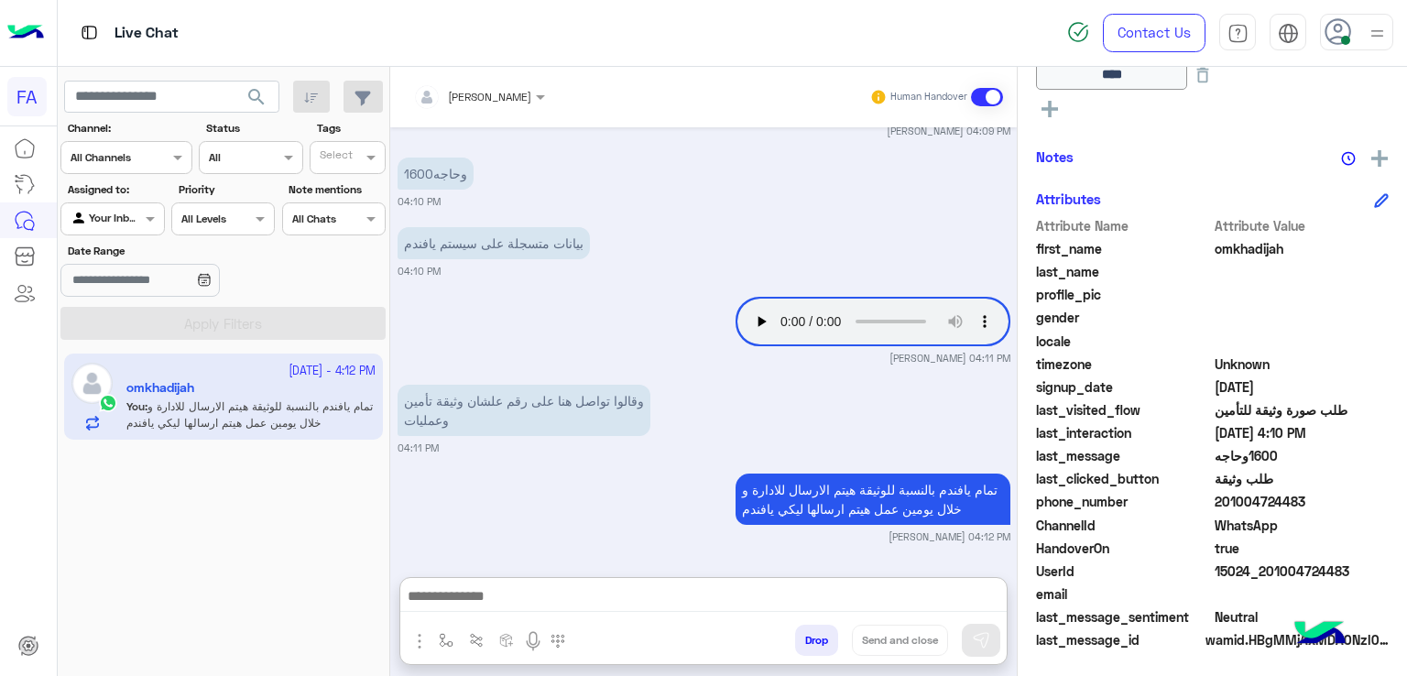
click at [267, 102] on span "search" at bounding box center [257, 97] width 22 height 22
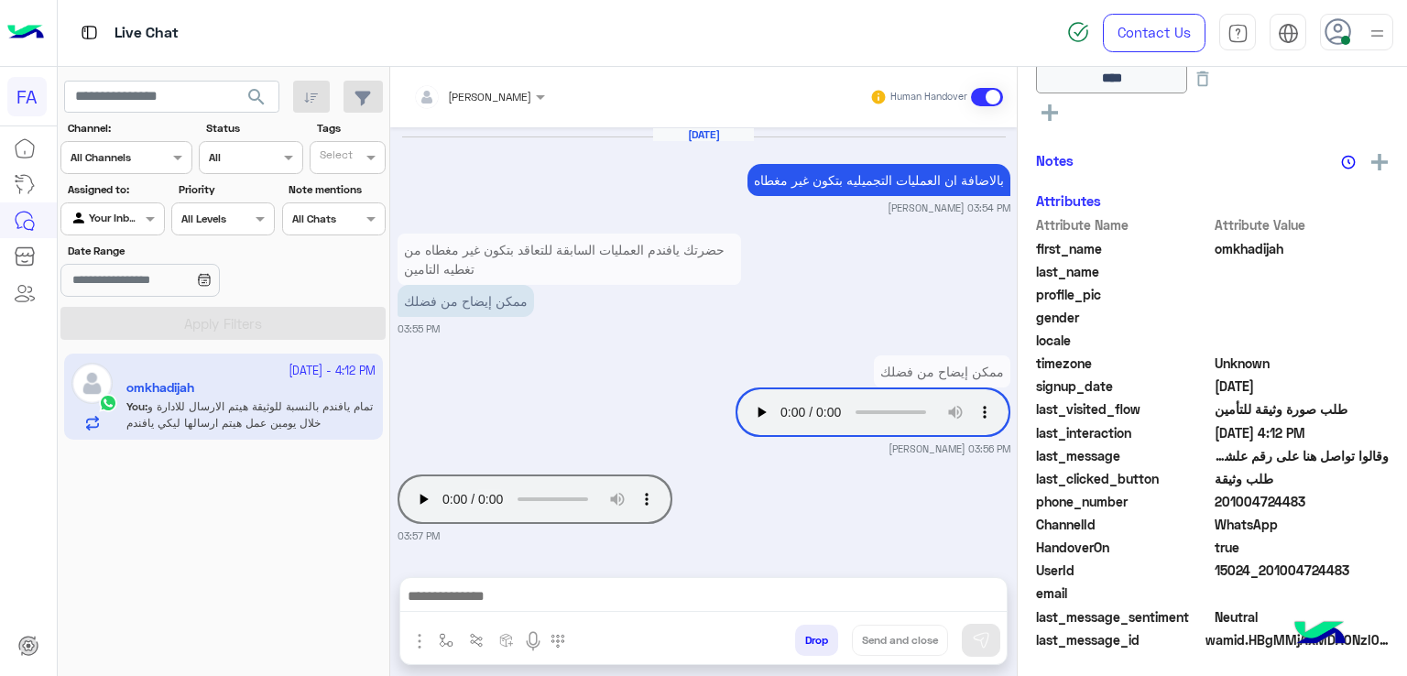
scroll to position [1345, 0]
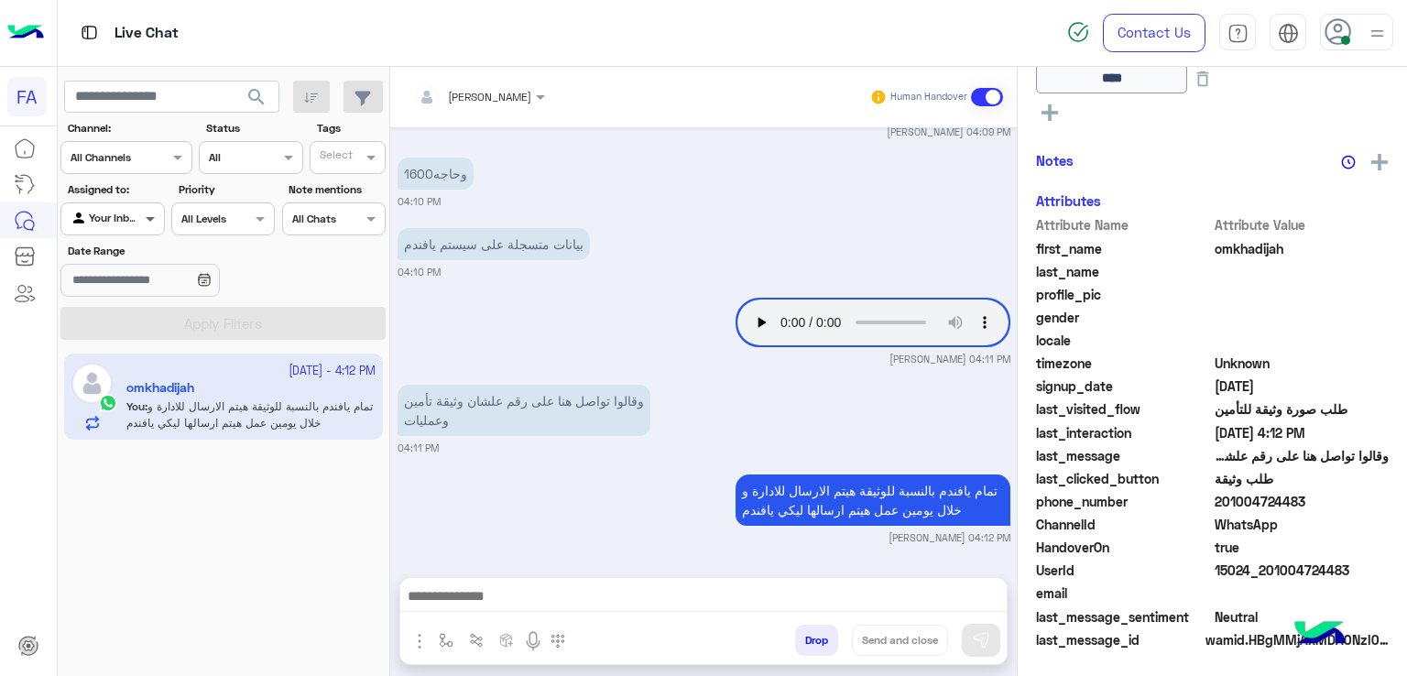
click at [141, 224] on span at bounding box center [152, 218] width 23 height 19
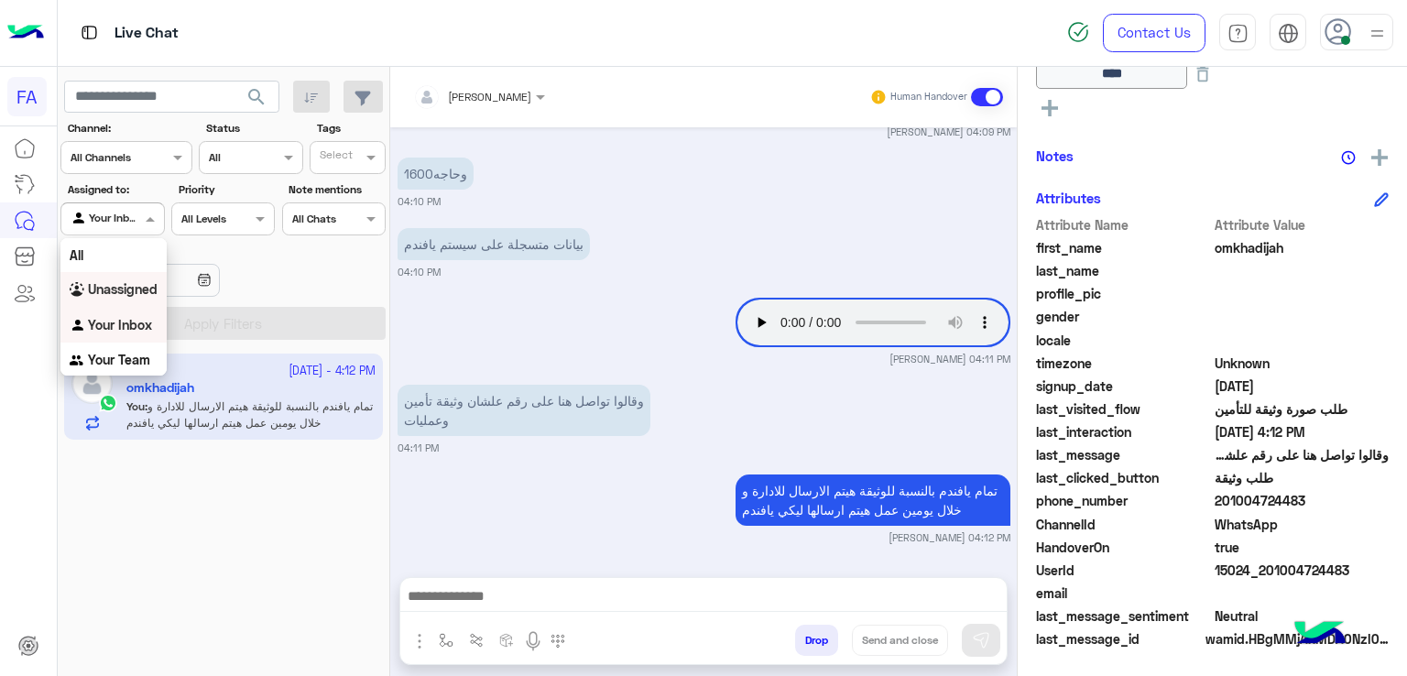
click at [107, 286] on b "Unassigned" at bounding box center [123, 289] width 70 height 16
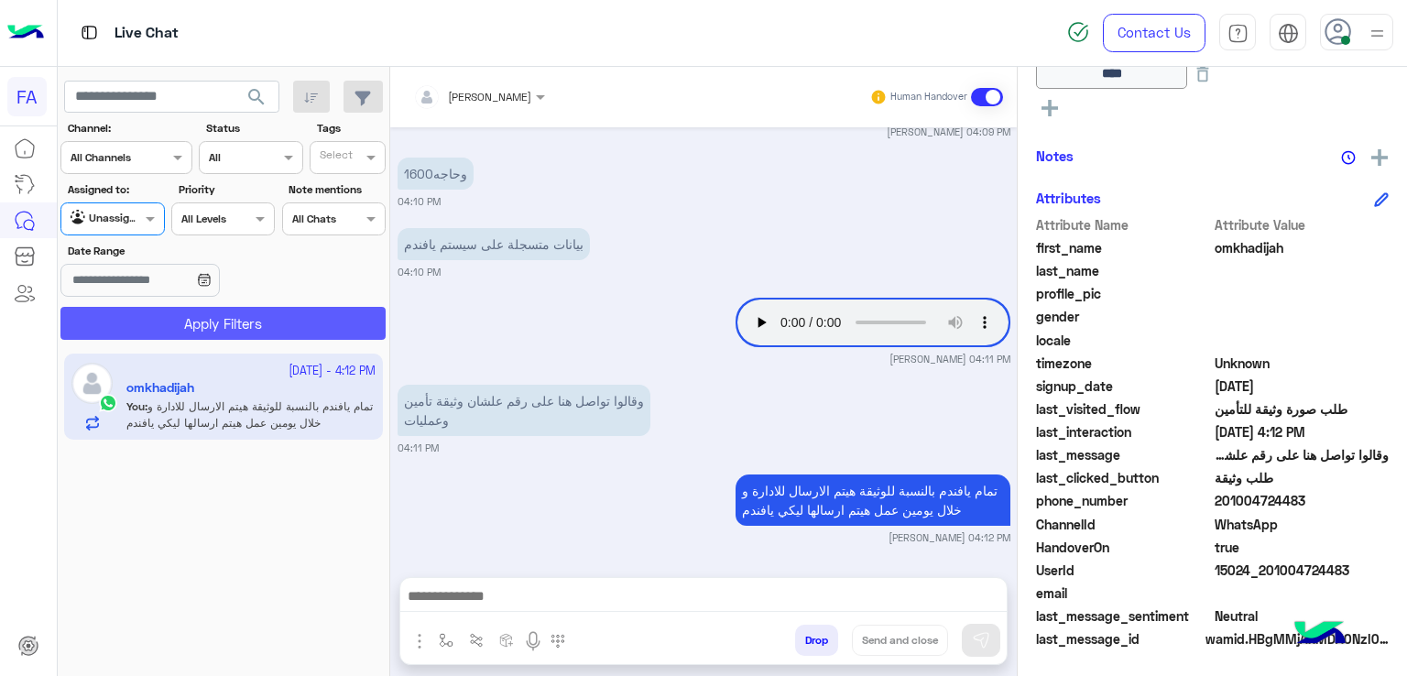
click at [166, 322] on button "Apply Filters" at bounding box center [222, 323] width 325 height 33
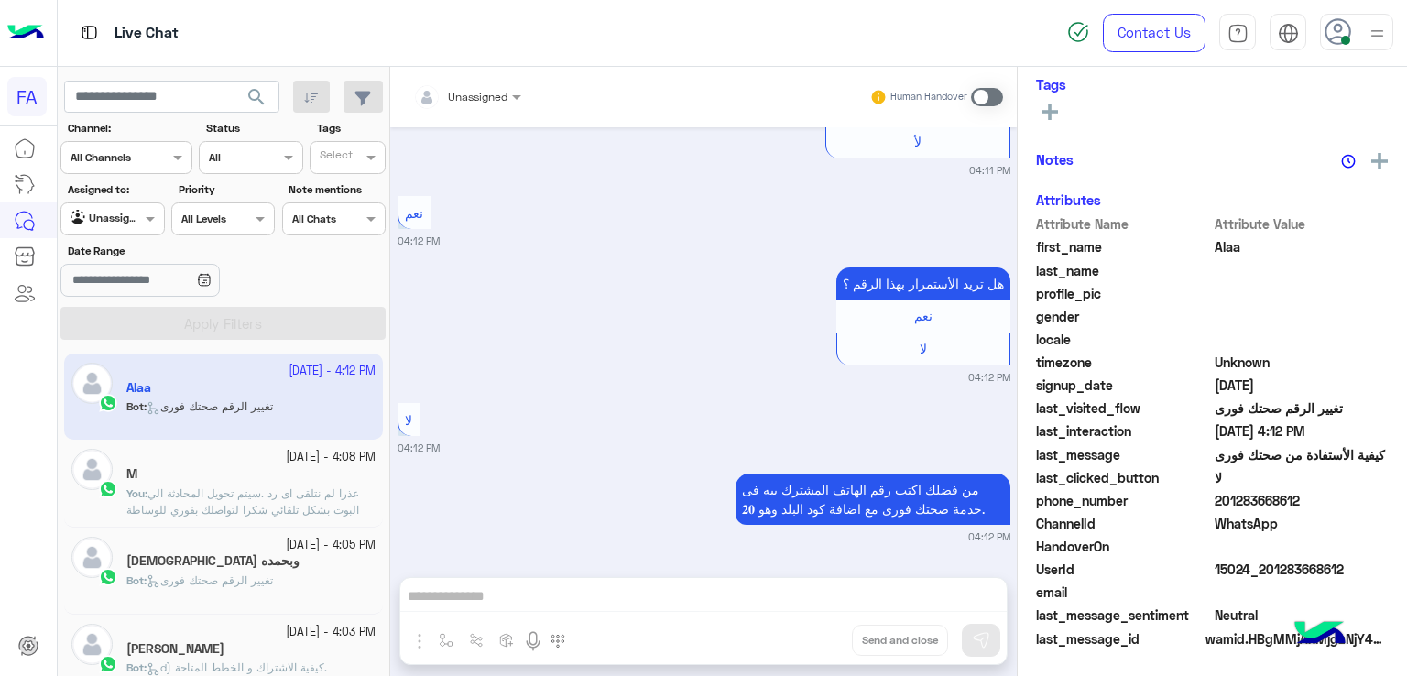
scroll to position [330, 0]
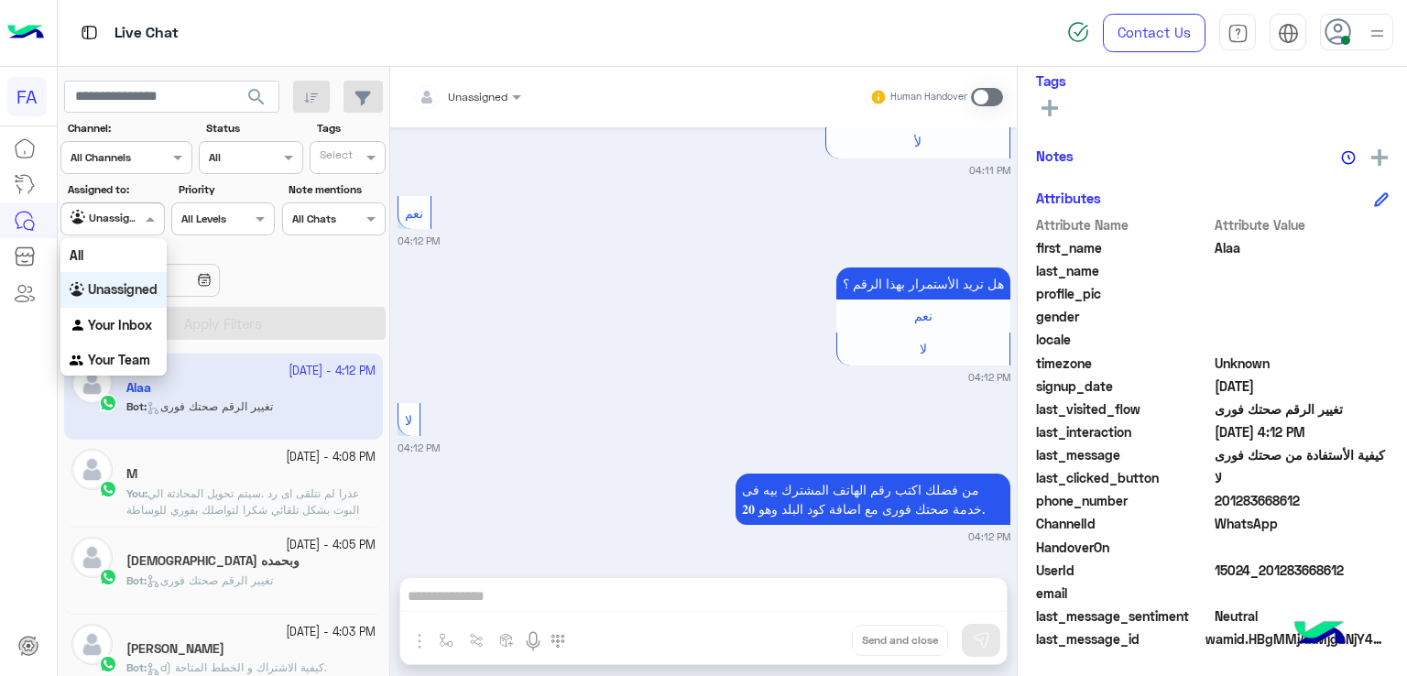
drag, startPoint x: 105, startPoint y: 226, endPoint x: 103, endPoint y: 217, distance: 9.6
click at [104, 224] on div "Agent Filter Unassigned" at bounding box center [100, 219] width 79 height 18
click at [114, 323] on b "Your Inbox" at bounding box center [120, 325] width 64 height 16
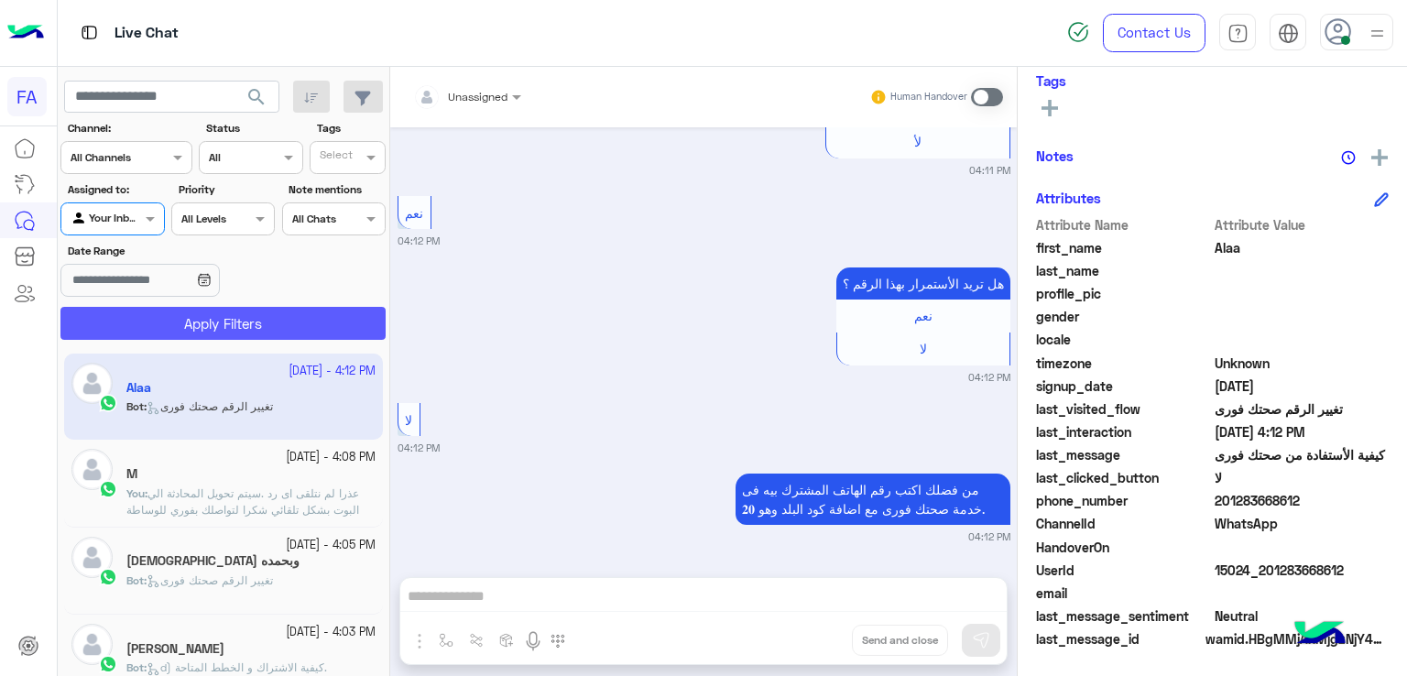
click at [119, 317] on button "Apply Filters" at bounding box center [222, 323] width 325 height 33
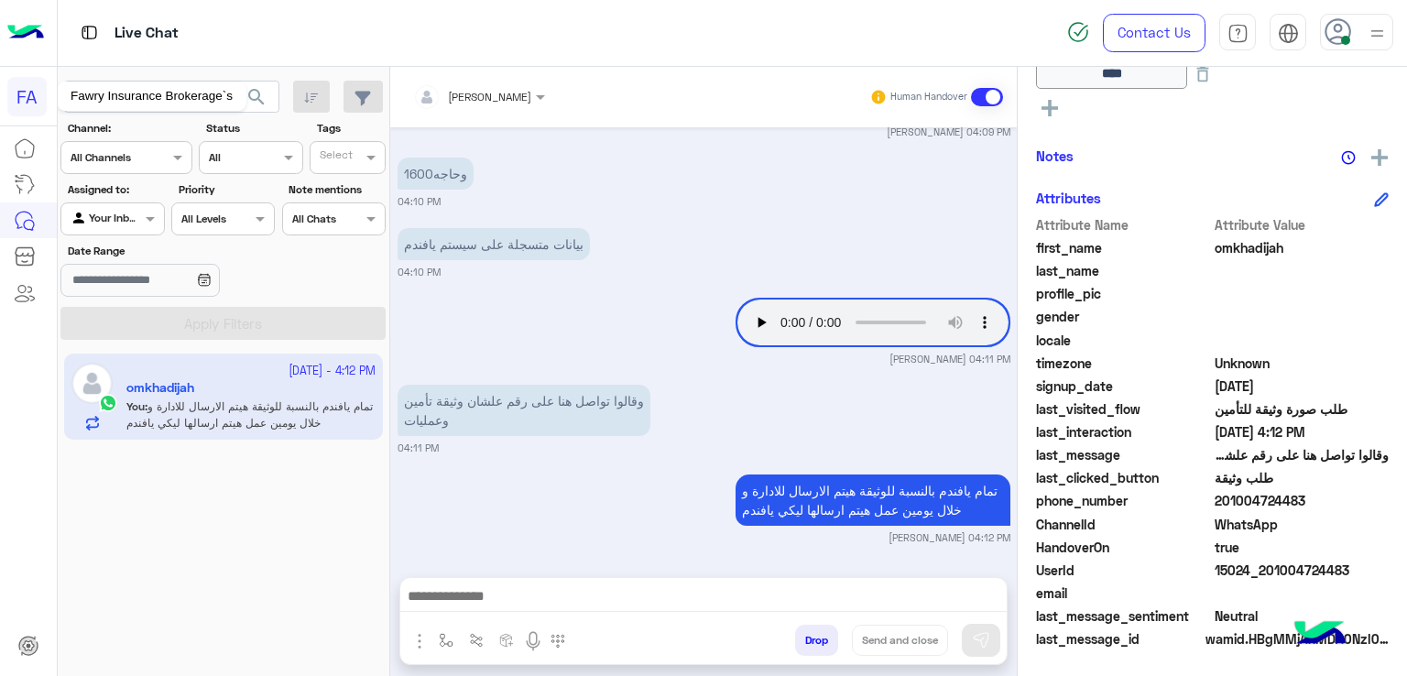
scroll to position [1433, 0]
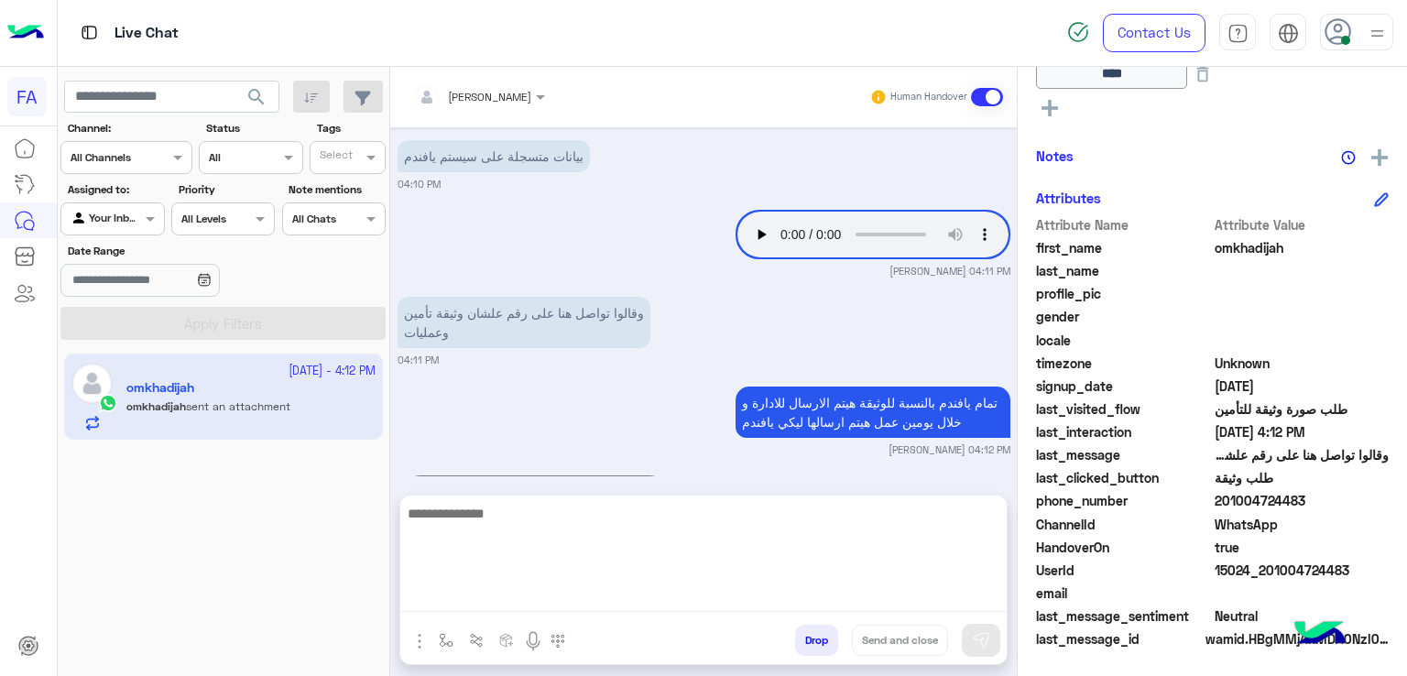
click at [708, 596] on textarea at bounding box center [703, 557] width 606 height 110
type textarea "*"
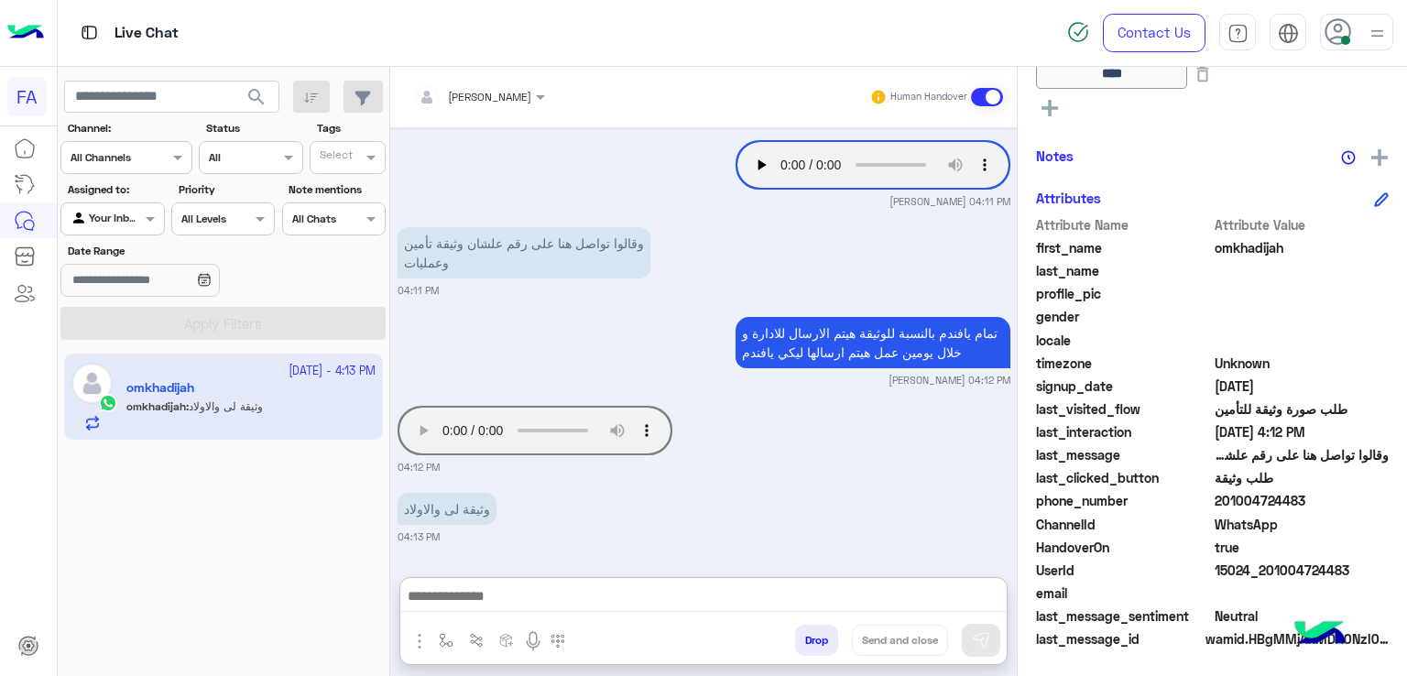
click at [776, 488] on div "وثيقة لى والاولاد 04:13 PM" at bounding box center [704, 516] width 613 height 56
click at [536, 638] on img at bounding box center [533, 641] width 22 height 22
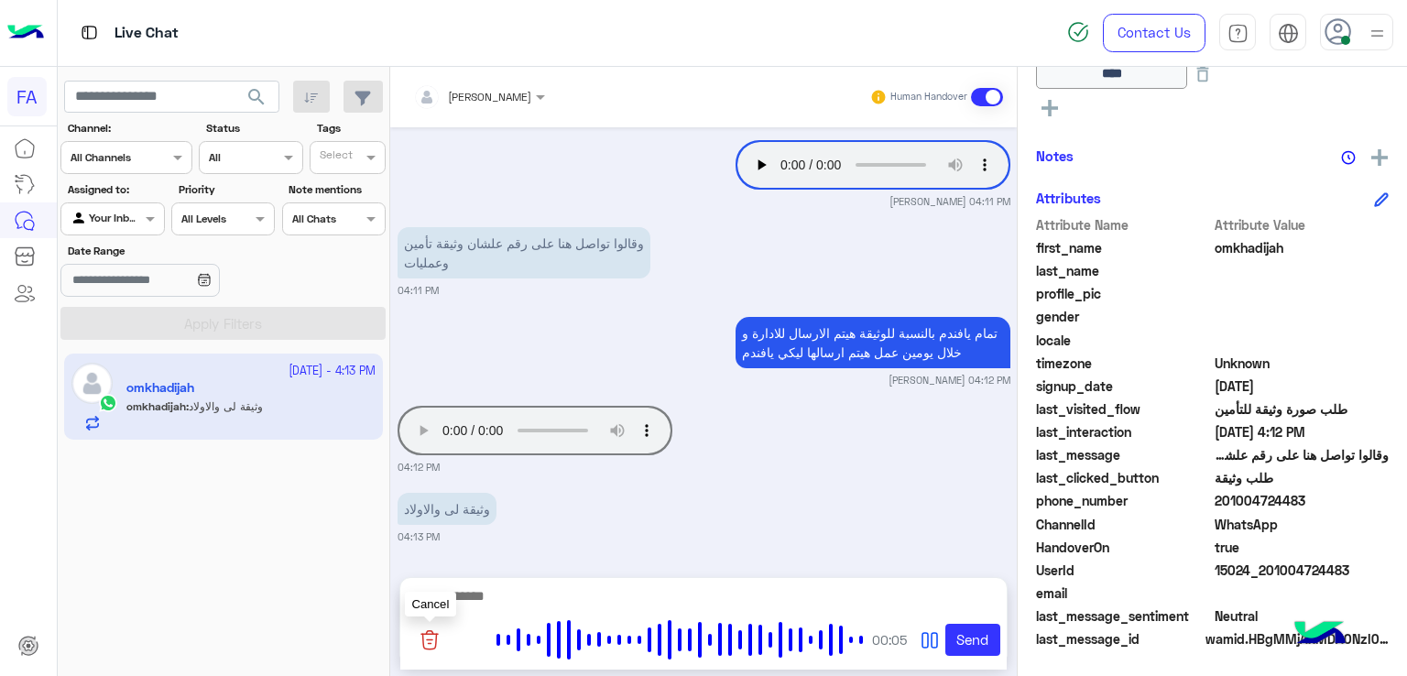
click at [441, 645] on button at bounding box center [430, 640] width 45 height 36
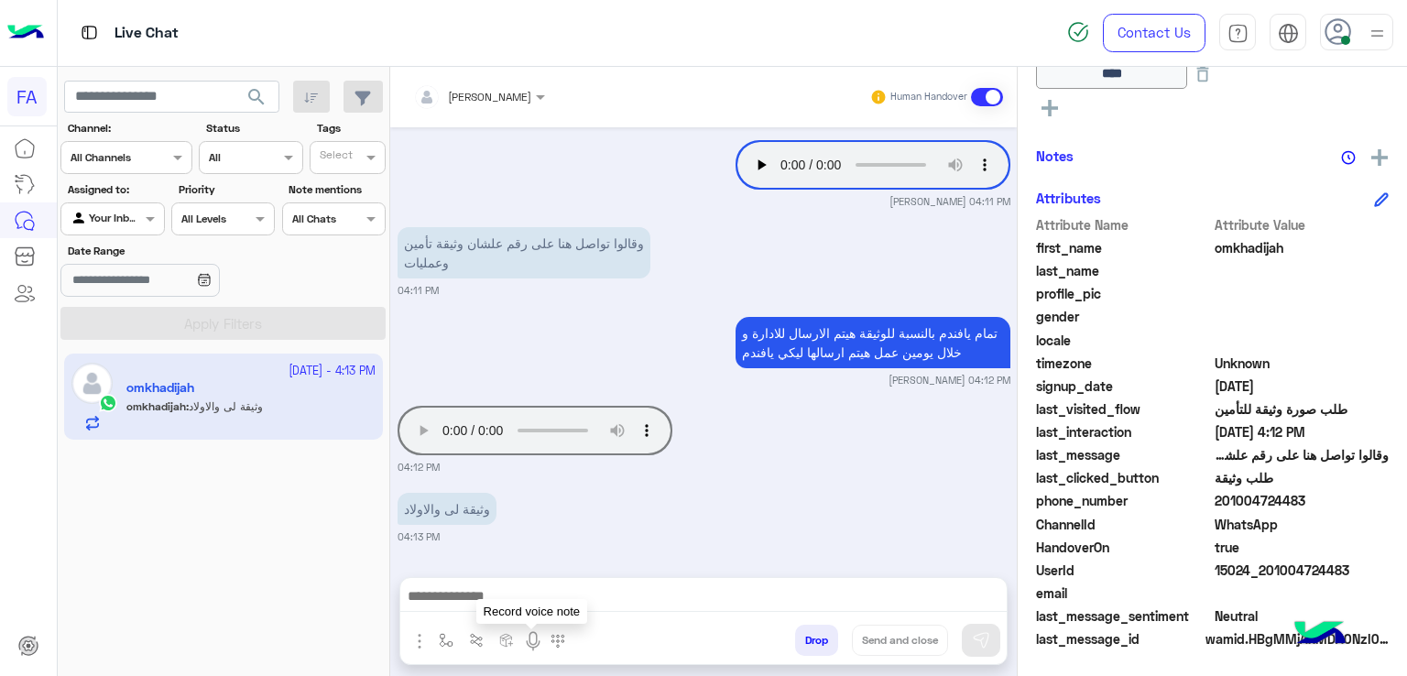
click at [533, 636] on img at bounding box center [533, 641] width 22 height 22
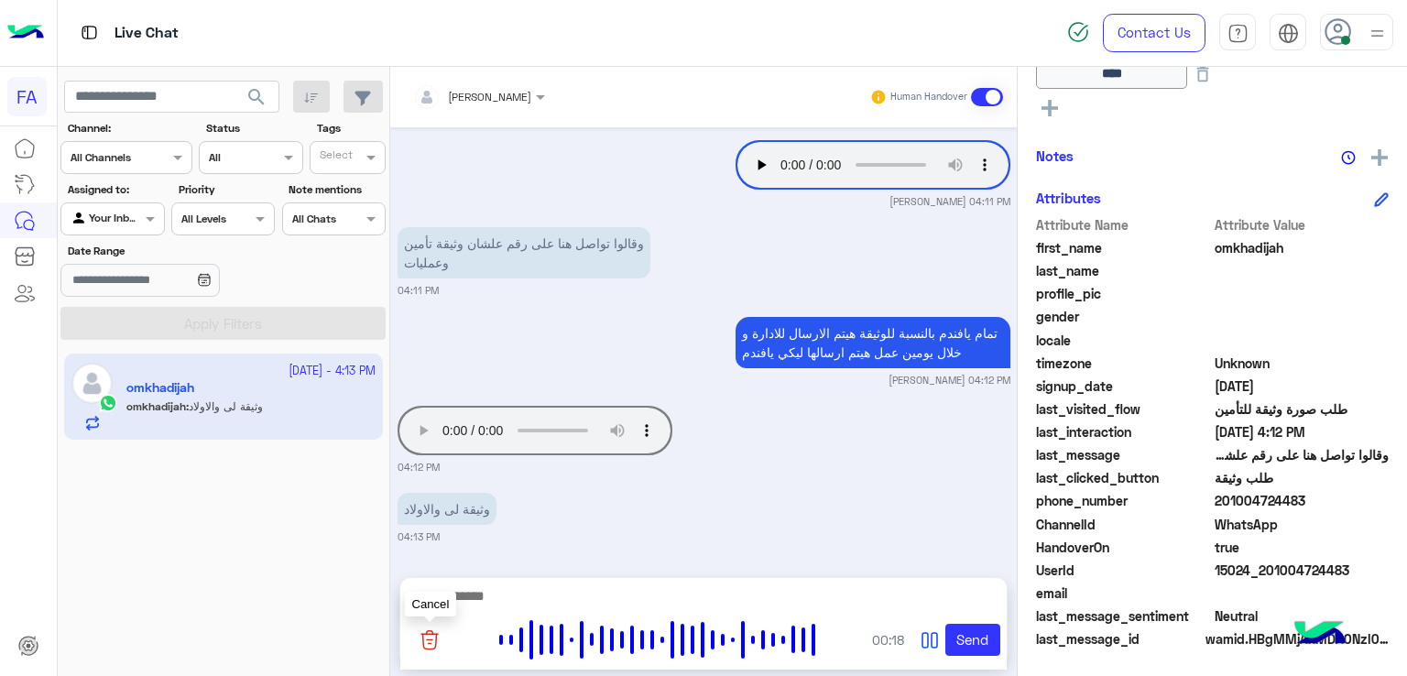
click at [435, 635] on img at bounding box center [430, 639] width 22 height 23
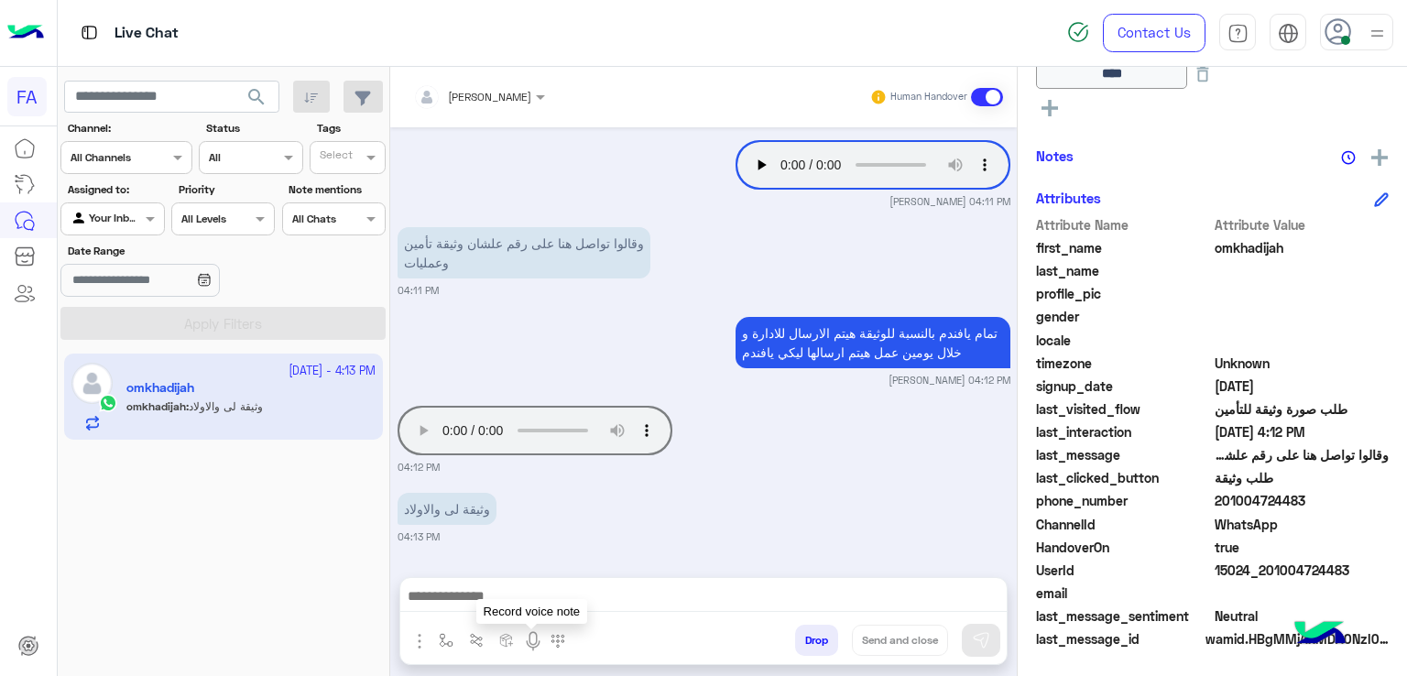
click at [528, 637] on img at bounding box center [533, 641] width 22 height 22
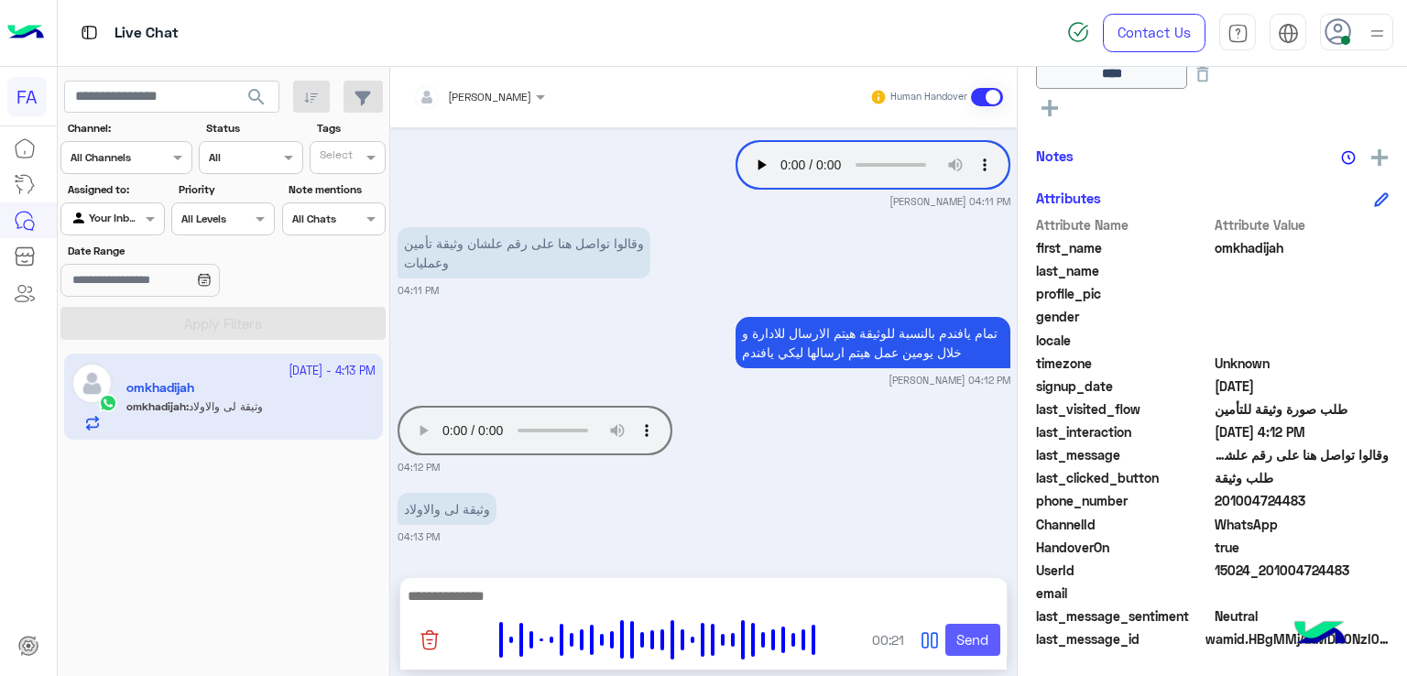
click at [987, 639] on button "Send" at bounding box center [972, 640] width 55 height 33
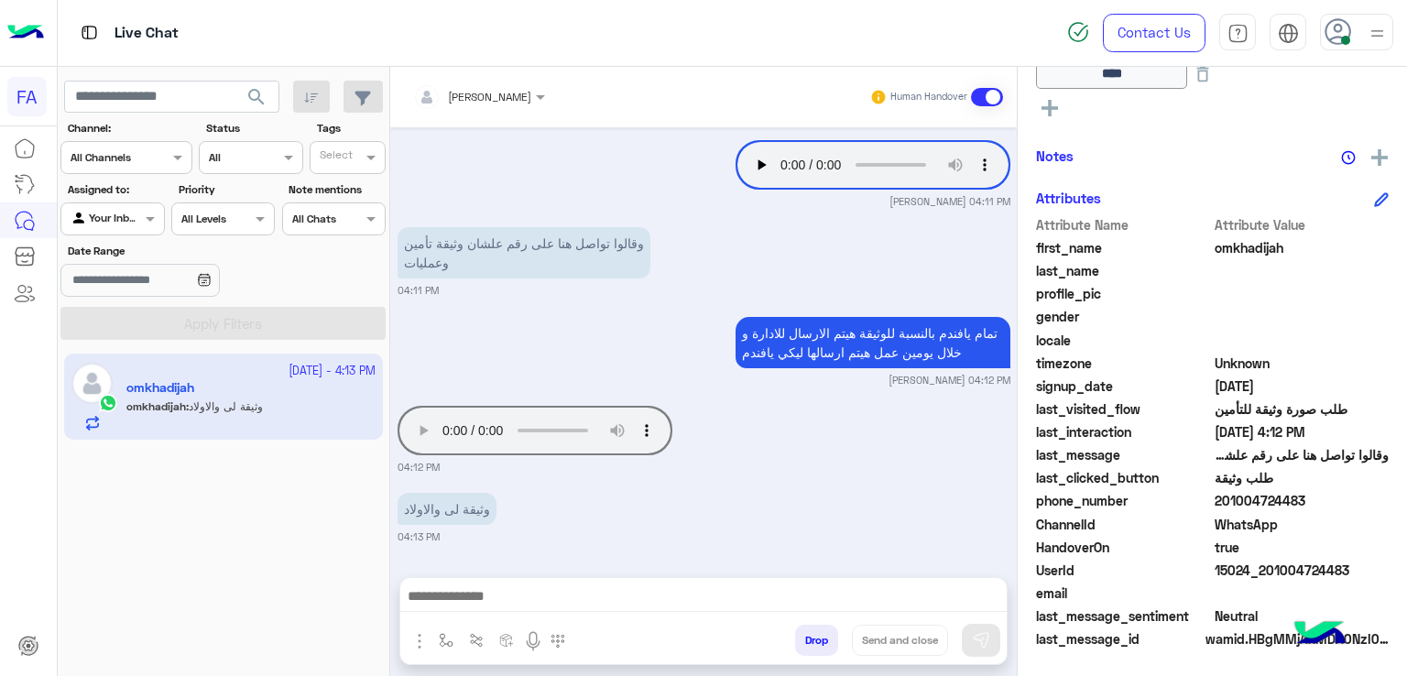
click at [260, 101] on span "search" at bounding box center [257, 97] width 22 height 22
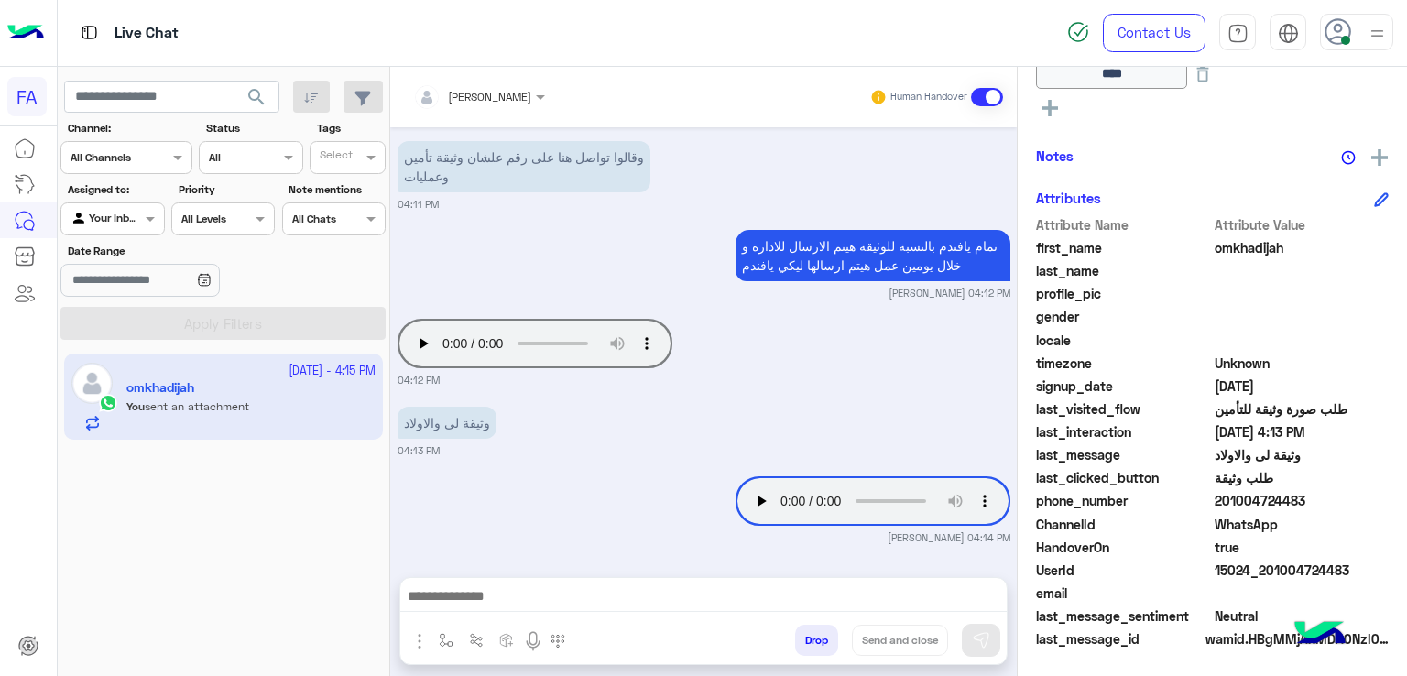
click at [116, 225] on div "Your Inbox" at bounding box center [106, 219] width 70 height 18
click at [99, 302] on div "Unassigned" at bounding box center [113, 290] width 106 height 36
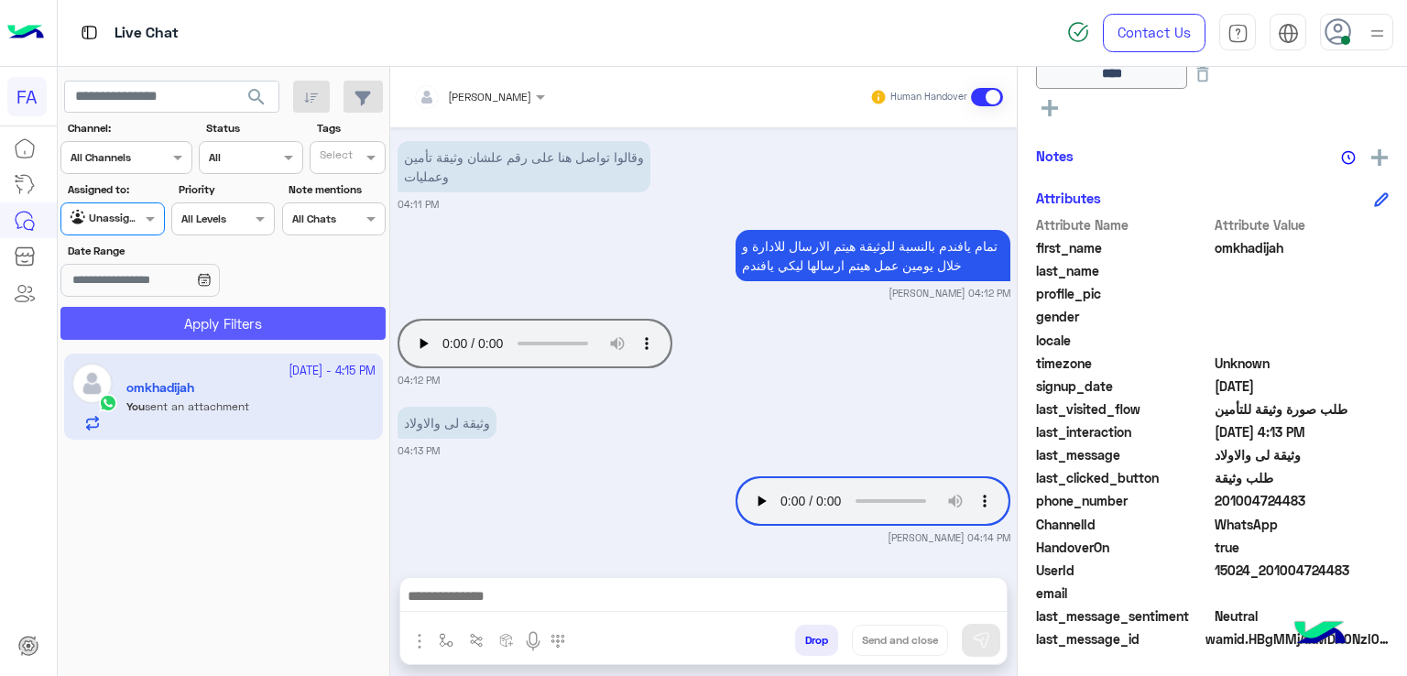
click at [220, 321] on button "Apply Filters" at bounding box center [222, 323] width 325 height 33
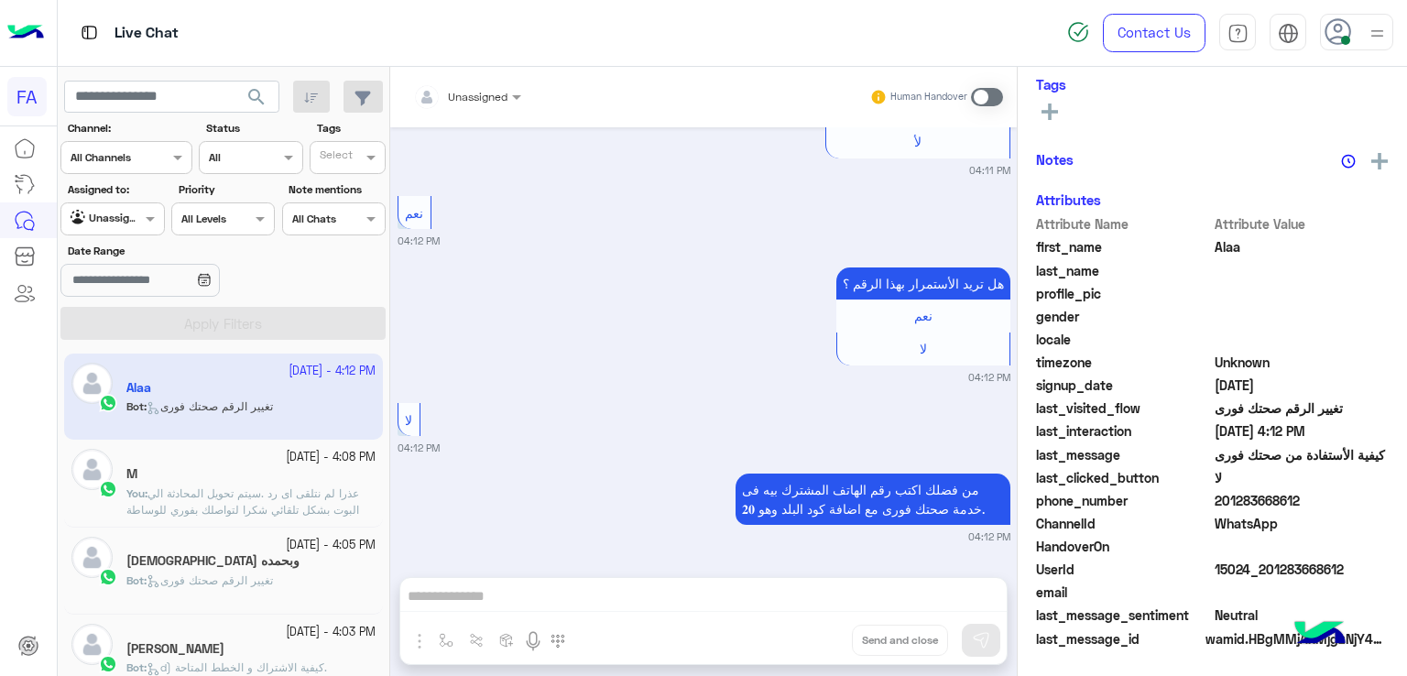
scroll to position [330, 0]
drag, startPoint x: 1311, startPoint y: 503, endPoint x: 1221, endPoint y: 497, distance: 90.0
click at [1221, 497] on span "201283668612" at bounding box center [1302, 500] width 175 height 19
copy span "01283668612"
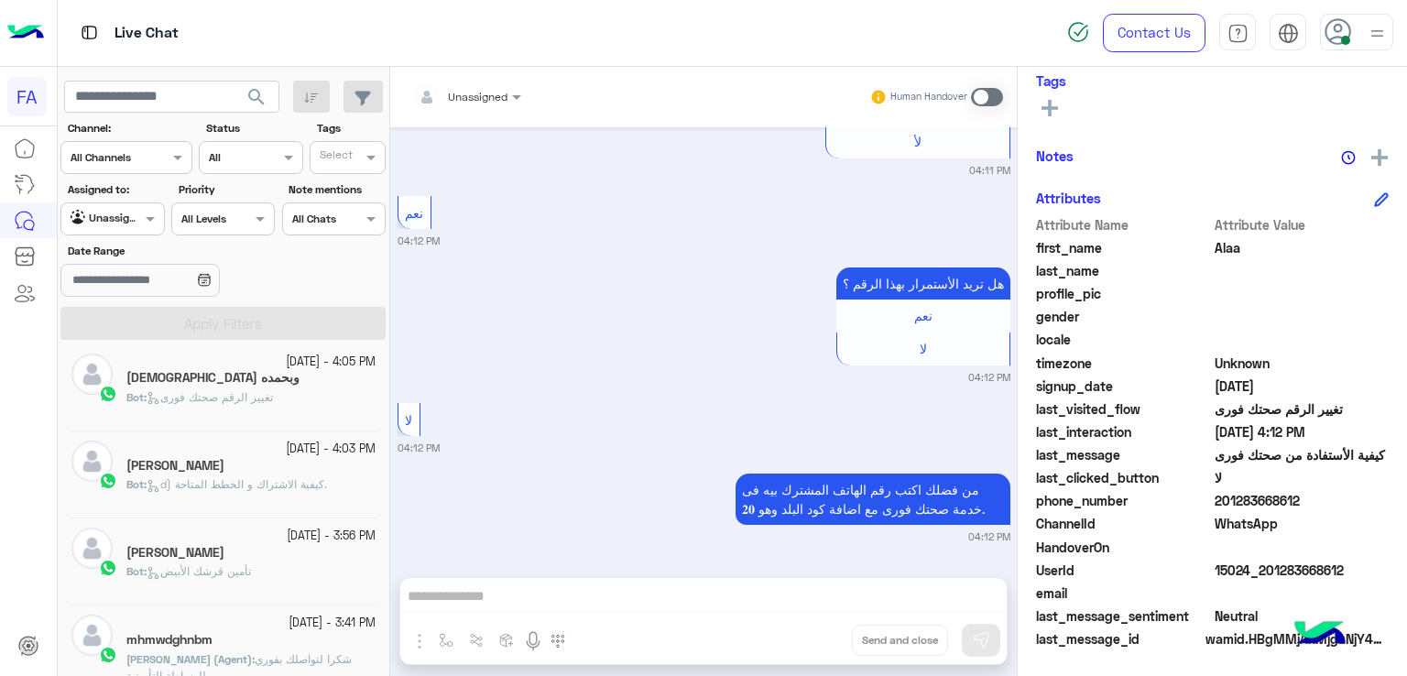
click at [293, 405] on div "Bot : تغيير الرقم صحتك فورى" at bounding box center [250, 405] width 249 height 32
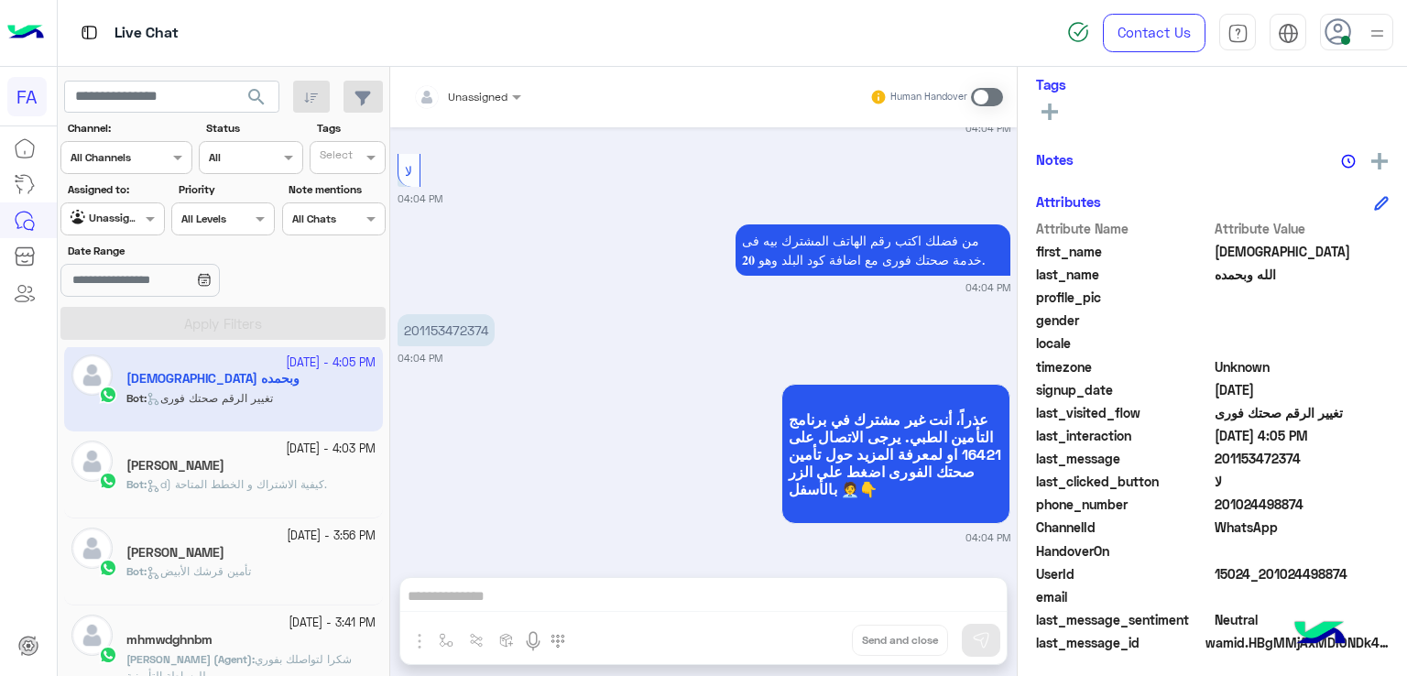
scroll to position [330, 0]
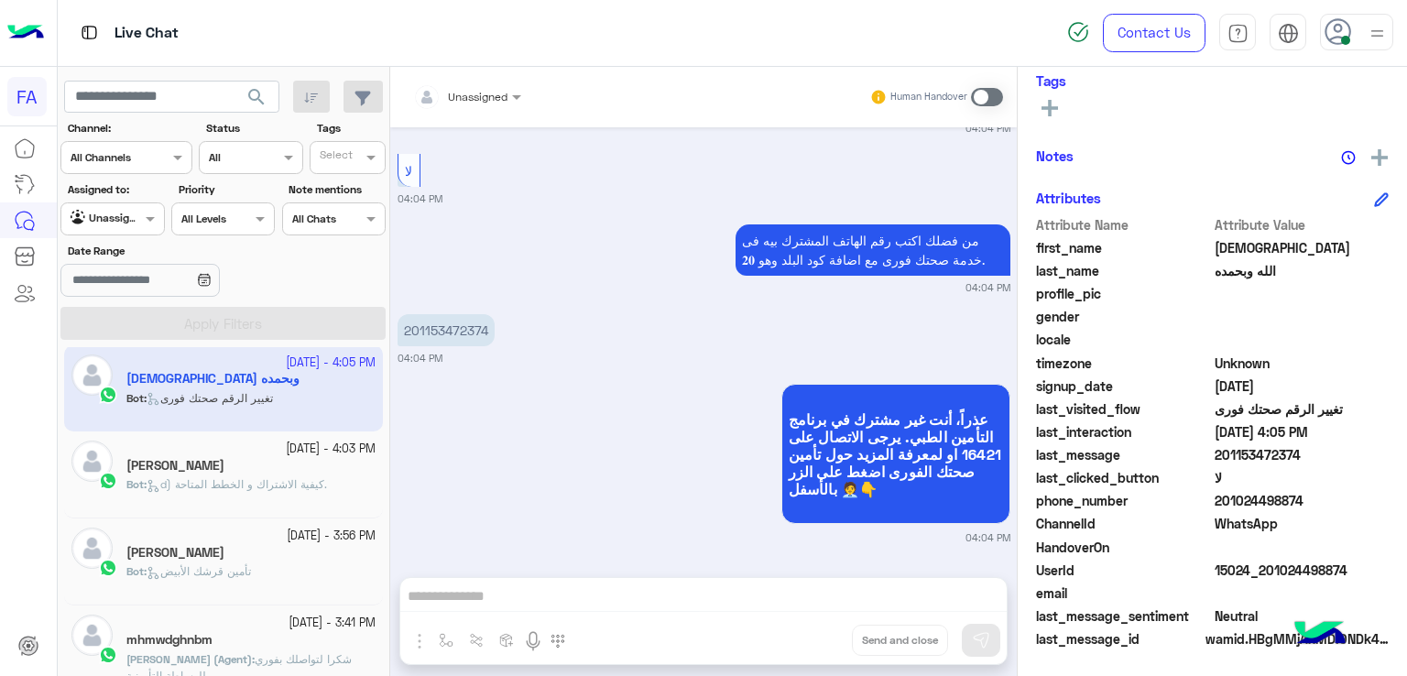
click at [478, 337] on p "201153472374" at bounding box center [446, 330] width 97 height 32
click at [484, 329] on p "201153472374" at bounding box center [446, 330] width 97 height 32
drag, startPoint x: 486, startPoint y: 330, endPoint x: 414, endPoint y: 337, distance: 71.8
click at [414, 337] on p "201153472374" at bounding box center [446, 330] width 97 height 32
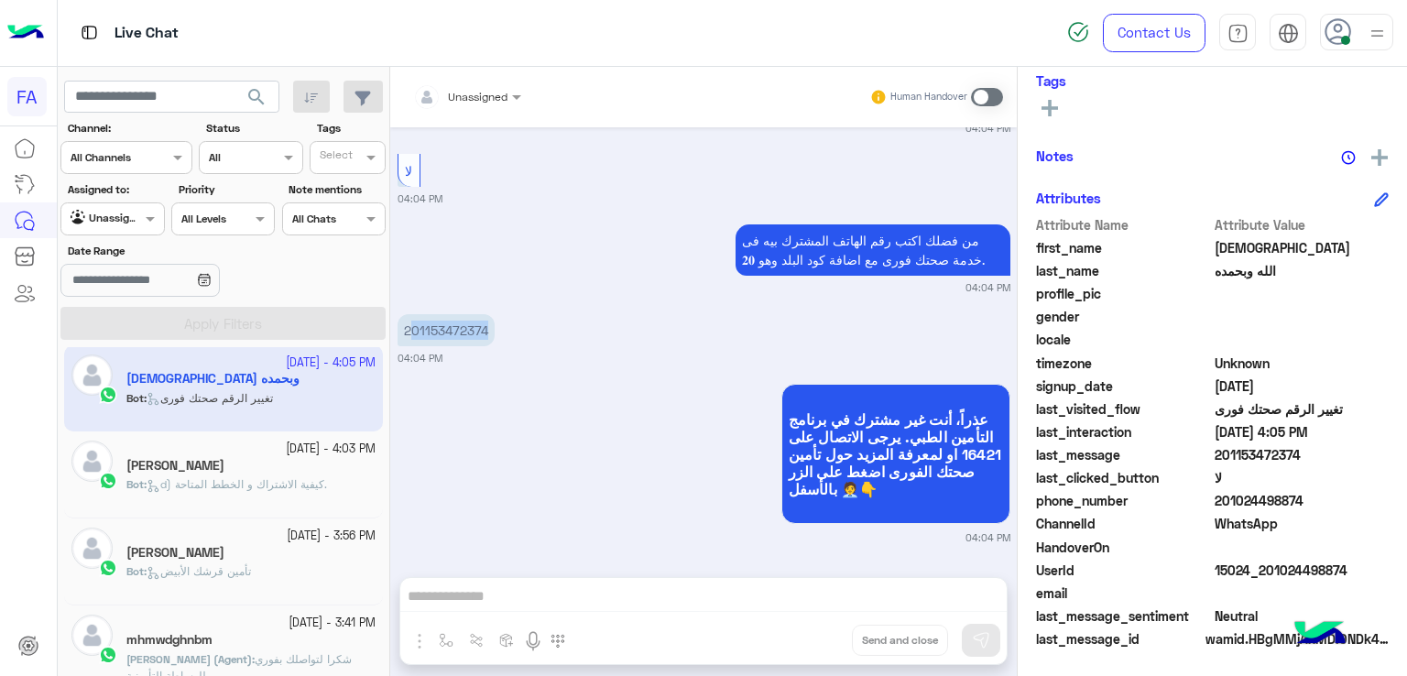
copy p "01153472374"
click at [225, 470] on div "[PERSON_NAME]" at bounding box center [250, 467] width 249 height 19
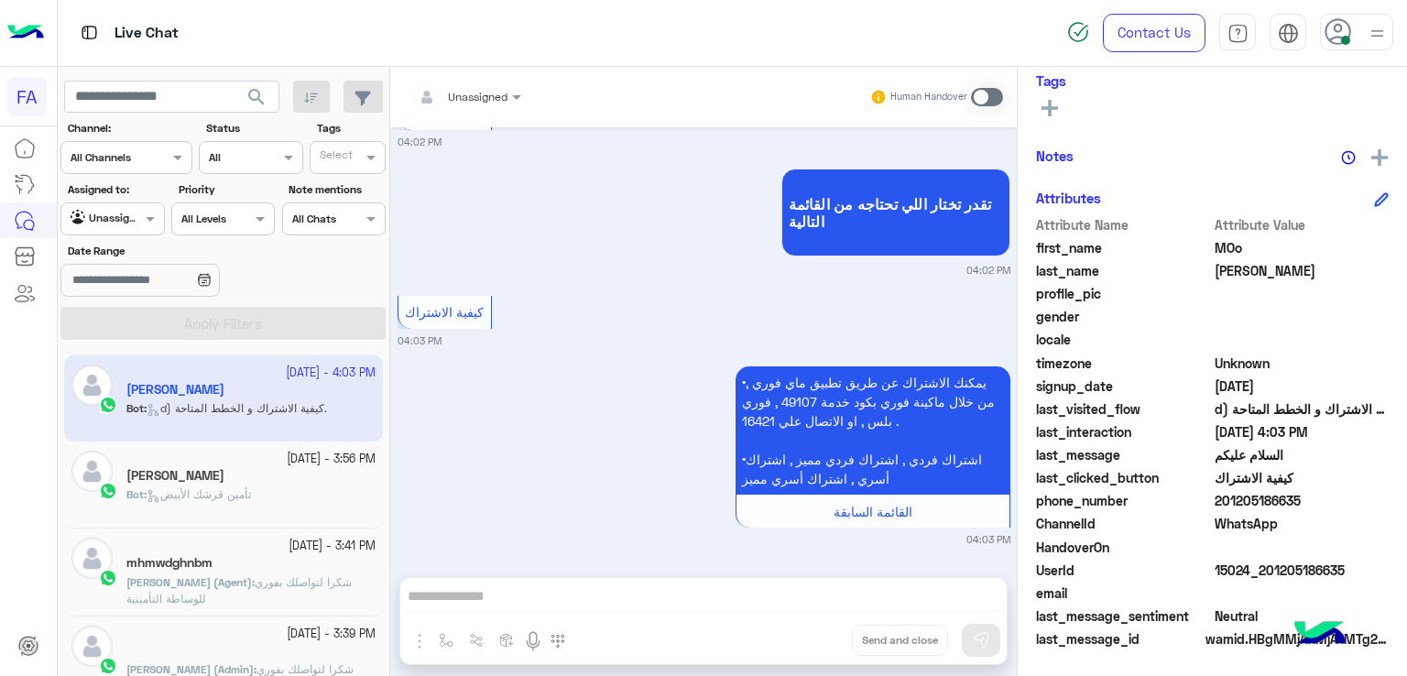
scroll to position [366, 0]
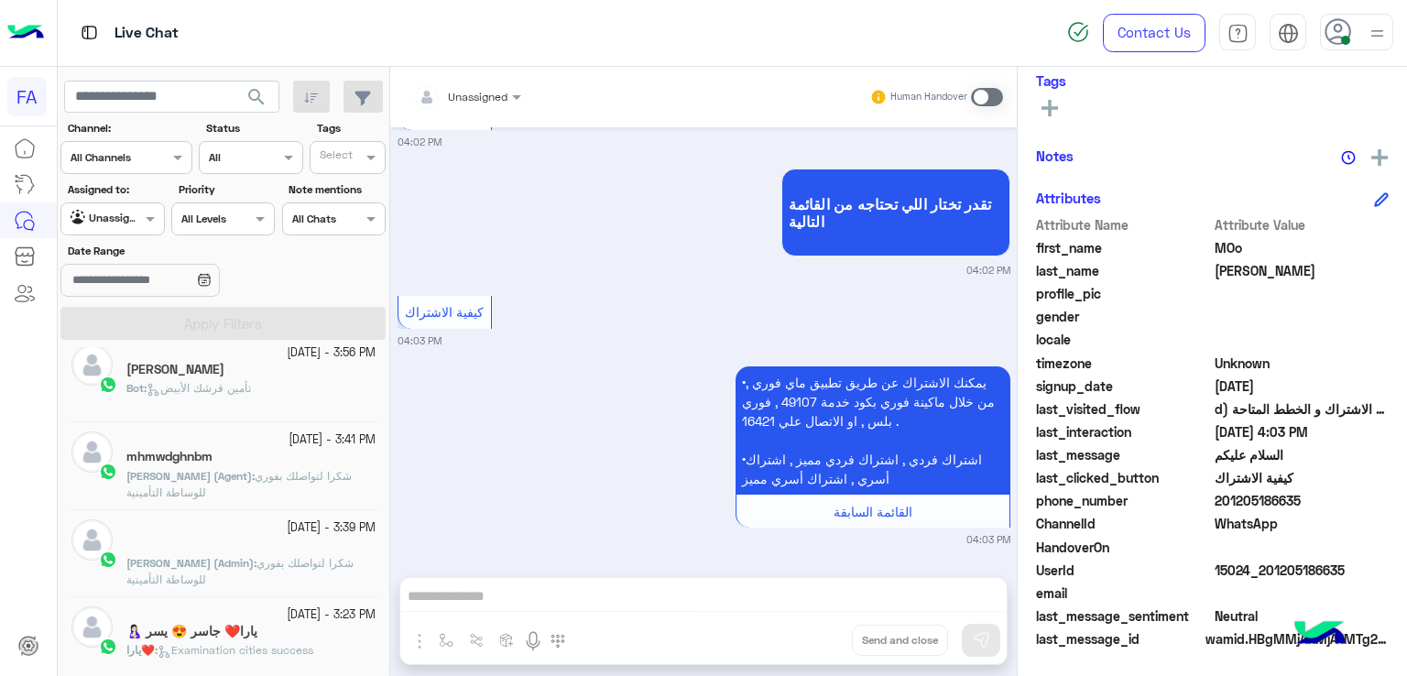
click at [246, 405] on div "Bot : تأمين قرشك الأبيض" at bounding box center [250, 396] width 249 height 32
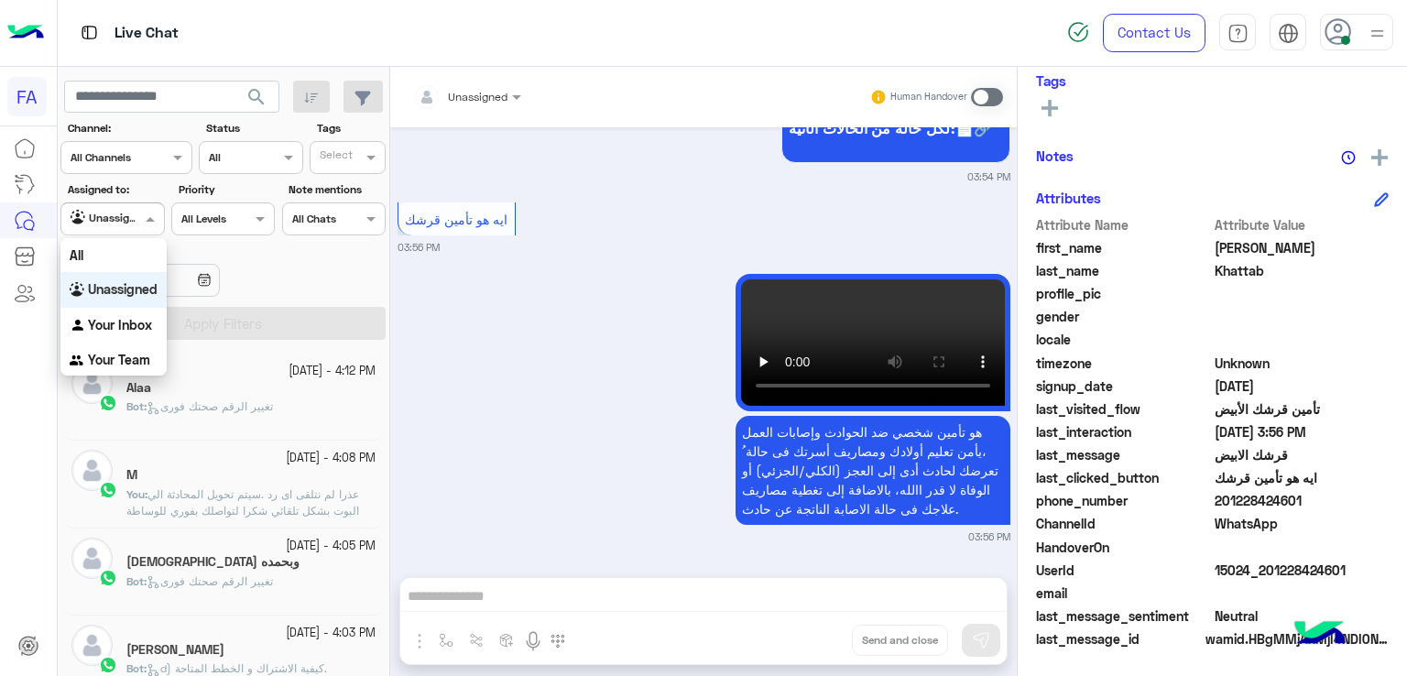
click at [120, 213] on div at bounding box center [112, 216] width 102 height 17
click at [116, 311] on div "Your Inbox" at bounding box center [113, 326] width 106 height 36
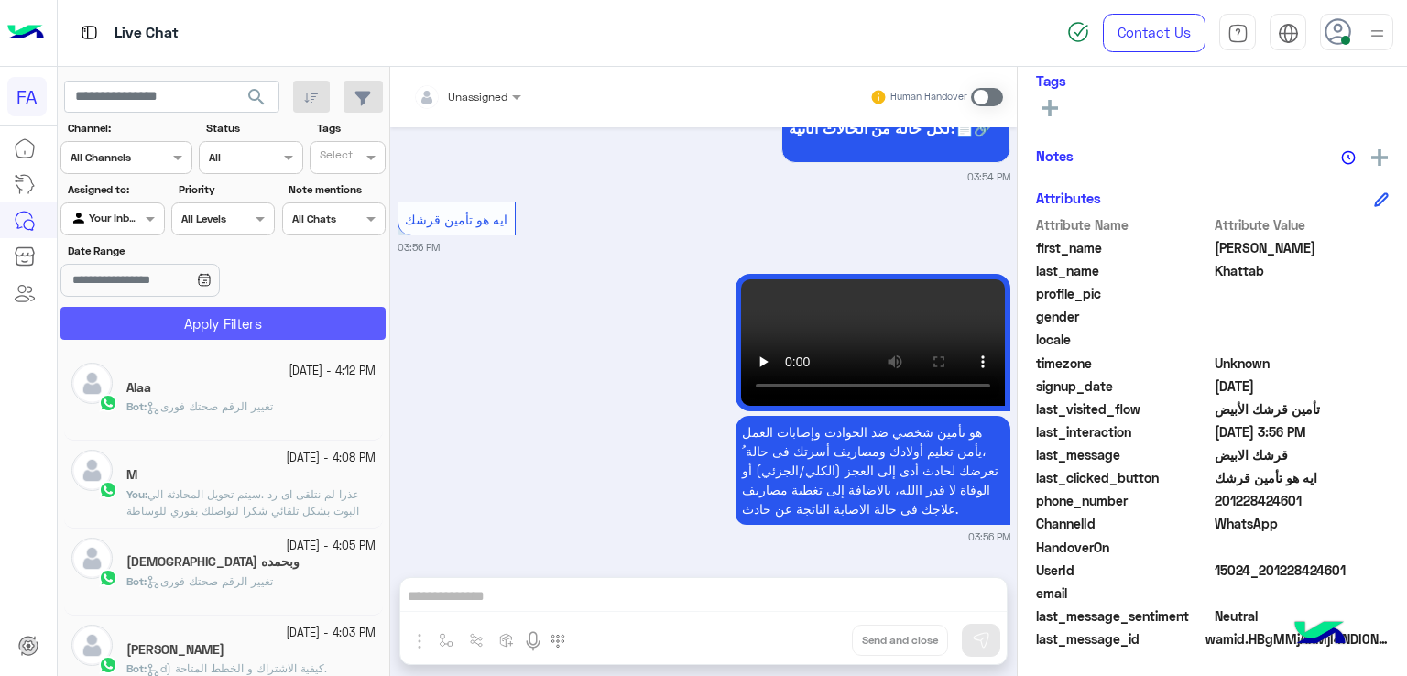
click at [217, 301] on section "Channel: Channel All Channels Status Channel All Tags Select Assigned to: Agent…" at bounding box center [223, 230] width 305 height 220
click at [214, 322] on button "Apply Filters" at bounding box center [222, 323] width 325 height 33
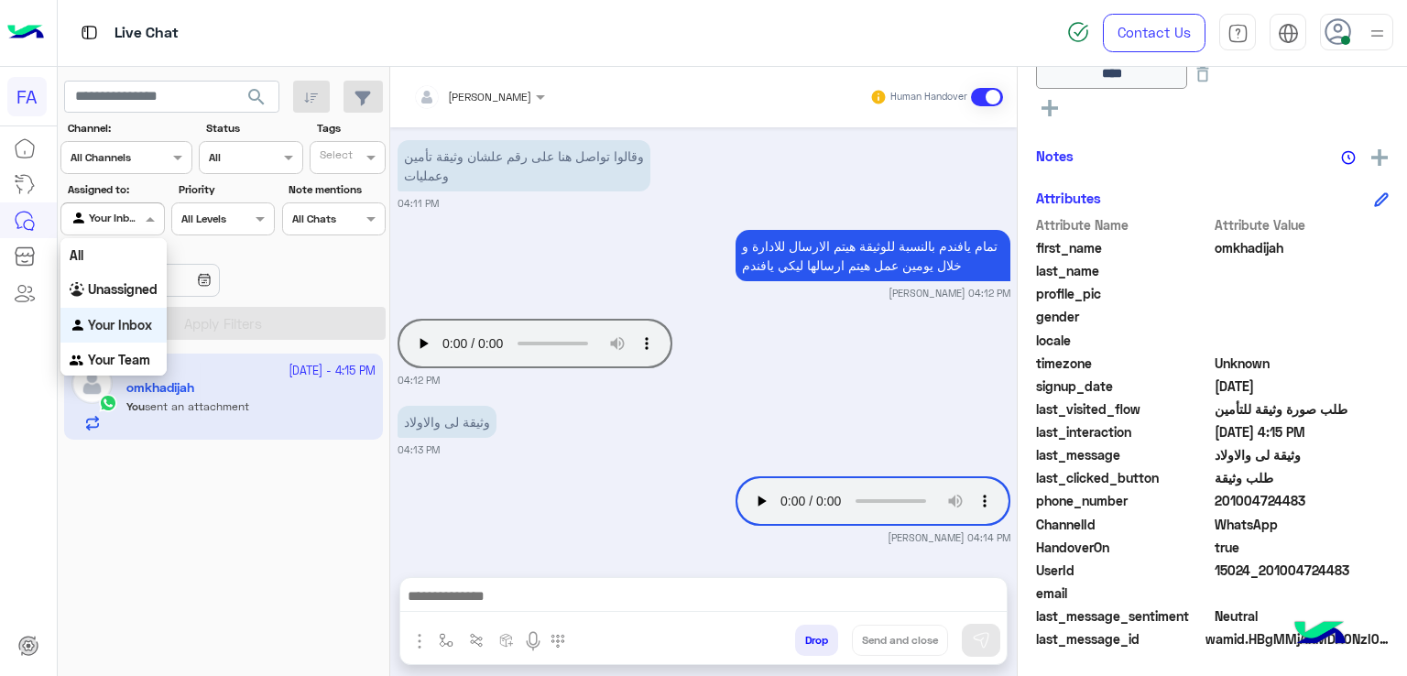
click at [121, 228] on div "Agent Filter Your Inbox" at bounding box center [112, 218] width 104 height 33
drag, startPoint x: 139, startPoint y: 294, endPoint x: 216, endPoint y: 331, distance: 85.2
click at [139, 294] on b "Unassigned" at bounding box center [123, 289] width 70 height 16
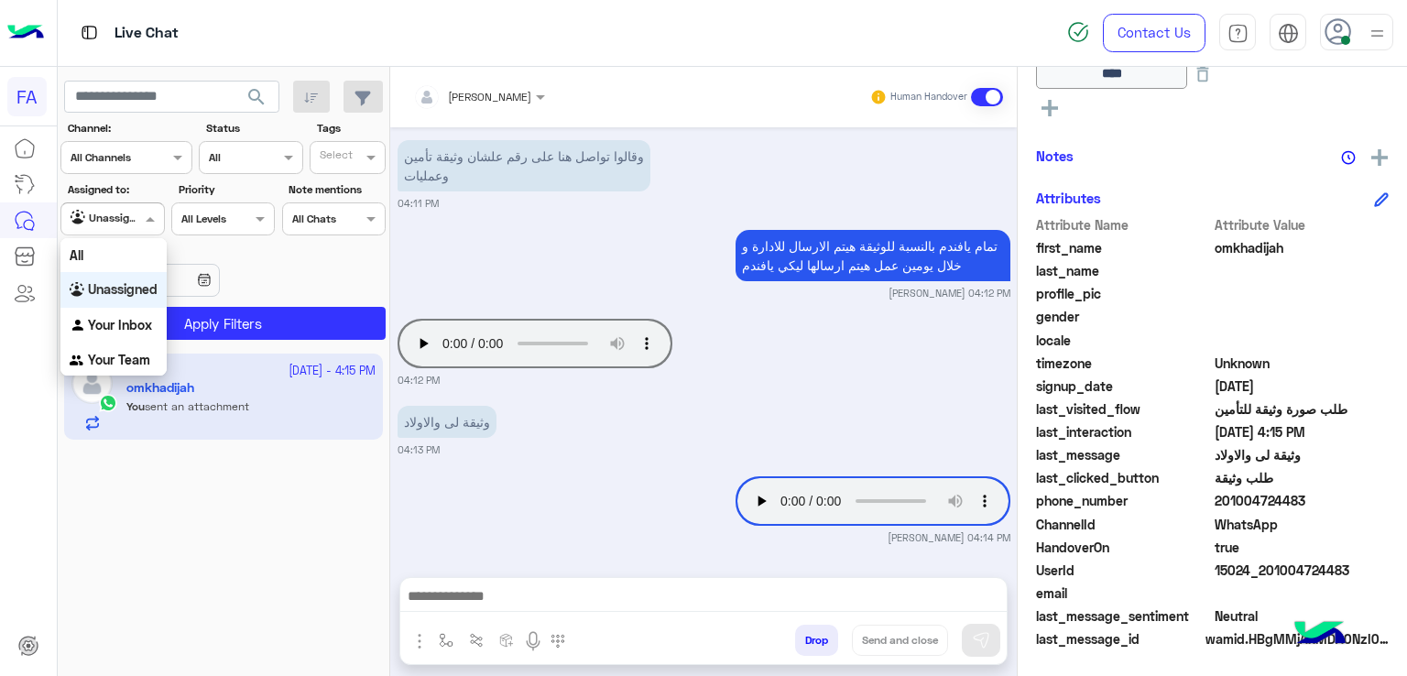
click at [133, 222] on div at bounding box center [112, 216] width 102 height 17
click at [148, 317] on b "Your Inbox" at bounding box center [120, 325] width 64 height 16
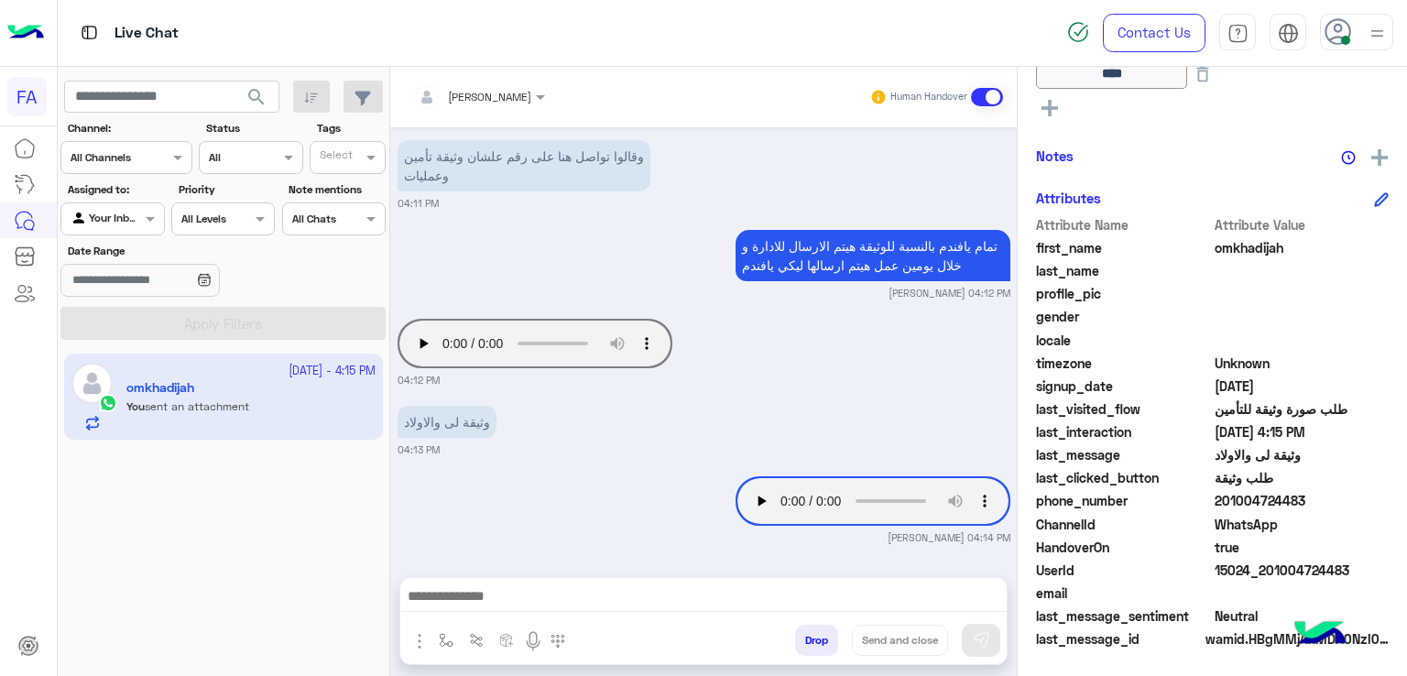
click at [238, 496] on div "[DATE] - 4:15 PM omkhadijah You sent an attachment" at bounding box center [224, 515] width 333 height 336
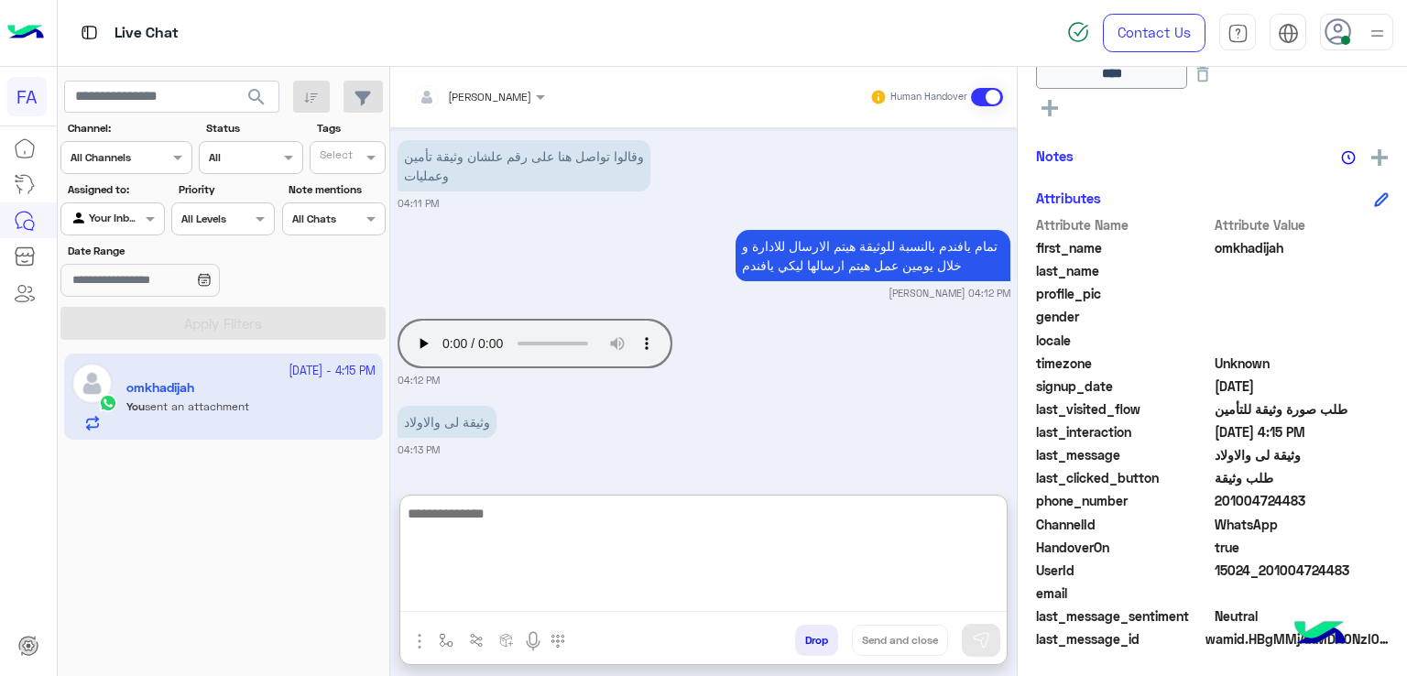
click at [613, 597] on textarea at bounding box center [703, 557] width 606 height 110
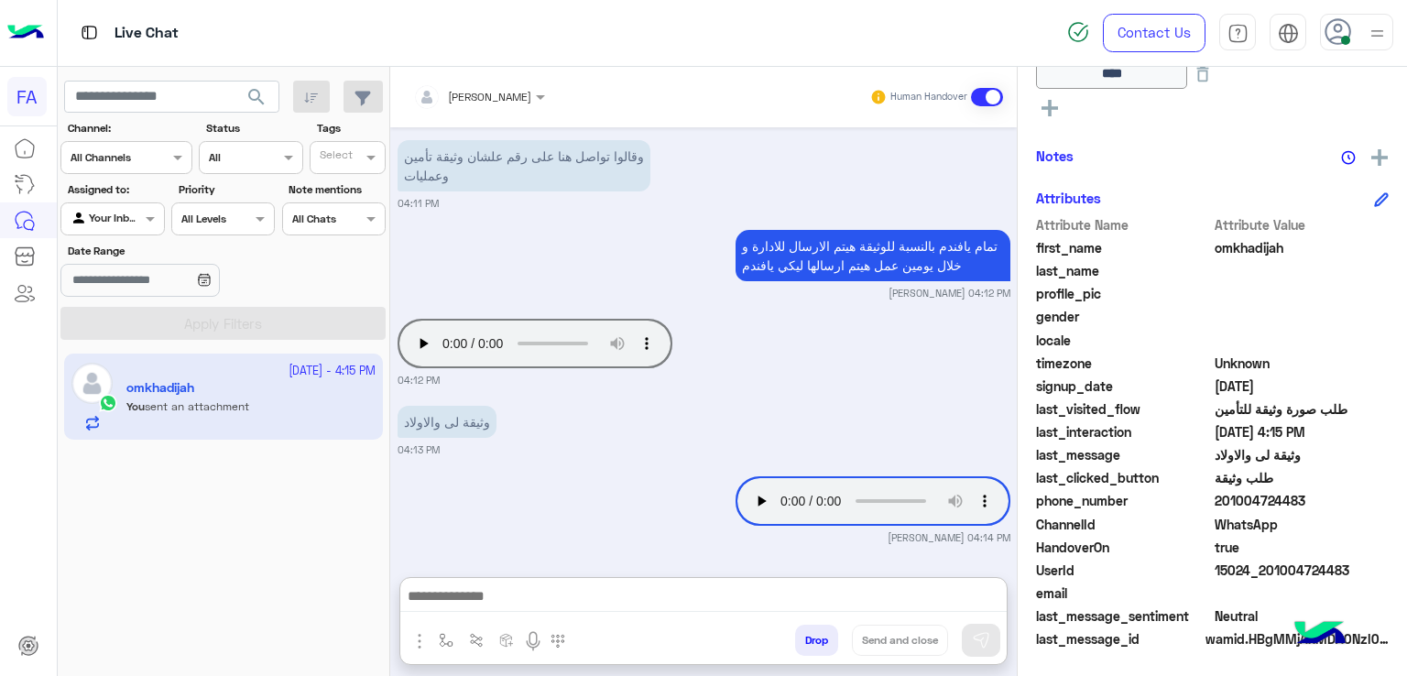
click at [786, 408] on div "وثيقة لى والاولاد 04:13 PM" at bounding box center [704, 429] width 613 height 56
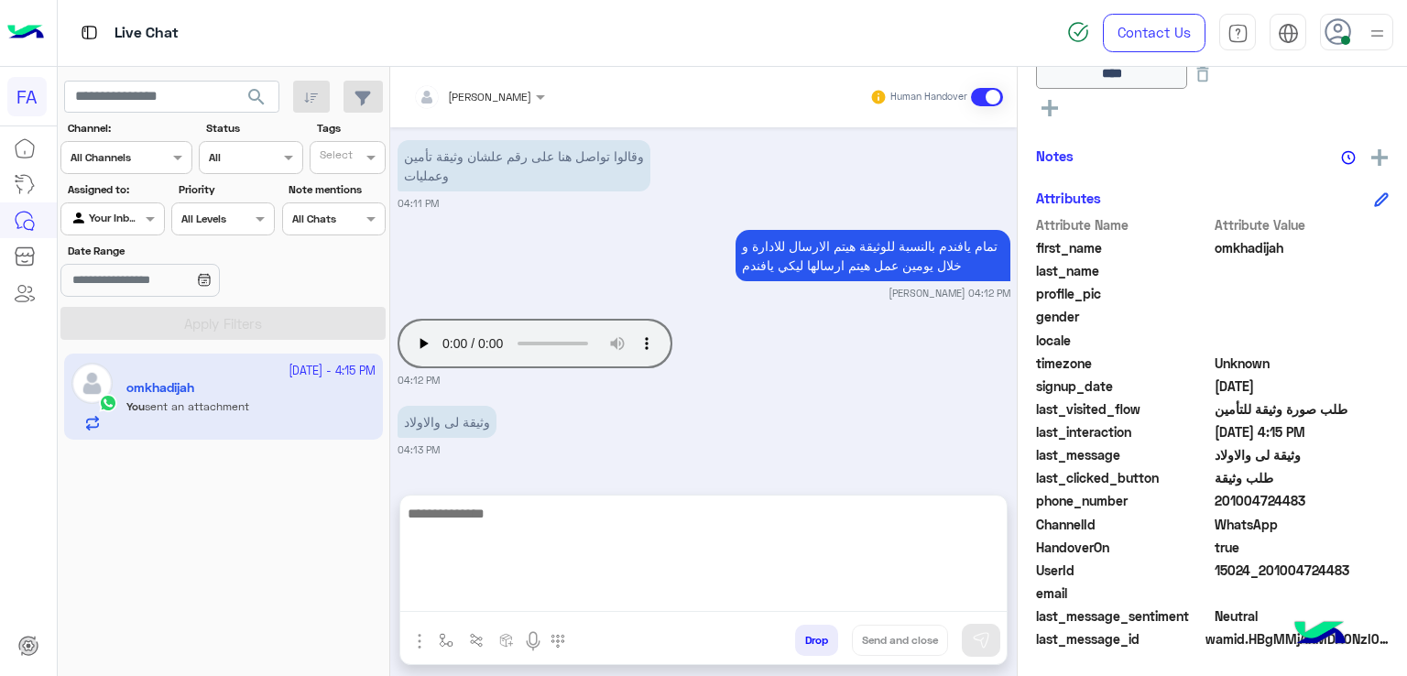
drag, startPoint x: 715, startPoint y: 587, endPoint x: 717, endPoint y: 607, distance: 20.3
click at [715, 587] on textarea at bounding box center [703, 557] width 606 height 110
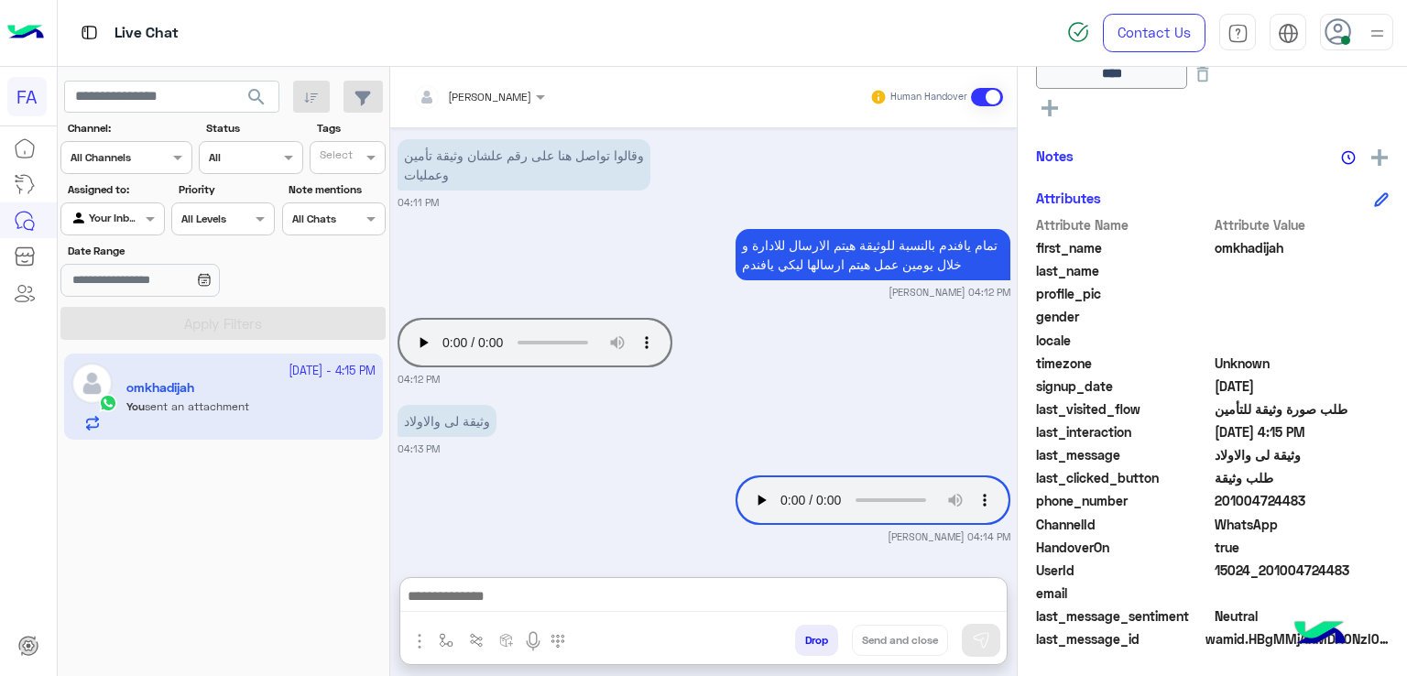
click at [584, 388] on div "[DATE] Your browser does not support the audio tag. 03:57 PM ممكن إيضاح أكثر مش…" at bounding box center [703, 342] width 627 height 431
click at [278, 120] on label "Status" at bounding box center [253, 128] width 94 height 16
click at [265, 107] on span "search" at bounding box center [257, 97] width 22 height 22
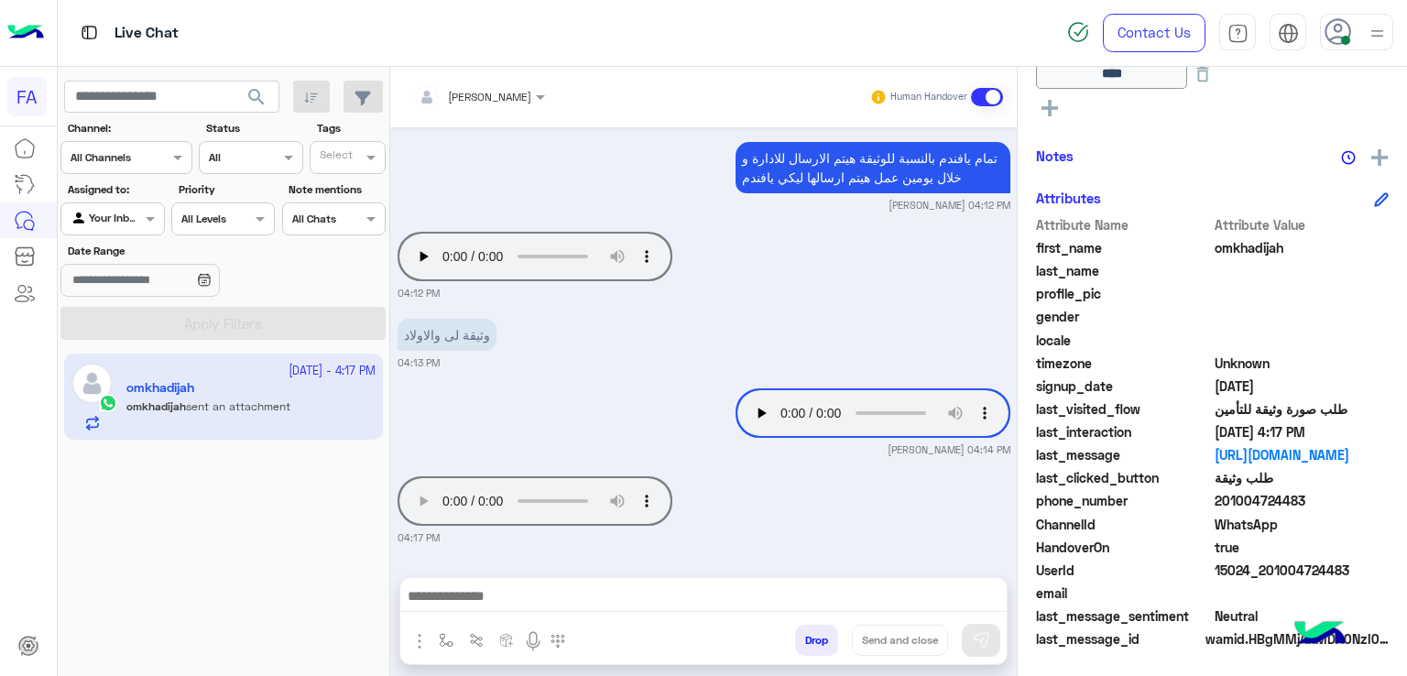
scroll to position [1367, 0]
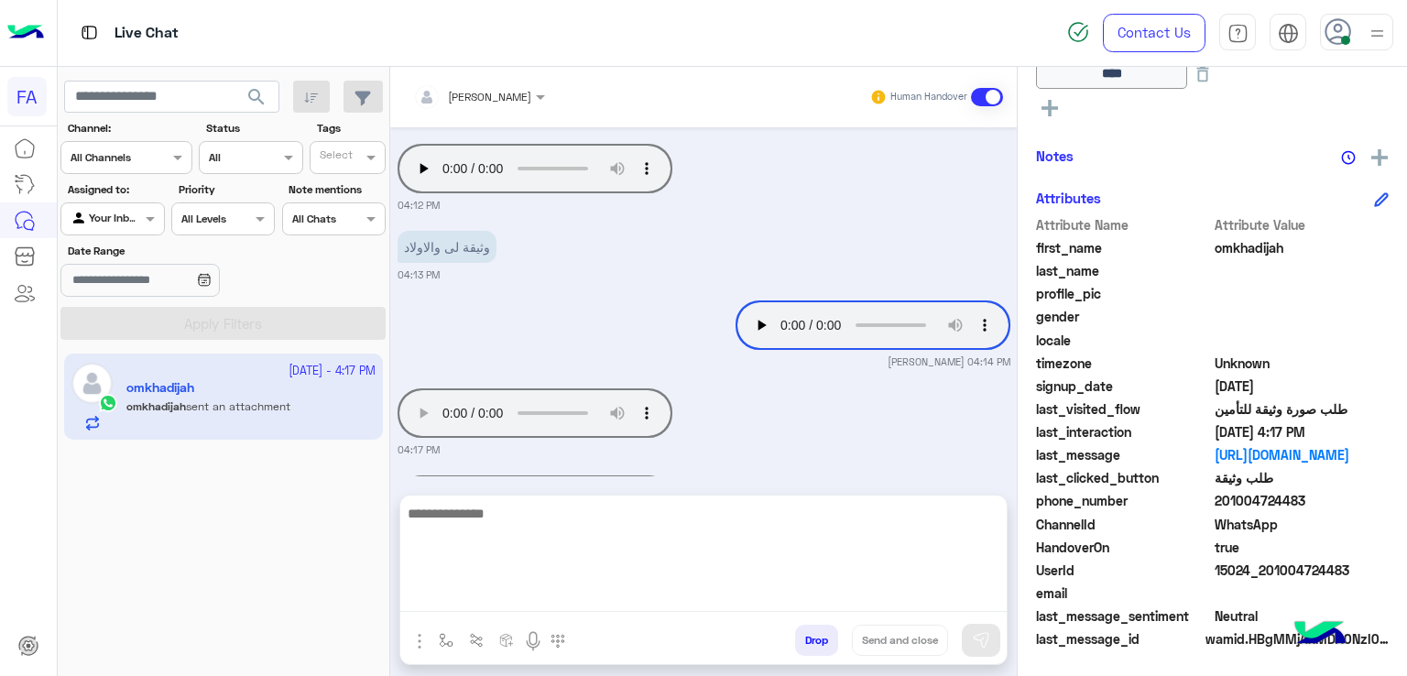
click at [627, 591] on textarea at bounding box center [703, 557] width 606 height 110
type textarea "*********"
click at [898, 598] on textarea "*********" at bounding box center [703, 557] width 606 height 110
type textarea "**********"
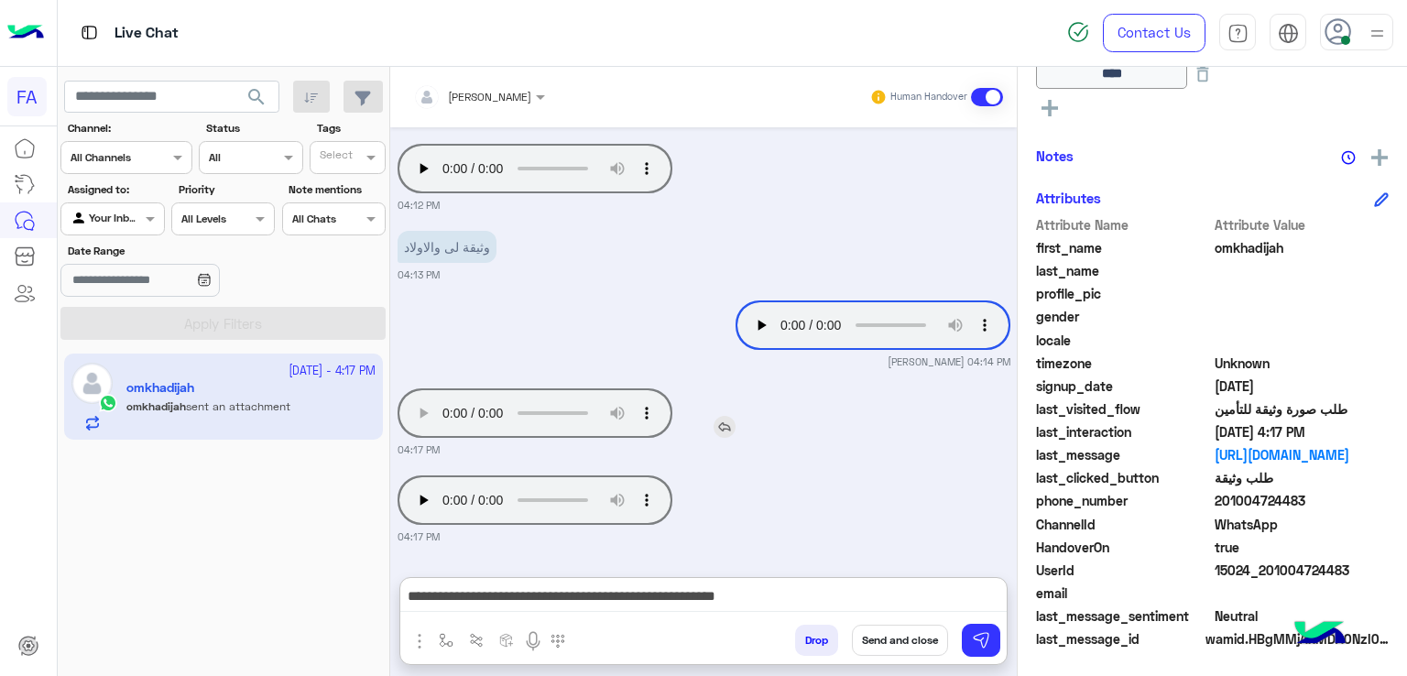
click at [715, 421] on img at bounding box center [725, 427] width 22 height 22
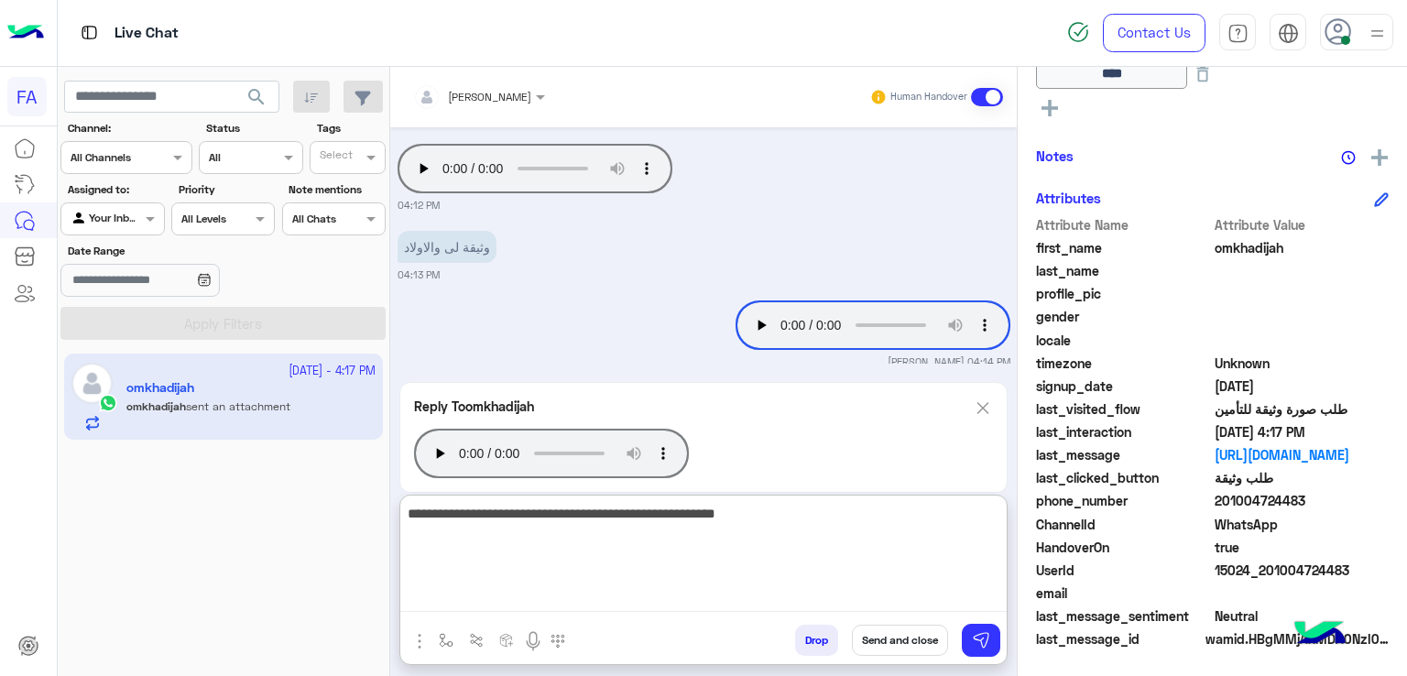
click at [586, 600] on textarea "**********" at bounding box center [703, 557] width 606 height 110
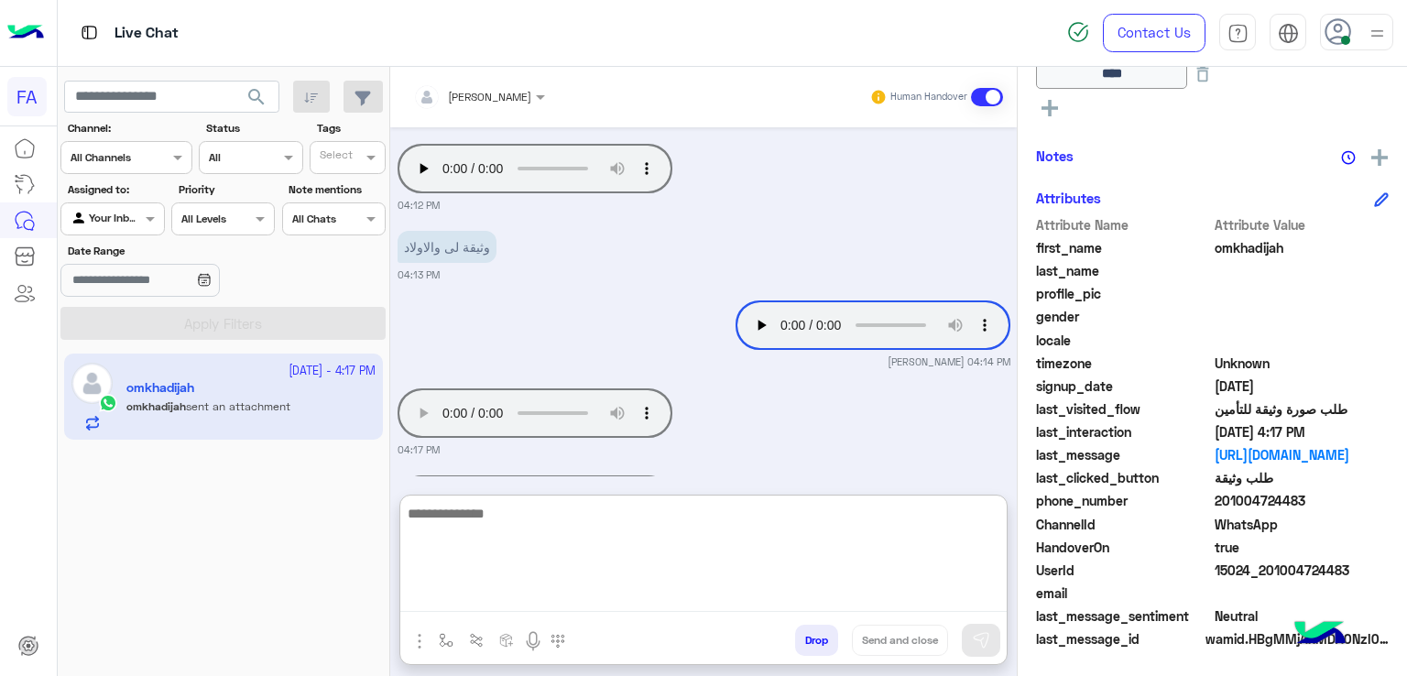
scroll to position [1588, 0]
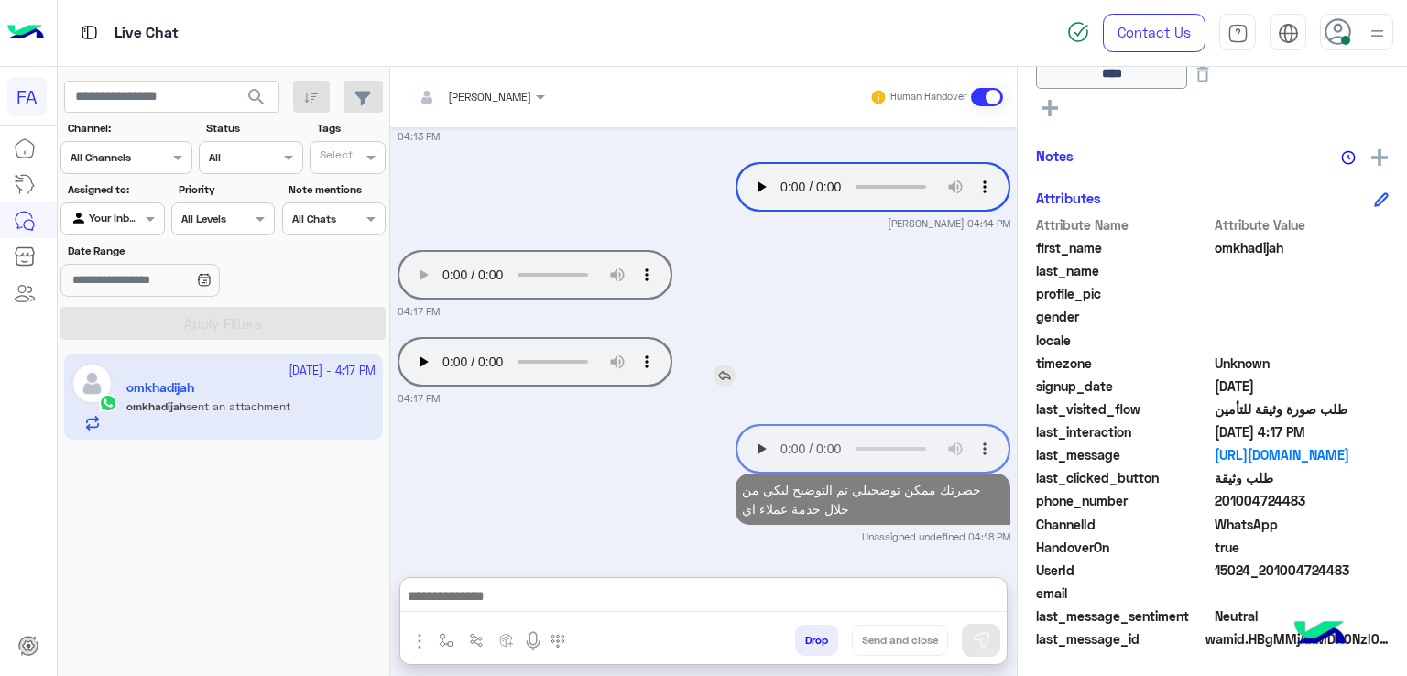
click at [425, 333] on div "Your browser does not support the audio tag." at bounding box center [587, 362] width 379 height 59
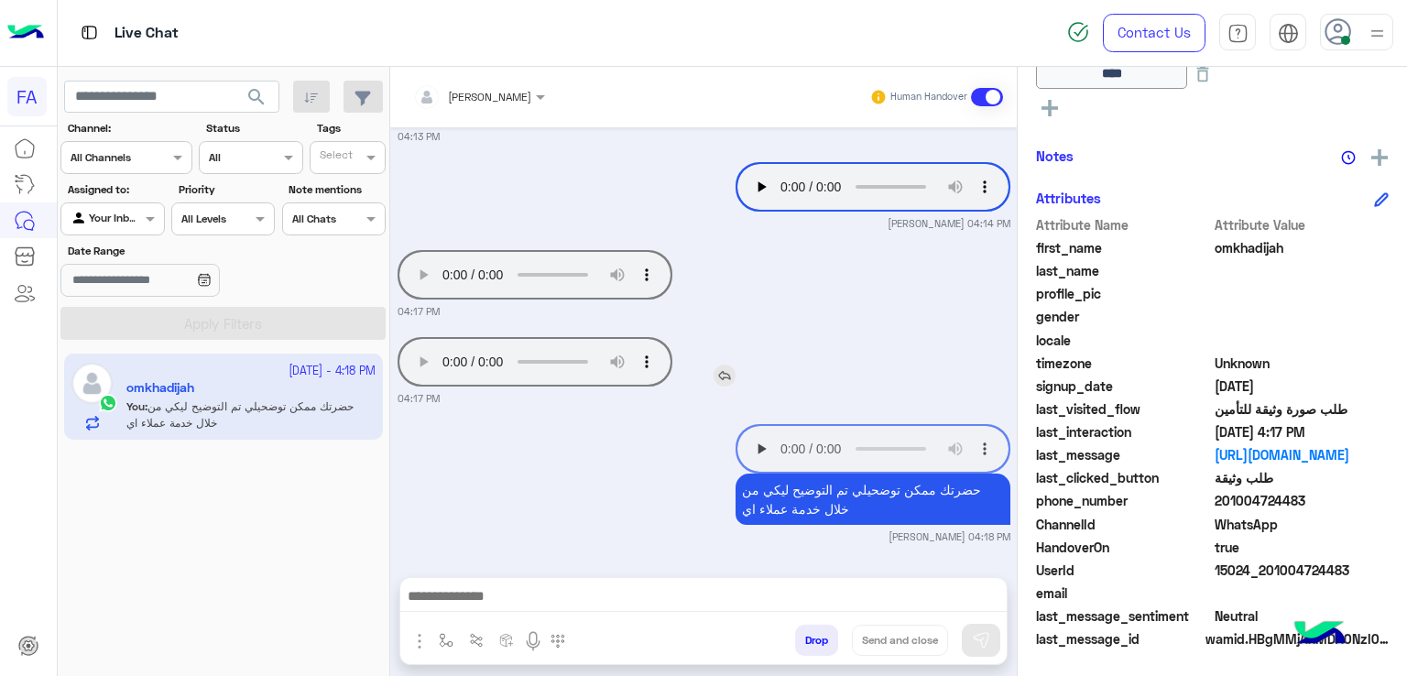
click at [725, 373] on img at bounding box center [725, 376] width 22 height 22
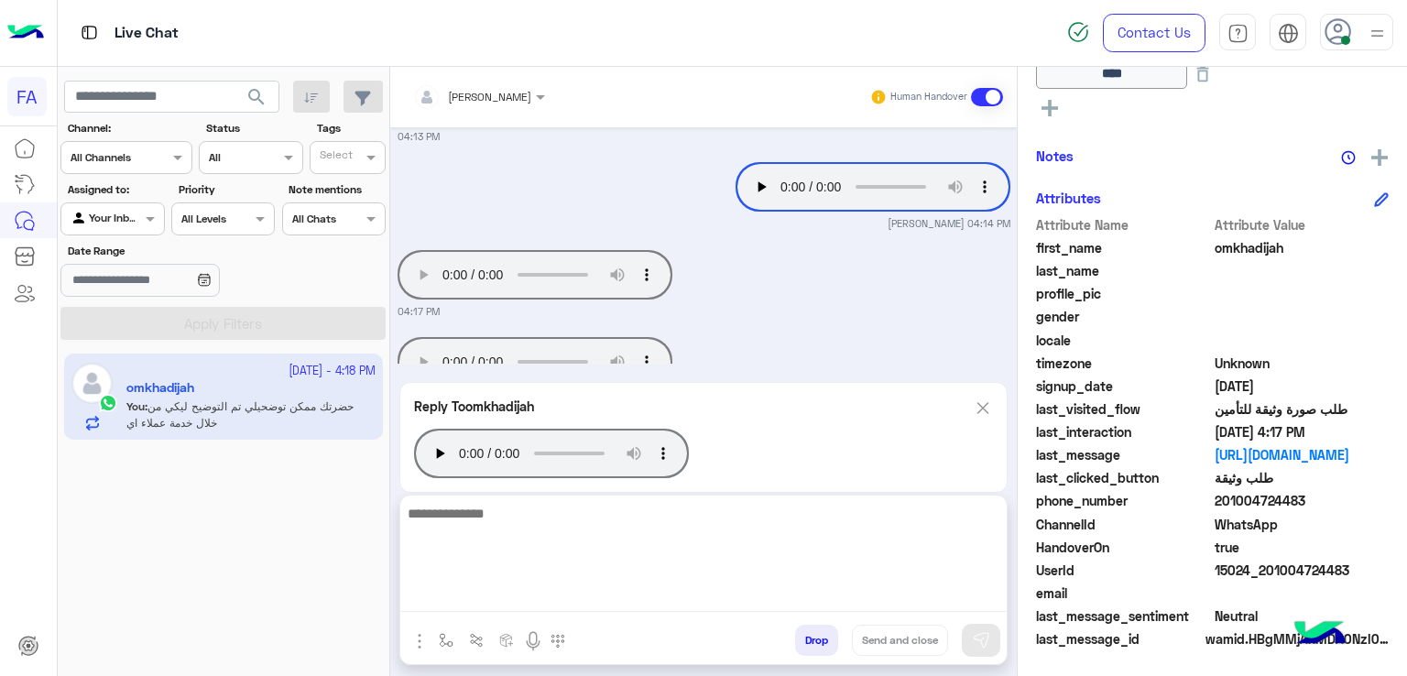
click at [680, 587] on textarea at bounding box center [703, 557] width 606 height 110
type textarea "**********"
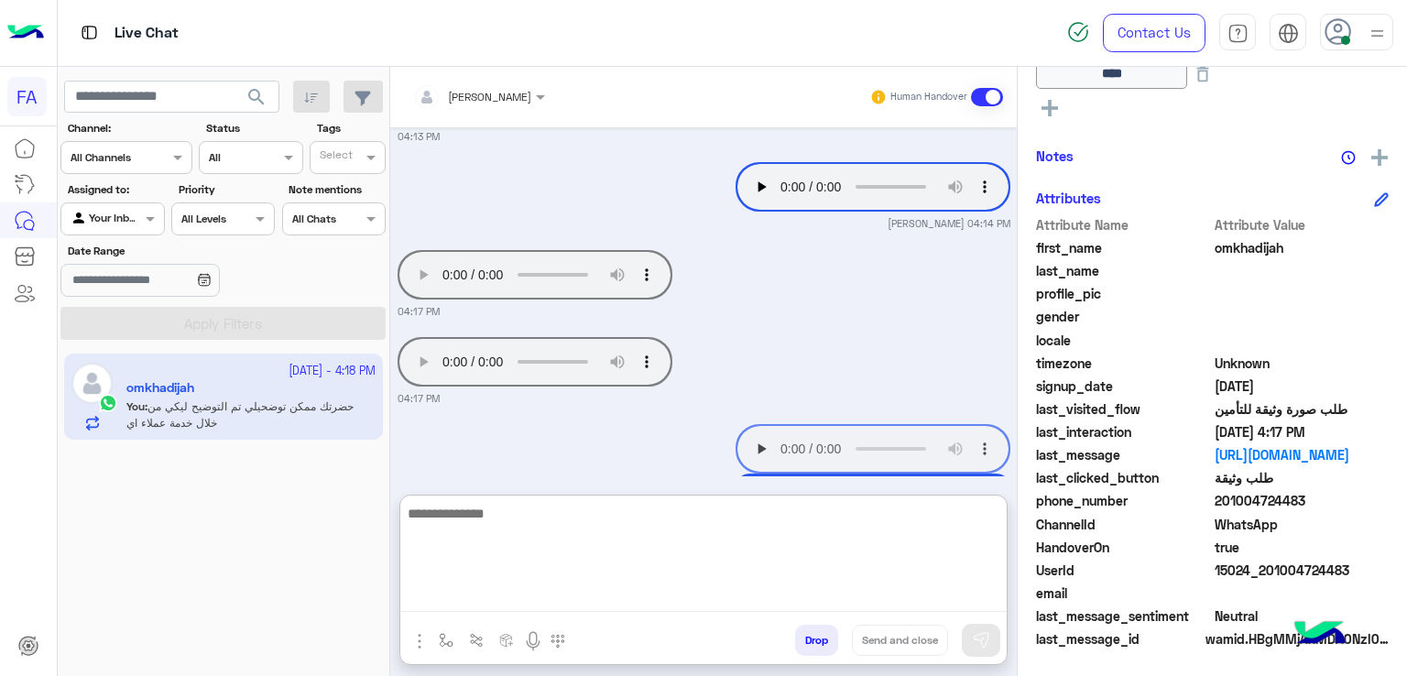
scroll to position [1708, 0]
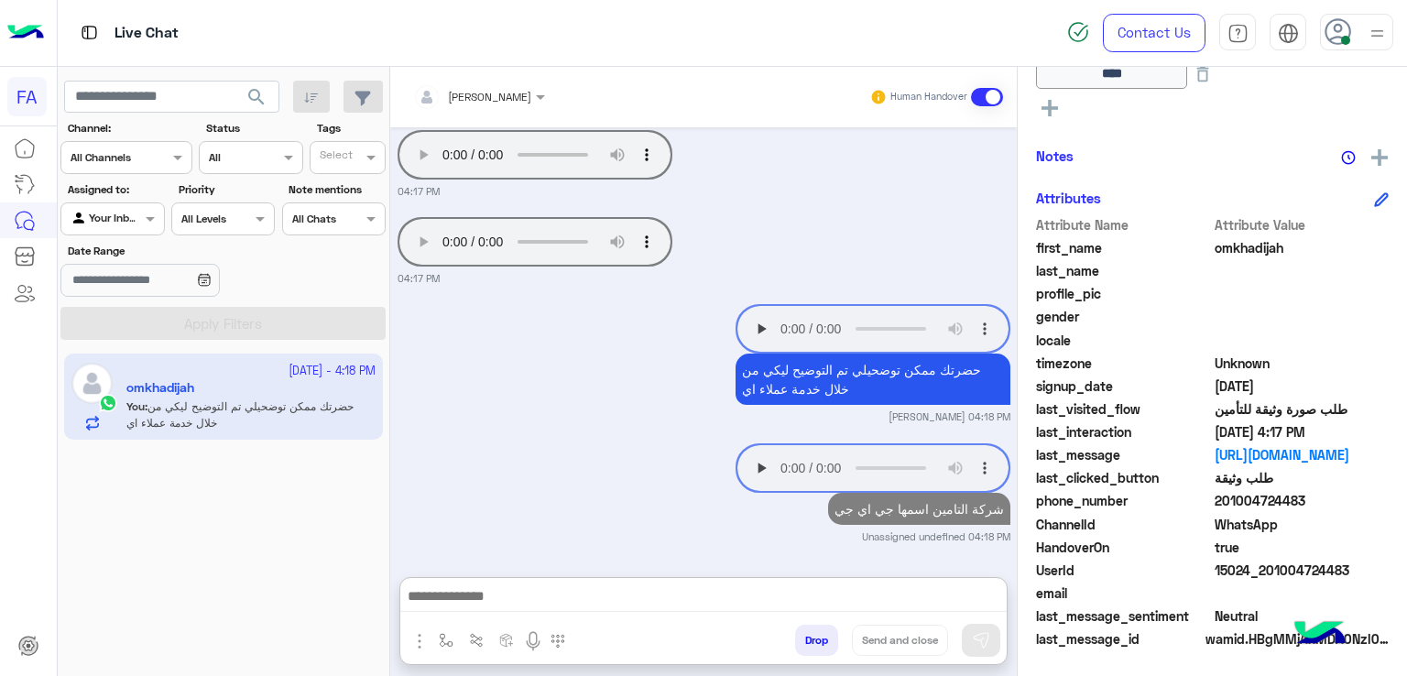
click at [258, 101] on span "search" at bounding box center [257, 97] width 22 height 22
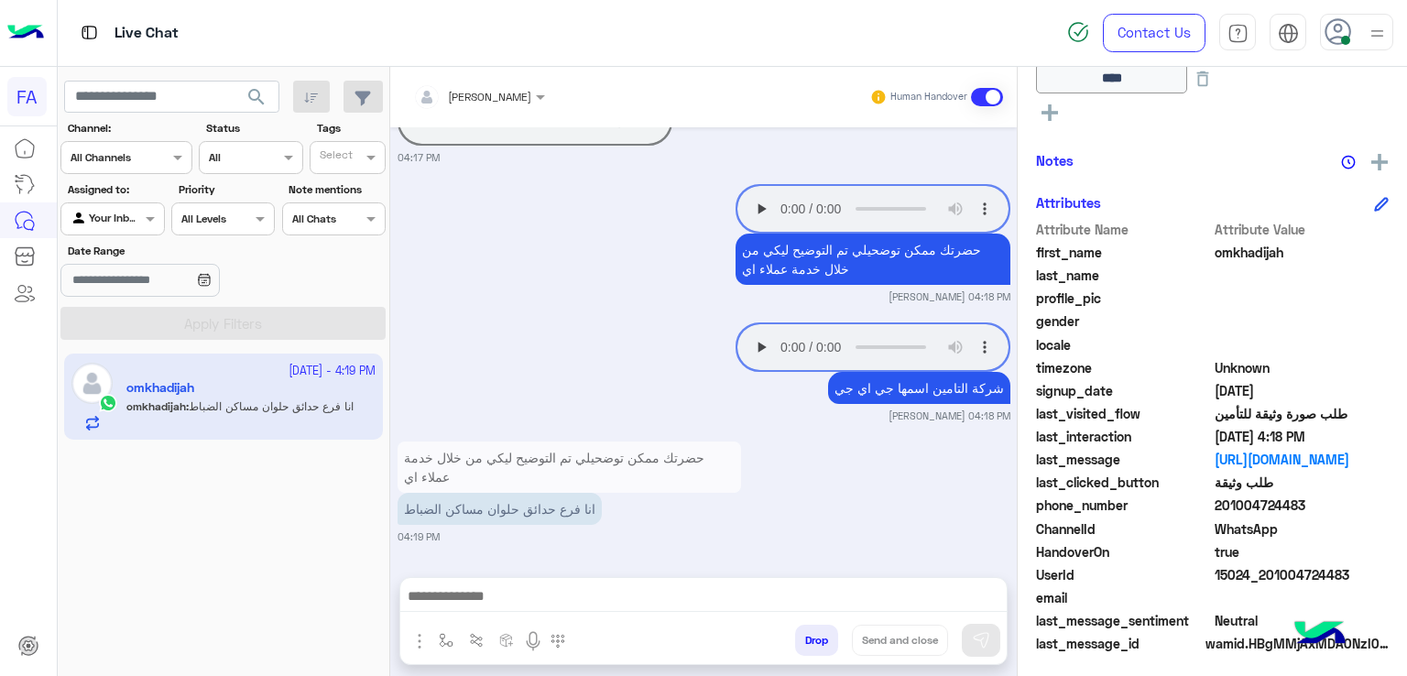
scroll to position [438, 0]
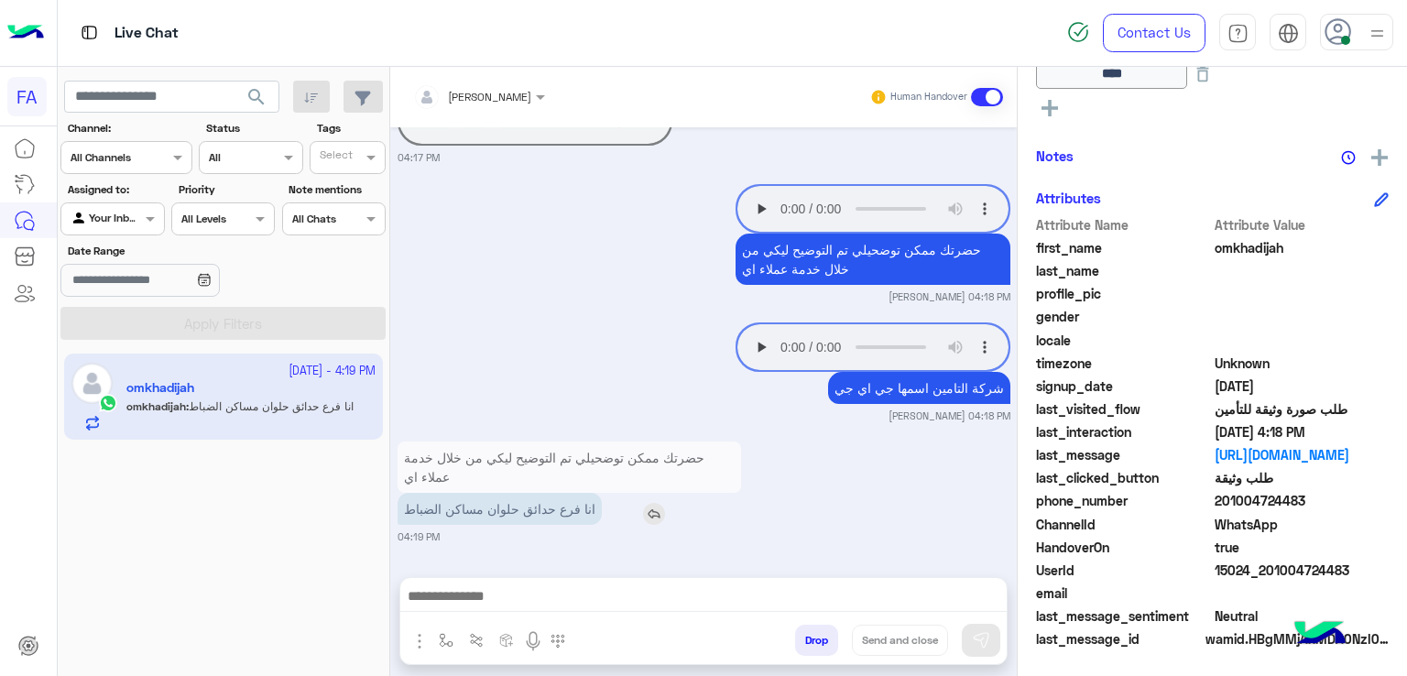
click at [648, 517] on img at bounding box center [654, 514] width 22 height 22
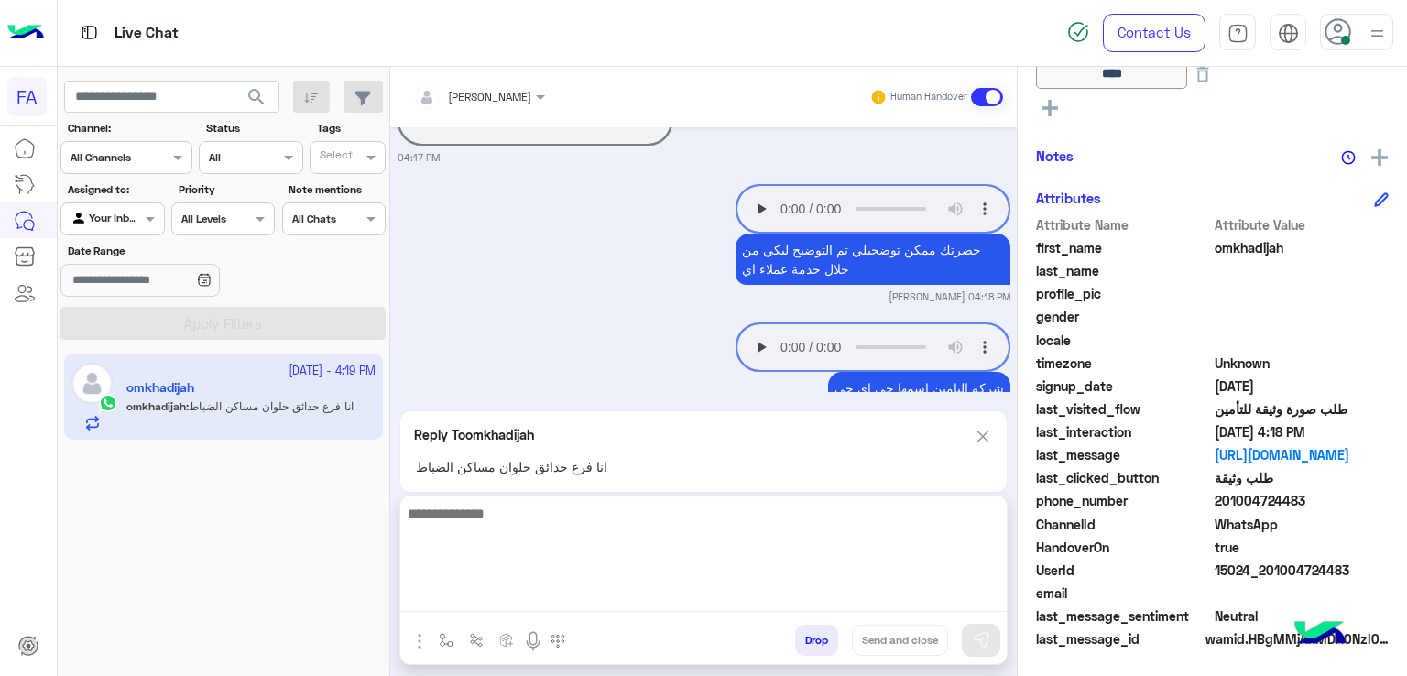
click at [639, 606] on textarea at bounding box center [703, 557] width 606 height 110
type textarea "*"
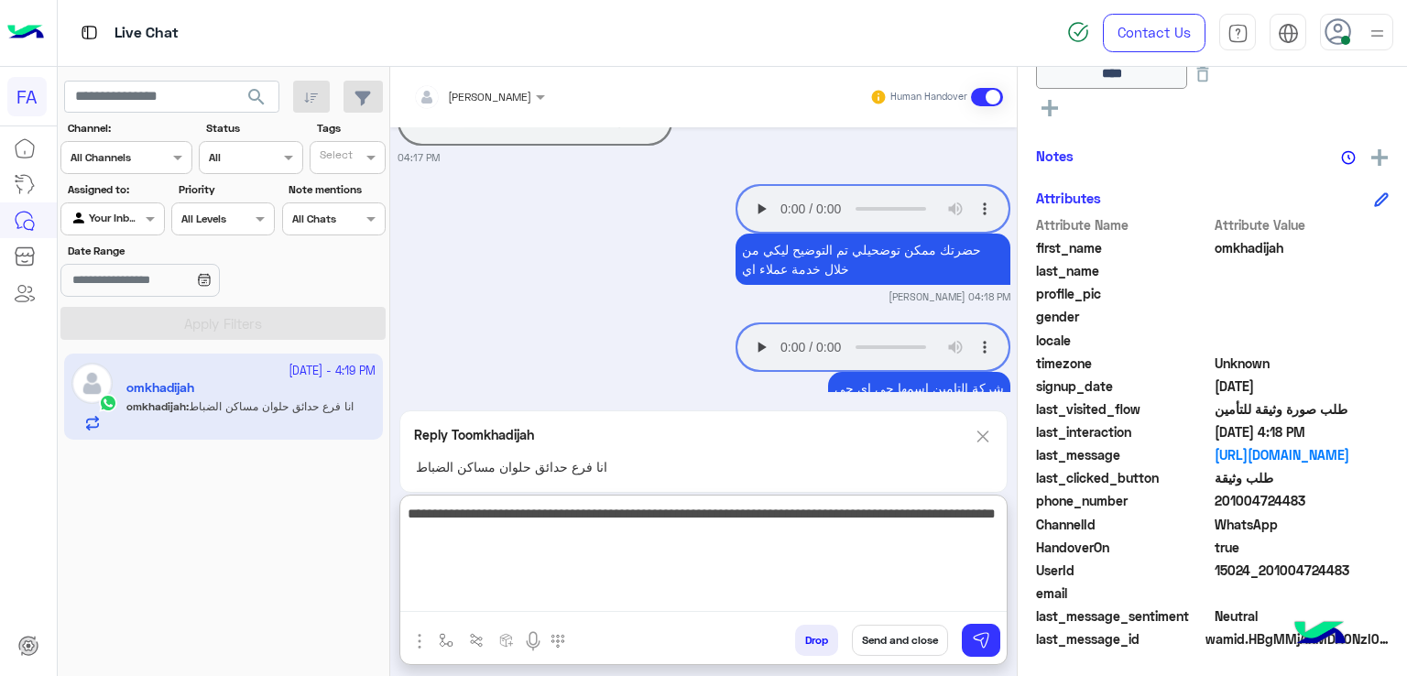
type textarea "**********"
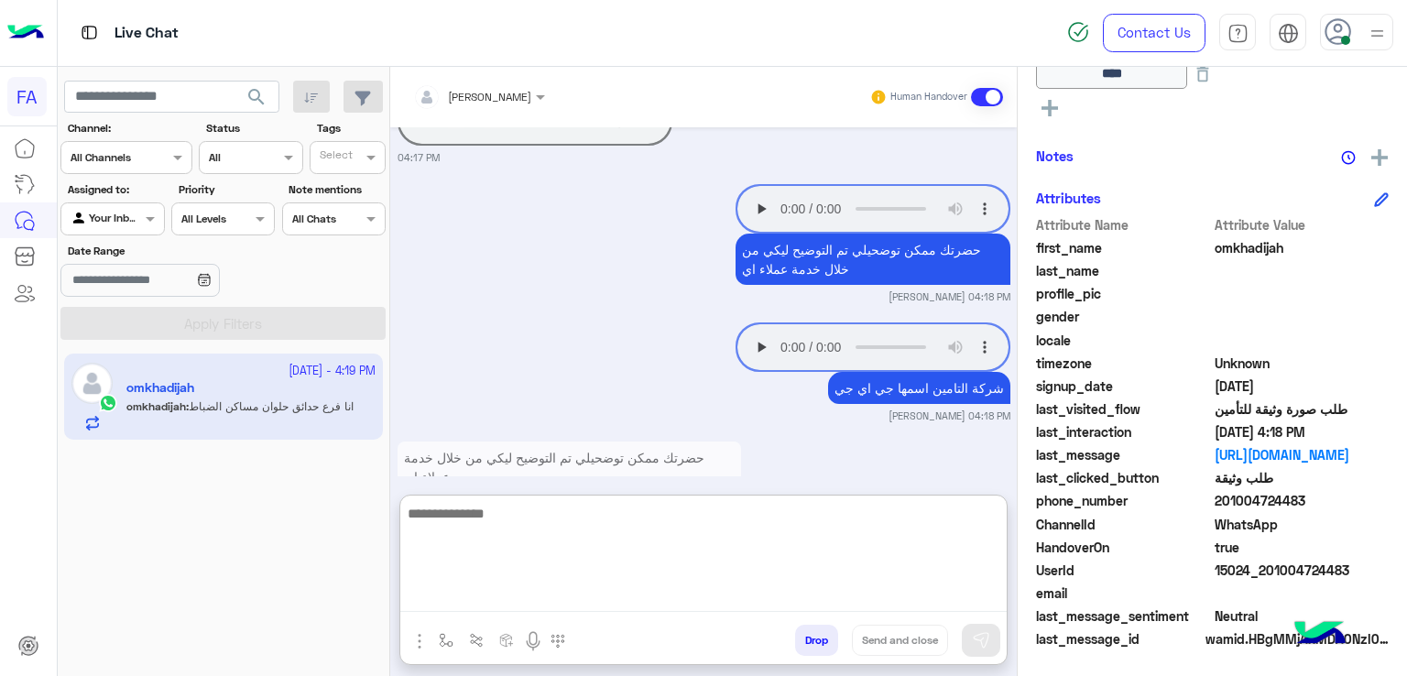
scroll to position [1810, 0]
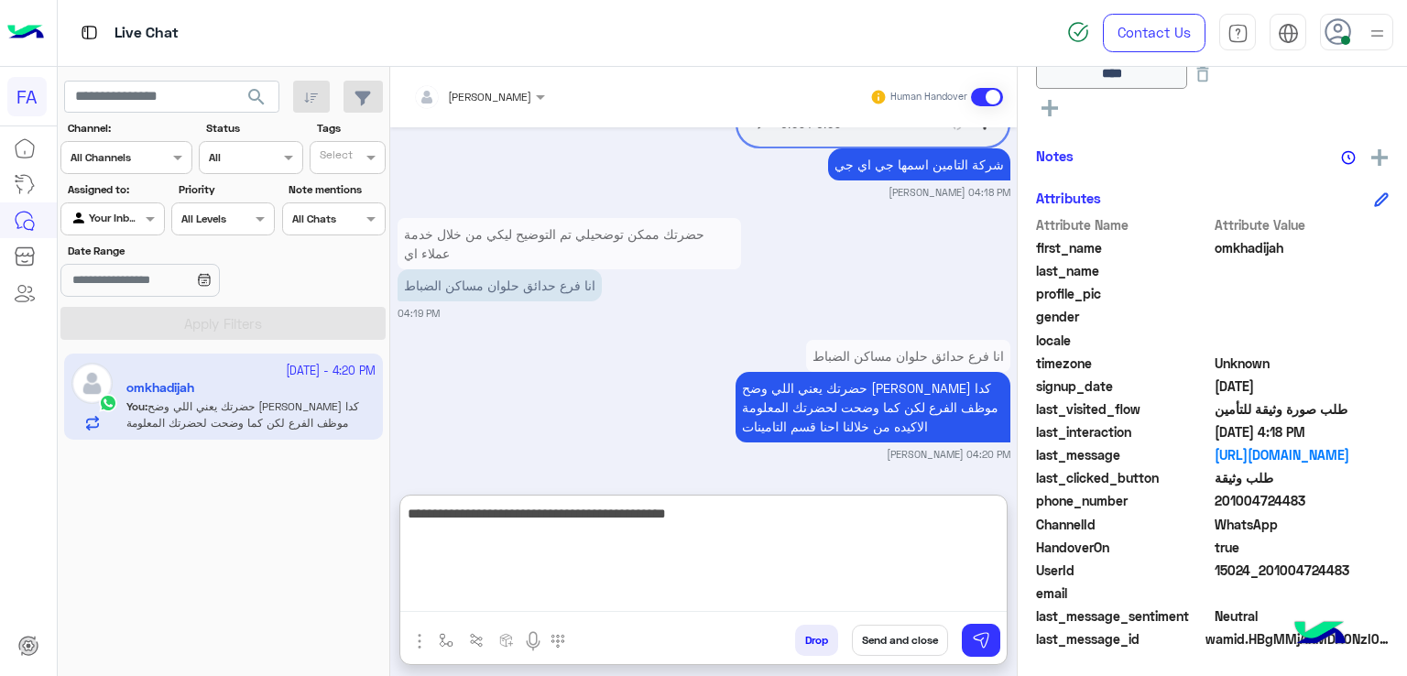
type textarea "**********"
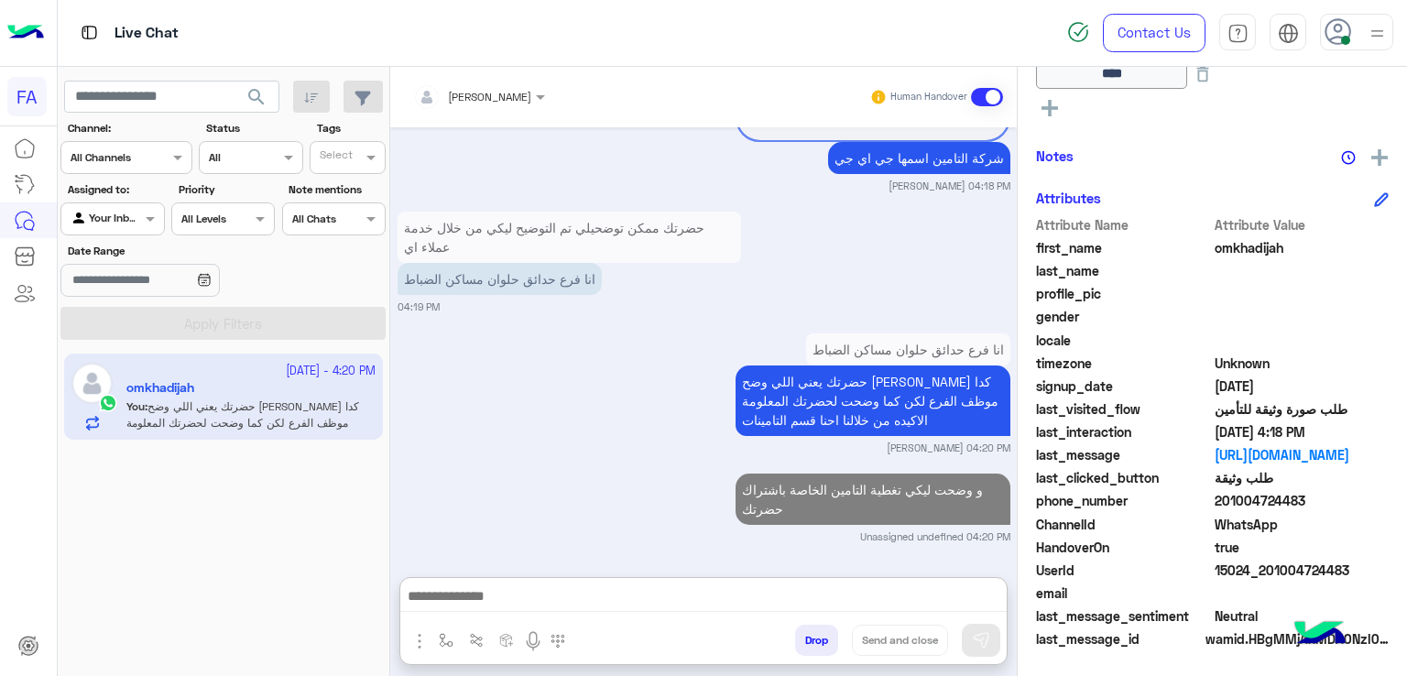
click at [116, 221] on div at bounding box center [112, 216] width 102 height 17
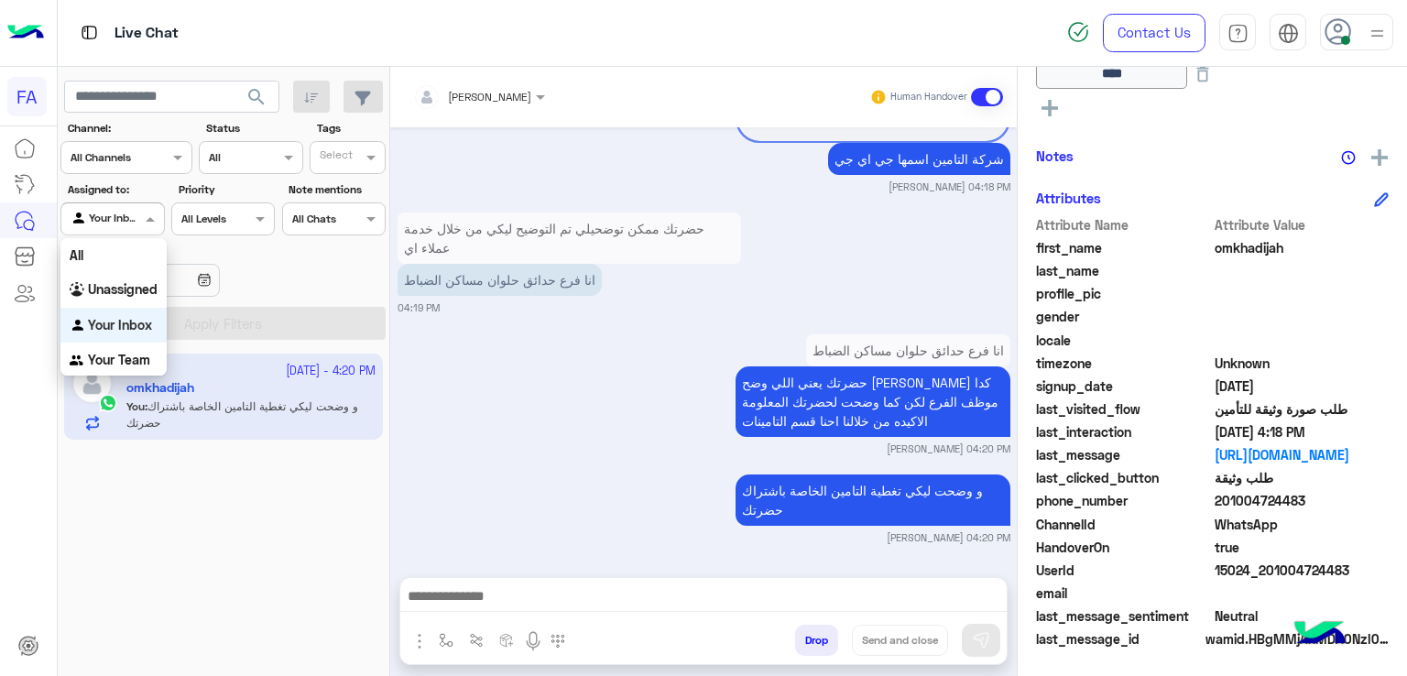
click at [124, 316] on div "Your Inbox" at bounding box center [113, 326] width 106 height 36
click at [116, 202] on div "Agent Filter Your Inbox" at bounding box center [112, 218] width 104 height 33
drag, startPoint x: 132, startPoint y: 292, endPoint x: 161, endPoint y: 302, distance: 31.0
click at [135, 294] on b "Unassigned" at bounding box center [123, 289] width 70 height 16
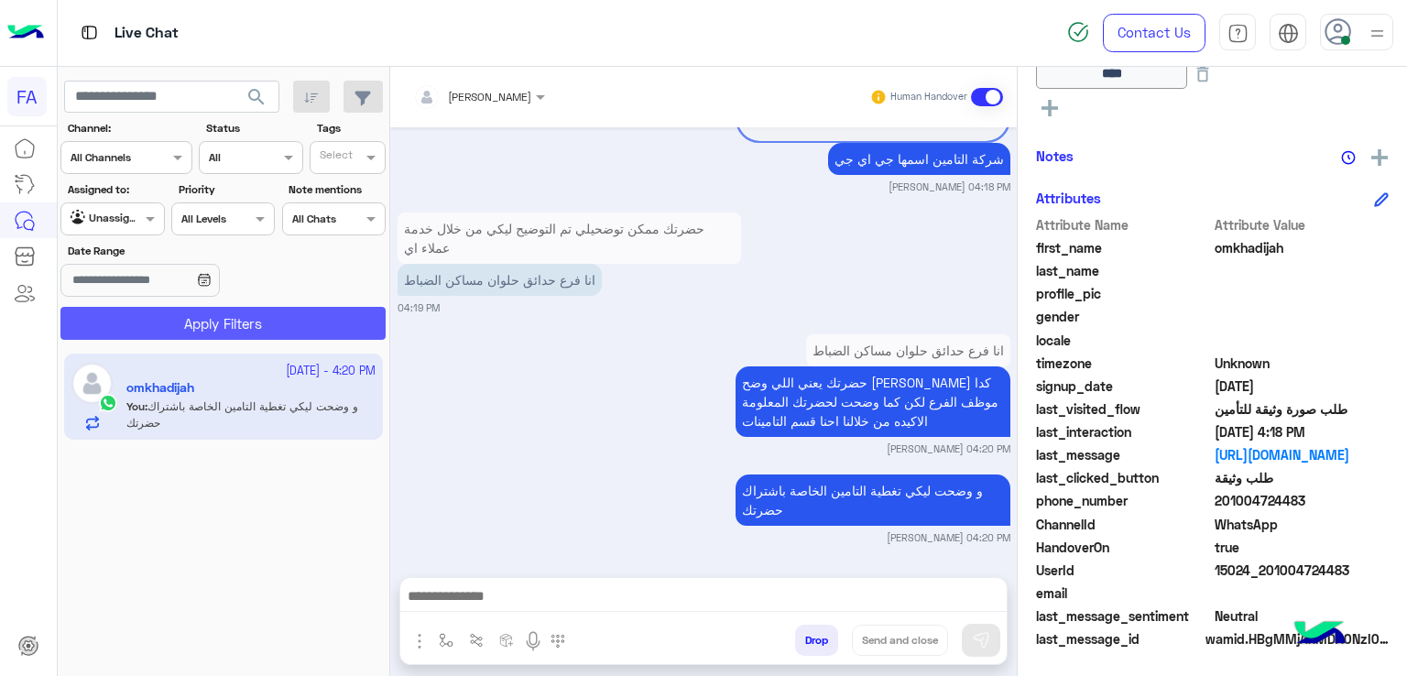
click at [202, 333] on button "Apply Filters" at bounding box center [222, 323] width 325 height 33
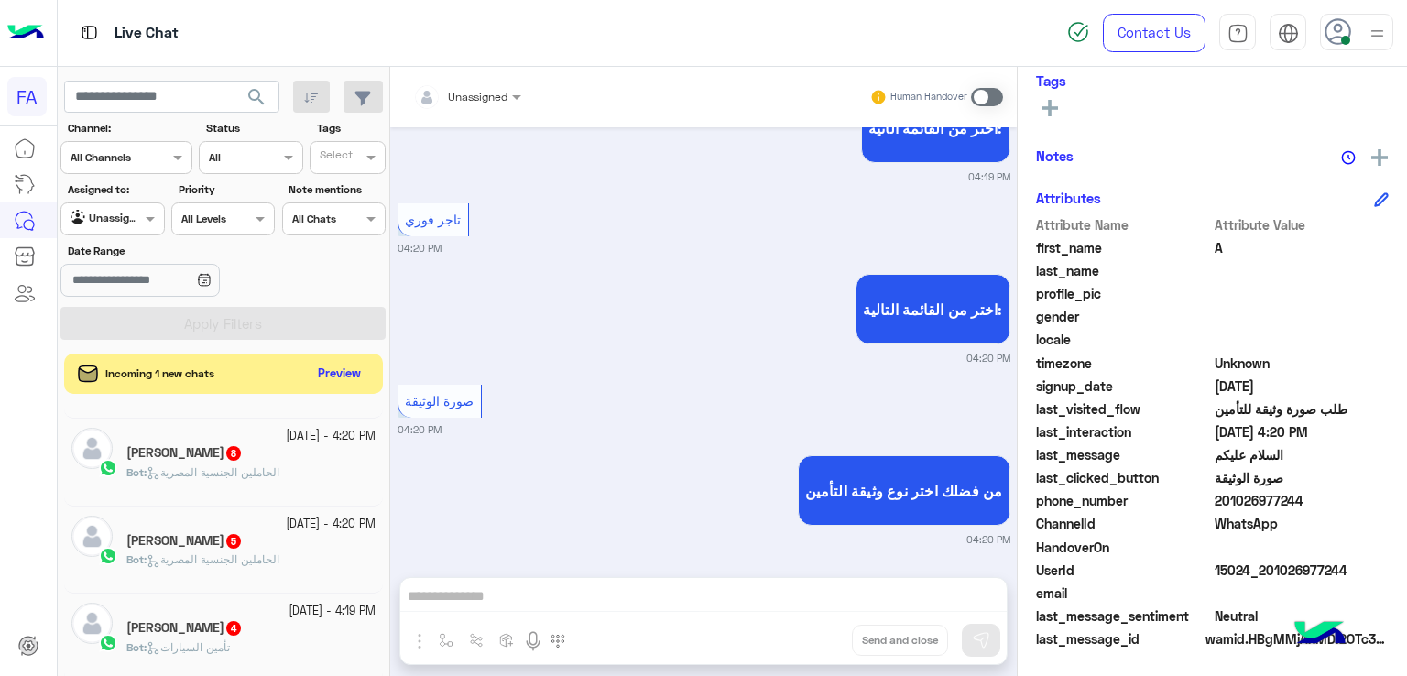
scroll to position [458, 0]
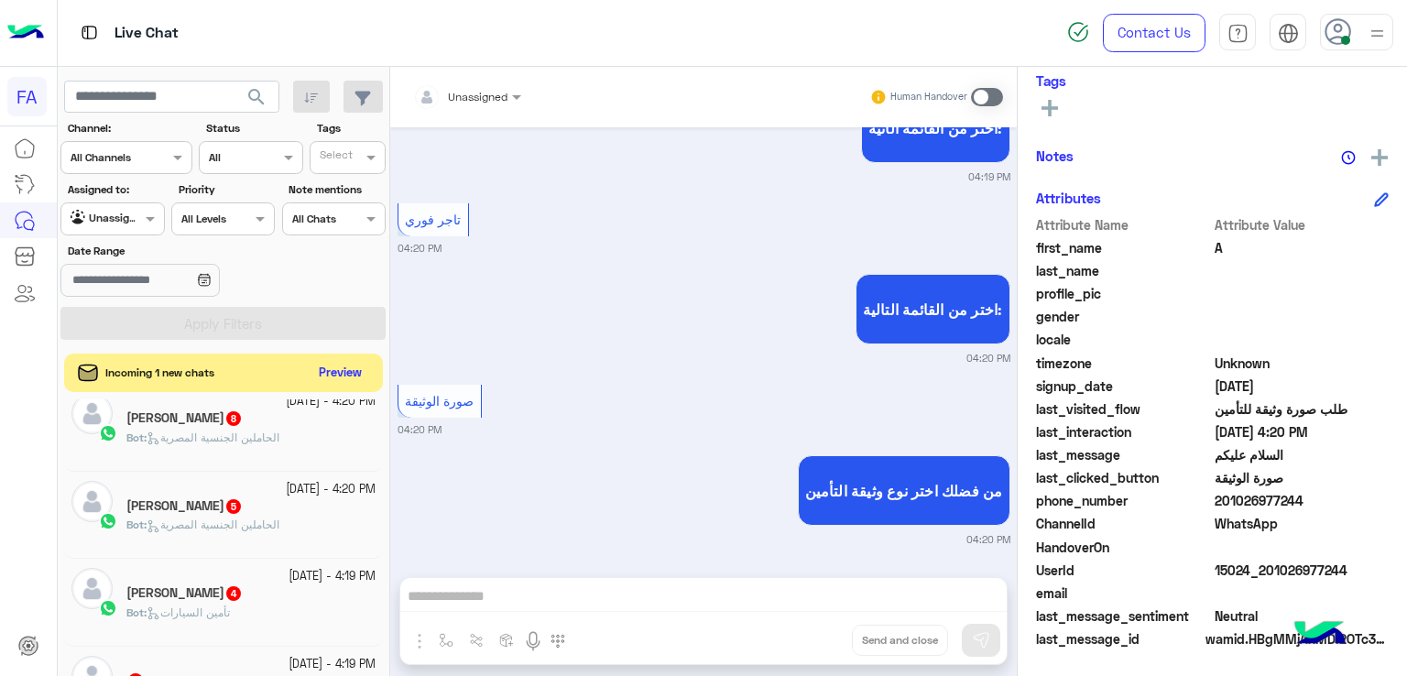
click at [344, 368] on button "Preview" at bounding box center [340, 373] width 57 height 25
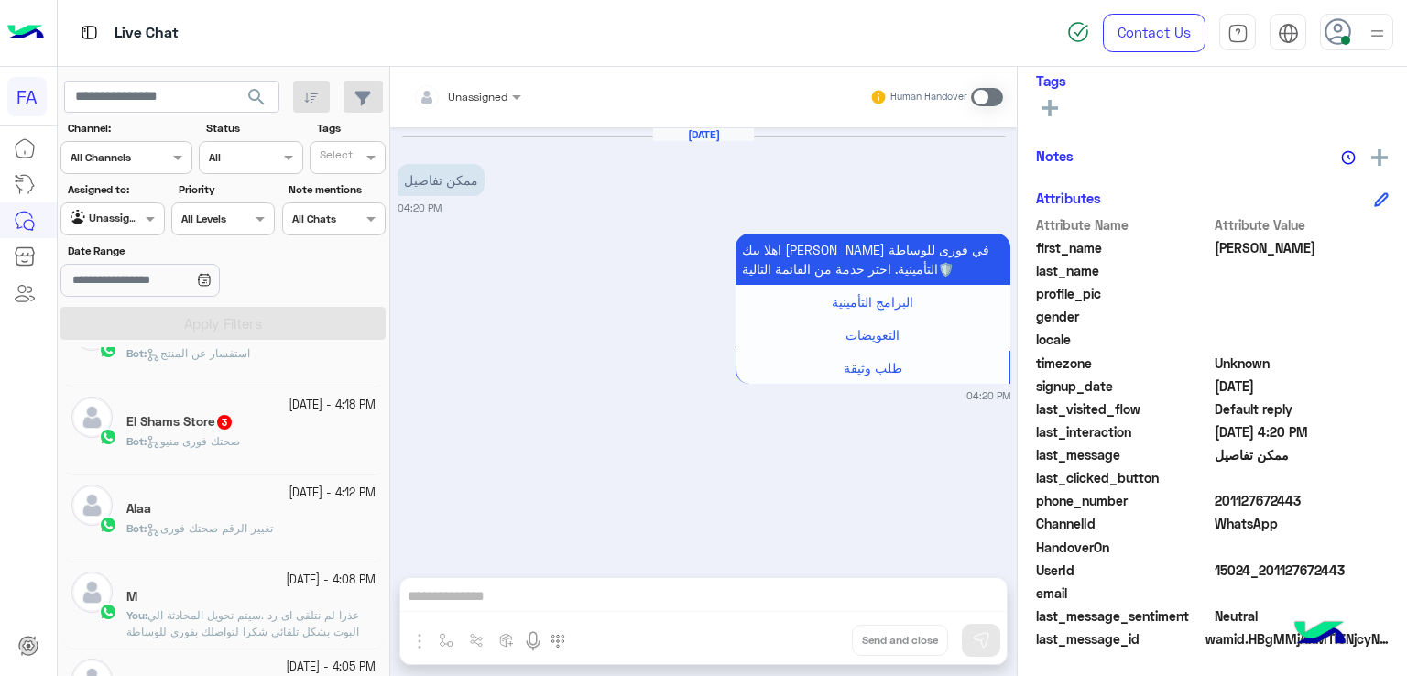
scroll to position [732, 0]
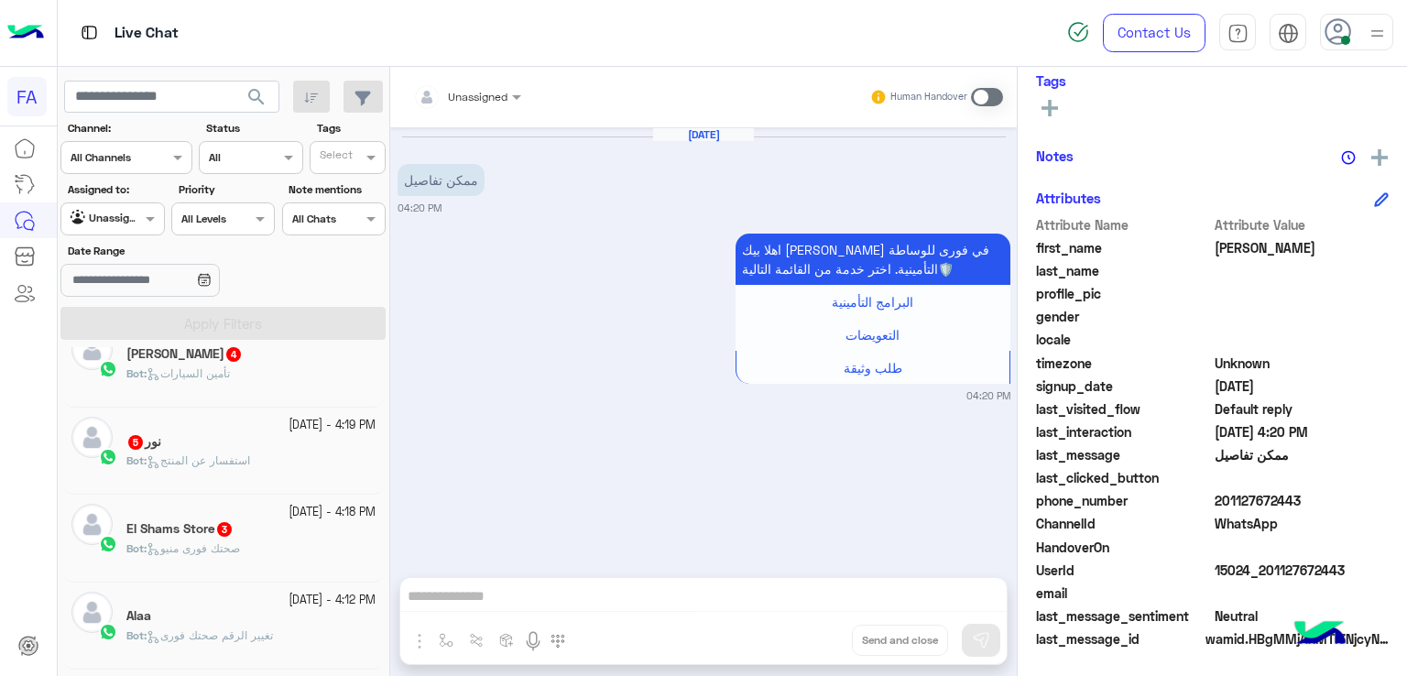
click at [214, 529] on h5 "El Shams Store 3" at bounding box center [179, 529] width 107 height 16
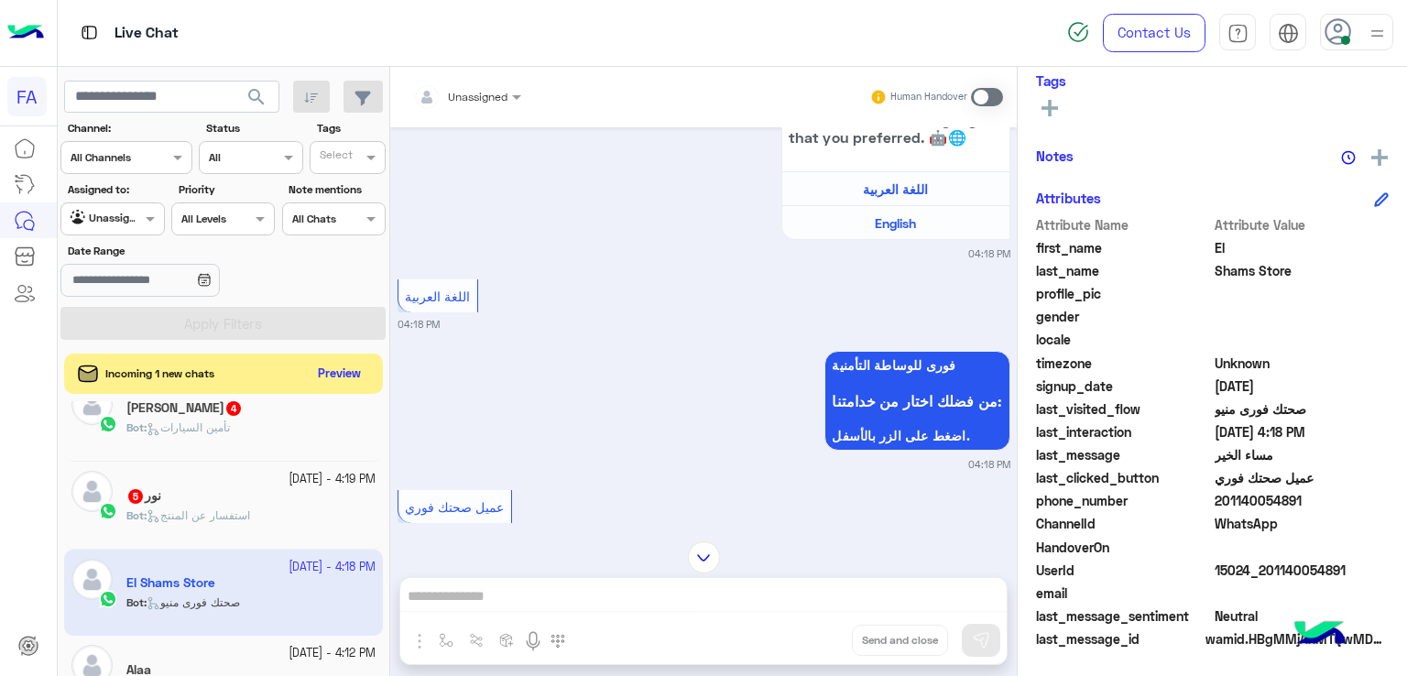
scroll to position [483, 0]
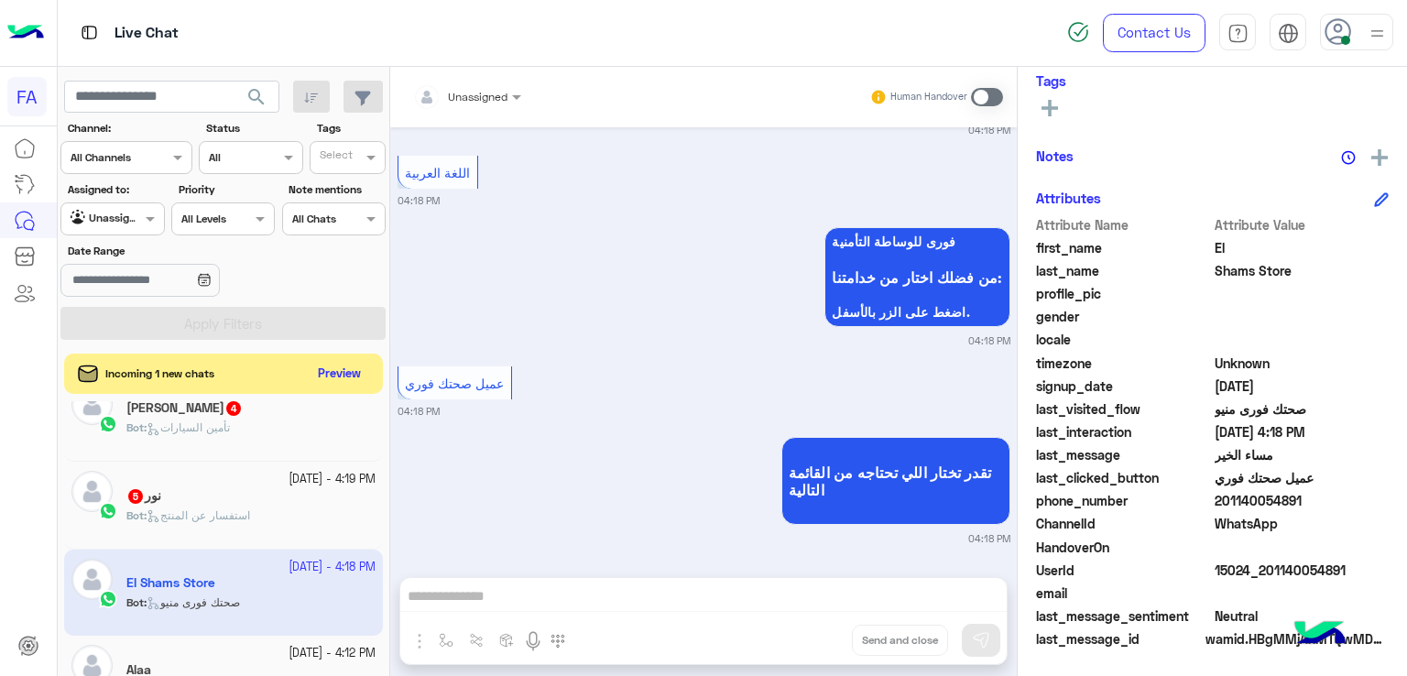
click at [228, 516] on span "استفسار عن المنتج" at bounding box center [199, 515] width 104 height 14
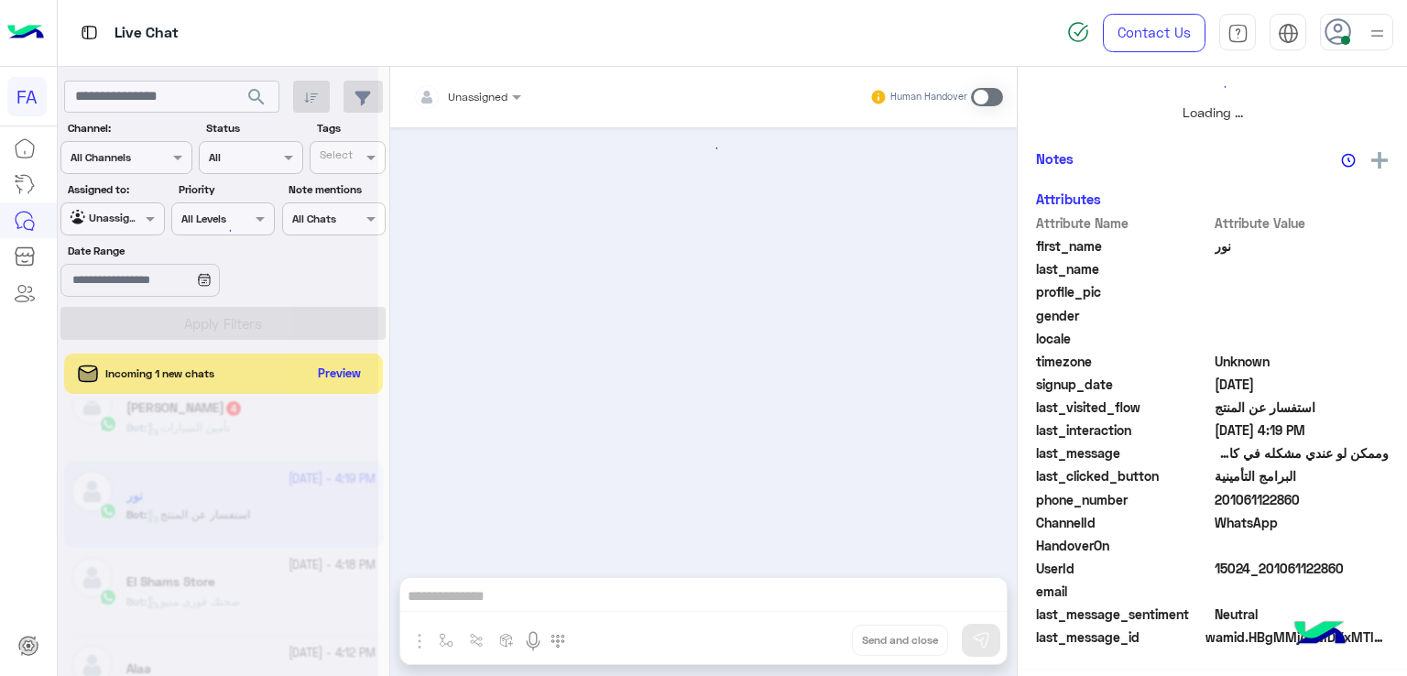
scroll to position [326, 0]
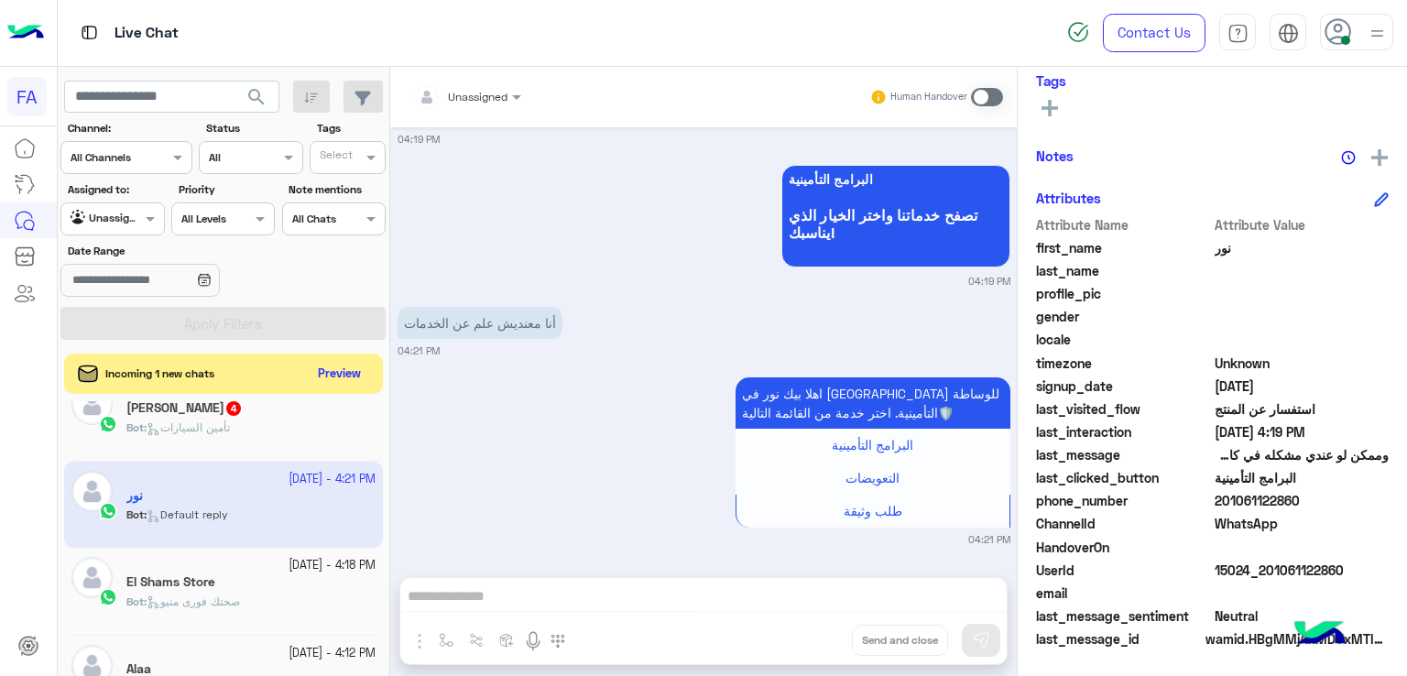
drag, startPoint x: 1320, startPoint y: 497, endPoint x: 1222, endPoint y: 497, distance: 98.0
click at [1222, 497] on span "201061122860" at bounding box center [1302, 500] width 175 height 19
copy span "01061122860"
click at [506, 97] on div at bounding box center [467, 93] width 126 height 17
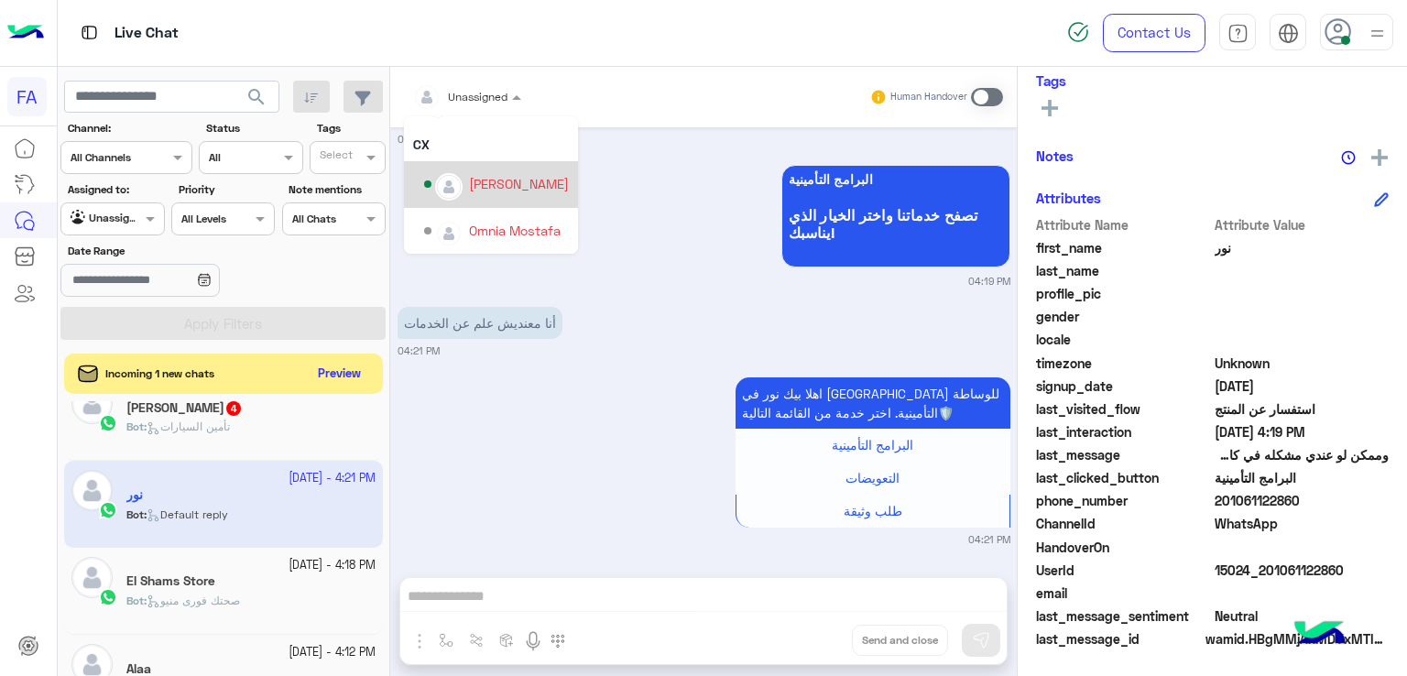
click at [495, 188] on div "[PERSON_NAME]" at bounding box center [519, 183] width 100 height 19
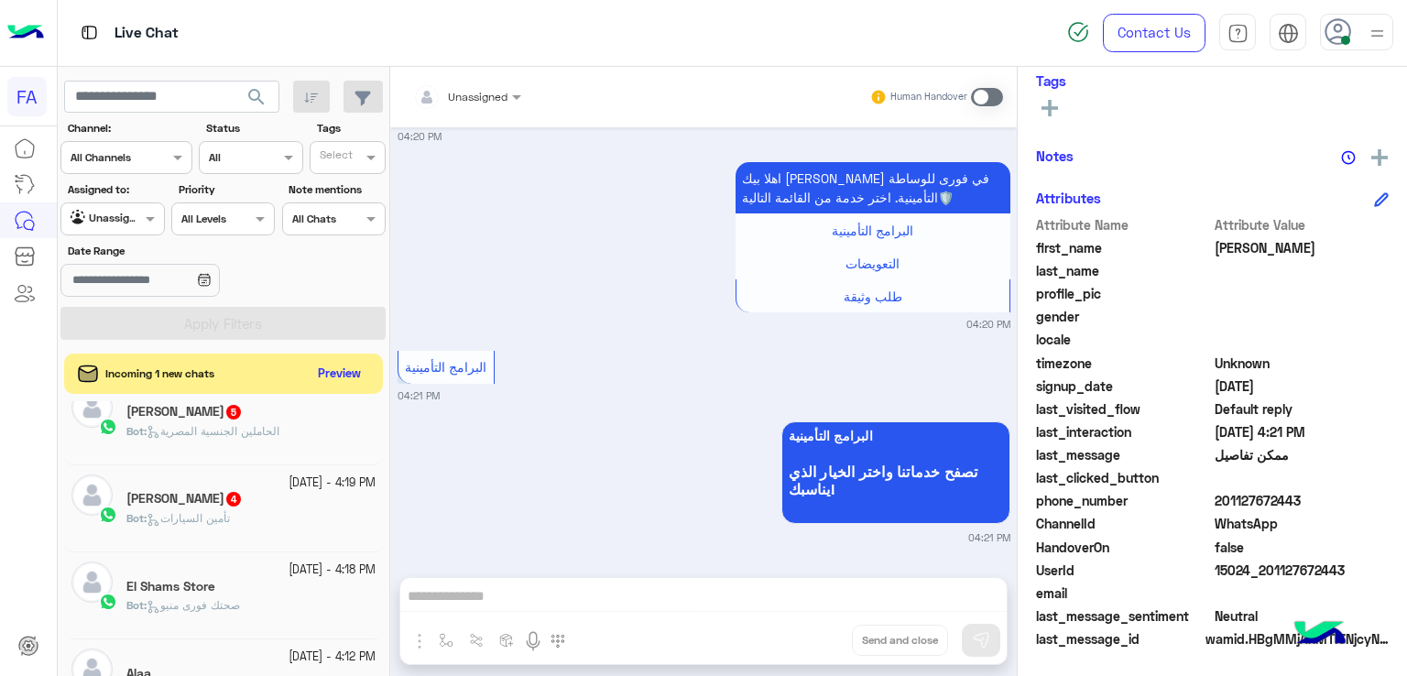
click at [220, 499] on h5 "[PERSON_NAME] 4" at bounding box center [184, 499] width 116 height 16
click at [133, 222] on div at bounding box center [112, 216] width 102 height 17
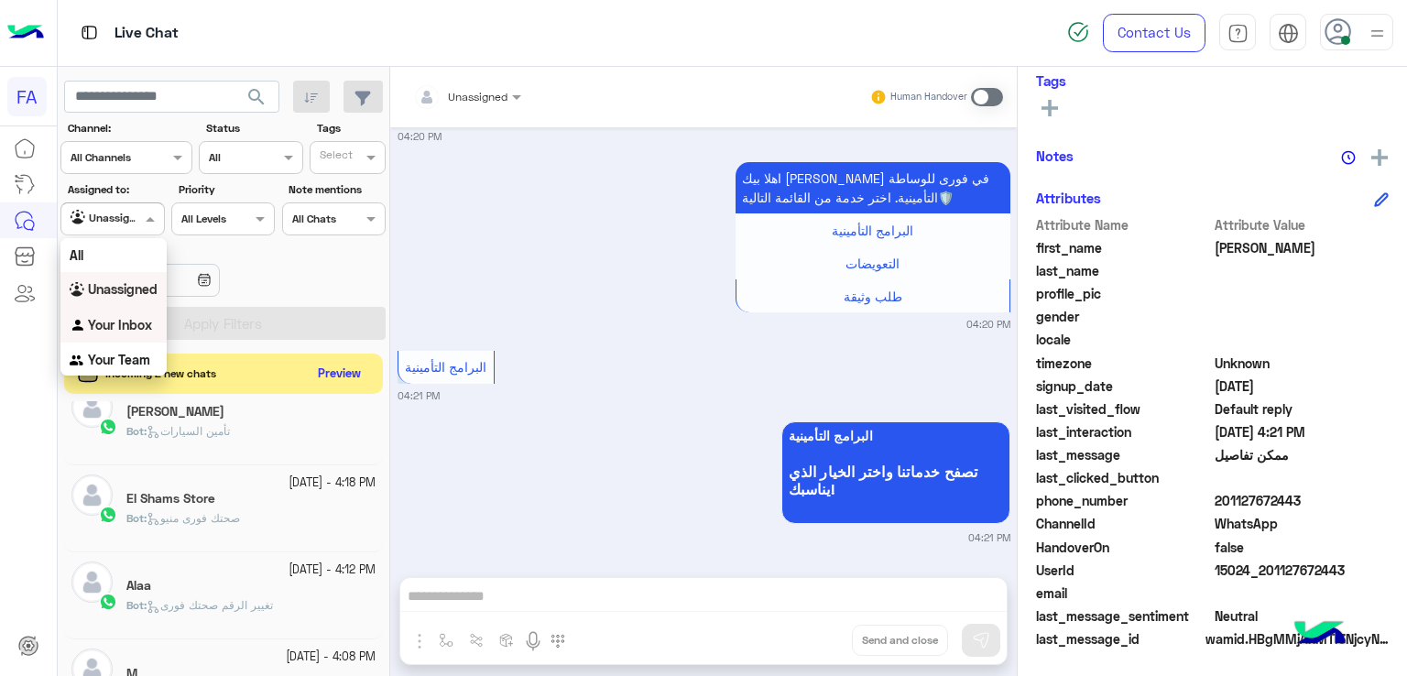
click at [122, 334] on div "Your Inbox" at bounding box center [113, 326] width 106 height 36
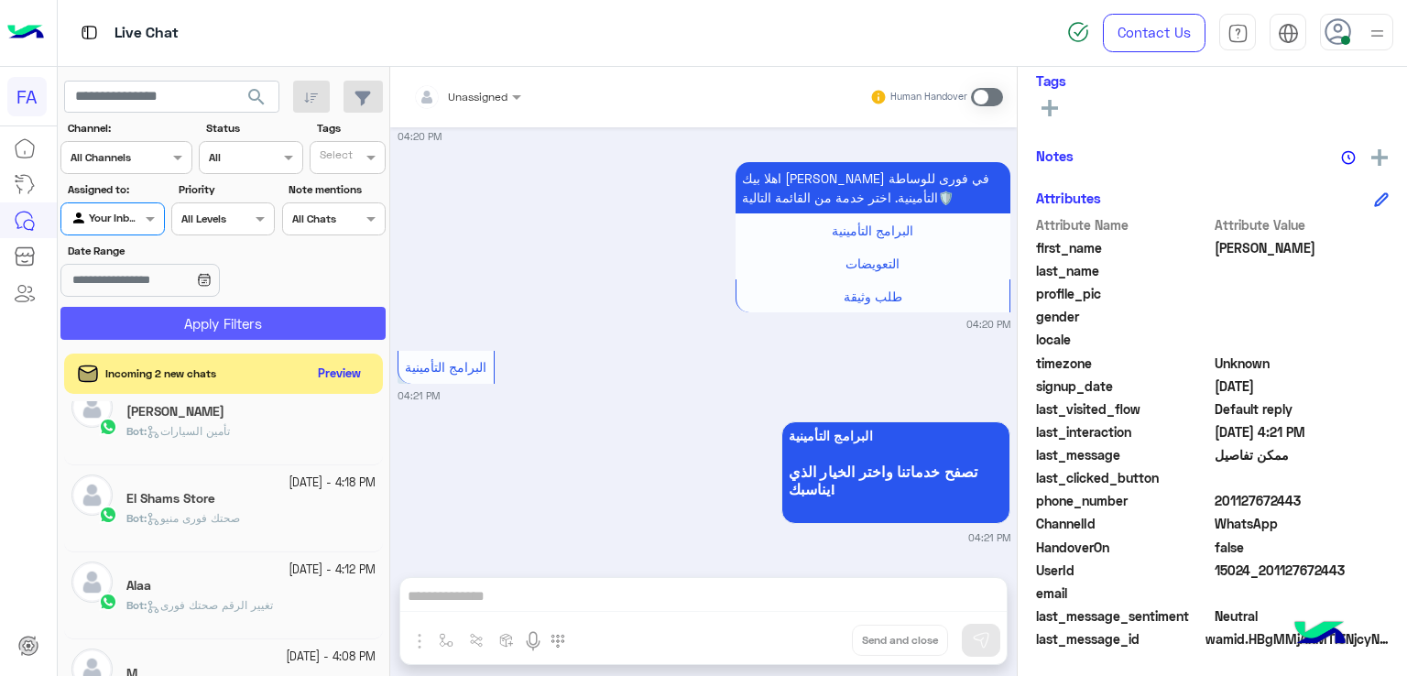
click at [216, 315] on button "Apply Filters" at bounding box center [222, 323] width 325 height 33
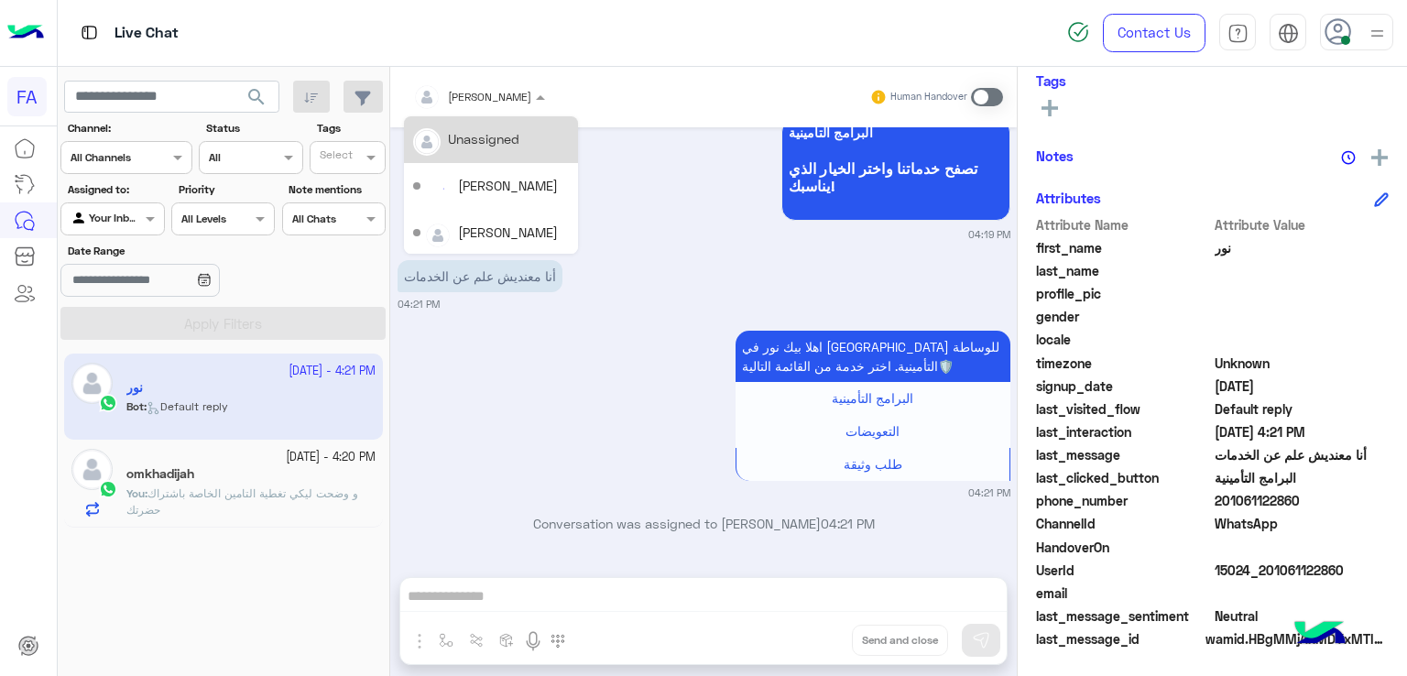
click at [482, 105] on div "[PERSON_NAME]" at bounding box center [472, 97] width 118 height 37
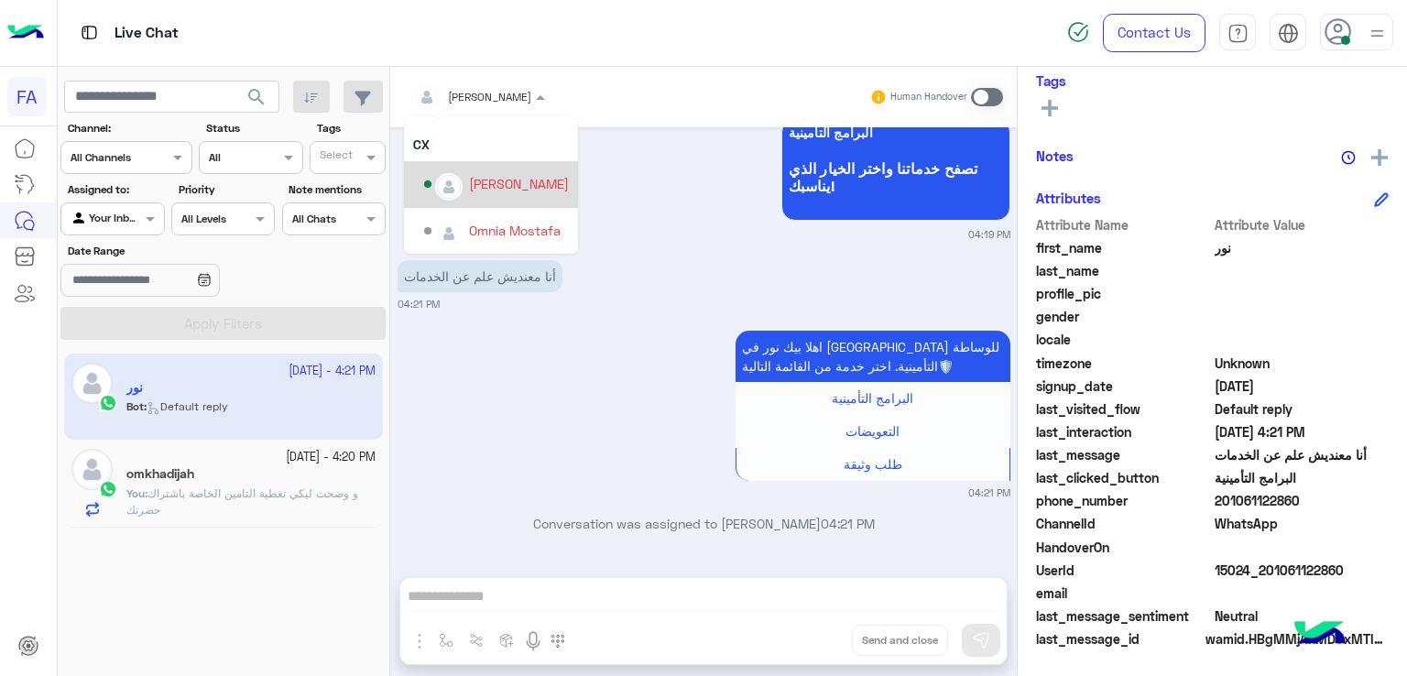
click at [505, 182] on div "[PERSON_NAME]" at bounding box center [519, 183] width 100 height 19
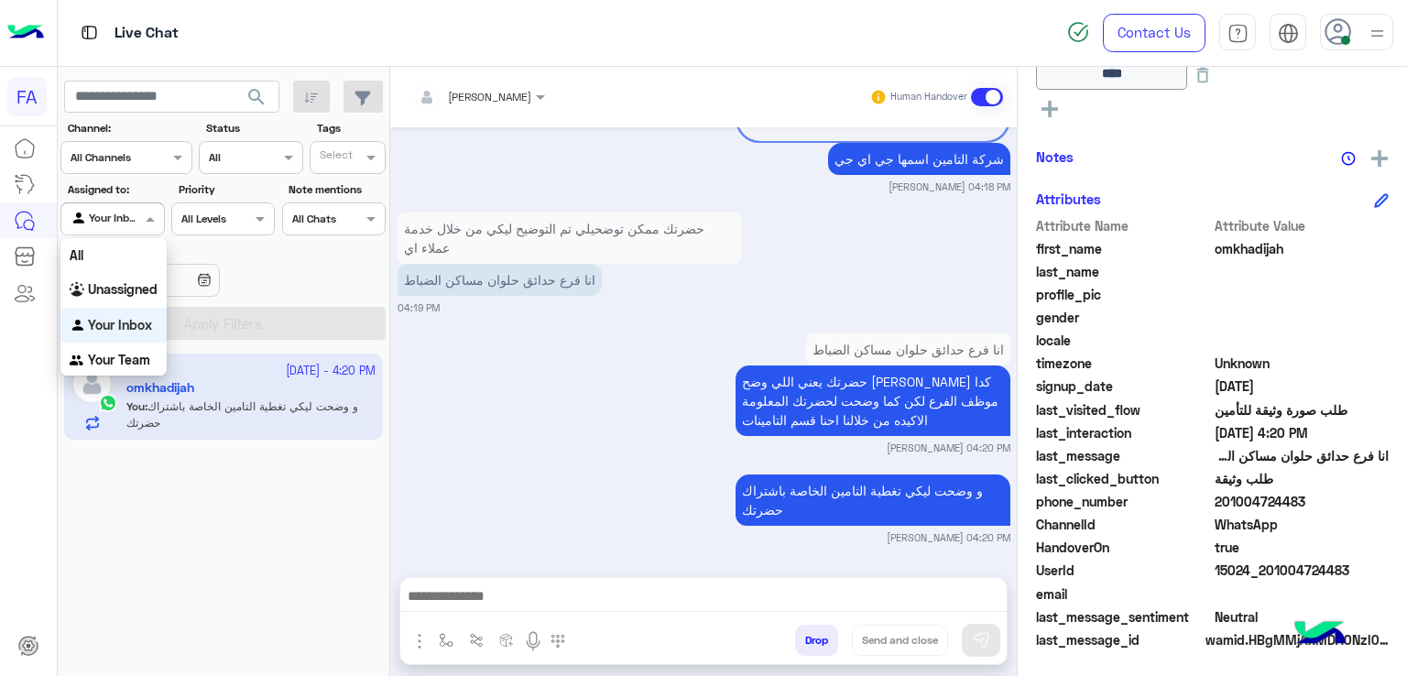
click at [158, 227] on span at bounding box center [152, 218] width 23 height 19
click at [136, 282] on b "Unassigned" at bounding box center [123, 289] width 70 height 16
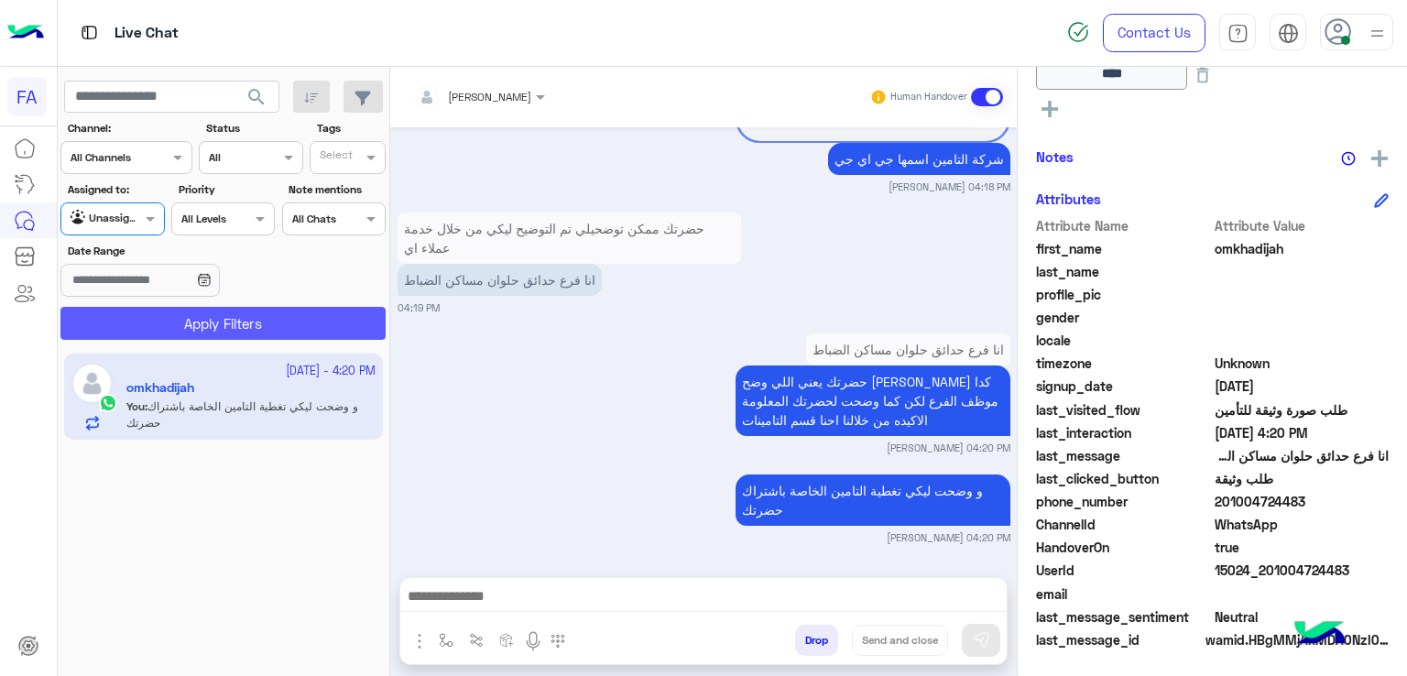
click at [182, 313] on button "Apply Filters" at bounding box center [222, 323] width 325 height 33
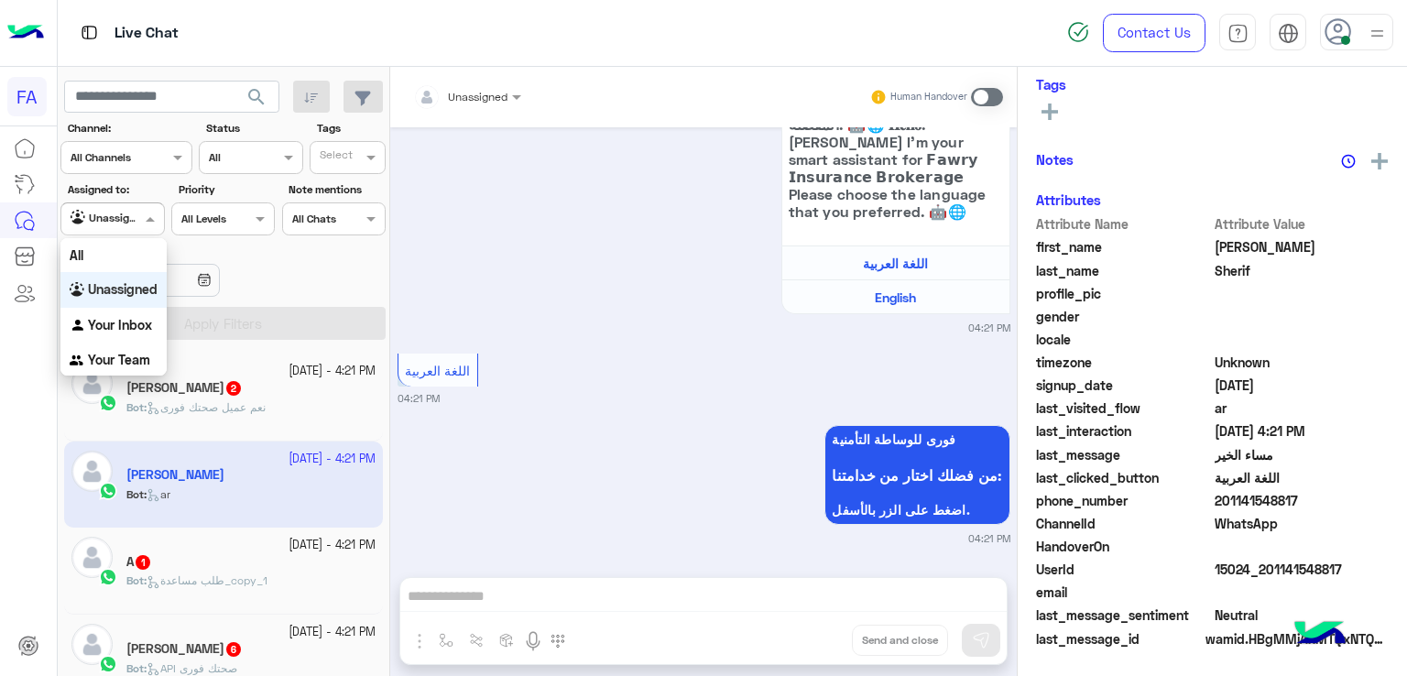
click at [126, 223] on div at bounding box center [112, 216] width 102 height 17
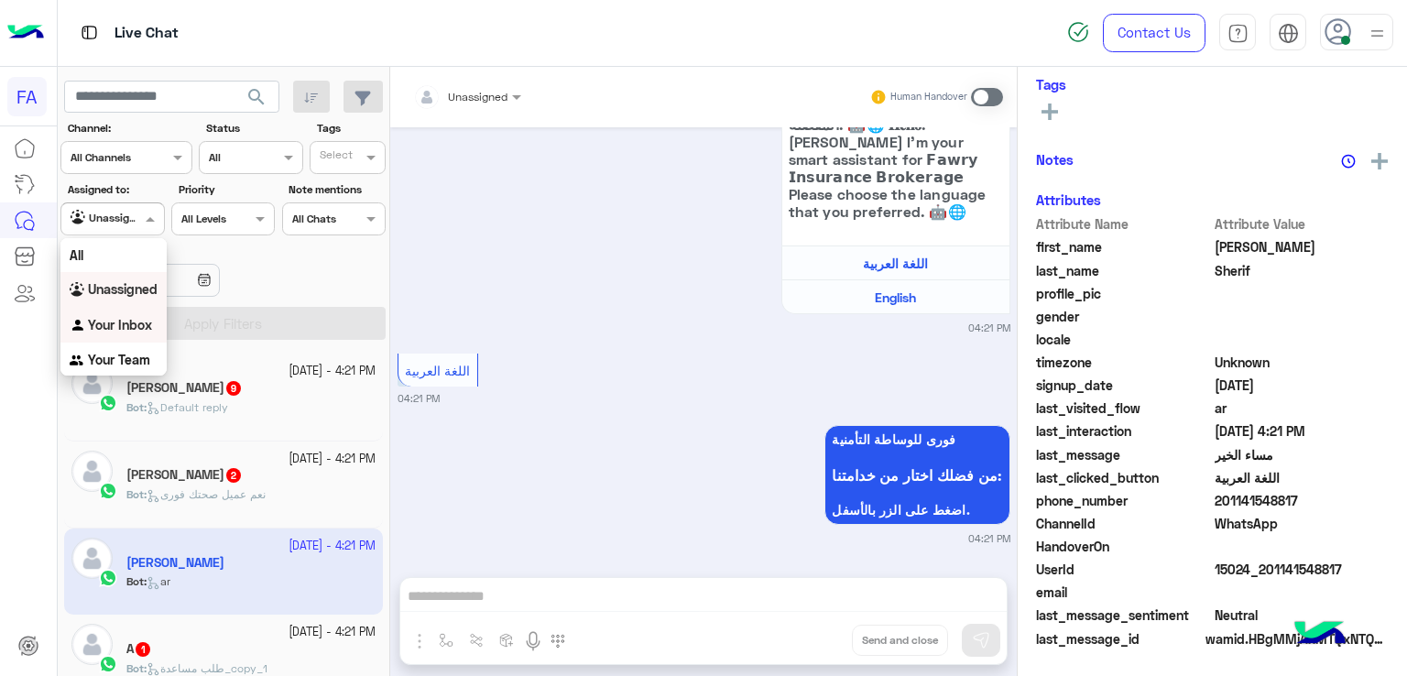
click at [112, 322] on b "Your Inbox" at bounding box center [120, 325] width 64 height 16
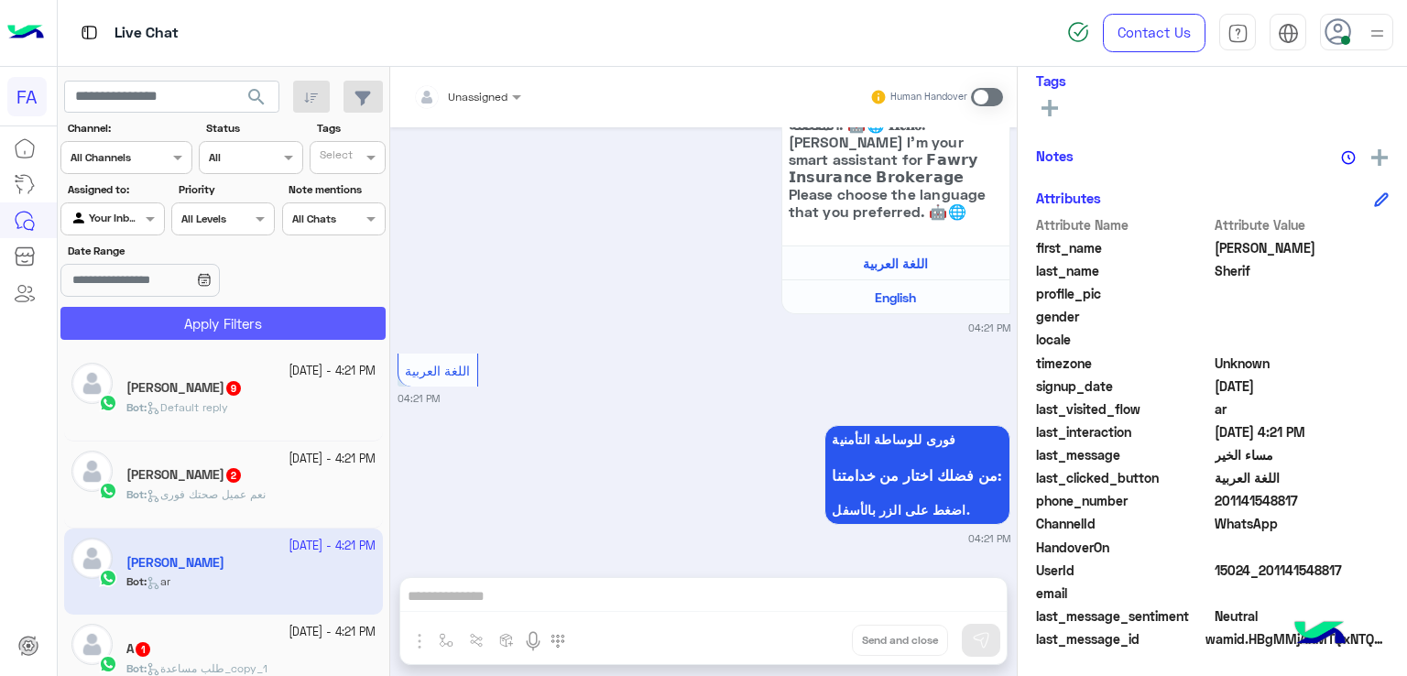
click at [147, 321] on button "Apply Filters" at bounding box center [222, 323] width 325 height 33
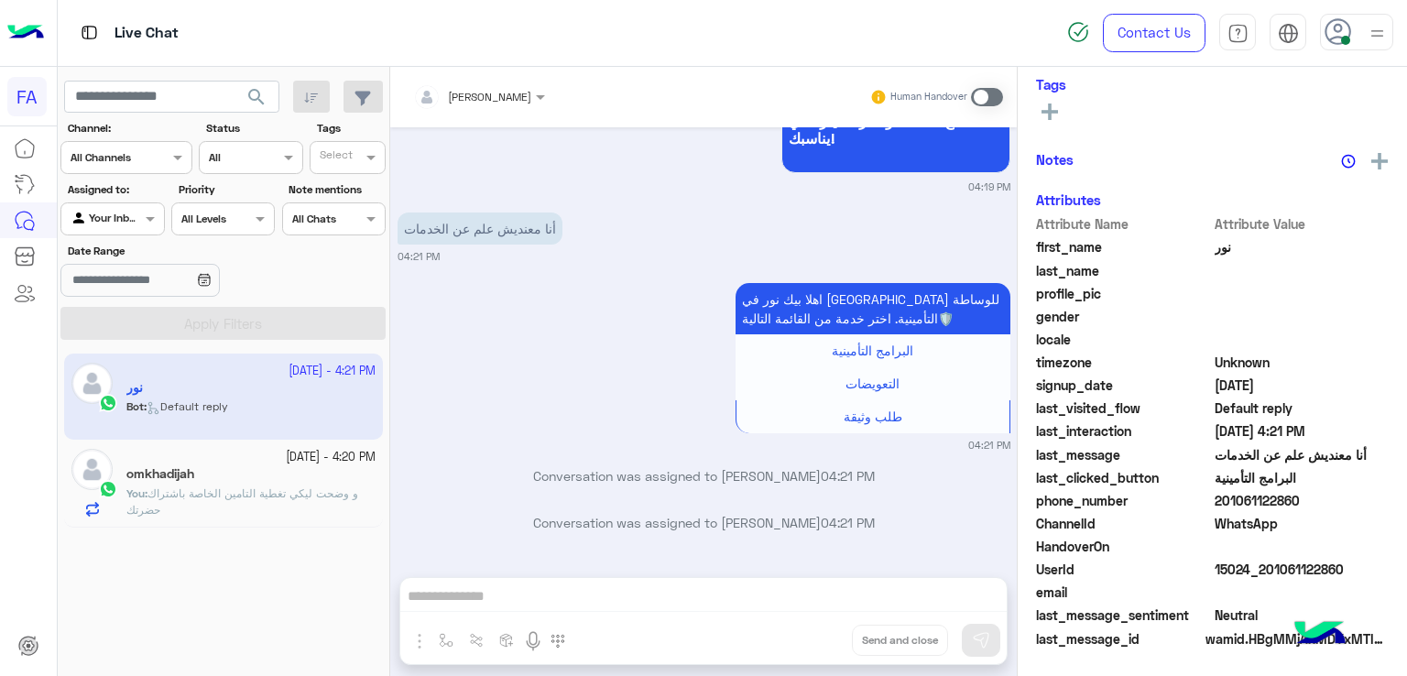
click at [993, 99] on span at bounding box center [987, 97] width 32 height 18
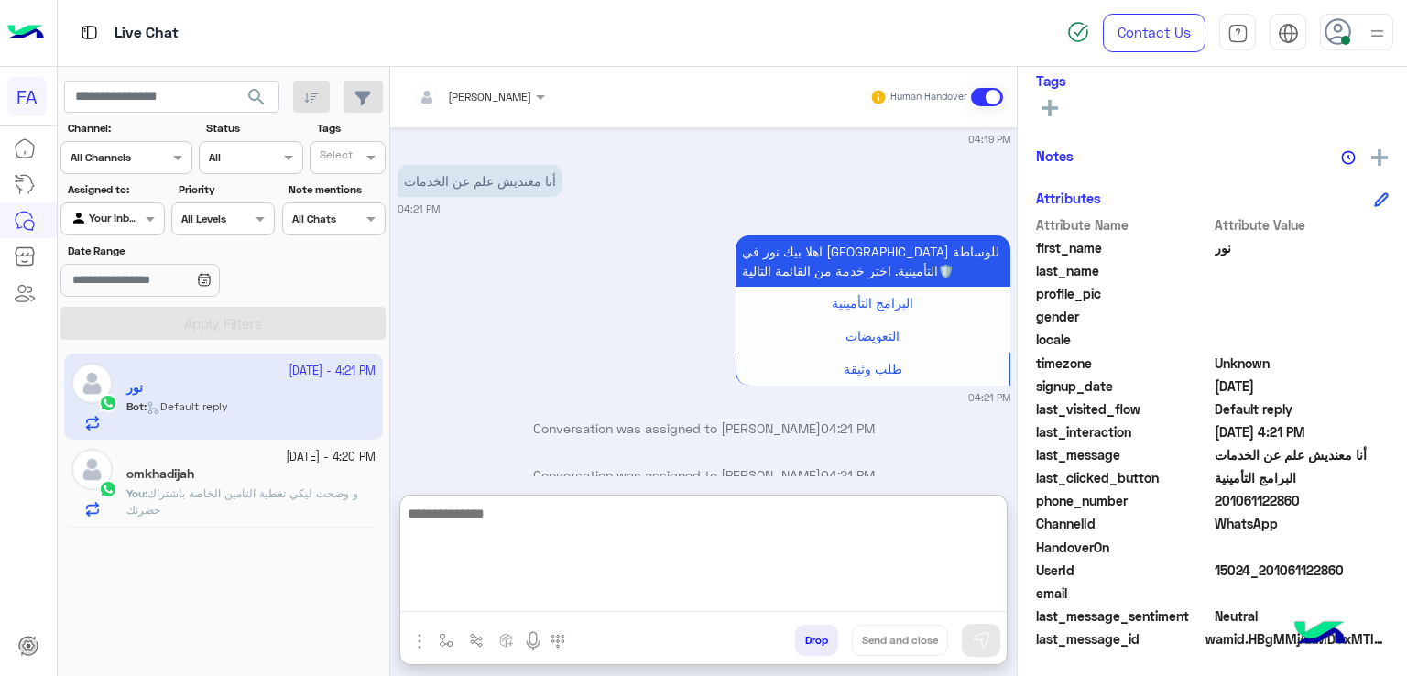
click at [694, 586] on textarea at bounding box center [703, 557] width 606 height 110
paste textarea "**********"
type textarea "**********"
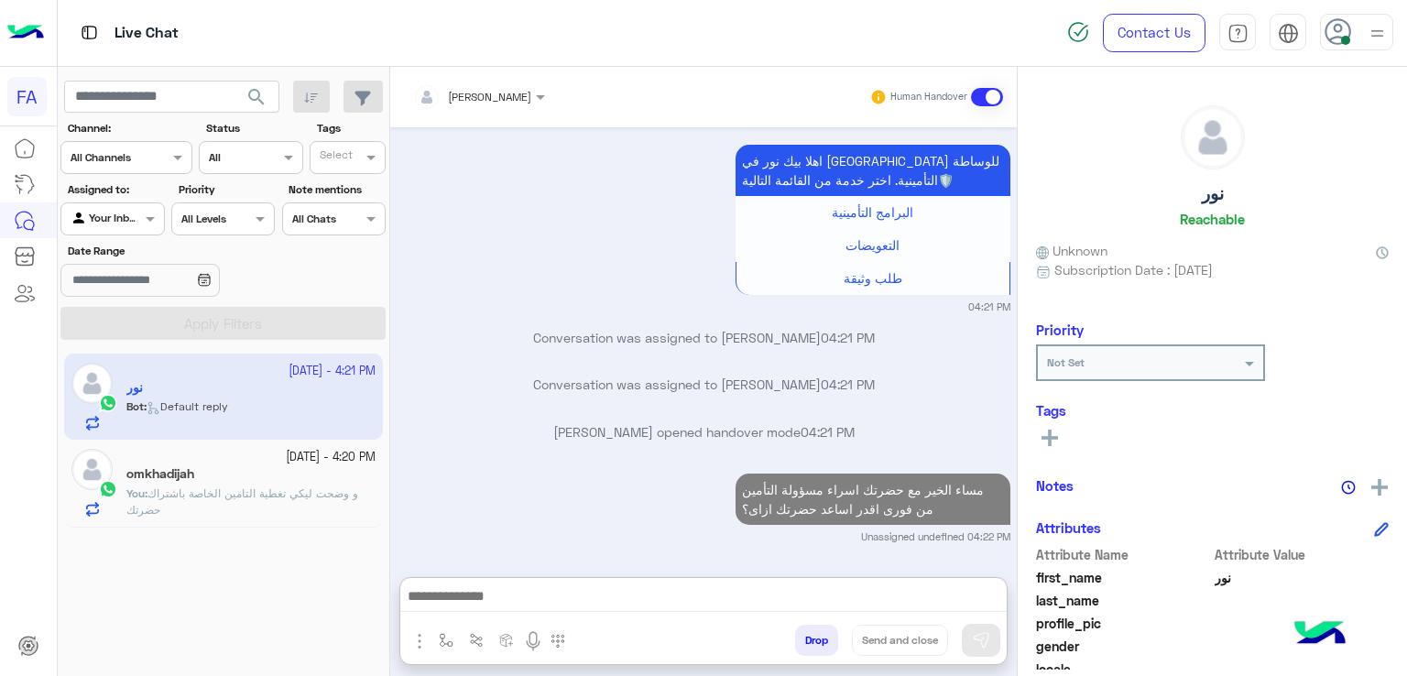
click at [1042, 439] on icon at bounding box center [1050, 438] width 16 height 16
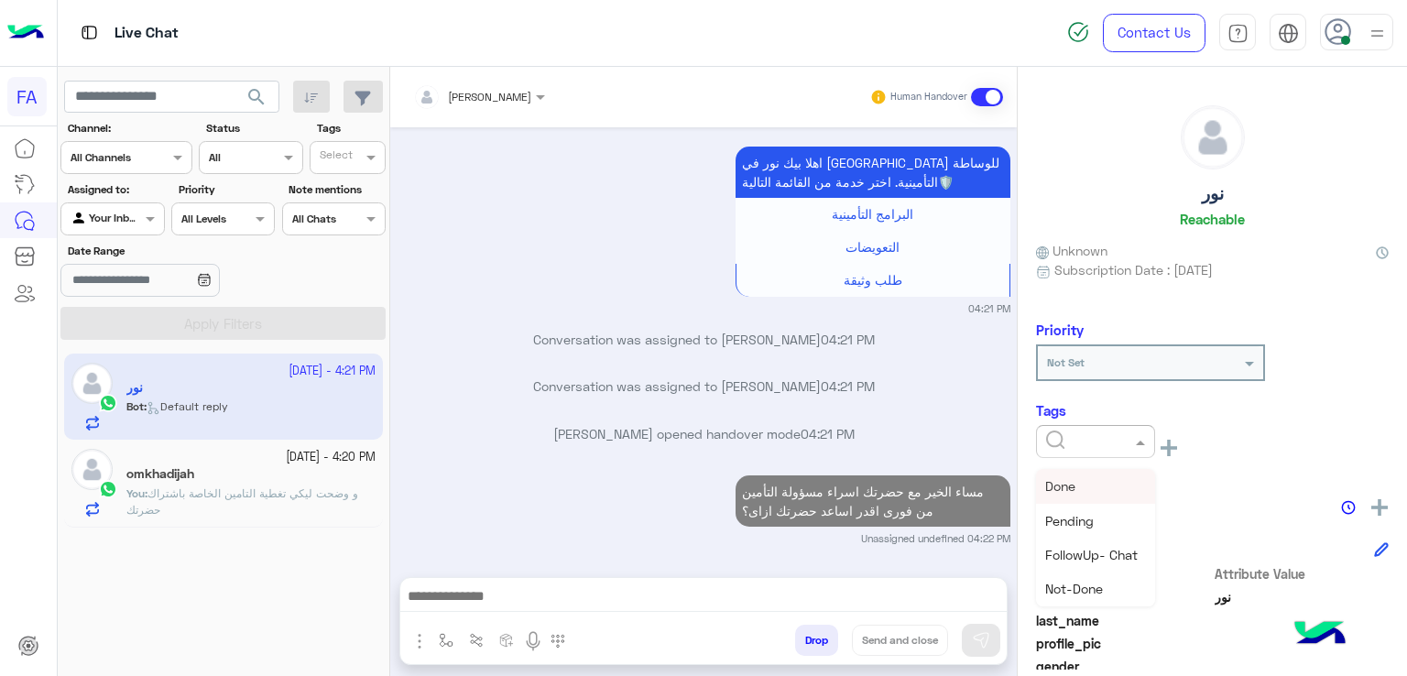
click at [1094, 444] on input "text" at bounding box center [1074, 439] width 56 height 16
click at [1070, 517] on span "Pending" at bounding box center [1069, 521] width 49 height 16
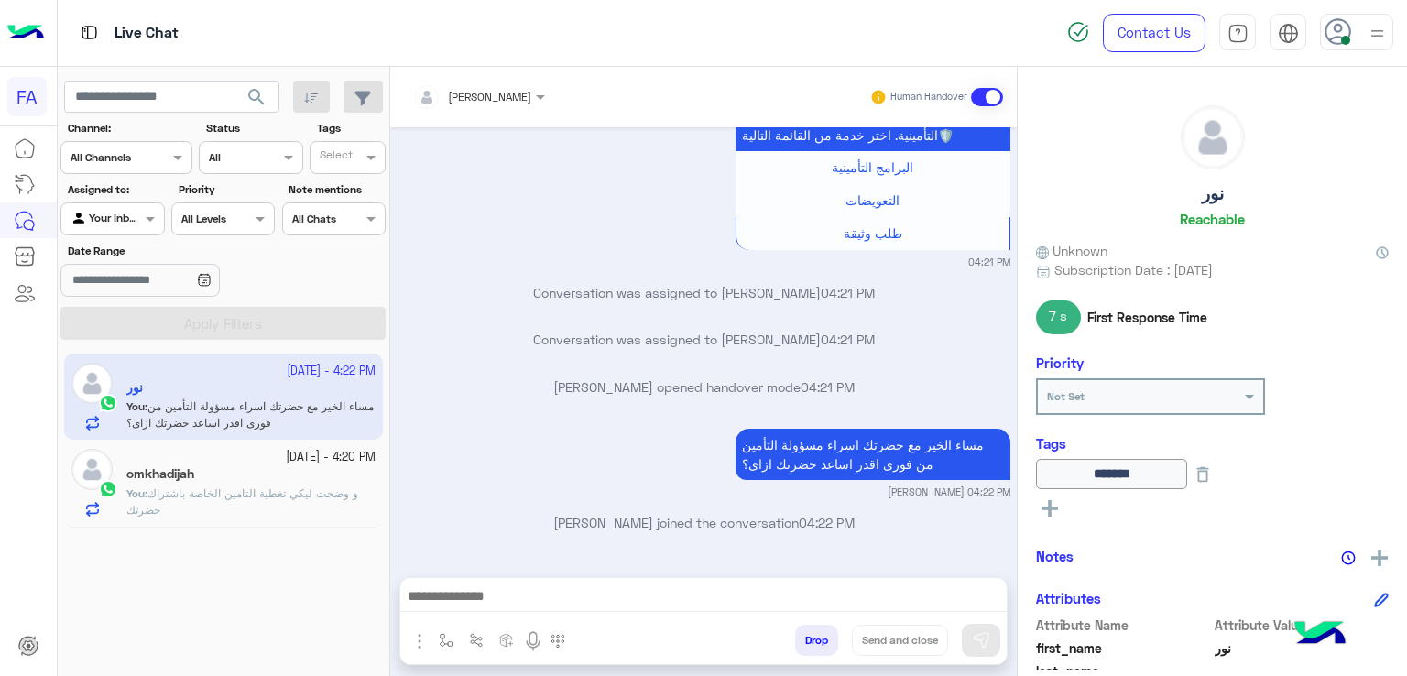
click at [288, 478] on div "omkhadijah" at bounding box center [250, 475] width 249 height 19
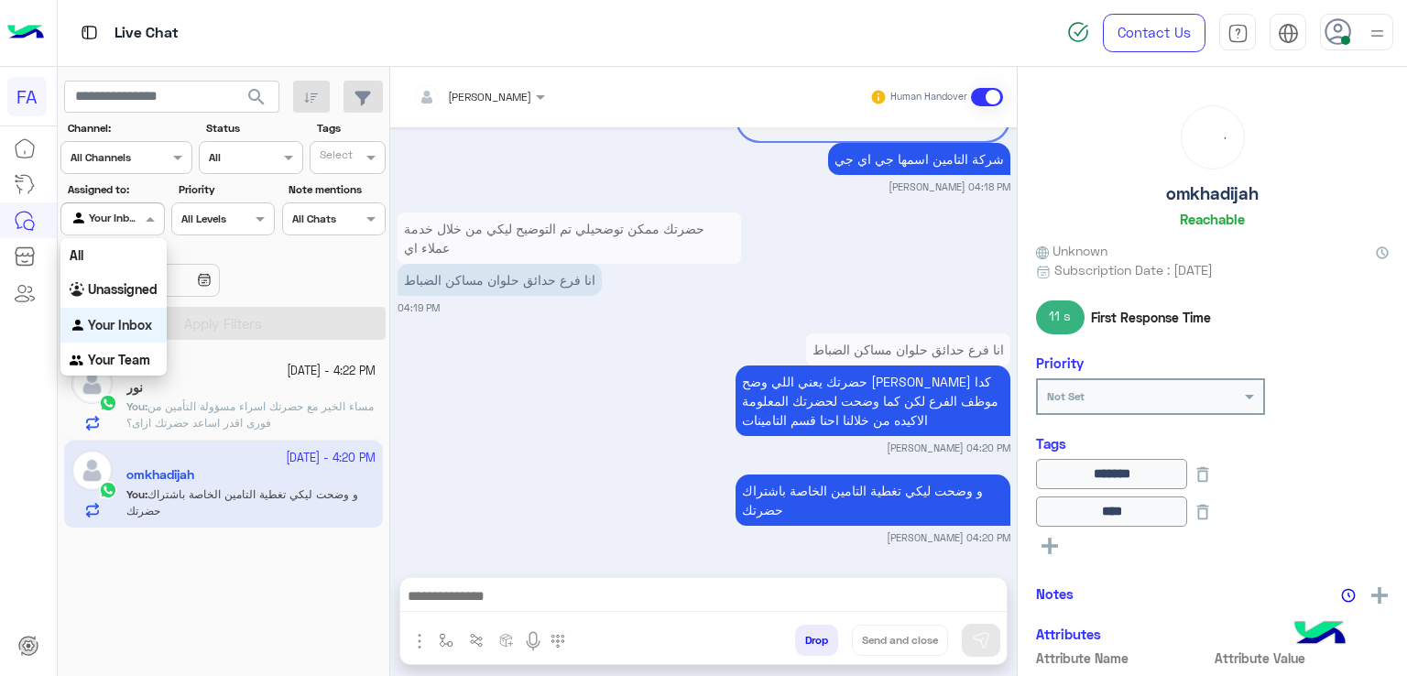
click at [110, 221] on input "text" at bounding box center [92, 217] width 42 height 16
click at [127, 284] on b "Unassigned" at bounding box center [123, 289] width 70 height 16
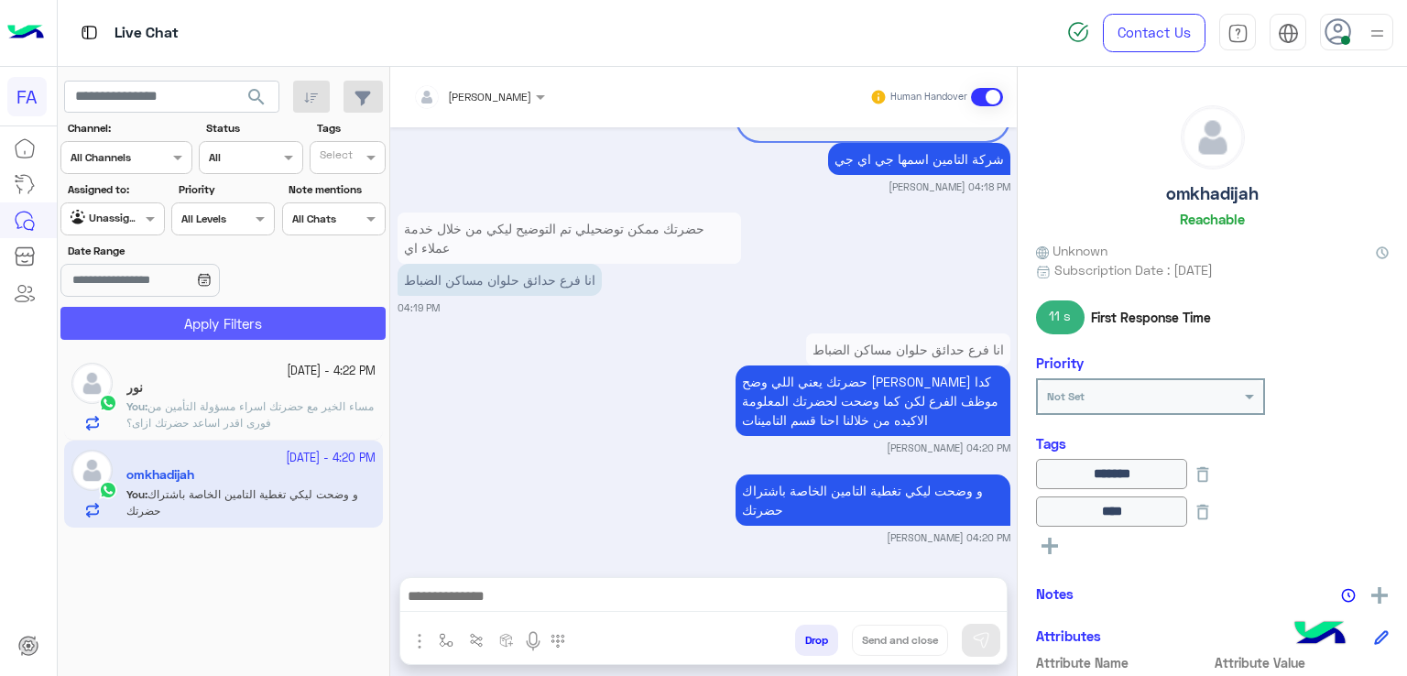
click at [154, 327] on button "Apply Filters" at bounding box center [222, 323] width 325 height 33
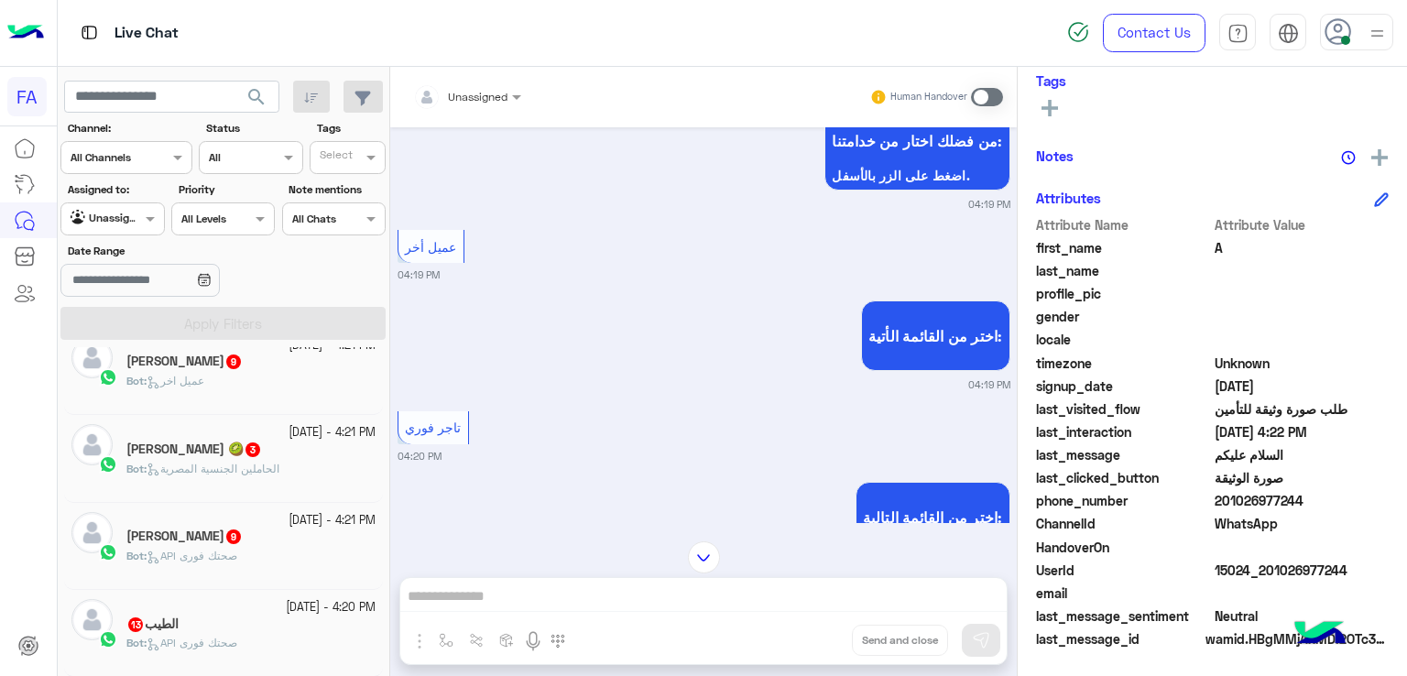
drag, startPoint x: 1305, startPoint y: 499, endPoint x: 1226, endPoint y: 509, distance: 79.4
click at [1226, 509] on div "phone_number [PHONE_NUMBER]" at bounding box center [1212, 502] width 353 height 23
copy span "1026977244"
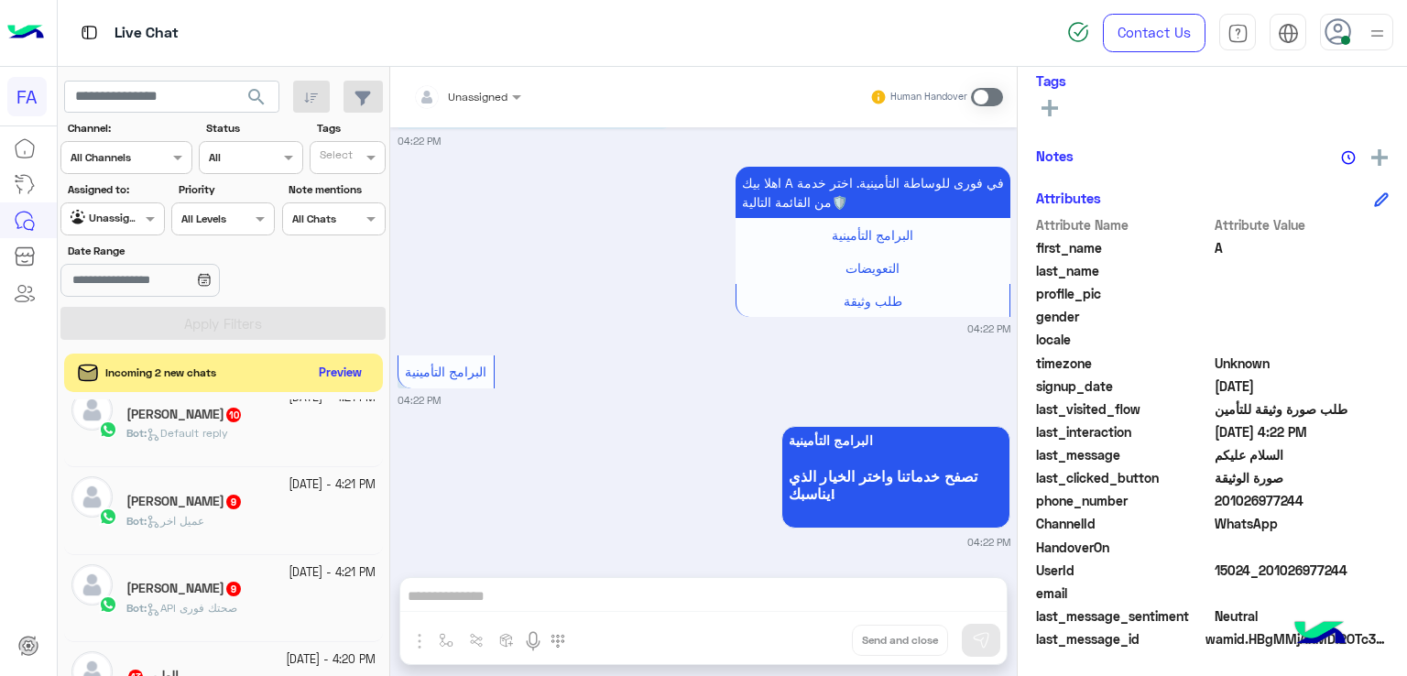
click at [355, 366] on button "Preview" at bounding box center [340, 373] width 57 height 25
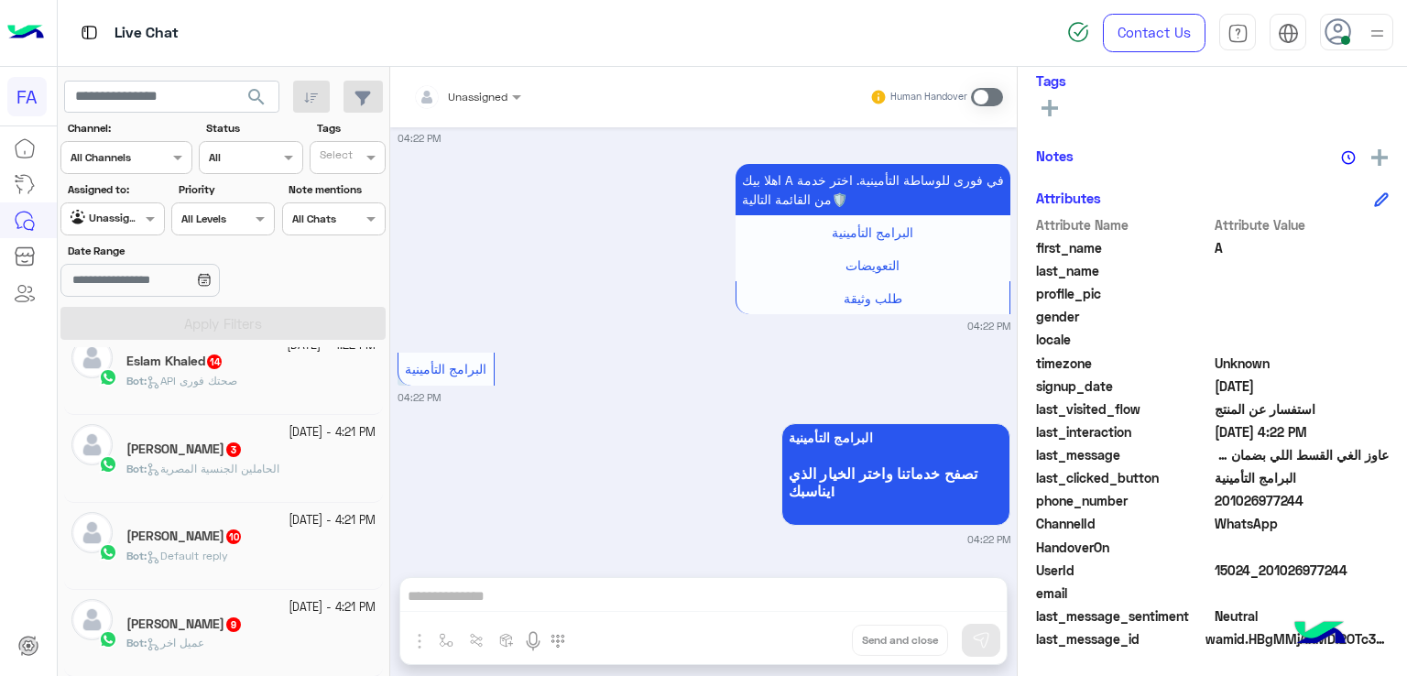
click at [132, 217] on div at bounding box center [112, 216] width 102 height 17
click at [131, 304] on div "Unassigned" at bounding box center [113, 290] width 106 height 36
click at [130, 218] on div at bounding box center [112, 216] width 102 height 17
click at [104, 321] on b "Your Inbox" at bounding box center [120, 325] width 64 height 16
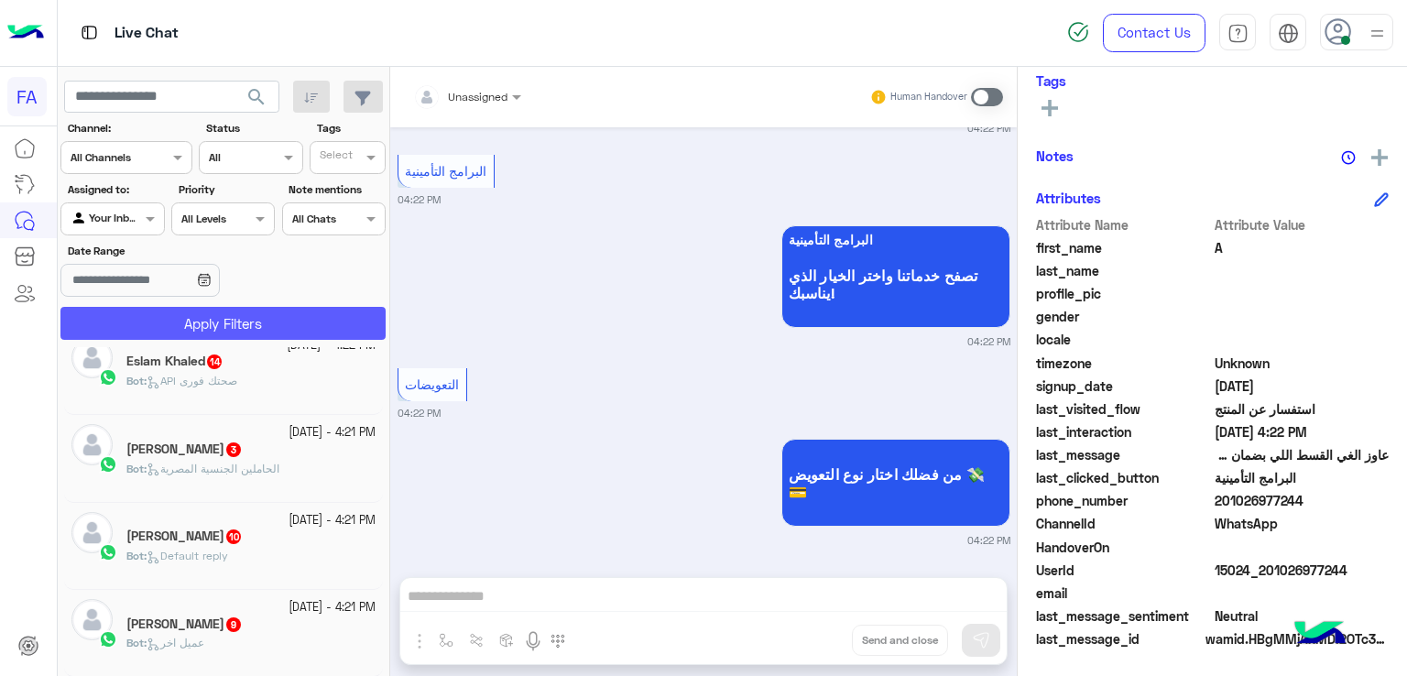
click at [155, 307] on button "Apply Filters" at bounding box center [222, 323] width 325 height 33
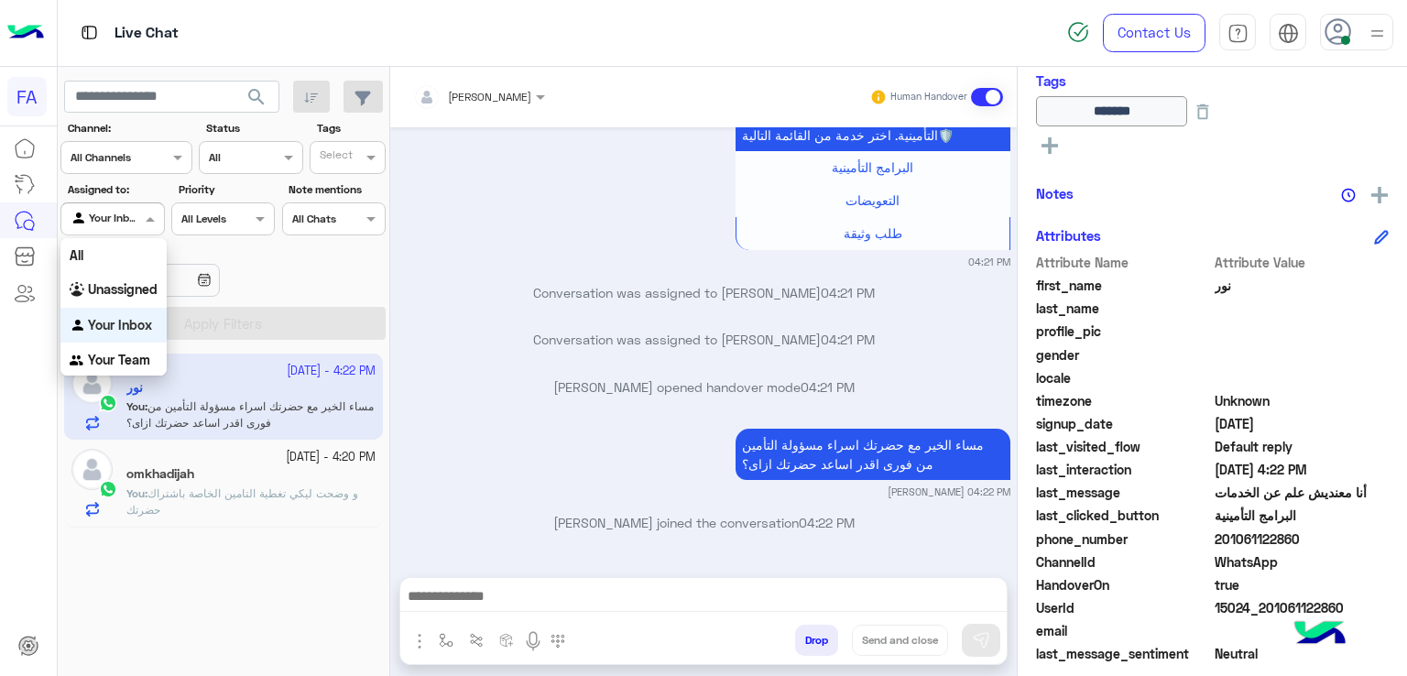
click at [131, 218] on div at bounding box center [112, 216] width 102 height 17
drag, startPoint x: 129, startPoint y: 293, endPoint x: 154, endPoint y: 313, distance: 31.9
click at [129, 294] on b "Unassigned" at bounding box center [123, 289] width 70 height 16
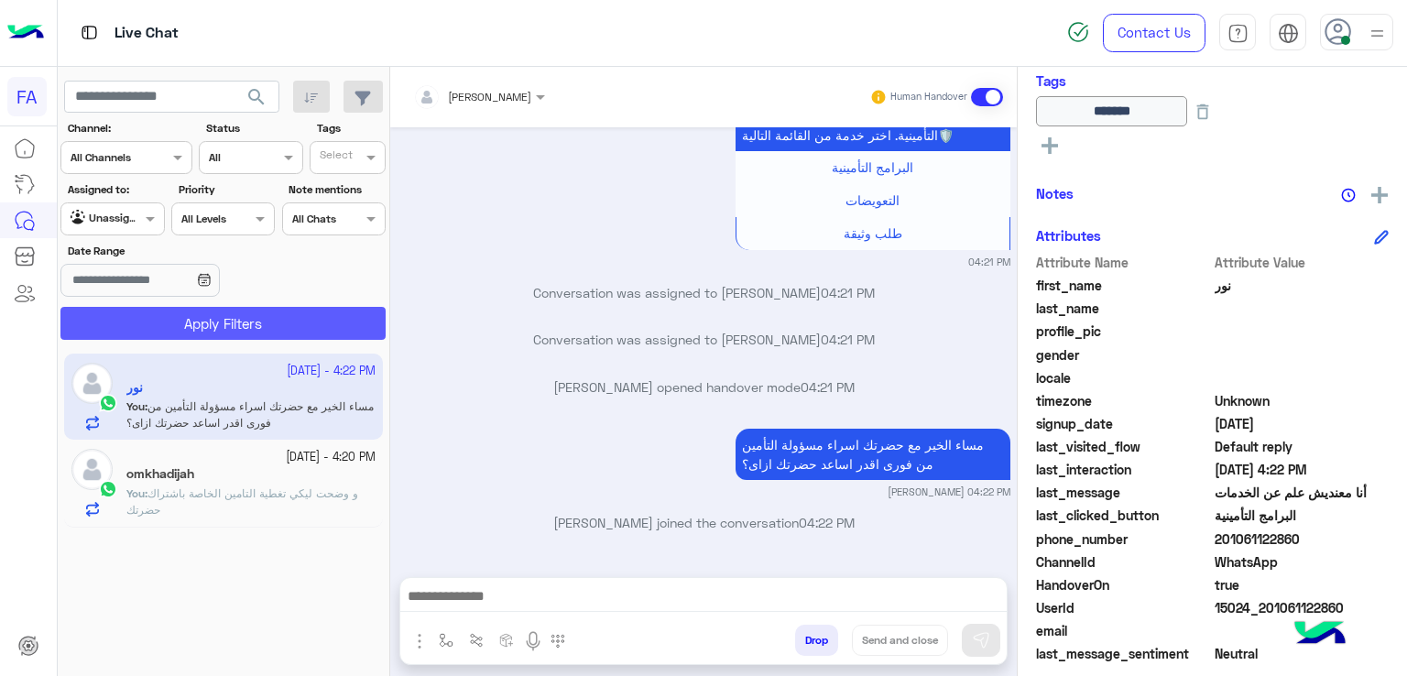
click at [164, 326] on button "Apply Filters" at bounding box center [222, 323] width 325 height 33
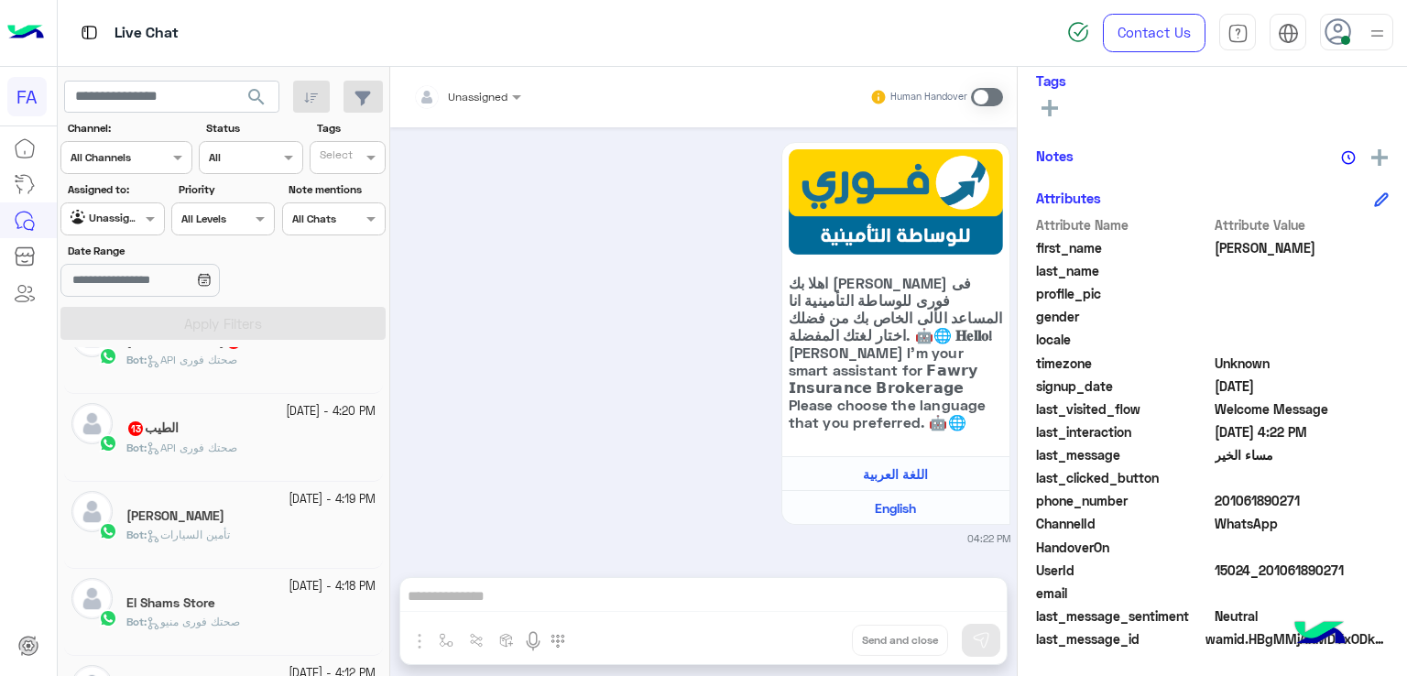
click at [230, 451] on span "API صحتك فورى" at bounding box center [192, 448] width 91 height 14
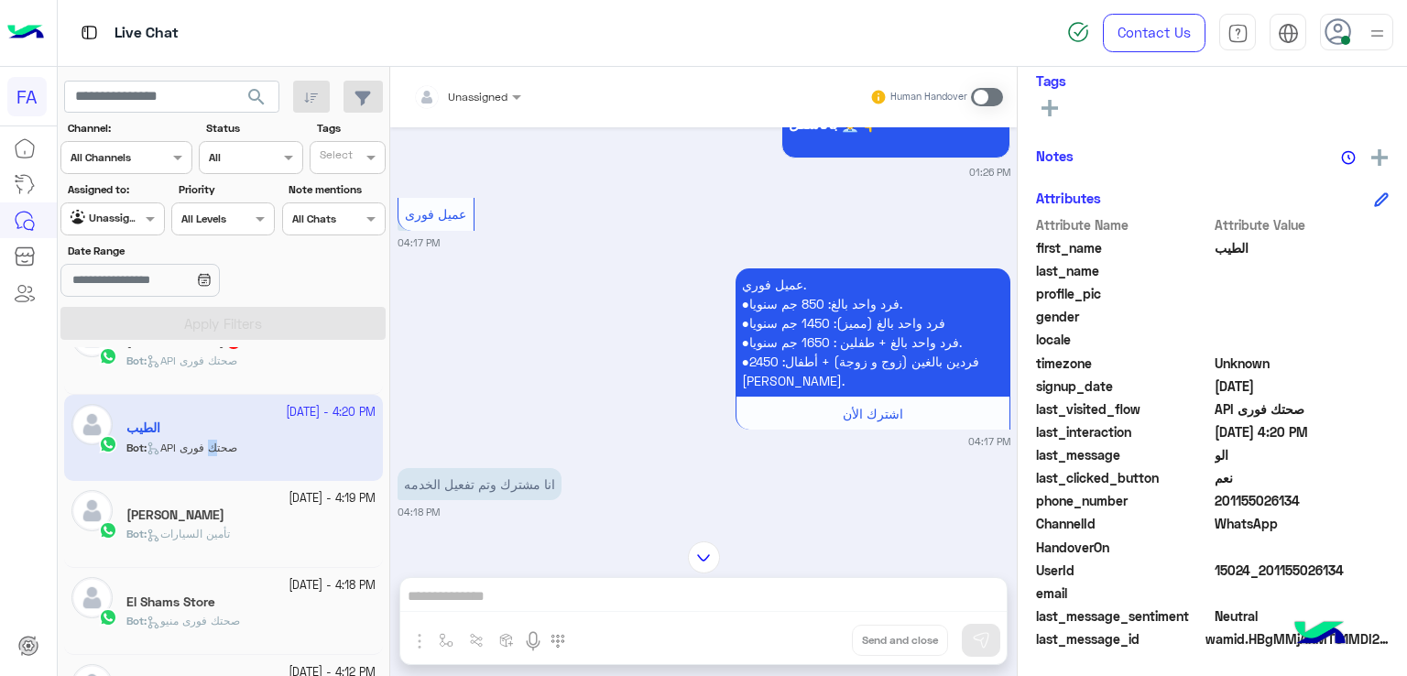
drag, startPoint x: 1310, startPoint y: 510, endPoint x: 1226, endPoint y: 503, distance: 84.6
click at [1226, 503] on div "phone_number [PHONE_NUMBER]" at bounding box center [1212, 502] width 353 height 23
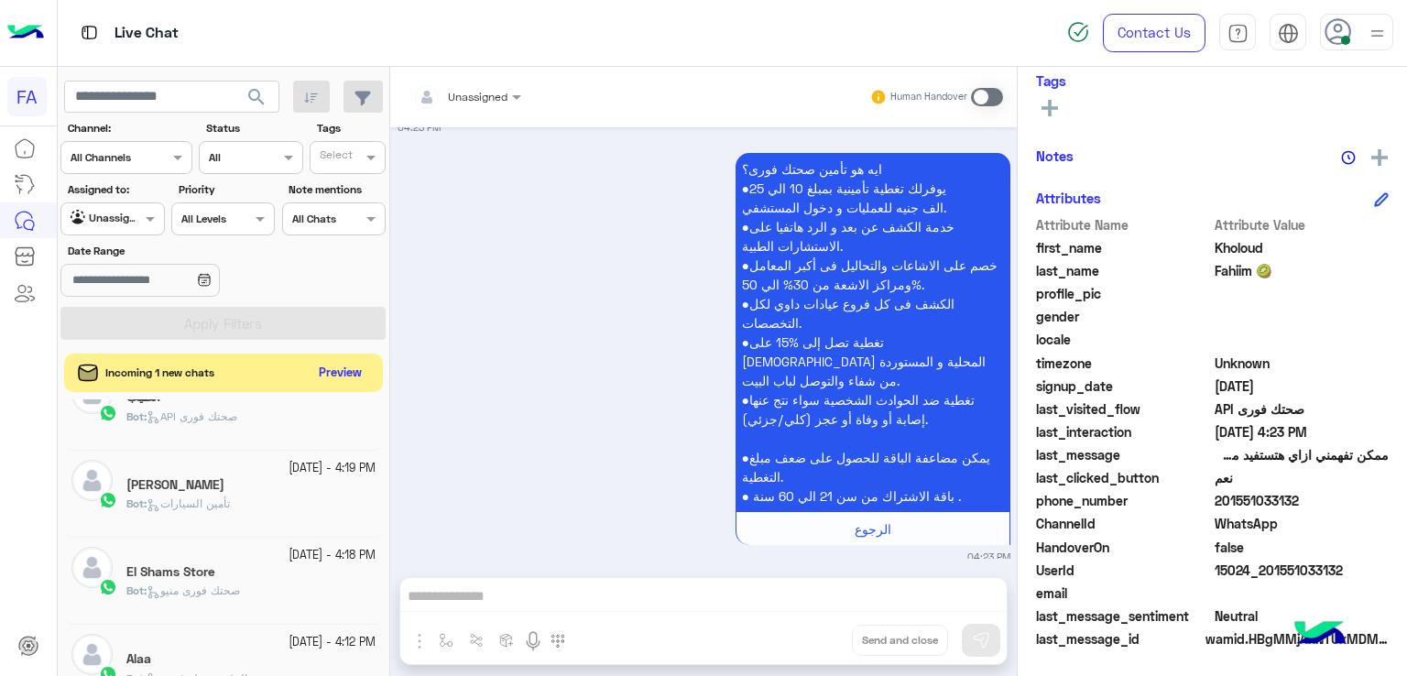
click at [332, 366] on button "Preview" at bounding box center [340, 373] width 57 height 25
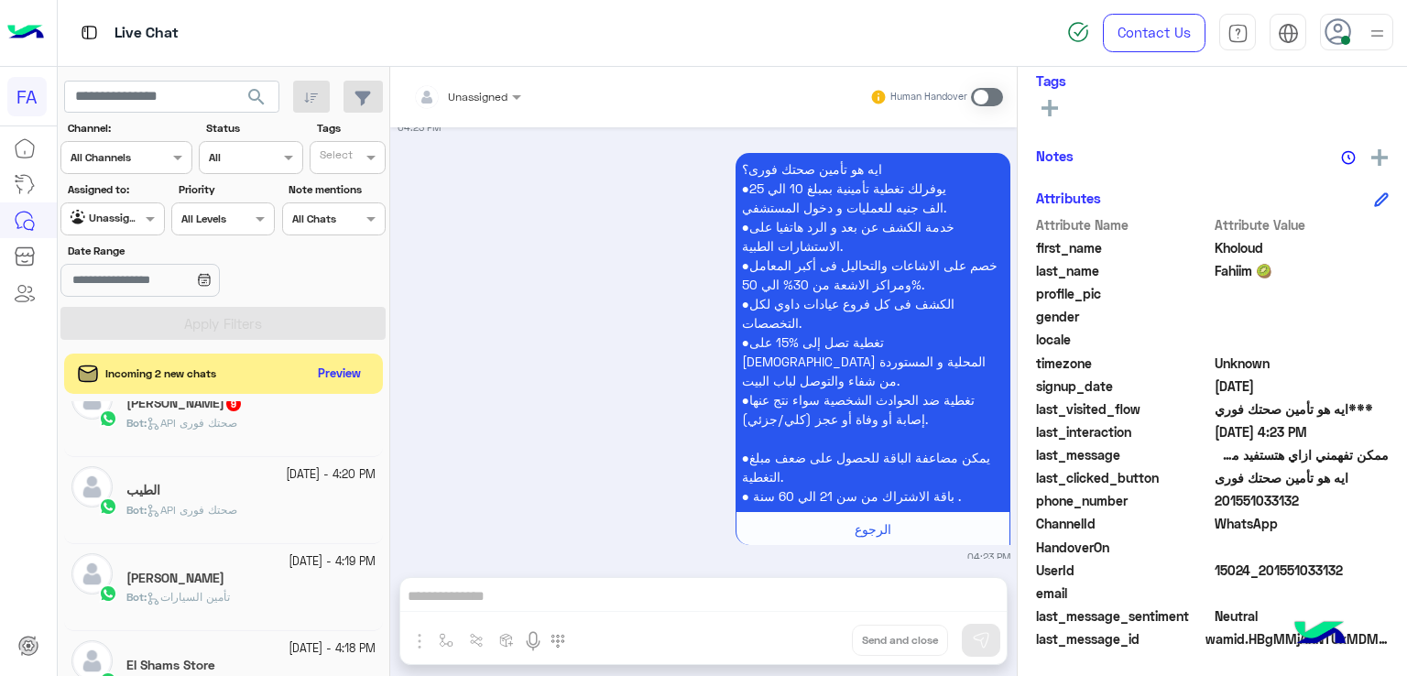
click at [225, 430] on span "API صحتك فورى" at bounding box center [192, 423] width 91 height 14
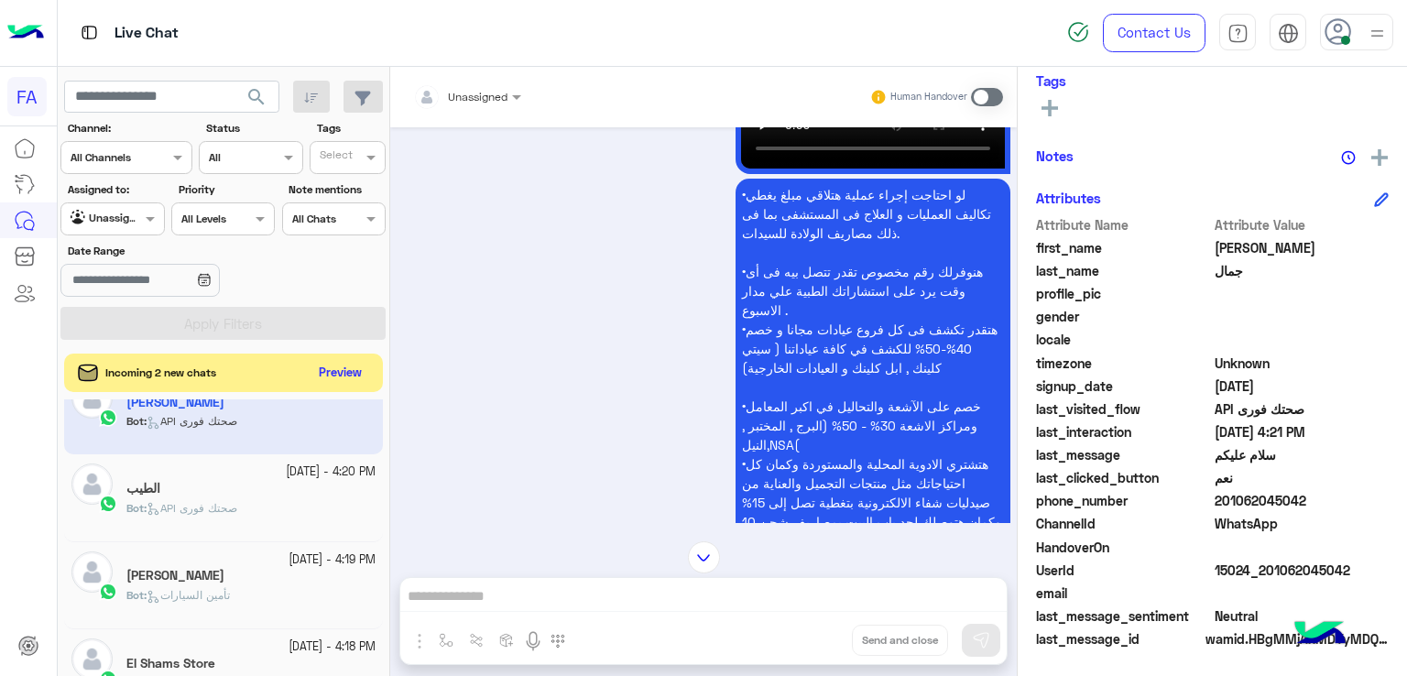
click at [354, 371] on button "Preview" at bounding box center [340, 373] width 57 height 25
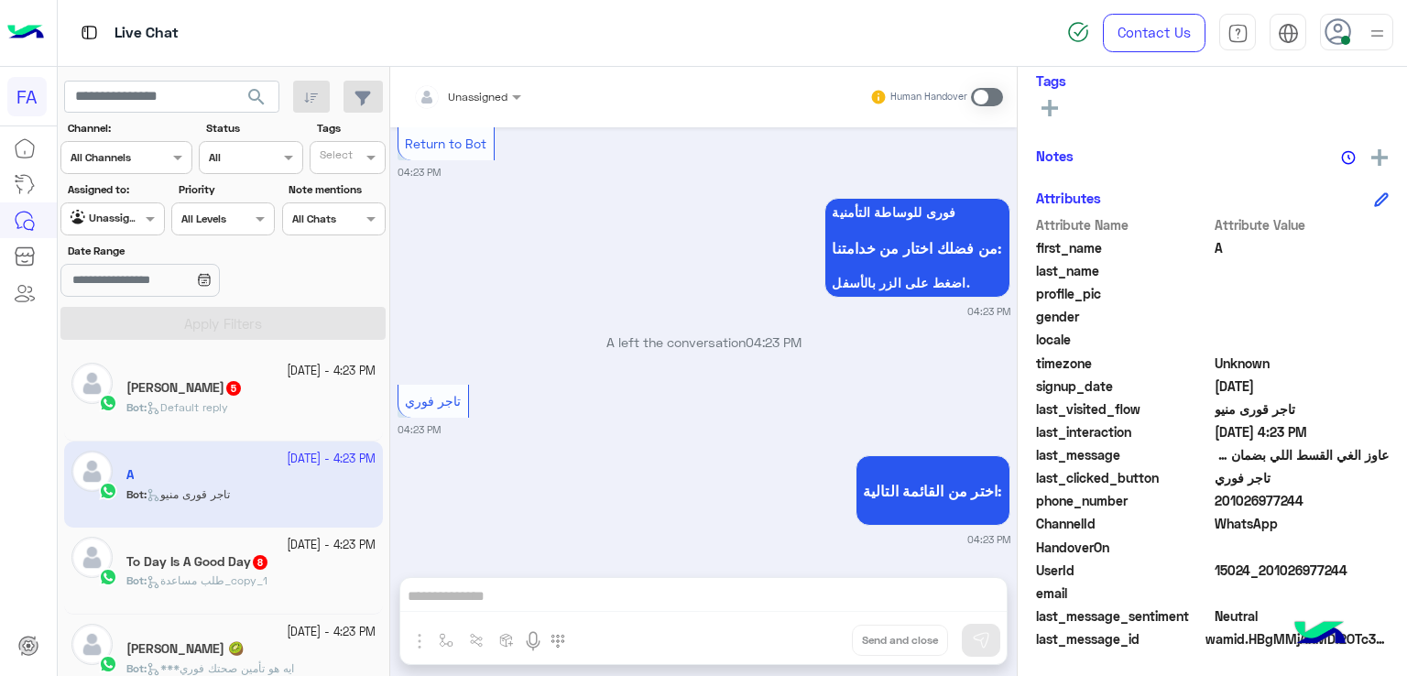
click at [117, 213] on div at bounding box center [112, 216] width 102 height 17
click at [147, 328] on b "Your Inbox" at bounding box center [120, 325] width 64 height 16
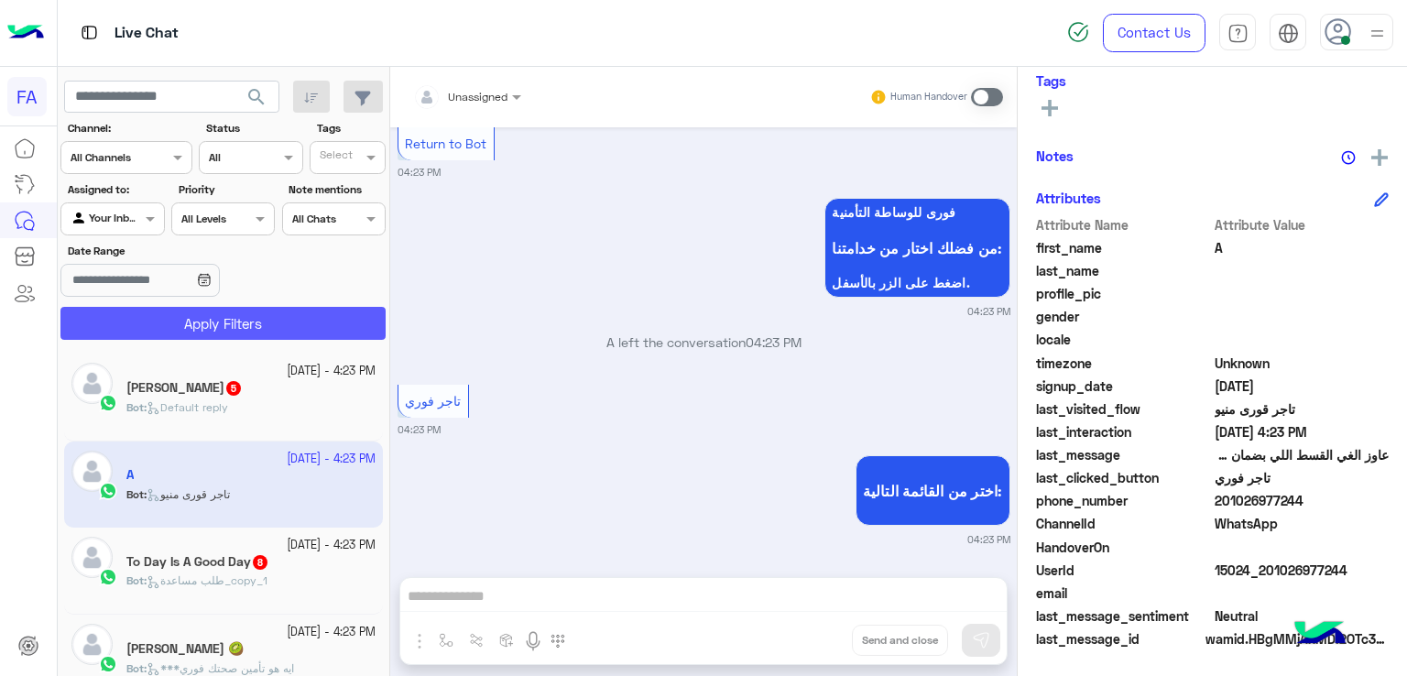
click at [246, 323] on button "Apply Filters" at bounding box center [222, 323] width 325 height 33
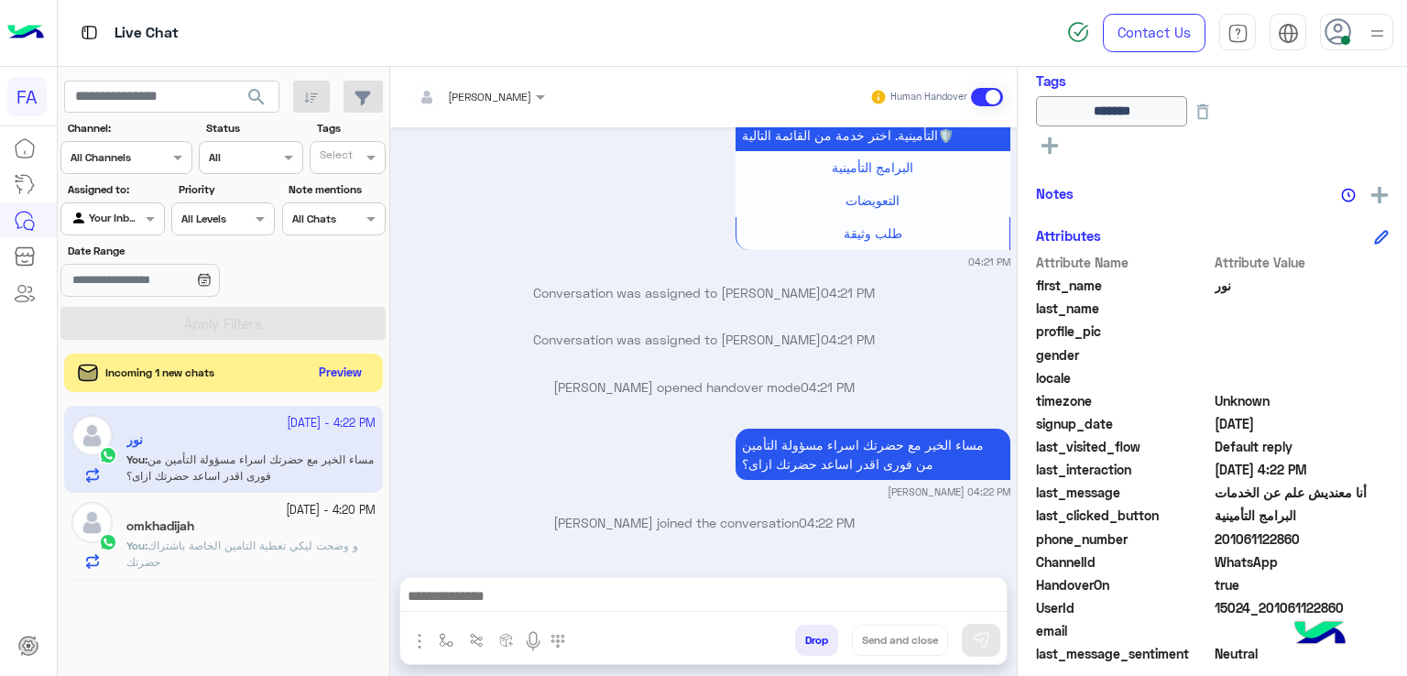
click at [339, 368] on button "Preview" at bounding box center [340, 373] width 57 height 25
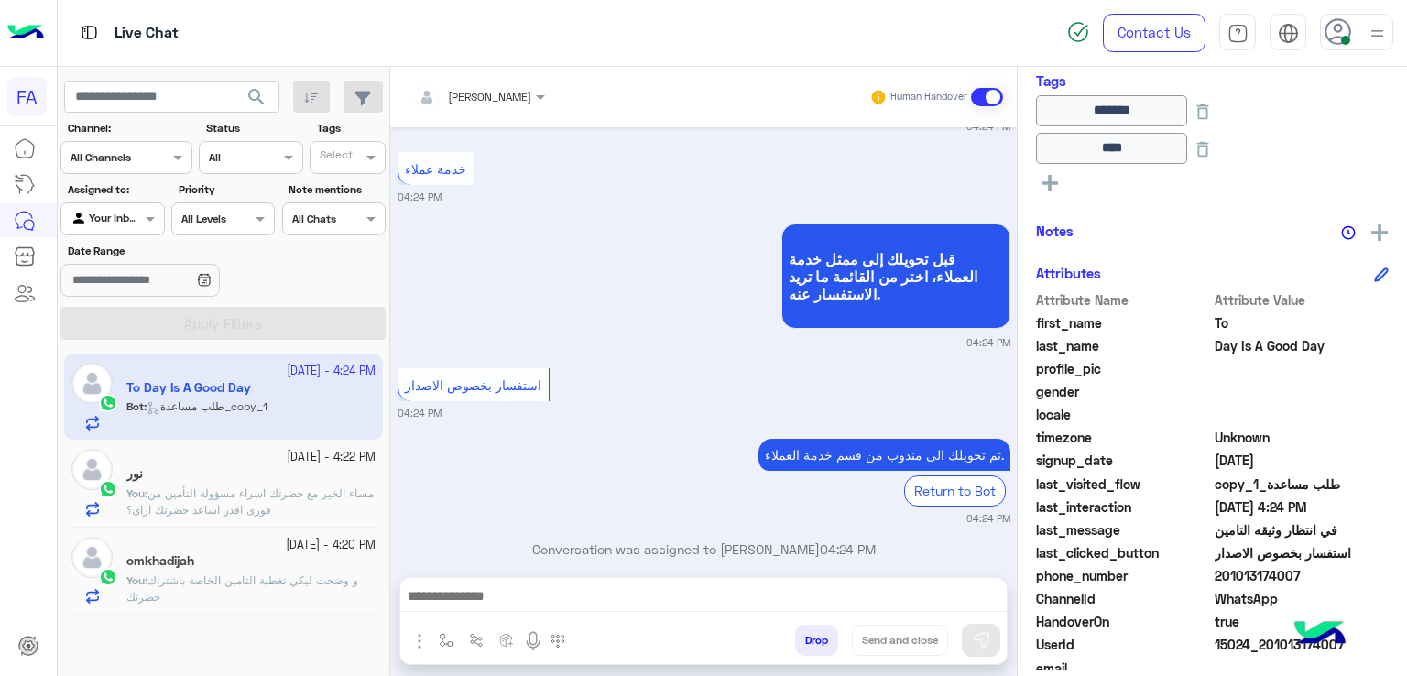
scroll to position [1339, 0]
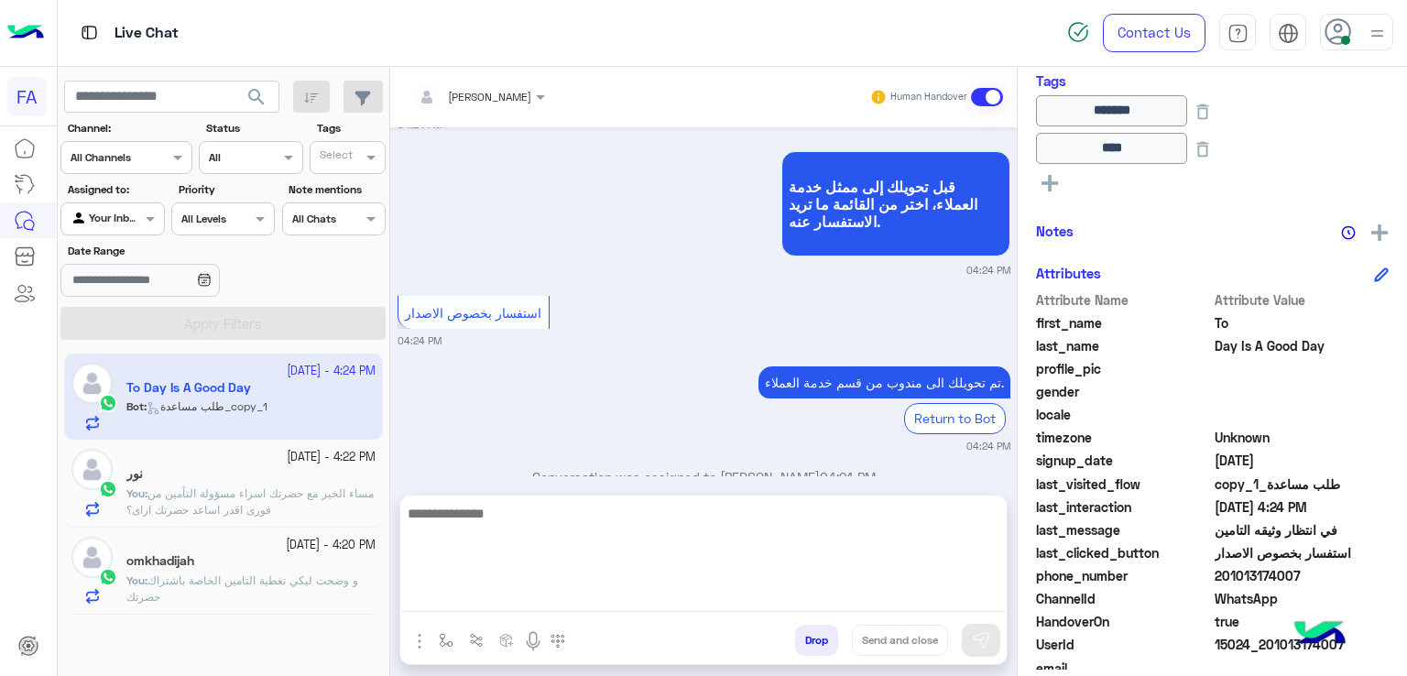
click at [694, 587] on textarea at bounding box center [703, 557] width 606 height 110
paste textarea "**********"
type textarea "**********"
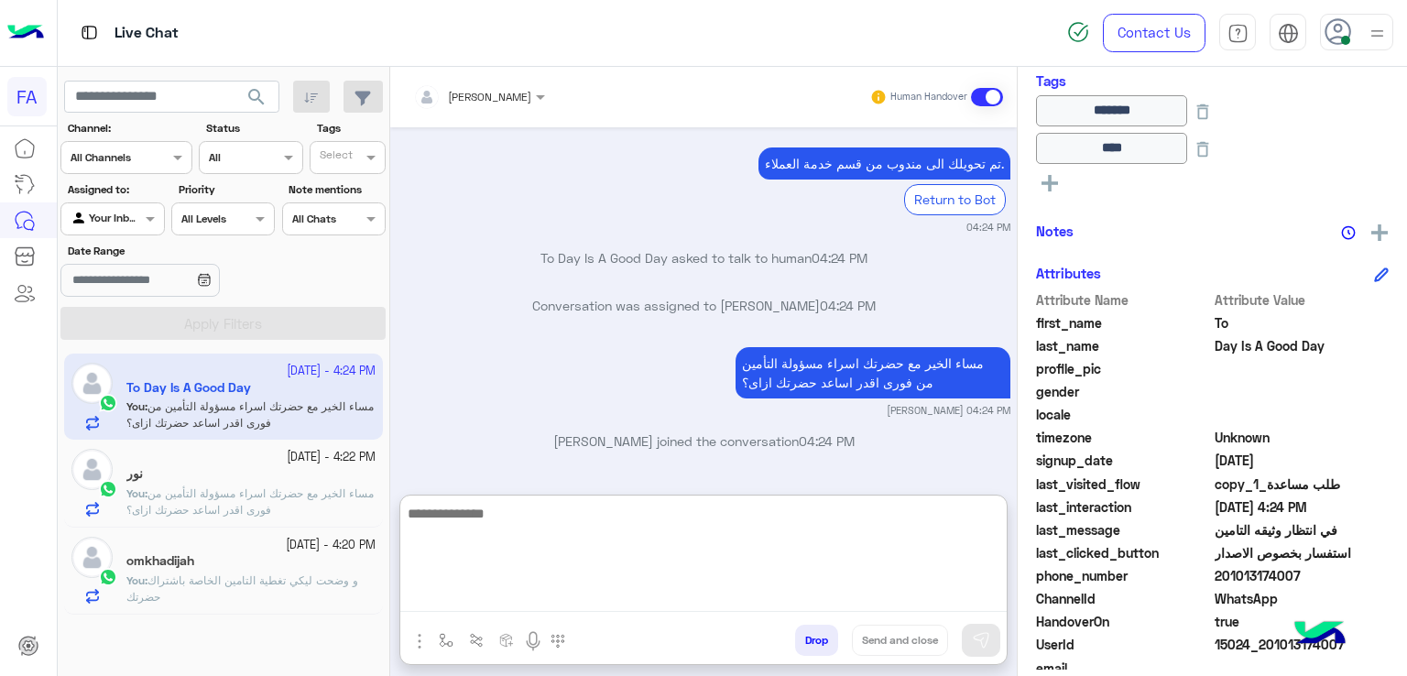
scroll to position [363, 0]
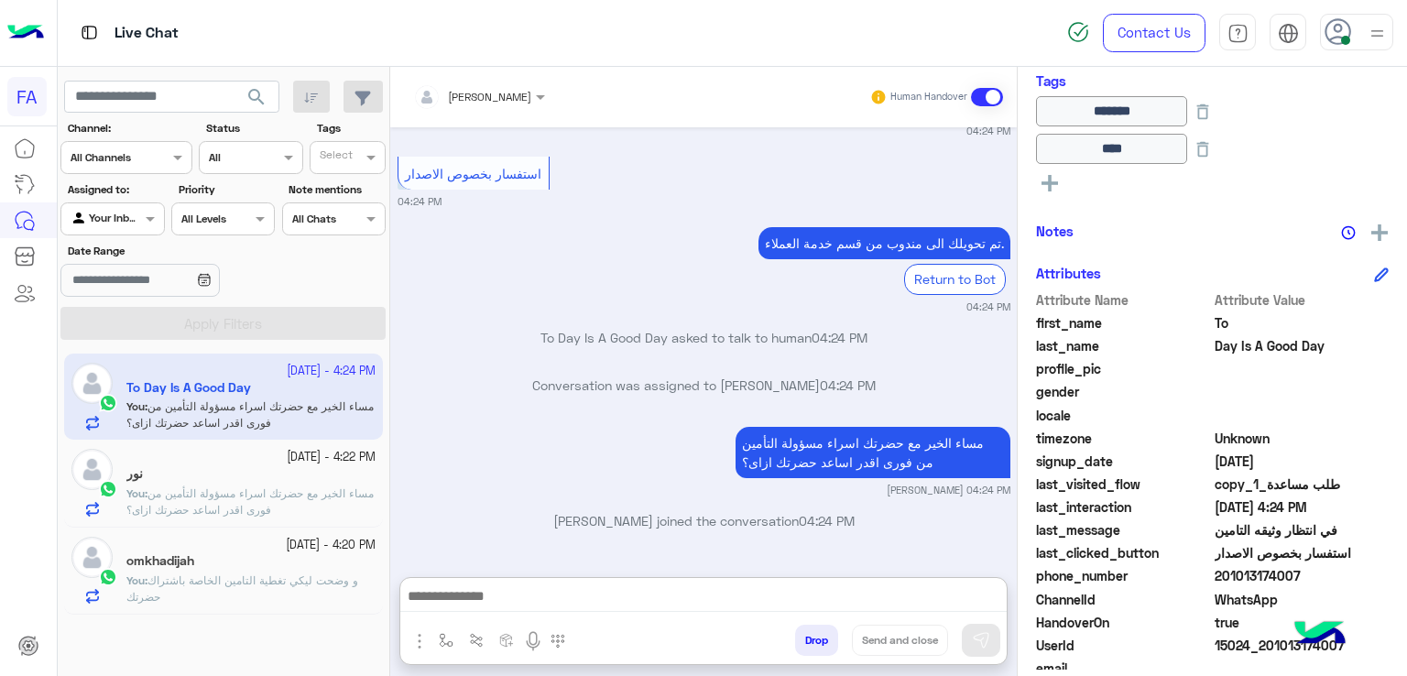
click at [577, 422] on div "[DEMOGRAPHIC_DATA] الخير مع حضرتك اسراء مسؤولة التأمين من فورى اقدر اساعد حضرتك…" at bounding box center [704, 459] width 613 height 75
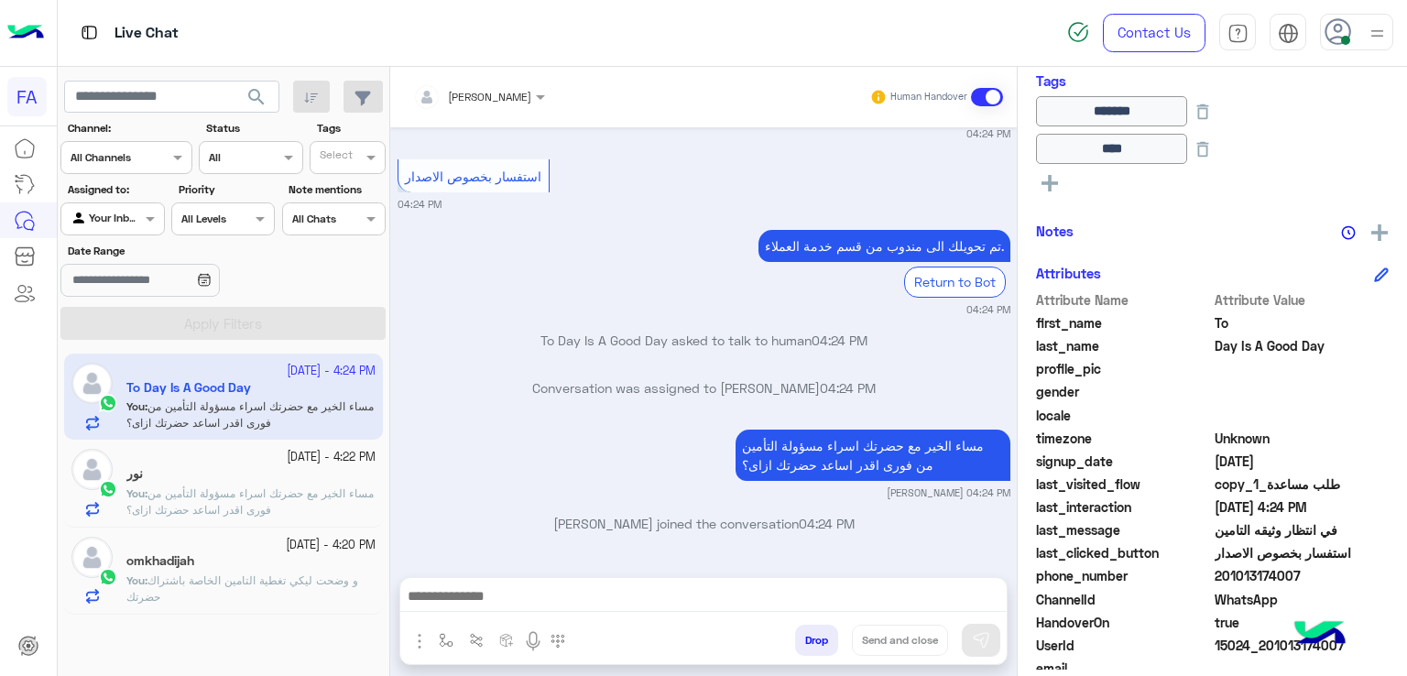
drag, startPoint x: 1294, startPoint y: 576, endPoint x: 1221, endPoint y: 575, distance: 72.4
click at [1221, 575] on span "201013174007" at bounding box center [1302, 575] width 175 height 19
click at [261, 105] on span "search" at bounding box center [257, 97] width 22 height 22
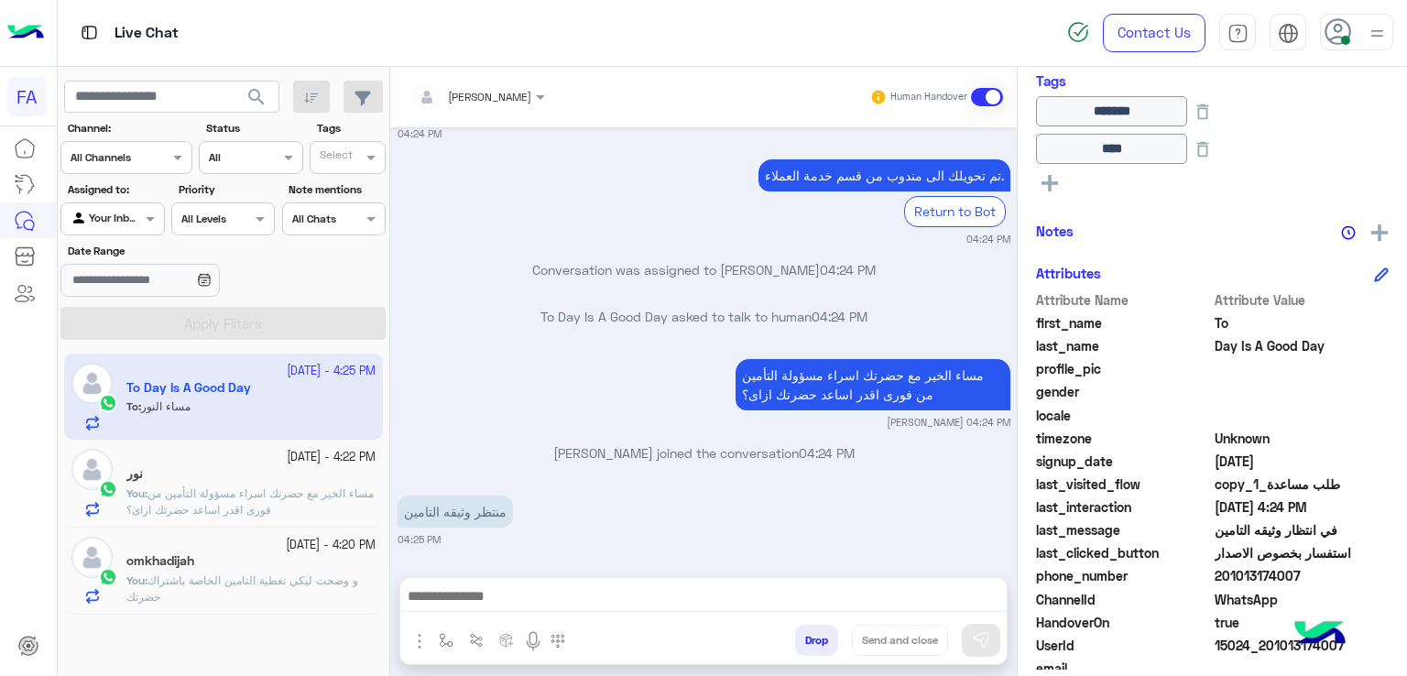
scroll to position [1464, 0]
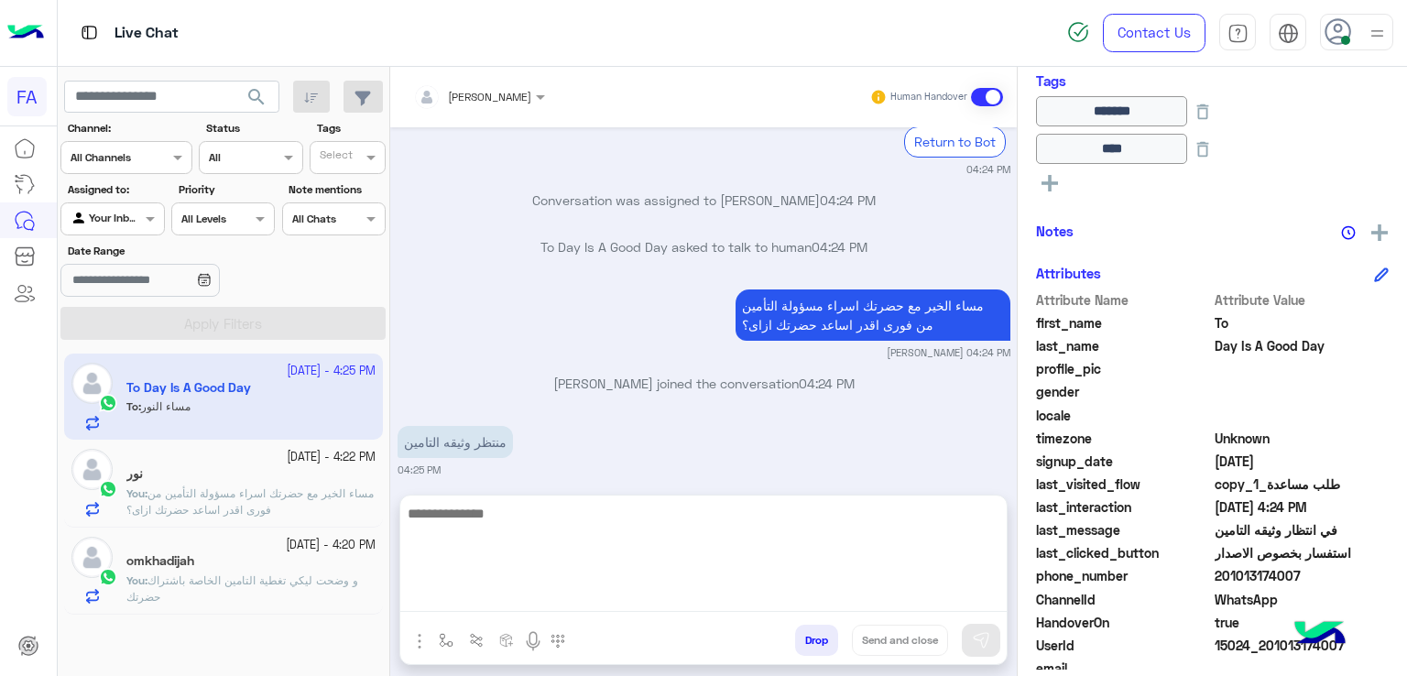
click at [588, 604] on textarea at bounding box center [703, 557] width 606 height 110
type textarea "**********"
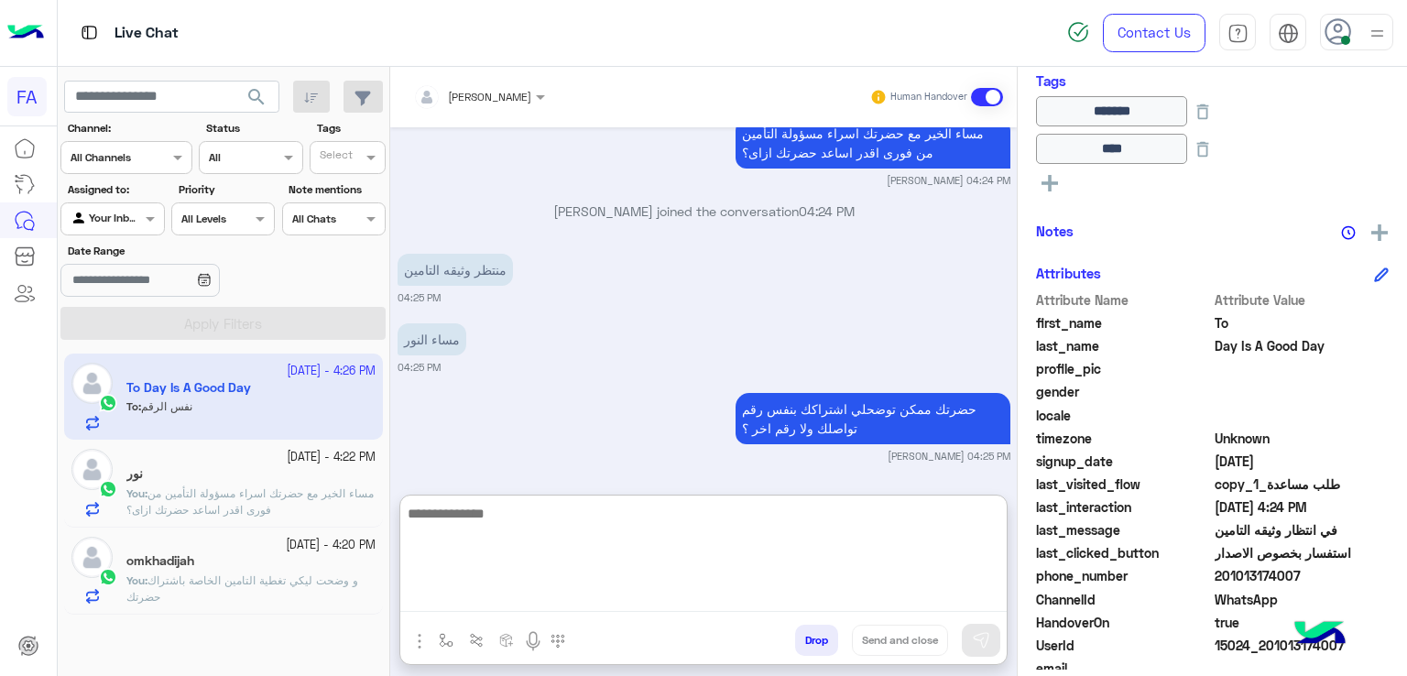
scroll to position [1706, 0]
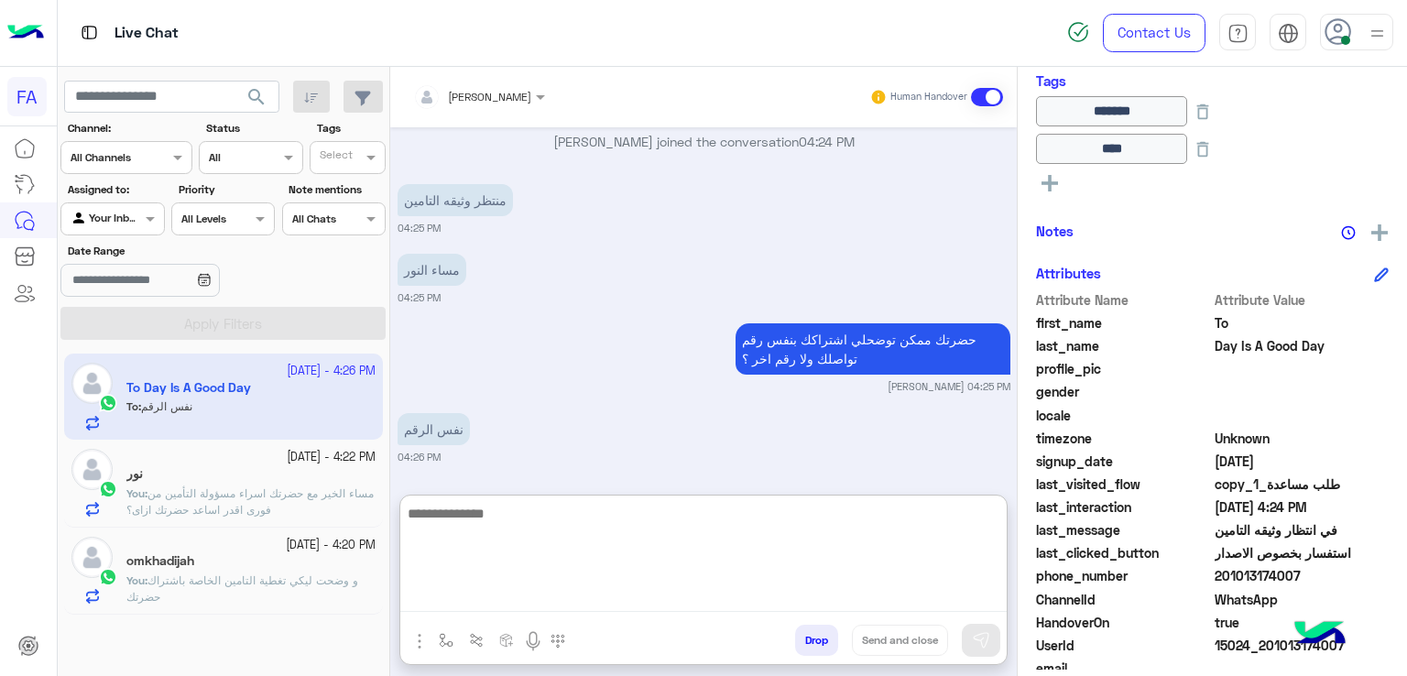
click at [539, 535] on textarea at bounding box center [703, 557] width 606 height 110
type textarea "*"
type textarea "**********"
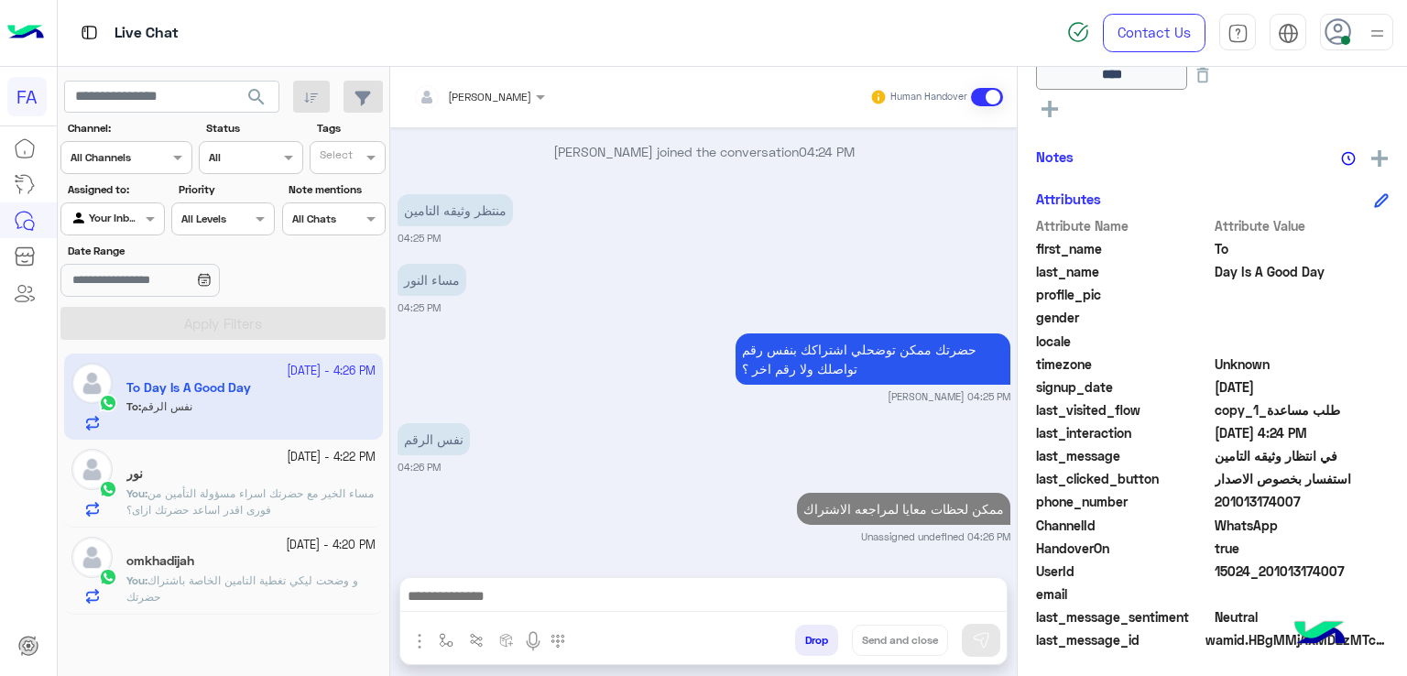
scroll to position [1693, 0]
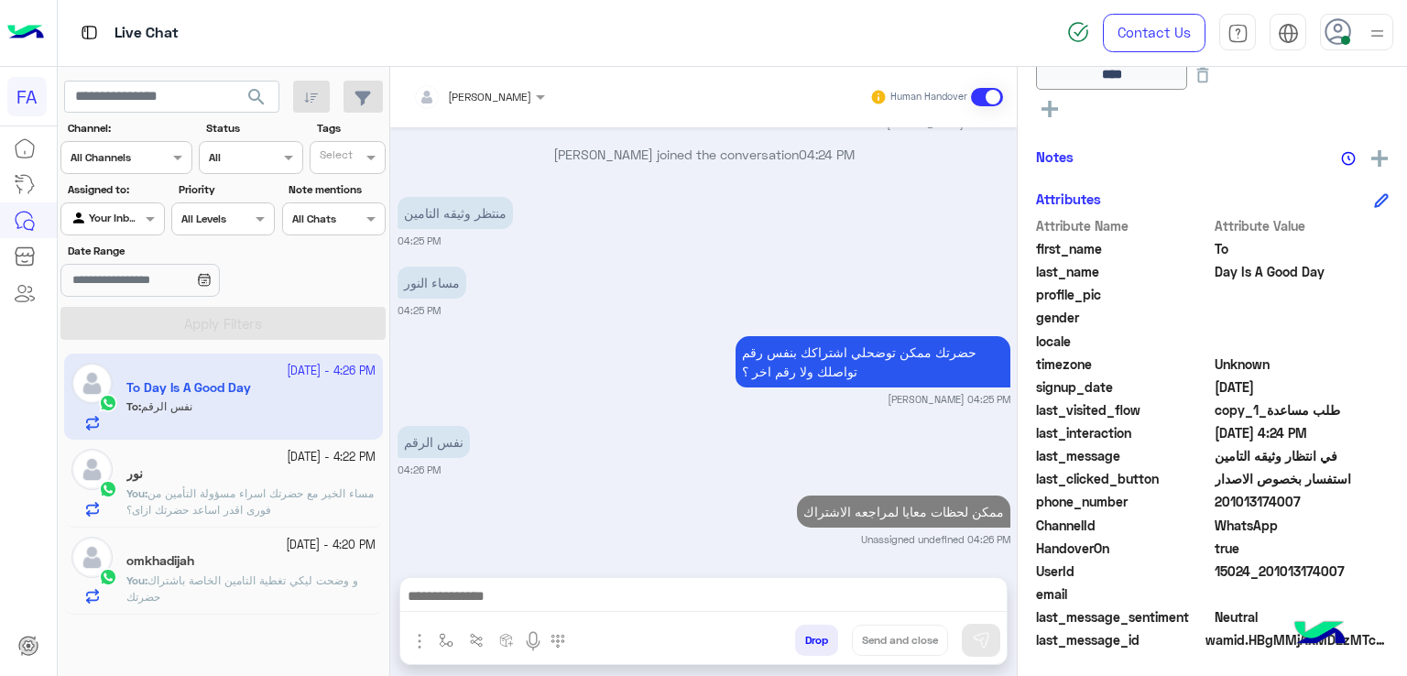
drag, startPoint x: 1309, startPoint y: 503, endPoint x: 1213, endPoint y: 510, distance: 96.5
click at [1213, 510] on div "phone_number [PHONE_NUMBER]" at bounding box center [1212, 503] width 353 height 23
click at [857, 575] on div "[PERSON_NAME] Human Handover [DATE] Conversation was assigned to [PERSON_NAME] …" at bounding box center [703, 375] width 627 height 617
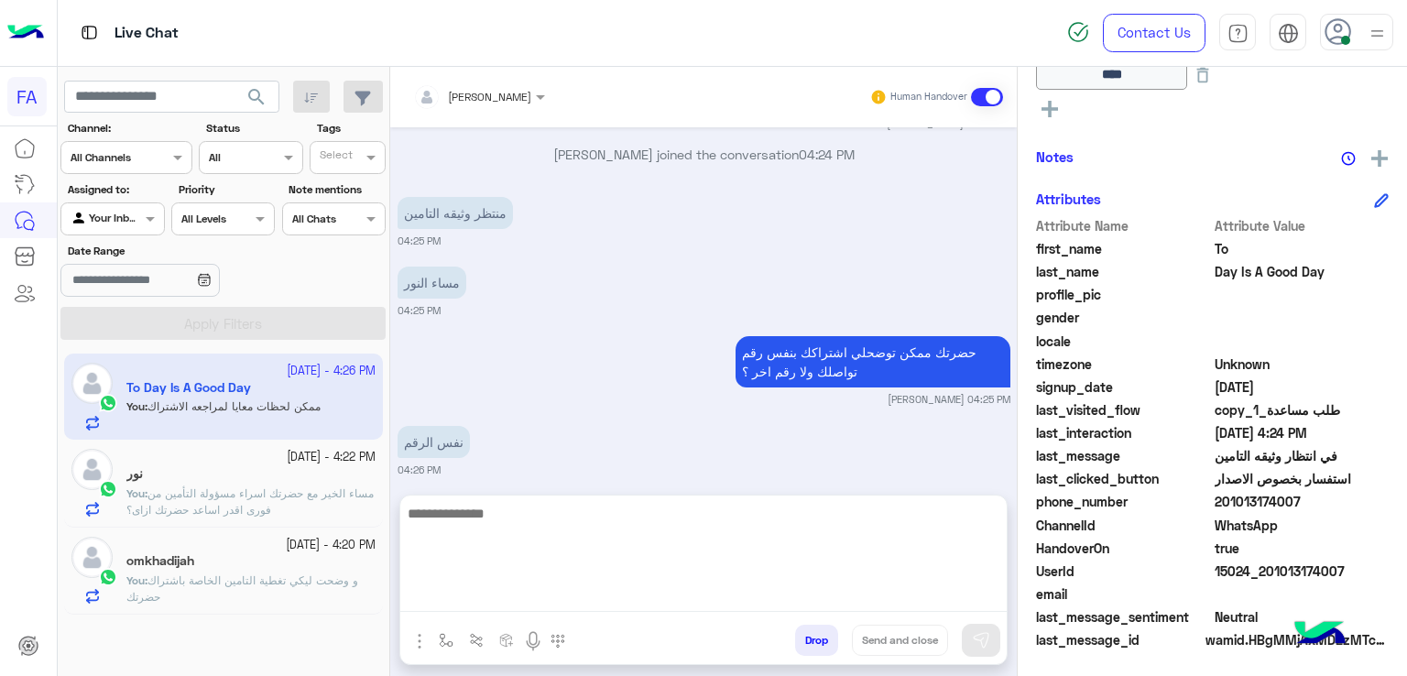
click at [857, 584] on textarea at bounding box center [703, 557] width 606 height 110
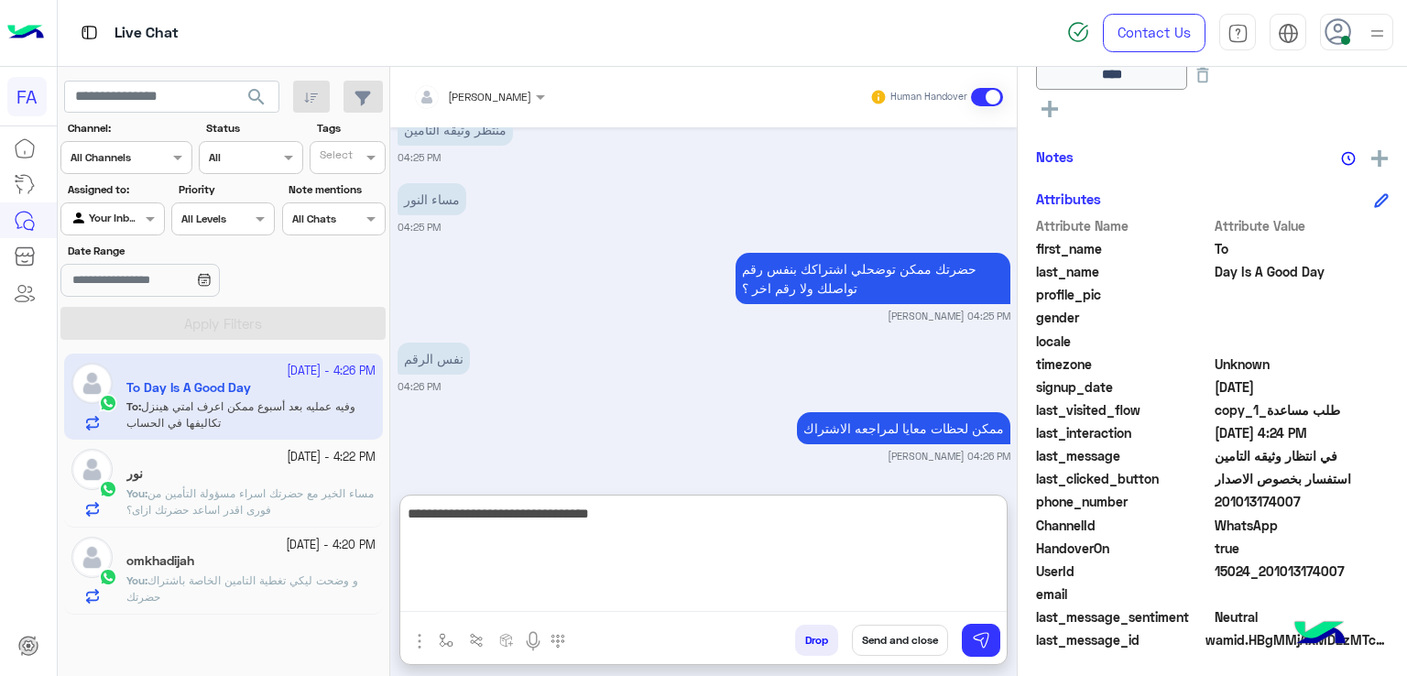
scroll to position [1884, 0]
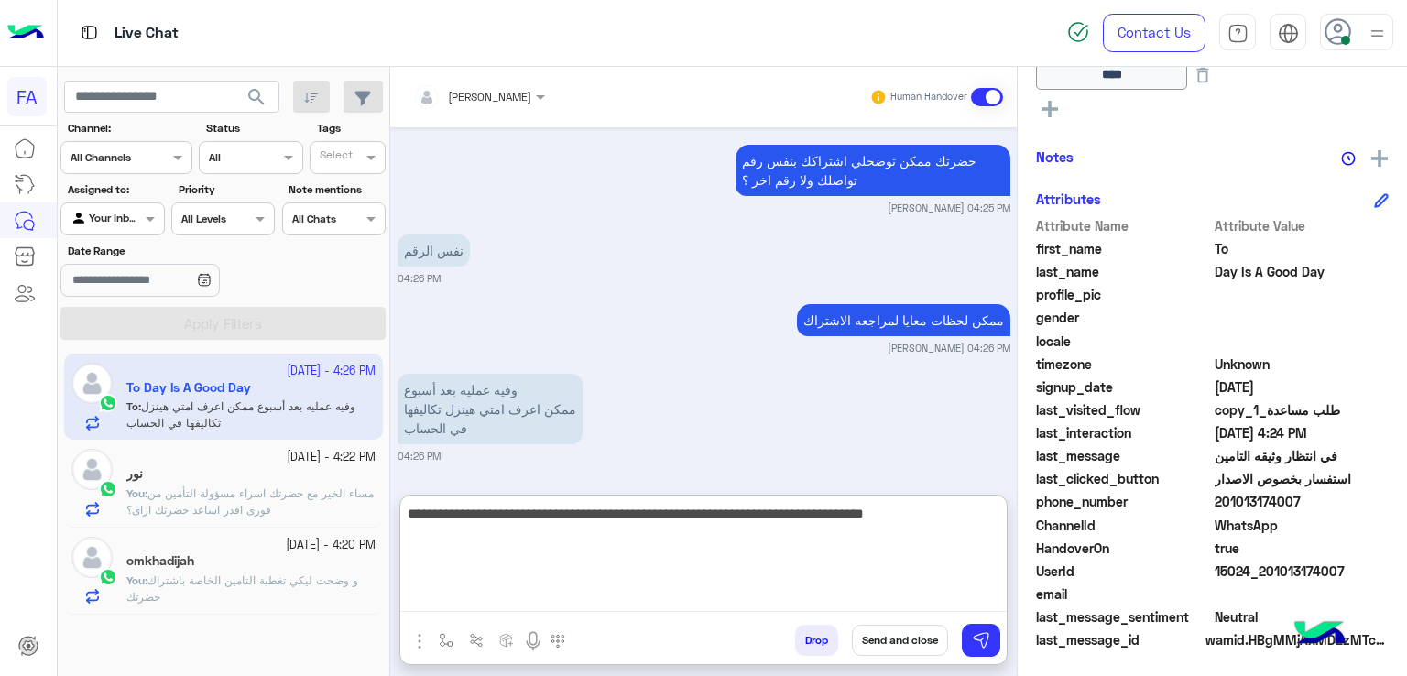
type textarea "**********"
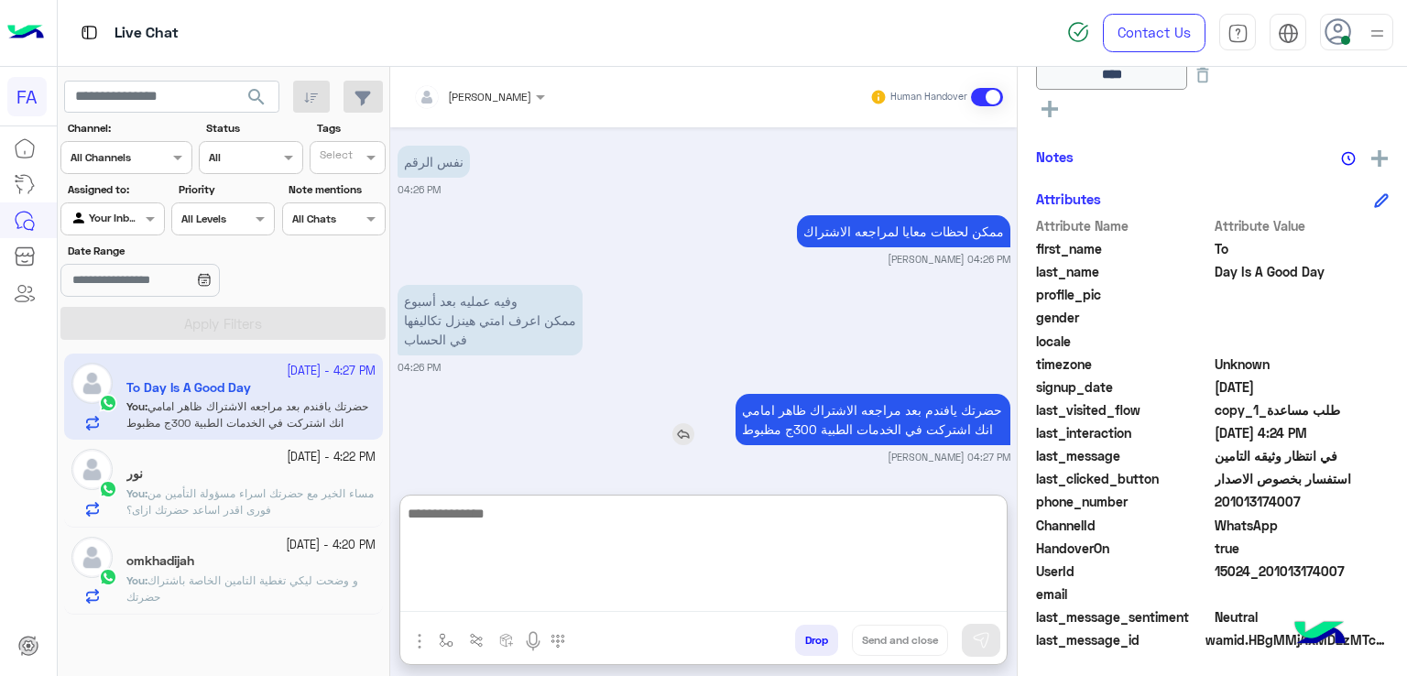
scroll to position [2044, 0]
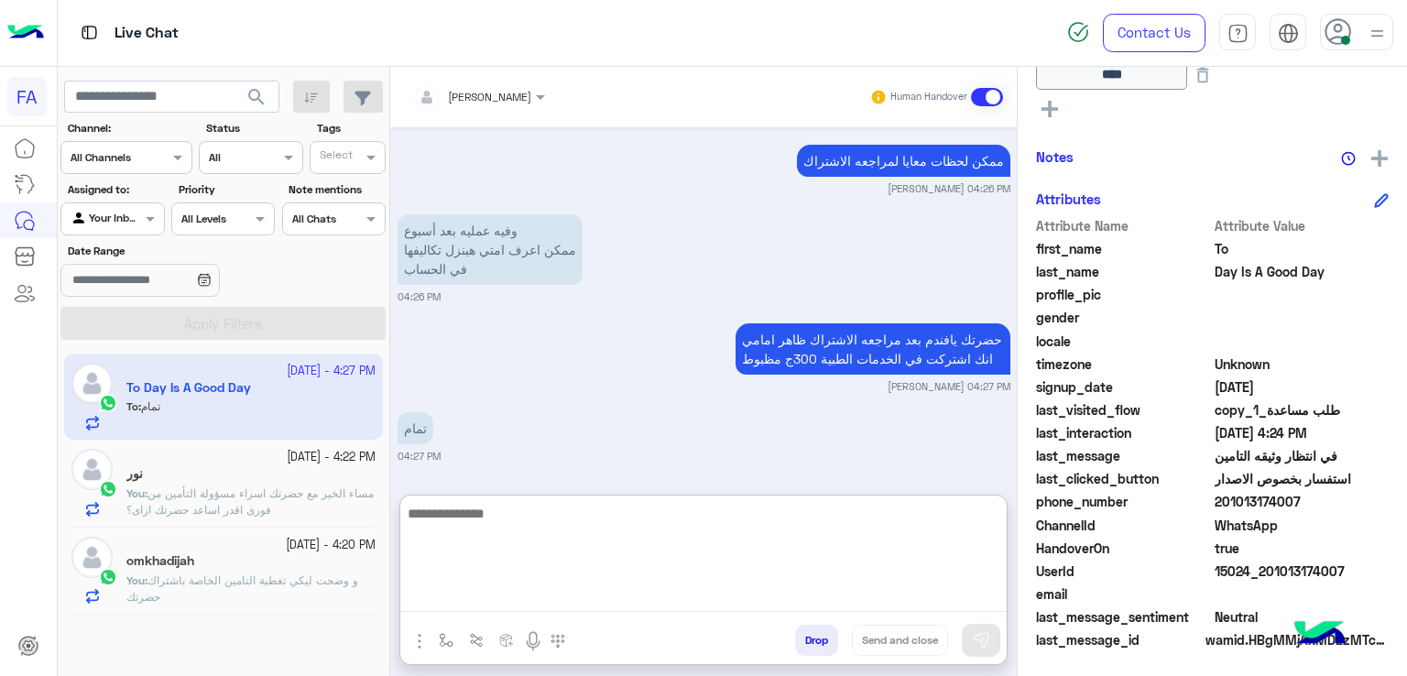
click at [834, 518] on textarea at bounding box center [703, 557] width 606 height 110
type textarea "**********"
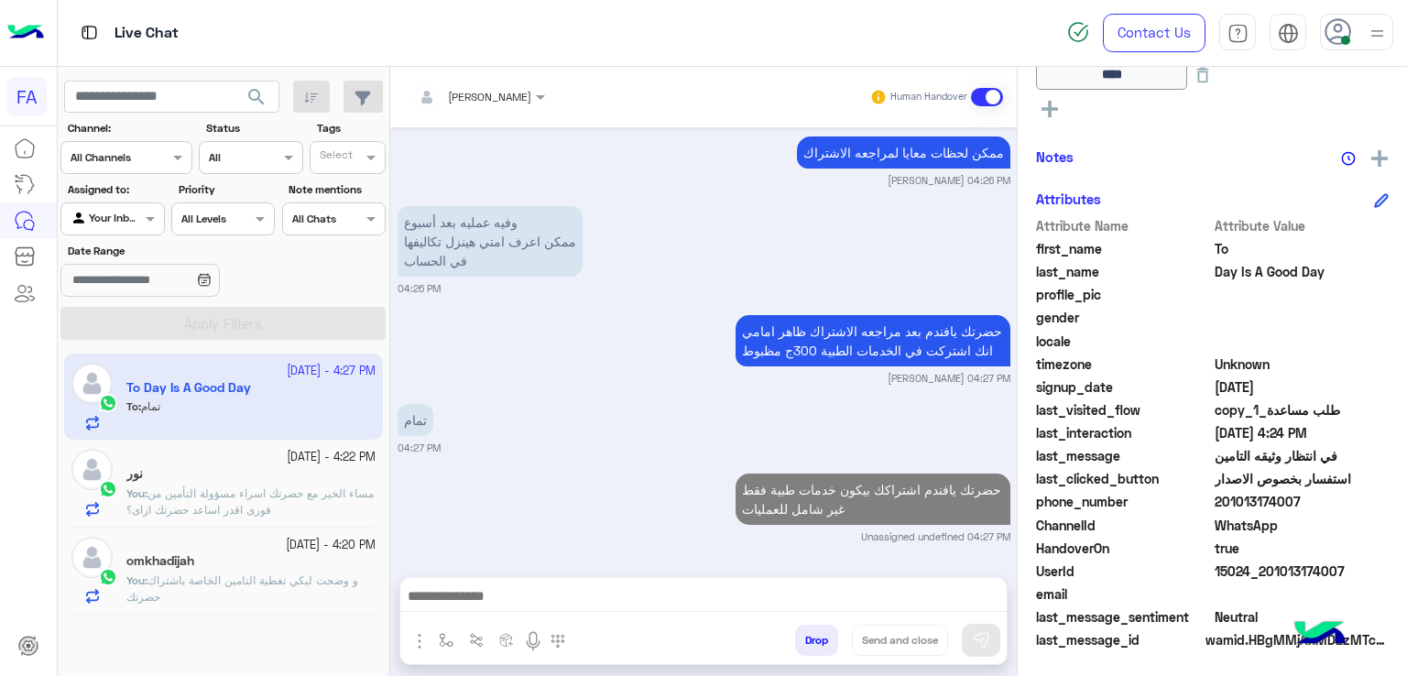
click at [248, 104] on span "search" at bounding box center [257, 97] width 22 height 22
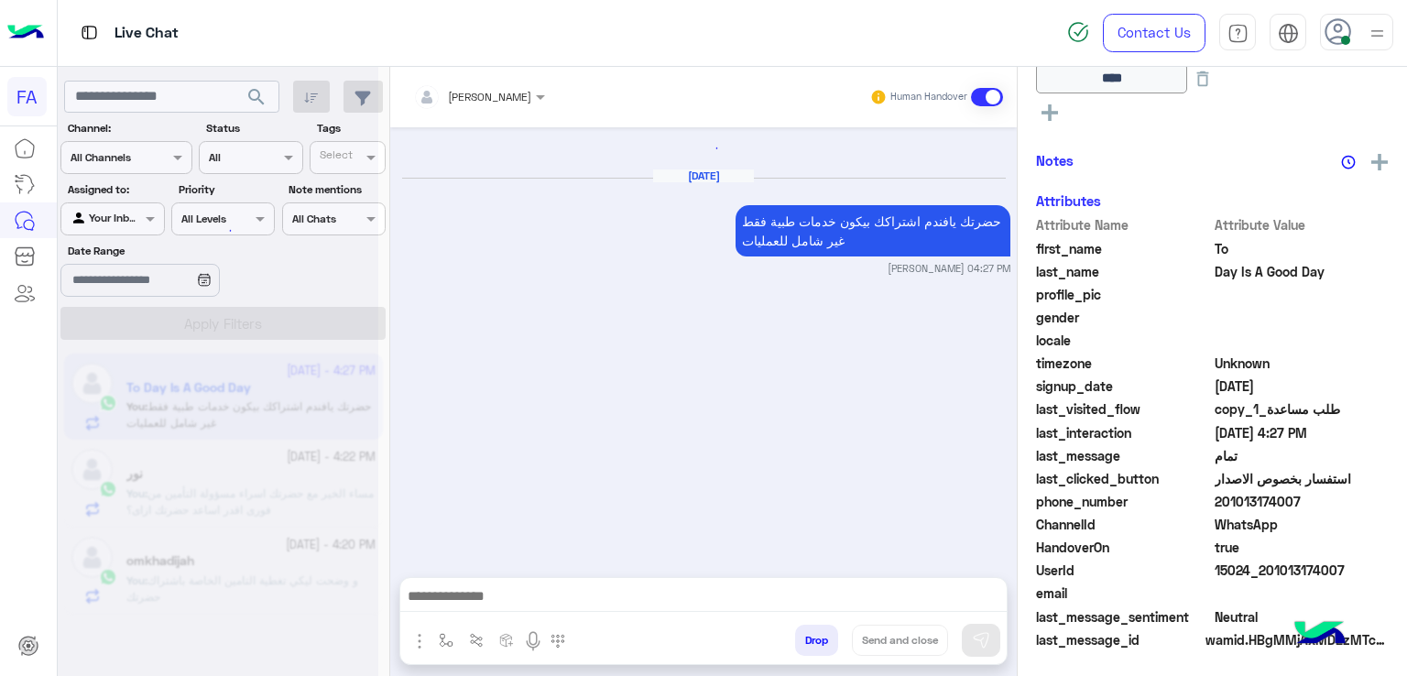
scroll to position [1385, 0]
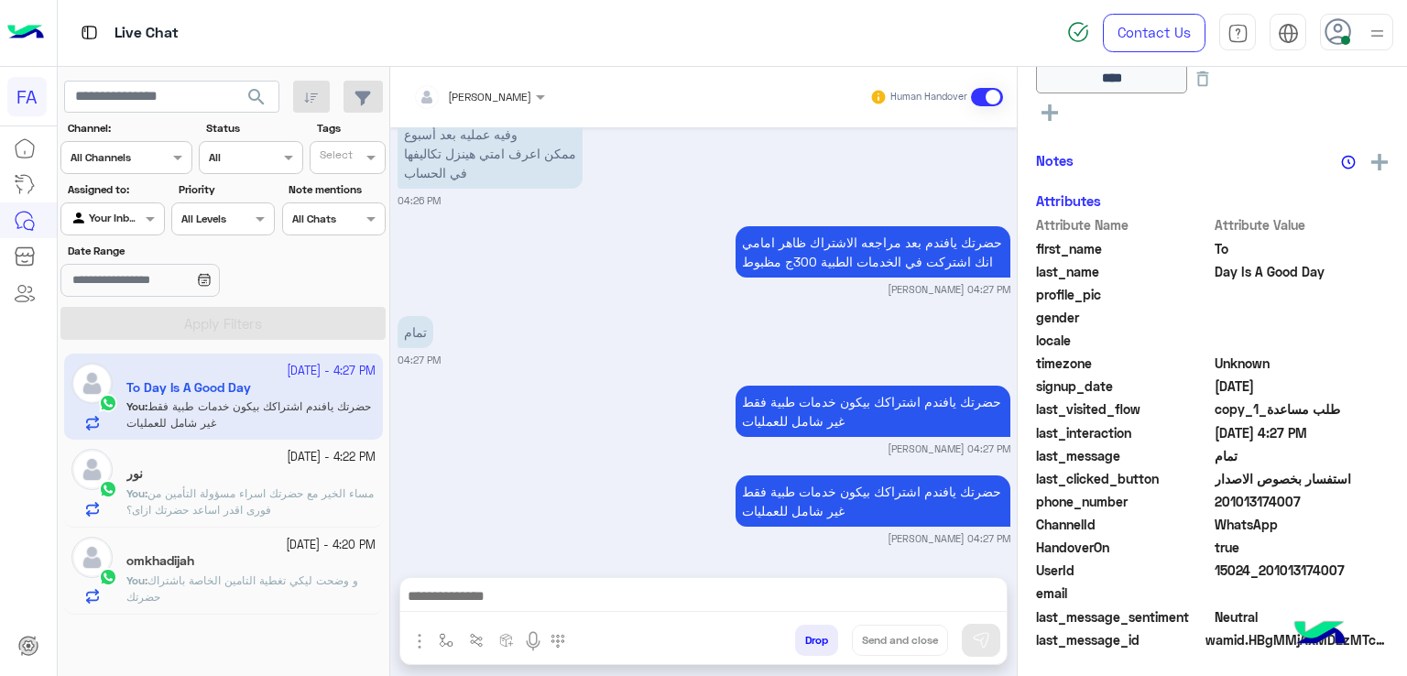
click at [177, 551] on div "[DATE] - 4:20 PM" at bounding box center [250, 545] width 249 height 17
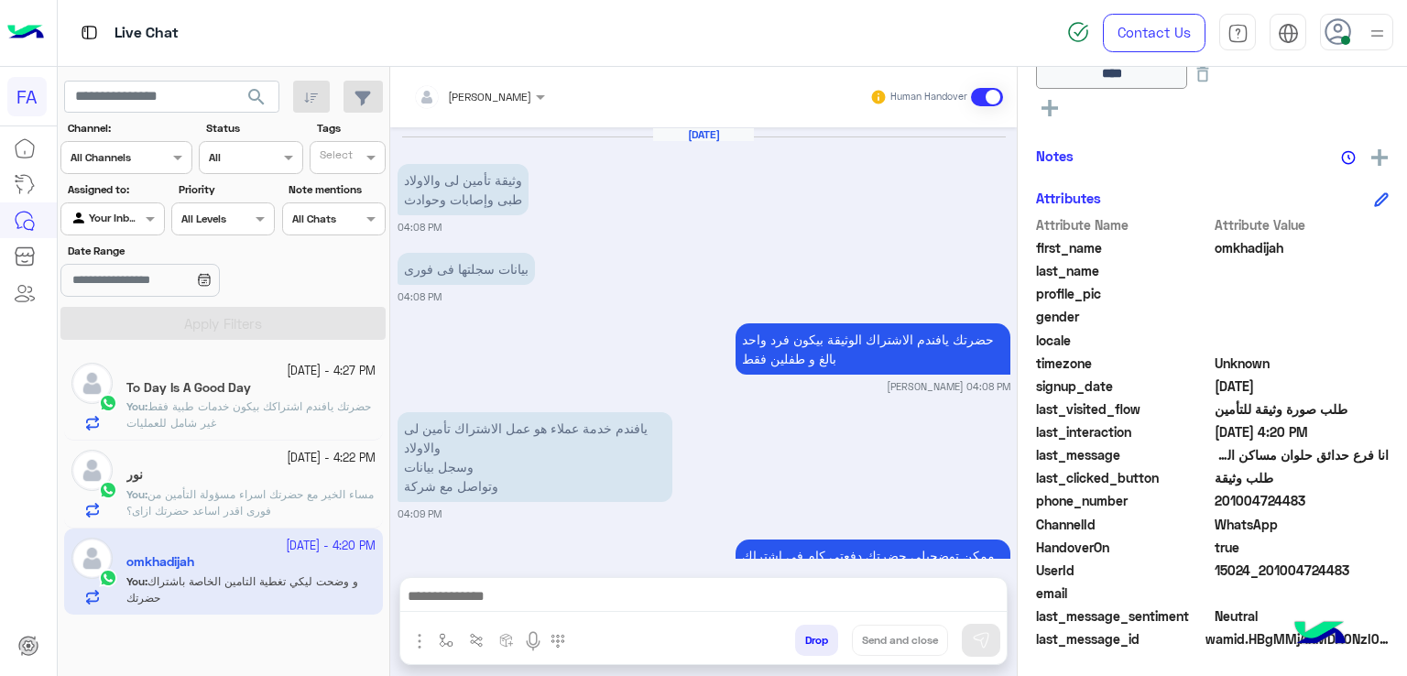
scroll to position [438, 0]
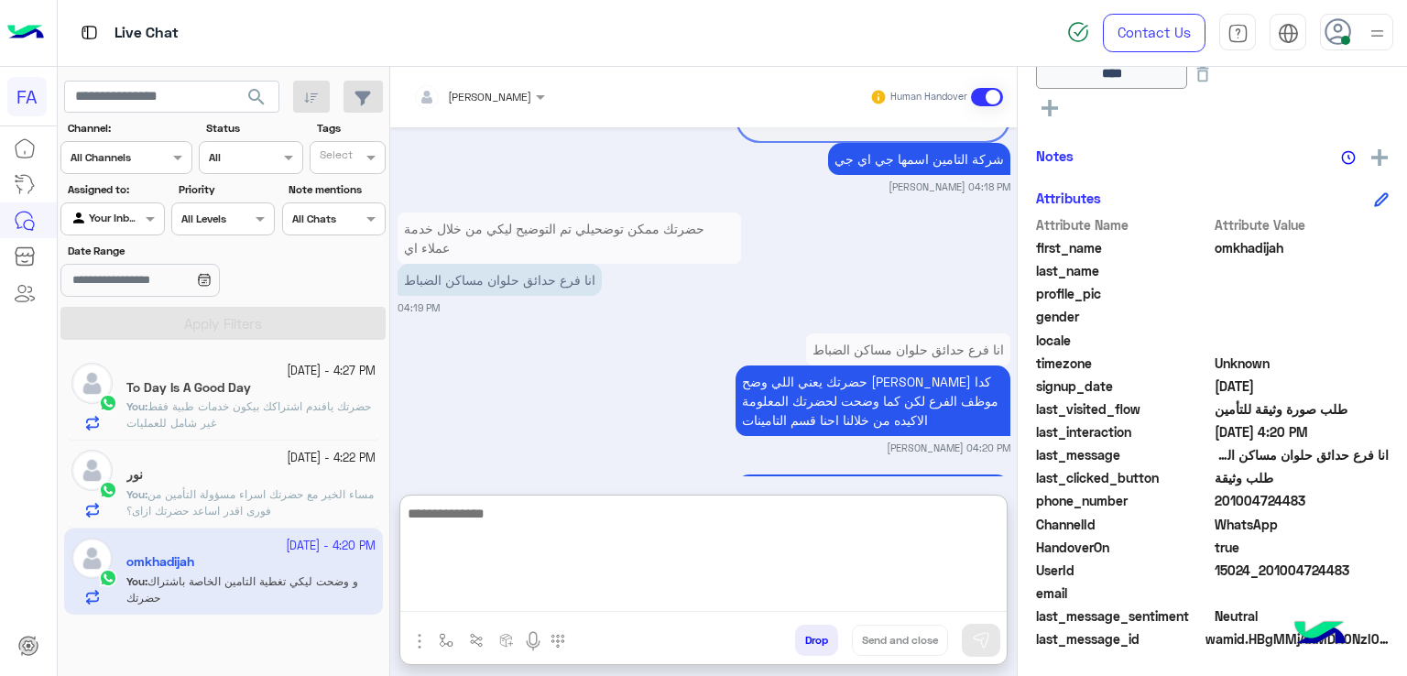
click at [661, 590] on textarea at bounding box center [703, 557] width 606 height 110
paste textarea "**********"
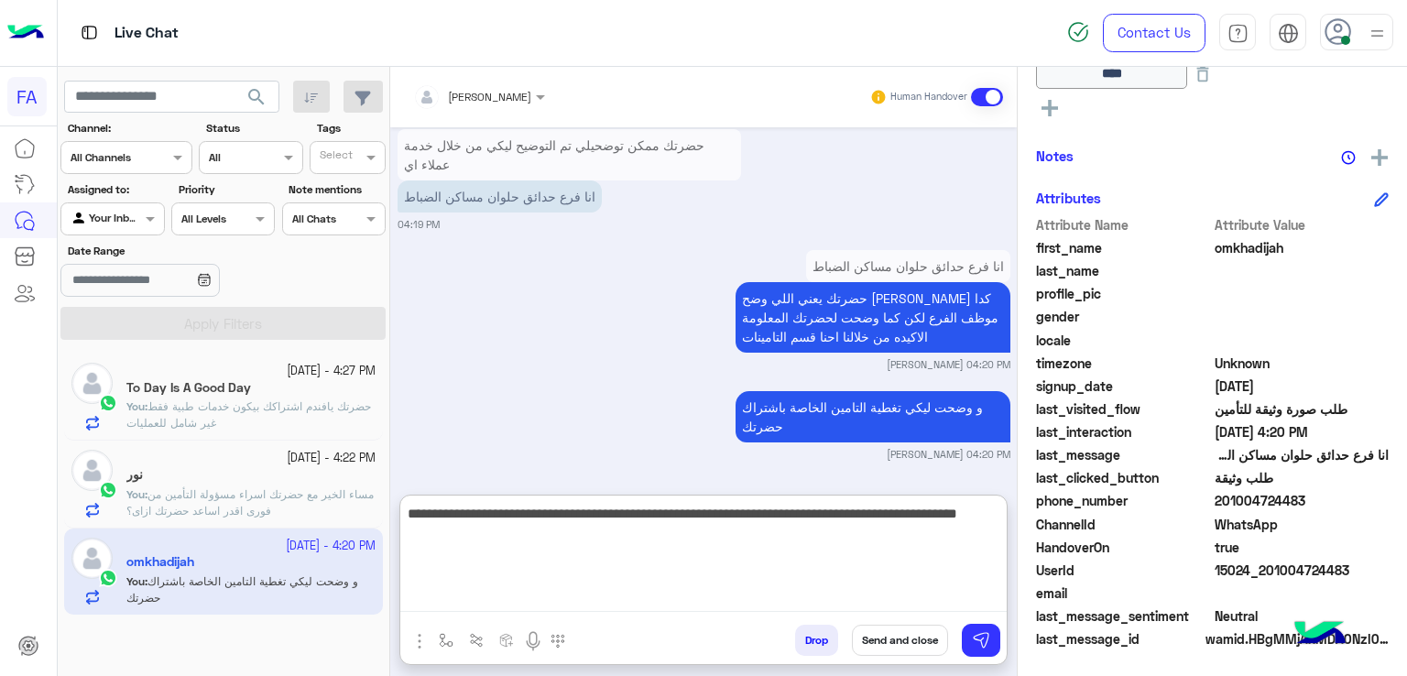
type textarea "**********"
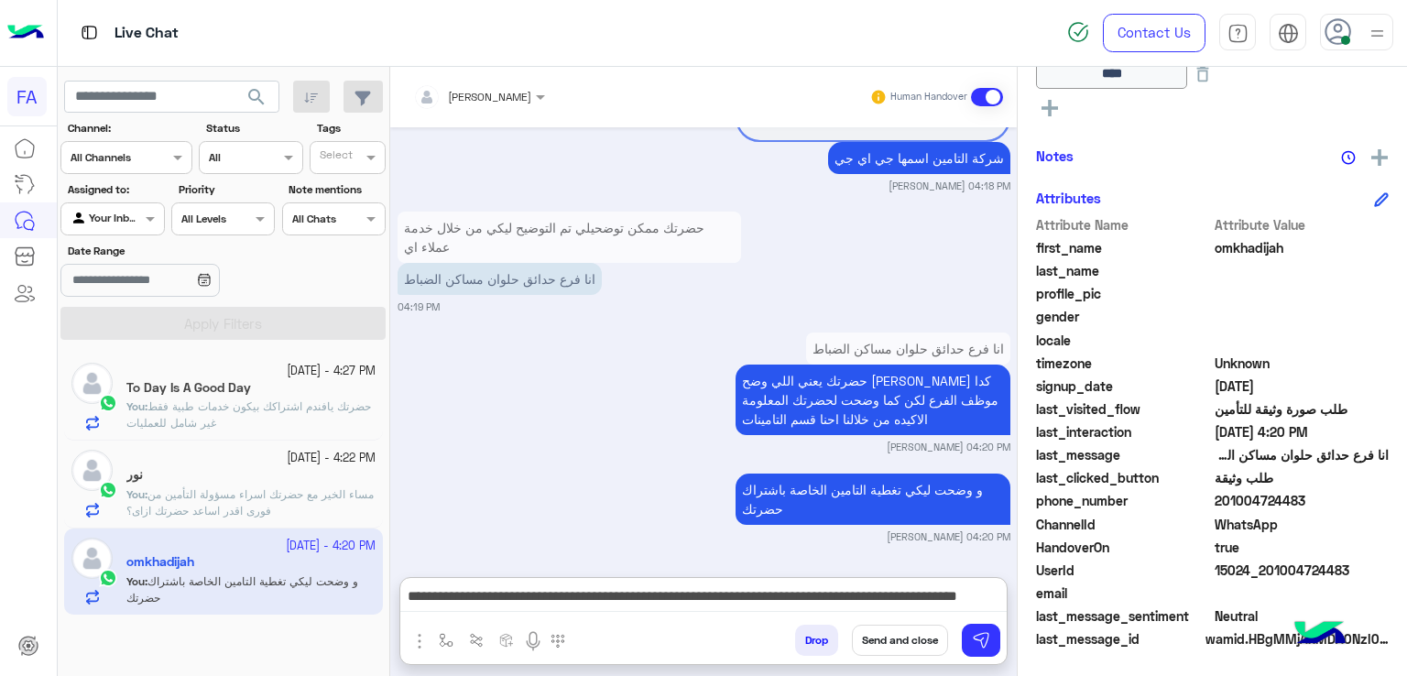
click at [895, 632] on button "Send and close" at bounding box center [900, 640] width 96 height 31
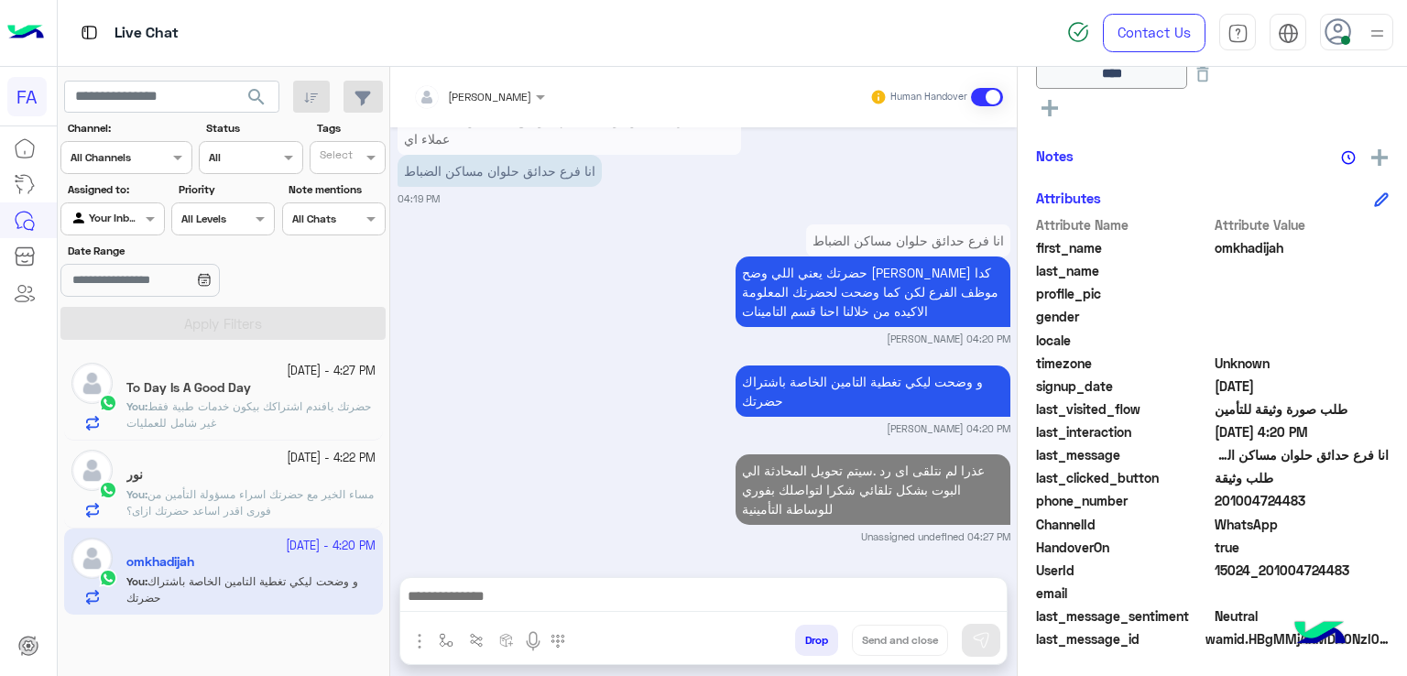
scroll to position [1609, 0]
click at [326, 467] on div "نور" at bounding box center [250, 476] width 249 height 19
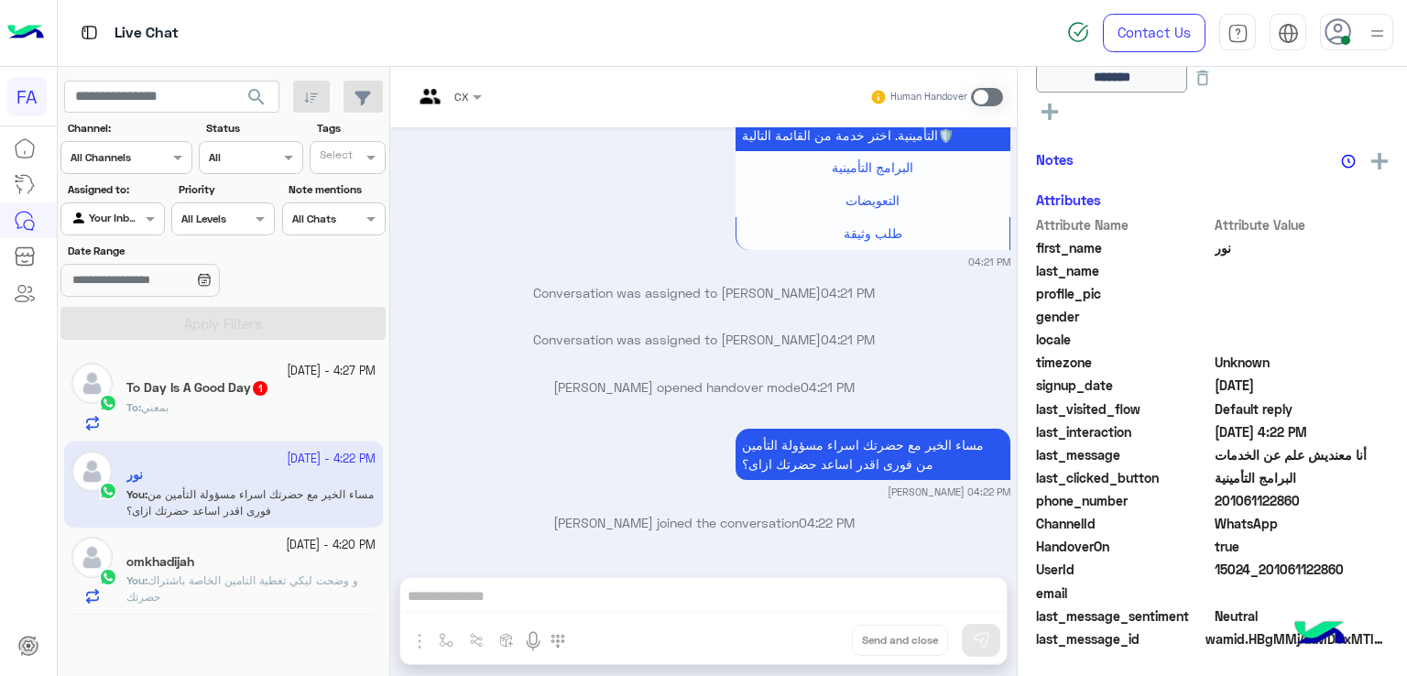
scroll to position [400, 0]
click at [700, 584] on div "CX Human Handover [DATE] السلام عليكم 04:18 PM اهلا بك نور فى فورى للوساطة التأ…" at bounding box center [703, 375] width 627 height 617
click at [464, 107] on div "CX" at bounding box center [440, 97] width 55 height 44
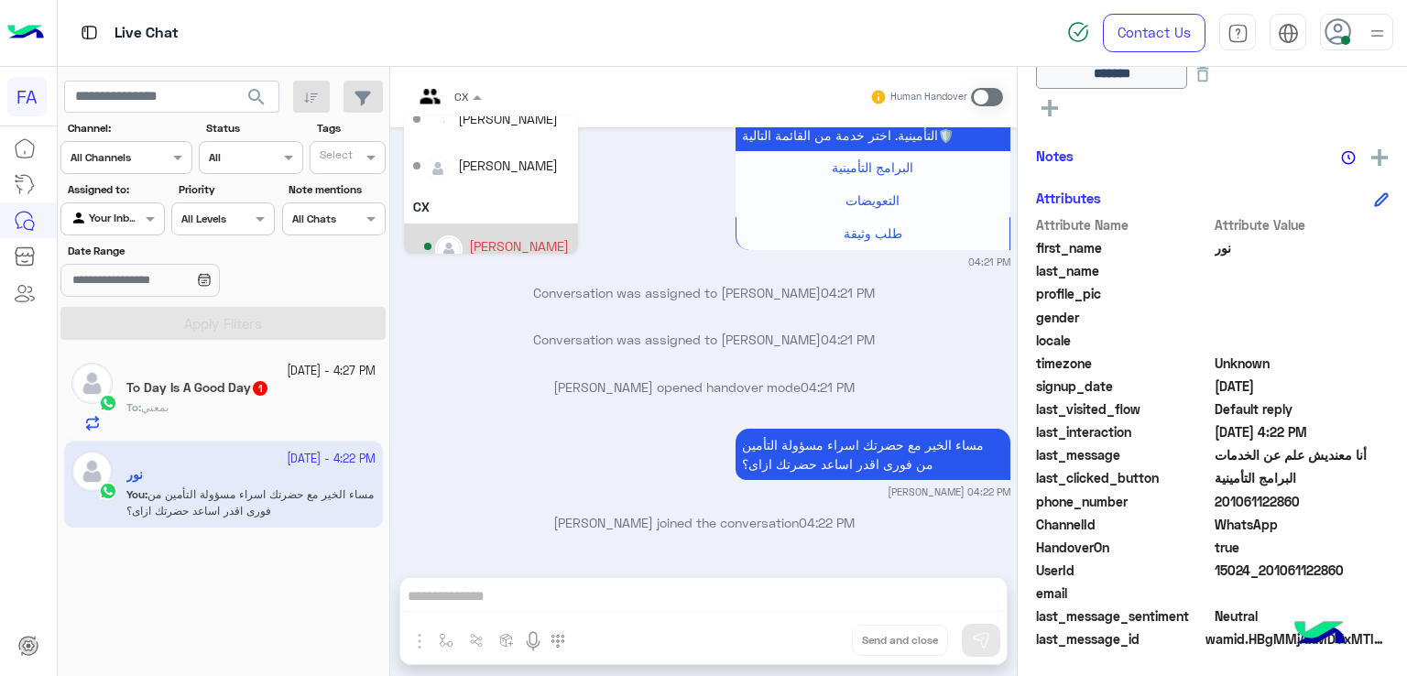
scroll to position [129, 0]
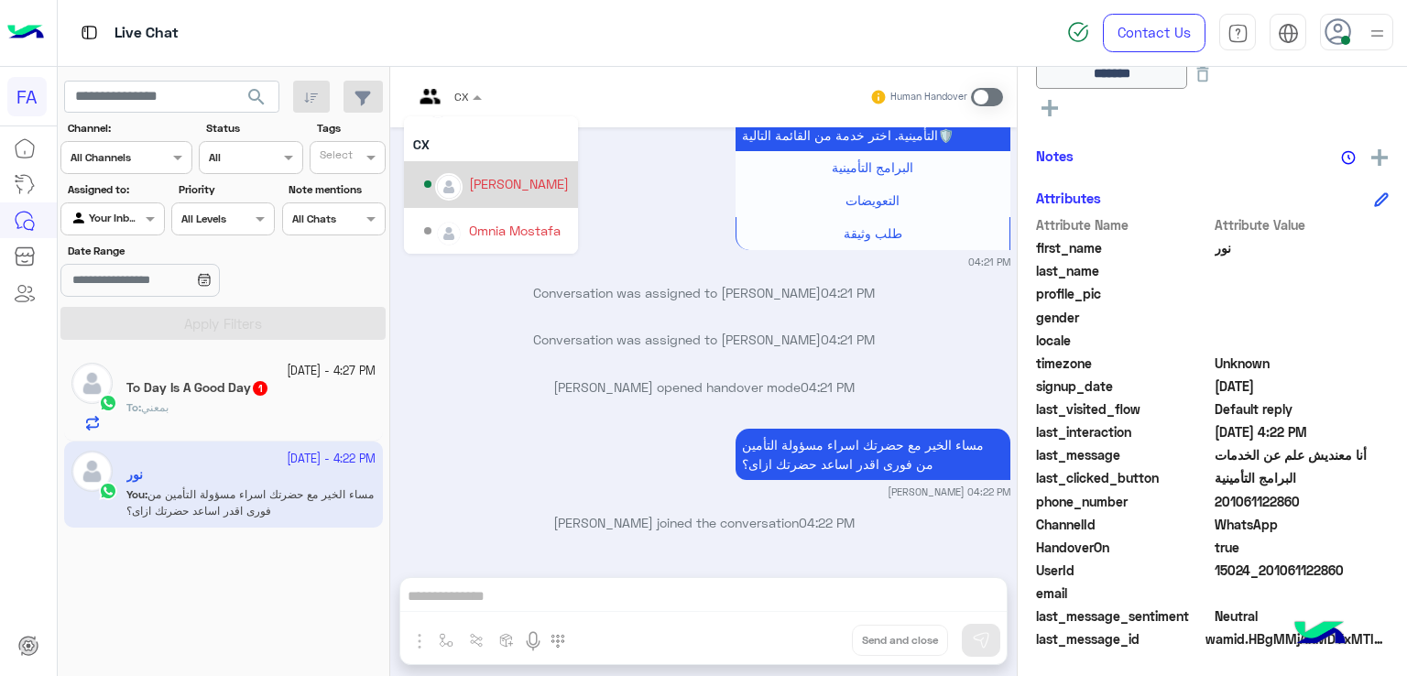
click at [495, 202] on div "[PERSON_NAME]" at bounding box center [491, 184] width 174 height 47
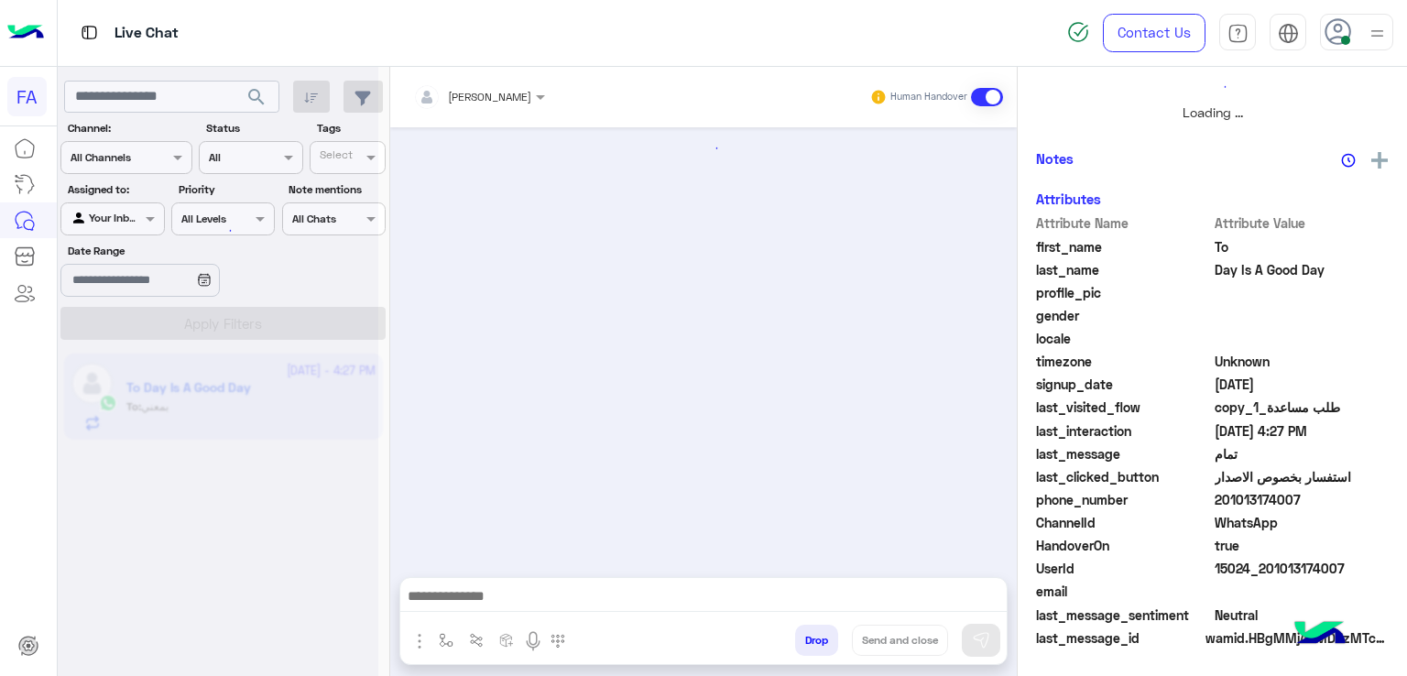
scroll to position [1210, 0]
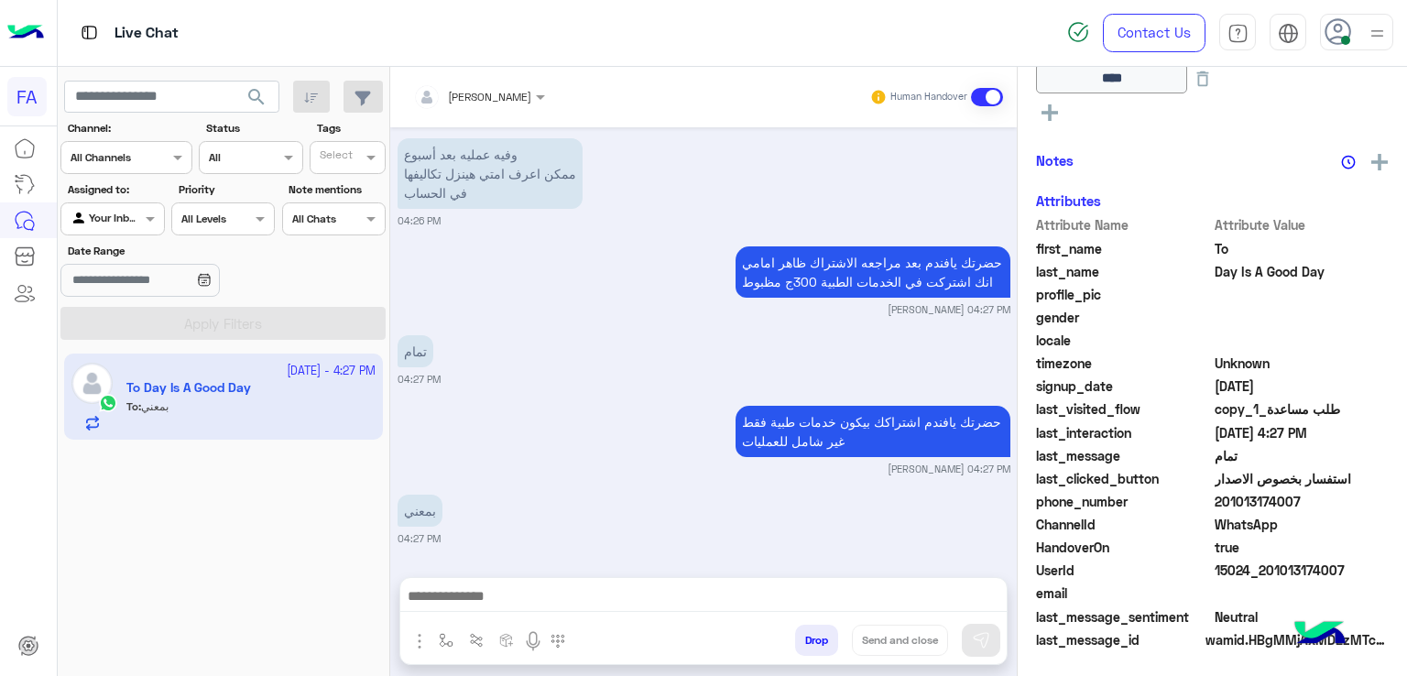
click at [250, 89] on span "search" at bounding box center [257, 97] width 22 height 22
click at [164, 497] on span "مساء الخير مع حضرتك اسراء مسؤولة التأمين من فورى اقدر اساعد حضرتك ازاى؟" at bounding box center [249, 501] width 247 height 30
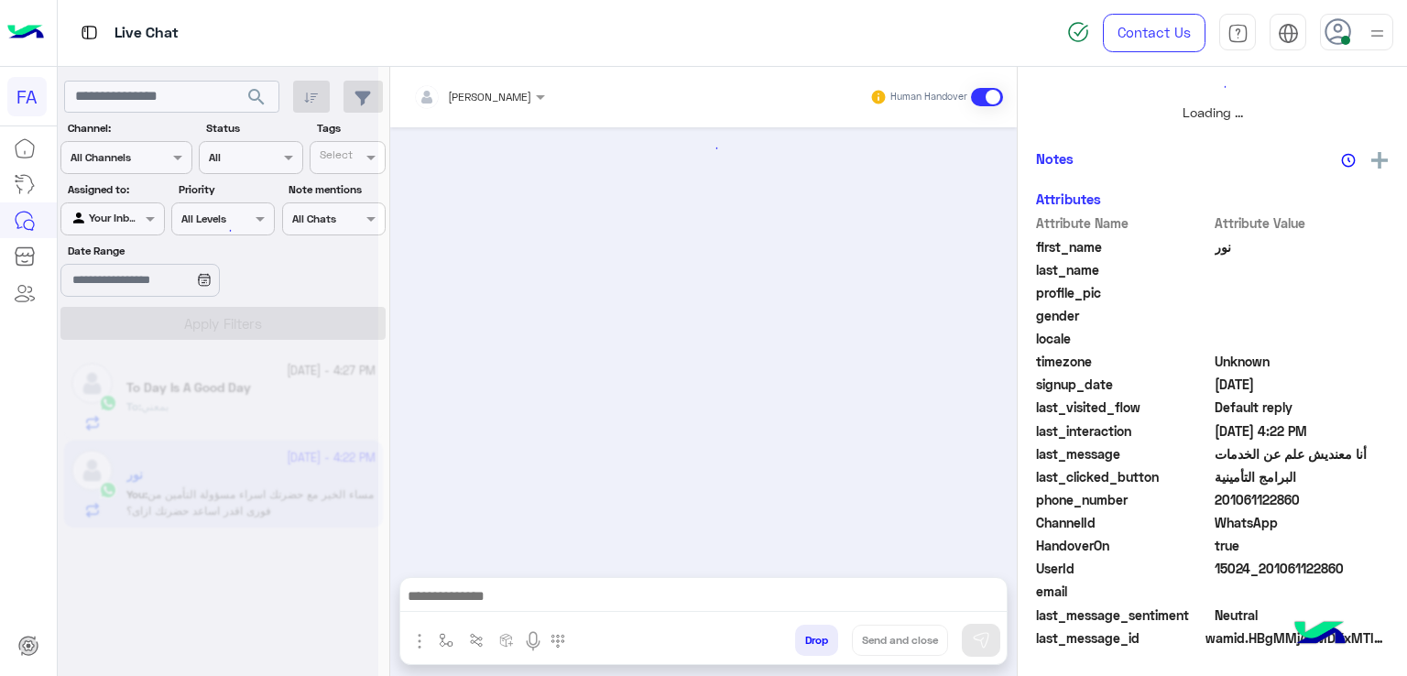
scroll to position [397, 0]
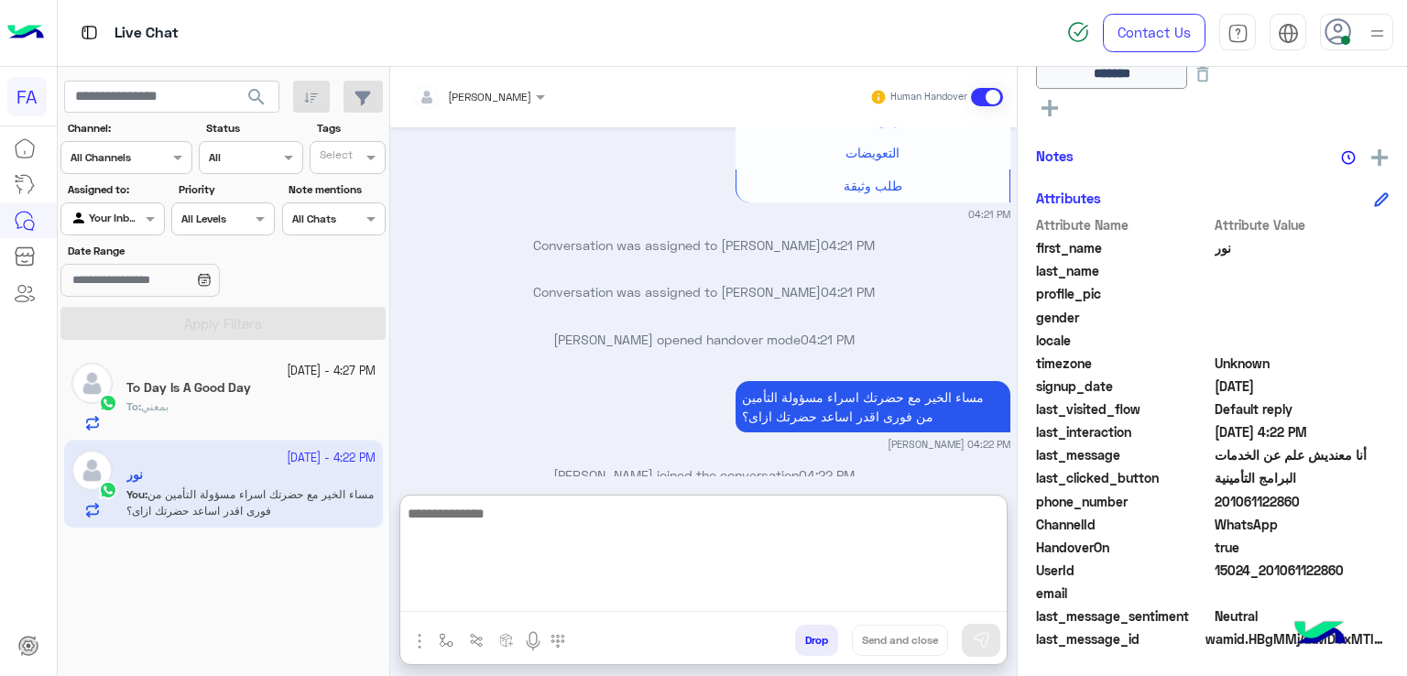
click at [901, 597] on textarea at bounding box center [703, 557] width 606 height 110
paste textarea "**********"
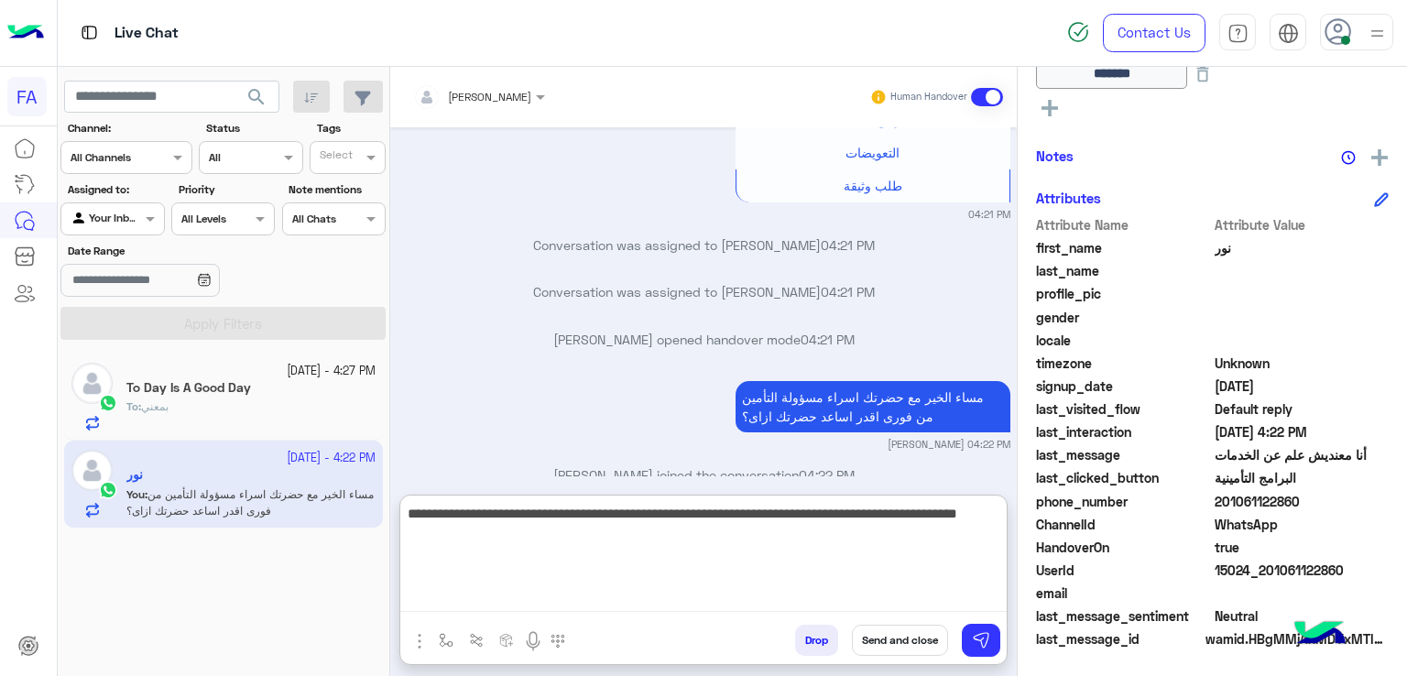
type textarea "**********"
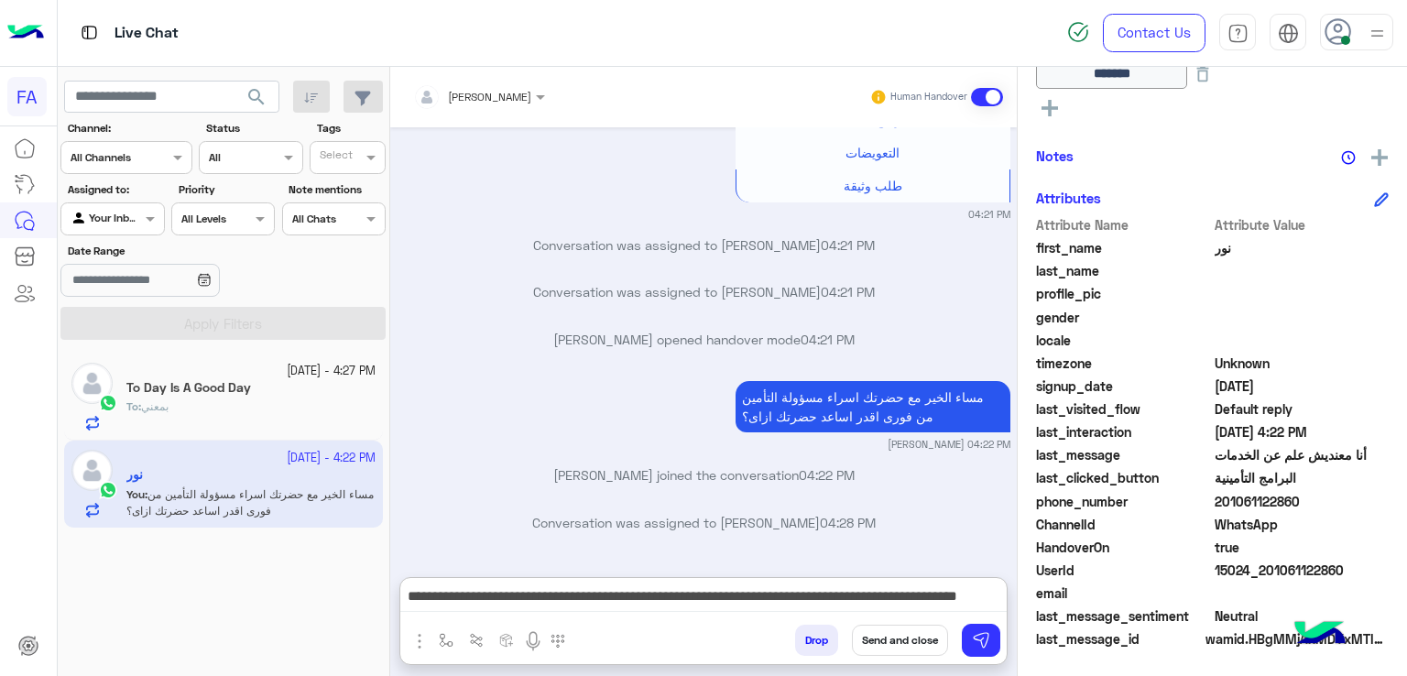
click at [907, 650] on button "Send and close" at bounding box center [900, 640] width 96 height 31
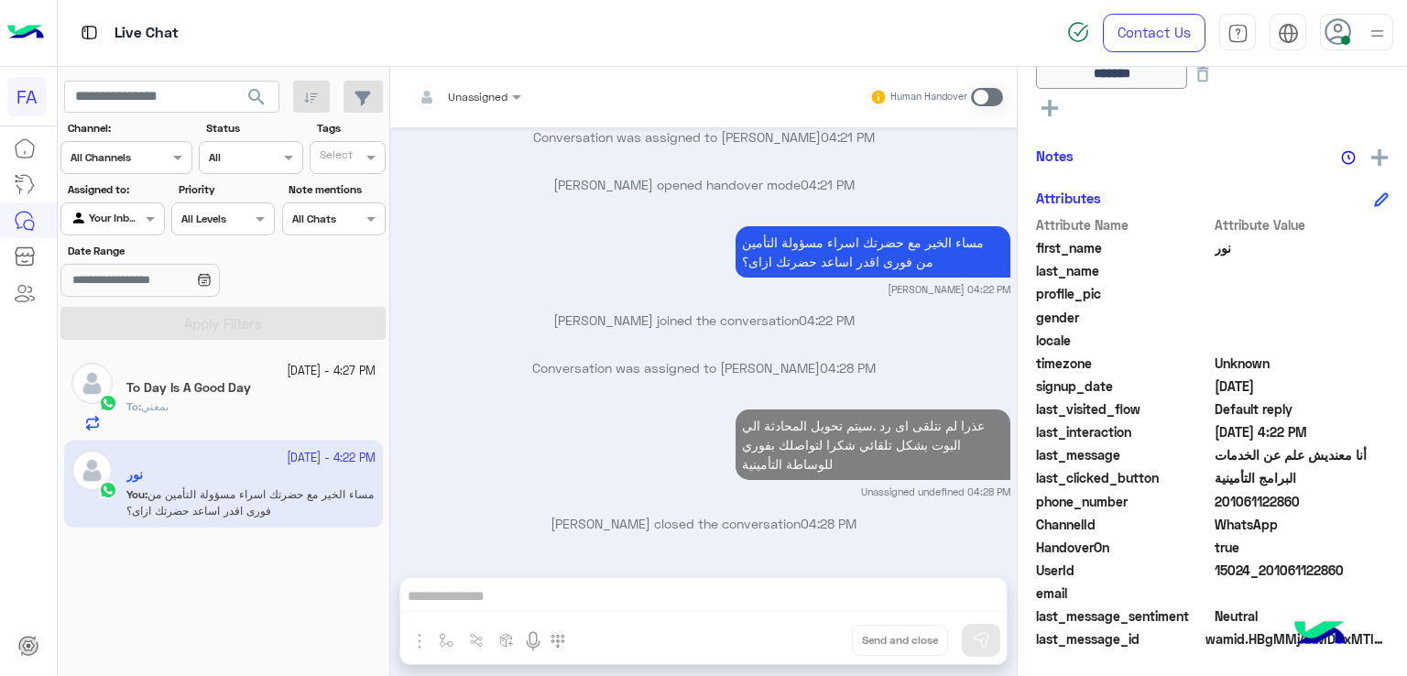
click at [242, 385] on h5 "To Day Is A Good Day" at bounding box center [188, 388] width 125 height 16
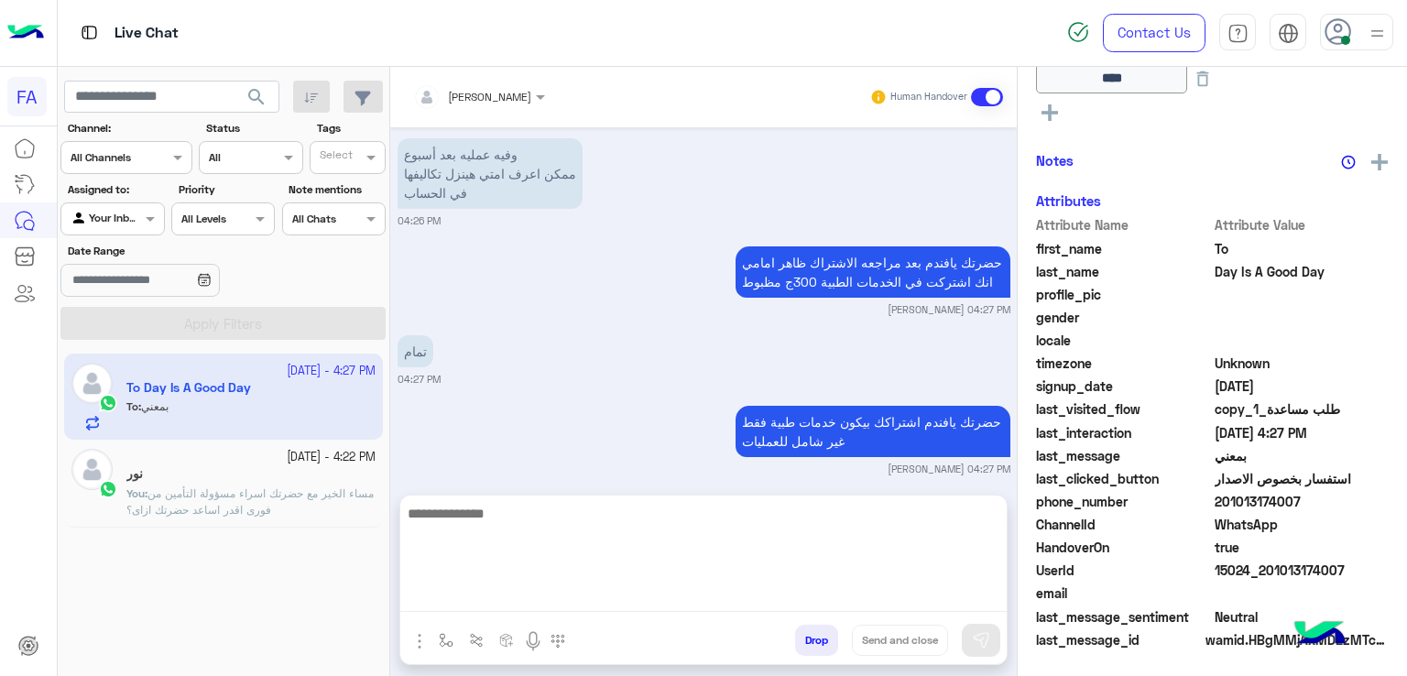
click at [696, 606] on textarea at bounding box center [703, 557] width 606 height 110
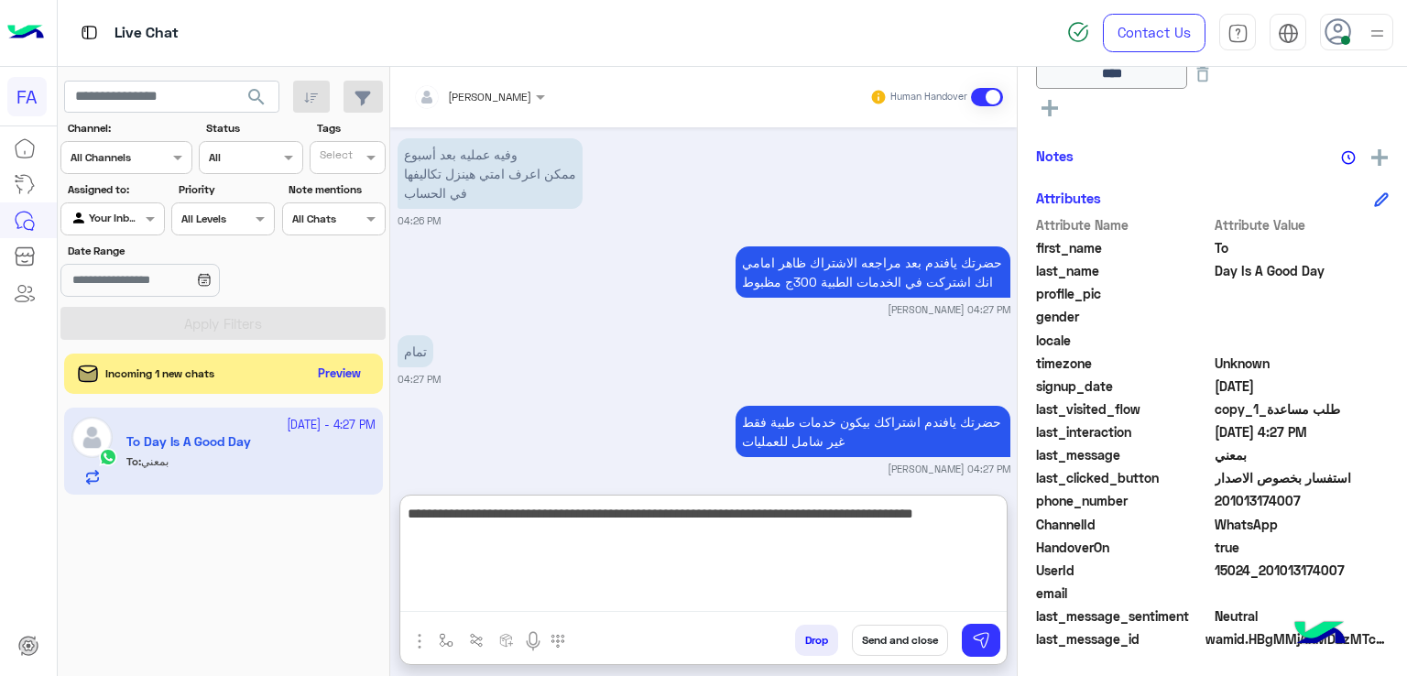
type textarea "**********"
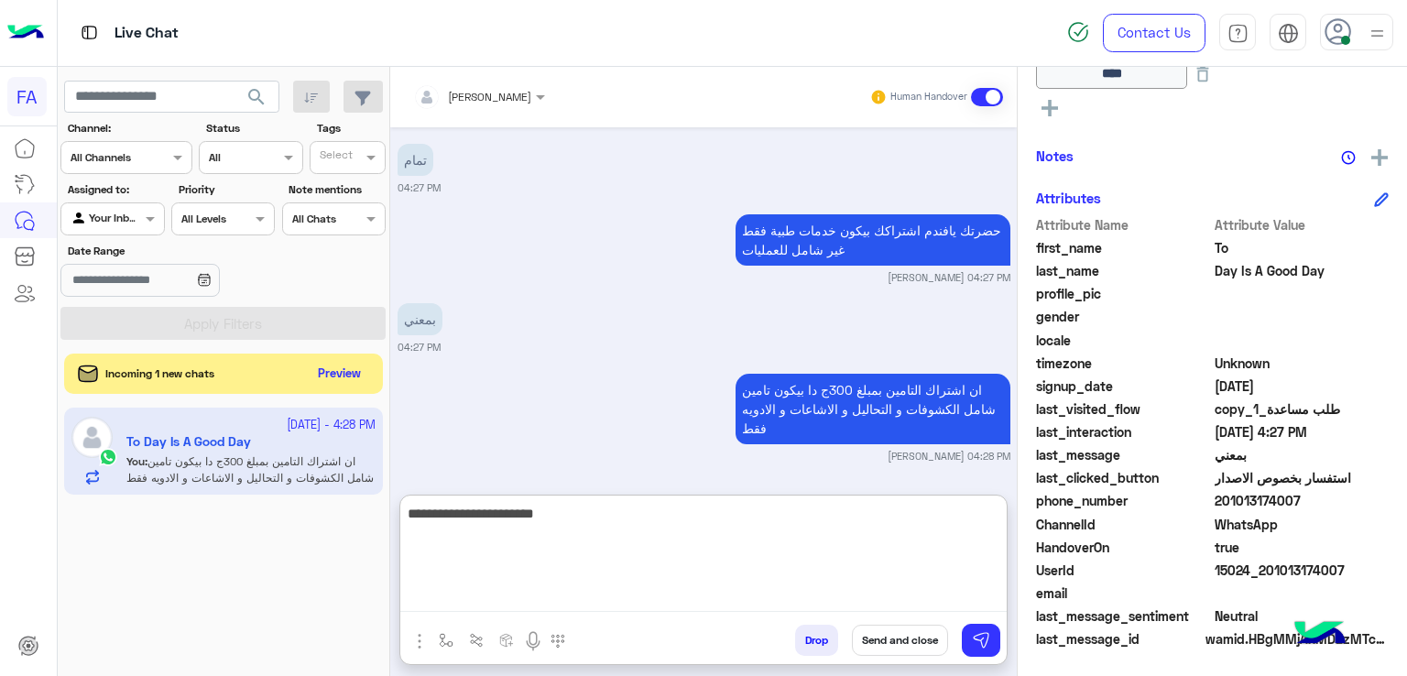
type textarea "**********"
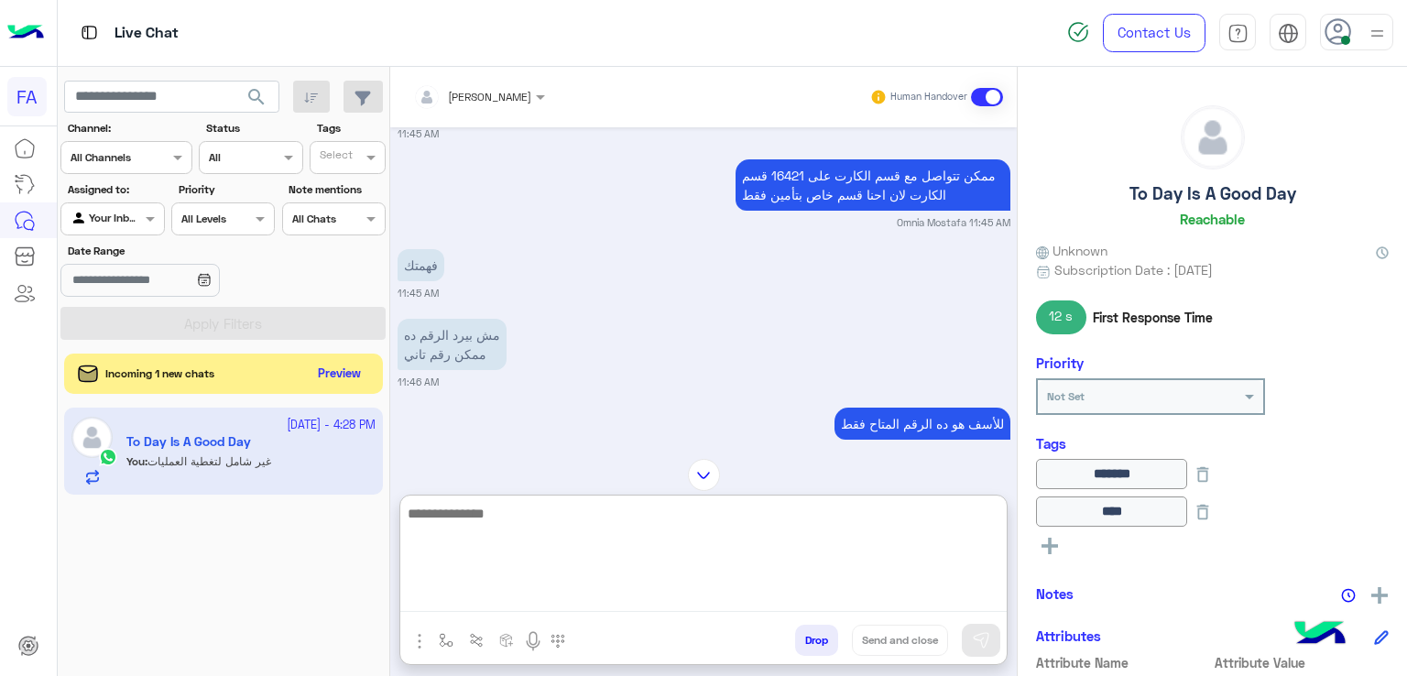
scroll to position [5491, 0]
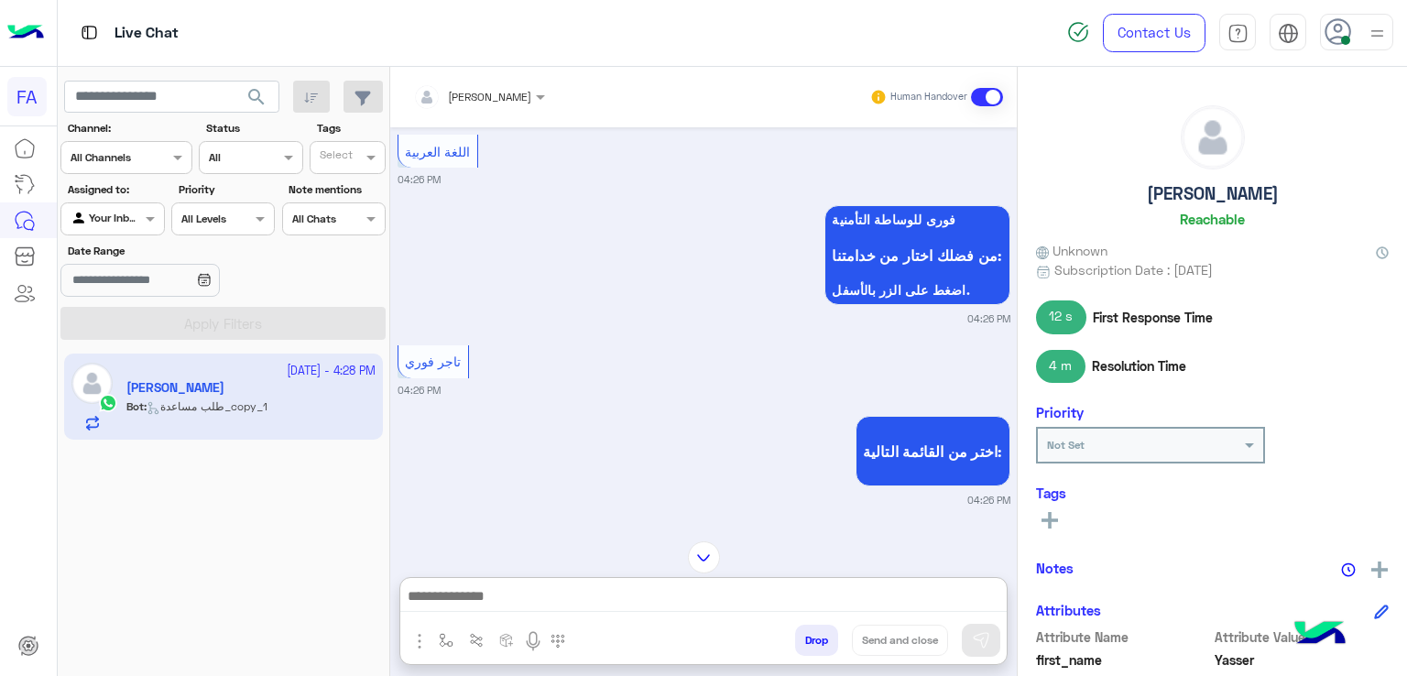
click at [131, 212] on div at bounding box center [112, 216] width 102 height 17
click at [100, 327] on b "Your Inbox" at bounding box center [120, 325] width 64 height 16
click at [125, 221] on div at bounding box center [112, 216] width 102 height 17
click at [147, 280] on div "Unassigned" at bounding box center [113, 290] width 106 height 36
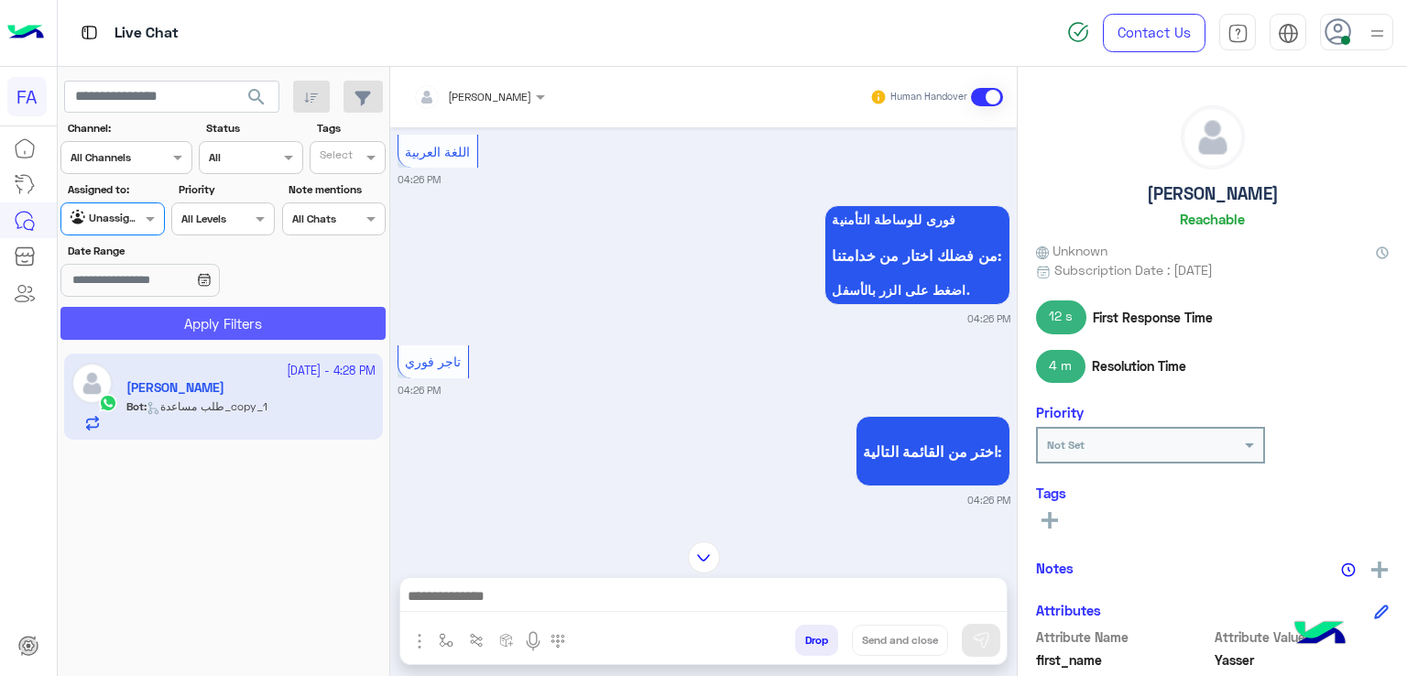
click at [191, 324] on button "Apply Filters" at bounding box center [222, 323] width 325 height 33
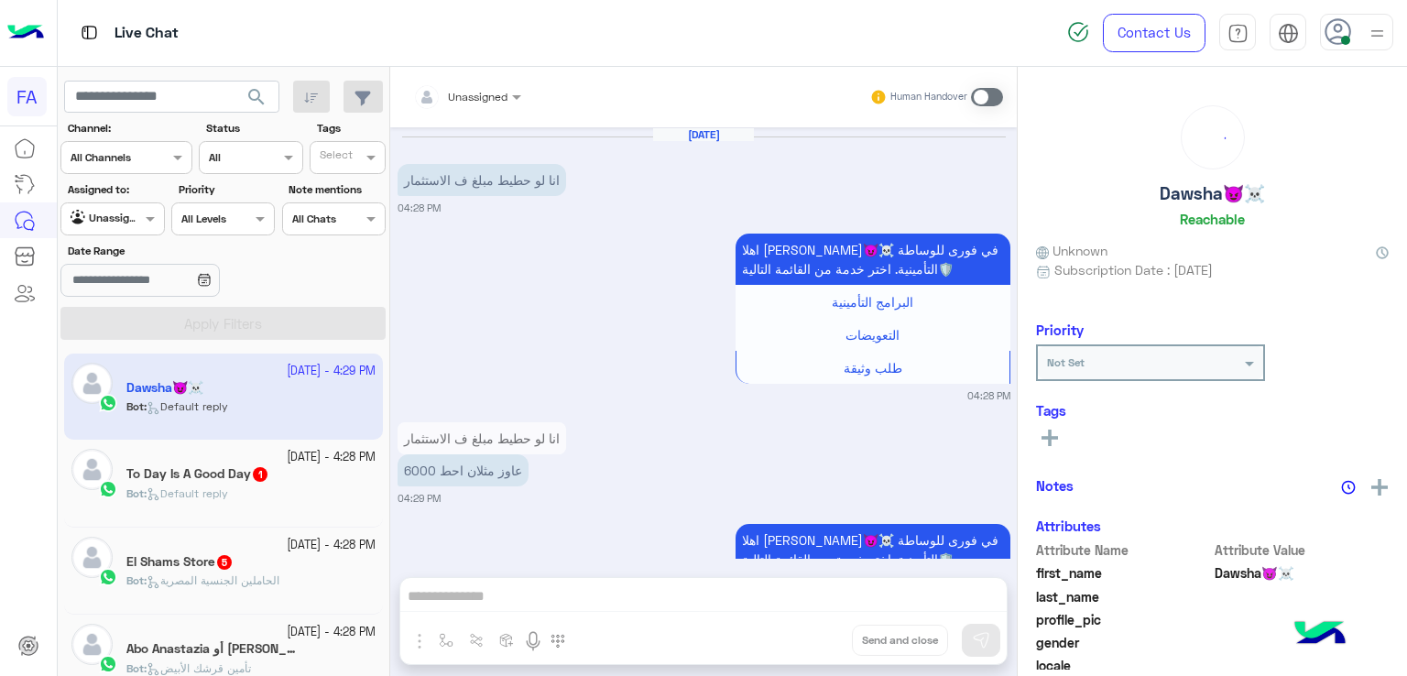
scroll to position [148, 0]
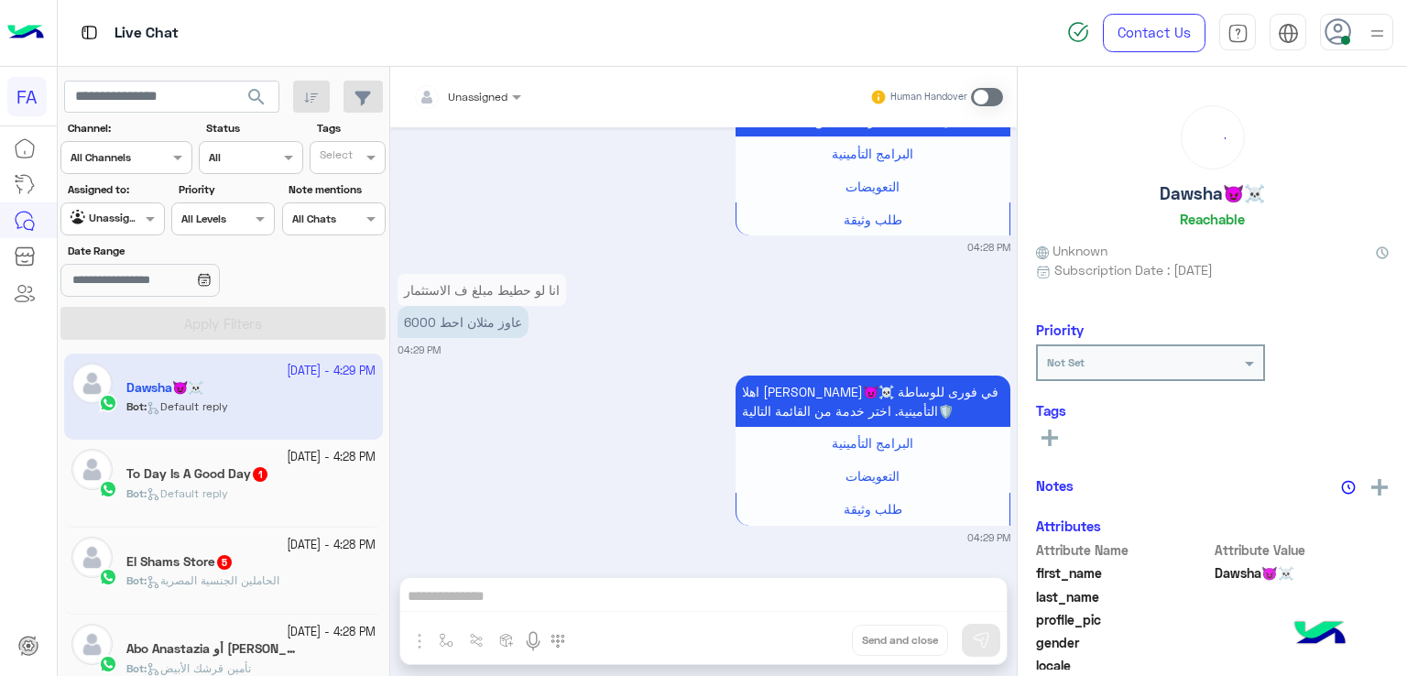
click at [113, 205] on div "Agent Filter Unassigned" at bounding box center [112, 218] width 104 height 33
click at [147, 320] on b "Your Inbox" at bounding box center [120, 325] width 64 height 16
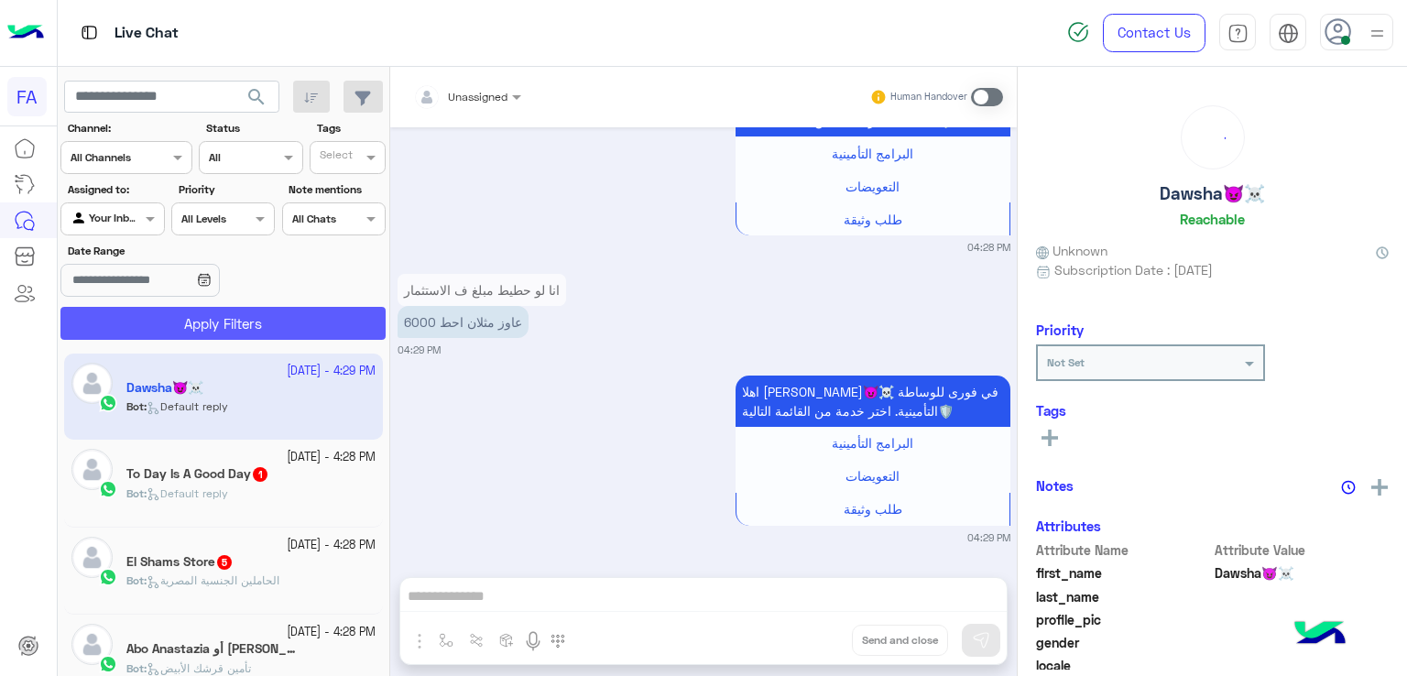
click at [182, 324] on button "Apply Filters" at bounding box center [222, 323] width 325 height 33
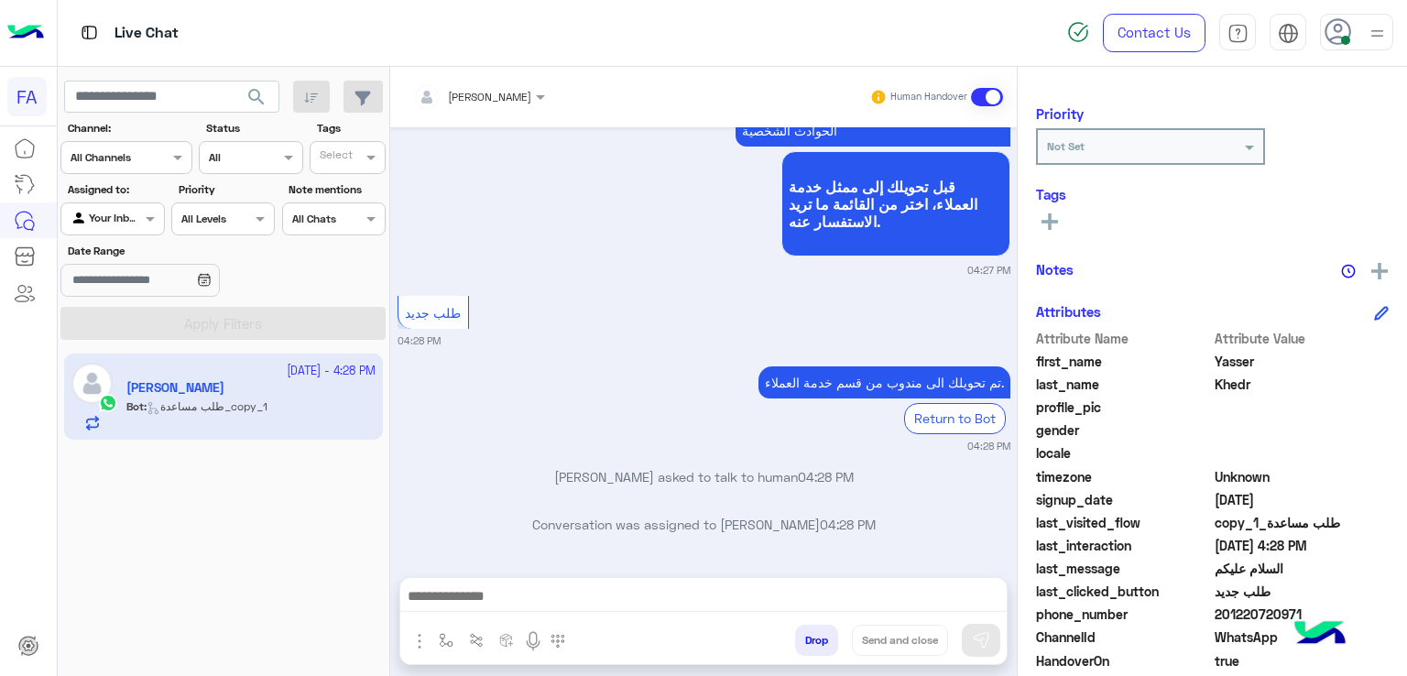
scroll to position [330, 0]
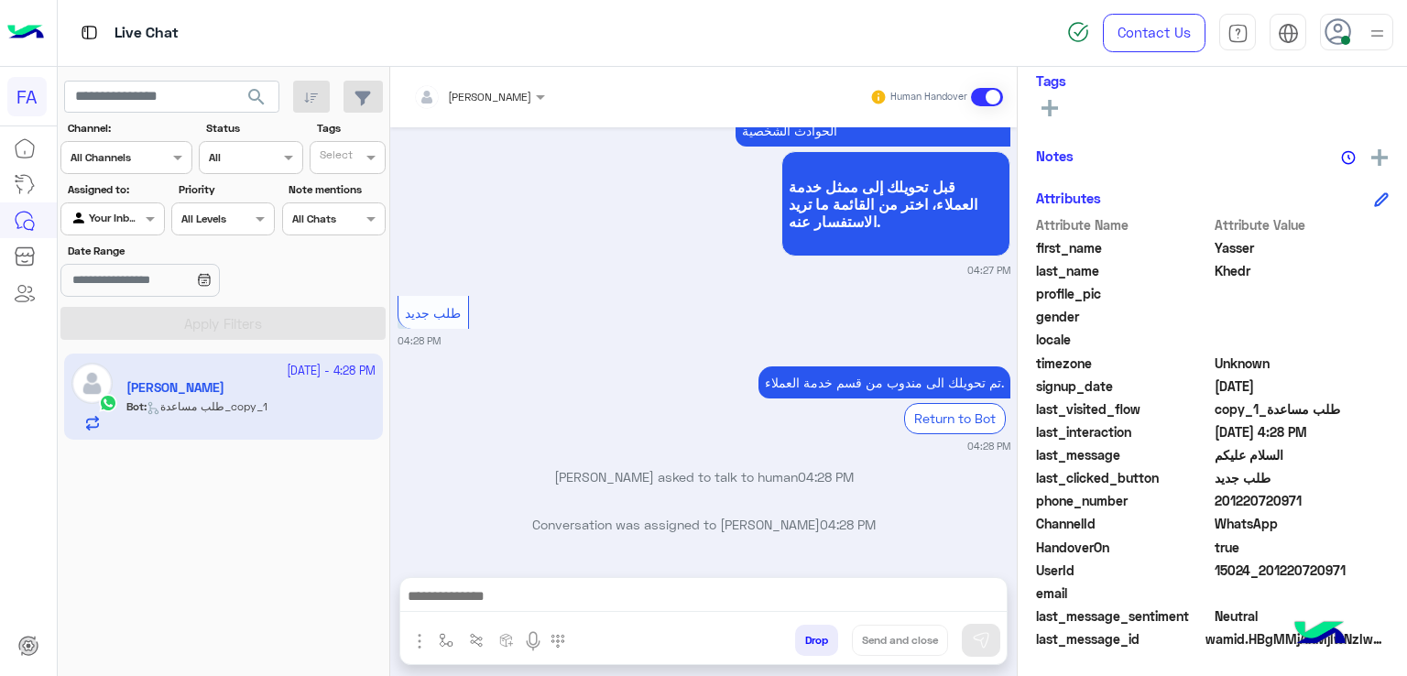
drag, startPoint x: 1298, startPoint y: 507, endPoint x: 1224, endPoint y: 498, distance: 74.7
click at [1224, 498] on span "201220720971" at bounding box center [1302, 500] width 175 height 19
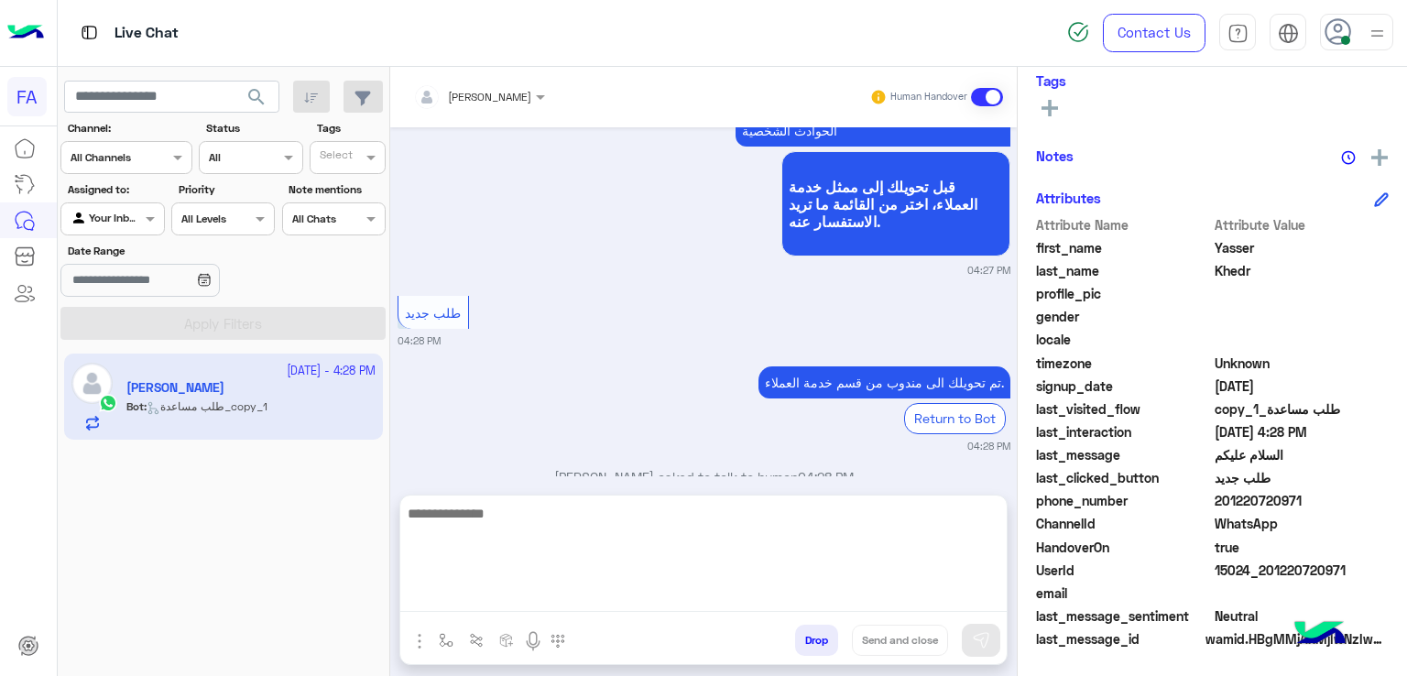
click at [520, 596] on textarea at bounding box center [703, 557] width 606 height 110
paste textarea "**********"
type textarea "**********"
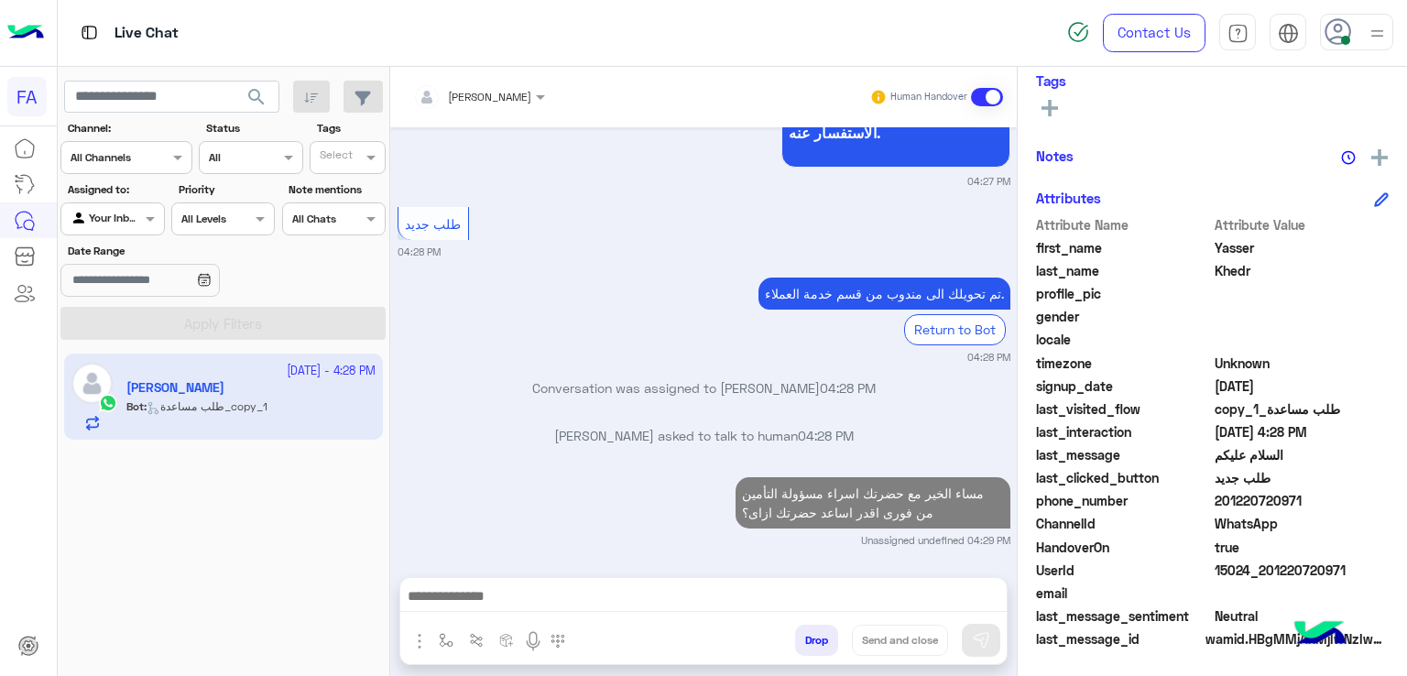
drag, startPoint x: 1299, startPoint y: 514, endPoint x: 1291, endPoint y: 506, distance: 11.7
click at [1265, 507] on div "Attribute Name Attribute Value first_name [PERSON_NAME] last_name [PERSON_NAME]…" at bounding box center [1212, 433] width 353 height 437
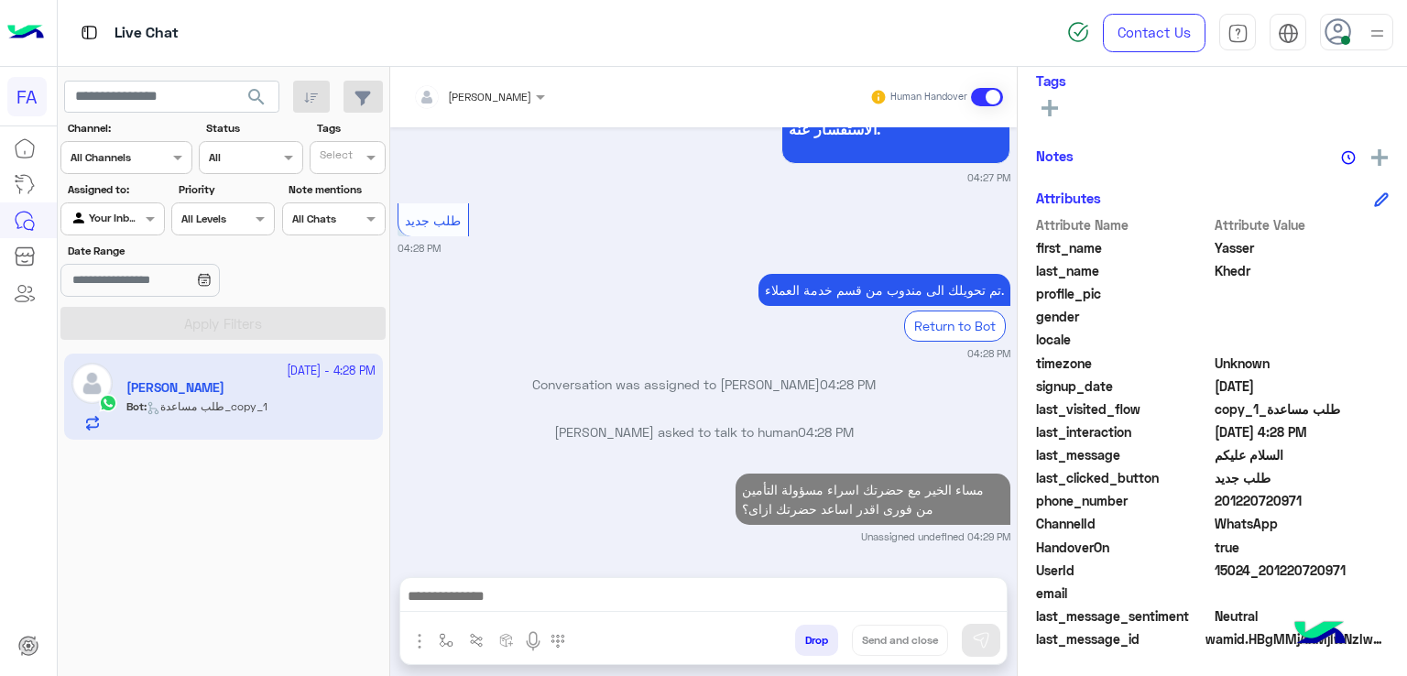
click at [1298, 503] on span "201220720971" at bounding box center [1302, 500] width 175 height 19
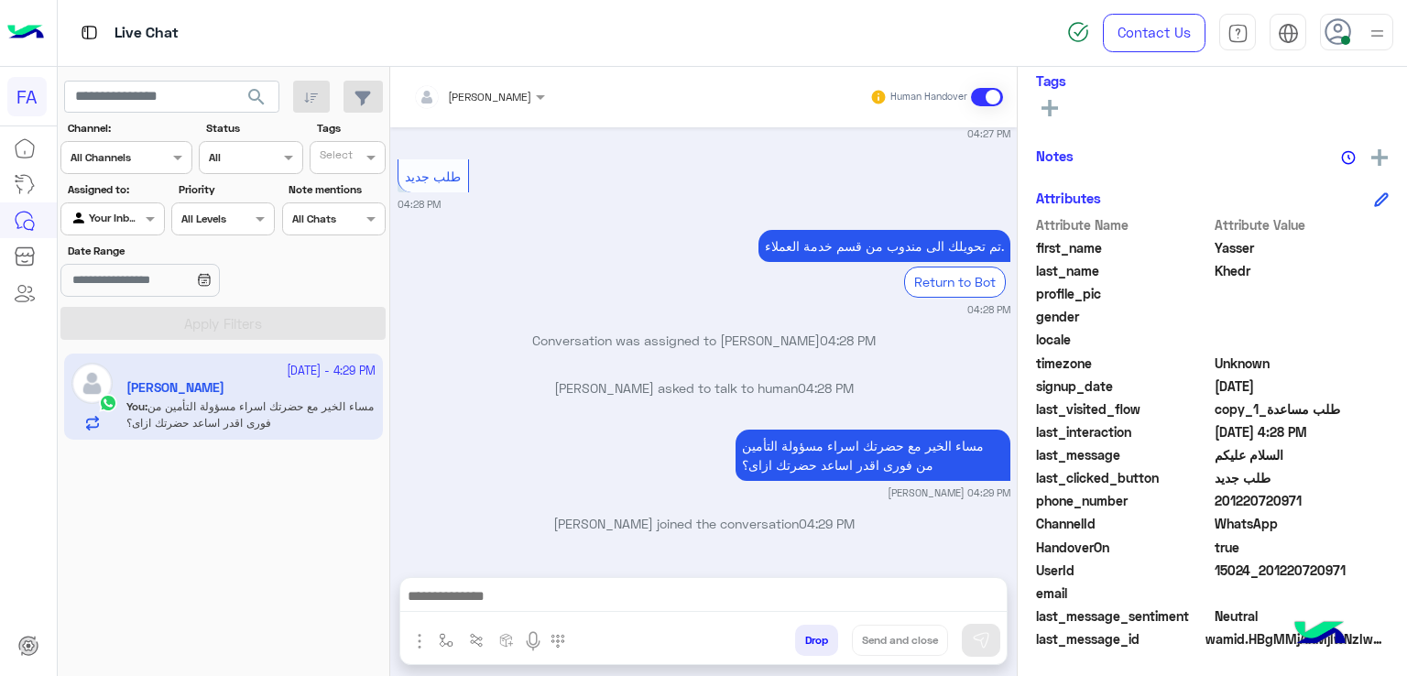
scroll to position [363, 0]
drag, startPoint x: 1299, startPoint y: 499, endPoint x: 1224, endPoint y: 500, distance: 75.1
click at [1224, 500] on span "201220720971" at bounding box center [1302, 501] width 175 height 19
click at [128, 222] on div at bounding box center [112, 216] width 102 height 17
click at [120, 294] on b "Unassigned" at bounding box center [123, 289] width 70 height 16
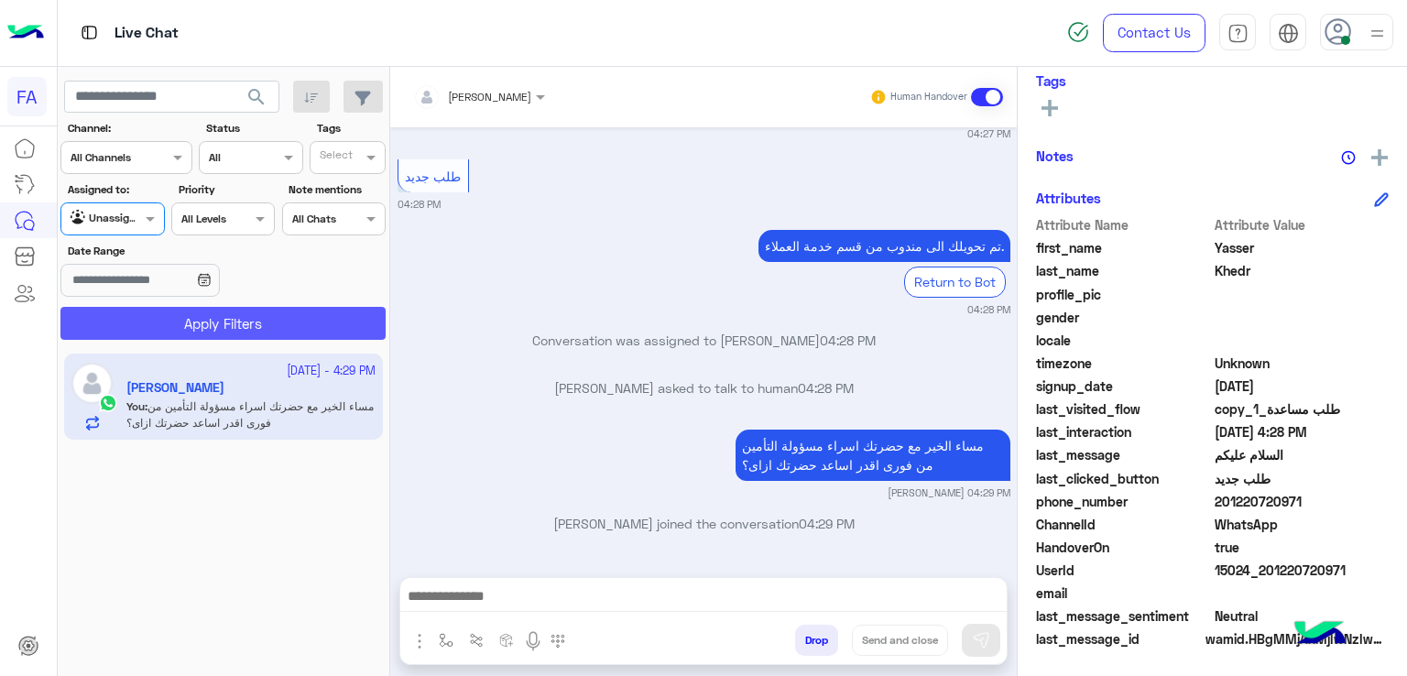
click at [203, 326] on button "Apply Filters" at bounding box center [222, 323] width 325 height 33
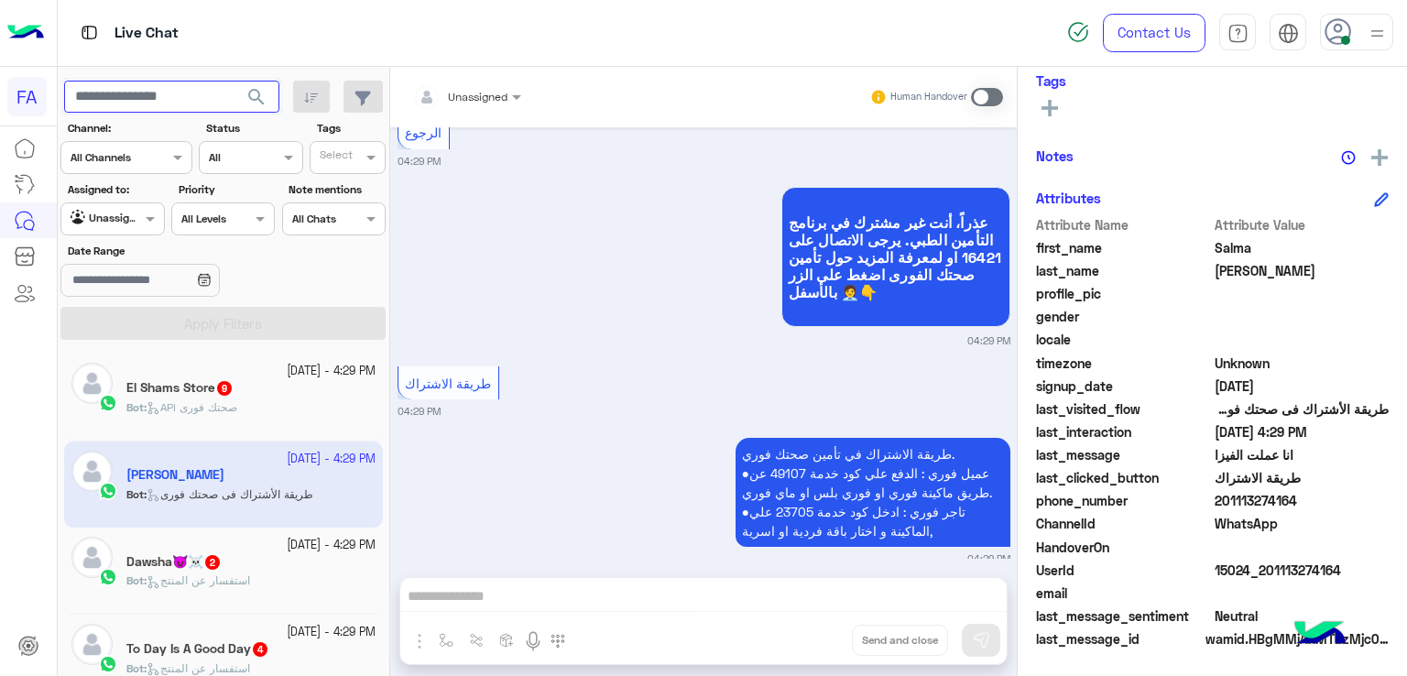
click at [202, 92] on input "text" at bounding box center [171, 97] width 215 height 33
paste input "**********"
type input "**********"
click at [242, 92] on button "search" at bounding box center [257, 100] width 45 height 39
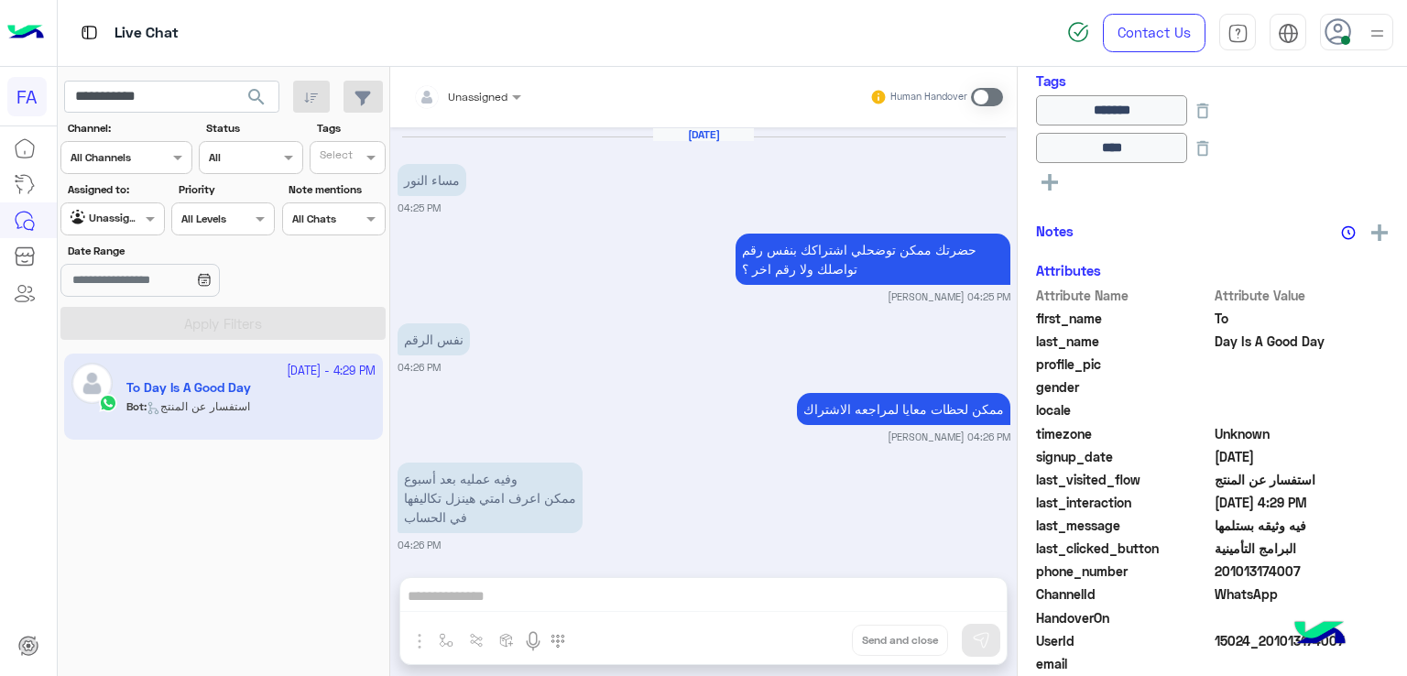
scroll to position [1461, 0]
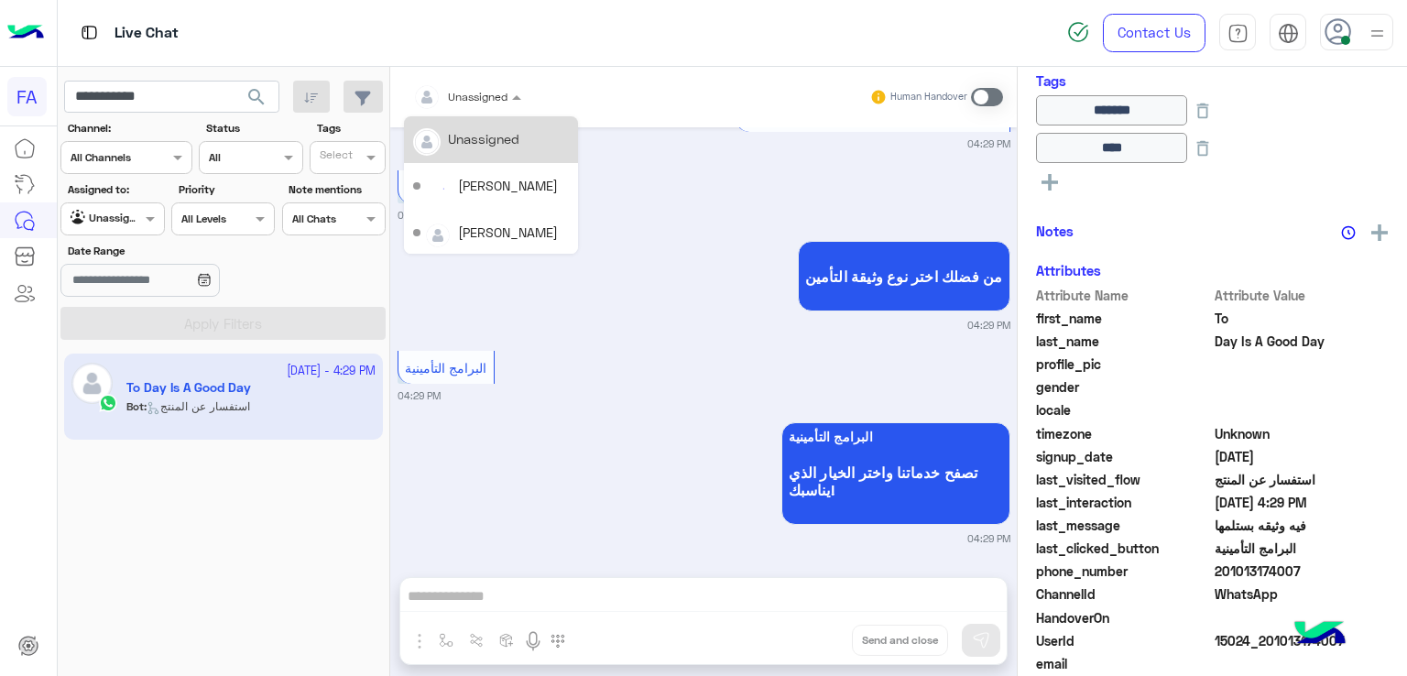
click at [516, 100] on span at bounding box center [519, 96] width 23 height 19
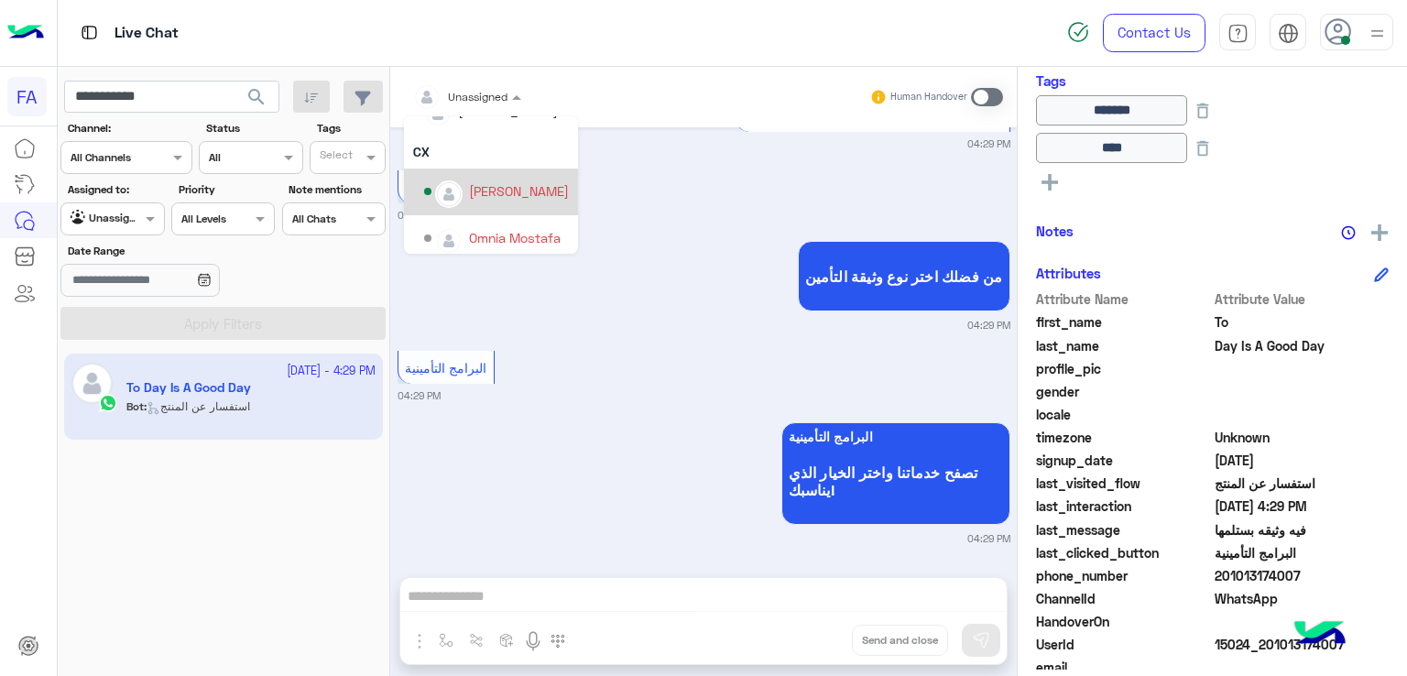
scroll to position [129, 0]
click at [510, 193] on div "[PERSON_NAME]" at bounding box center [496, 185] width 145 height 32
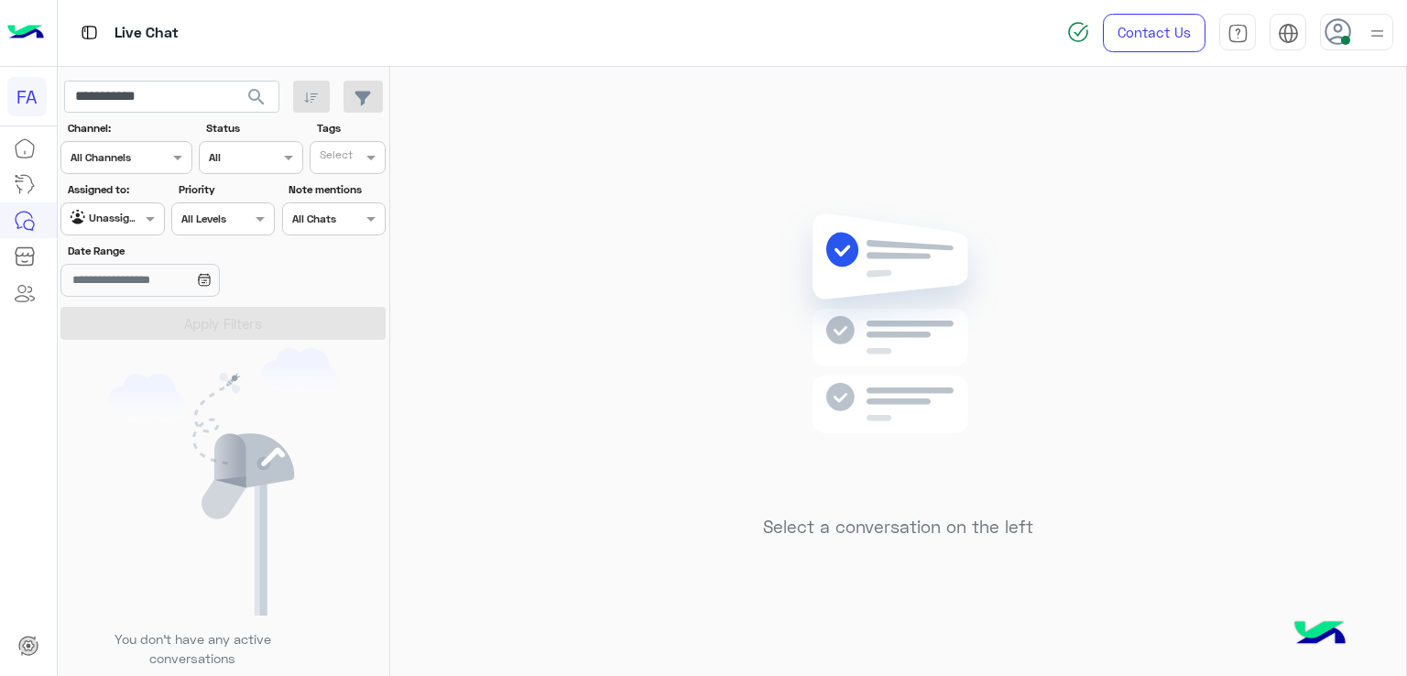
click at [130, 220] on div at bounding box center [112, 216] width 102 height 17
click at [111, 317] on b "Your Inbox" at bounding box center [120, 325] width 64 height 16
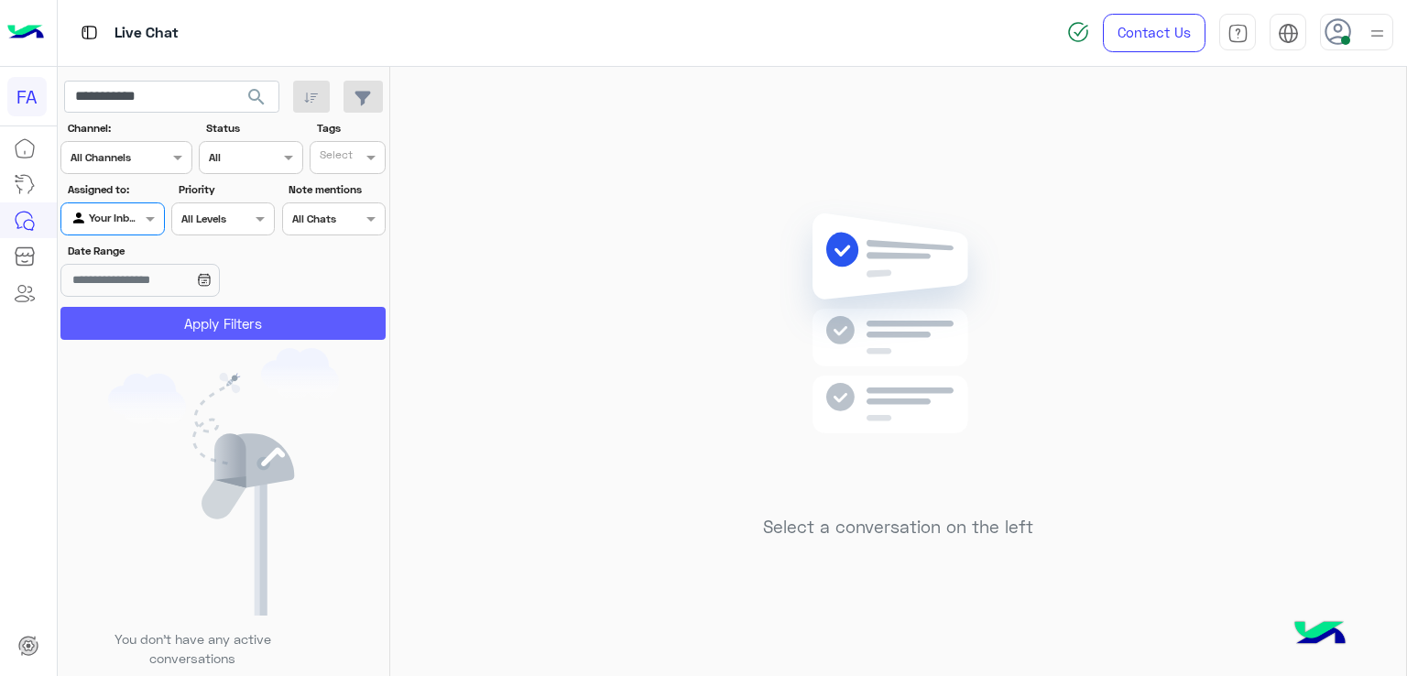
click at [182, 316] on button "Apply Filters" at bounding box center [222, 323] width 325 height 33
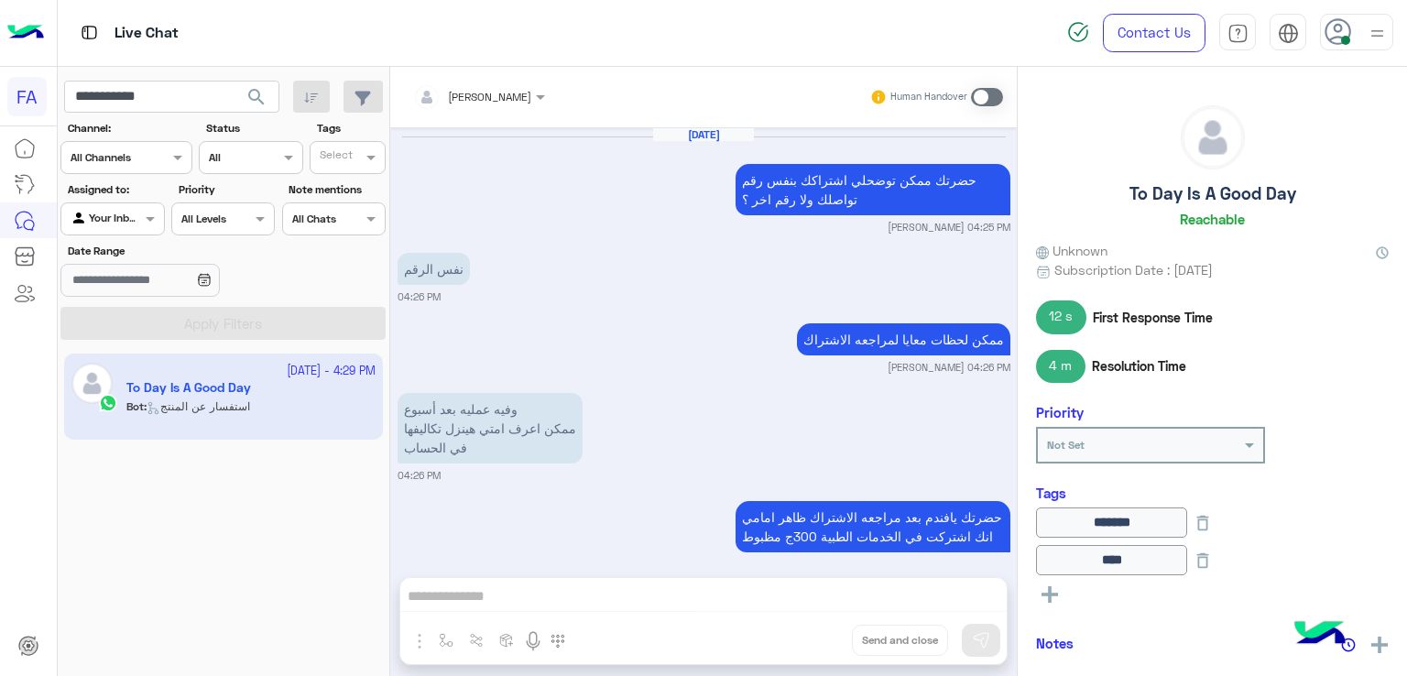
scroll to position [1438, 0]
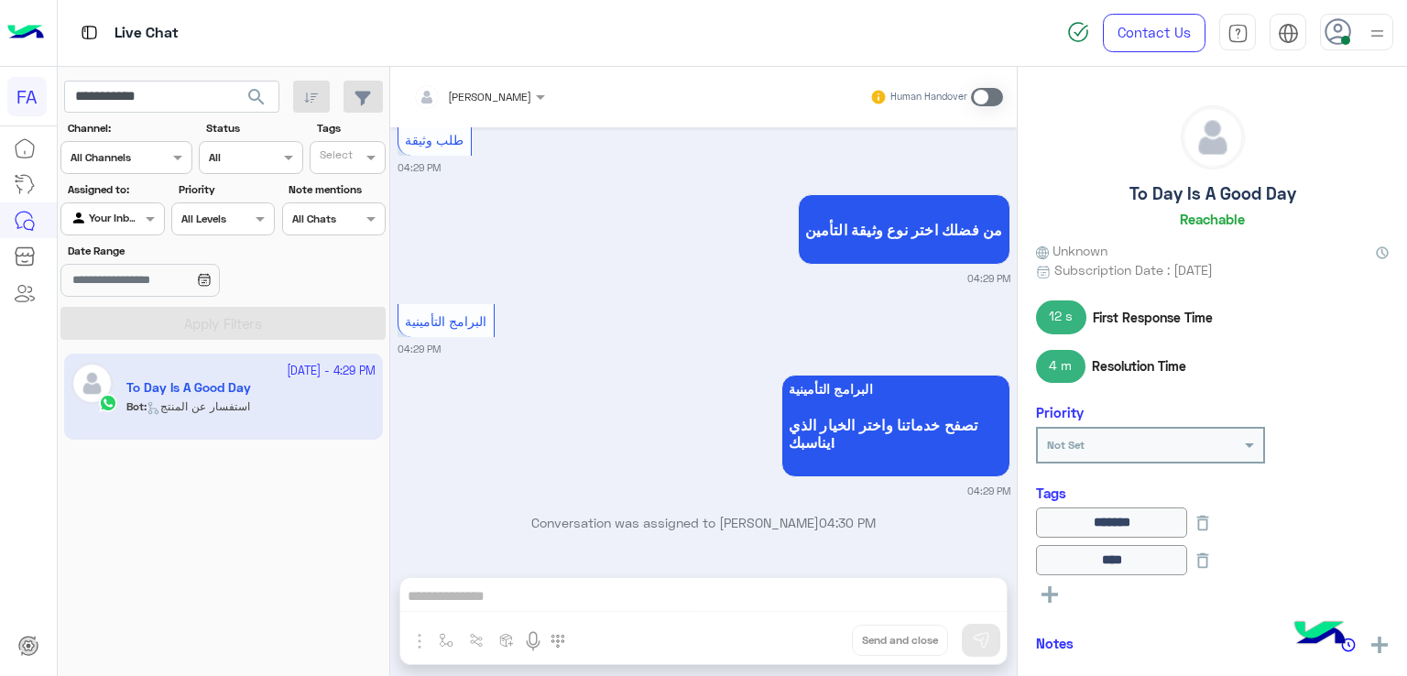
drag, startPoint x: 588, startPoint y: 596, endPoint x: 693, endPoint y: 449, distance: 181.3
click at [588, 595] on div "[PERSON_NAME] Human Handover [DATE] حضرتك ممكن توضحلي اشتراكك بنفس رقم تواصلك و…" at bounding box center [703, 375] width 627 height 617
click at [1002, 102] on label at bounding box center [987, 97] width 32 height 18
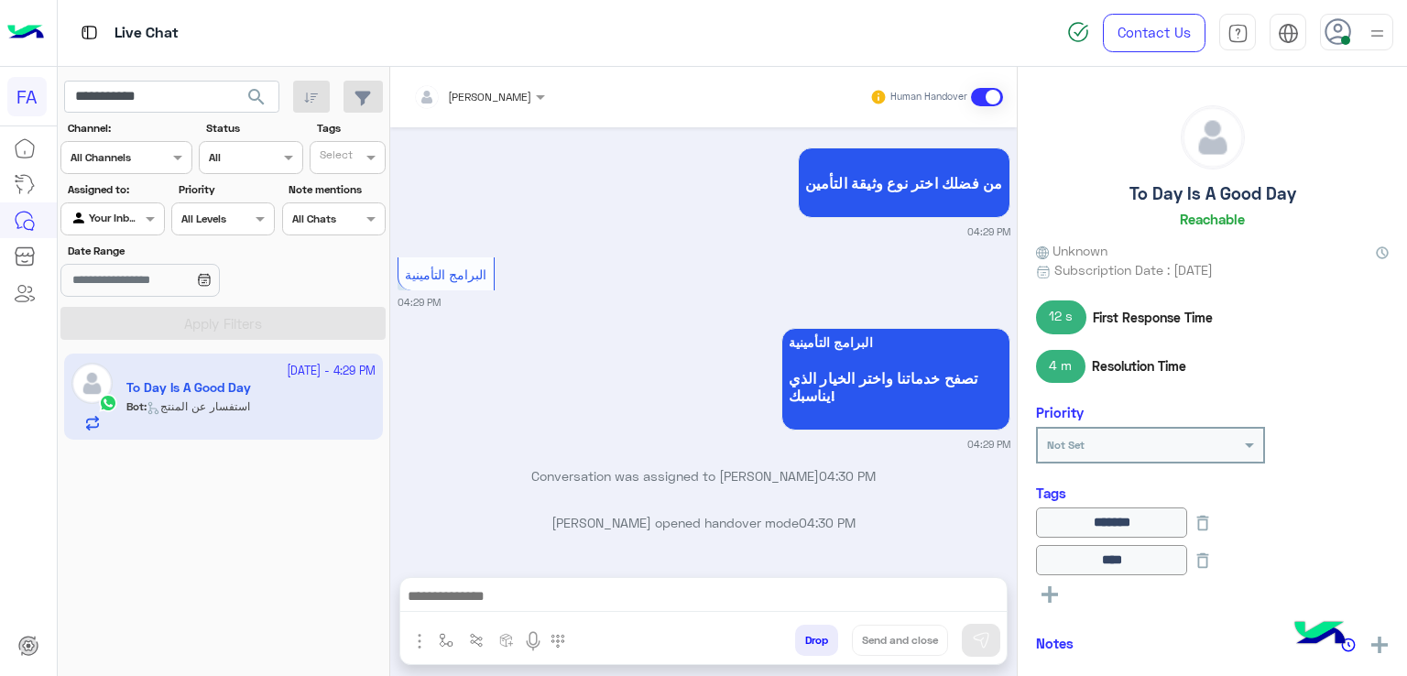
click at [997, 91] on span at bounding box center [987, 97] width 32 height 18
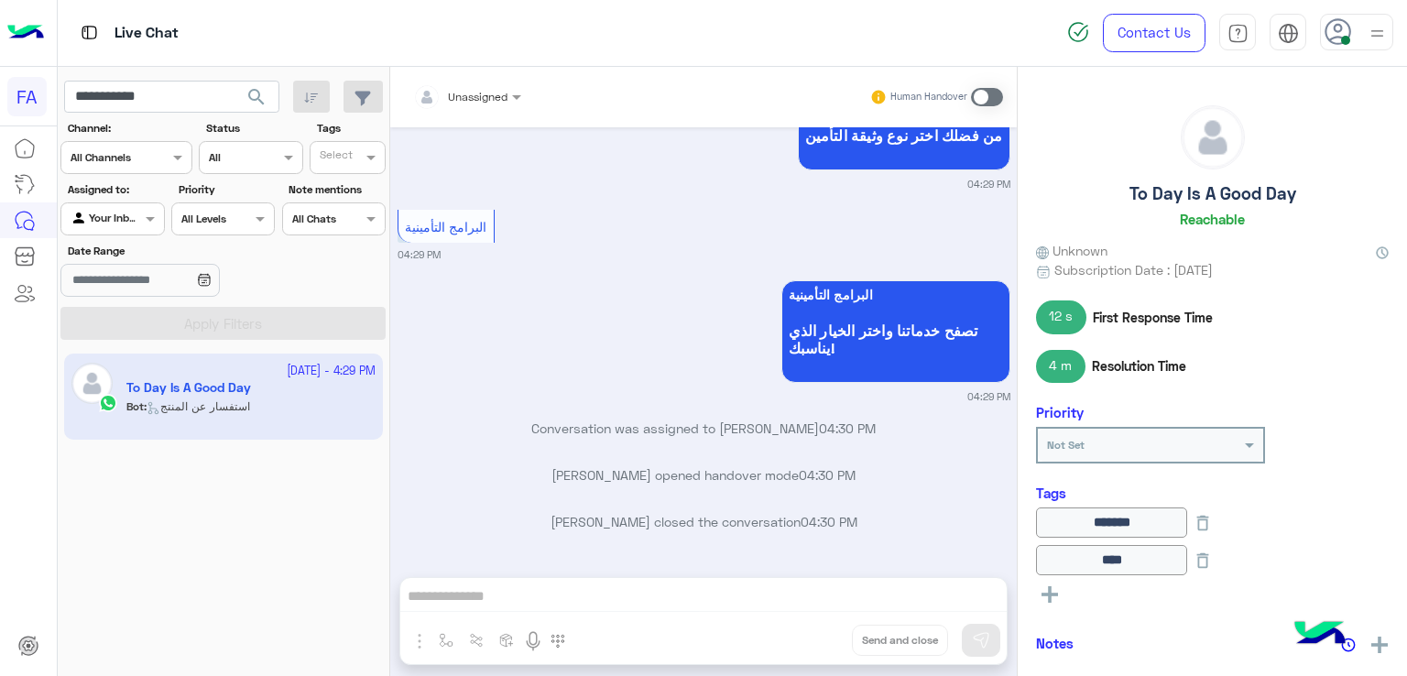
click at [997, 88] on span at bounding box center [987, 97] width 32 height 18
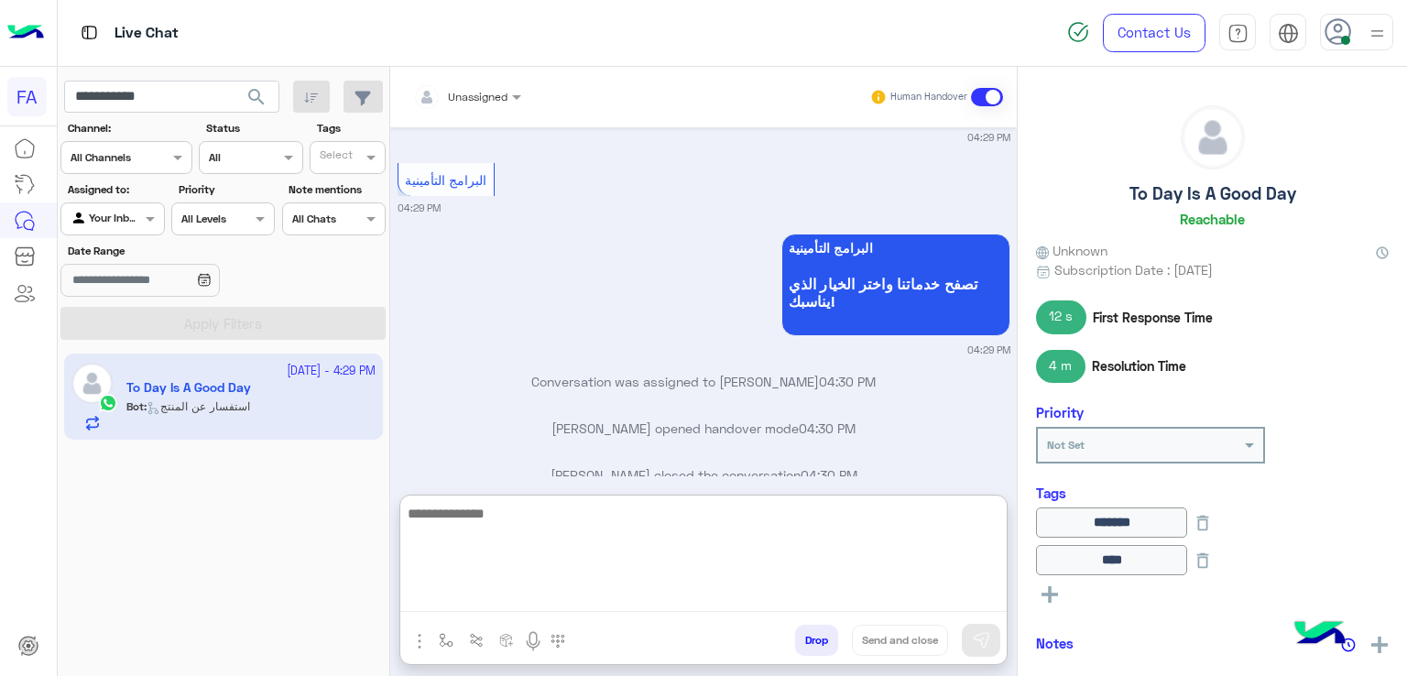
click at [822, 591] on textarea at bounding box center [703, 557] width 606 height 110
paste textarea "**********"
type textarea "**********"
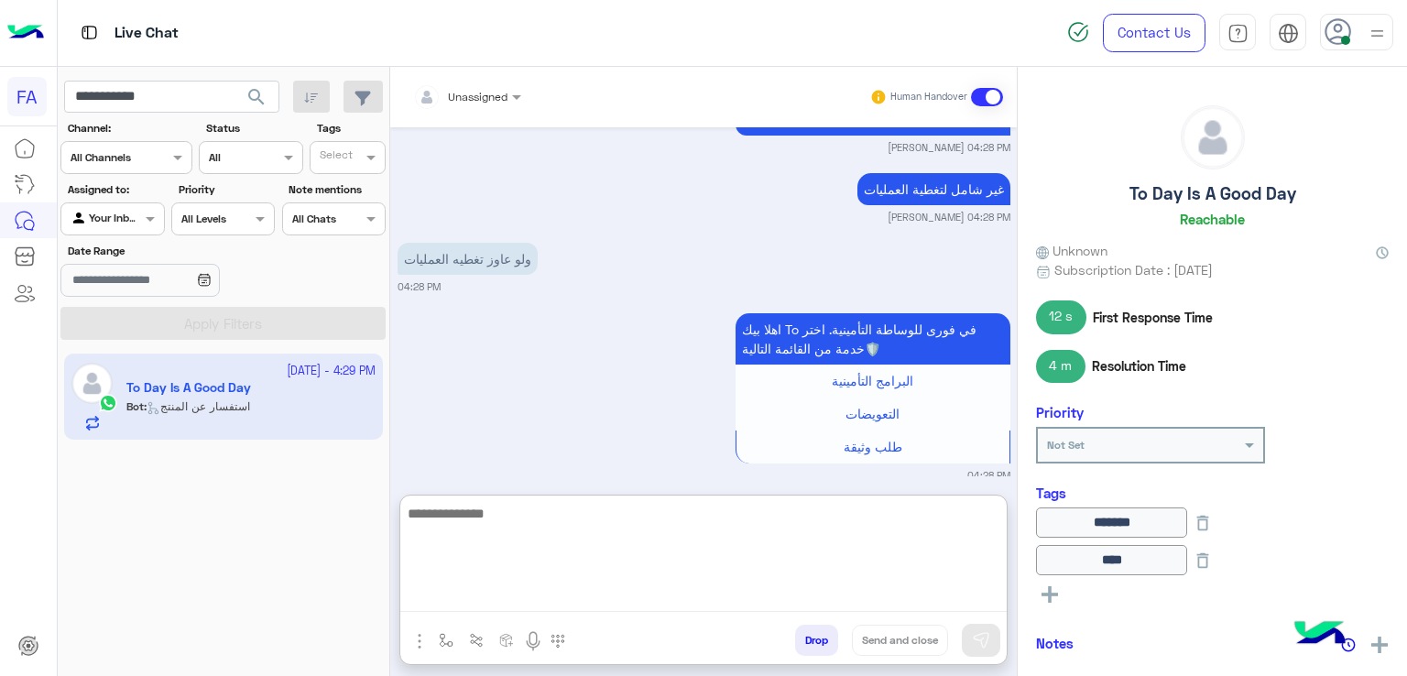
scroll to position [1752, 0]
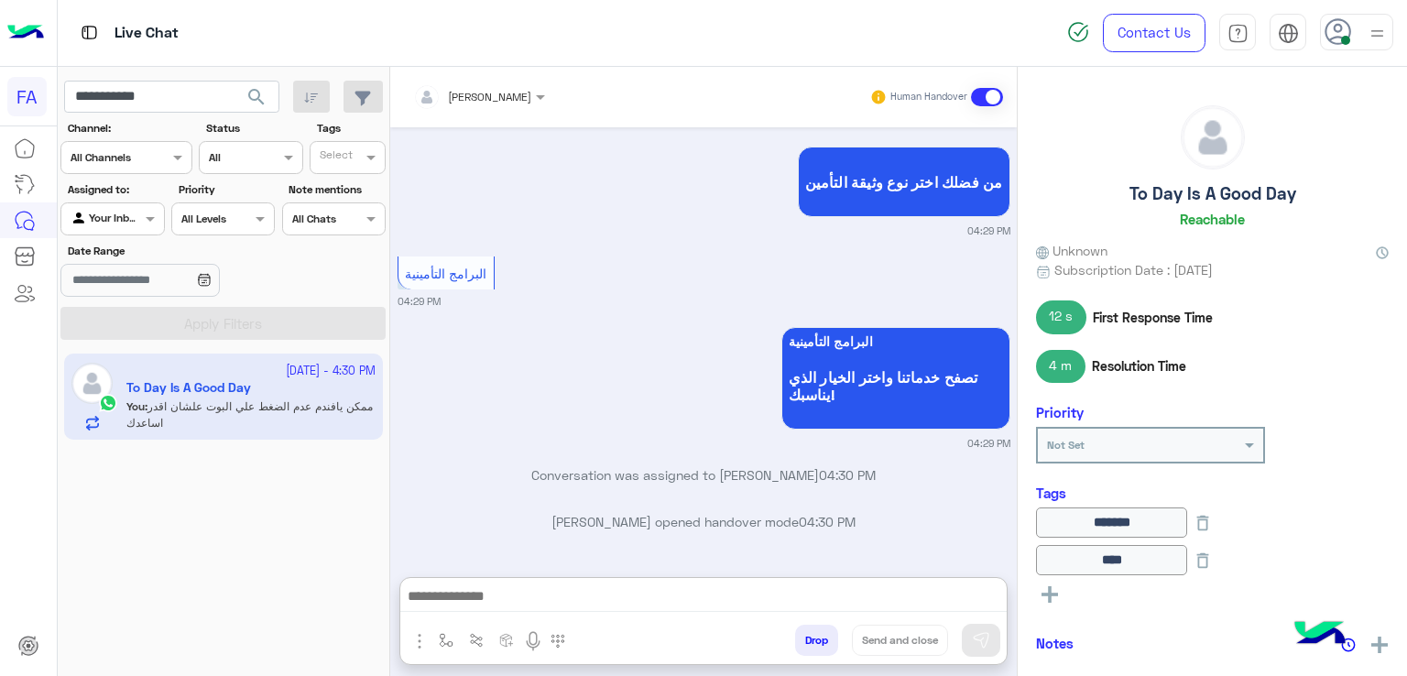
scroll to position [1799, 0]
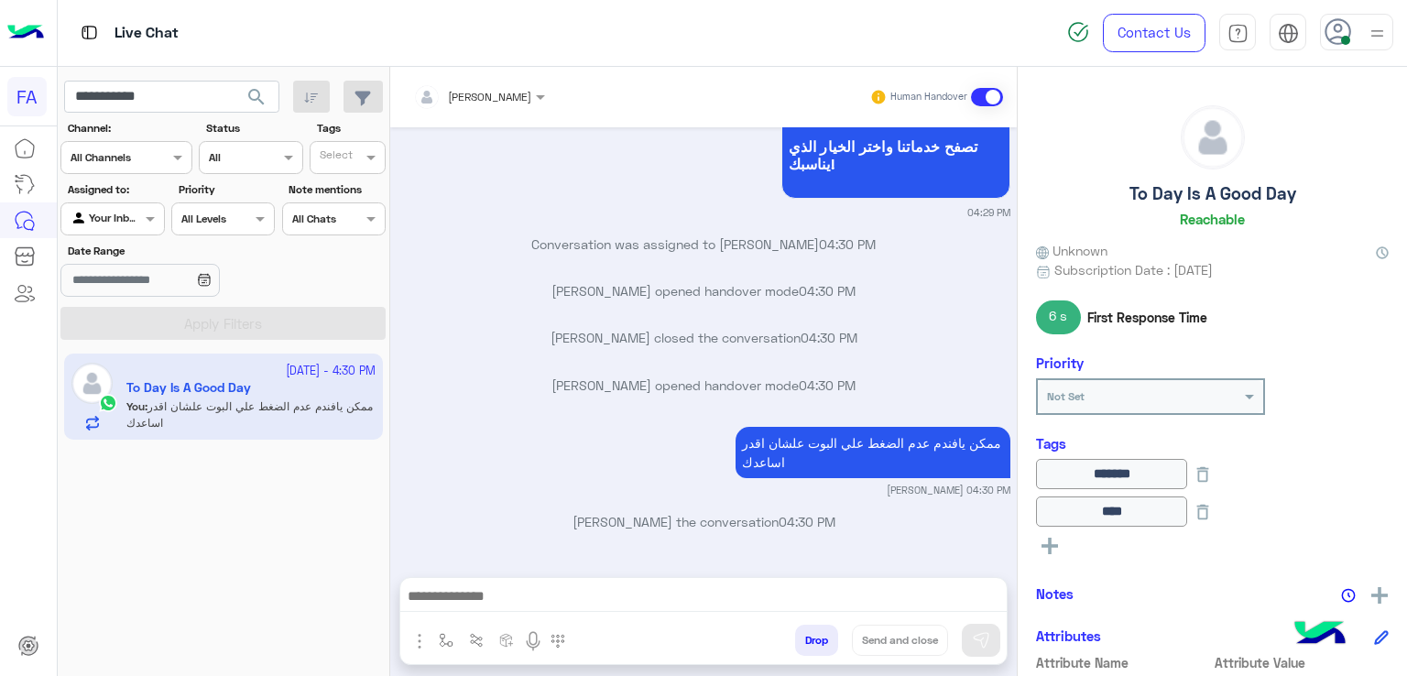
click at [255, 98] on span "search" at bounding box center [257, 97] width 22 height 22
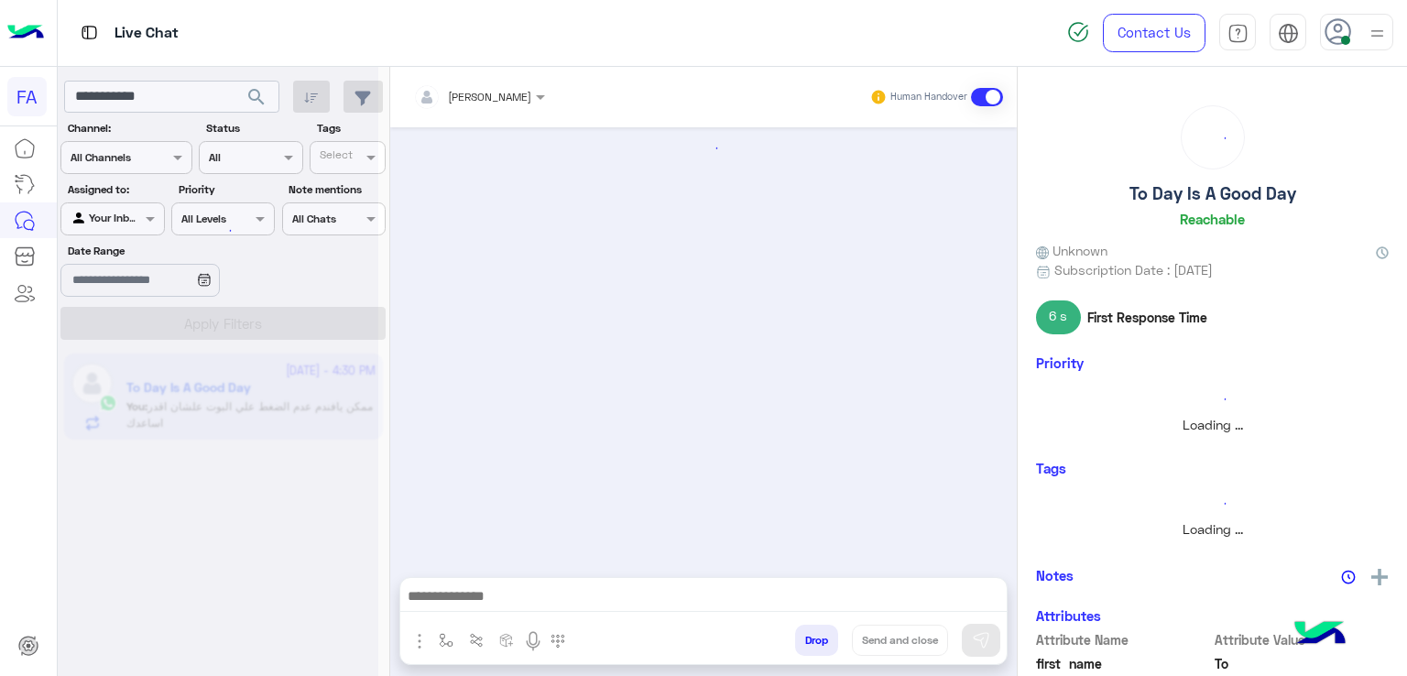
scroll to position [1289, 0]
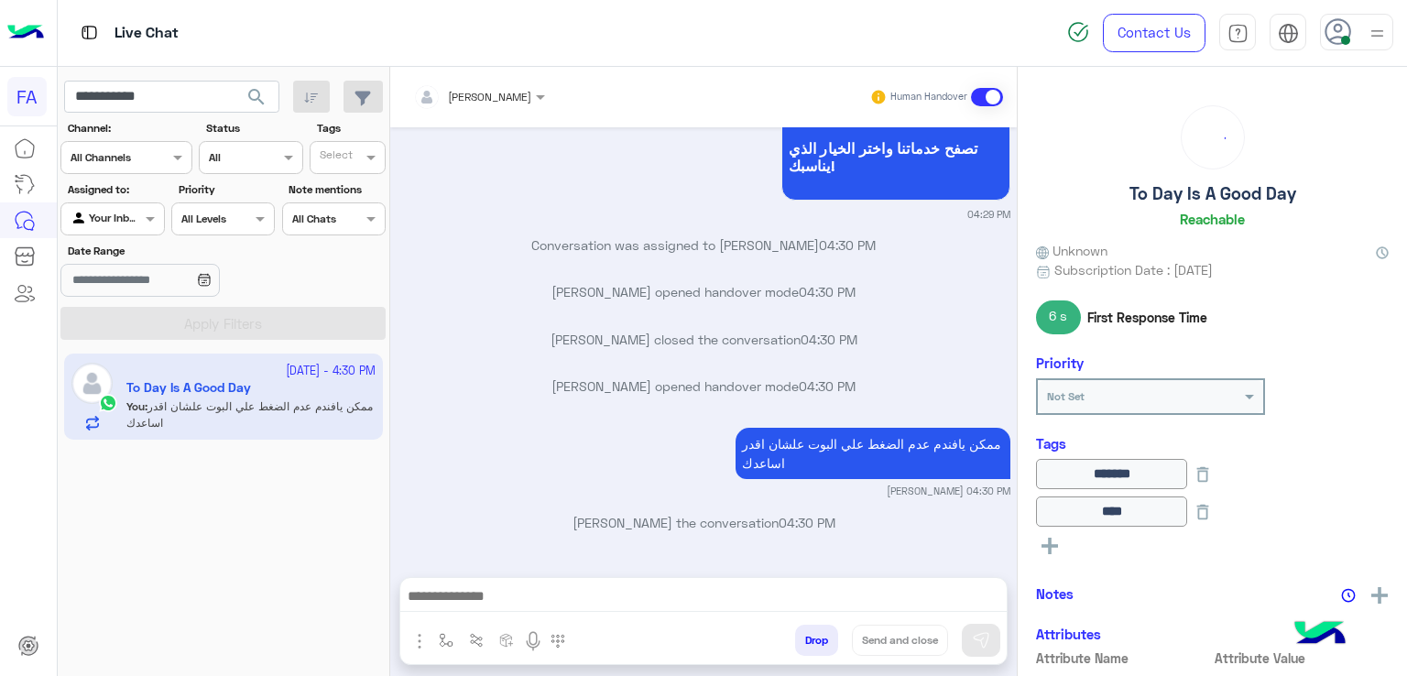
click at [136, 223] on div at bounding box center [112, 216] width 102 height 17
click at [104, 294] on b "Unassigned" at bounding box center [123, 289] width 70 height 16
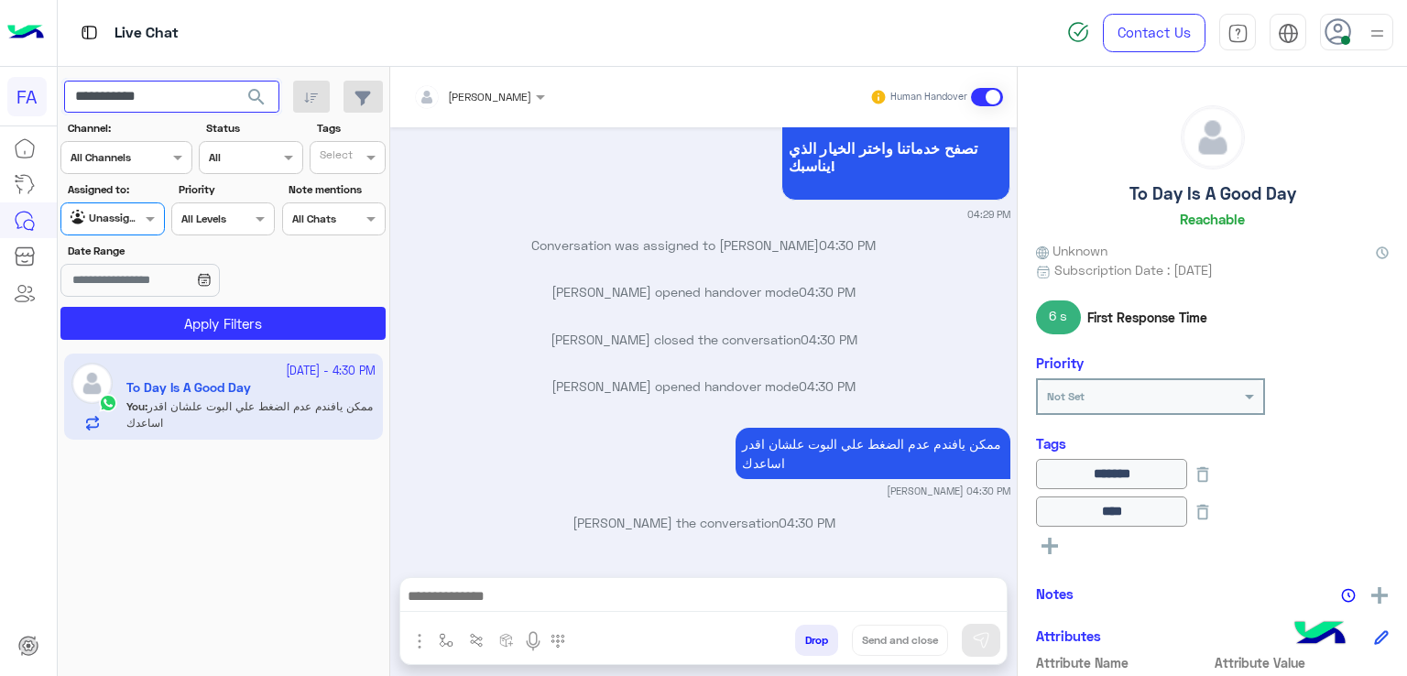
click at [169, 100] on input "**********" at bounding box center [171, 97] width 215 height 33
click at [253, 96] on span "search" at bounding box center [257, 97] width 22 height 22
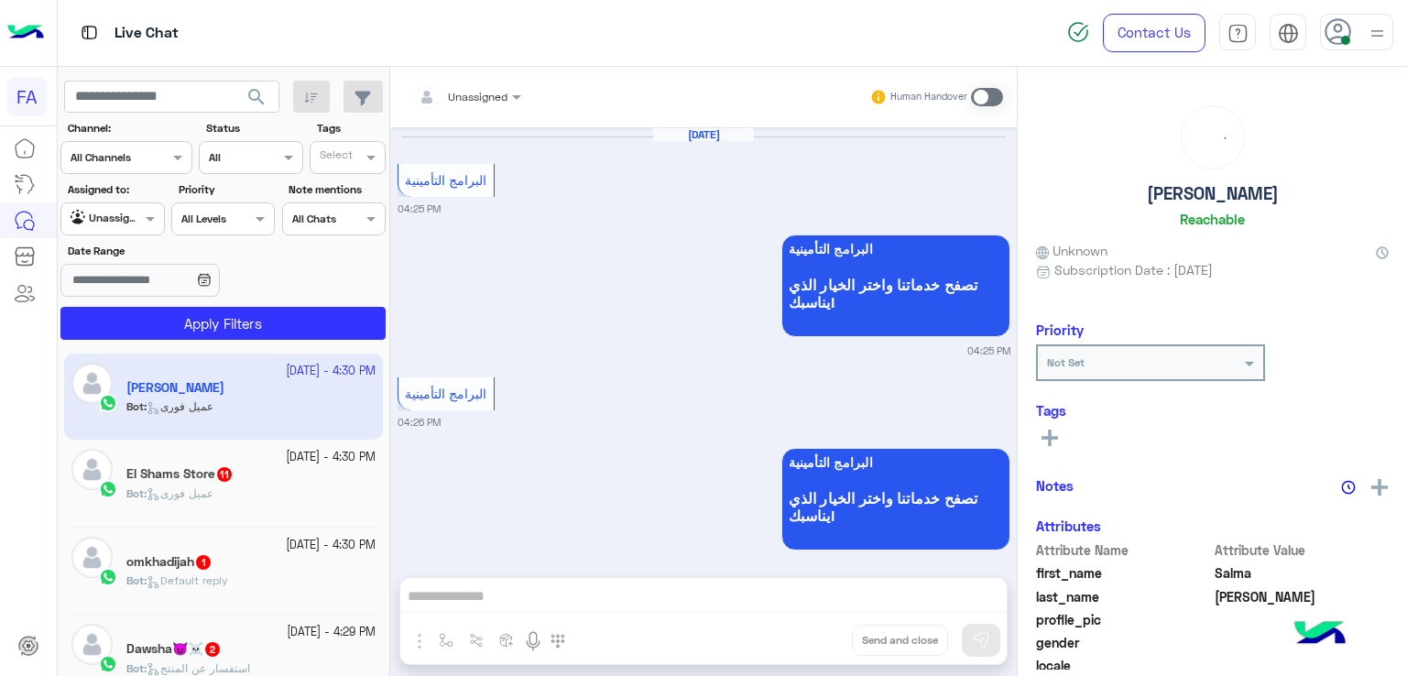
scroll to position [2116, 0]
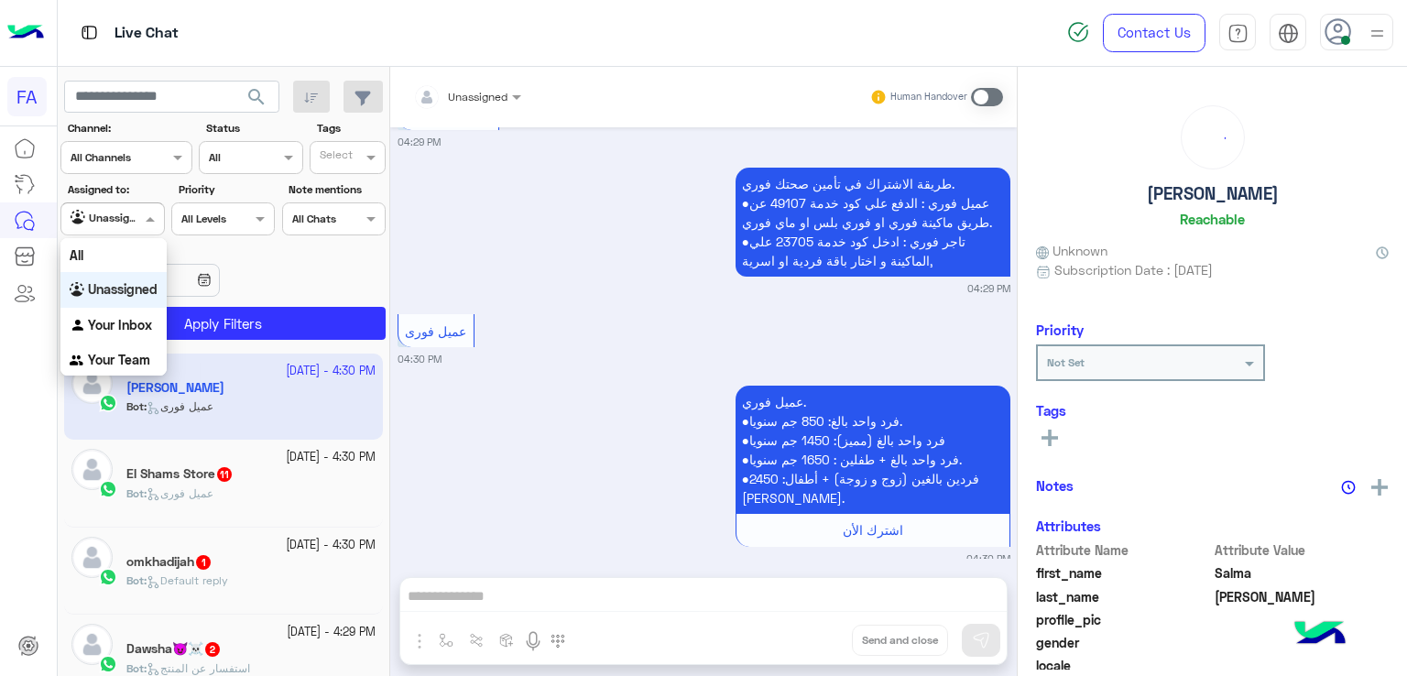
click at [117, 213] on div at bounding box center [112, 216] width 102 height 17
click at [117, 322] on b "Your Inbox" at bounding box center [120, 325] width 64 height 16
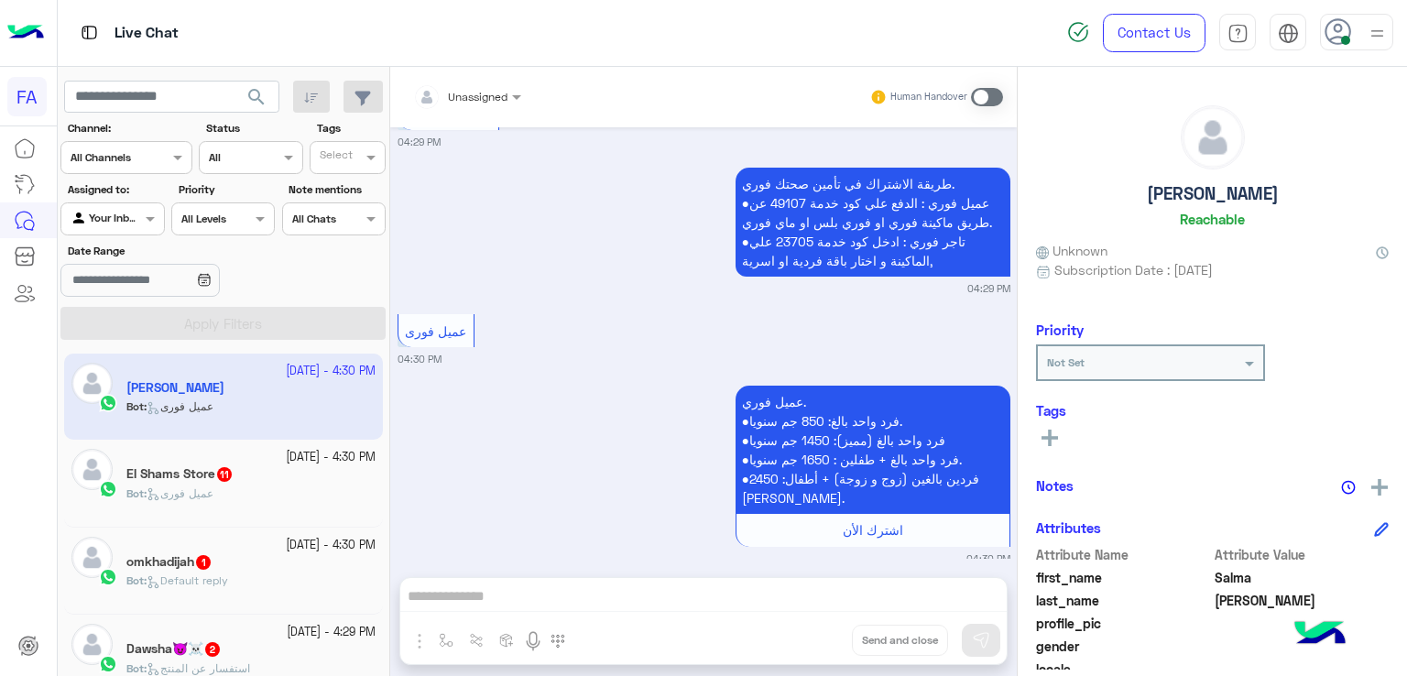
click at [124, 233] on div "Agent Filter Your Inbox" at bounding box center [112, 218] width 104 height 33
click at [158, 290] on b "Unassigned" at bounding box center [123, 289] width 70 height 16
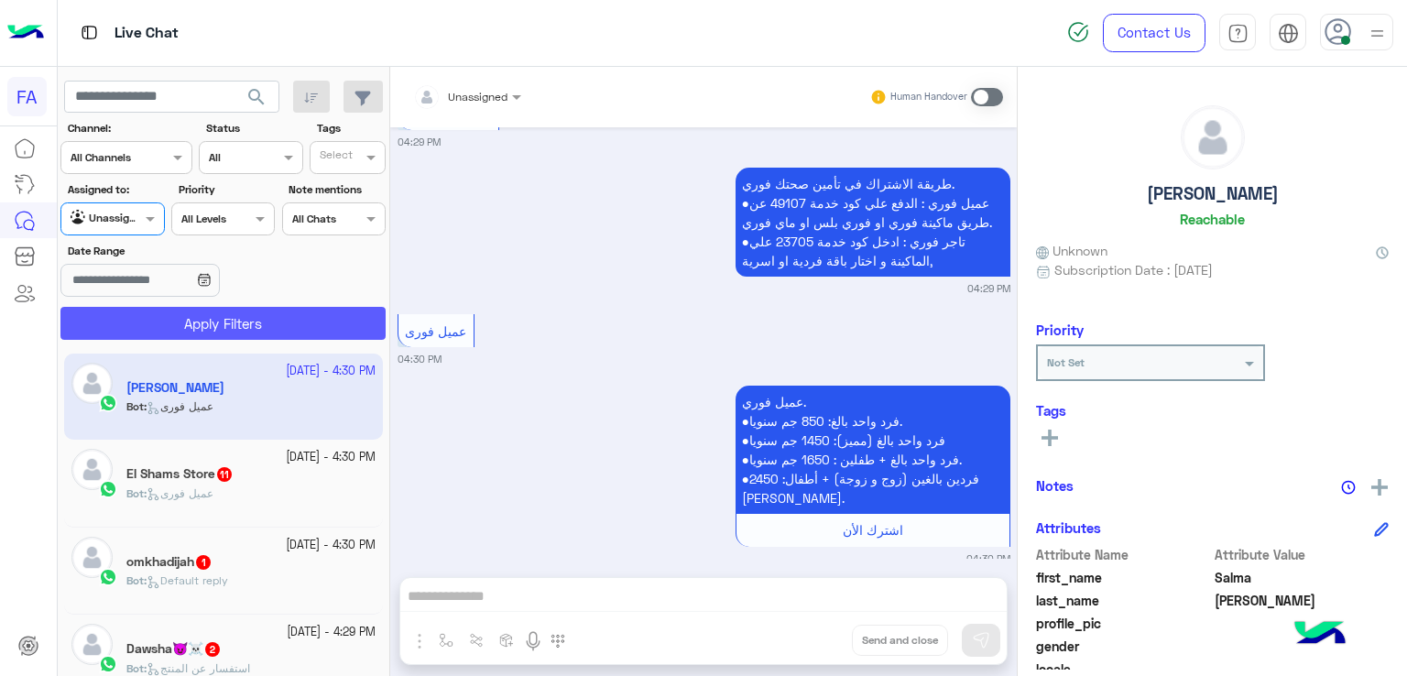
click at [198, 311] on button "Apply Filters" at bounding box center [222, 323] width 325 height 33
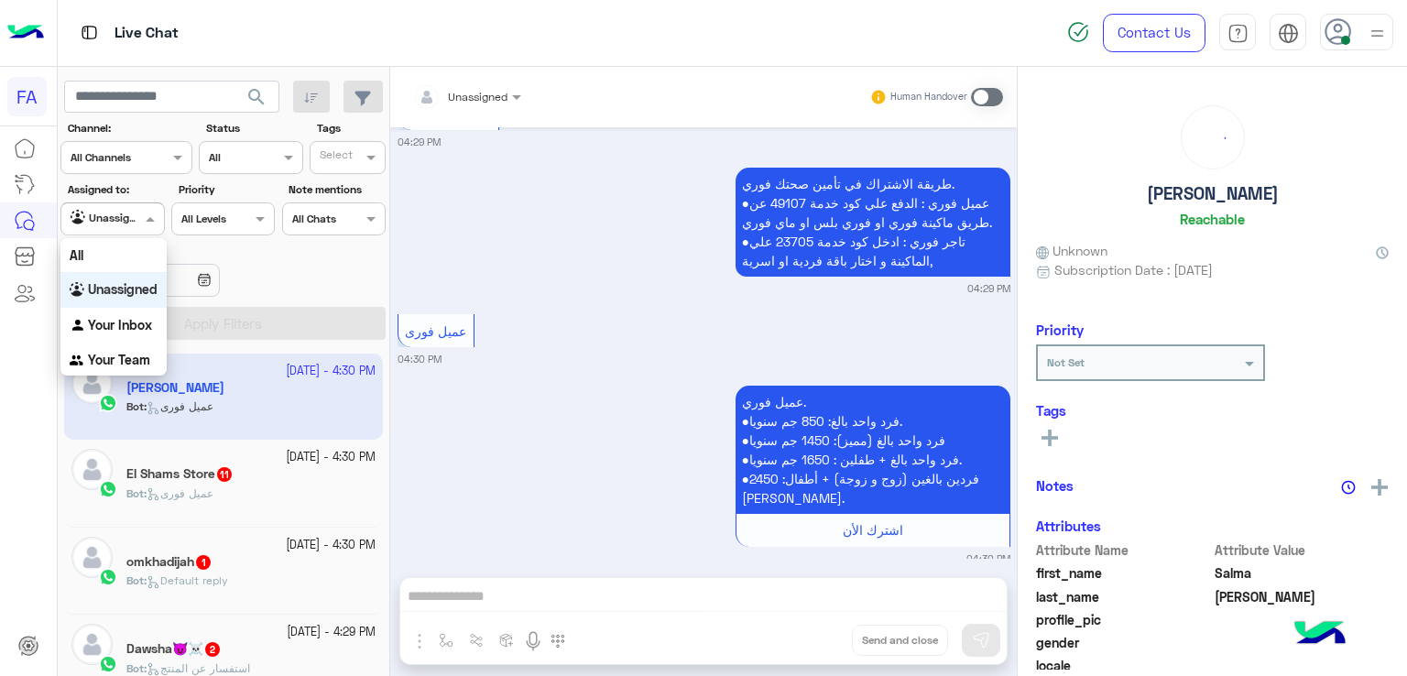
click at [135, 225] on div "Unassigned" at bounding box center [106, 219] width 70 height 18
click at [127, 306] on div "Unassigned" at bounding box center [113, 290] width 106 height 36
click at [116, 216] on div at bounding box center [112, 216] width 102 height 17
click at [126, 322] on b "Your Inbox" at bounding box center [120, 325] width 64 height 16
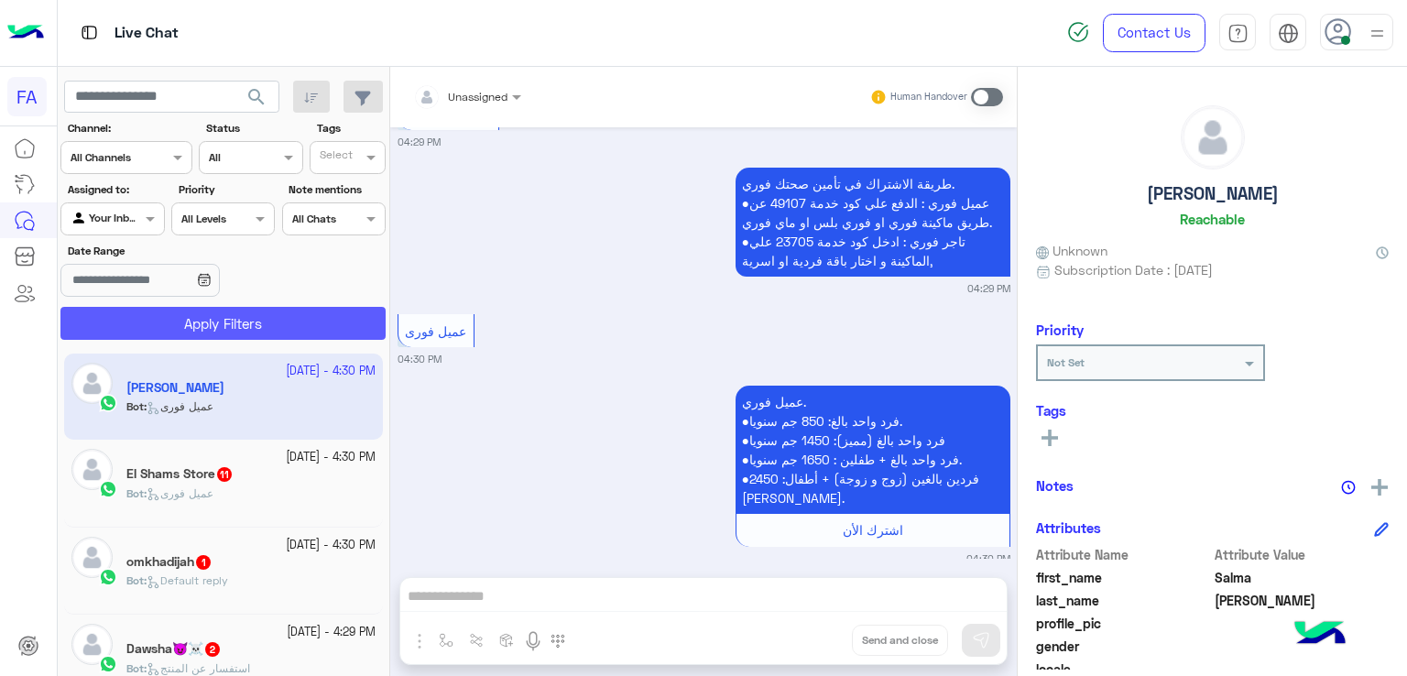
click at [179, 318] on button "Apply Filters" at bounding box center [222, 323] width 325 height 33
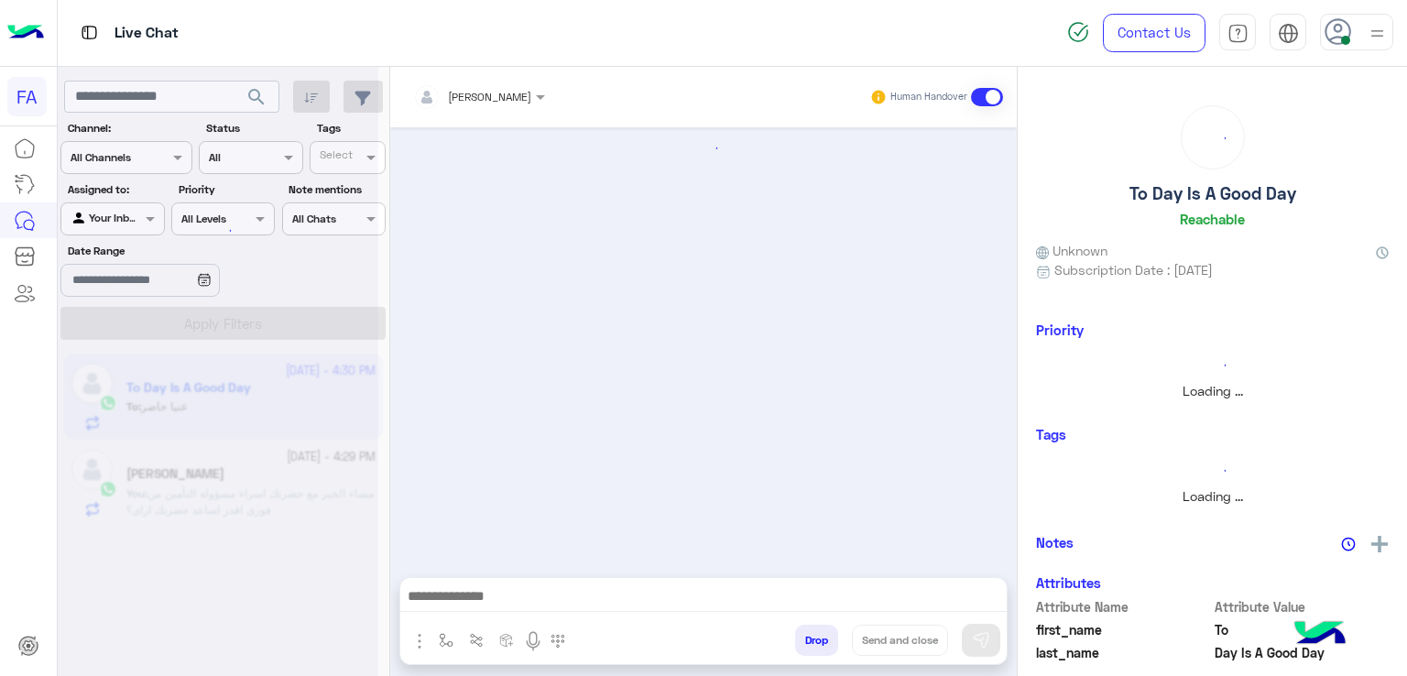
scroll to position [1289, 0]
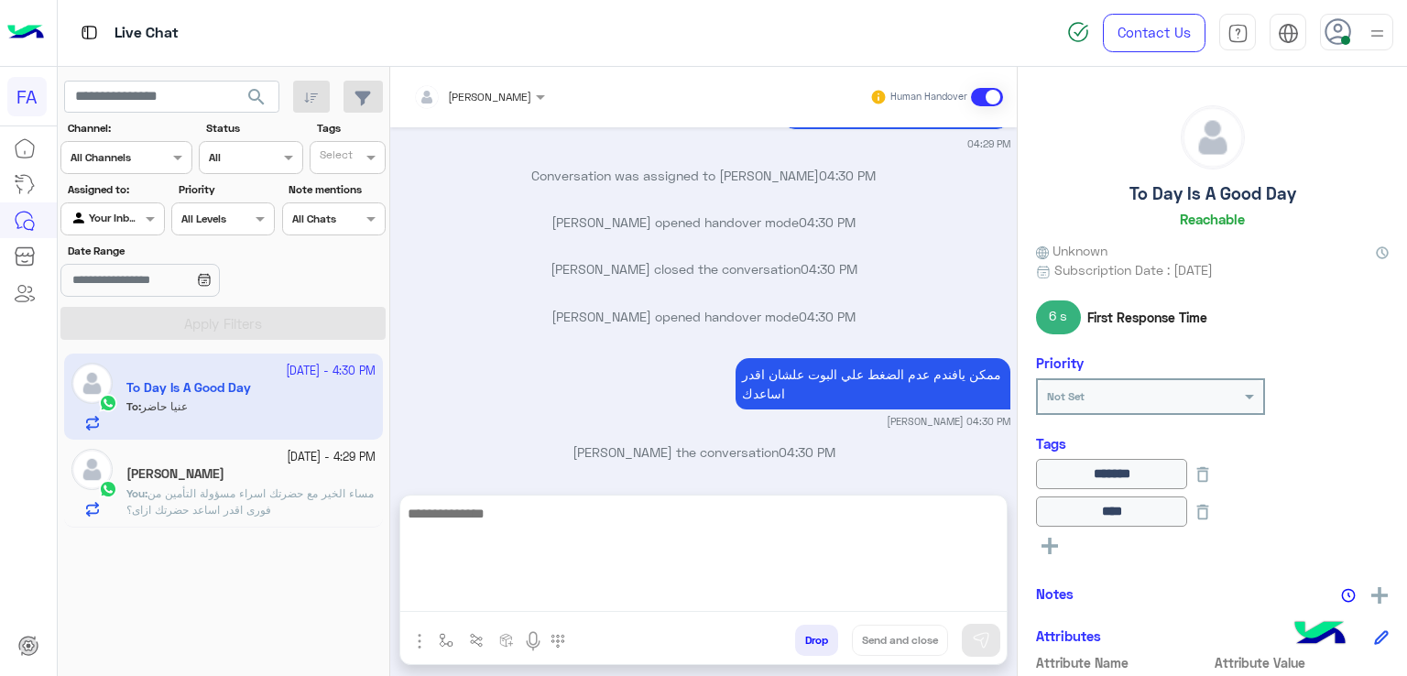
click at [613, 584] on textarea at bounding box center [703, 557] width 606 height 110
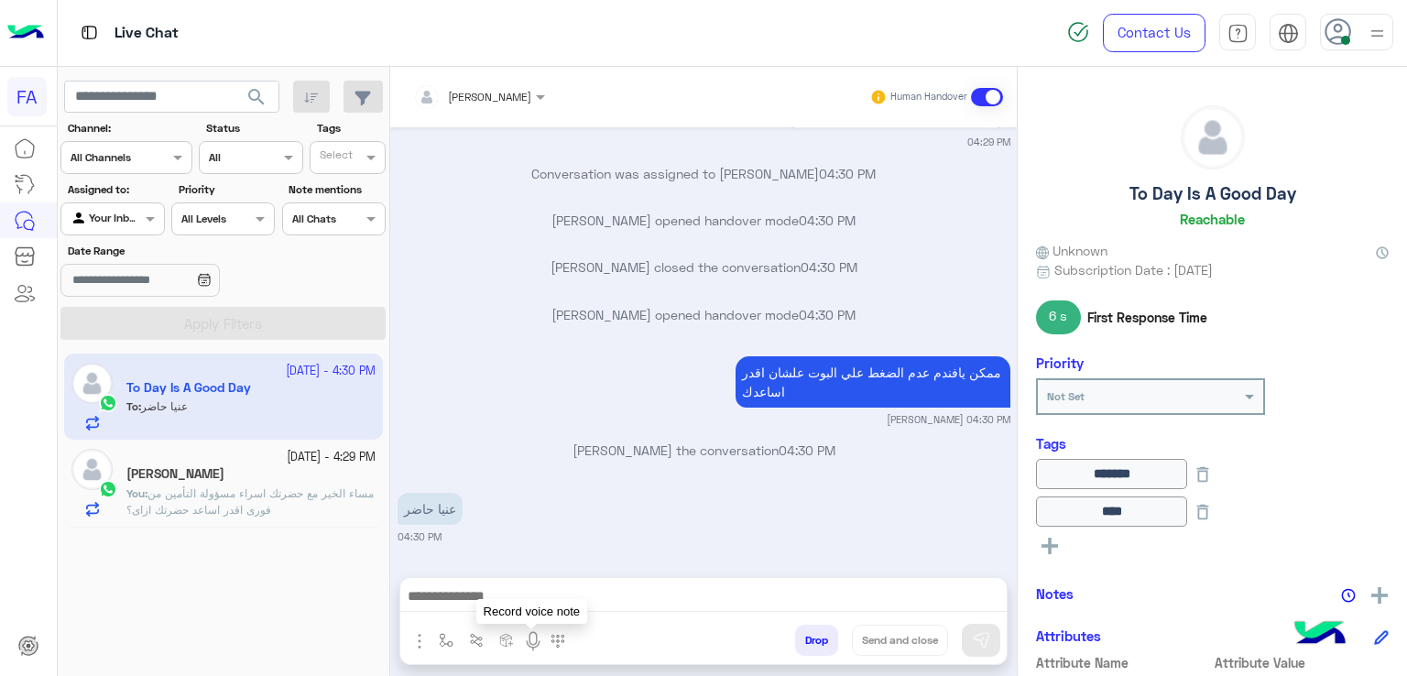
click at [529, 649] on img at bounding box center [533, 641] width 22 height 22
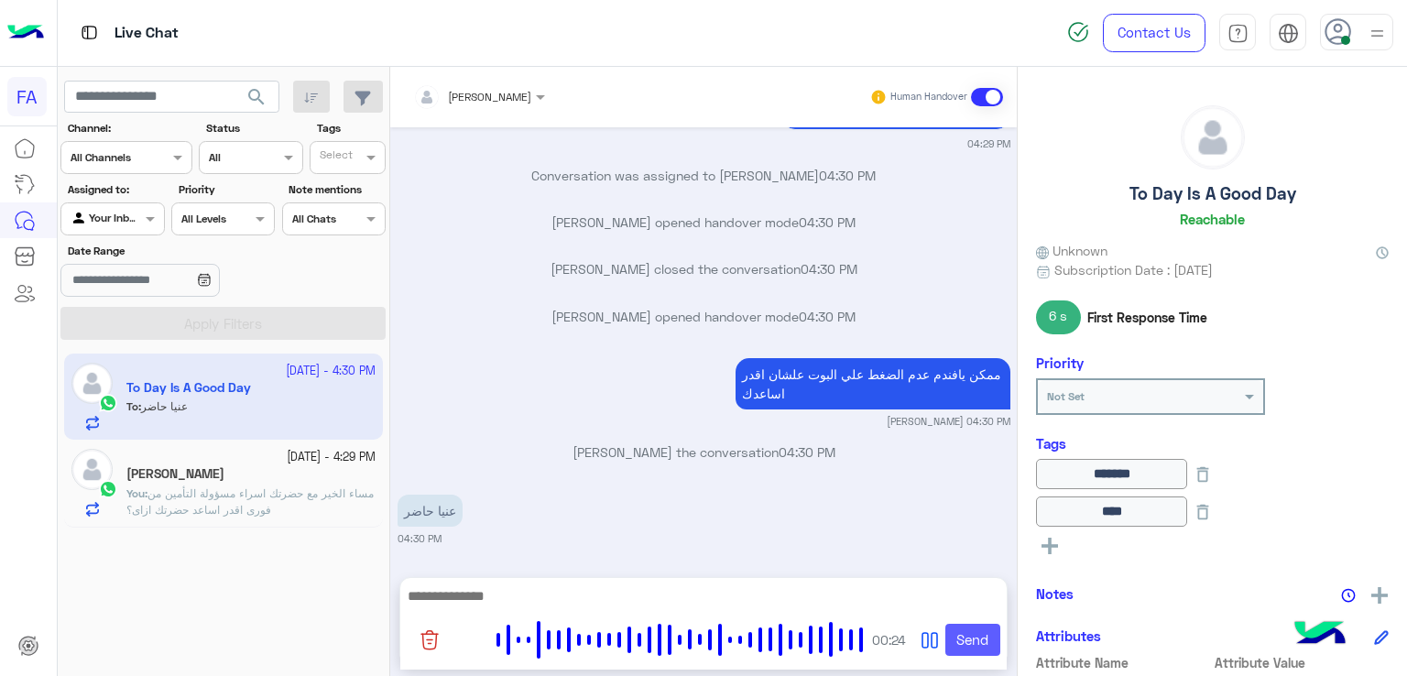
click at [995, 646] on button "Send" at bounding box center [972, 640] width 55 height 33
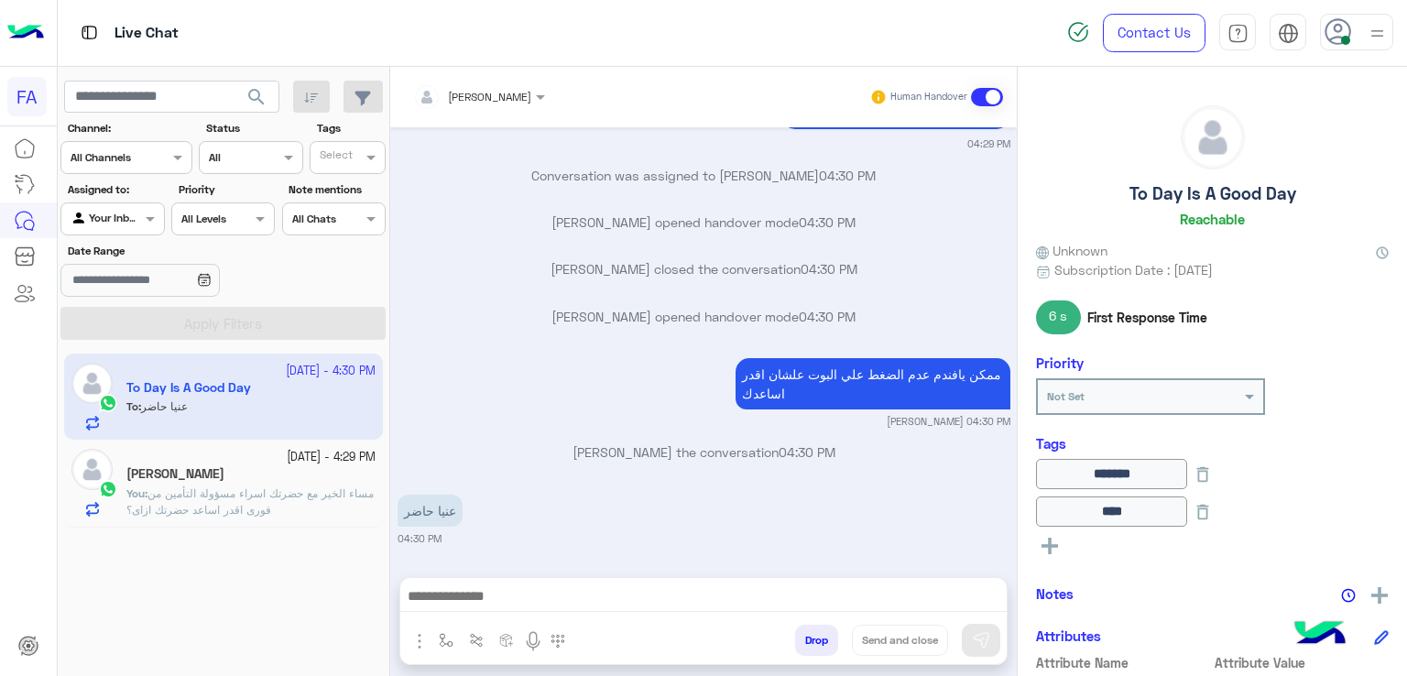
scroll to position [1377, 0]
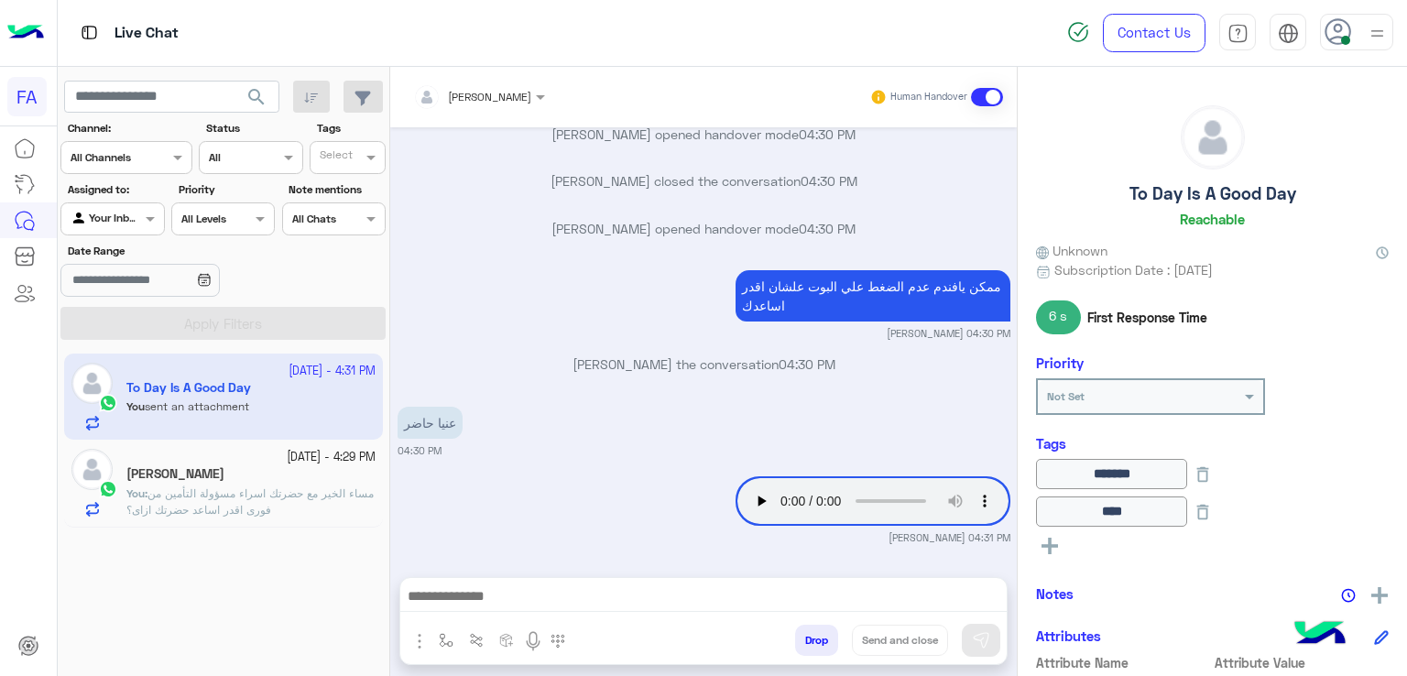
click at [253, 100] on span "search" at bounding box center [257, 97] width 22 height 22
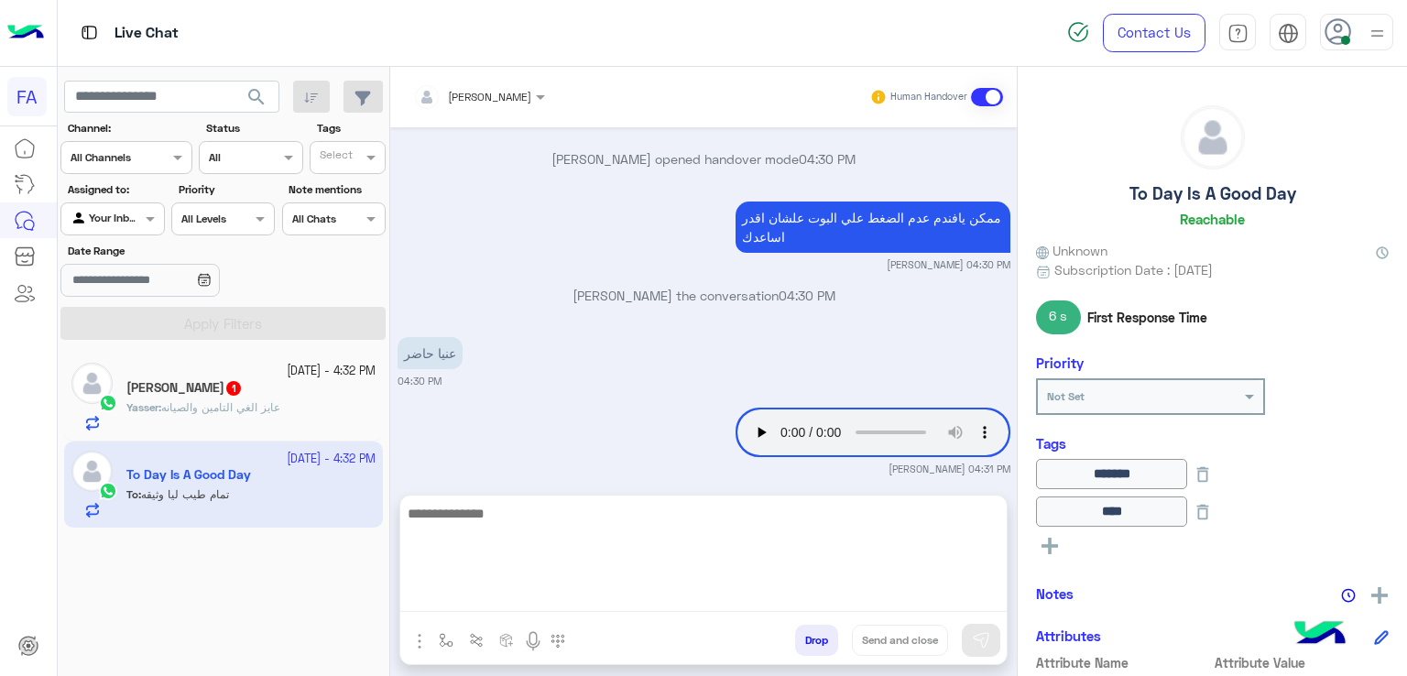
click at [698, 602] on textarea at bounding box center [703, 557] width 606 height 110
paste textarea "**********"
type textarea "**********"
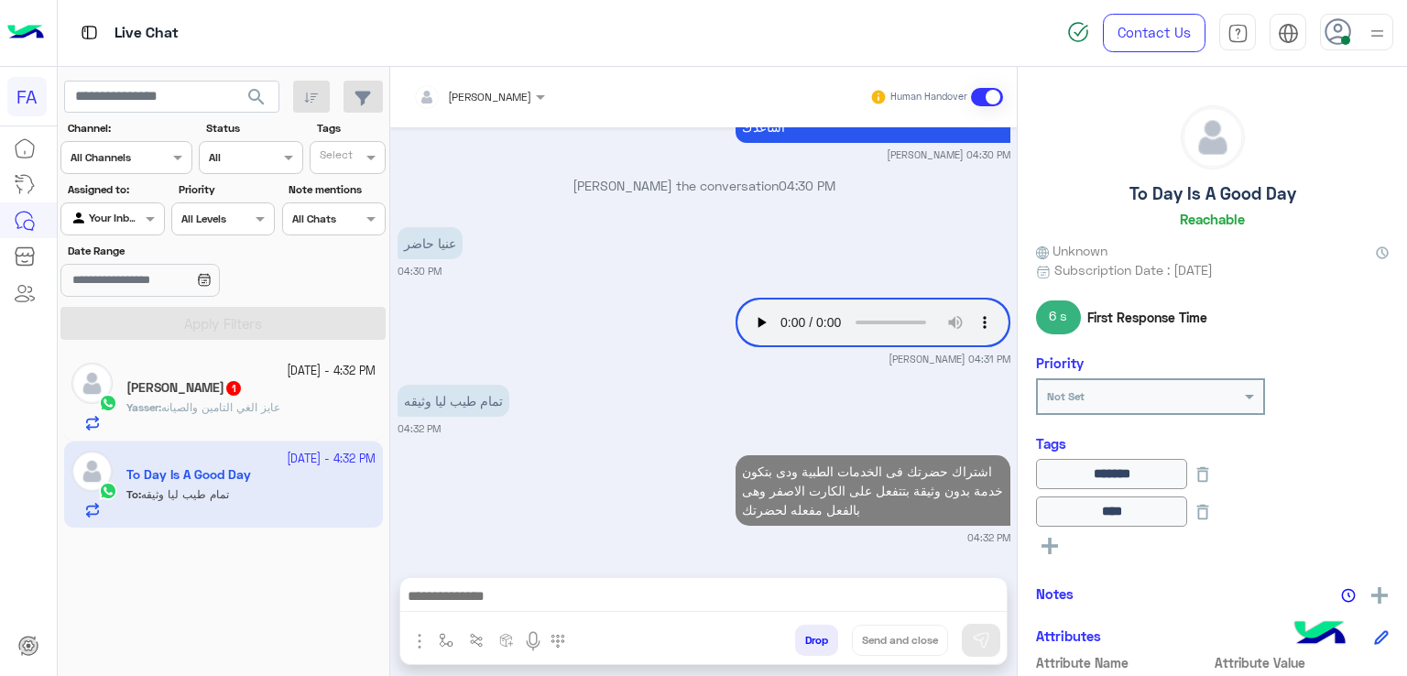
click at [337, 403] on div "Yasser : عايز الغي التامين والصيانه" at bounding box center [250, 415] width 249 height 32
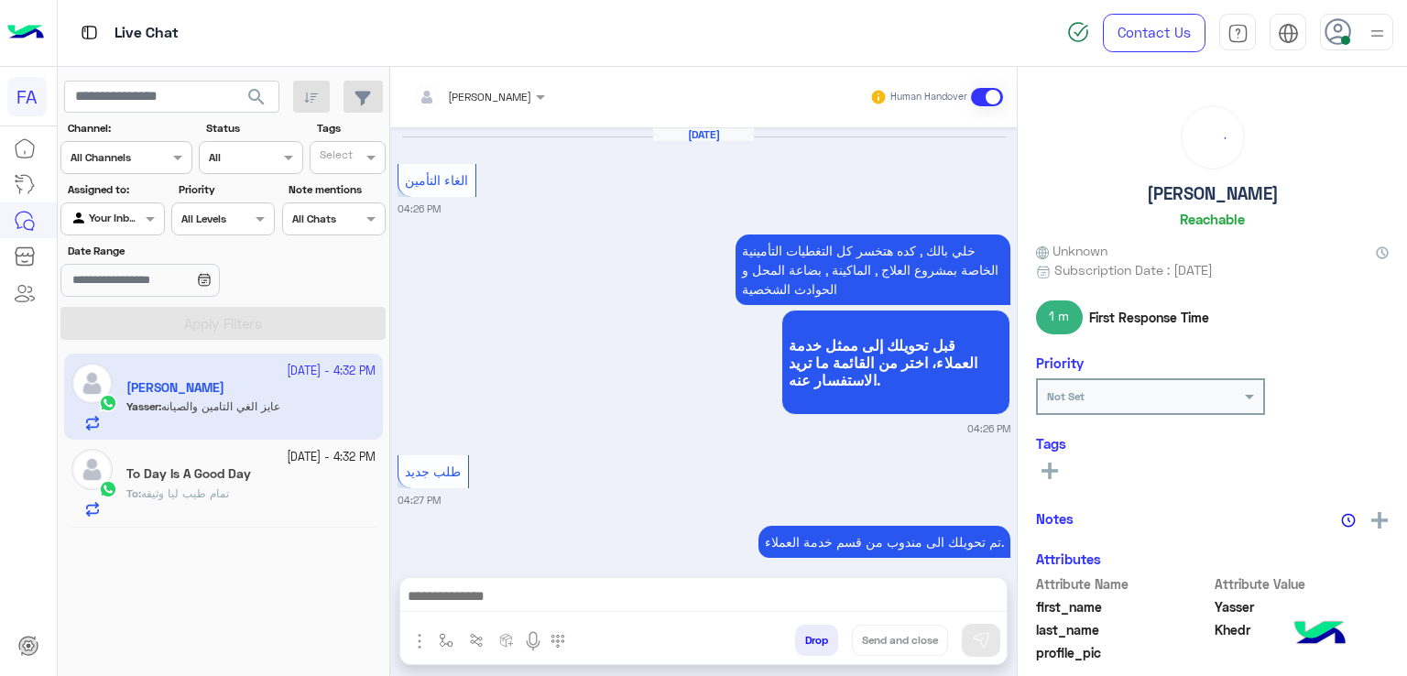
scroll to position [1365, 0]
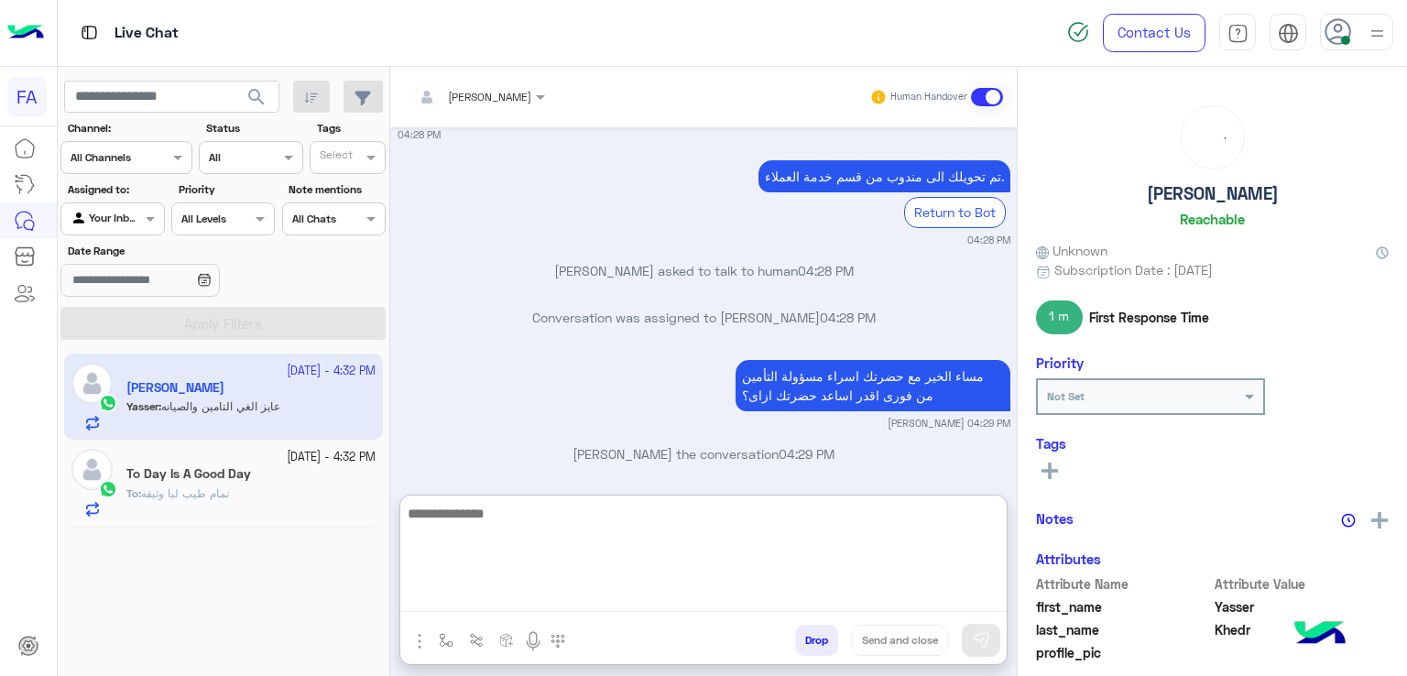
click at [727, 587] on textarea at bounding box center [703, 557] width 606 height 110
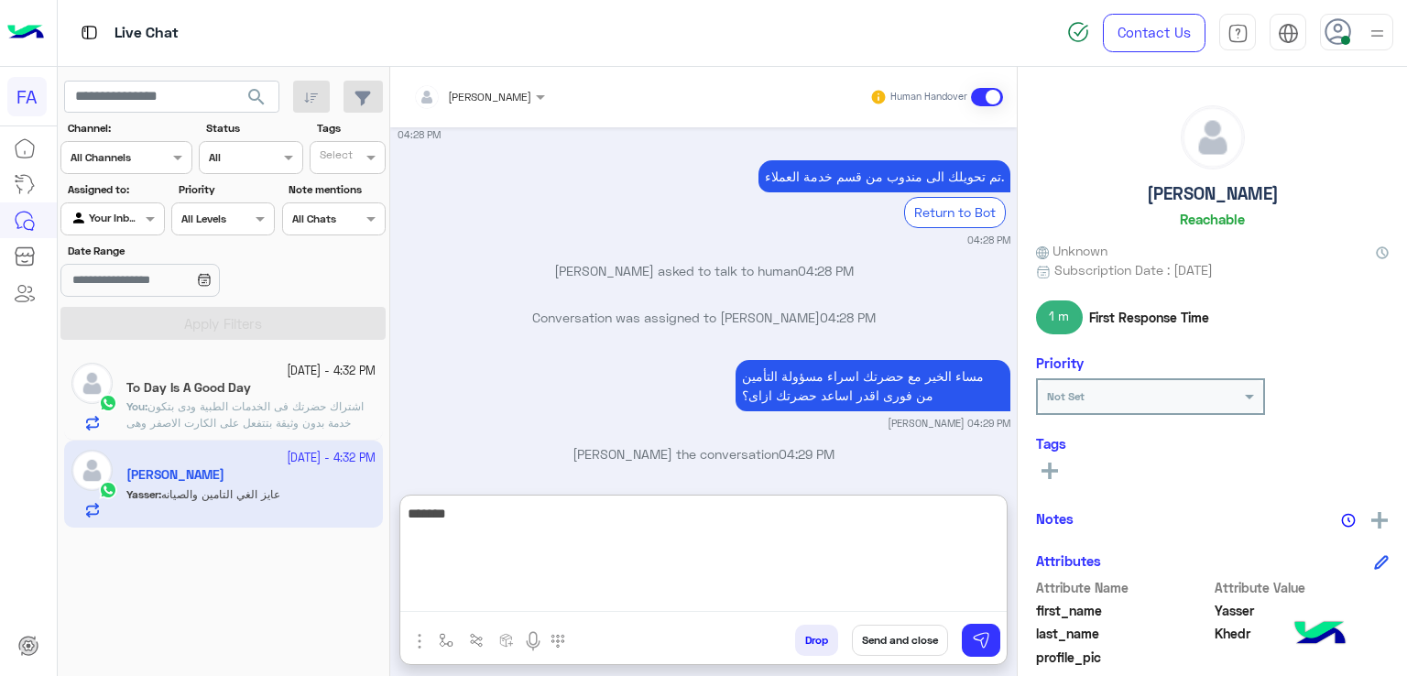
type textarea "*******"
click at [726, 594] on textarea "*******" at bounding box center [703, 557] width 606 height 110
type textarea "**********"
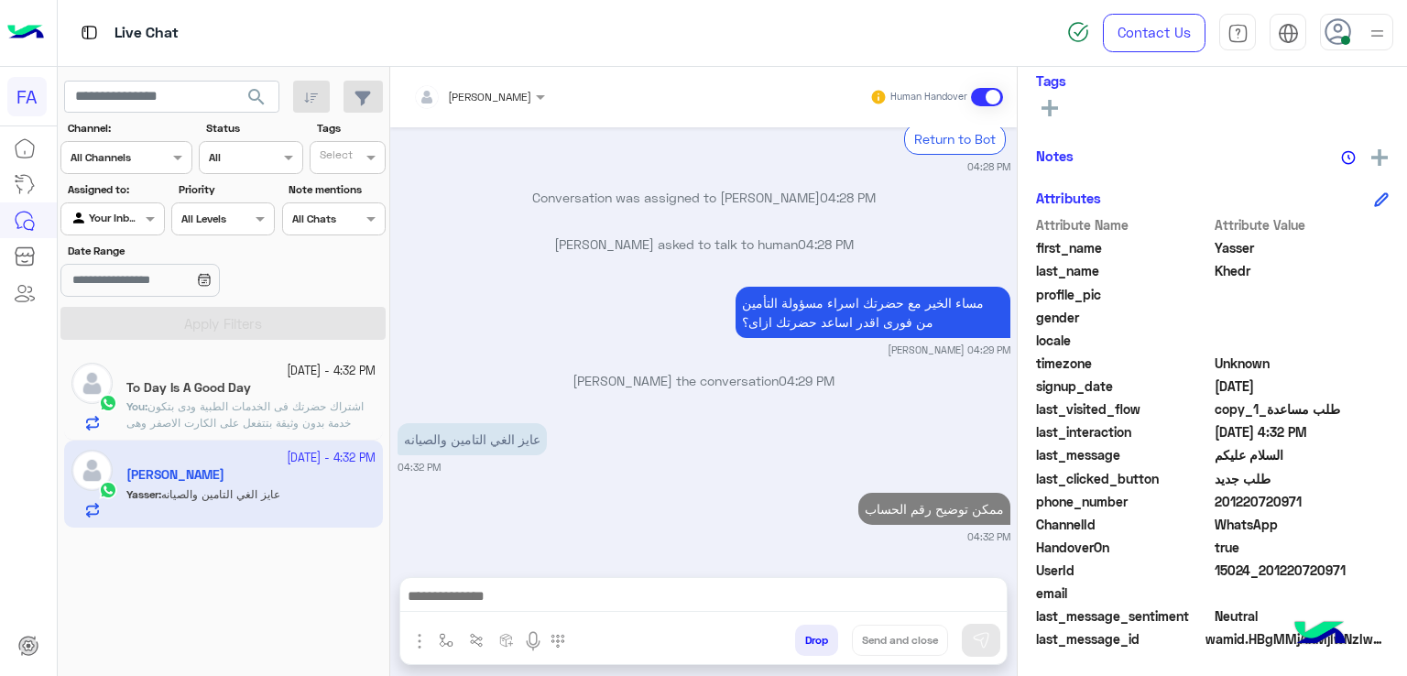
scroll to position [1436, 0]
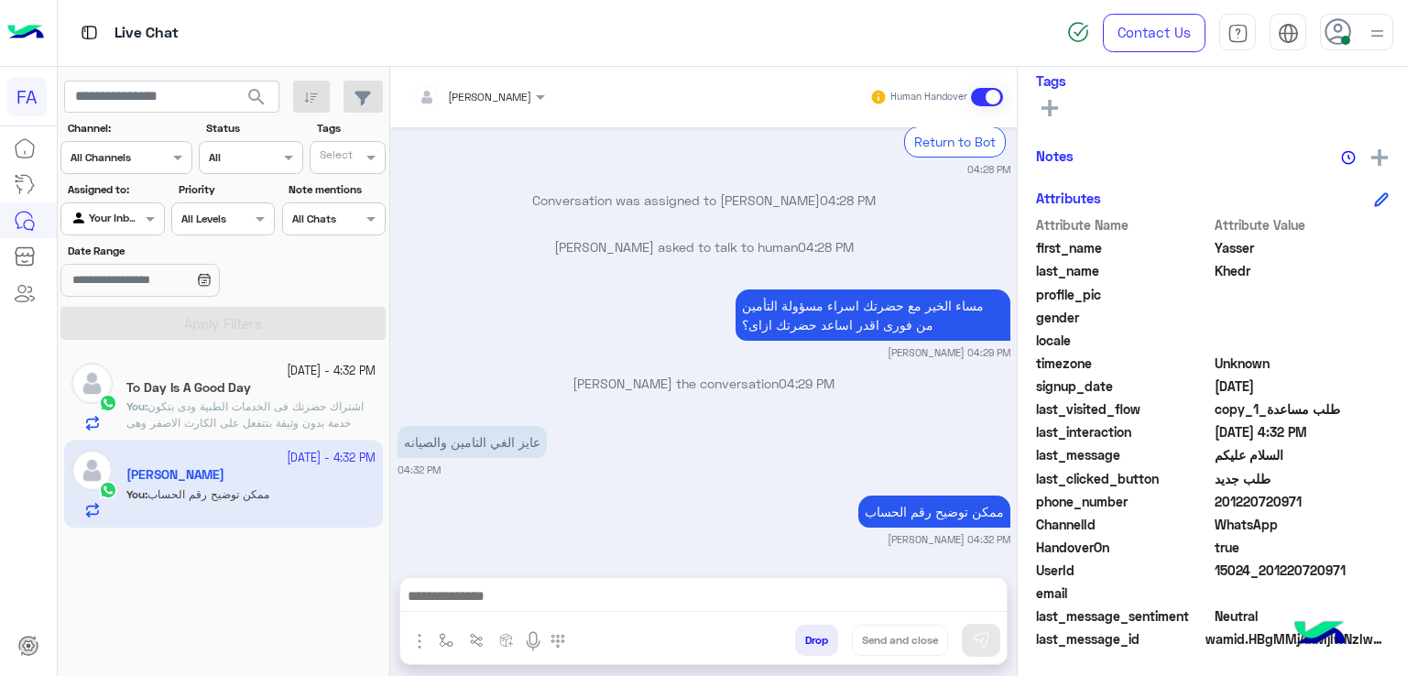
drag, startPoint x: 1311, startPoint y: 505, endPoint x: 1224, endPoint y: 511, distance: 87.3
click at [1224, 511] on div "phone_number 201220720971" at bounding box center [1212, 503] width 353 height 23
copy span "1220720971"
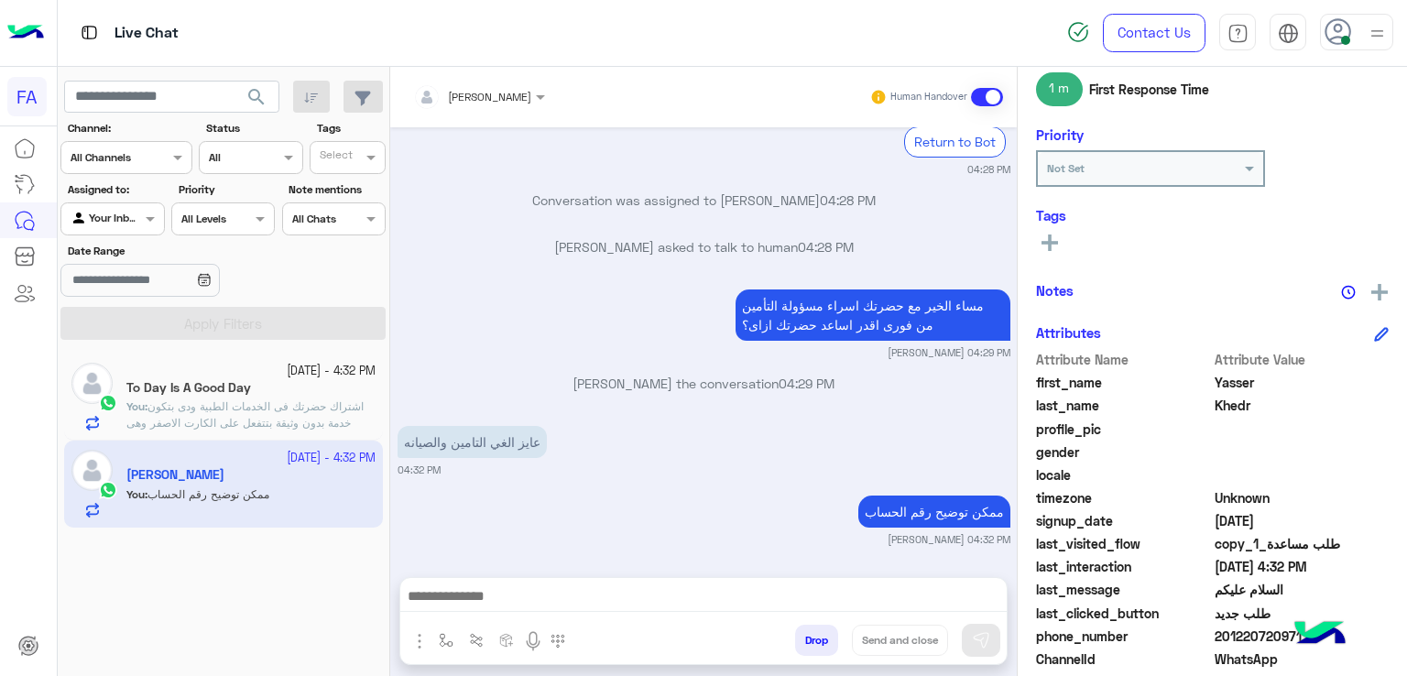
scroll to position [0, 0]
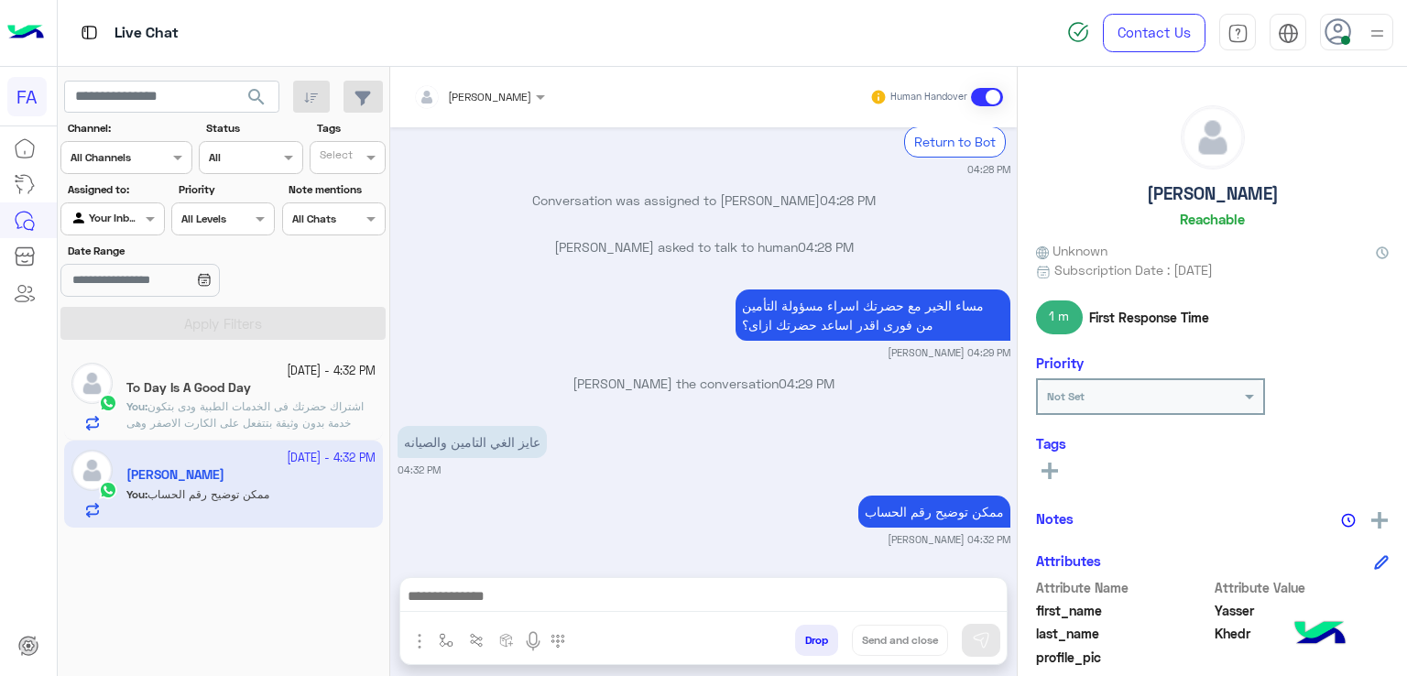
click at [1242, 198] on h5 "[PERSON_NAME]" at bounding box center [1213, 193] width 132 height 21
copy h5 "[PERSON_NAME]"
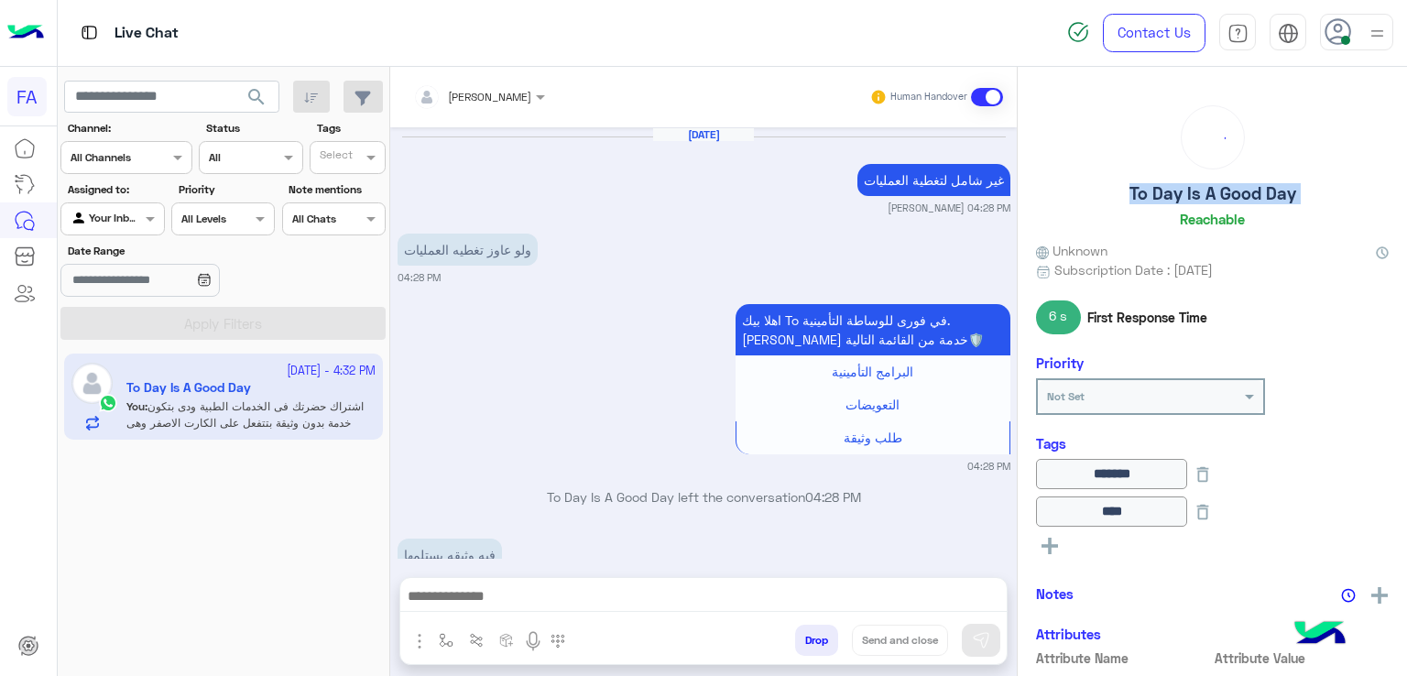
scroll to position [1287, 0]
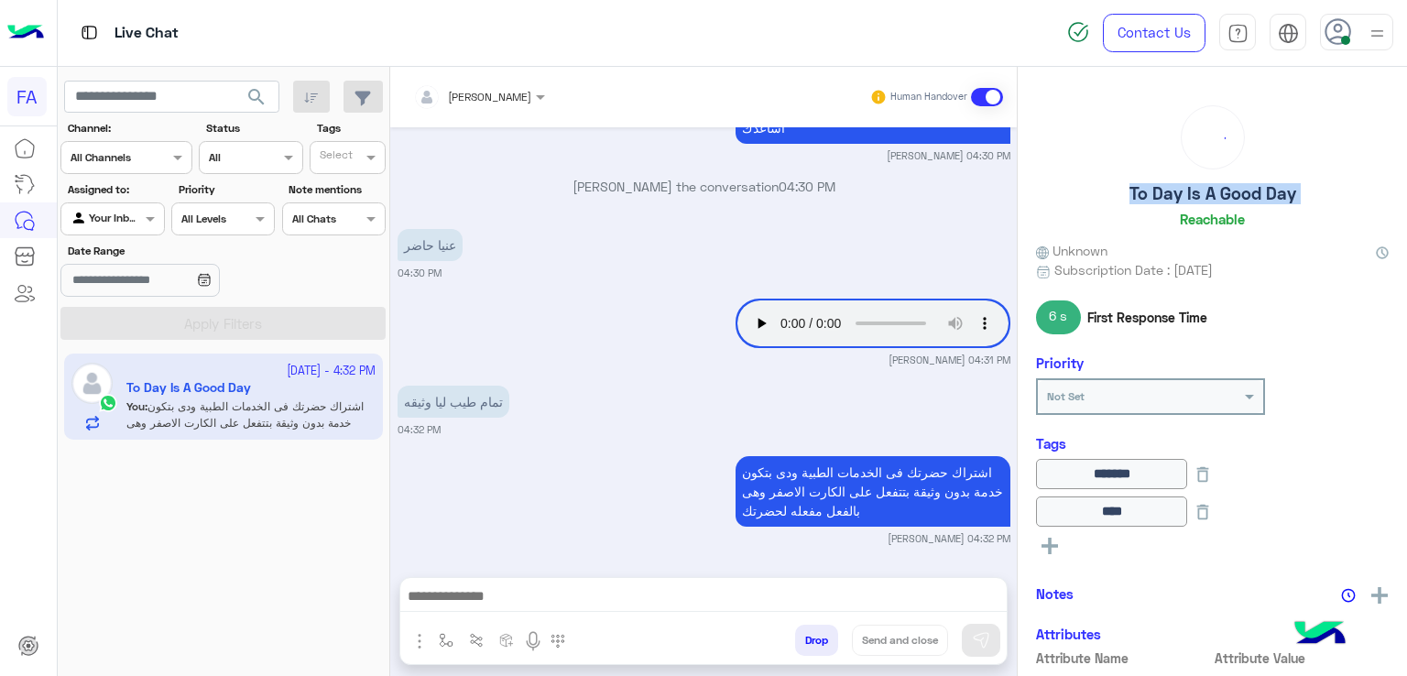
click at [253, 93] on span "search" at bounding box center [257, 97] width 22 height 22
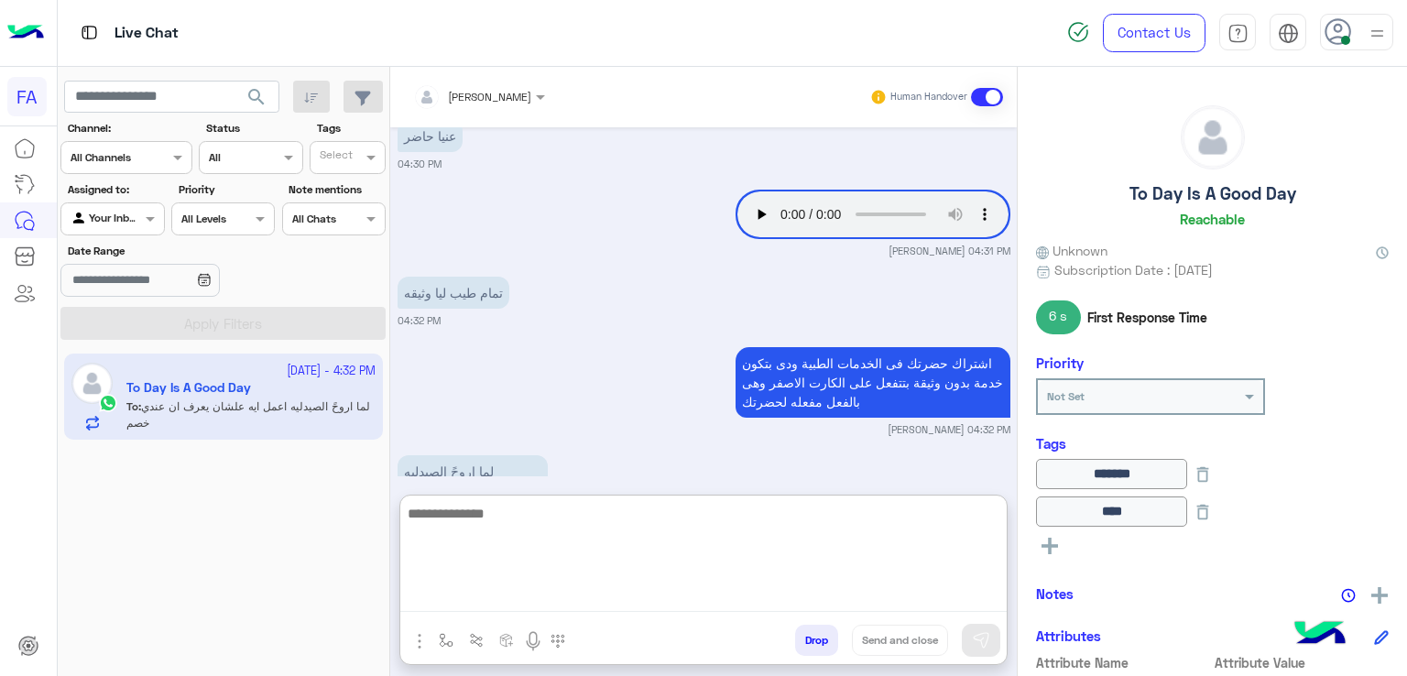
click at [621, 597] on textarea at bounding box center [703, 557] width 606 height 110
paste textarea "**********"
type textarea "**********"
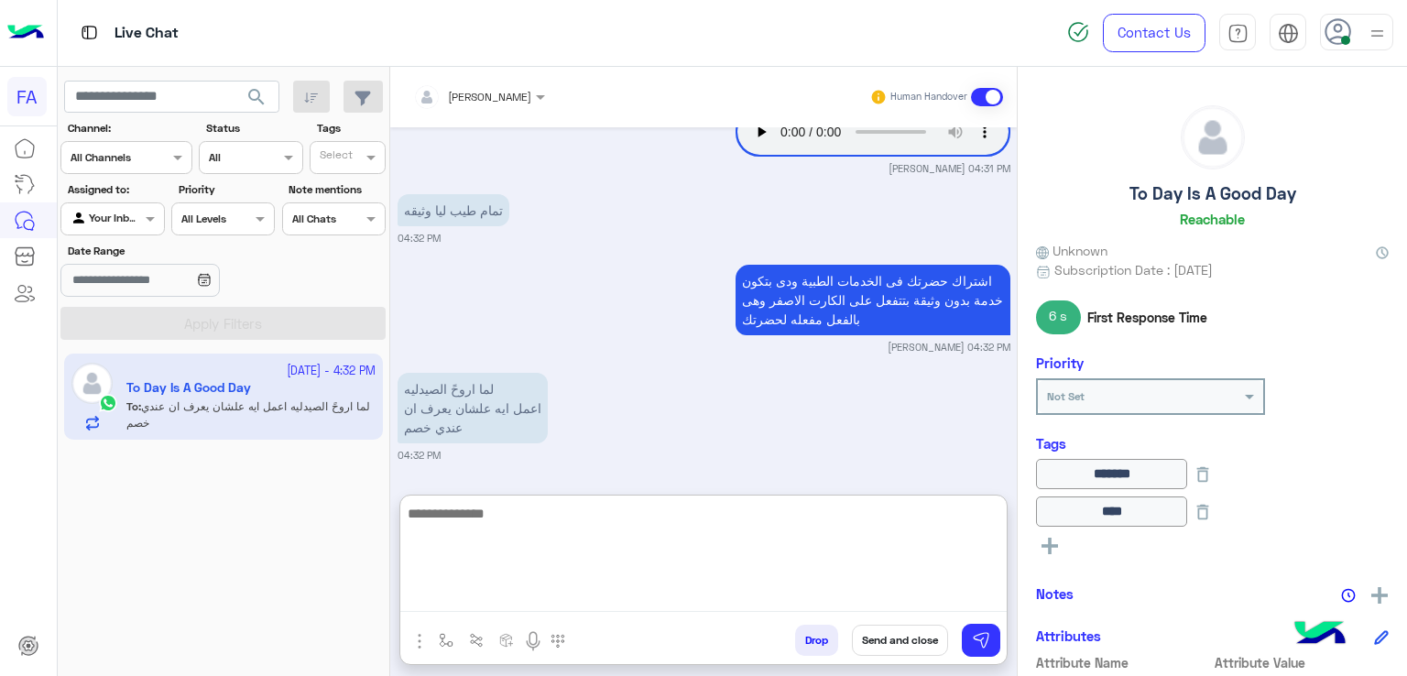
scroll to position [1606, 0]
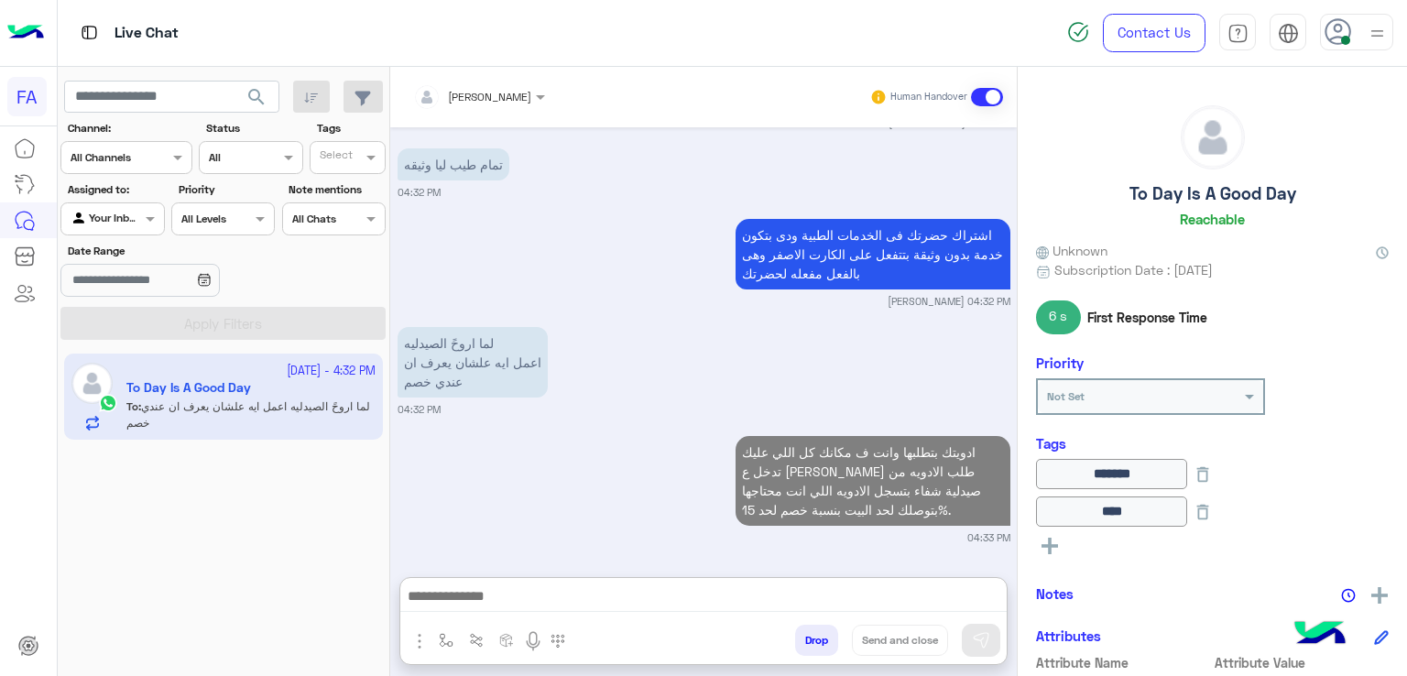
click at [124, 211] on div at bounding box center [112, 216] width 102 height 17
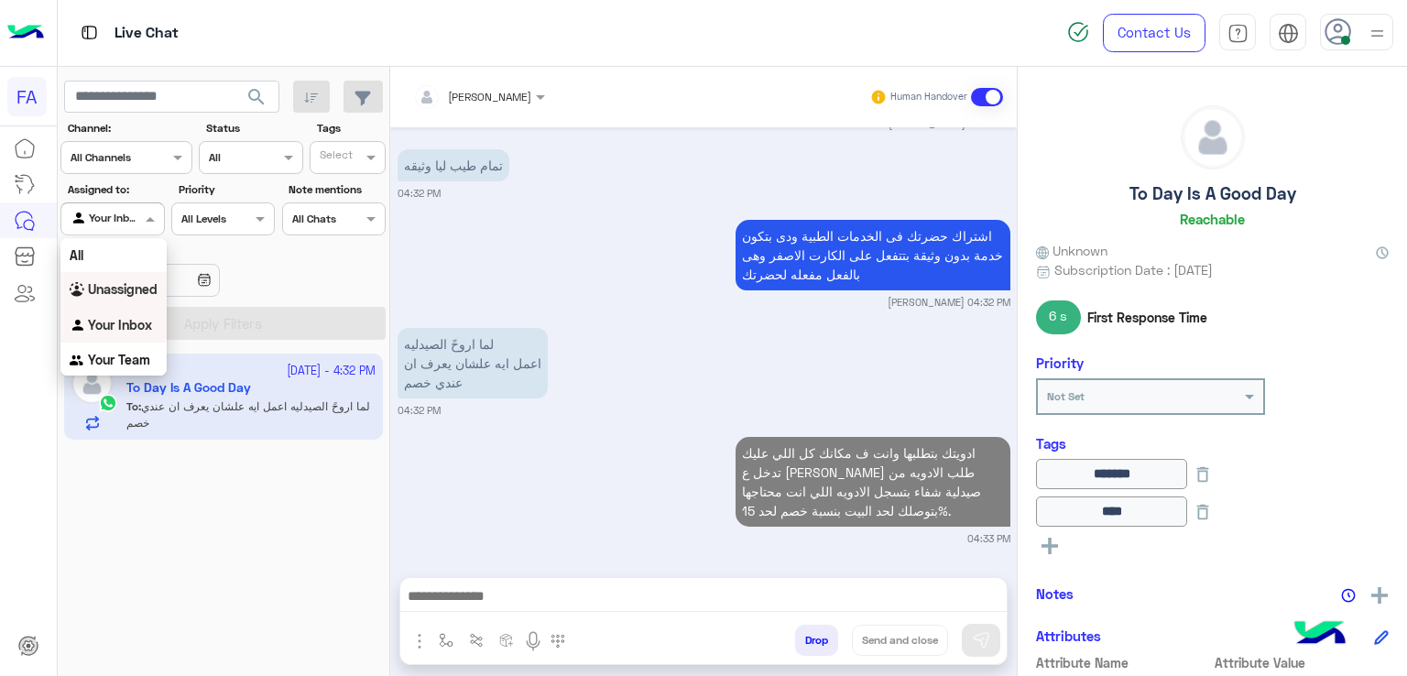
click at [142, 294] on b "Unassigned" at bounding box center [123, 289] width 70 height 16
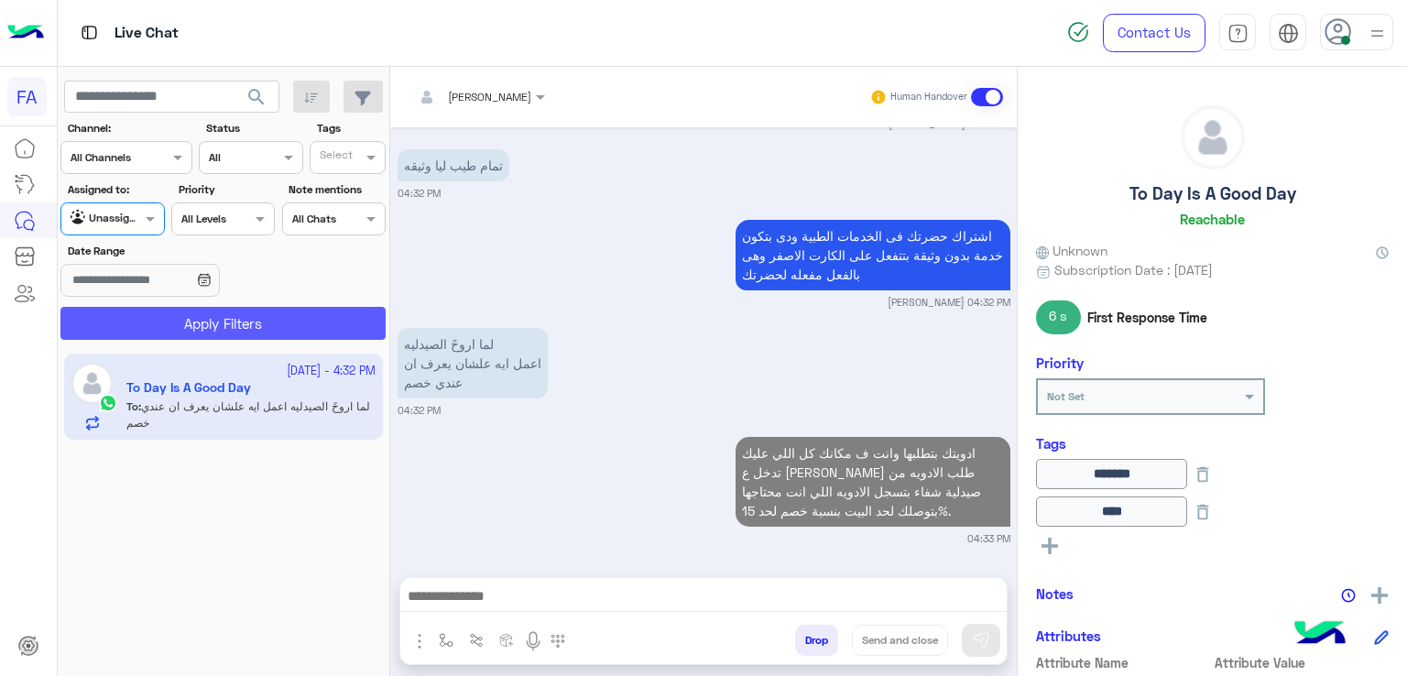
click at [165, 315] on button "Apply Filters" at bounding box center [222, 323] width 325 height 33
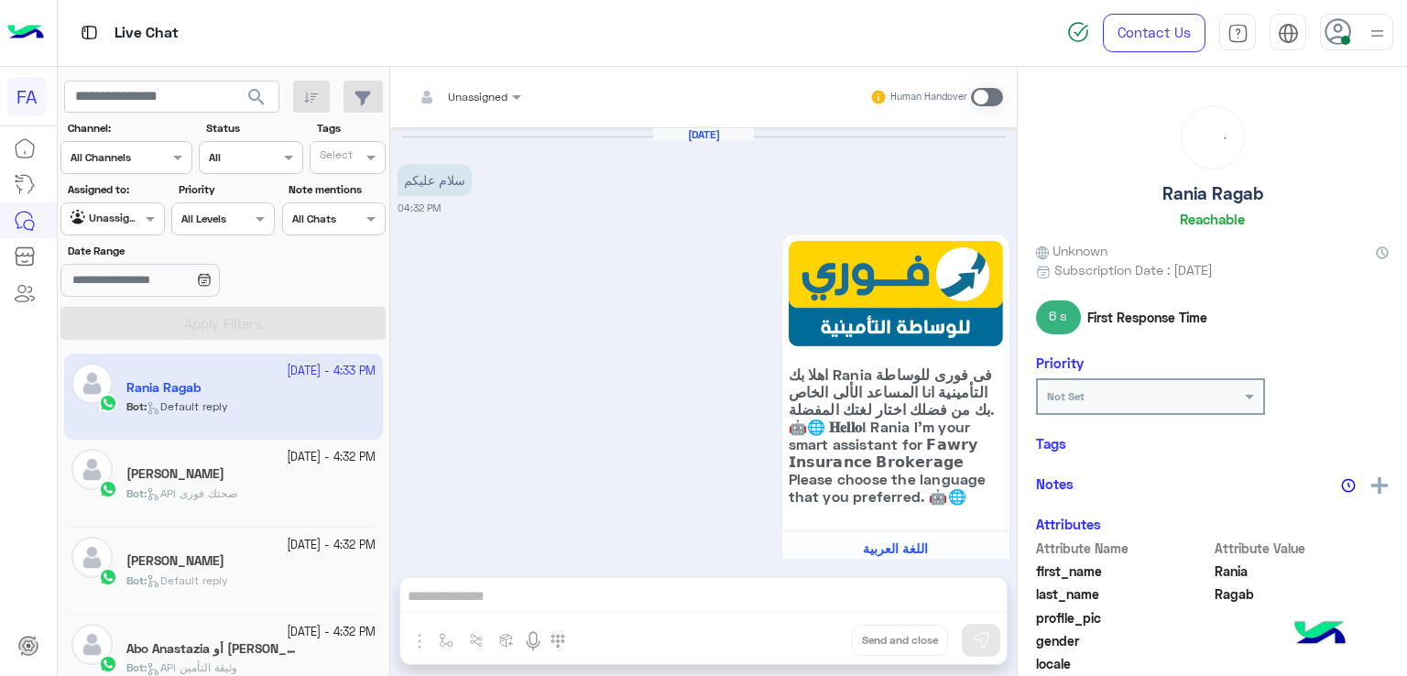
scroll to position [561, 0]
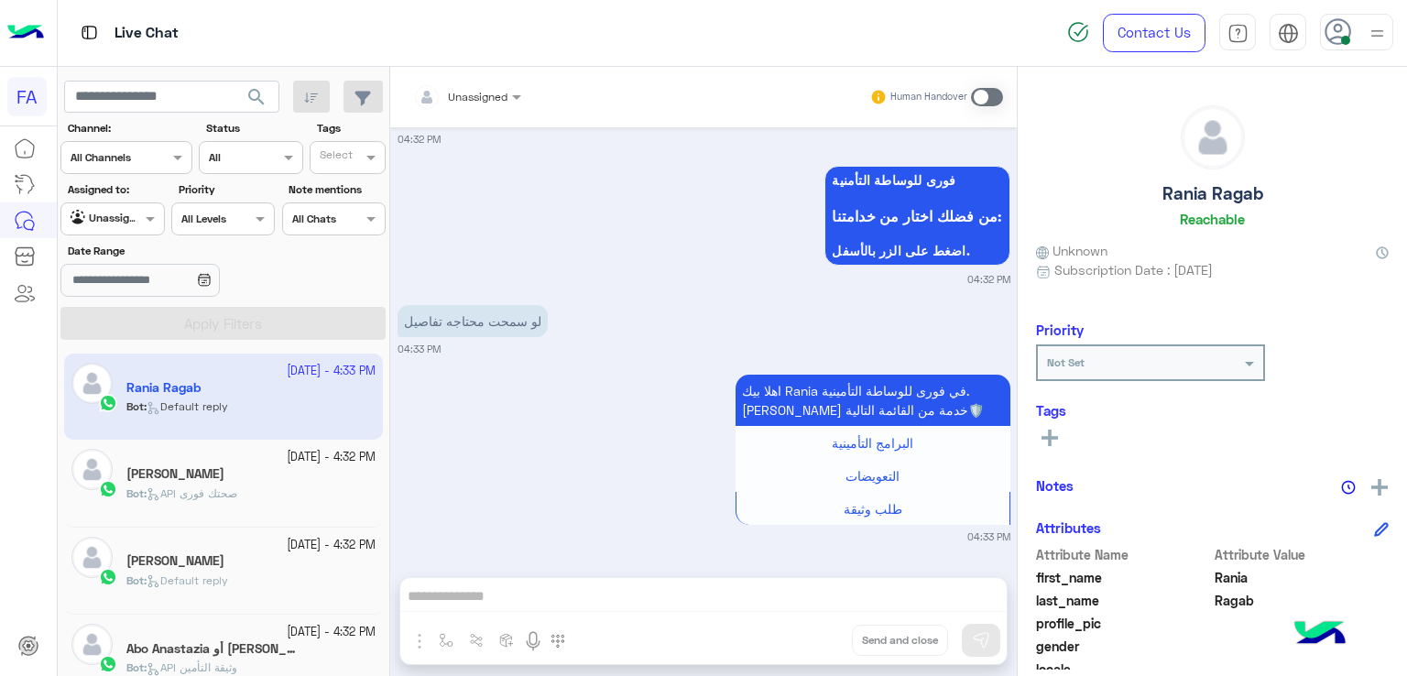
click at [227, 576] on span "Default reply" at bounding box center [188, 580] width 82 height 14
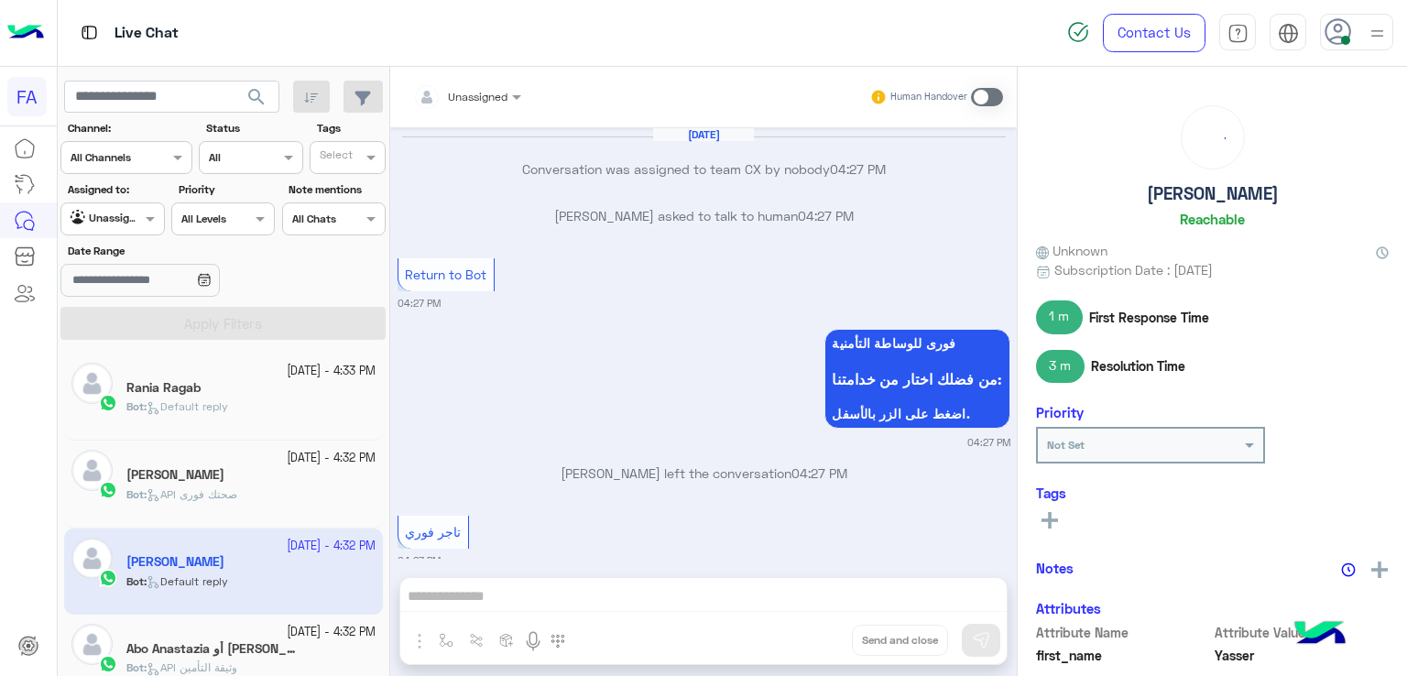
scroll to position [1274, 0]
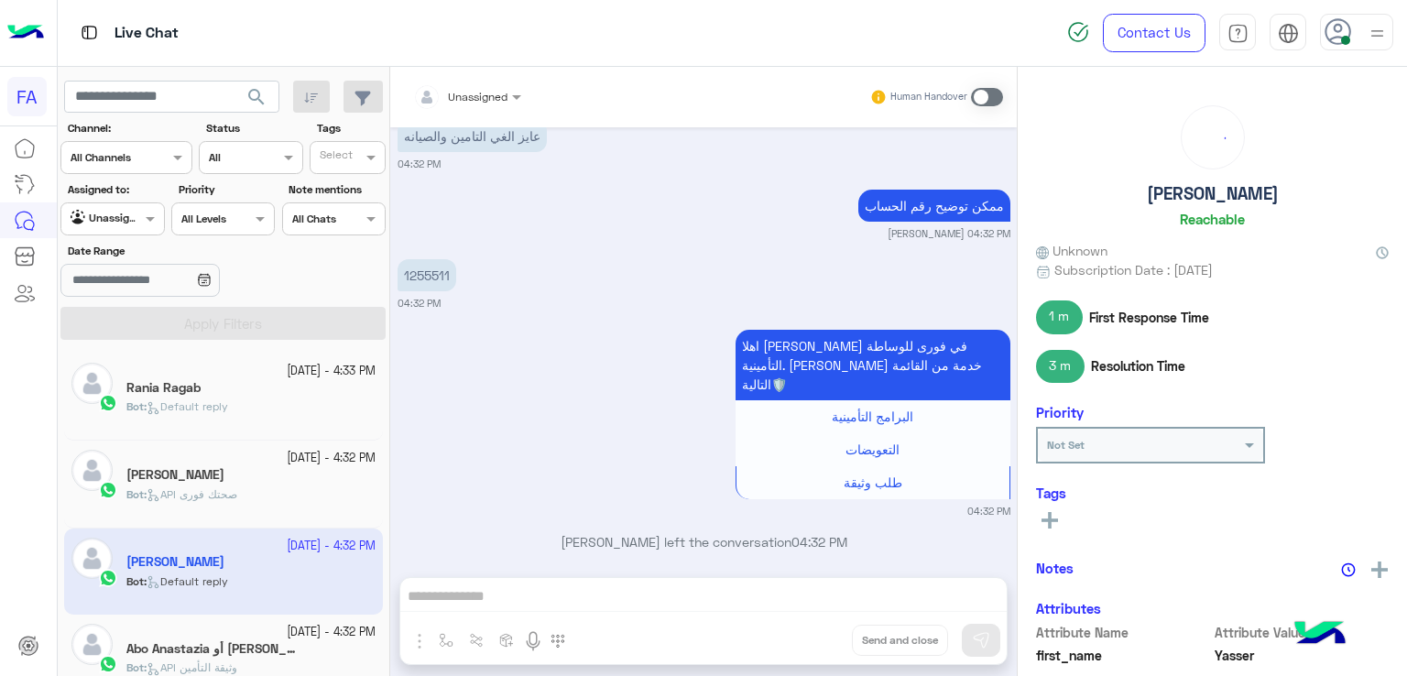
click at [491, 87] on div at bounding box center [467, 93] width 126 height 17
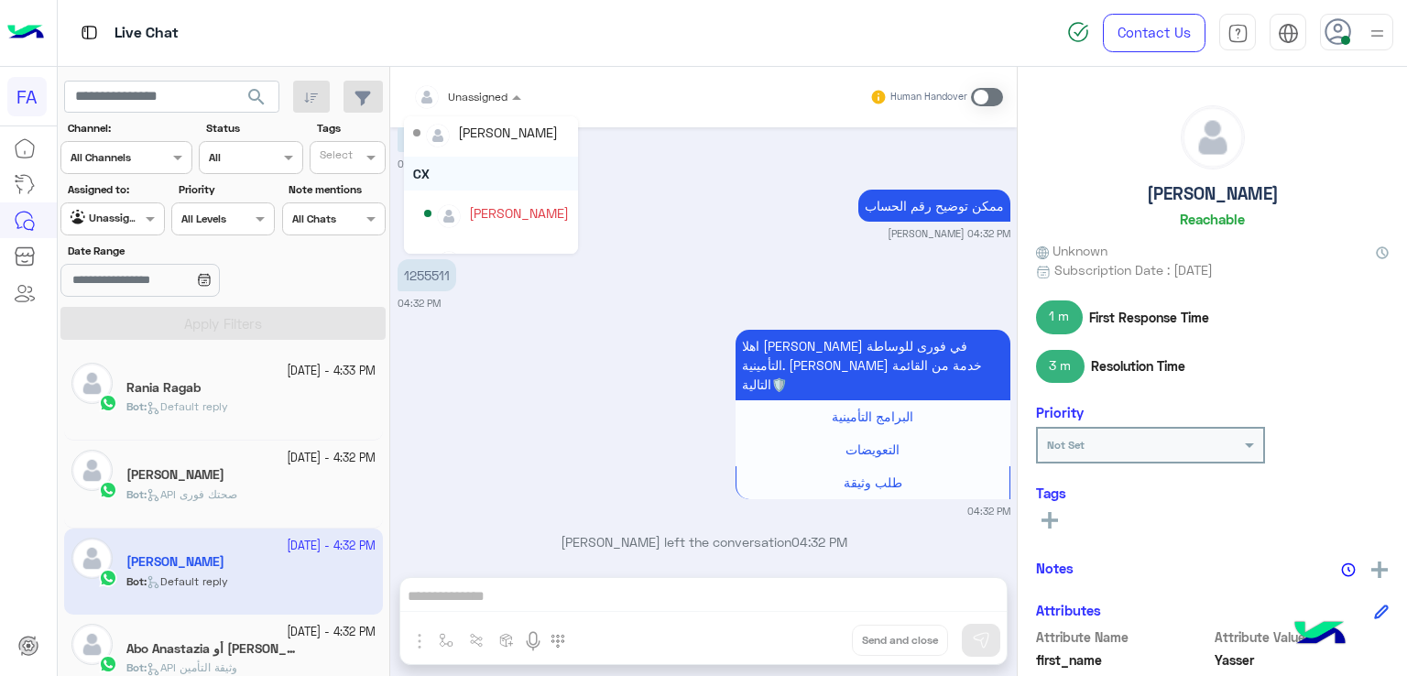
scroll to position [82, 0]
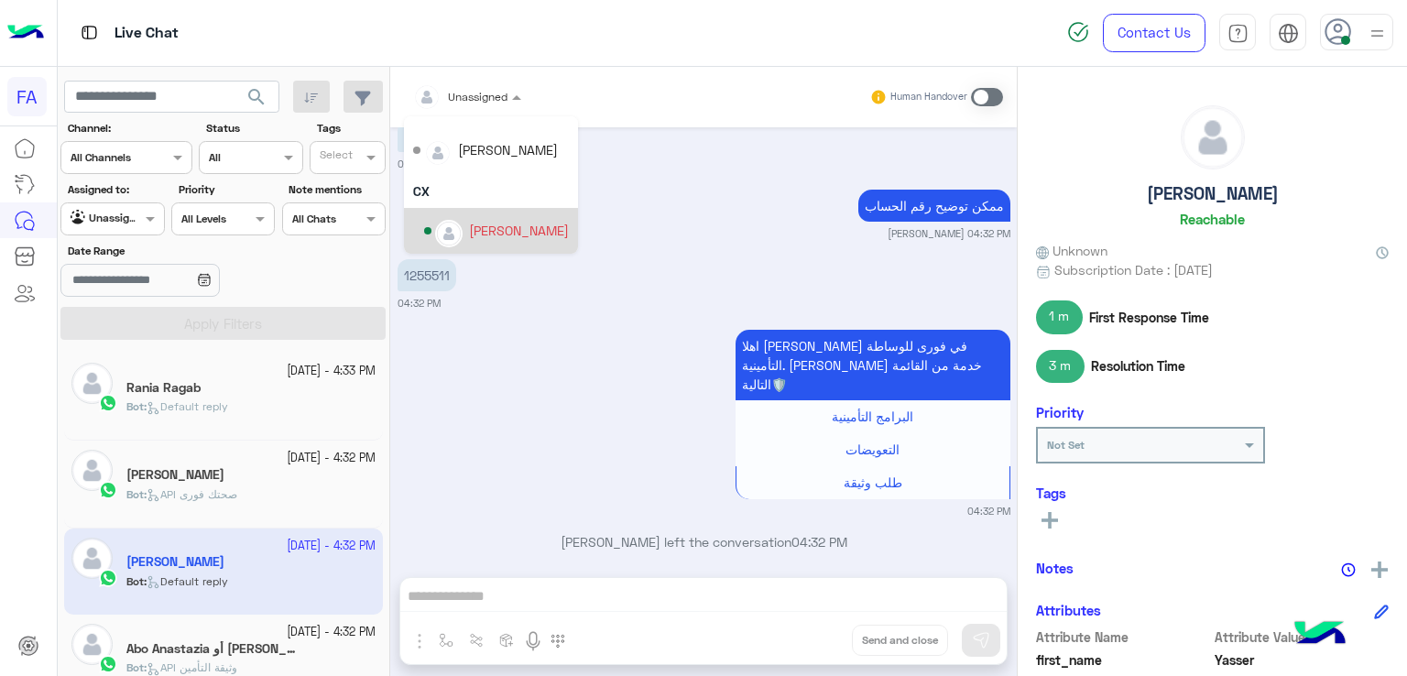
click at [501, 238] on div "[PERSON_NAME]" at bounding box center [519, 230] width 100 height 19
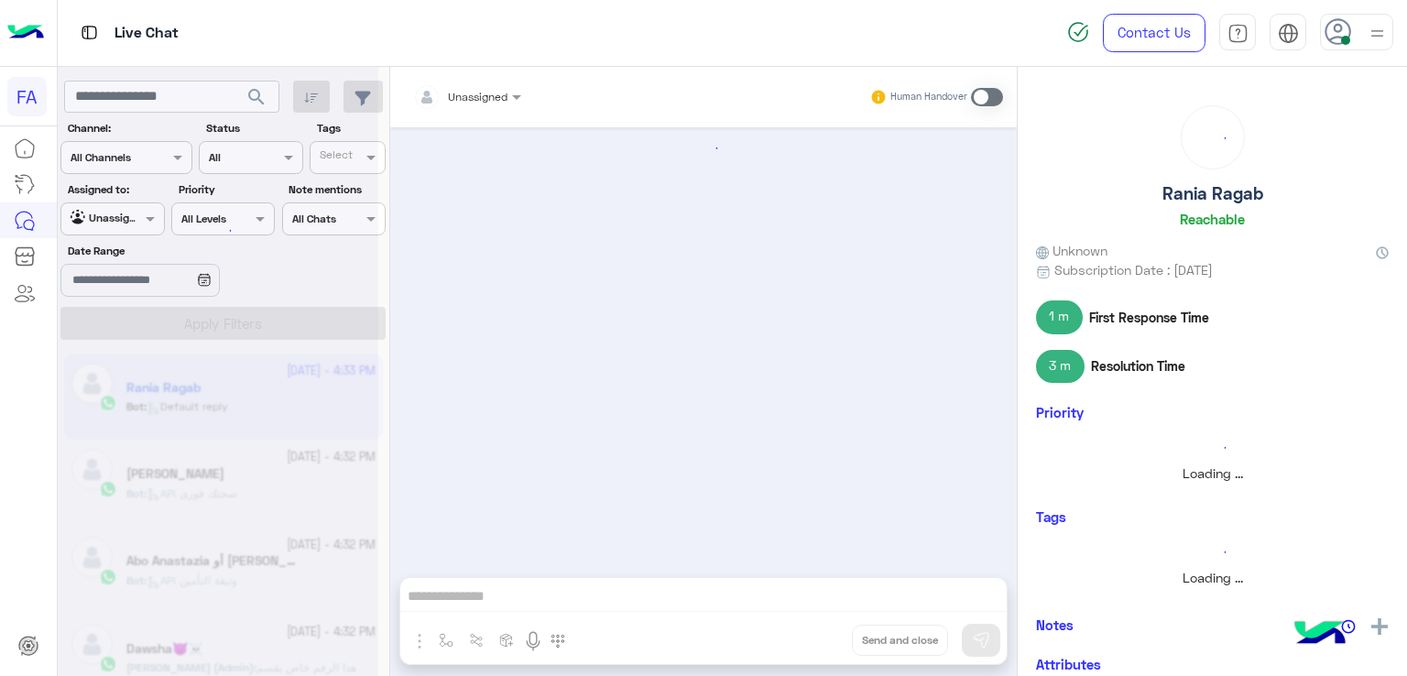
scroll to position [561, 0]
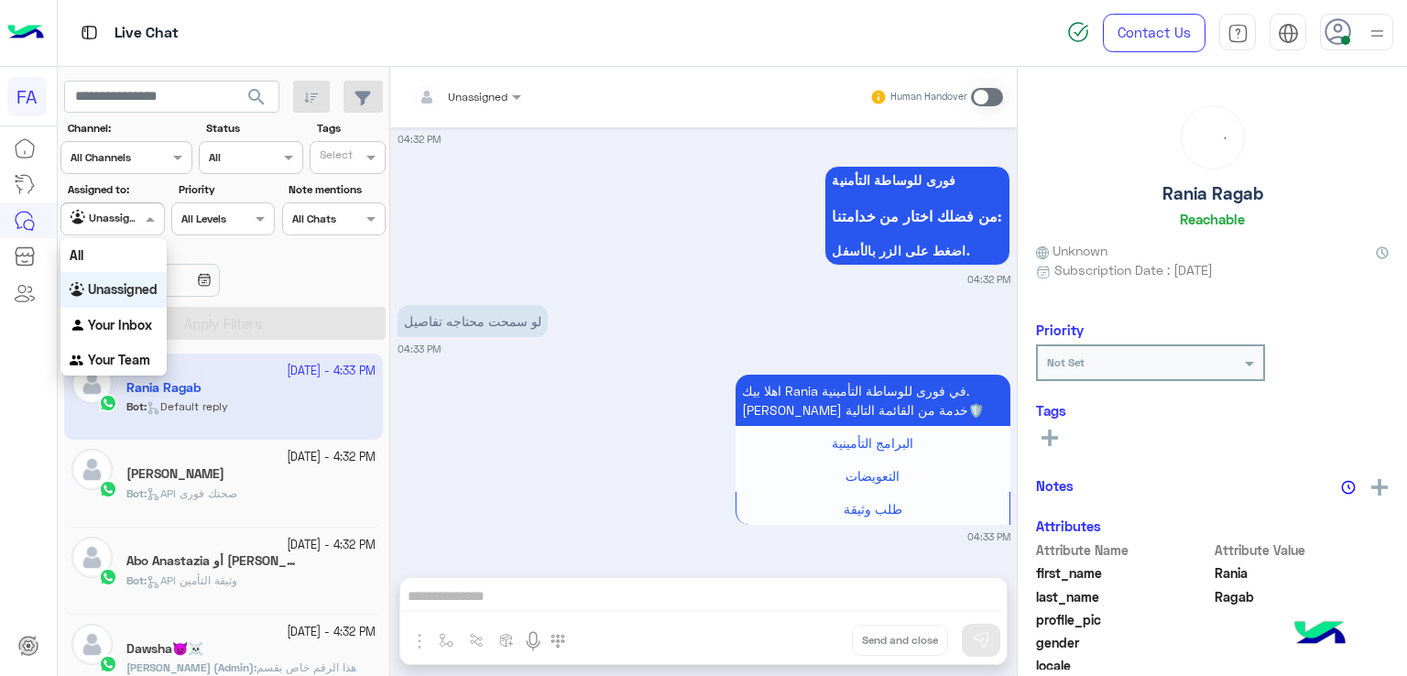
click at [139, 217] on div at bounding box center [112, 216] width 102 height 17
click at [142, 319] on b "Your Inbox" at bounding box center [120, 325] width 64 height 16
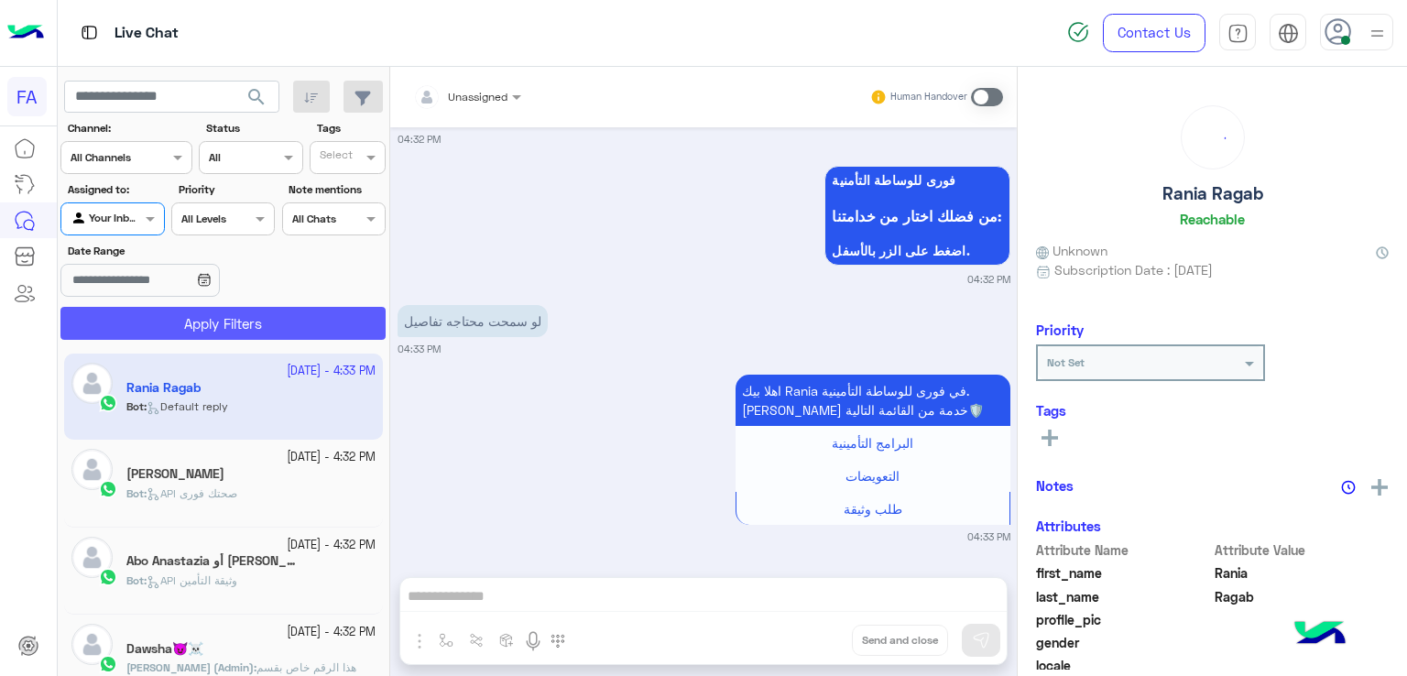
click at [191, 316] on button "Apply Filters" at bounding box center [222, 323] width 325 height 33
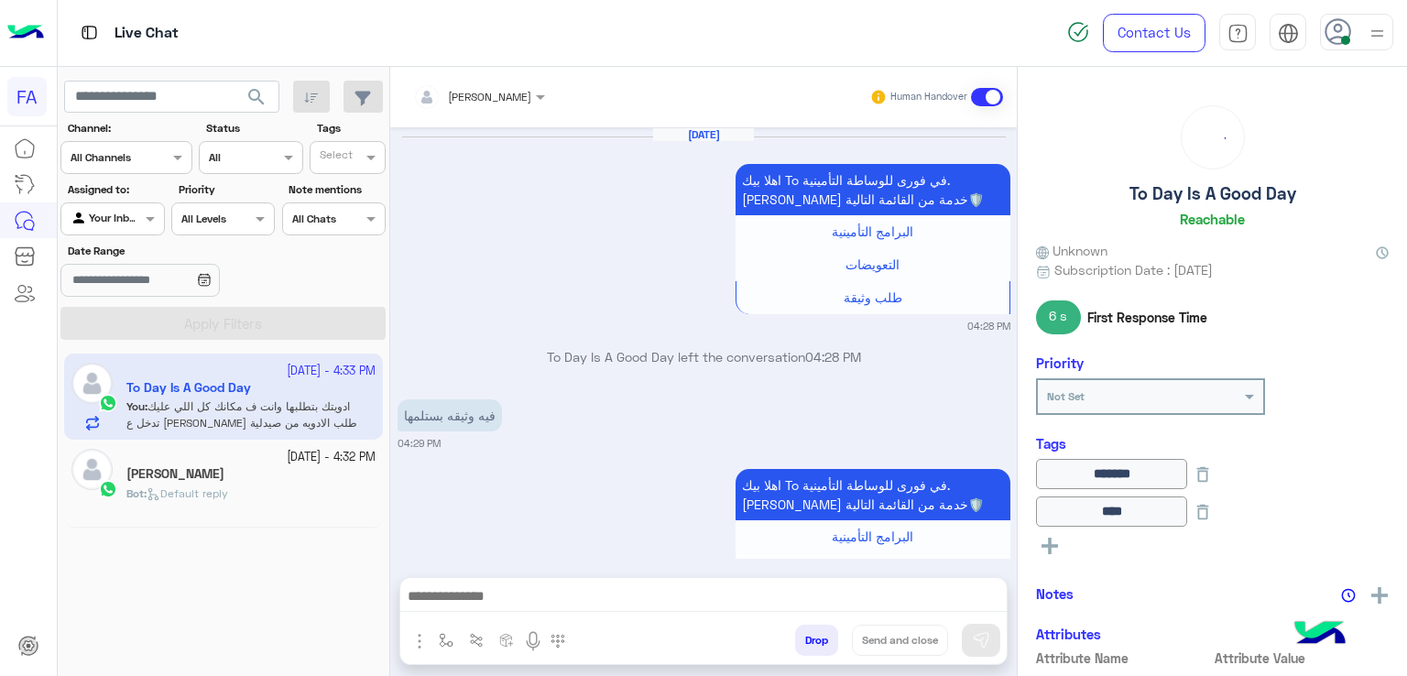
scroll to position [1383, 0]
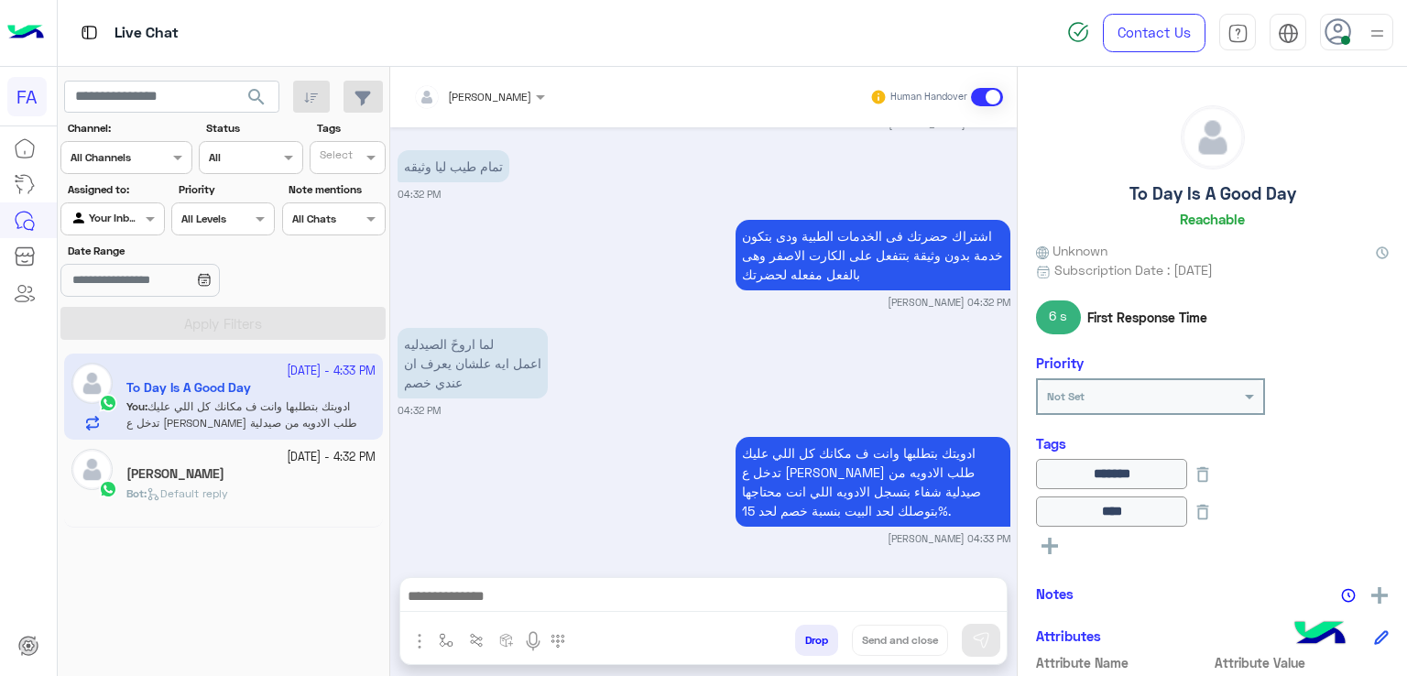
click at [220, 474] on div "[PERSON_NAME]" at bounding box center [250, 475] width 249 height 19
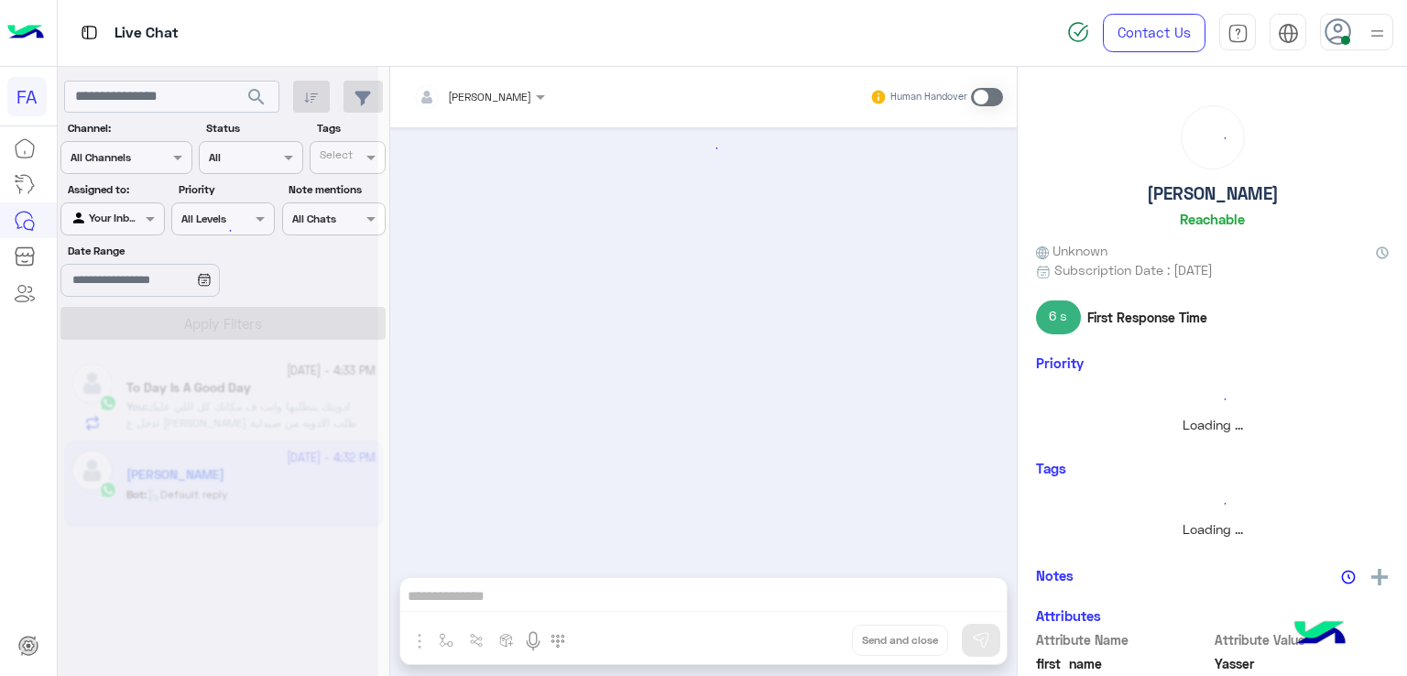
click at [491, 107] on div "[PERSON_NAME]" at bounding box center [472, 97] width 118 height 37
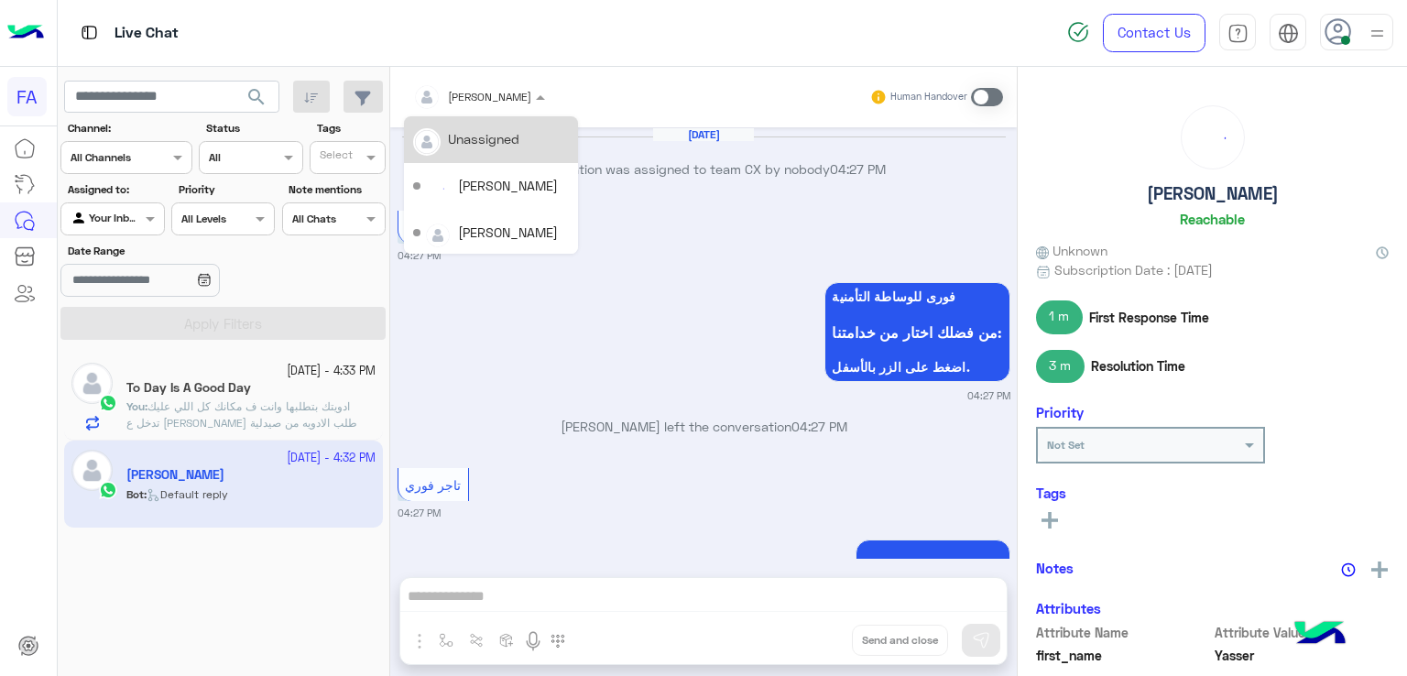
scroll to position [1274, 0]
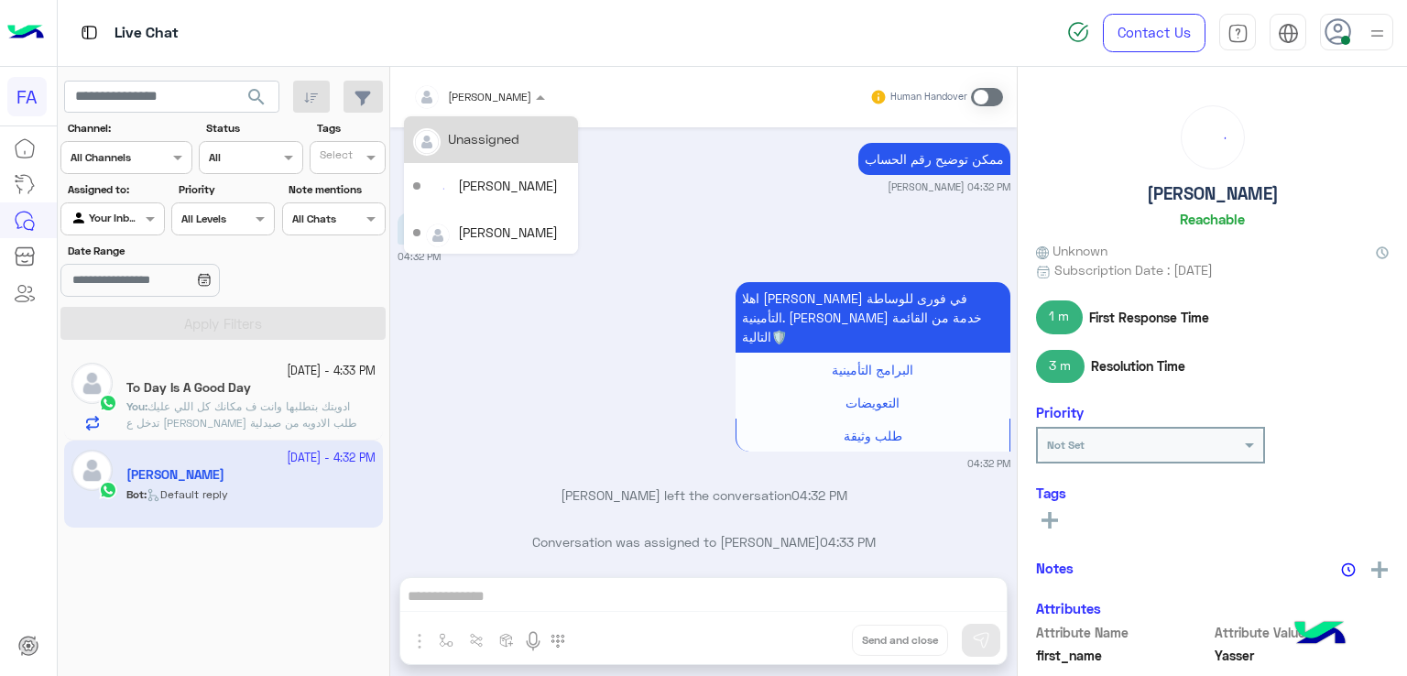
click at [980, 86] on div "Human Handover" at bounding box center [936, 97] width 135 height 33
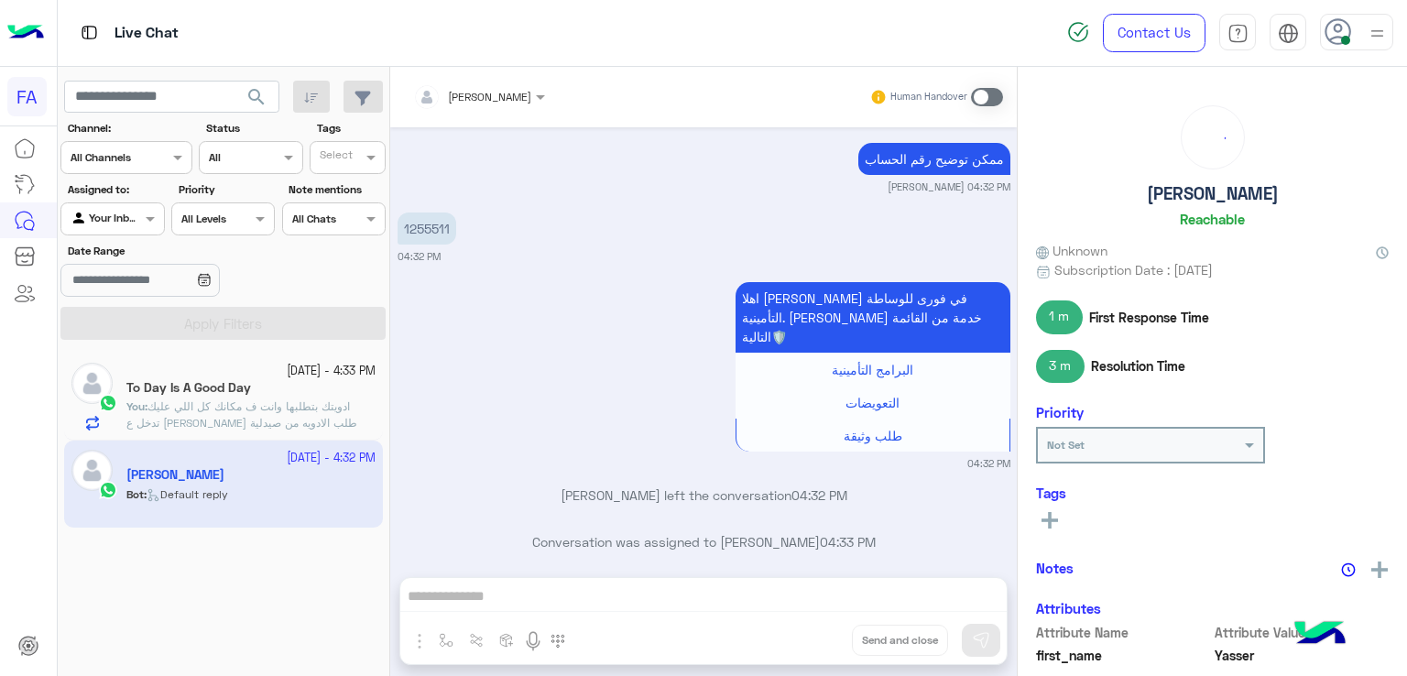
click at [993, 94] on span at bounding box center [987, 97] width 32 height 18
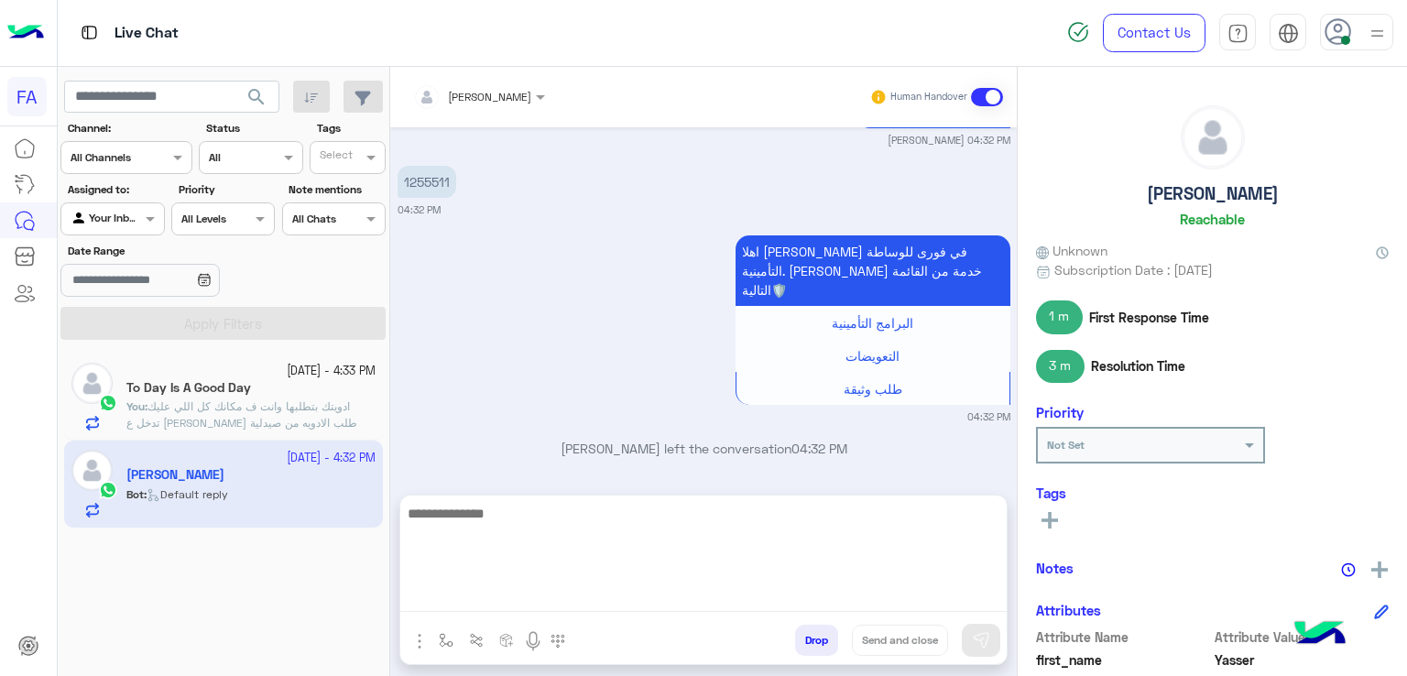
click at [770, 591] on textarea at bounding box center [703, 557] width 606 height 110
paste textarea "**********"
type textarea "**********"
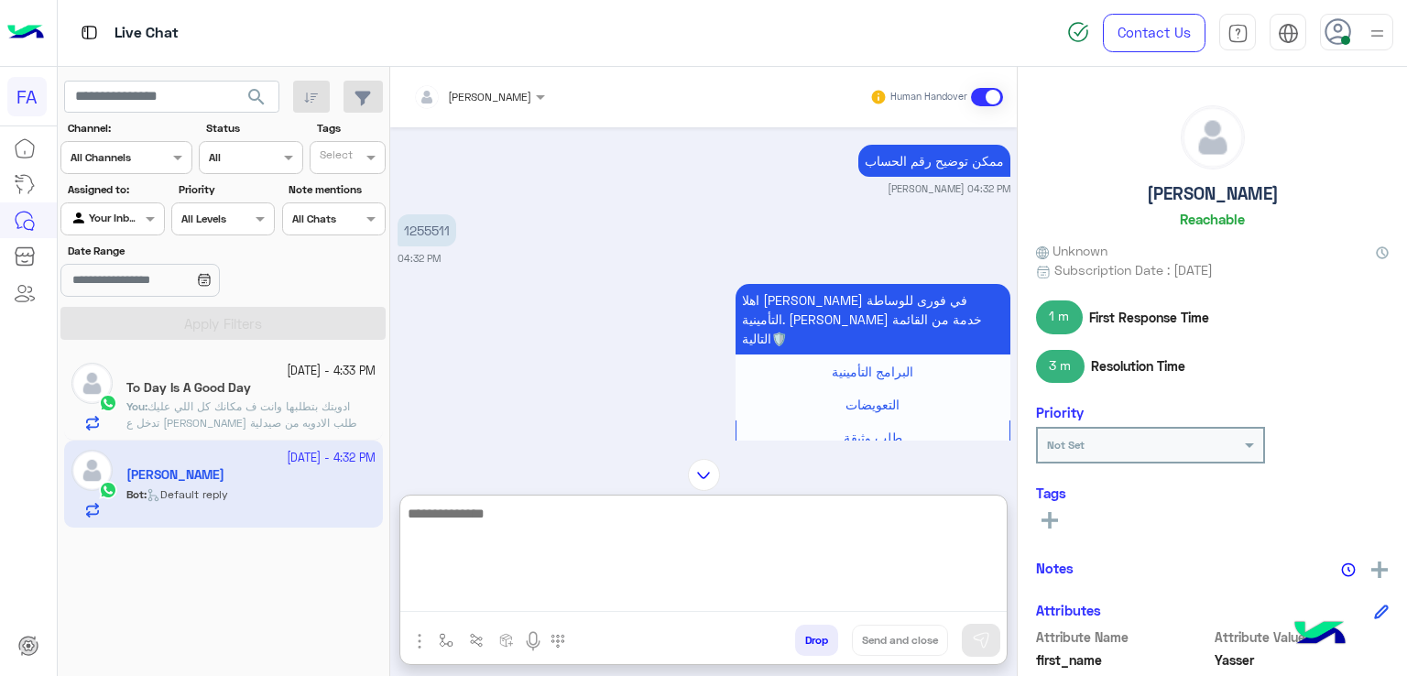
scroll to position [1127, 0]
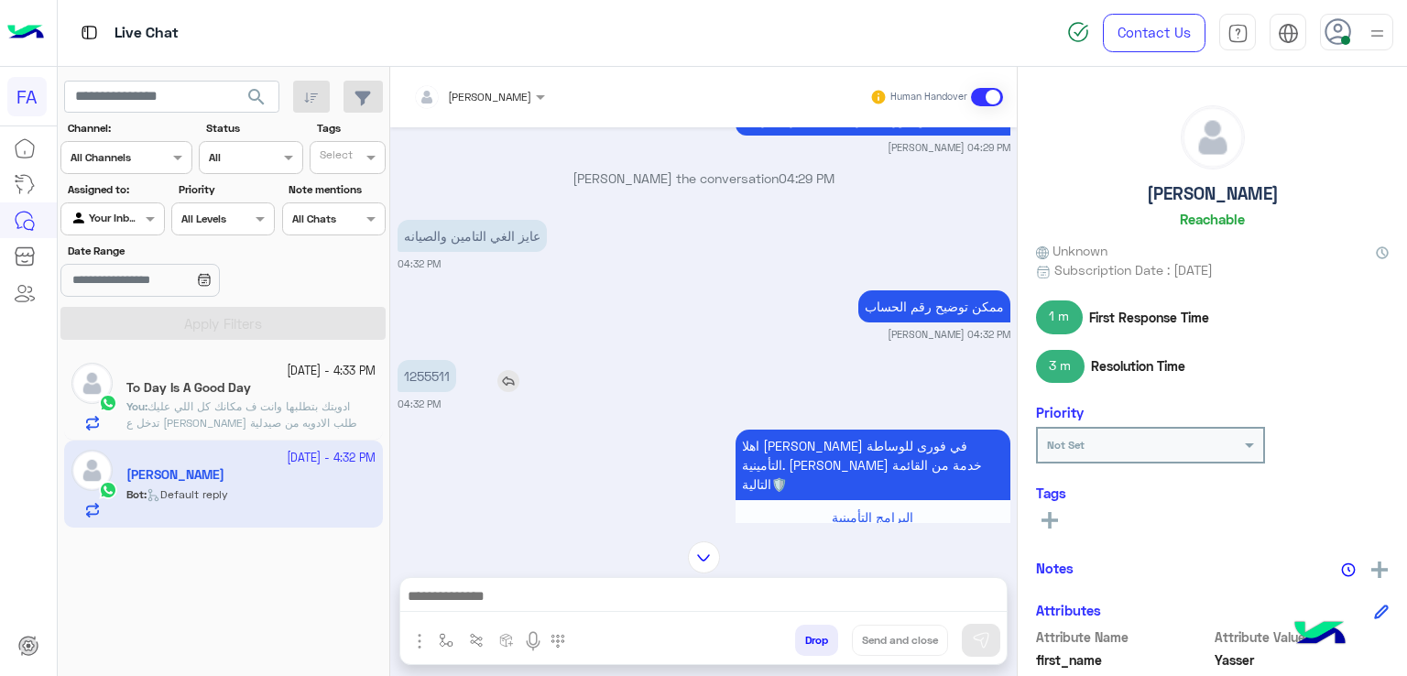
click at [426, 375] on p "1255511" at bounding box center [427, 376] width 59 height 32
copy p "1255511"
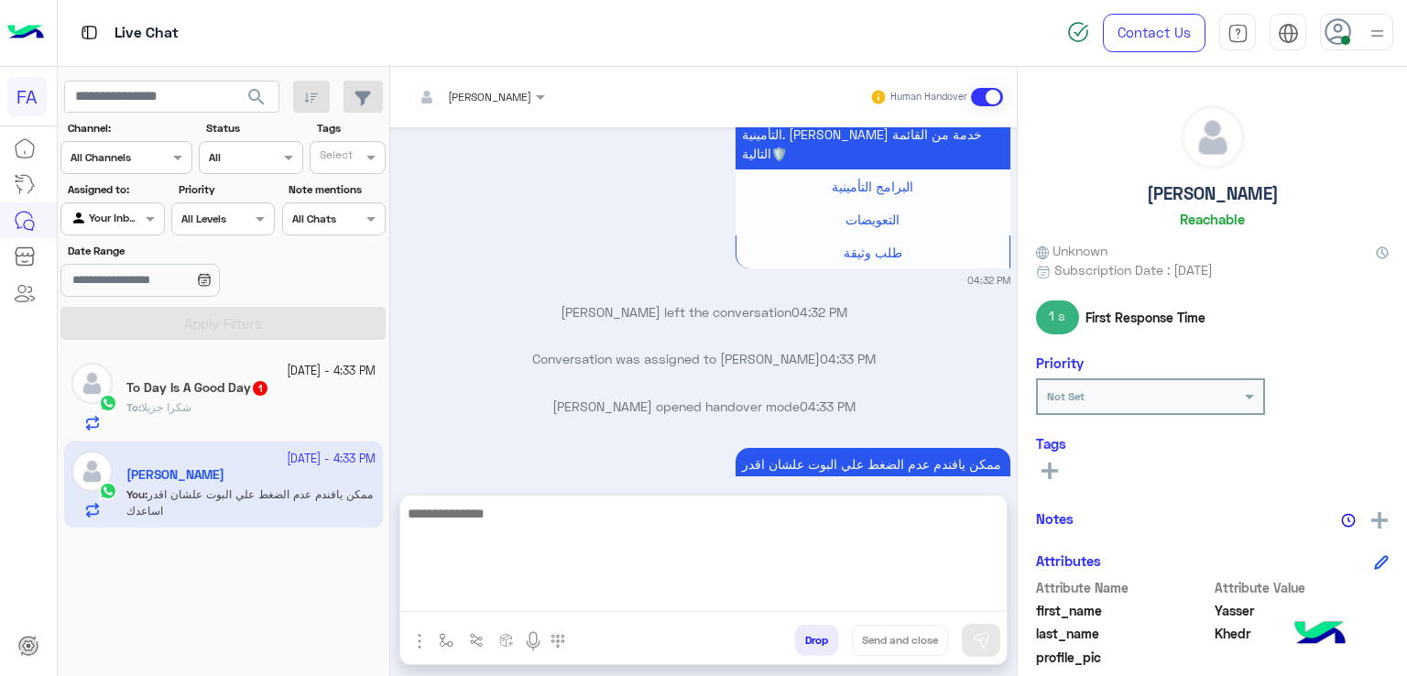
click at [680, 588] on textarea at bounding box center [703, 557] width 606 height 110
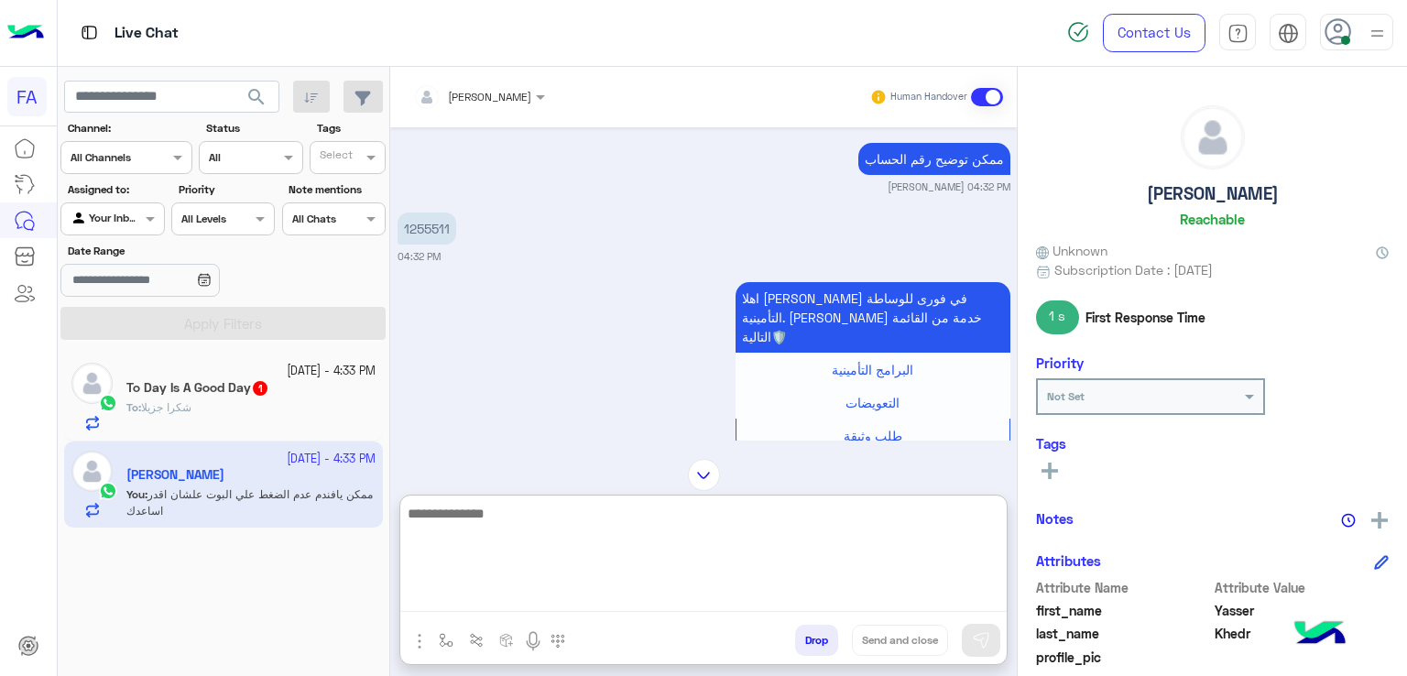
scroll to position [1183, 0]
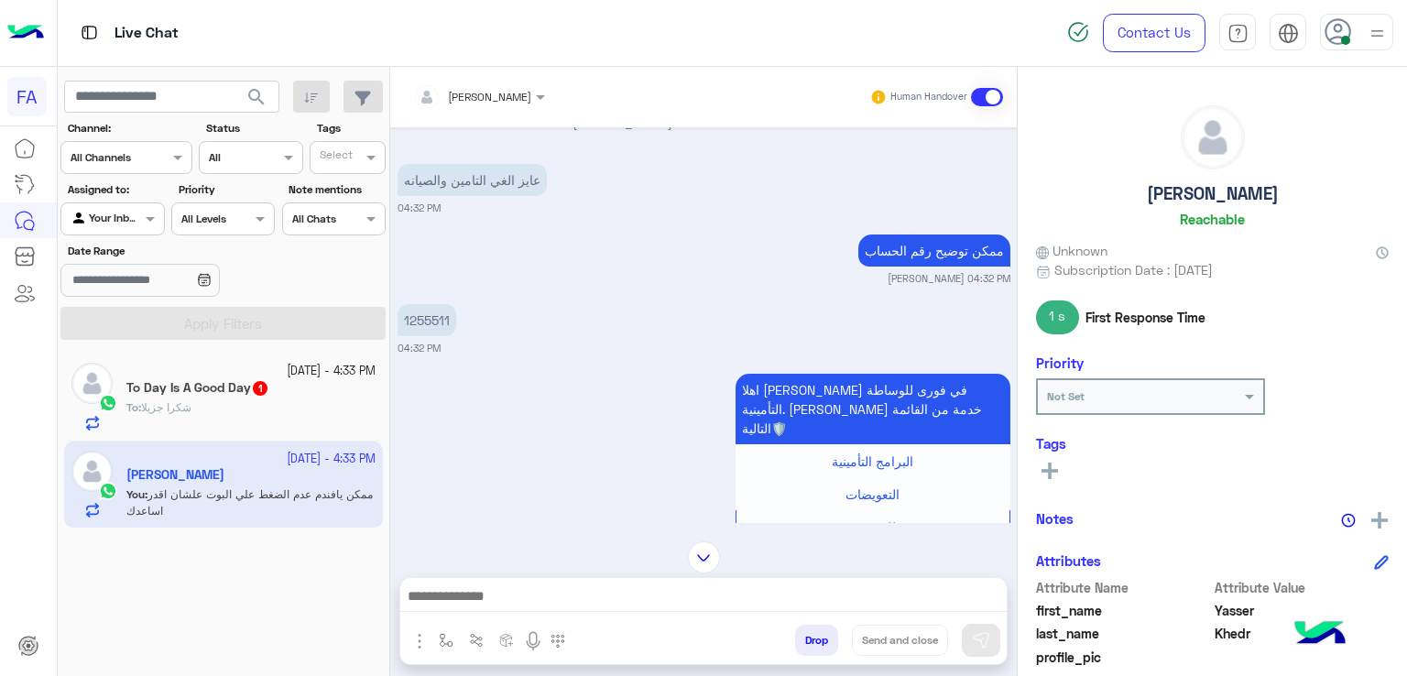
click at [236, 409] on div "To : شكرا جزيلا" at bounding box center [250, 415] width 249 height 32
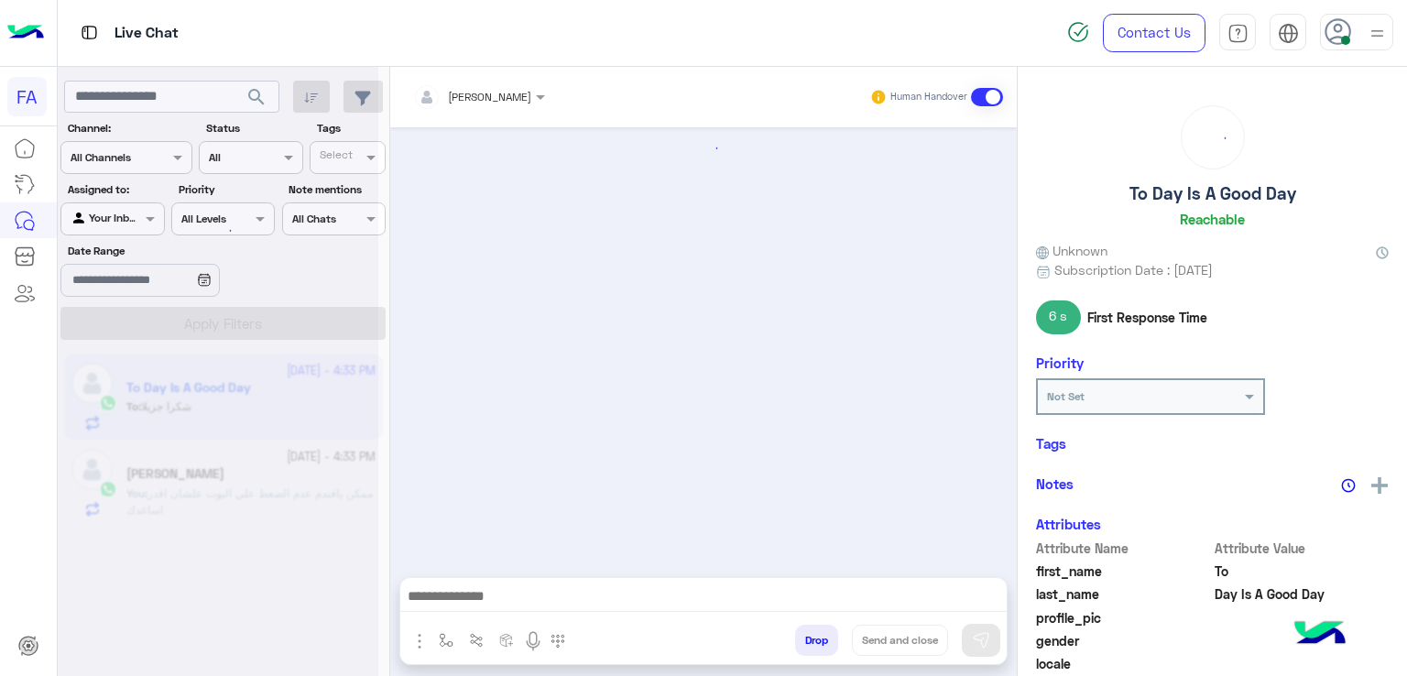
scroll to position [1265, 0]
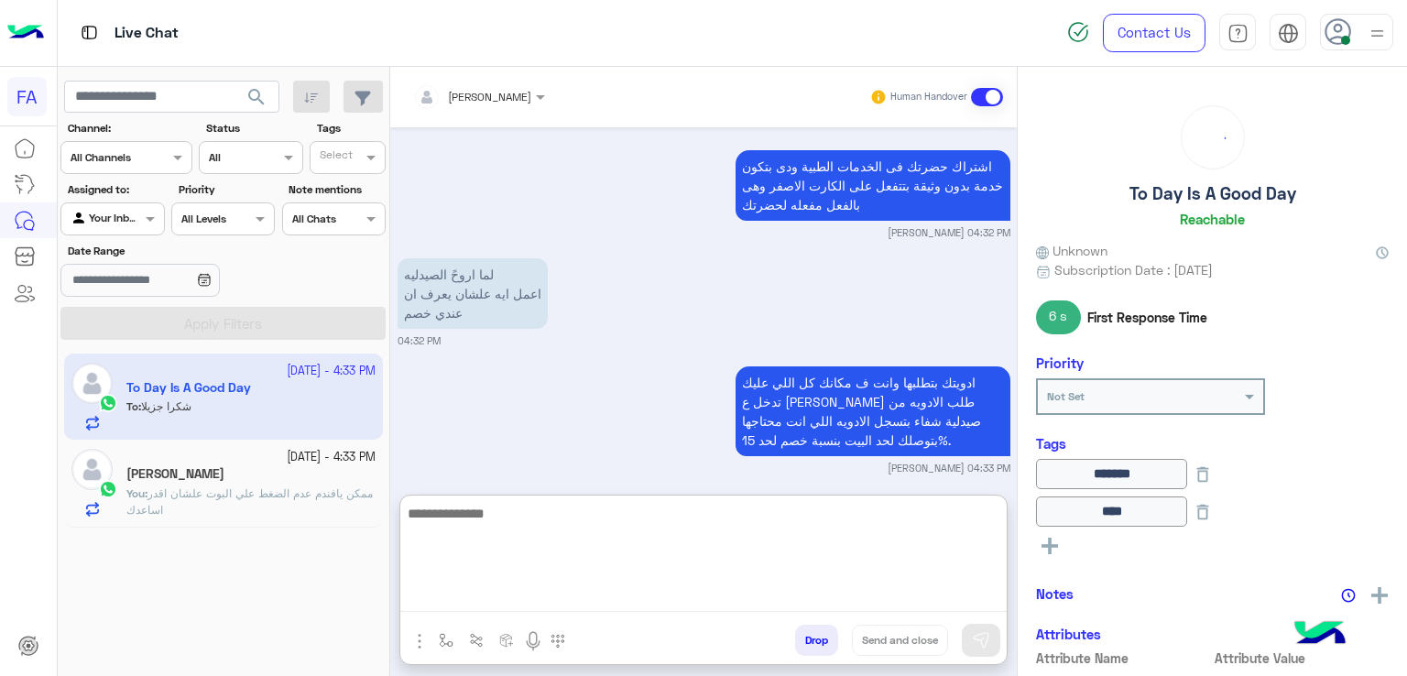
click at [722, 595] on textarea at bounding box center [703, 557] width 606 height 110
type textarea "**********"
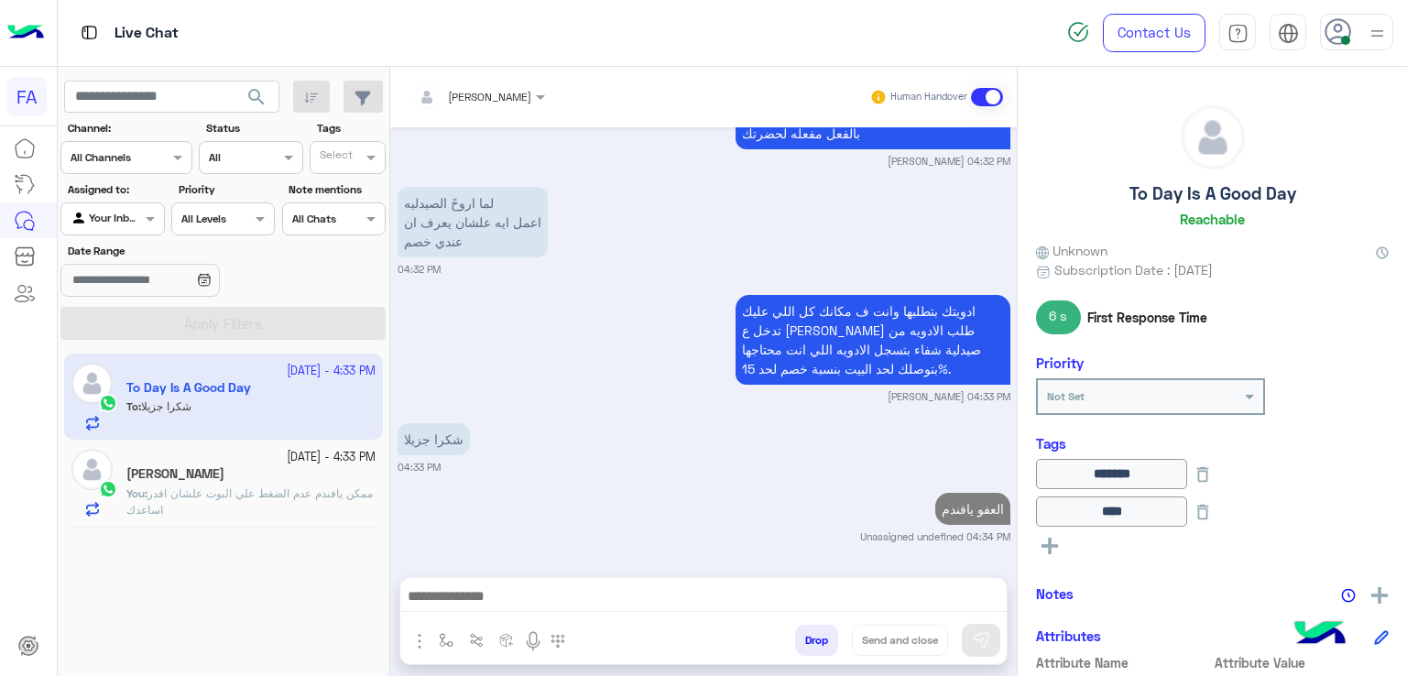
scroll to position [1335, 0]
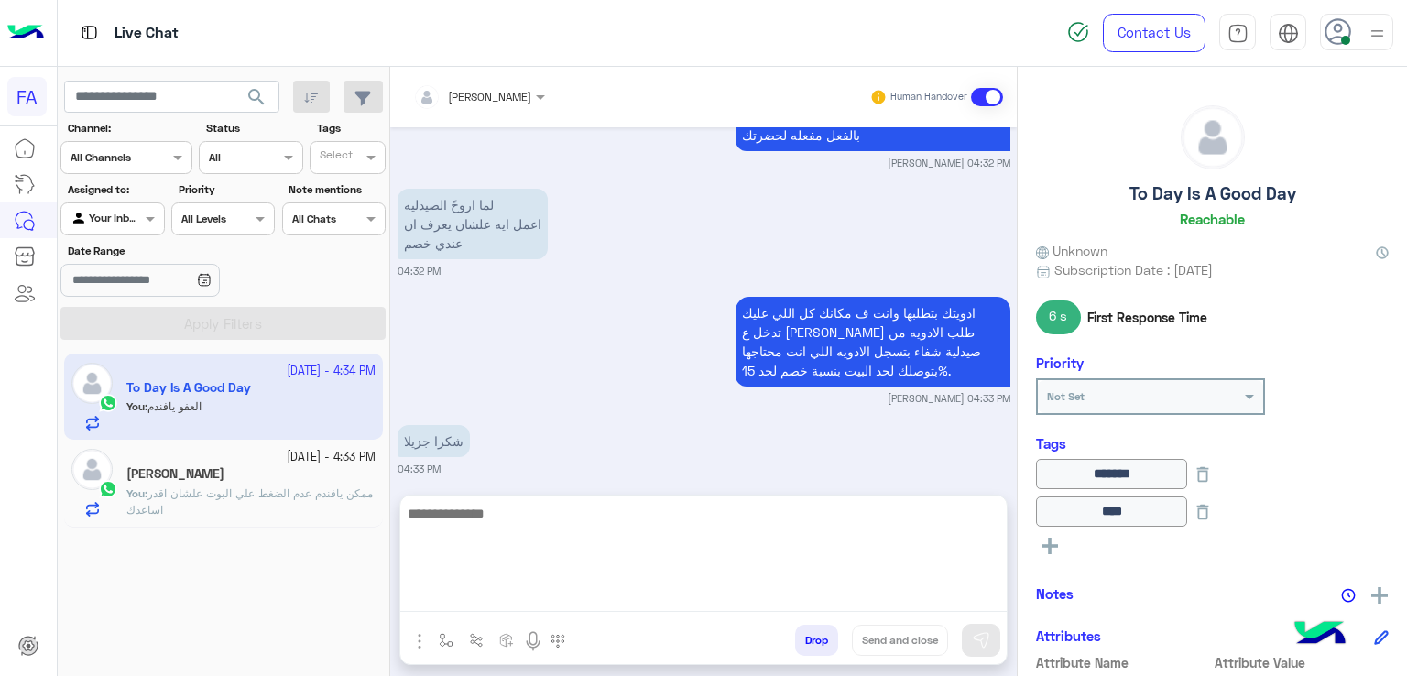
click at [573, 602] on textarea at bounding box center [703, 557] width 606 height 110
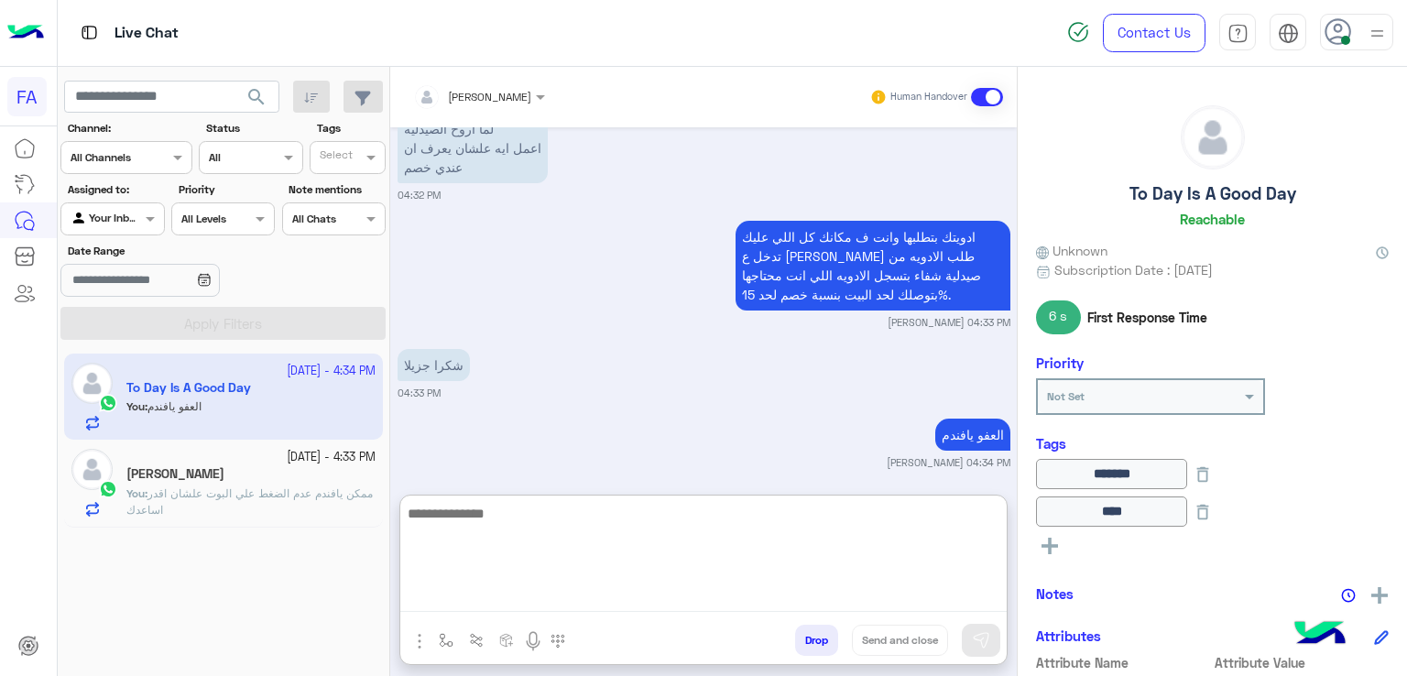
paste textarea "**********"
type textarea "**********"
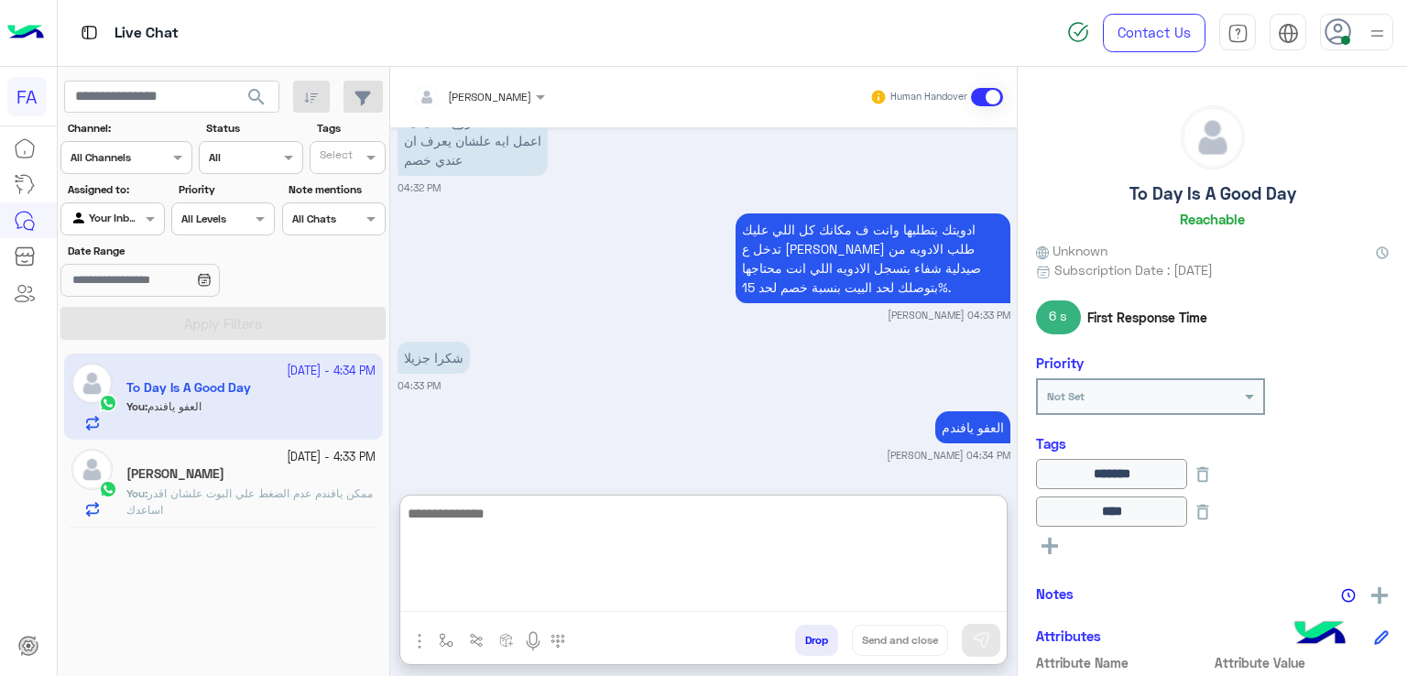
scroll to position [1488, 0]
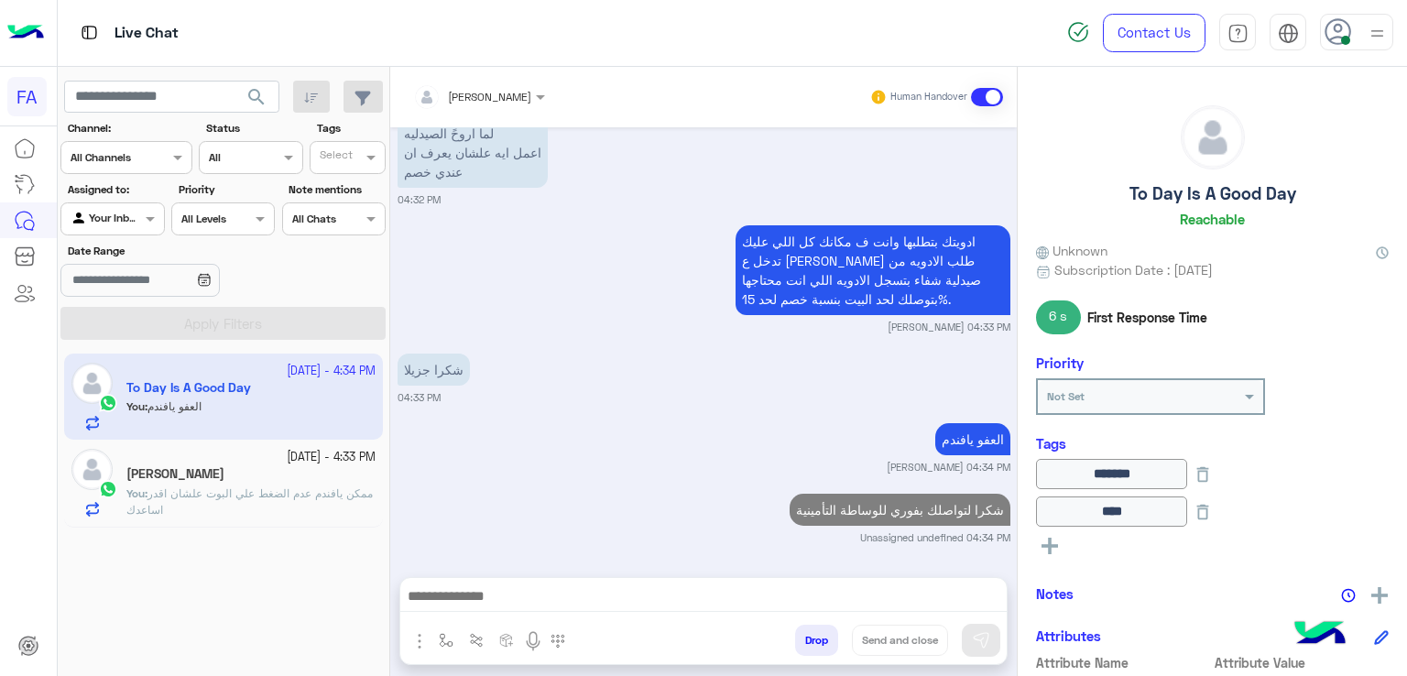
click at [229, 455] on div "13 October - 4:33 PM" at bounding box center [250, 457] width 249 height 17
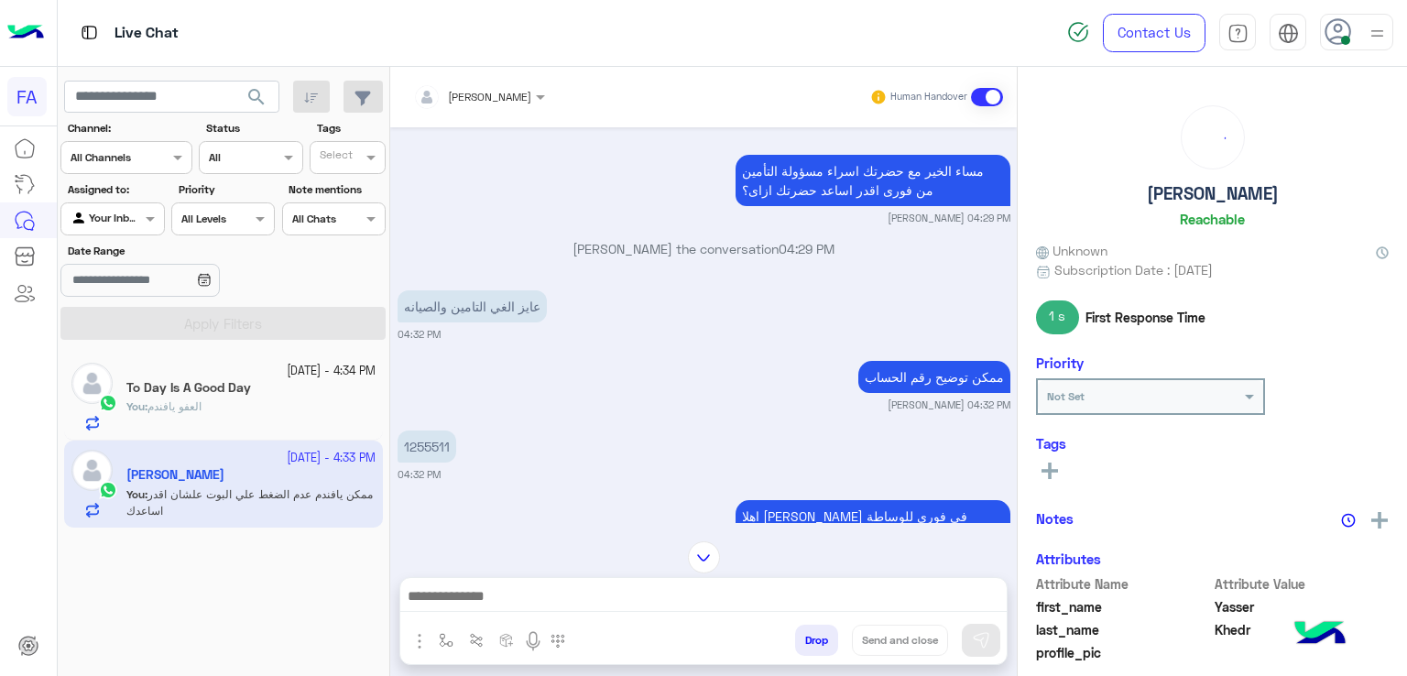
scroll to position [742, 0]
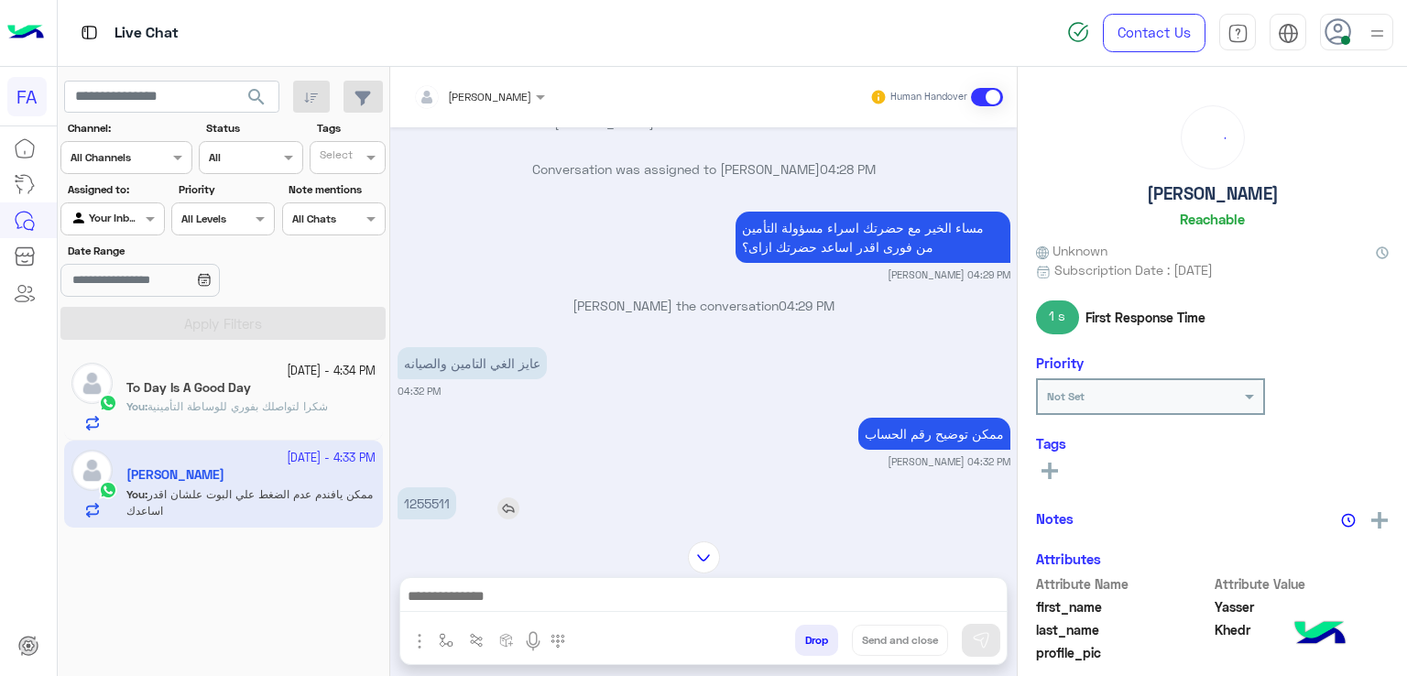
click at [500, 508] on img at bounding box center [508, 508] width 22 height 22
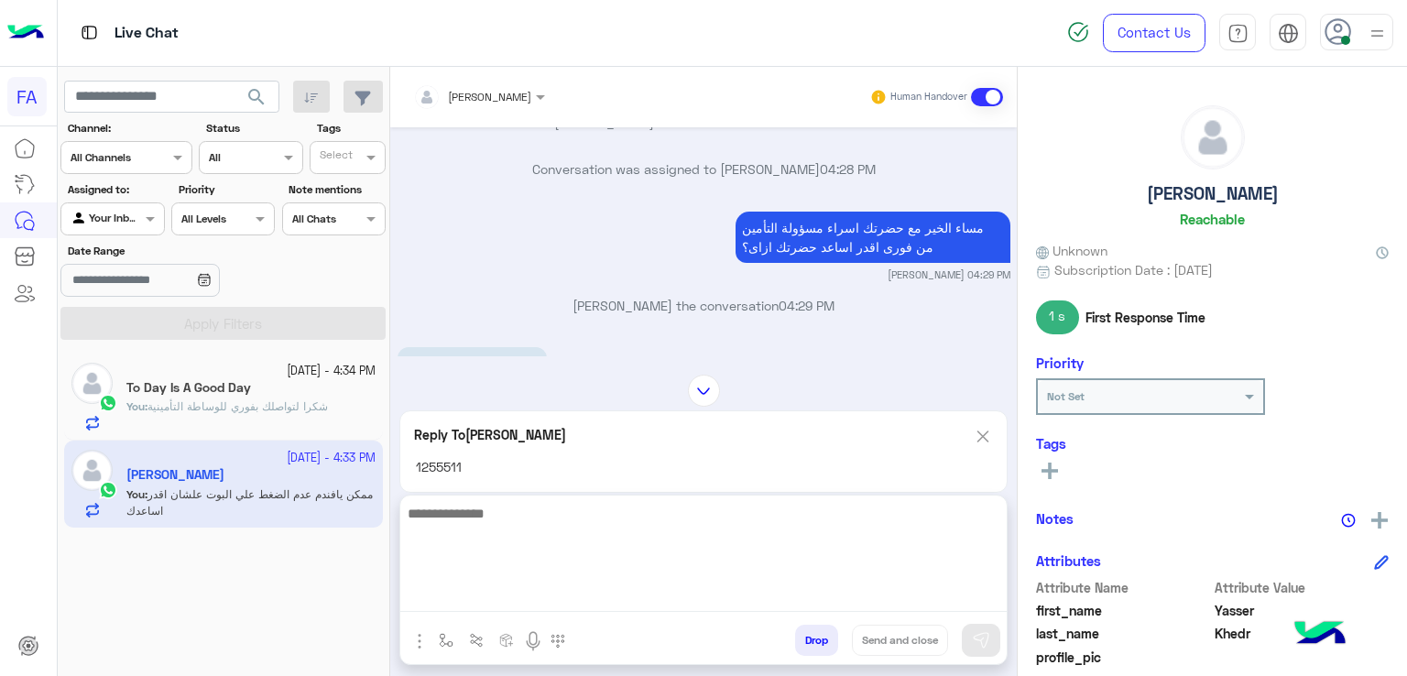
drag, startPoint x: 588, startPoint y: 605, endPoint x: 590, endPoint y: 593, distance: 12.0
click at [590, 604] on textarea at bounding box center [703, 557] width 606 height 110
type textarea "**********"
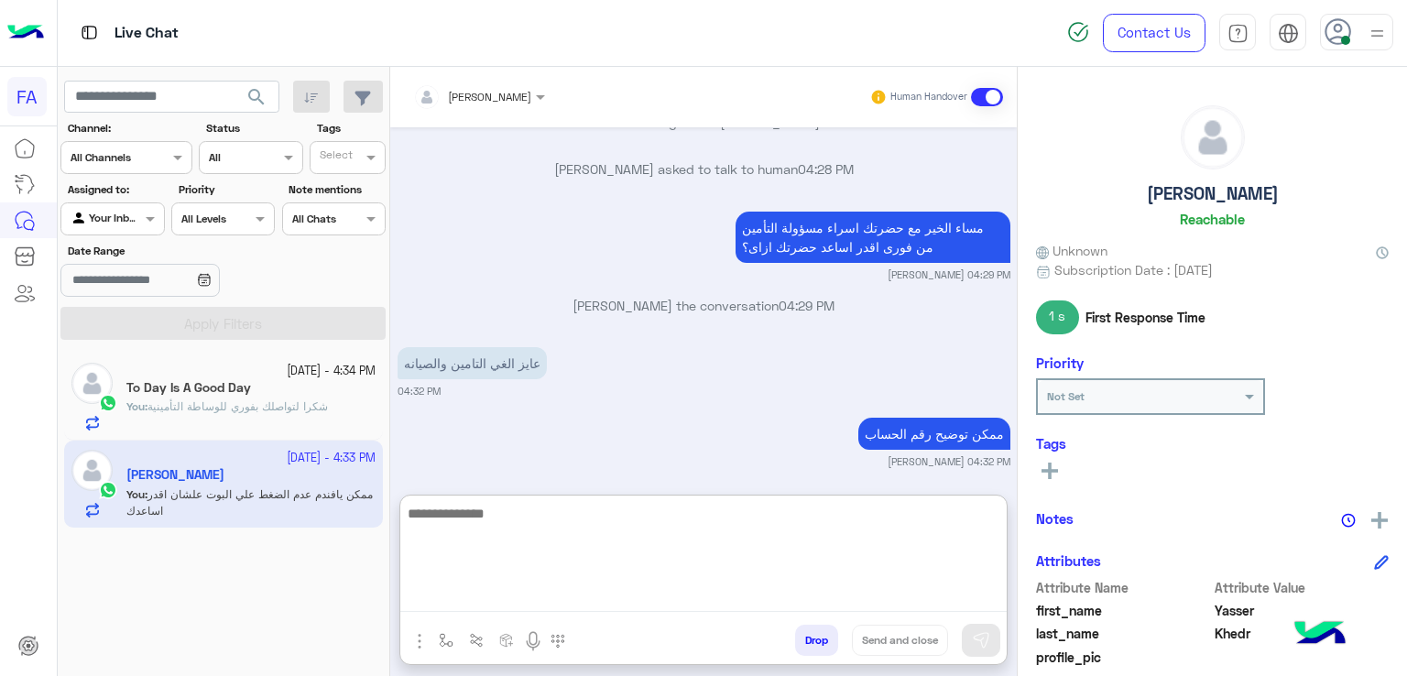
scroll to position [1385, 0]
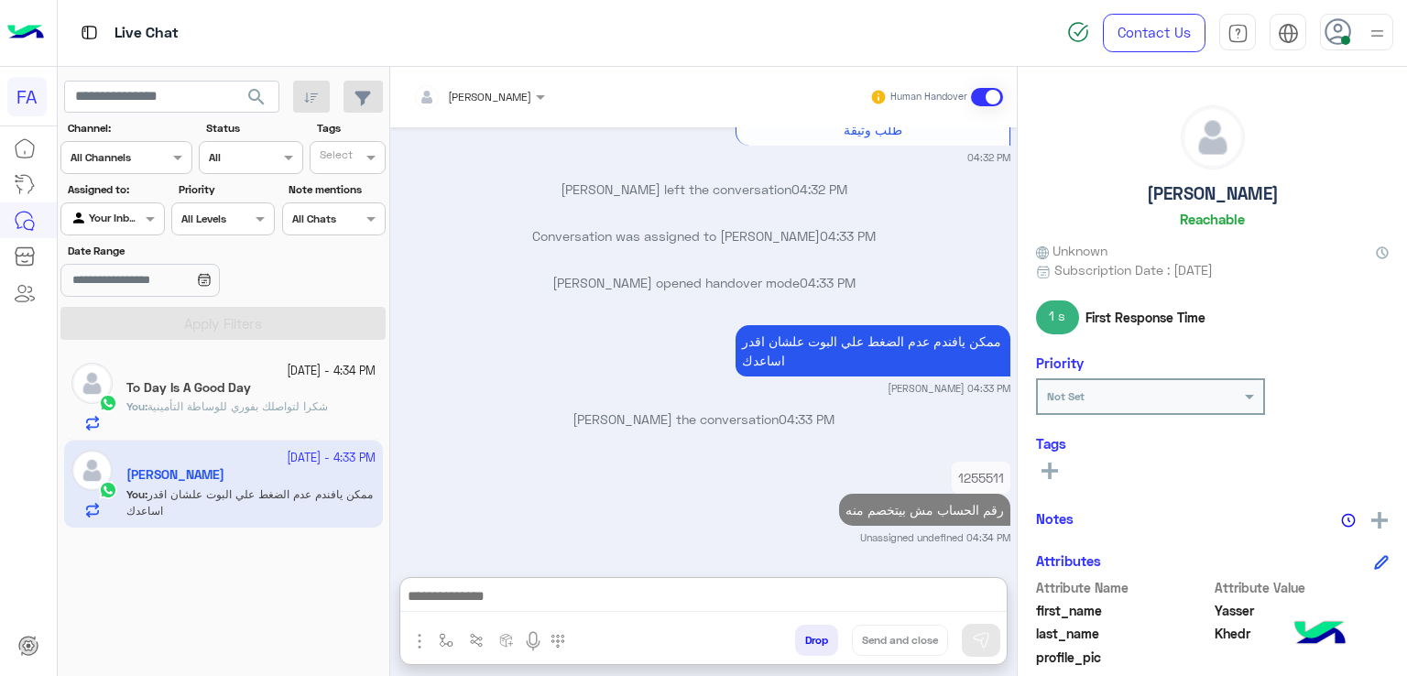
click at [262, 419] on div "You : شكرا لتواصلك بفوري للوساطة التأمينية" at bounding box center [250, 414] width 249 height 32
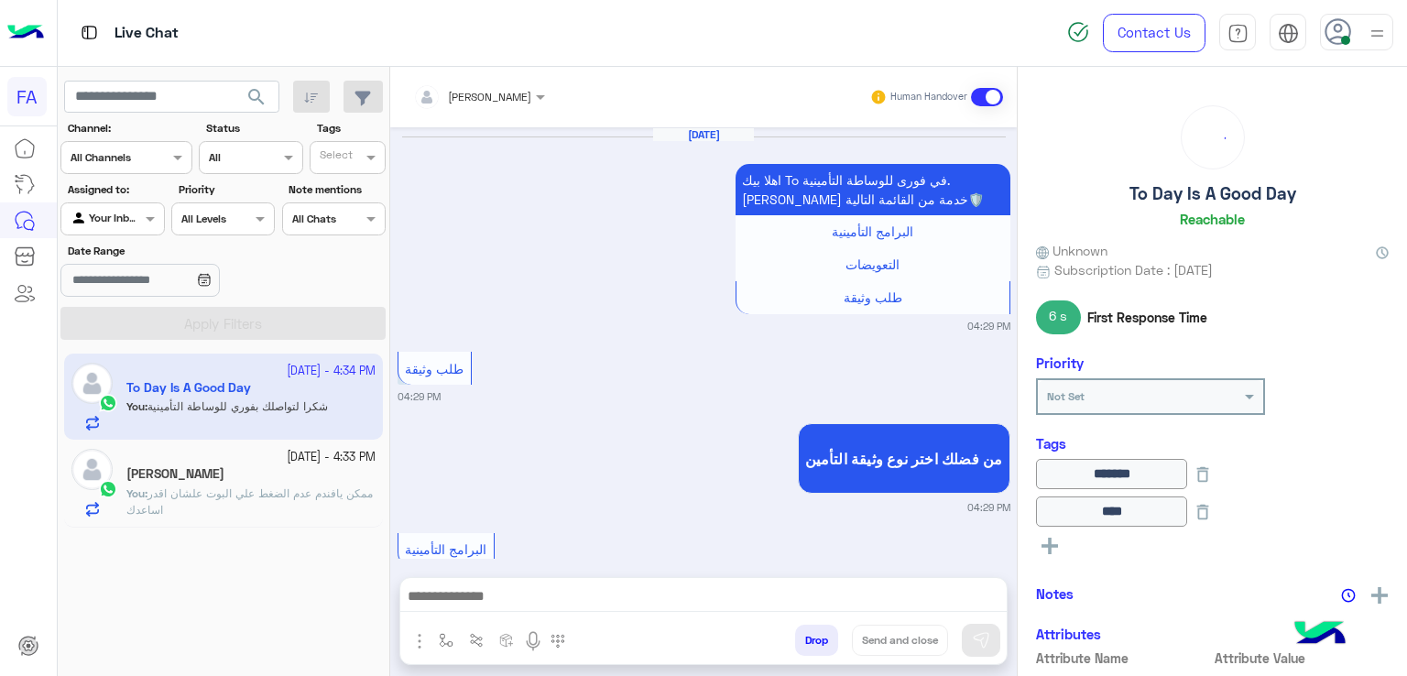
scroll to position [1288, 0]
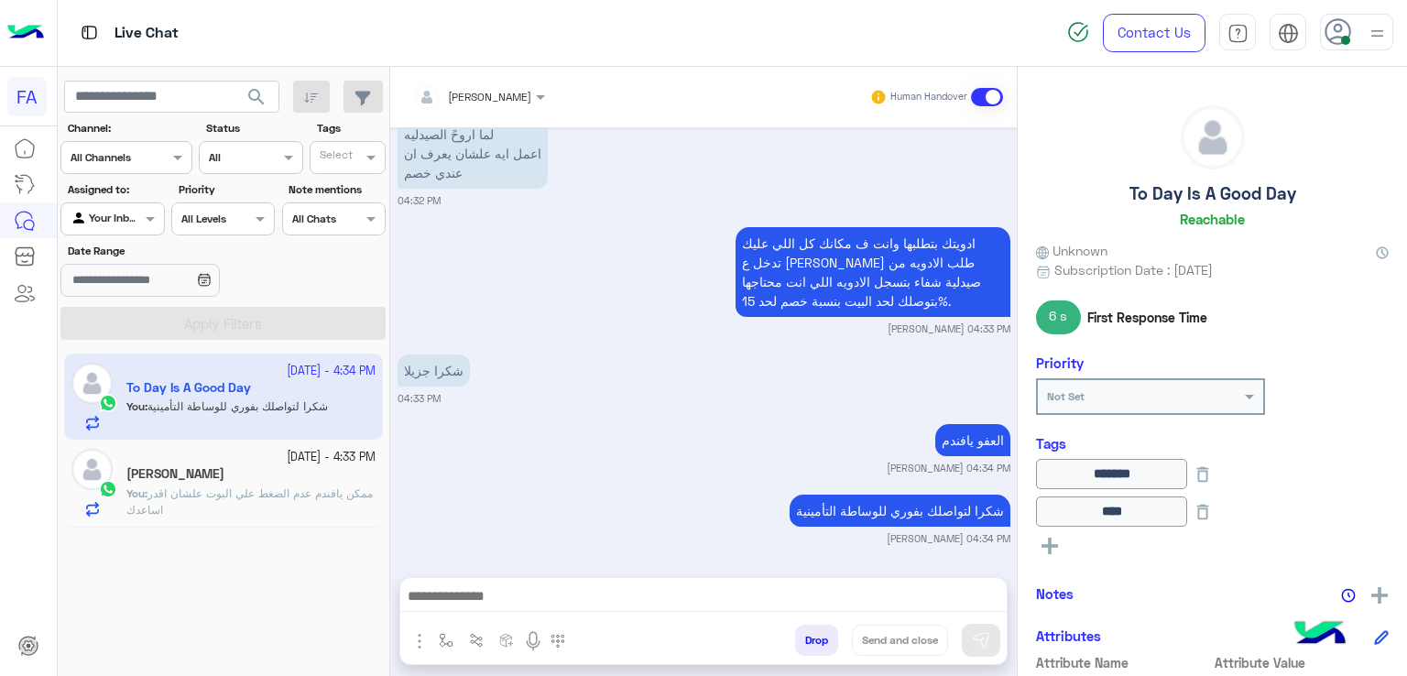
click at [990, 94] on span at bounding box center [987, 97] width 32 height 18
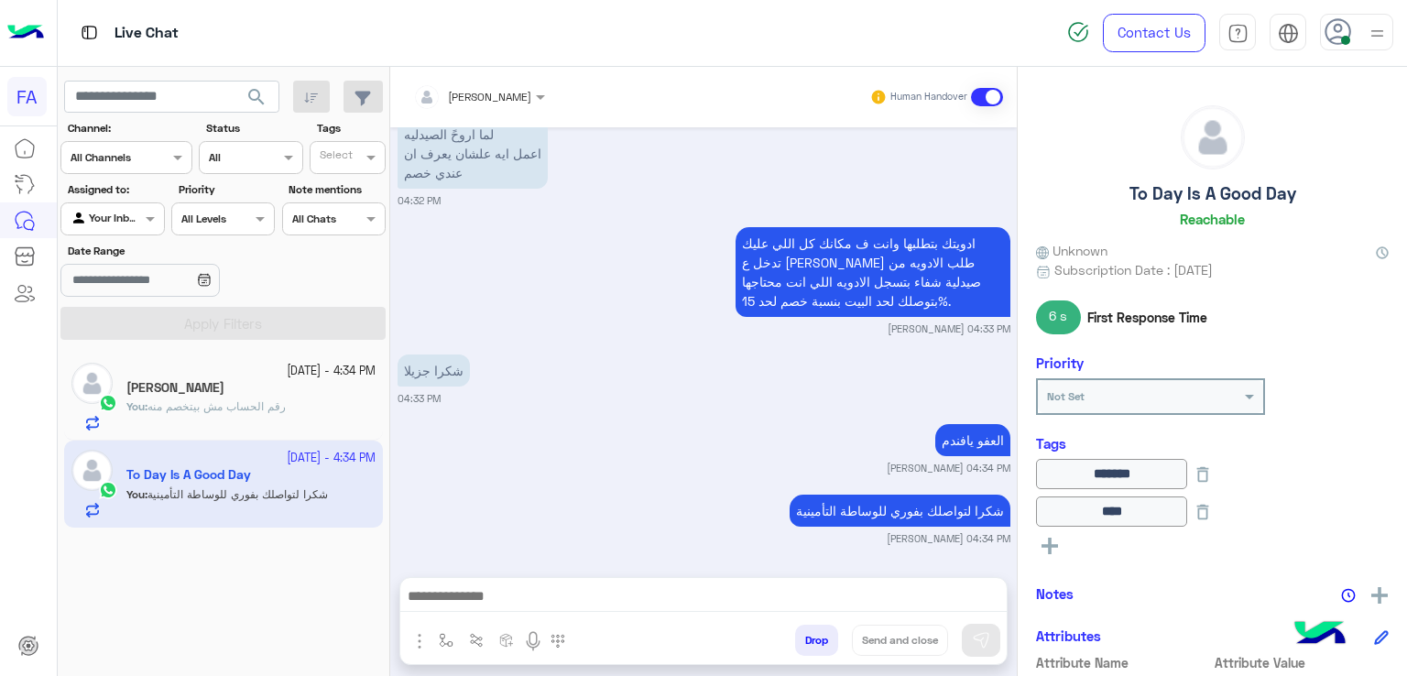
scroll to position [1335, 0]
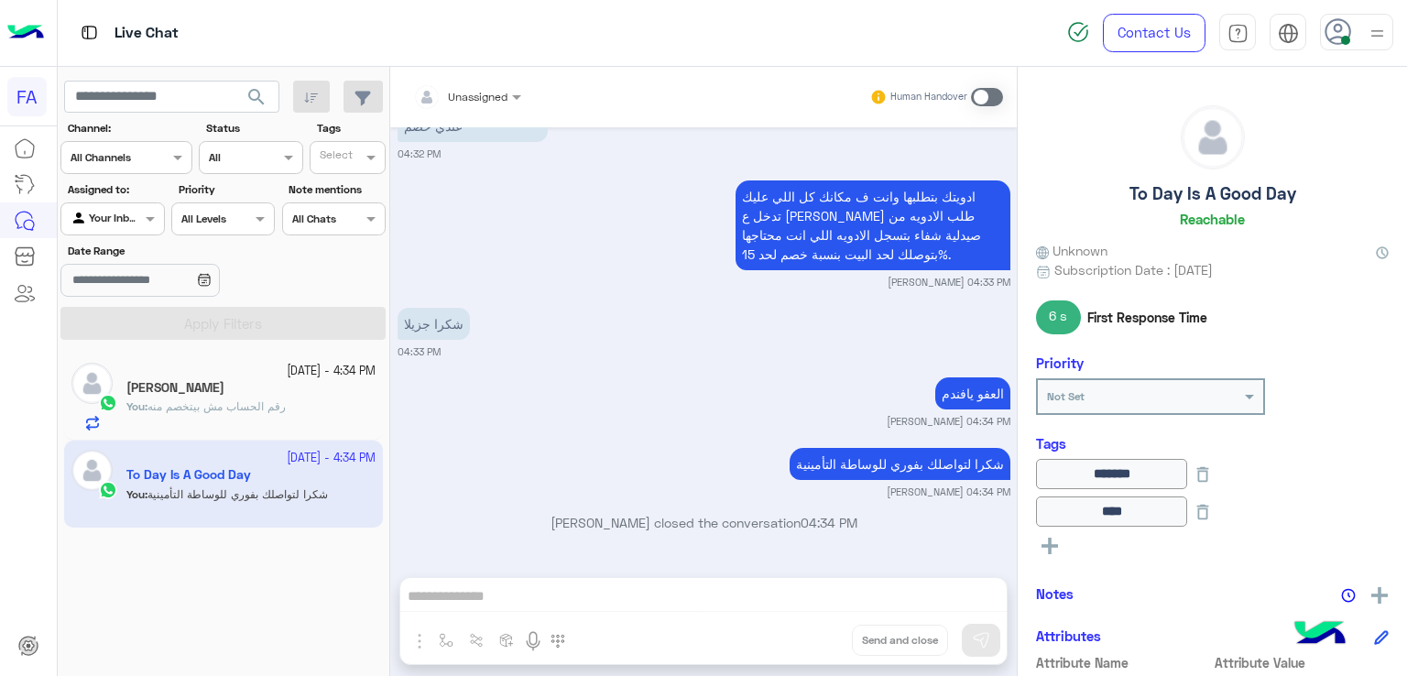
click at [257, 89] on span "search" at bounding box center [257, 97] width 22 height 22
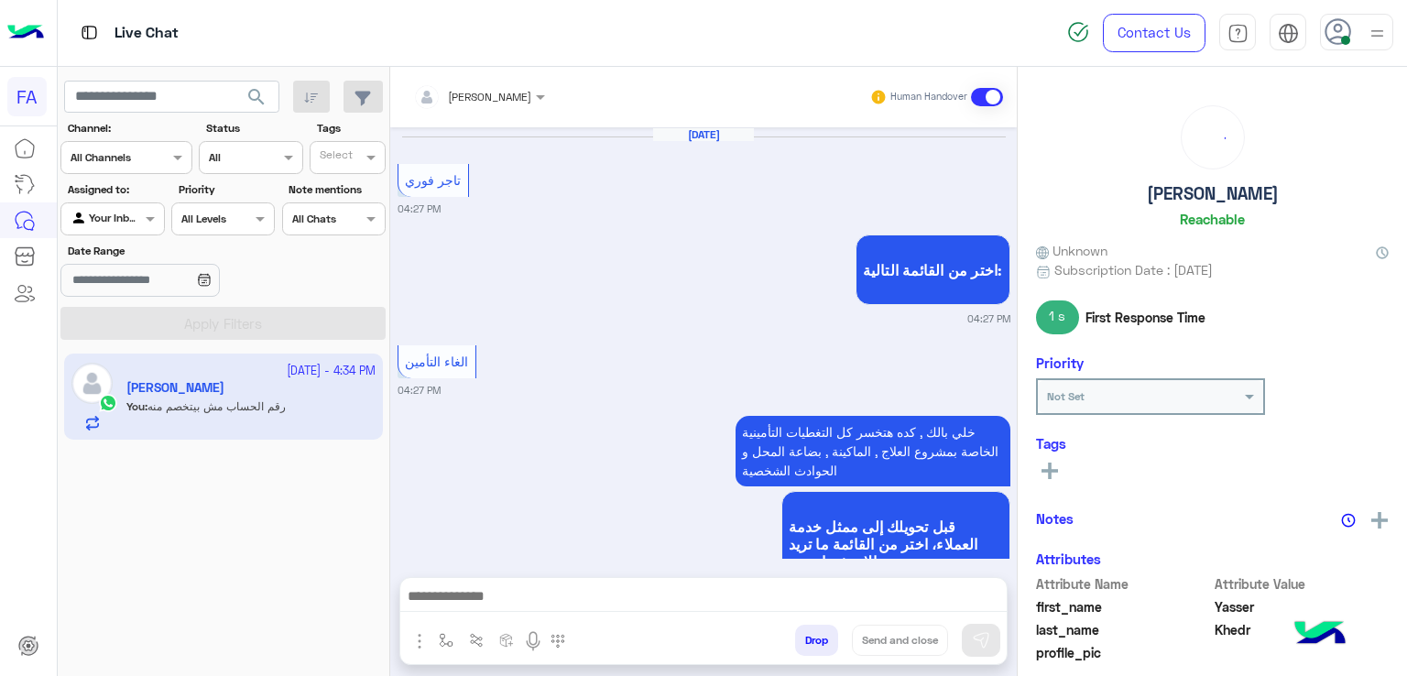
scroll to position [1255, 0]
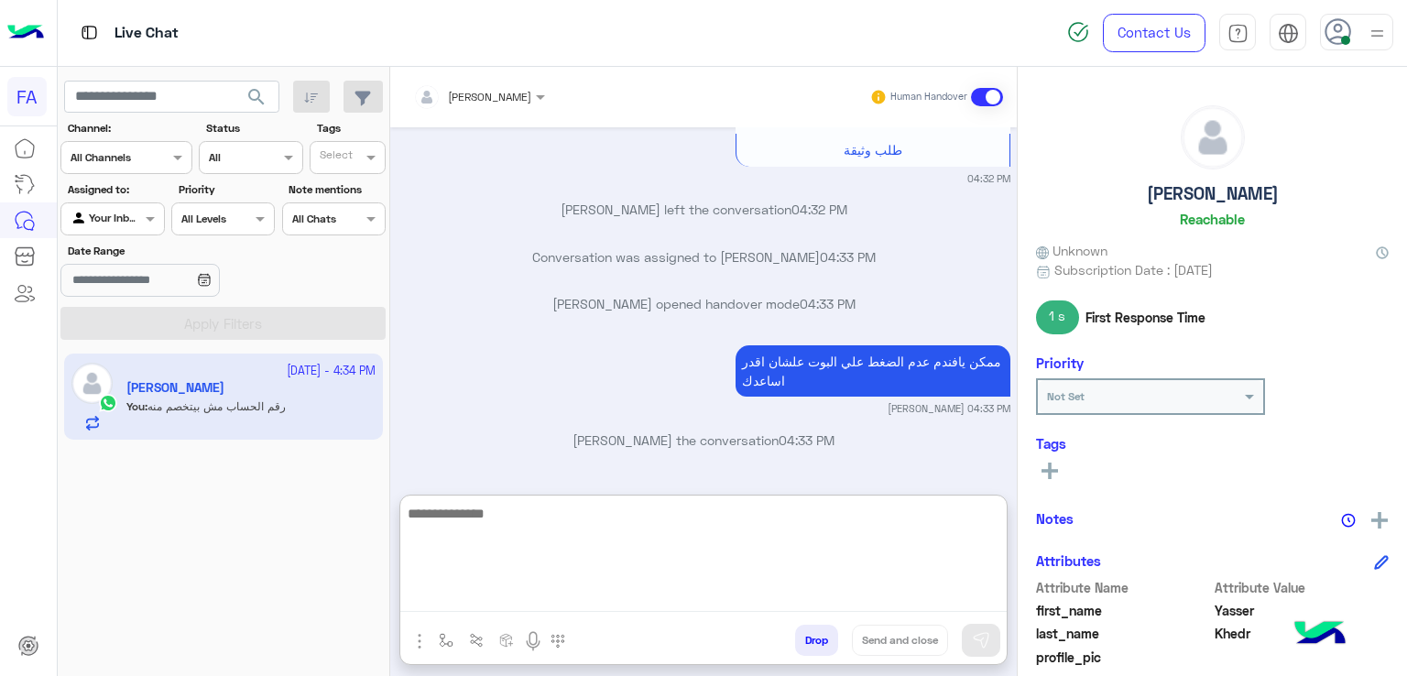
click at [684, 599] on textarea at bounding box center [703, 557] width 606 height 110
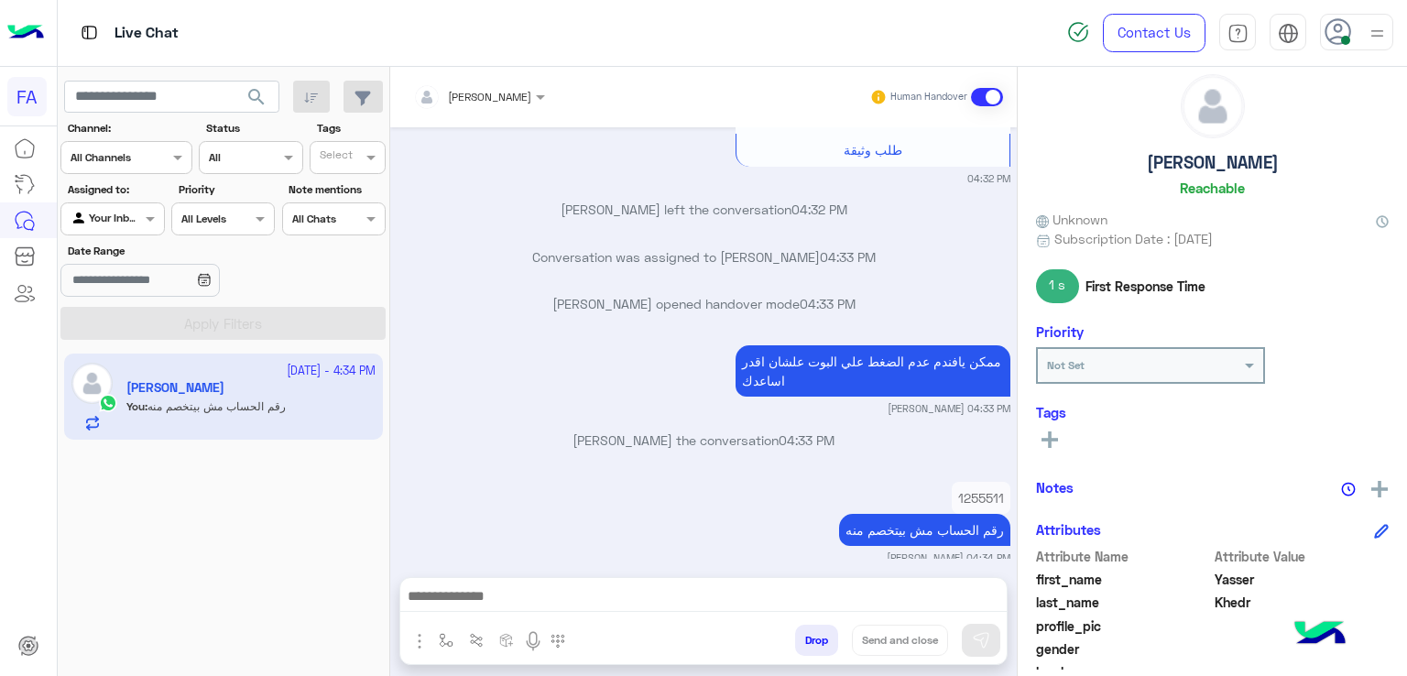
scroll to position [37, 0]
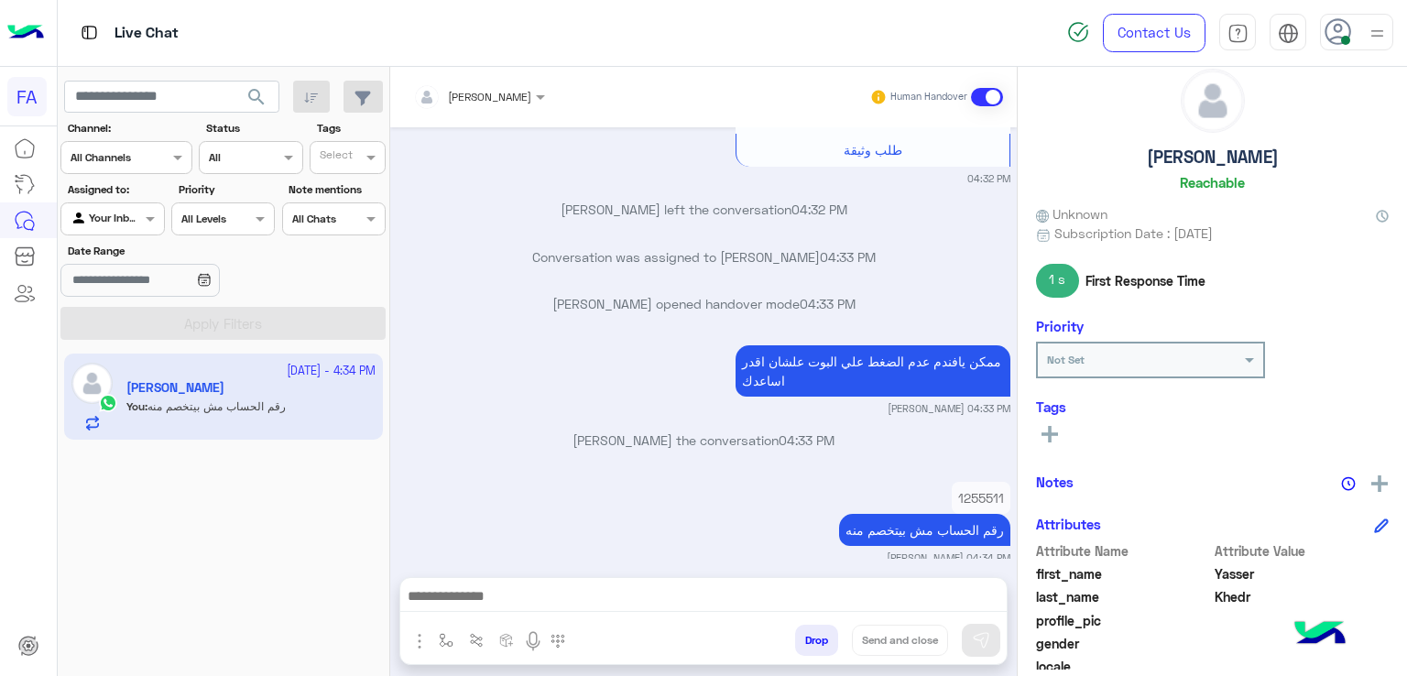
click at [1046, 433] on rect at bounding box center [1050, 434] width 16 height 4
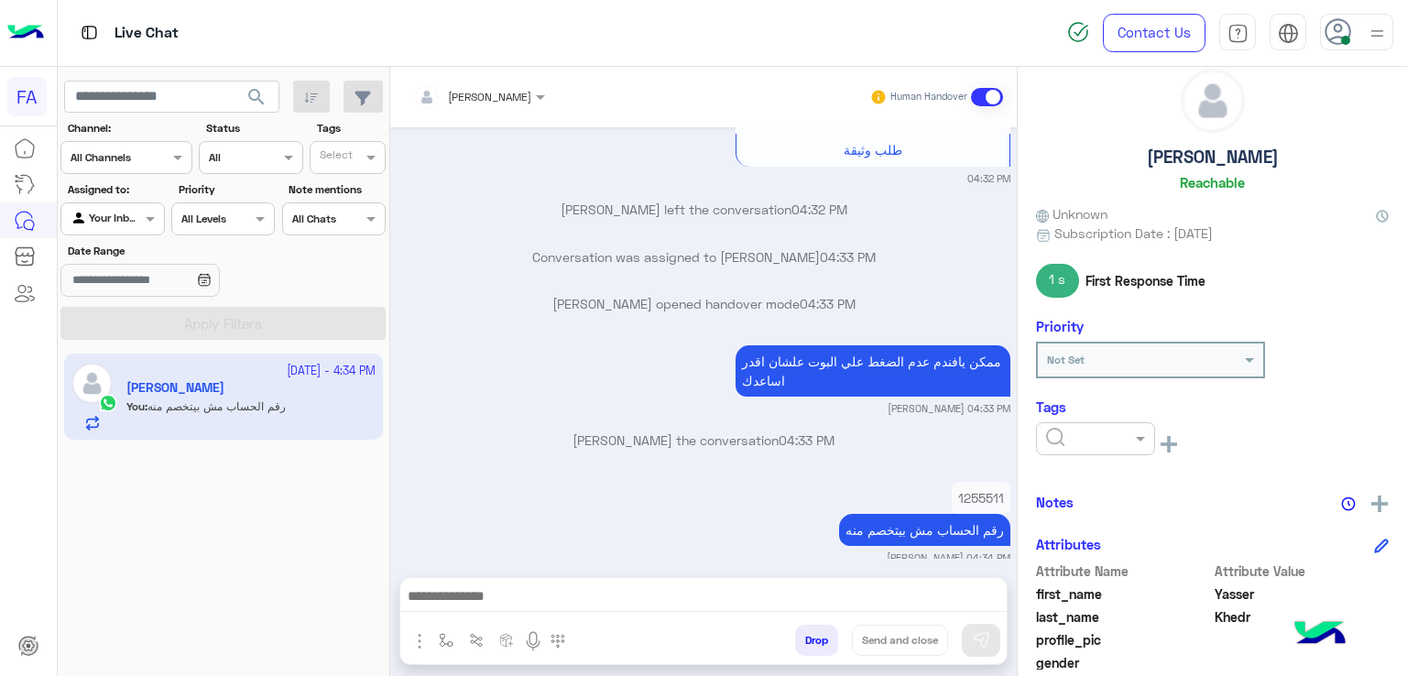
click at [1088, 455] on ng-select at bounding box center [1095, 442] width 119 height 41
click at [1134, 437] on span at bounding box center [1142, 438] width 23 height 19
click at [1111, 497] on div "Irrelevant" at bounding box center [1095, 493] width 119 height 34
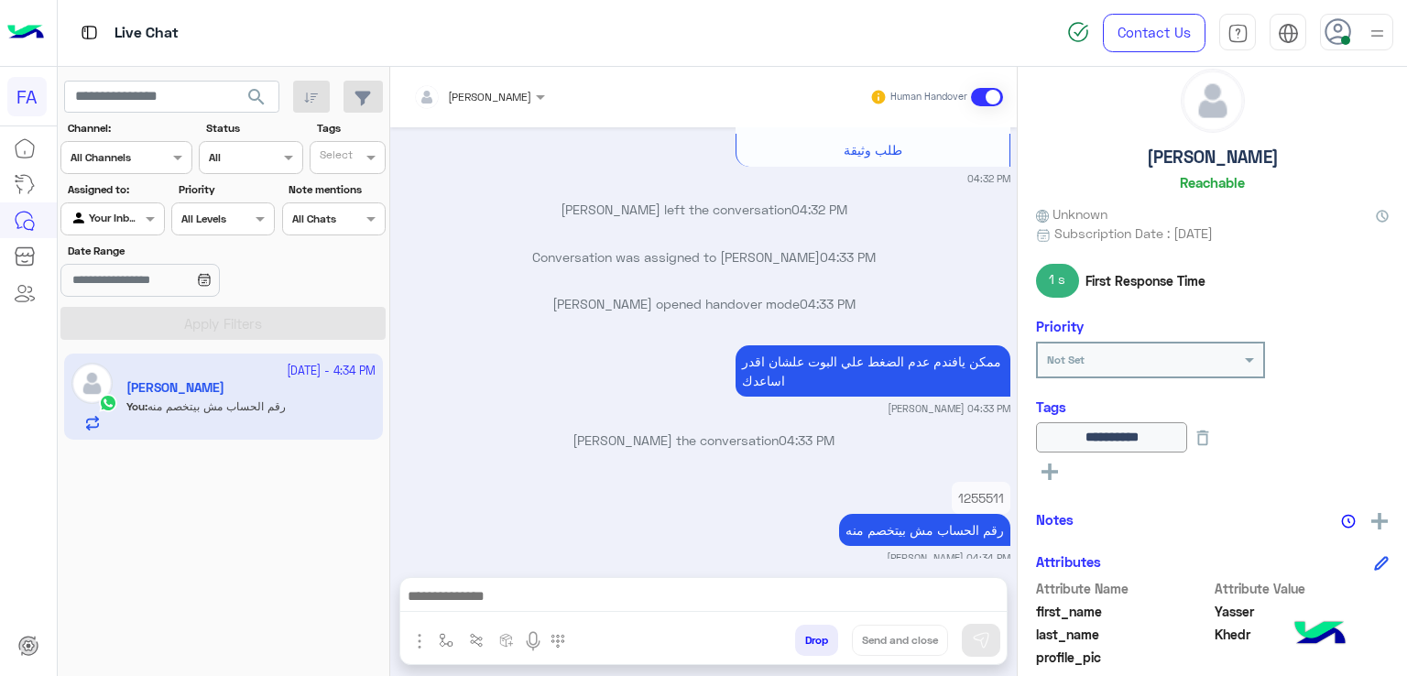
click at [262, 82] on button "search" at bounding box center [257, 100] width 45 height 39
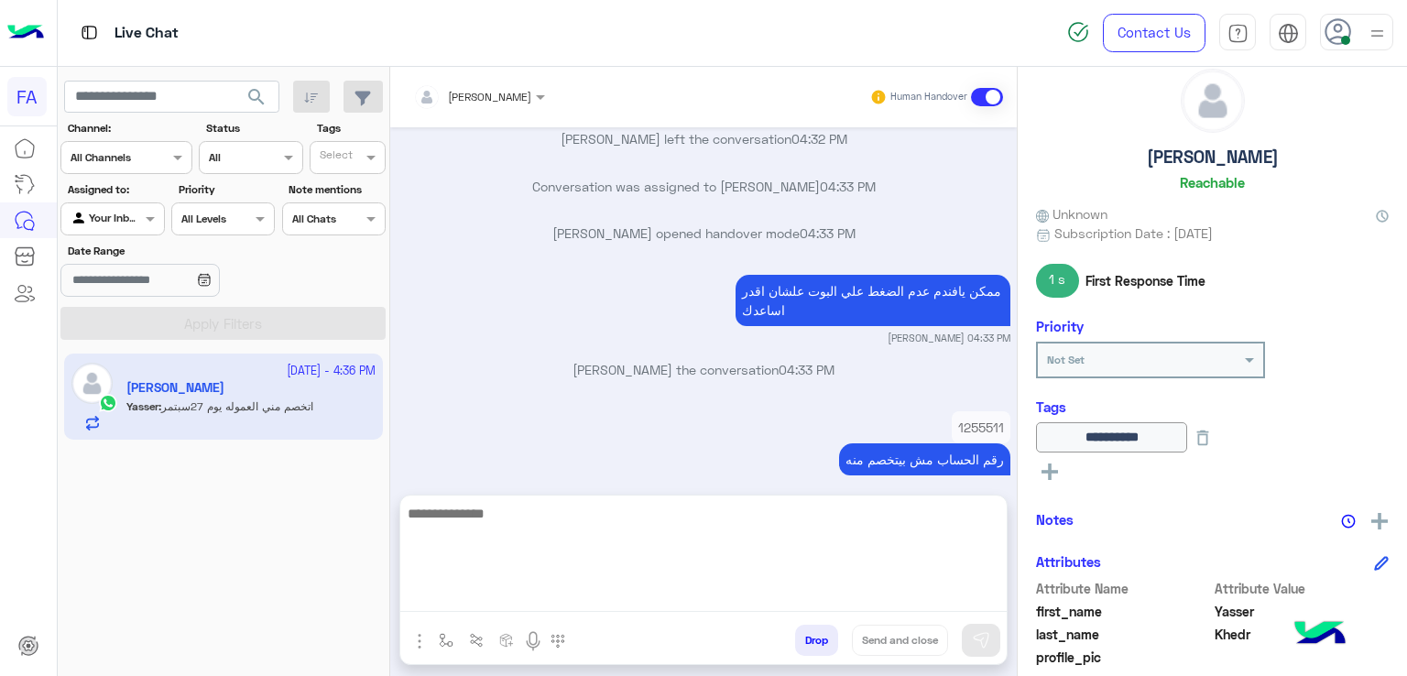
drag, startPoint x: 740, startPoint y: 594, endPoint x: 763, endPoint y: 604, distance: 25.0
click at [740, 594] on textarea at bounding box center [703, 557] width 606 height 110
type textarea "**********"
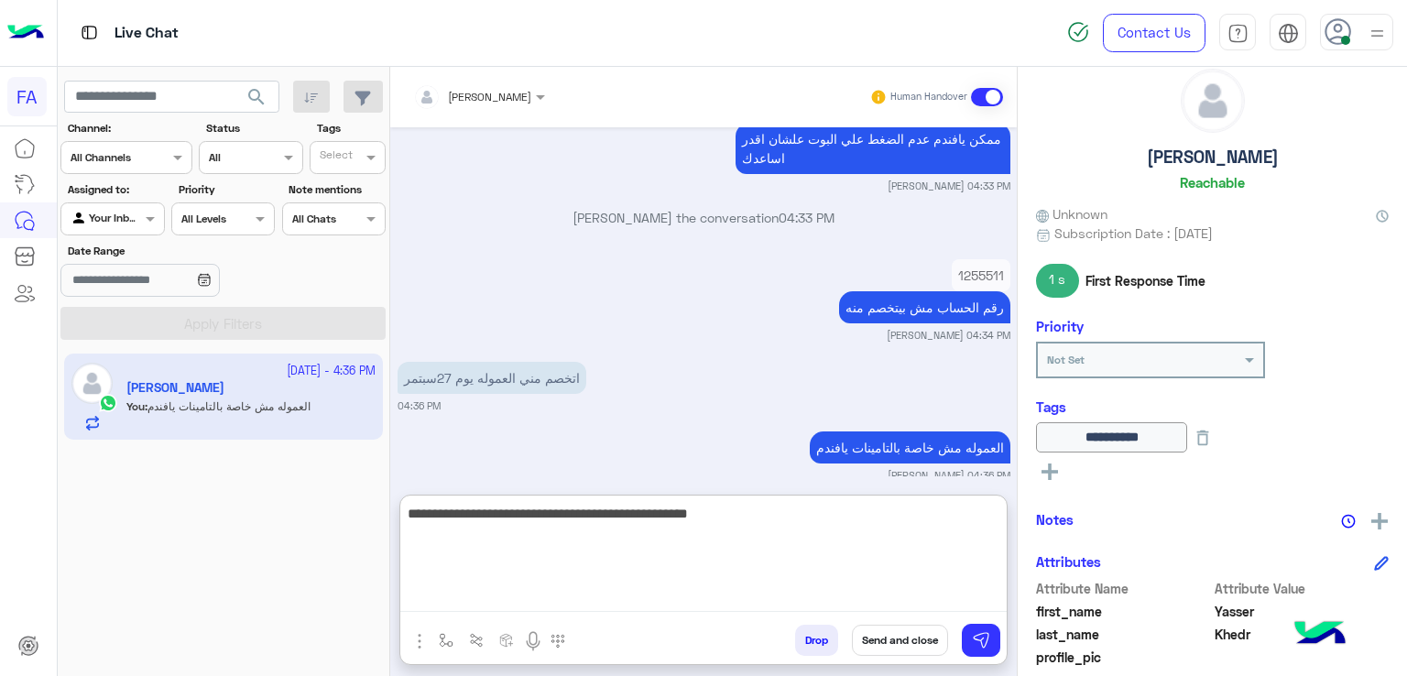
type textarea "**********"
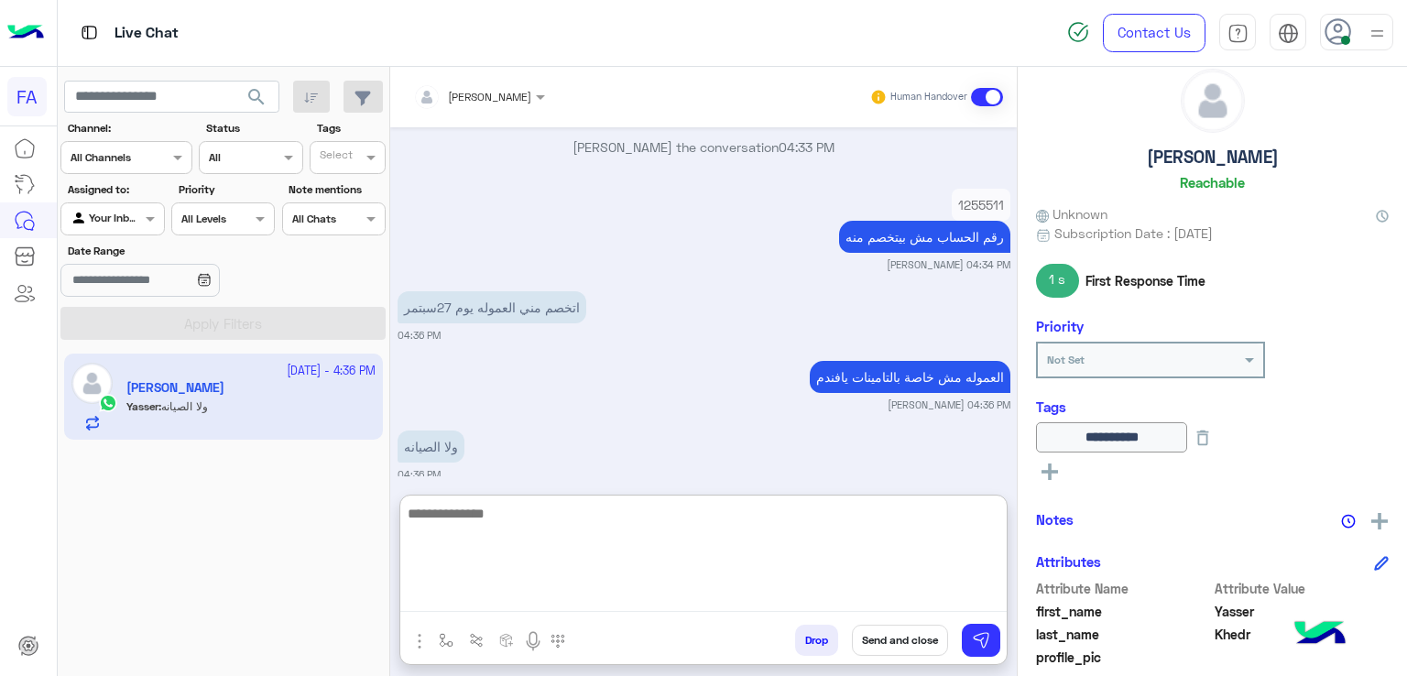
scroll to position [1637, 0]
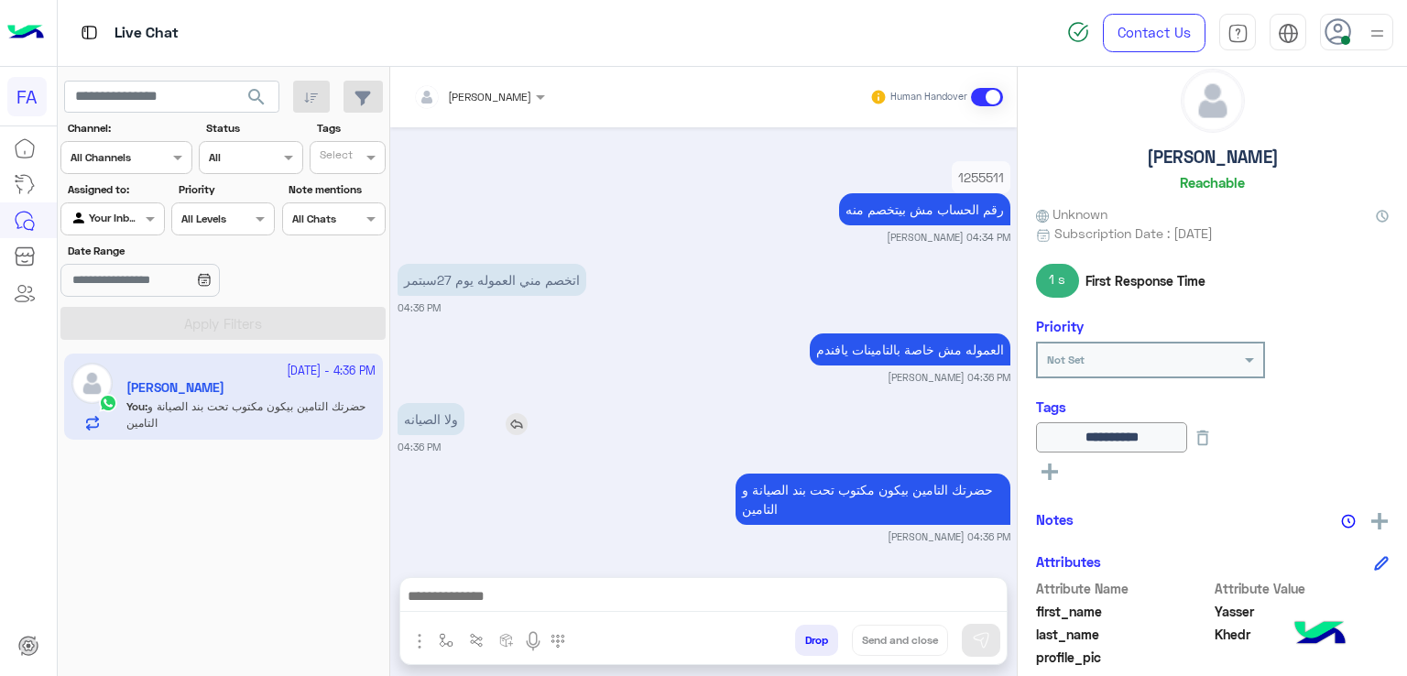
click at [513, 334] on div "Oct 13, 2025 تاجر فوري 04:27 PM اختر من القائمة التالية: 04:27 PM الغاء التأمين…" at bounding box center [703, 342] width 627 height 431
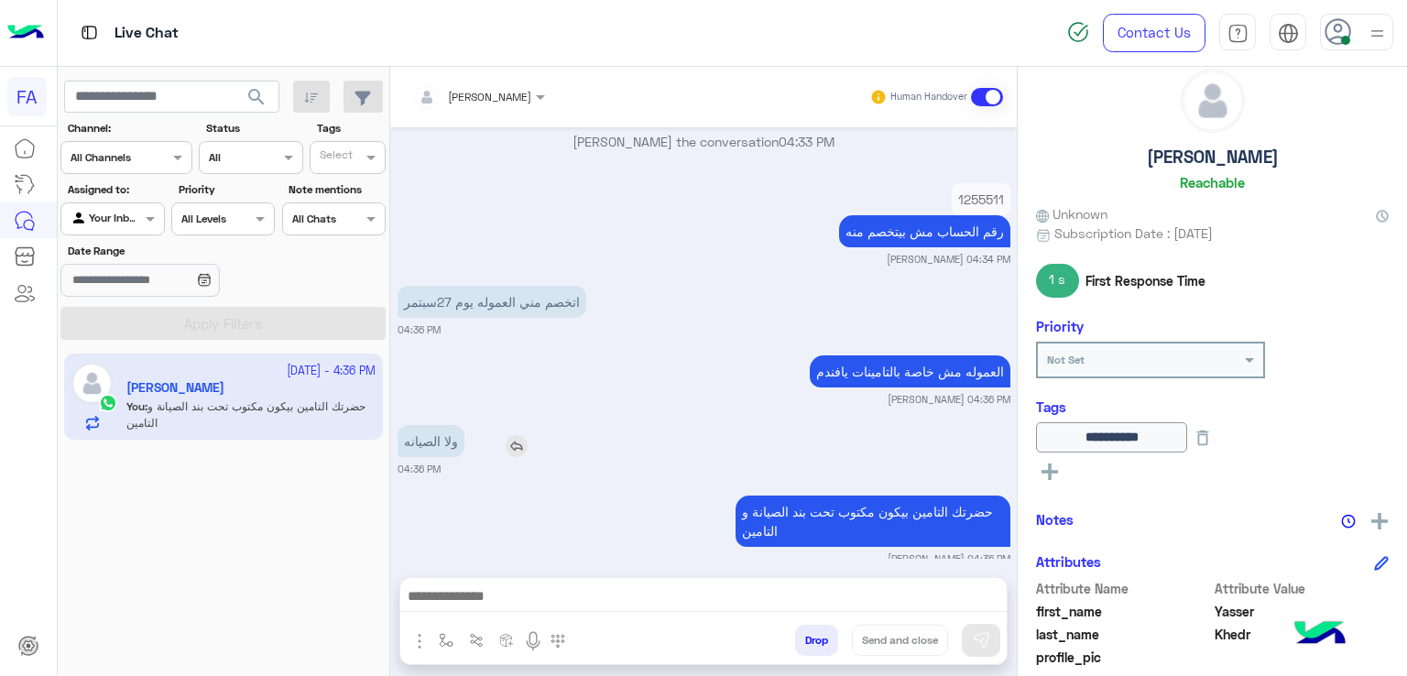
click at [524, 435] on img at bounding box center [517, 446] width 22 height 22
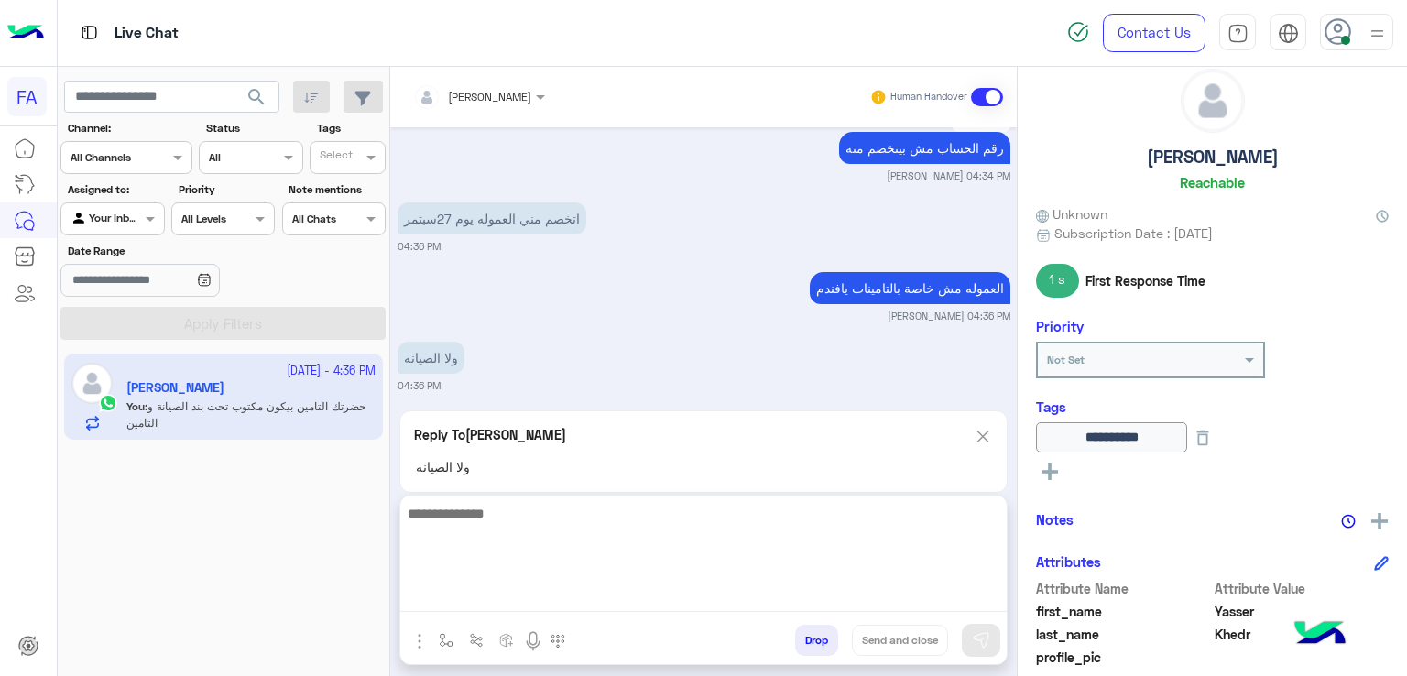
click at [738, 606] on textarea at bounding box center [703, 557] width 606 height 110
type textarea "*"
type textarea "**********"
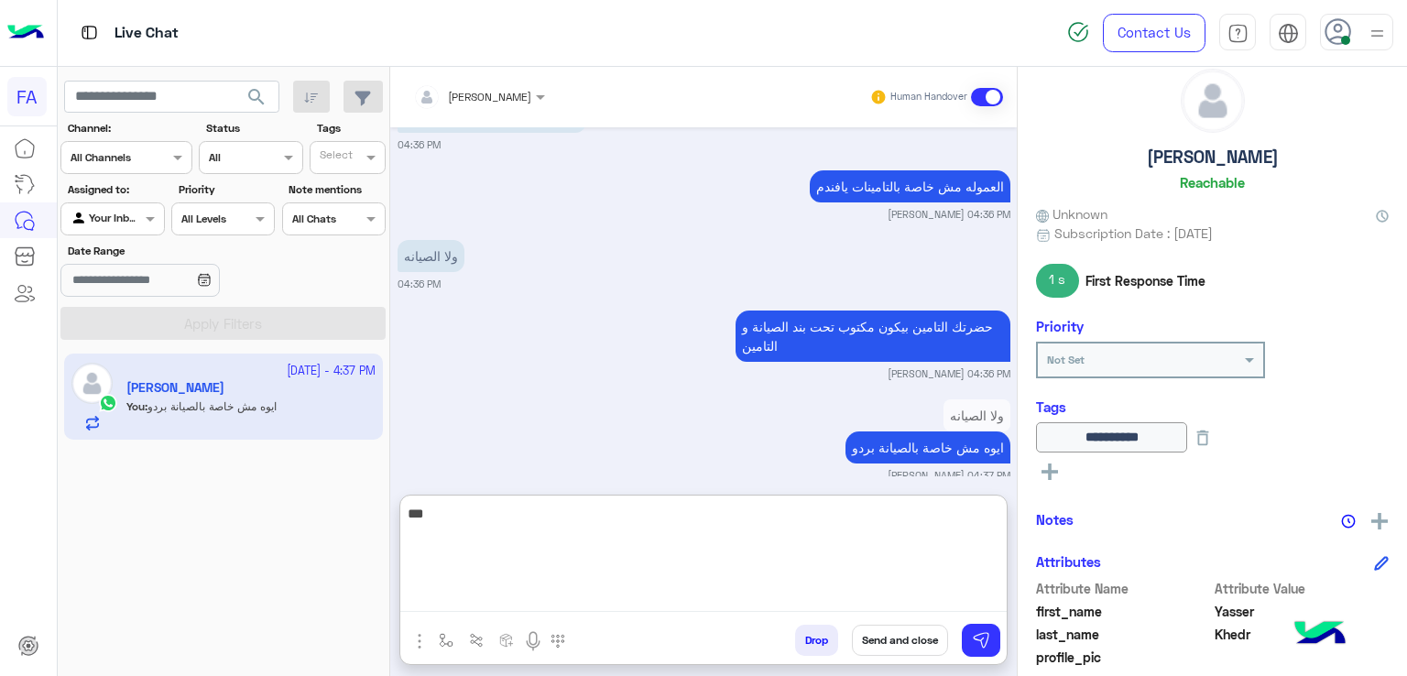
scroll to position [1829, 0]
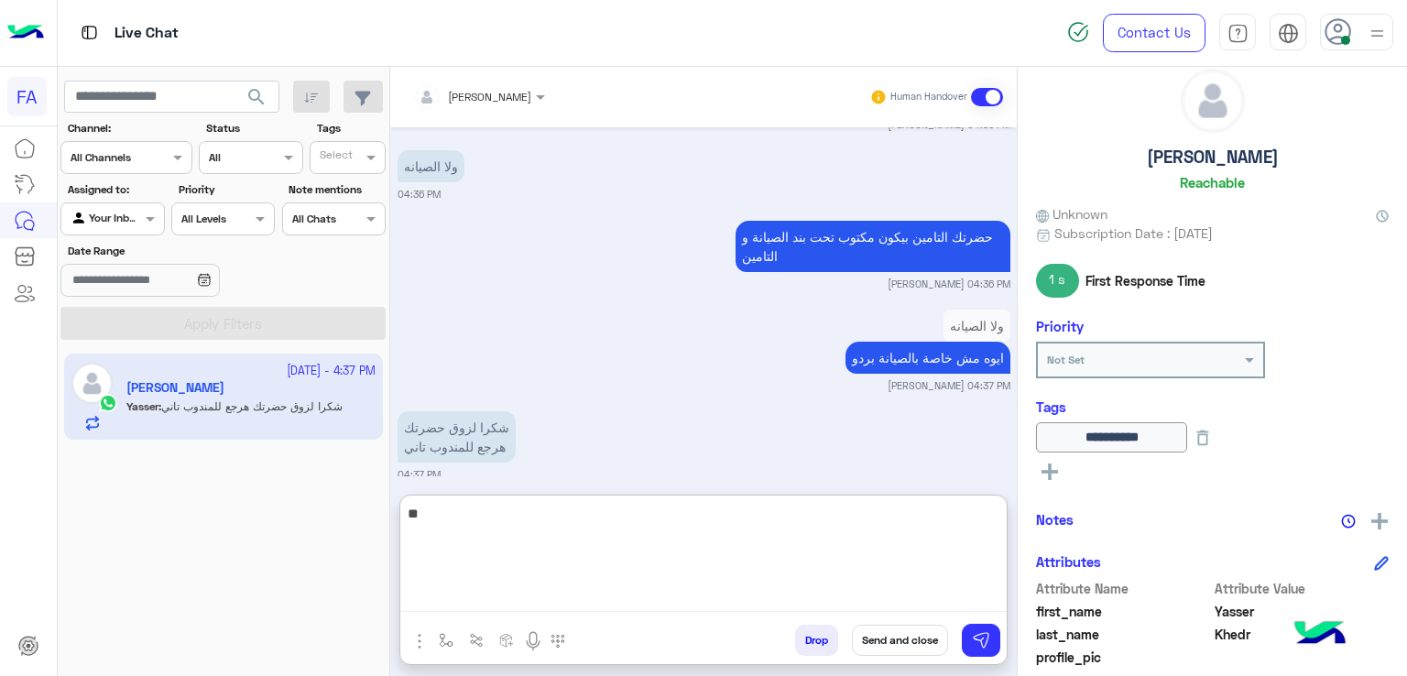
type textarea "*"
type textarea "**********"
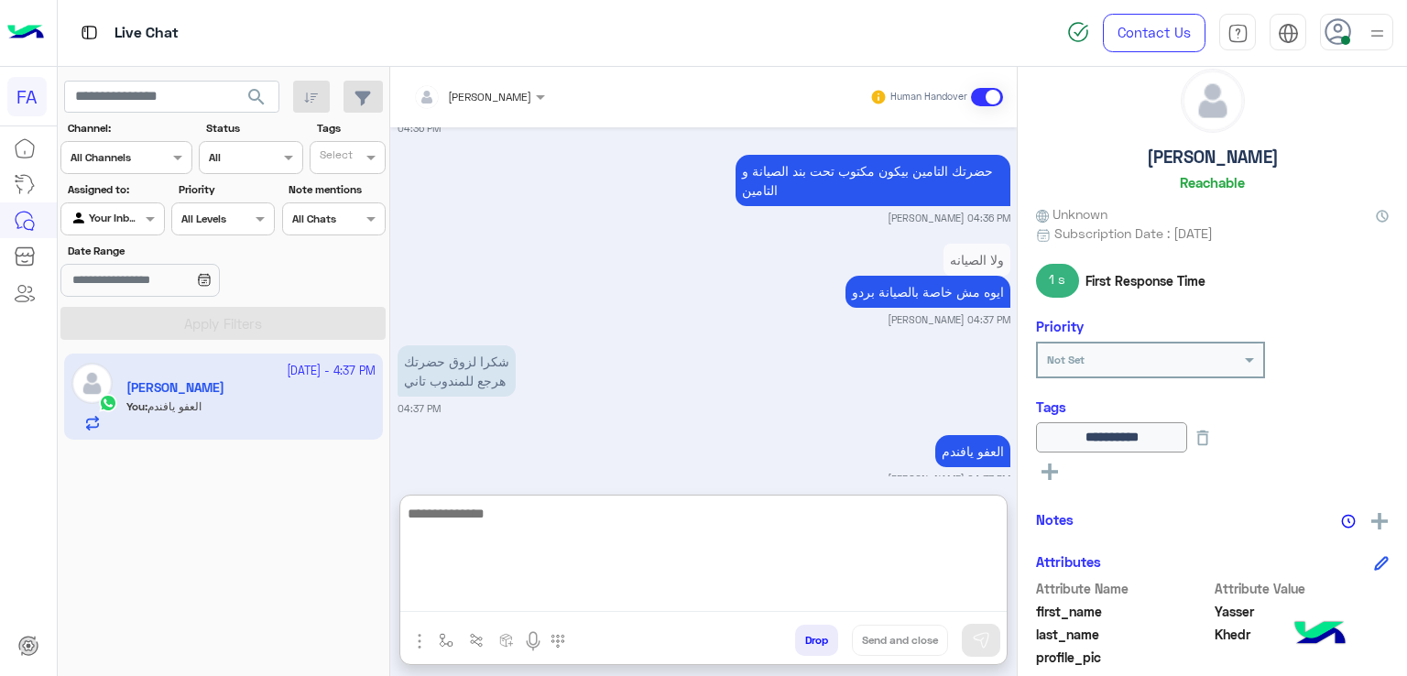
scroll to position [1898, 0]
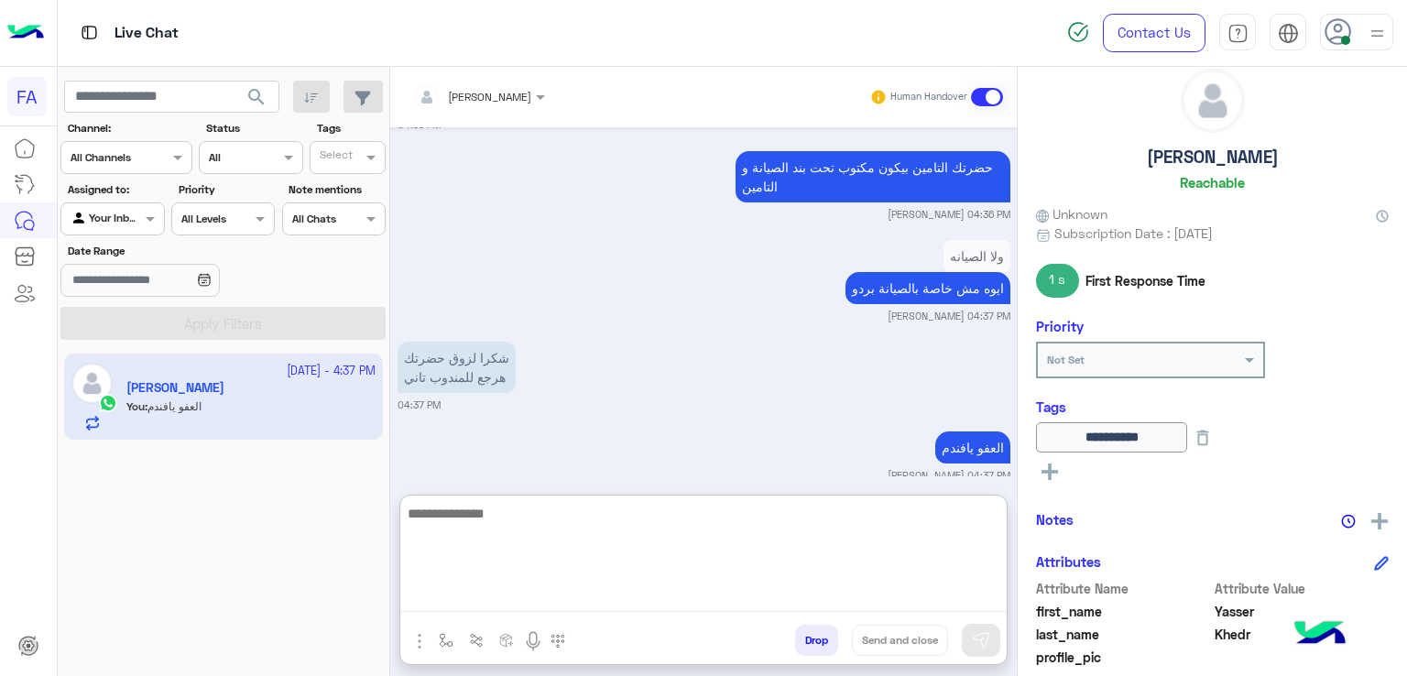
click at [827, 557] on textarea at bounding box center [703, 557] width 606 height 110
paste textarea "**********"
type textarea "**********"
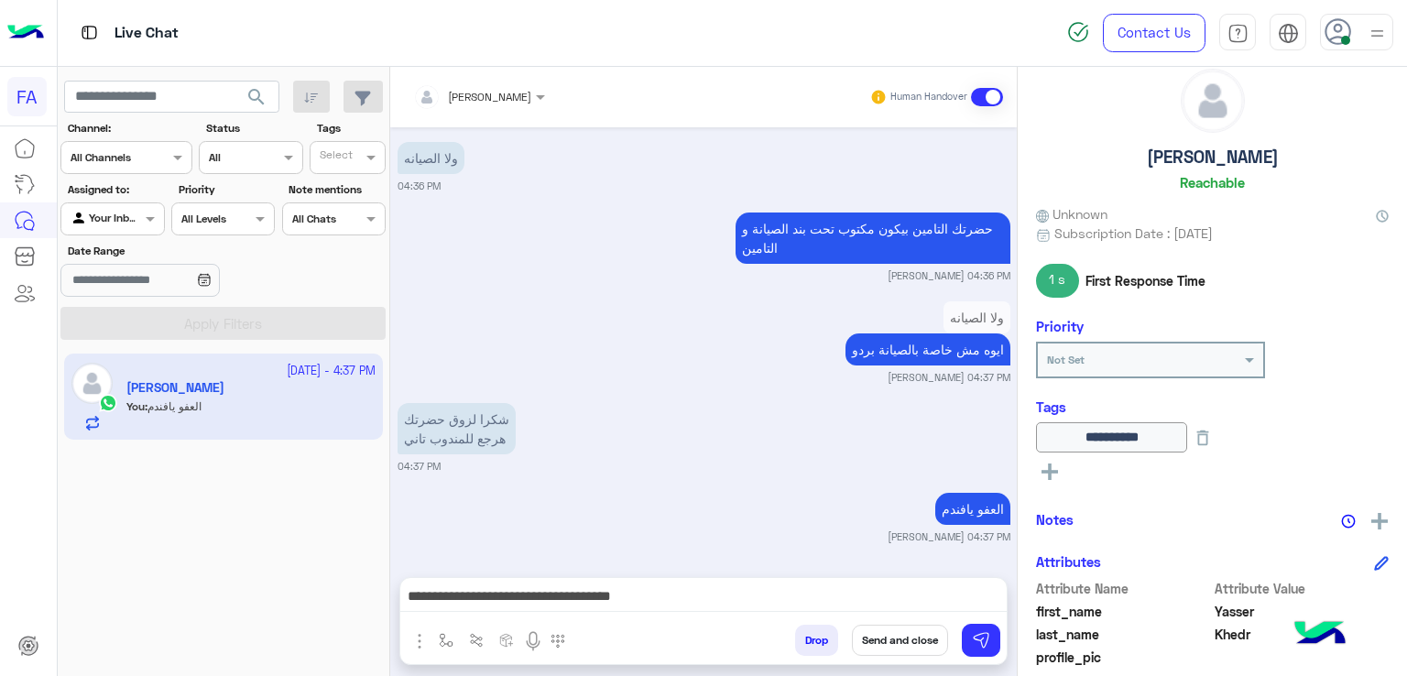
click at [911, 639] on button "Send and close" at bounding box center [900, 640] width 96 height 31
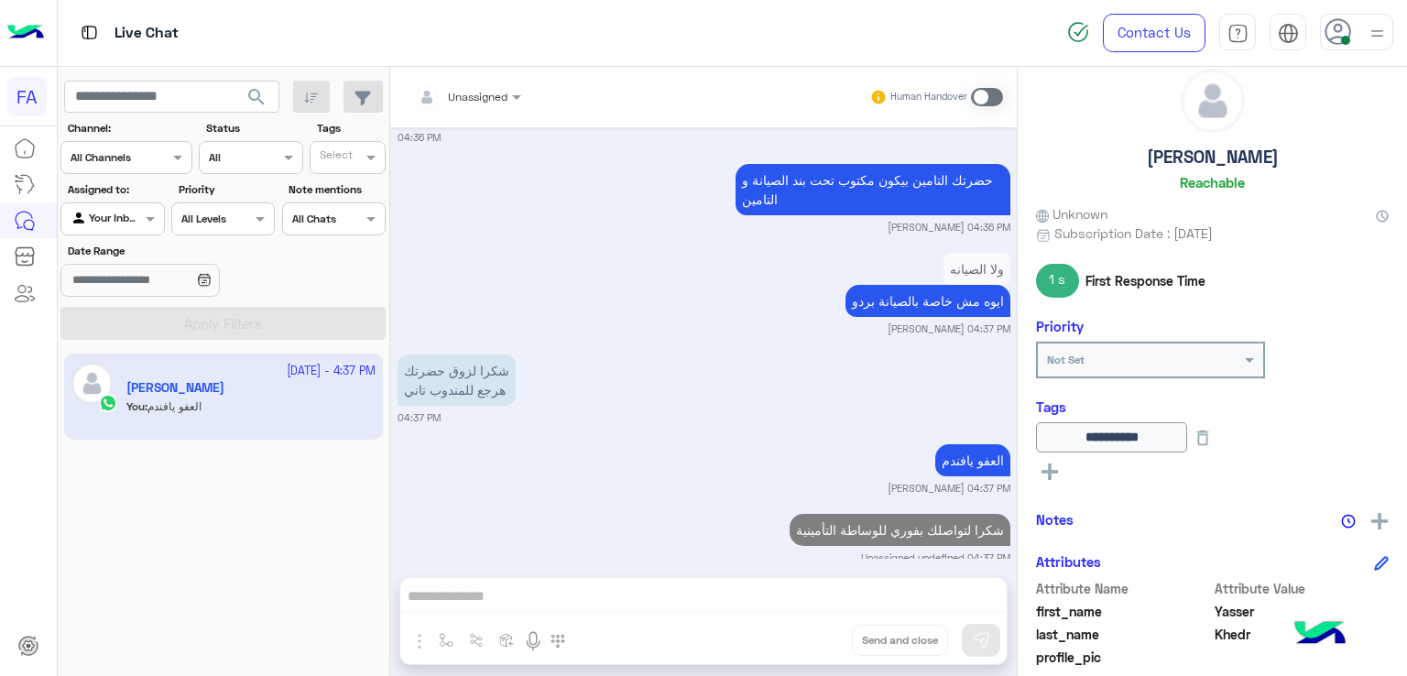
scroll to position [1932, 0]
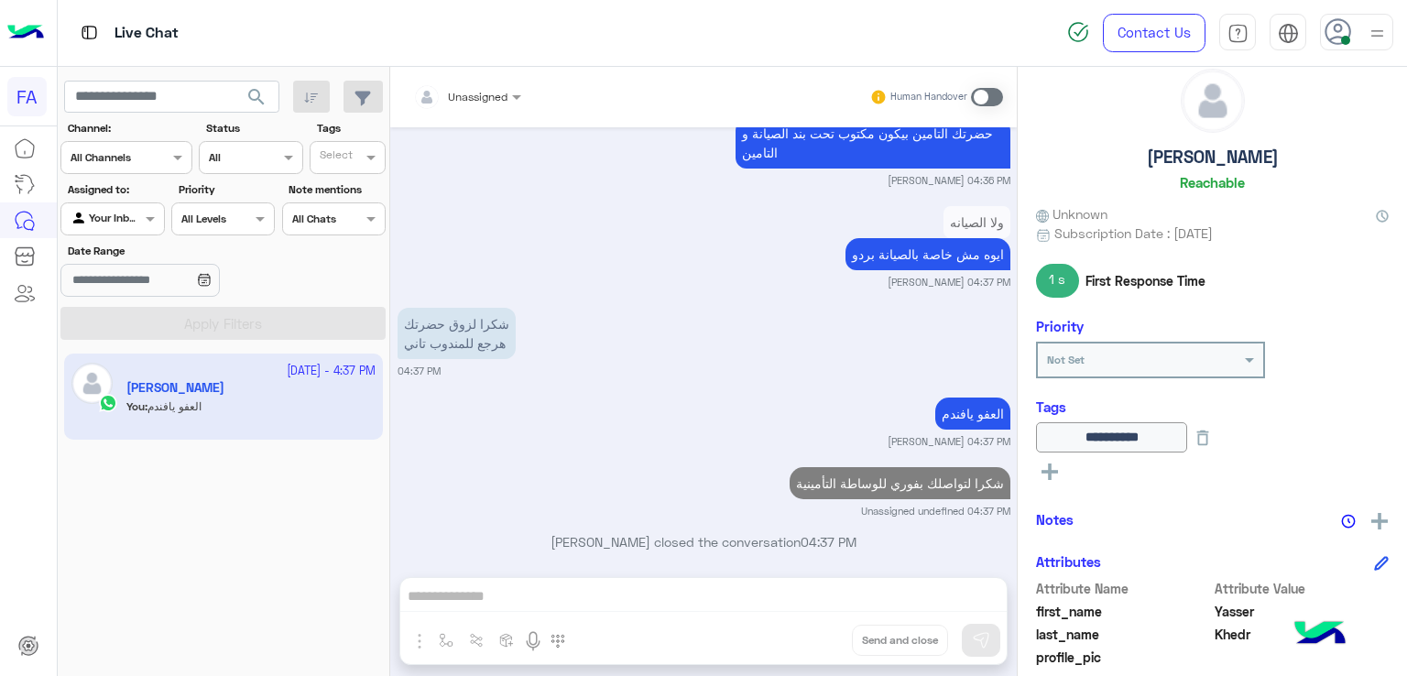
click at [1377, 30] on img at bounding box center [1377, 33] width 23 height 23
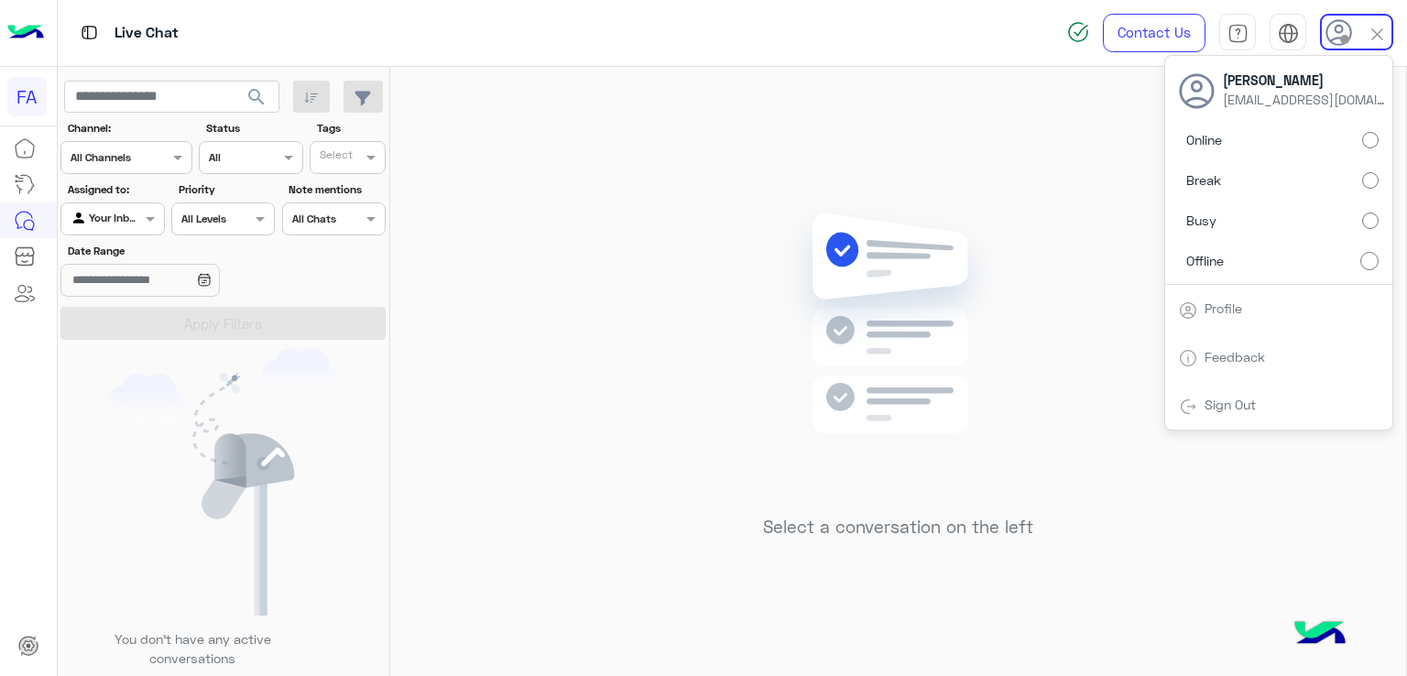
click at [259, 89] on span "search" at bounding box center [257, 97] width 22 height 22
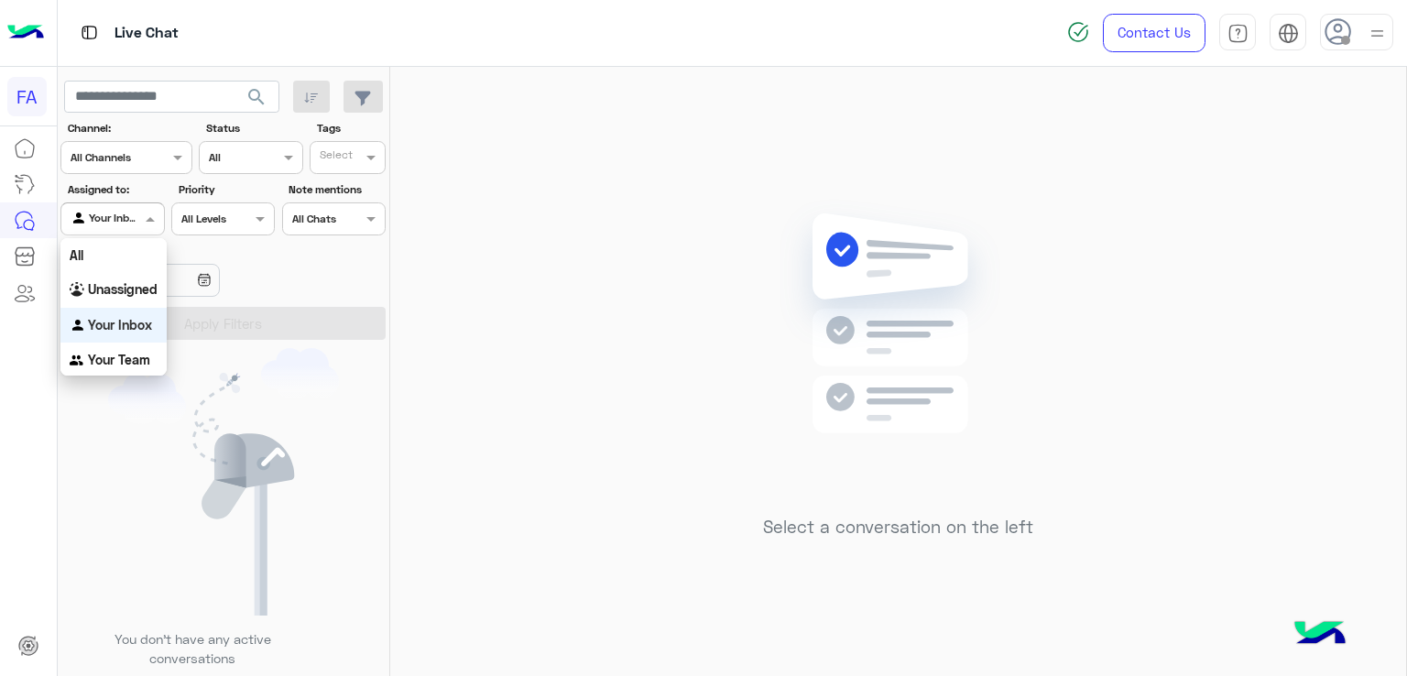
click at [112, 224] on div "Your Inbox" at bounding box center [106, 219] width 70 height 18
click at [121, 289] on b "Unassigned" at bounding box center [123, 289] width 70 height 16
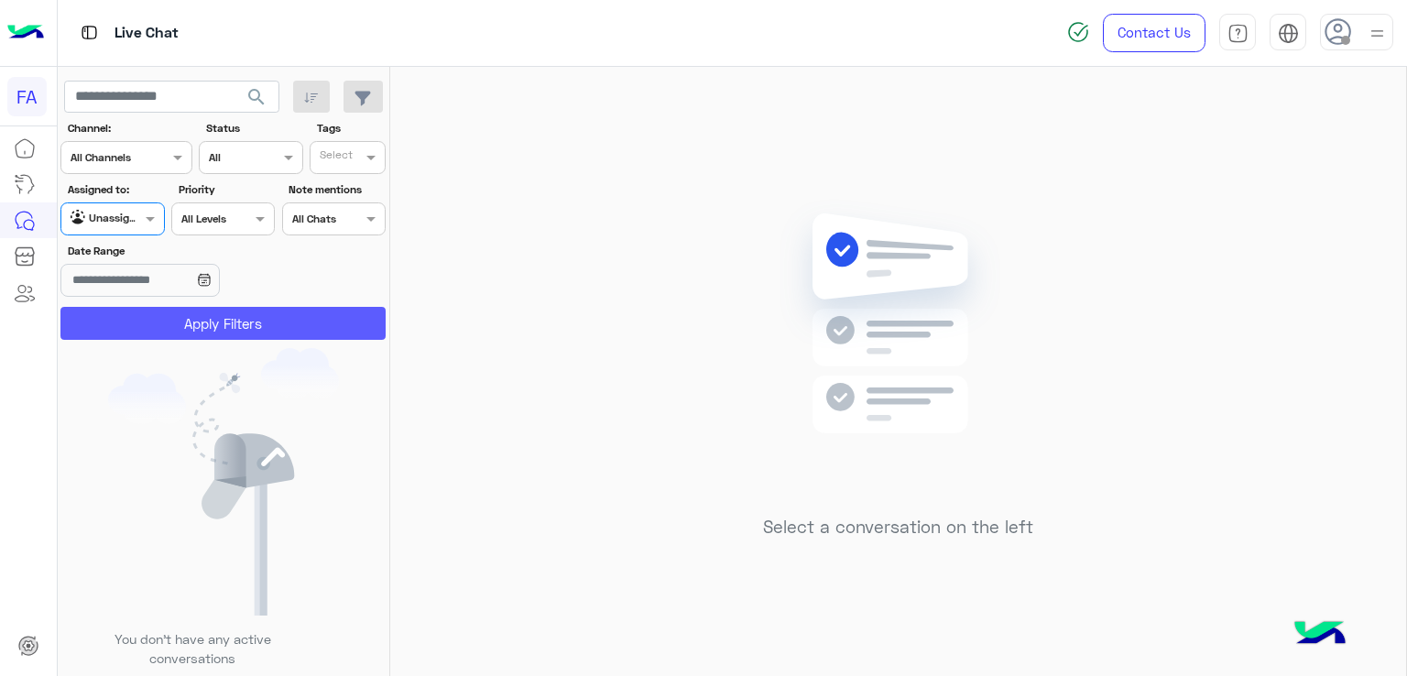
click at [349, 326] on button "Apply Filters" at bounding box center [222, 323] width 325 height 33
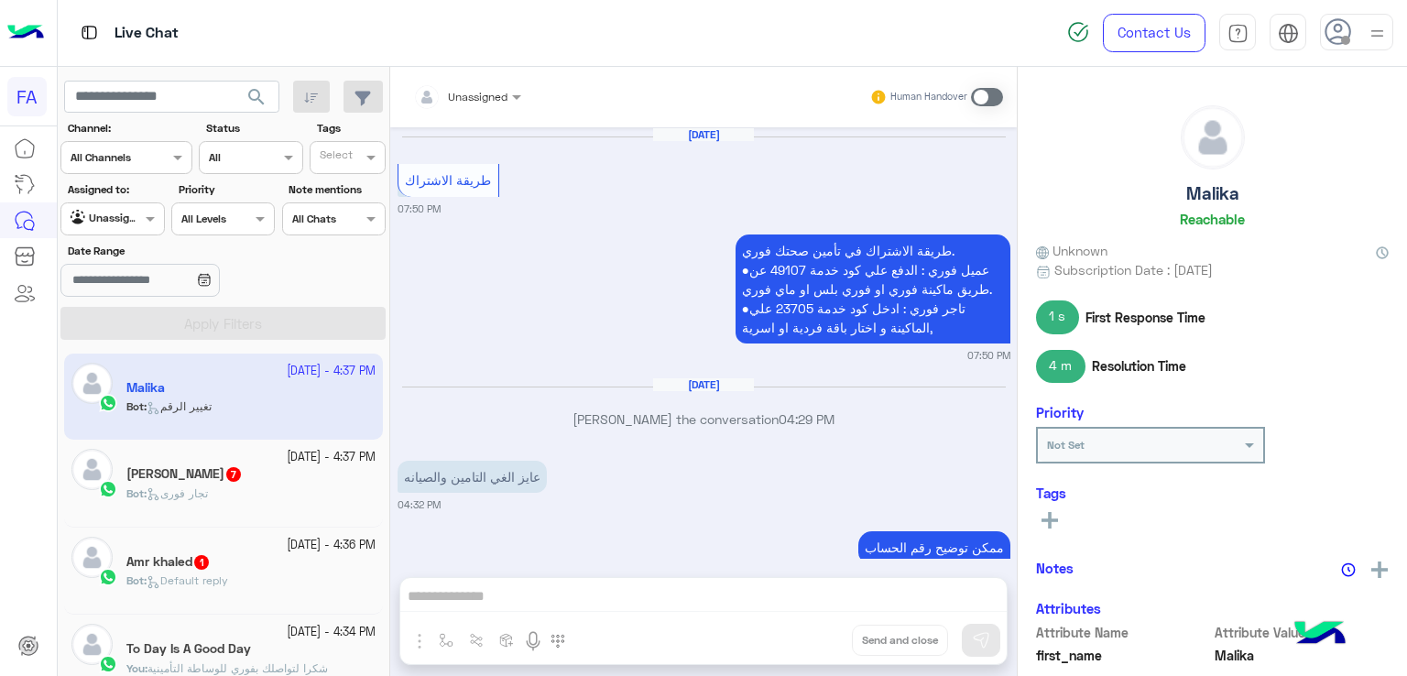
scroll to position [3258, 0]
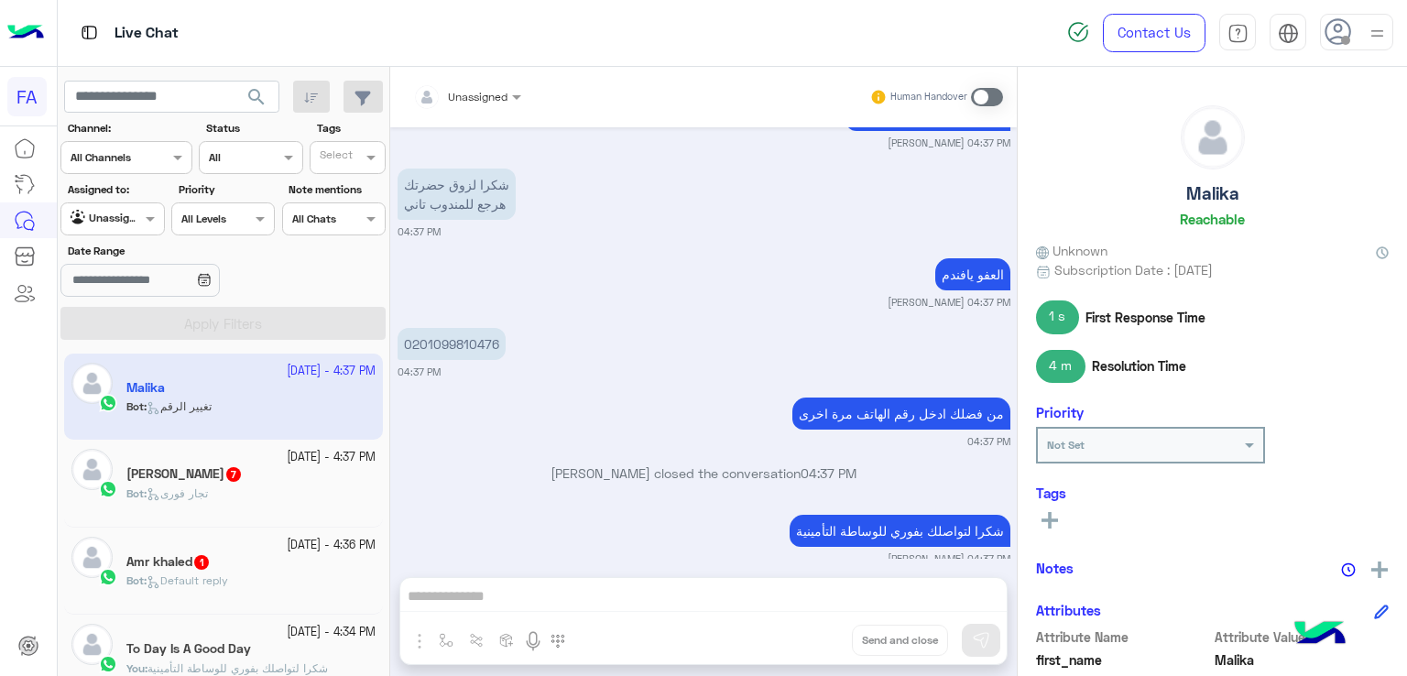
click at [778, 254] on div "العفو يافندم Amira khalid 04:37 PM" at bounding box center [704, 282] width 613 height 56
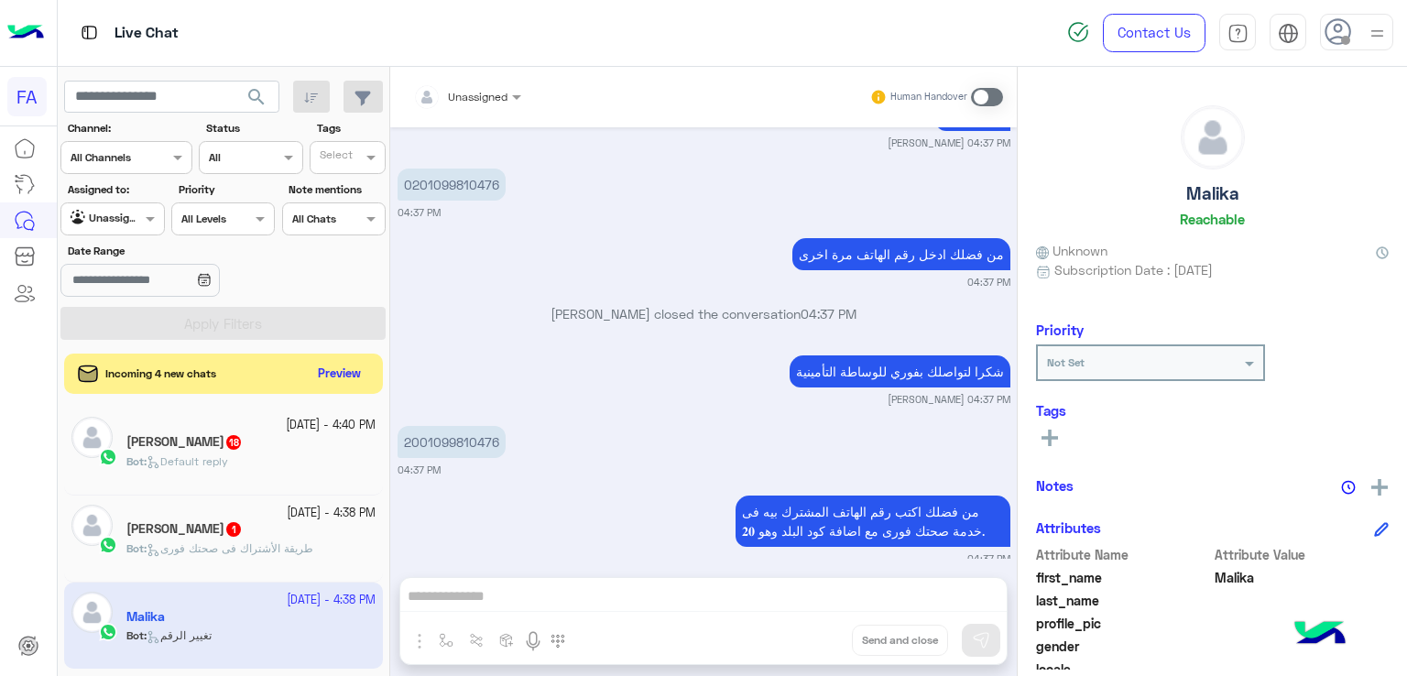
click at [1386, 27] on img at bounding box center [1377, 33] width 23 height 23
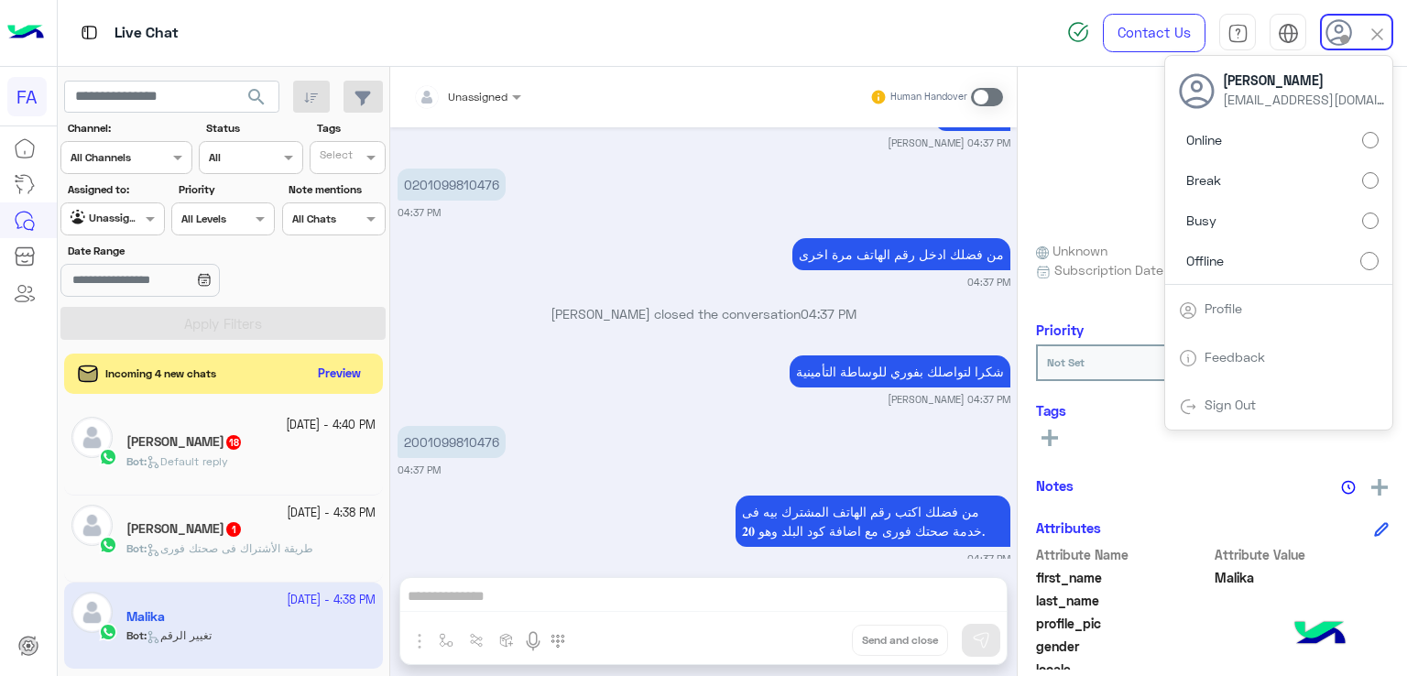
click at [1214, 406] on link "Sign Out" at bounding box center [1230, 405] width 51 height 16
